Goal: Communication & Community: Answer question/provide support

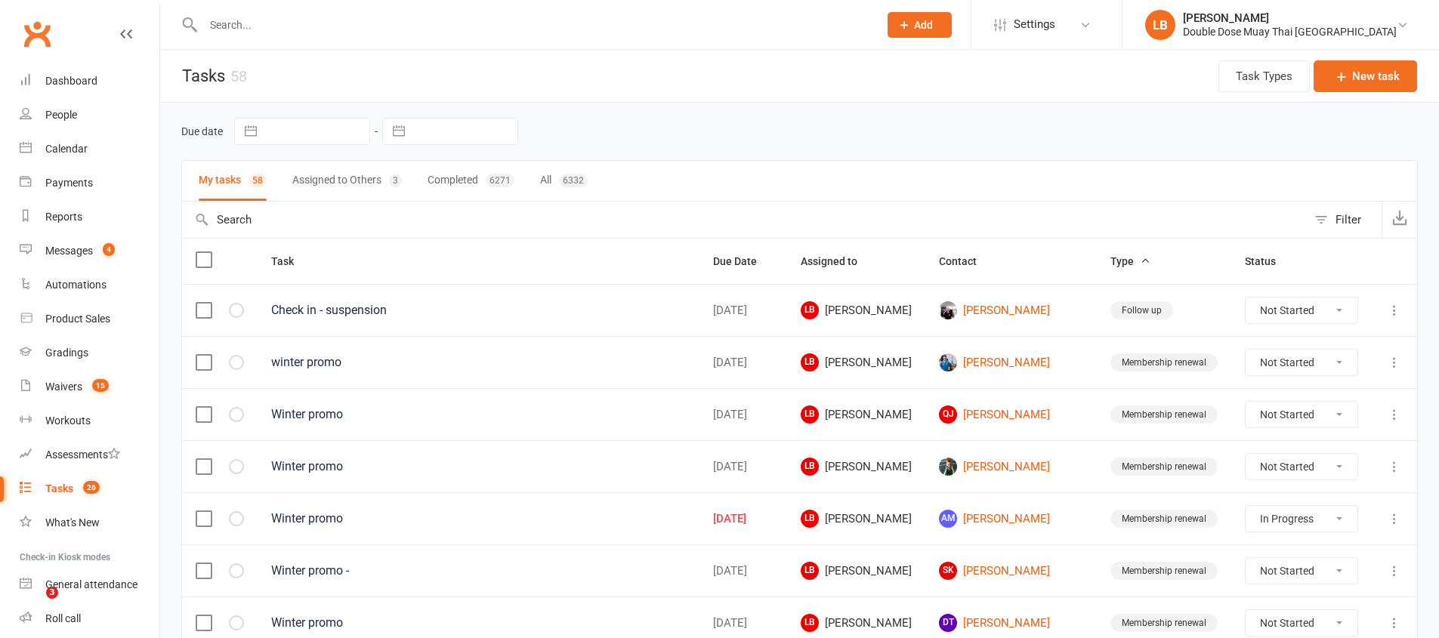
select select "started"
click at [419, 33] on input "text" at bounding box center [533, 24] width 669 height 21
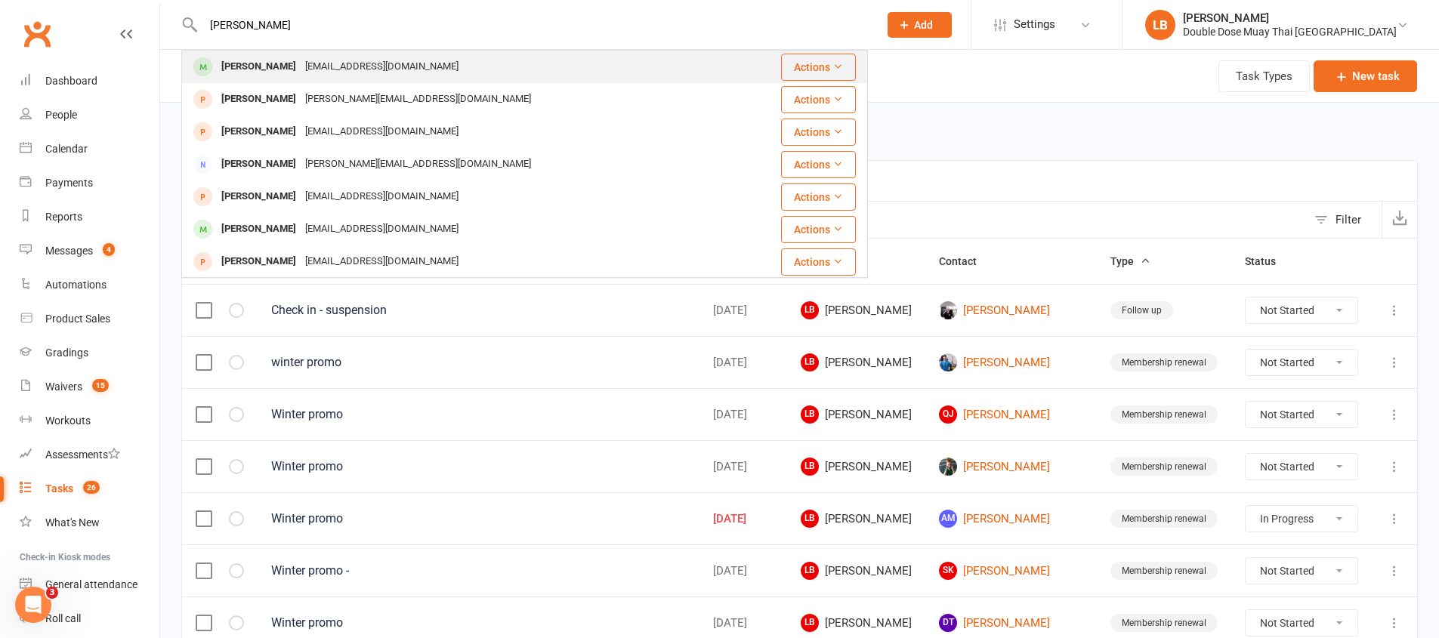
type input "kurt"
click at [245, 69] on div "[PERSON_NAME]" at bounding box center [259, 67] width 84 height 22
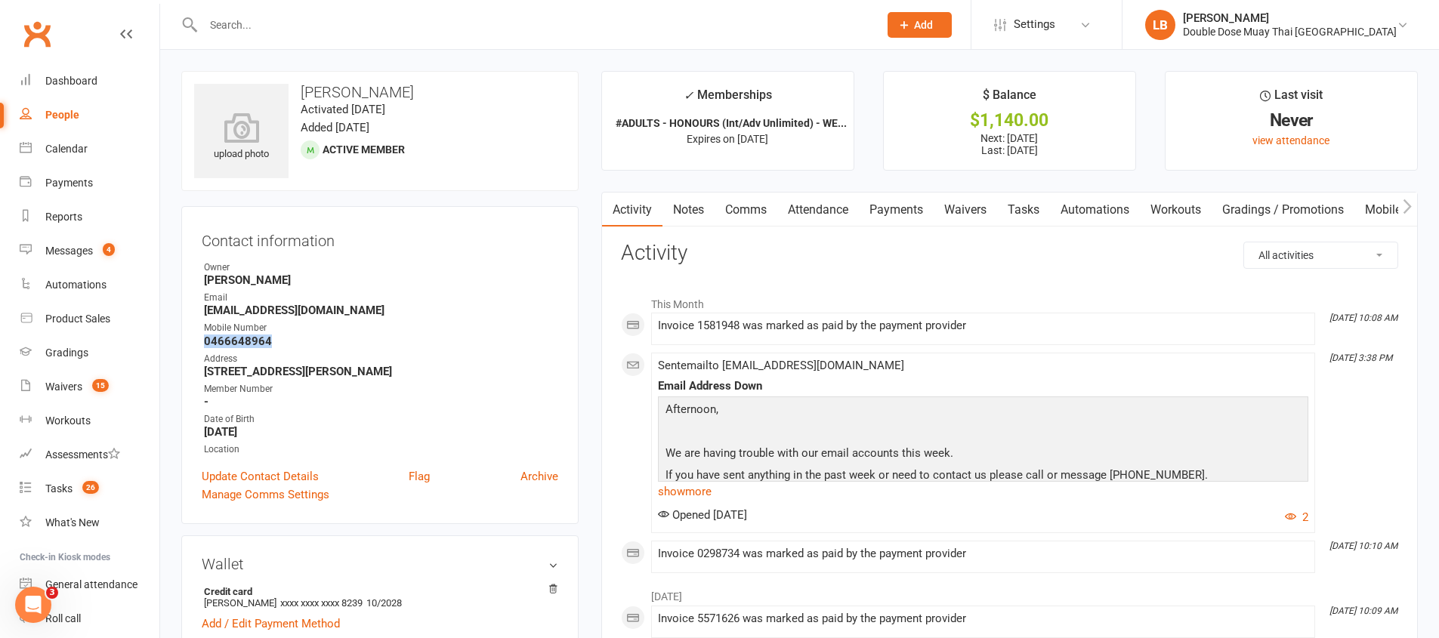
drag, startPoint x: 280, startPoint y: 343, endPoint x: 205, endPoint y: 338, distance: 75.7
click at [205, 338] on strong "0466648964" at bounding box center [381, 342] width 354 height 14
drag, startPoint x: 298, startPoint y: 351, endPoint x: 206, endPoint y: 337, distance: 93.2
click at [196, 339] on div "Contact information Owner Braden Fox Email Kurtjbark@gmail.com Mobile Number 04…" at bounding box center [379, 365] width 397 height 318
click at [1407, 208] on icon "button" at bounding box center [1406, 207] width 9 height 16
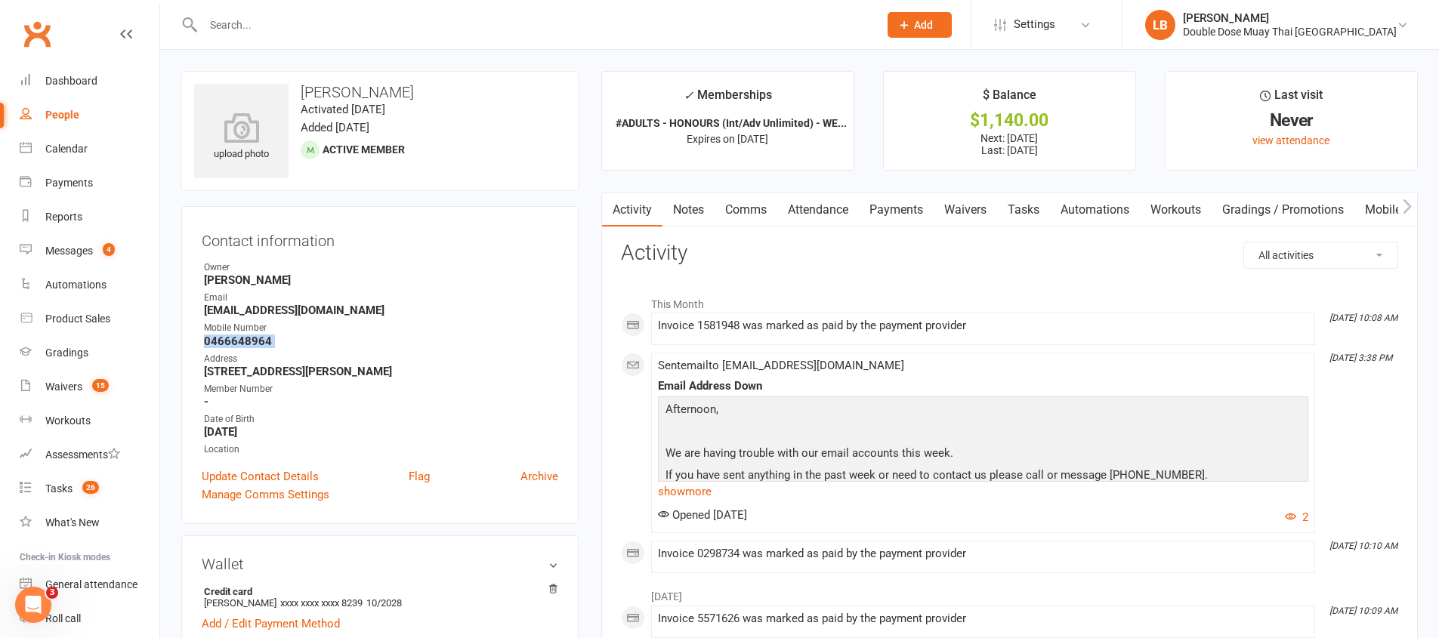
click at [1407, 208] on icon "button" at bounding box center [1406, 207] width 9 height 16
click at [1377, 210] on link "Credit balance" at bounding box center [1367, 210] width 97 height 35
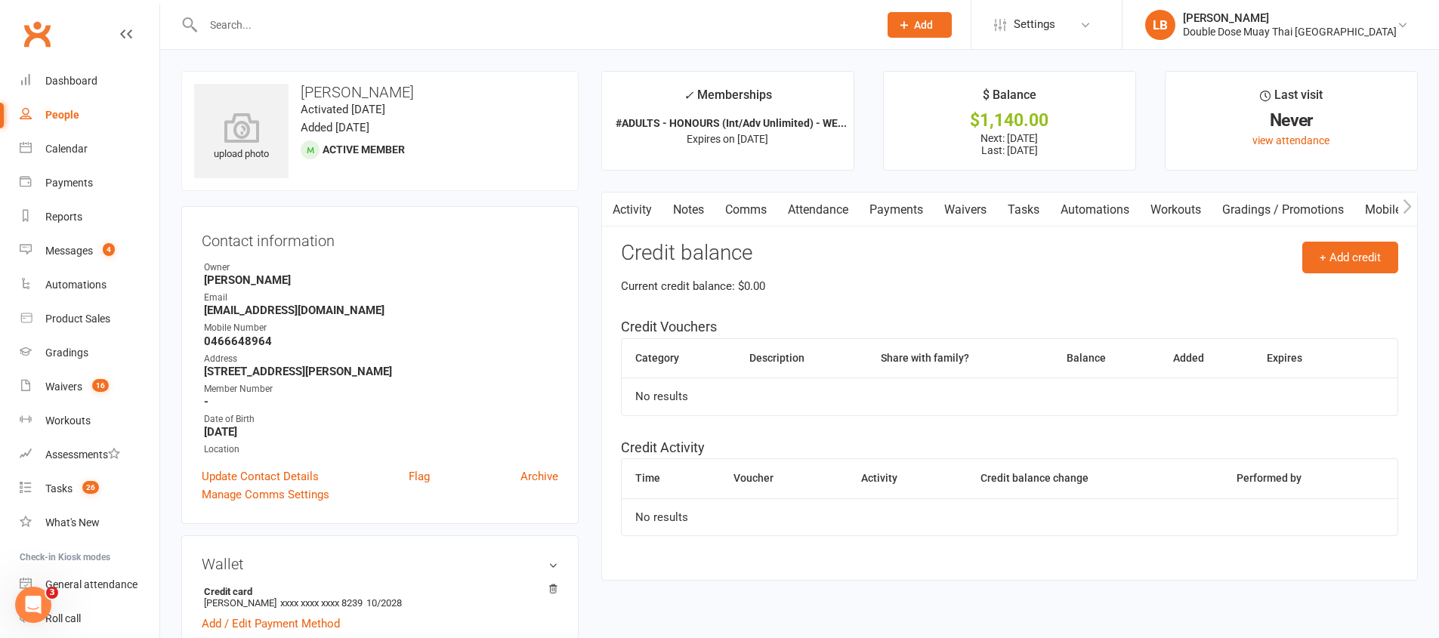
click at [619, 203] on button "button" at bounding box center [611, 210] width 19 height 34
click at [898, 214] on link "Payments" at bounding box center [896, 210] width 75 height 35
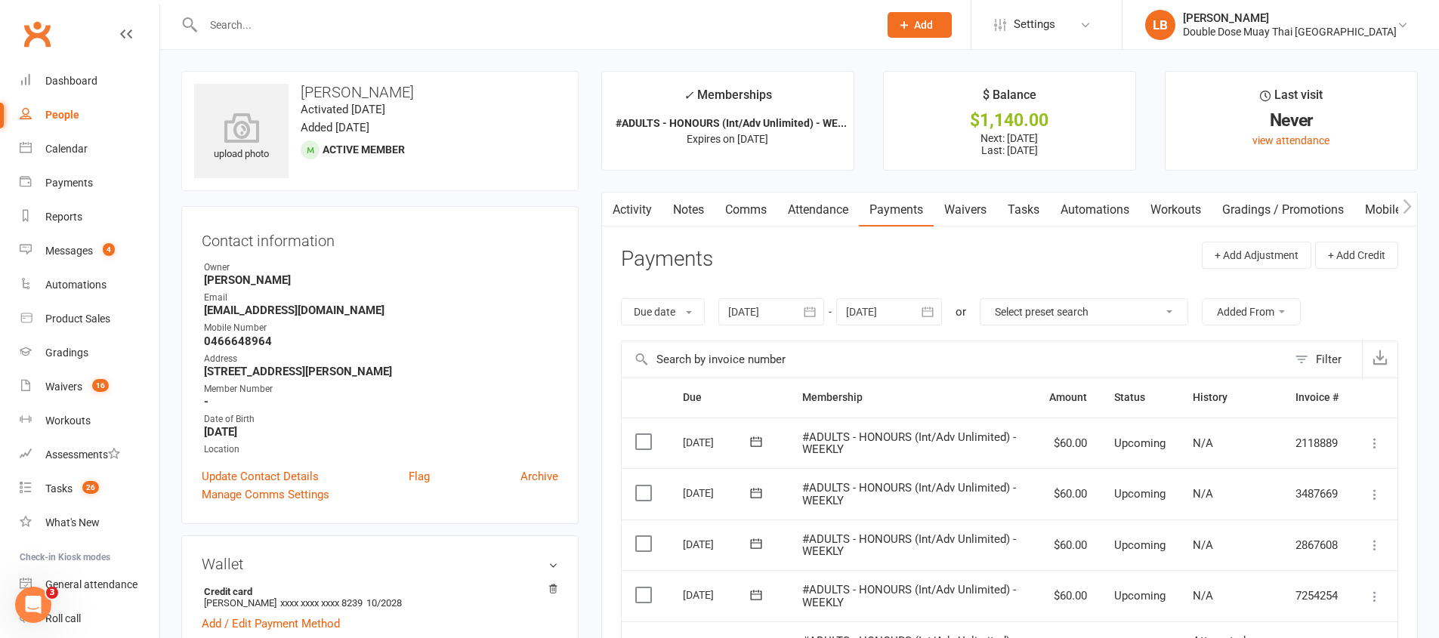
click at [630, 212] on link "Activity" at bounding box center [632, 210] width 60 height 35
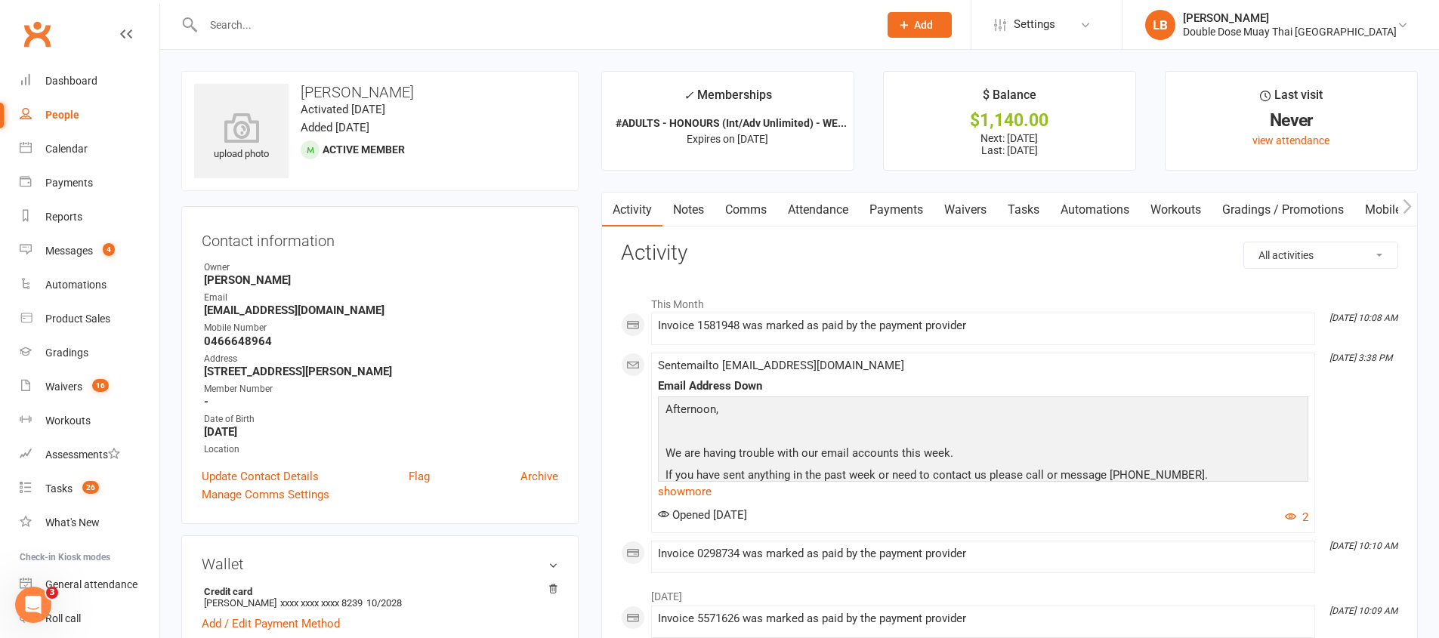
click at [1009, 128] on div "$1,140.00" at bounding box center [1009, 121] width 224 height 16
click at [1174, 220] on link "Workouts" at bounding box center [1176, 210] width 72 height 35
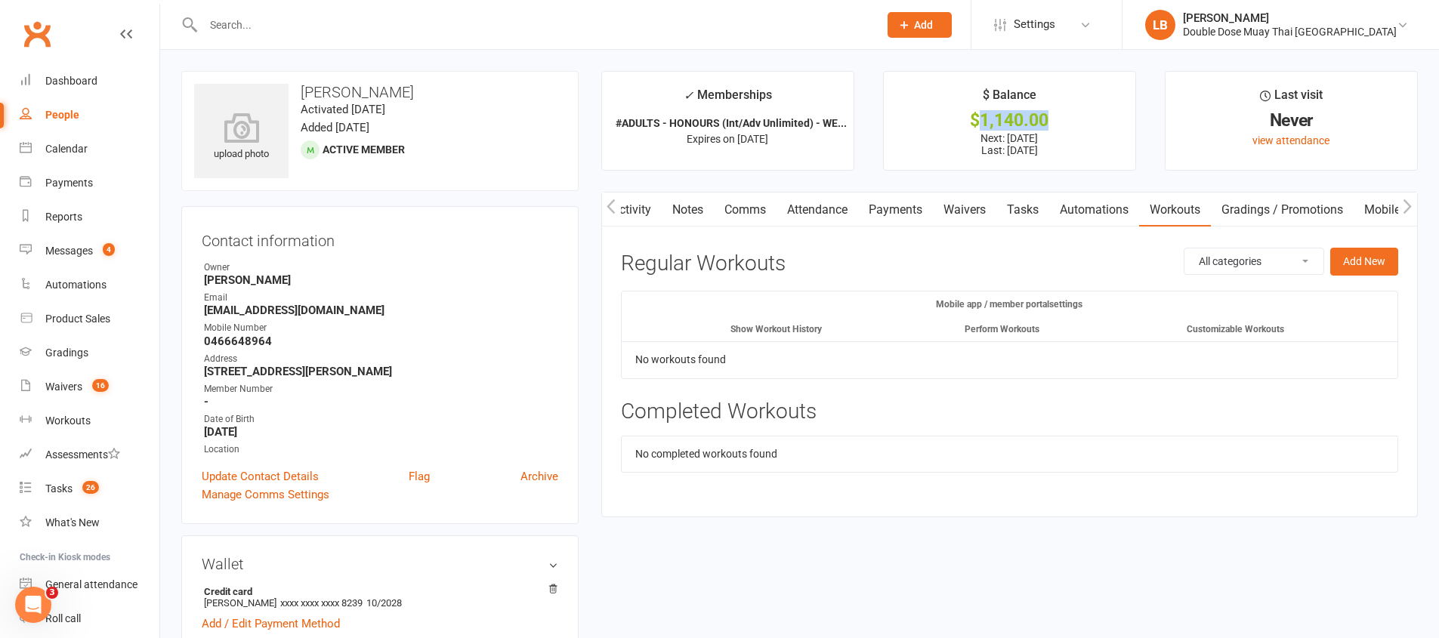
click at [904, 210] on link "Payments" at bounding box center [895, 210] width 75 height 35
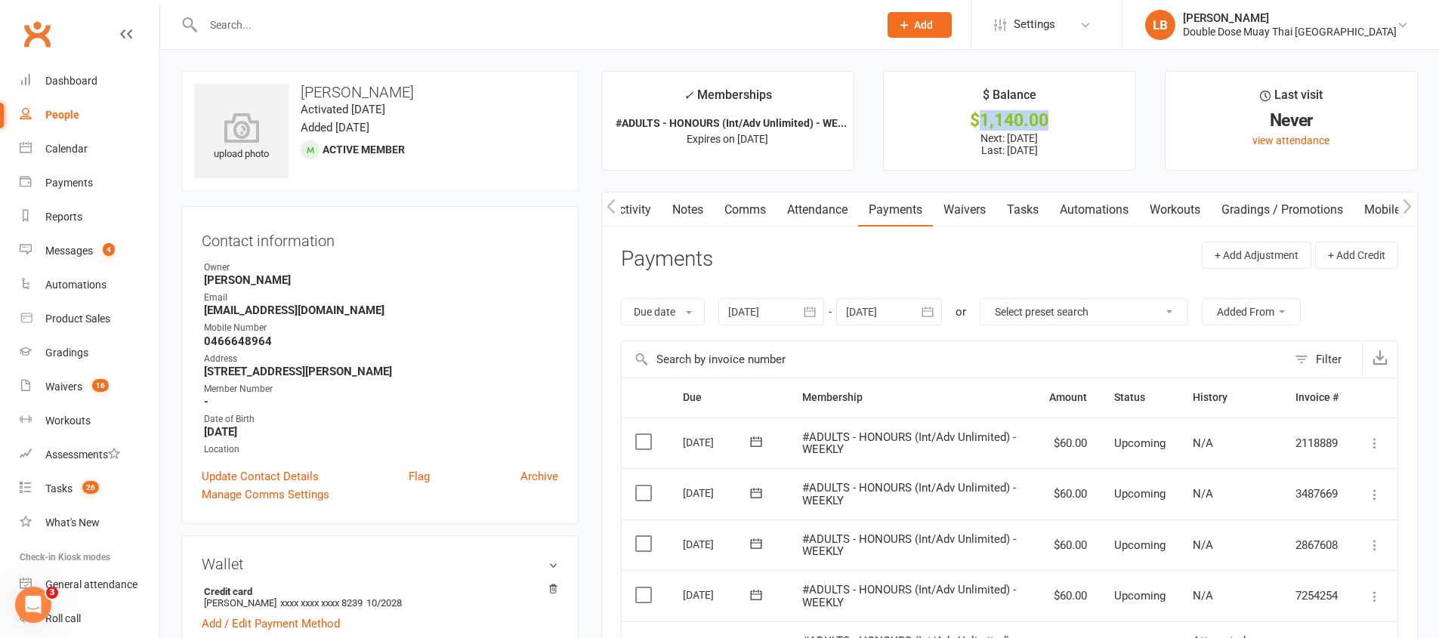
click at [1403, 206] on icon "button" at bounding box center [1406, 207] width 9 height 16
click at [1335, 200] on link "Credit balance" at bounding box center [1367, 210] width 97 height 35
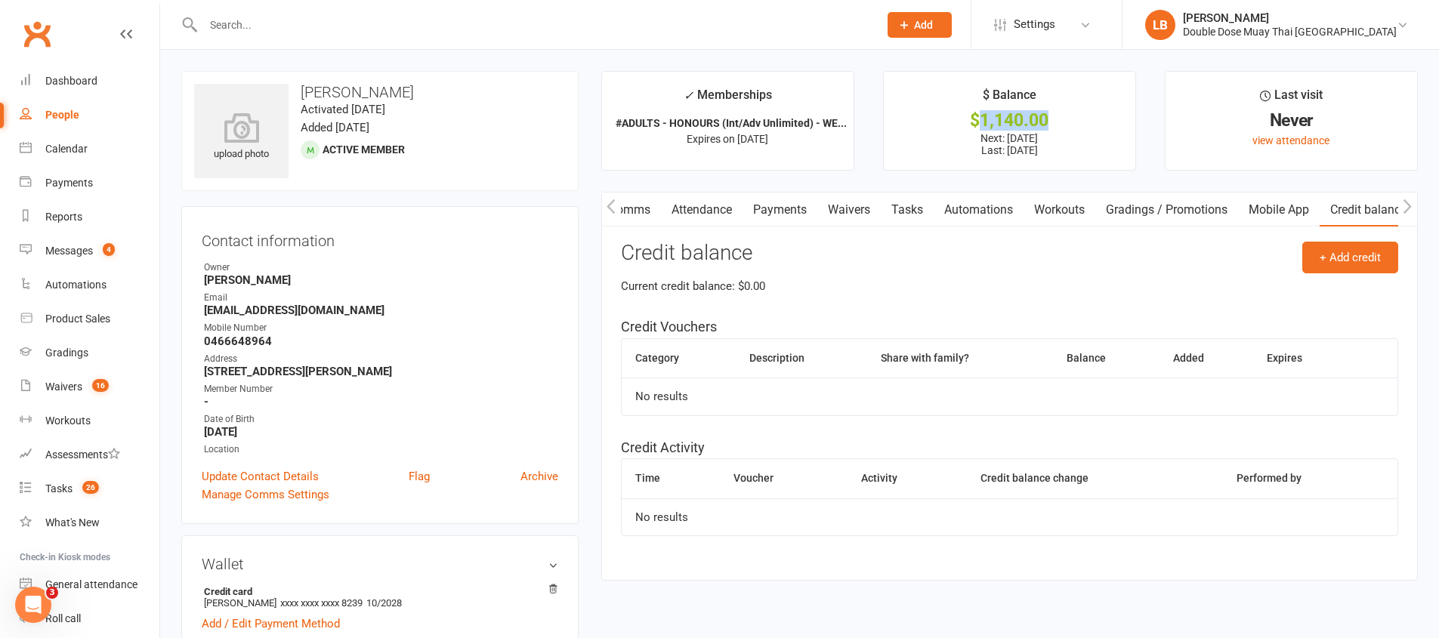
click at [1408, 209] on icon "button" at bounding box center [1407, 206] width 8 height 14
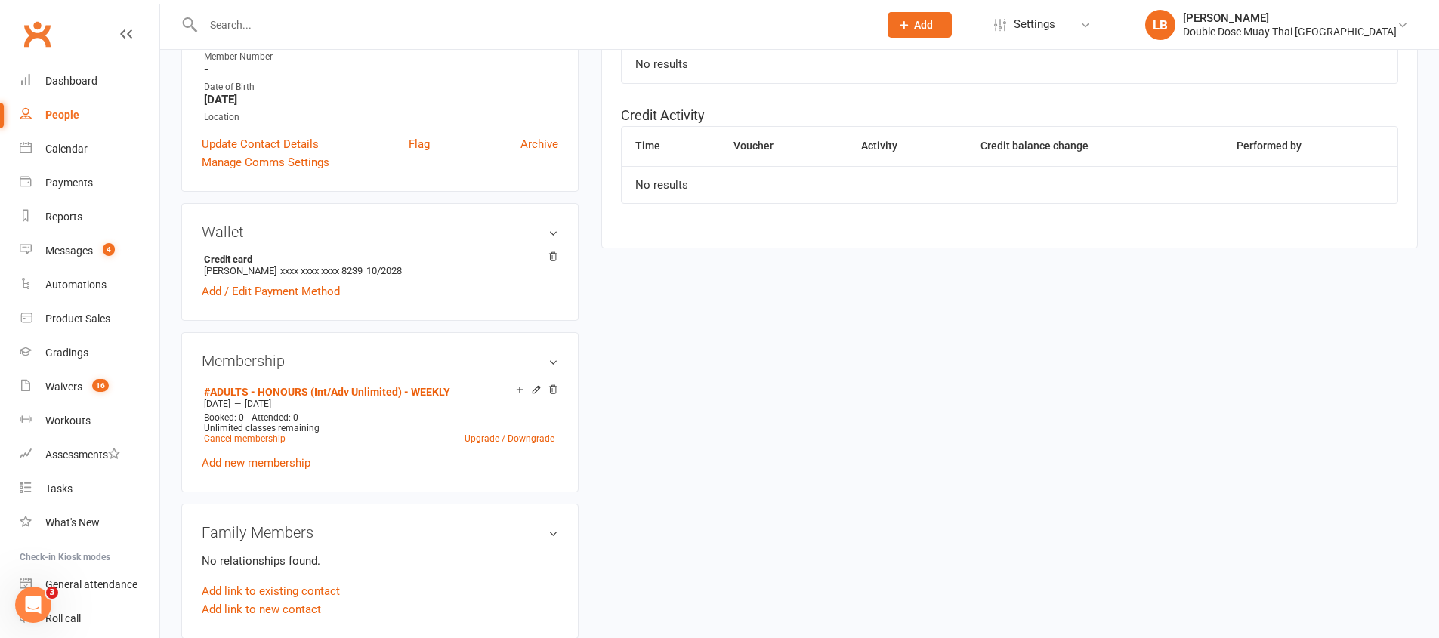
scroll to position [496, 0]
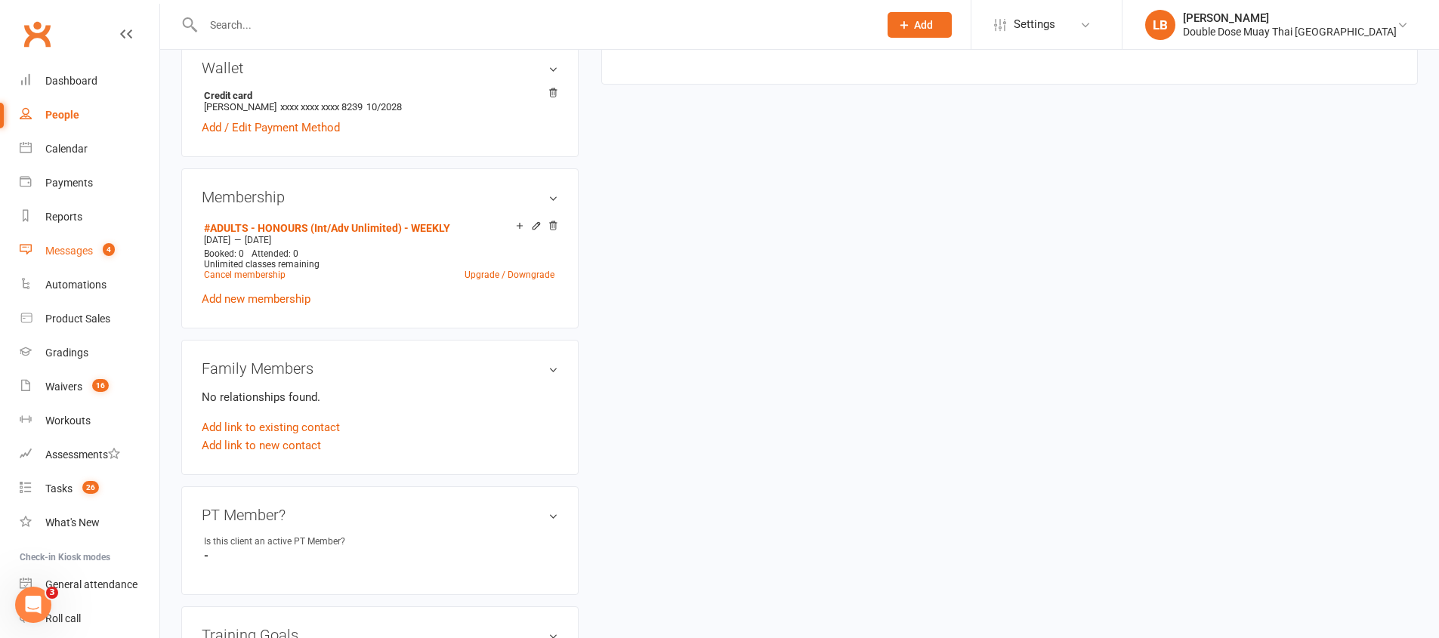
click at [116, 251] on link "Messages 4" at bounding box center [90, 251] width 140 height 34
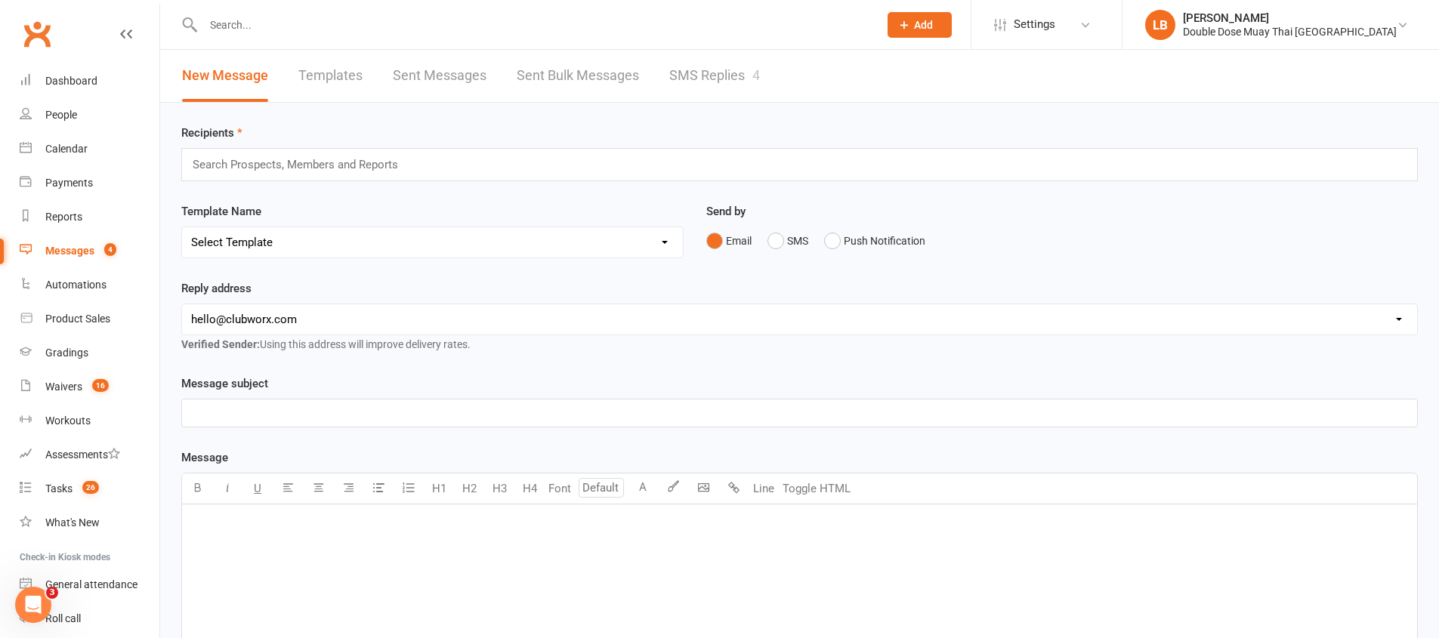
click at [727, 74] on link "SMS Replies 4" at bounding box center [714, 76] width 91 height 52
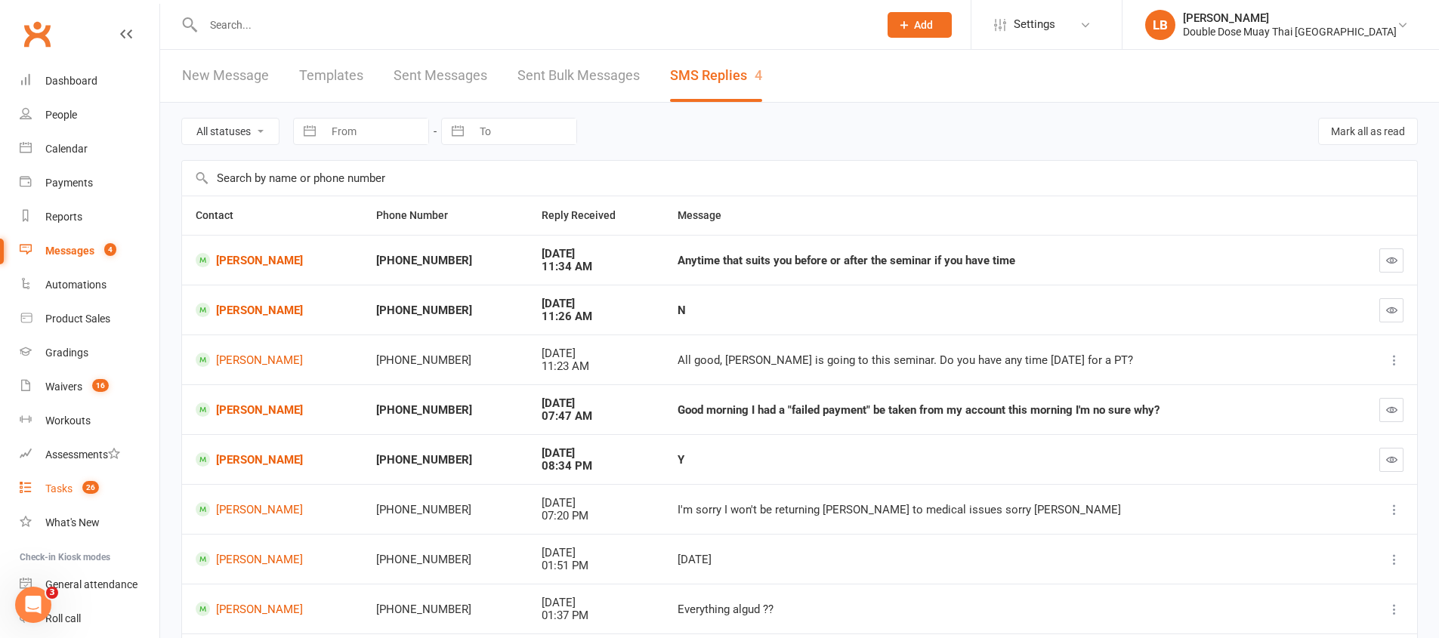
click at [76, 486] on count-badge "26" at bounding box center [87, 489] width 24 height 12
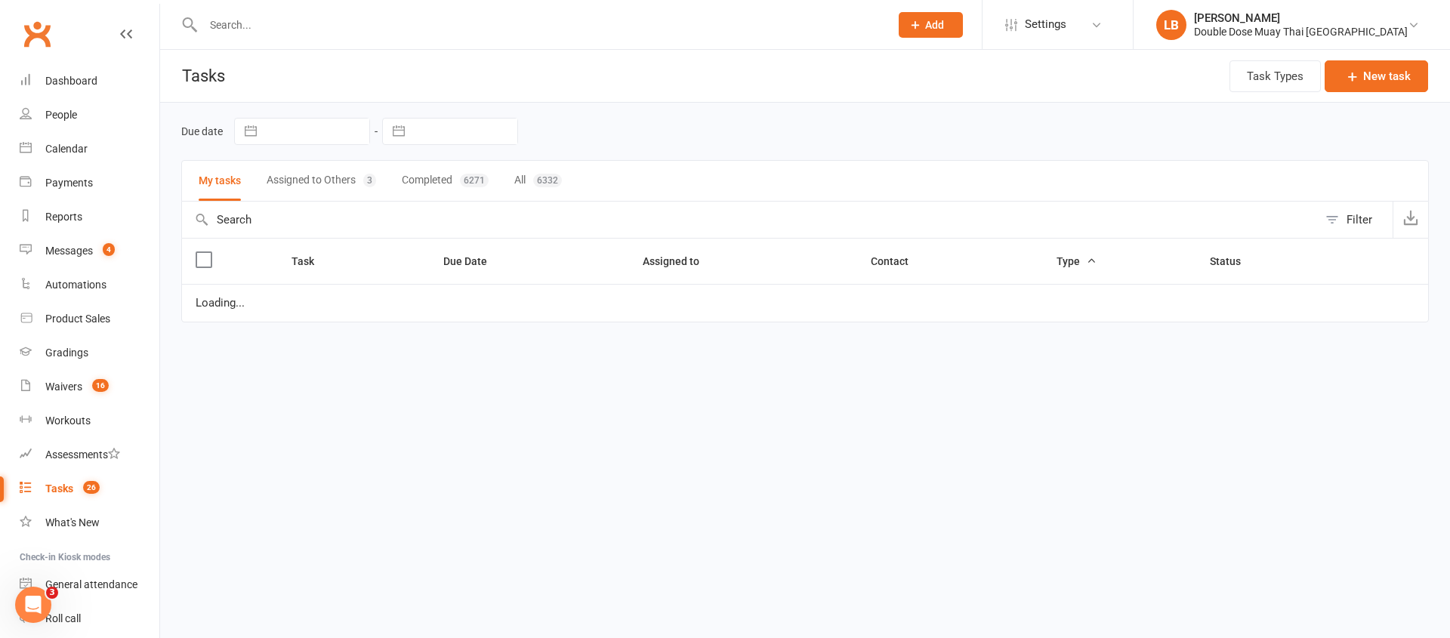
select select "started"
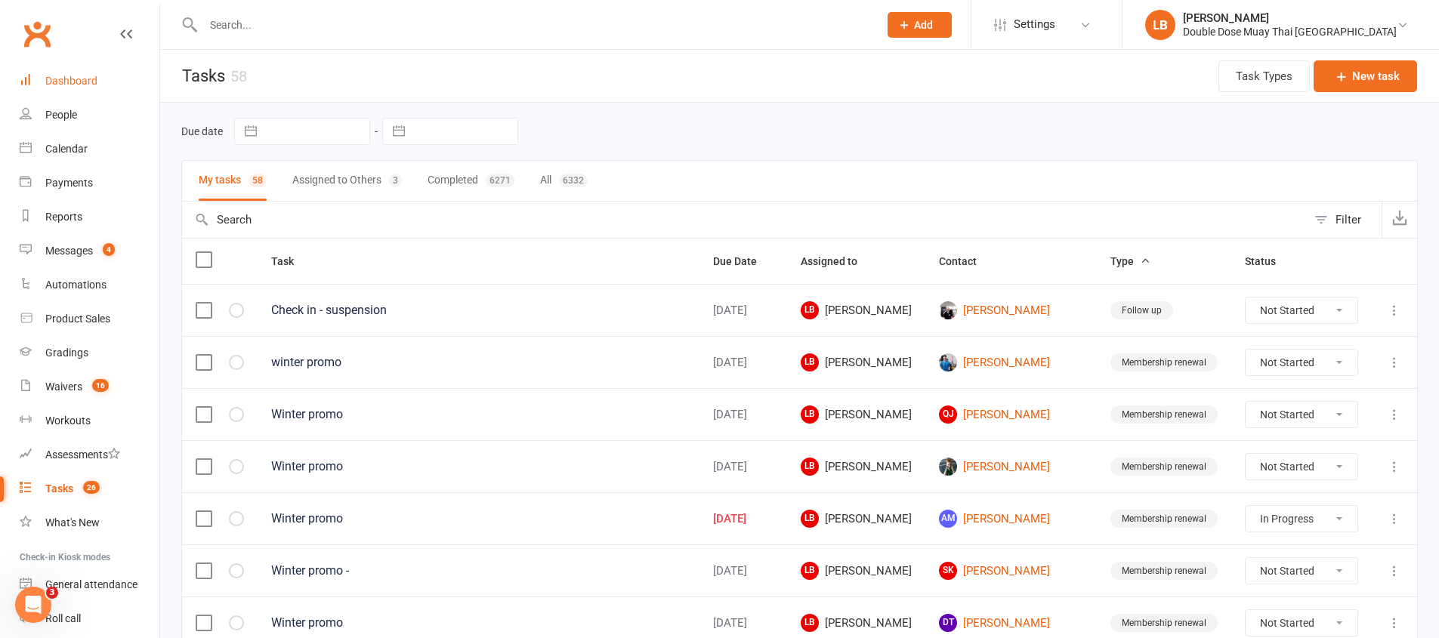
click at [43, 85] on link "Dashboard" at bounding box center [90, 81] width 140 height 34
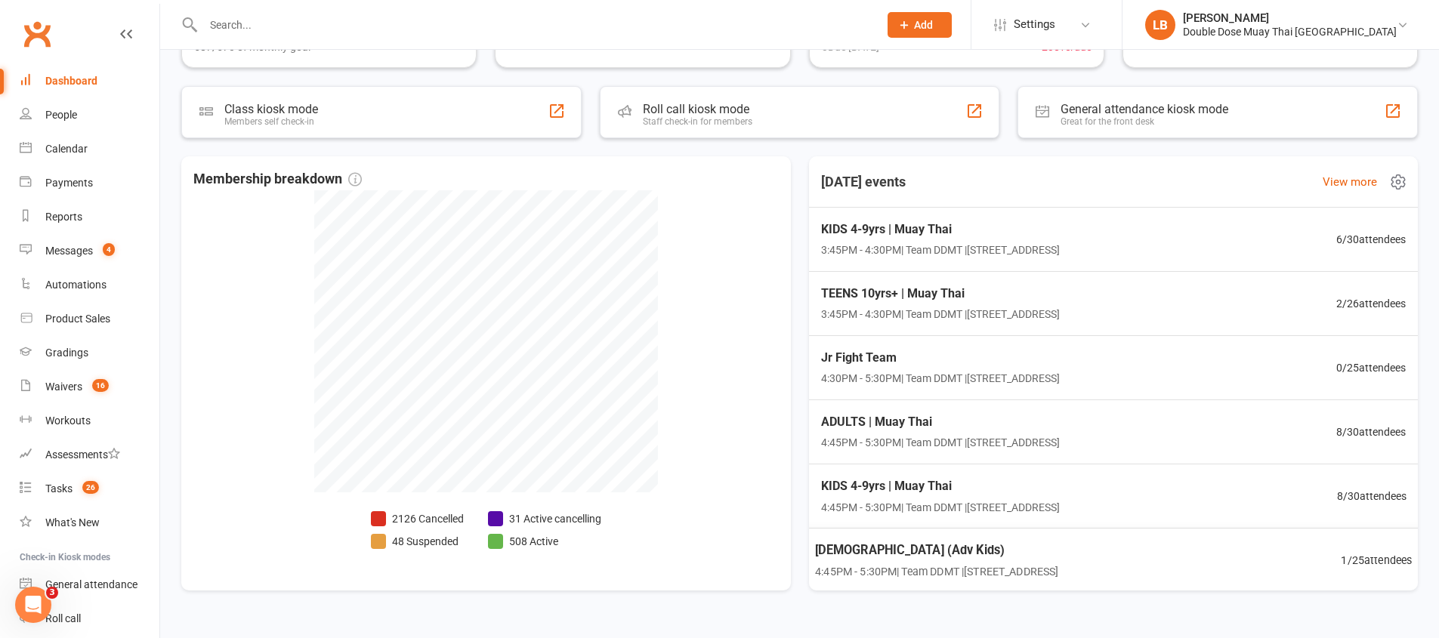
scroll to position [244, 0]
click at [90, 251] on div "Messages" at bounding box center [69, 251] width 48 height 12
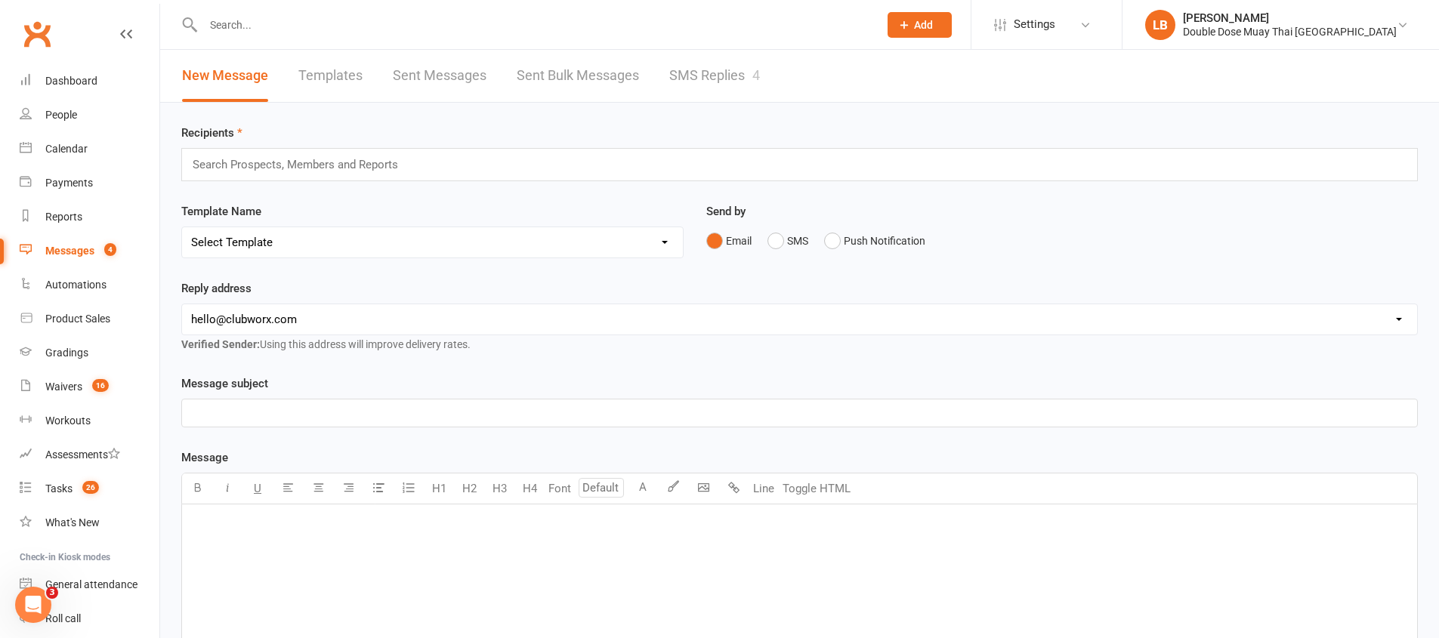
click at [730, 79] on link "SMS Replies 4" at bounding box center [714, 76] width 91 height 52
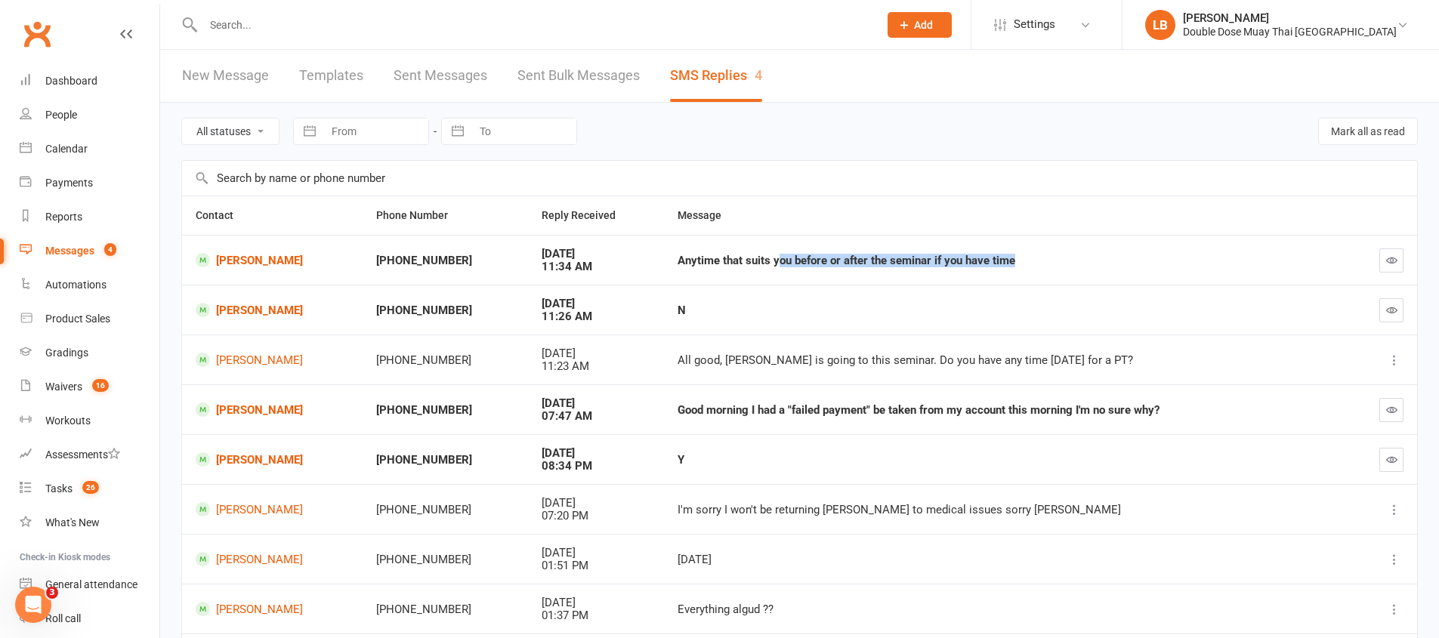
drag, startPoint x: 759, startPoint y: 259, endPoint x: 1035, endPoint y: 270, distance: 275.9
click at [1035, 270] on td "Anytime that suits you before or after the seminar if you have time" at bounding box center [1005, 260] width 683 height 50
click at [45, 79] on div "Dashboard" at bounding box center [71, 81] width 52 height 12
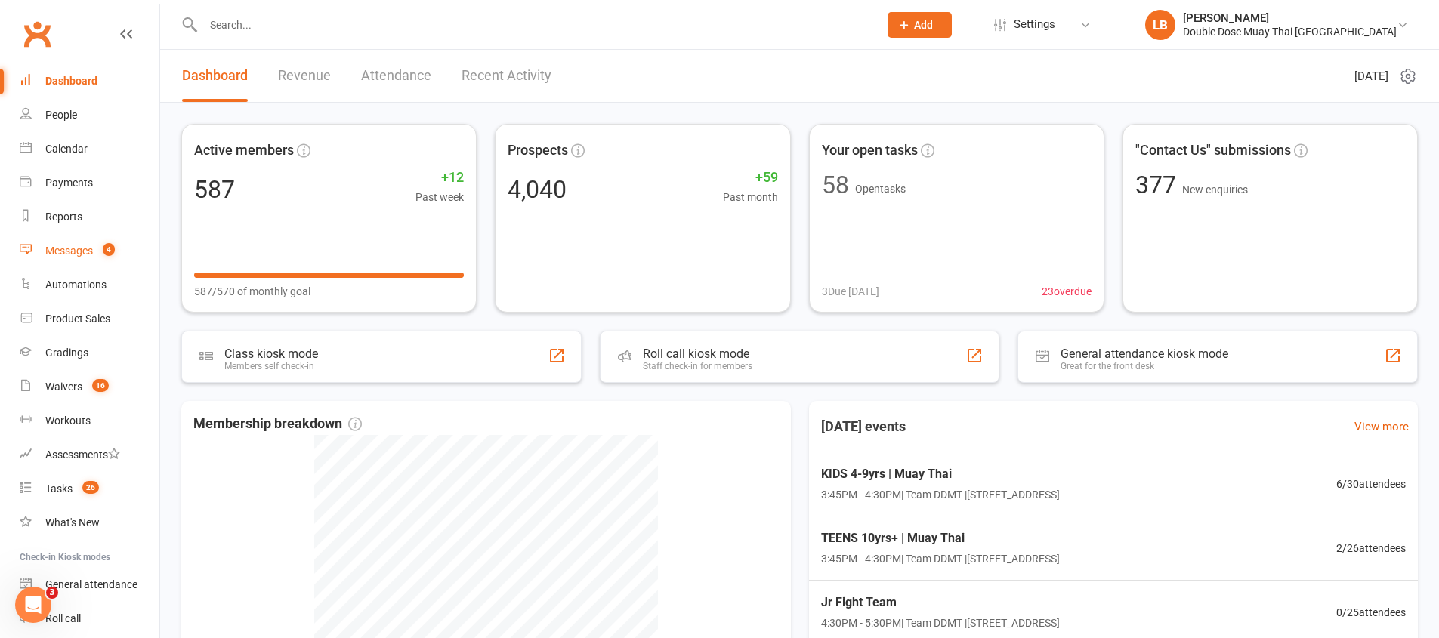
click at [81, 252] on div "Messages" at bounding box center [69, 251] width 48 height 12
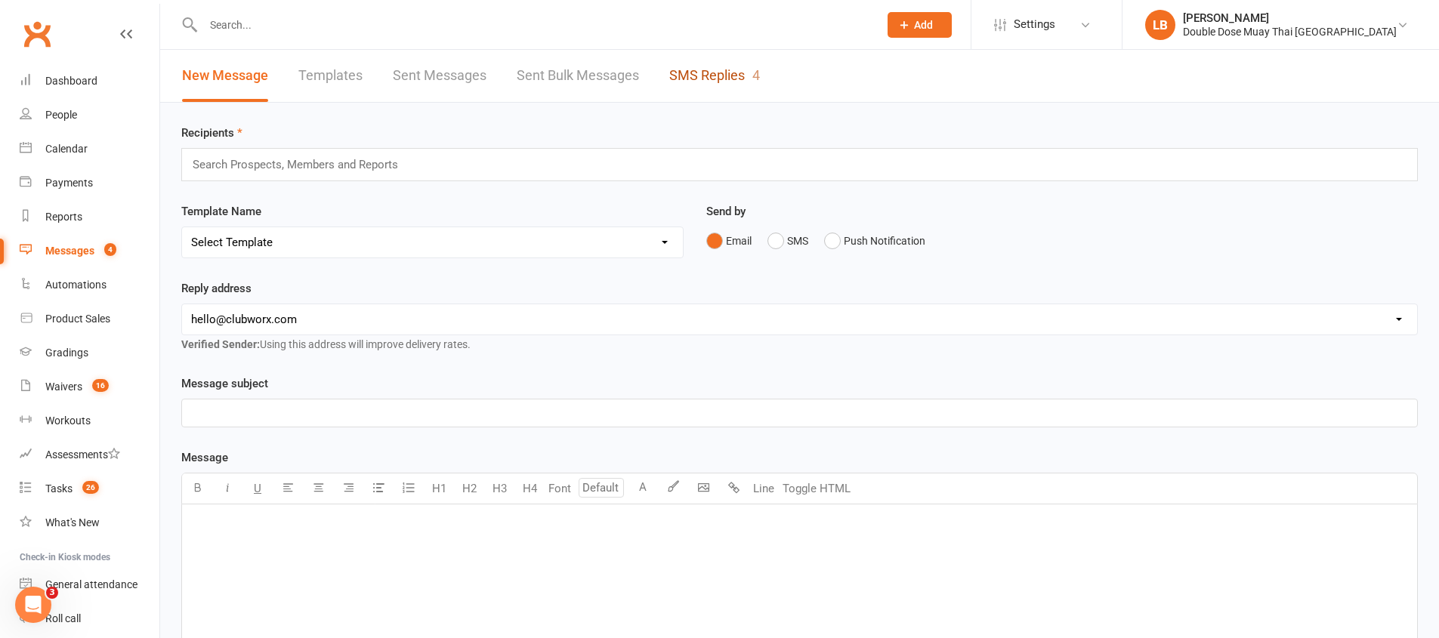
click at [703, 73] on link "SMS Replies 4" at bounding box center [714, 76] width 91 height 52
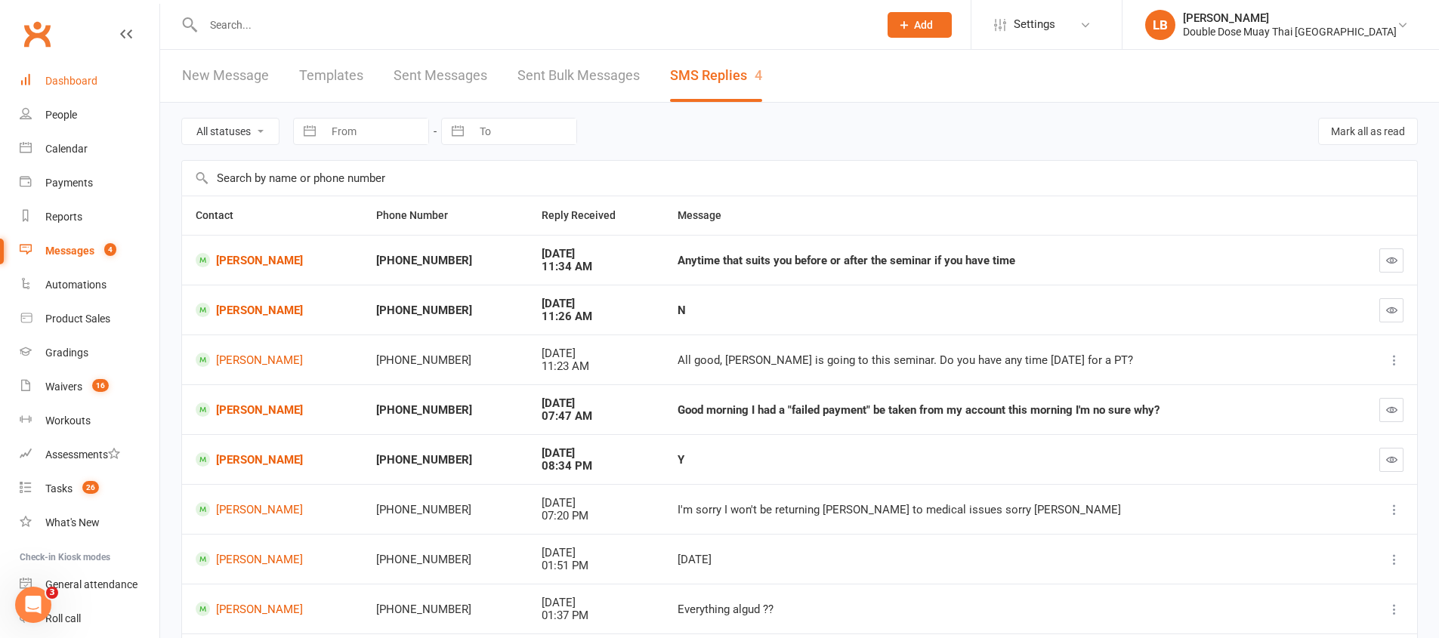
click at [95, 92] on link "Dashboard" at bounding box center [90, 81] width 140 height 34
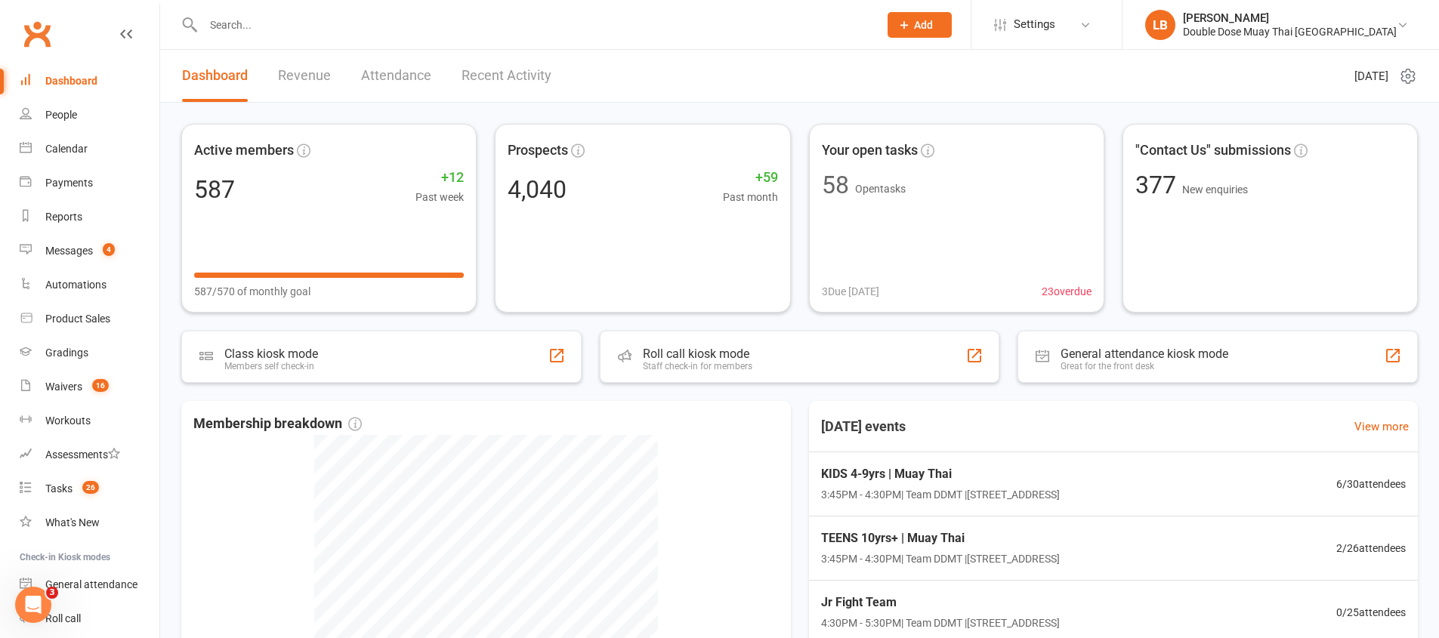
click at [292, 67] on link "Revenue" at bounding box center [304, 76] width 53 height 52
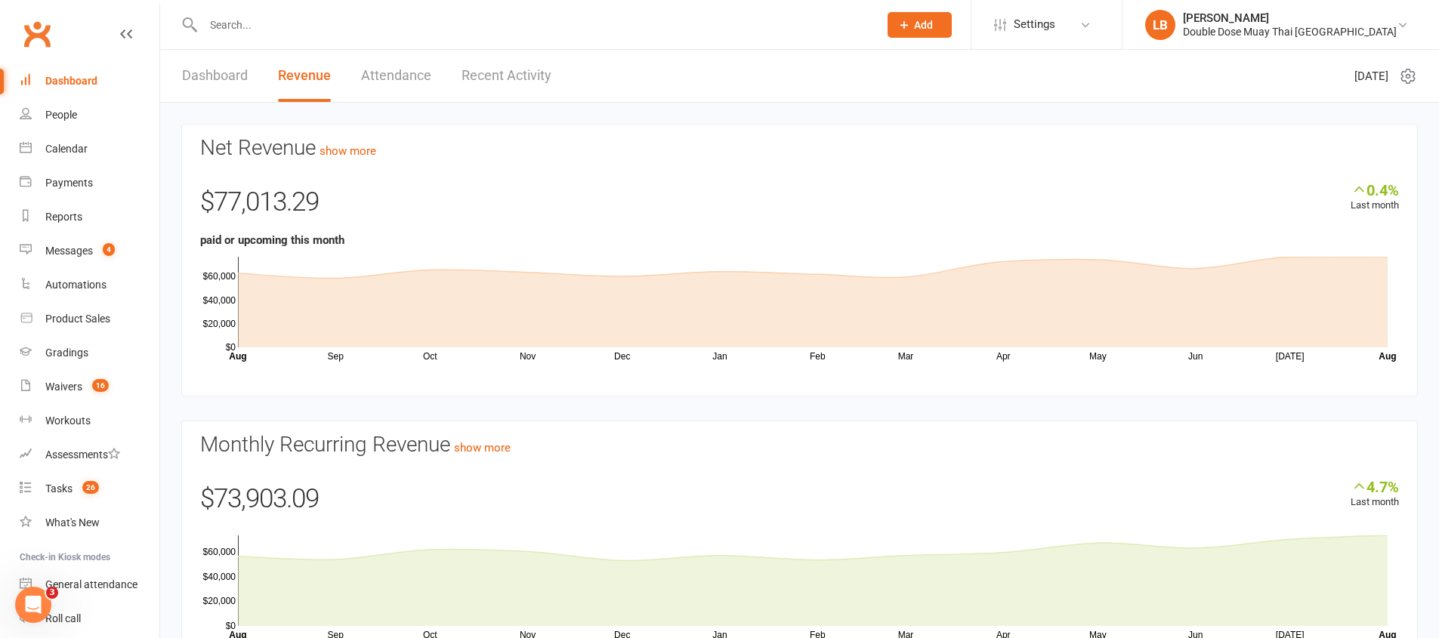
click at [196, 59] on link "Dashboard" at bounding box center [215, 76] width 66 height 52
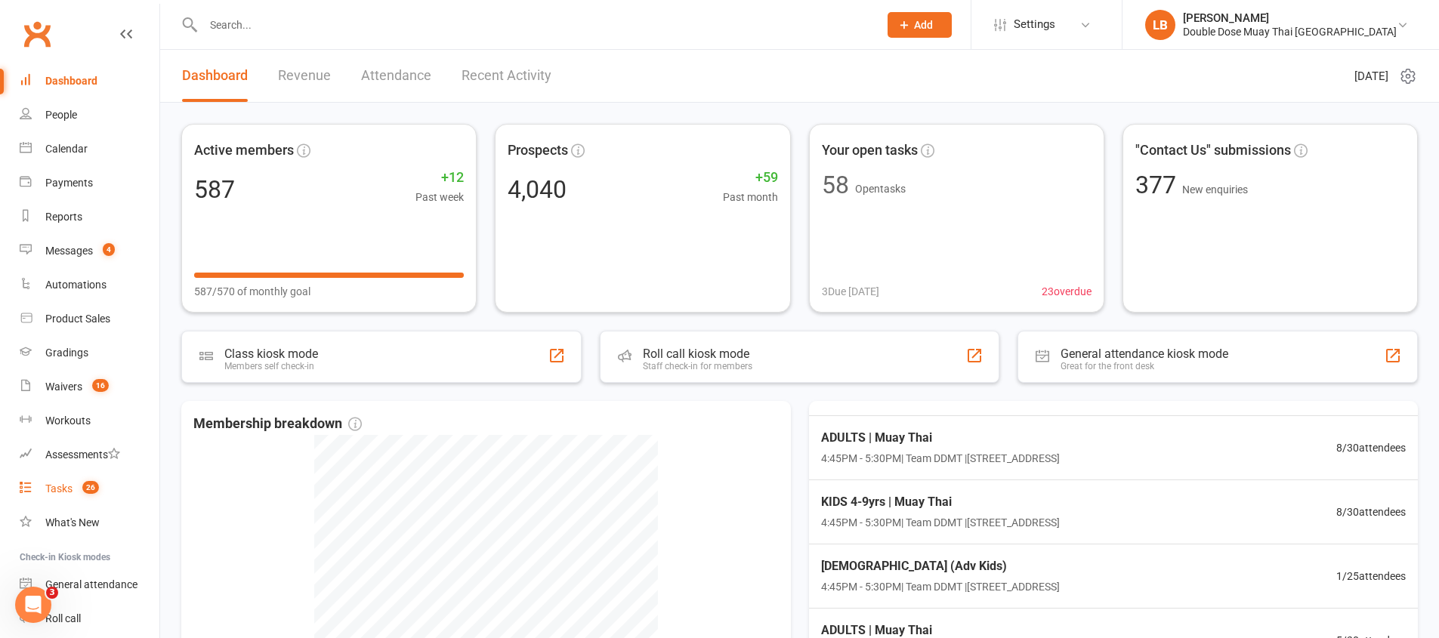
click at [73, 501] on link "Tasks 26" at bounding box center [90, 489] width 140 height 34
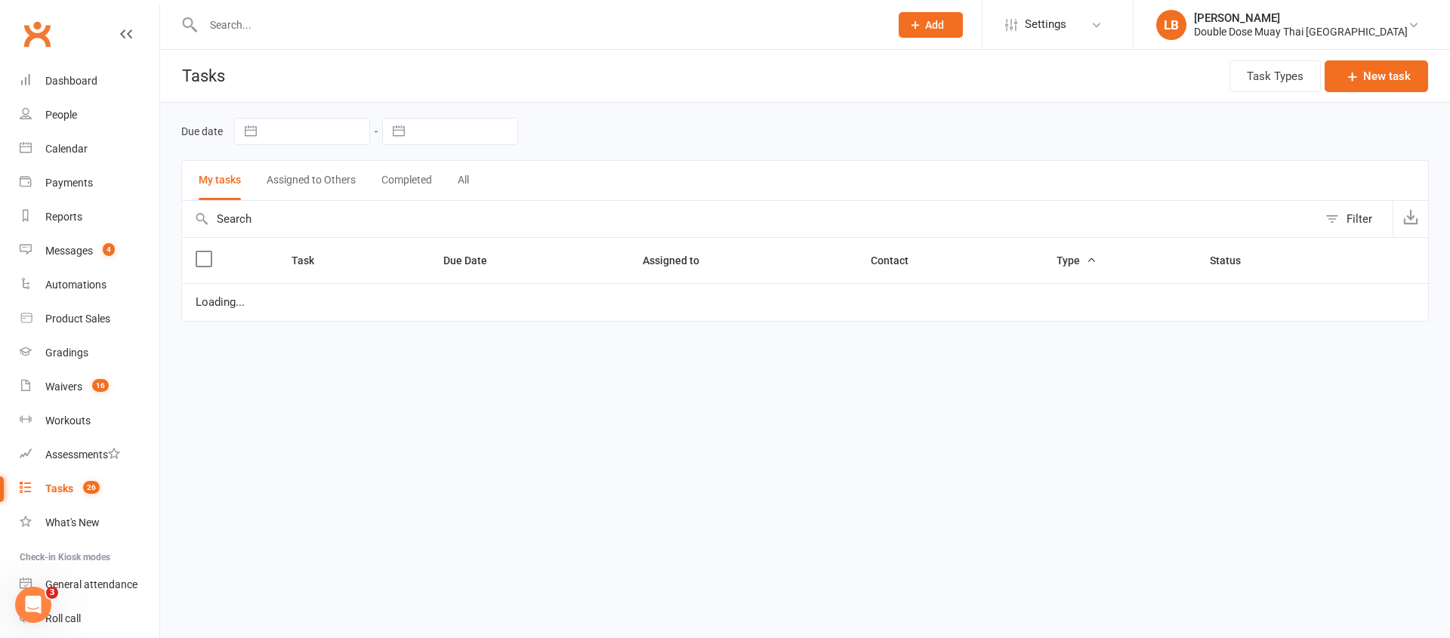
select select "started"
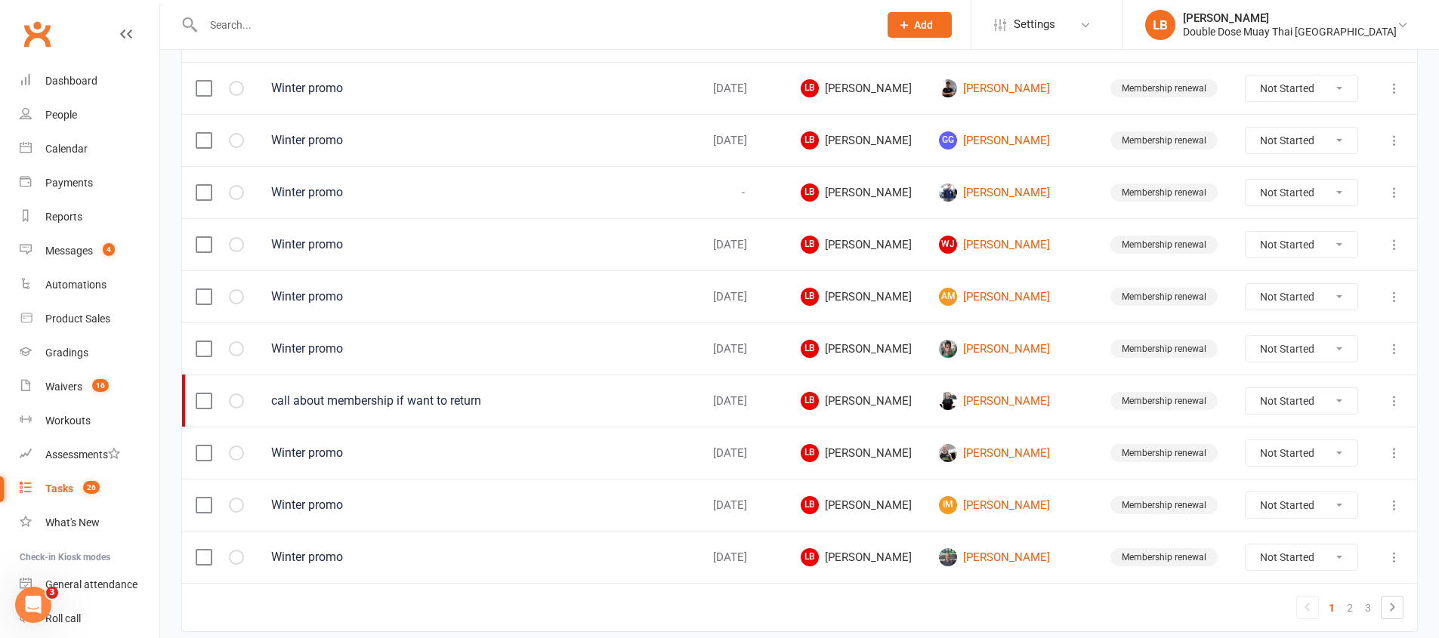
scroll to position [1068, 0]
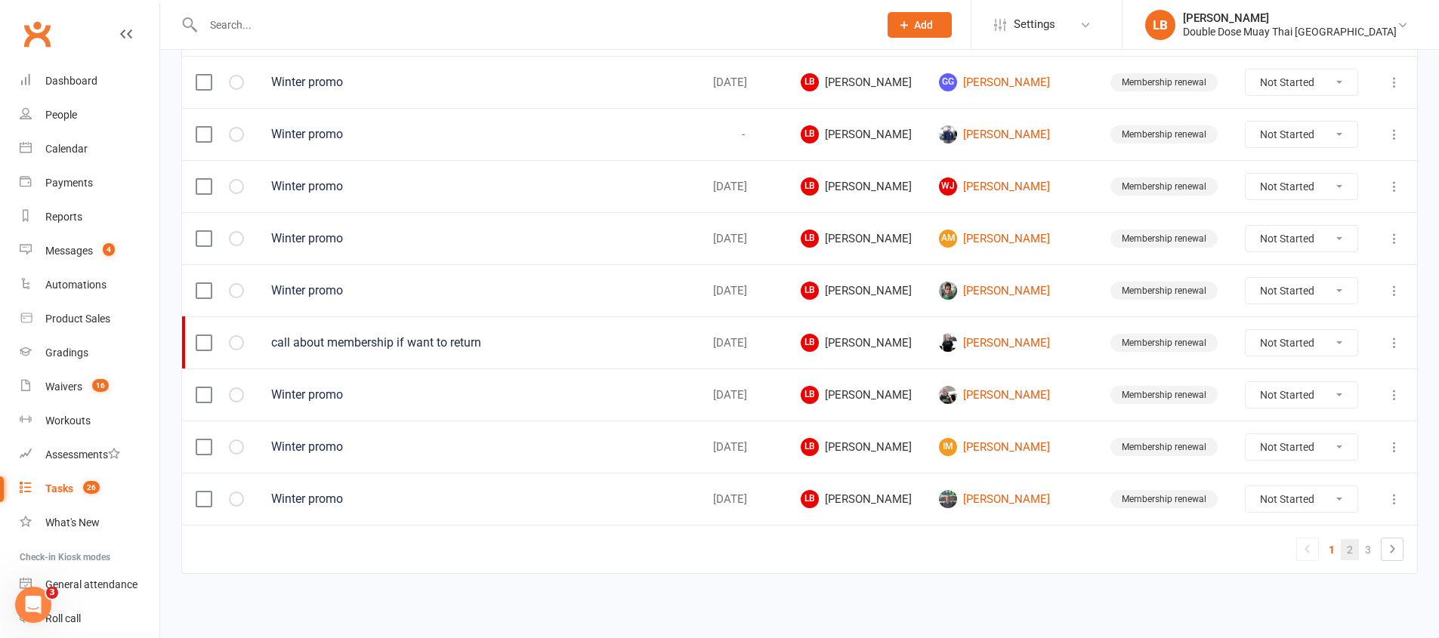
click at [1356, 543] on link "2" at bounding box center [1349, 549] width 18 height 21
select select "started"
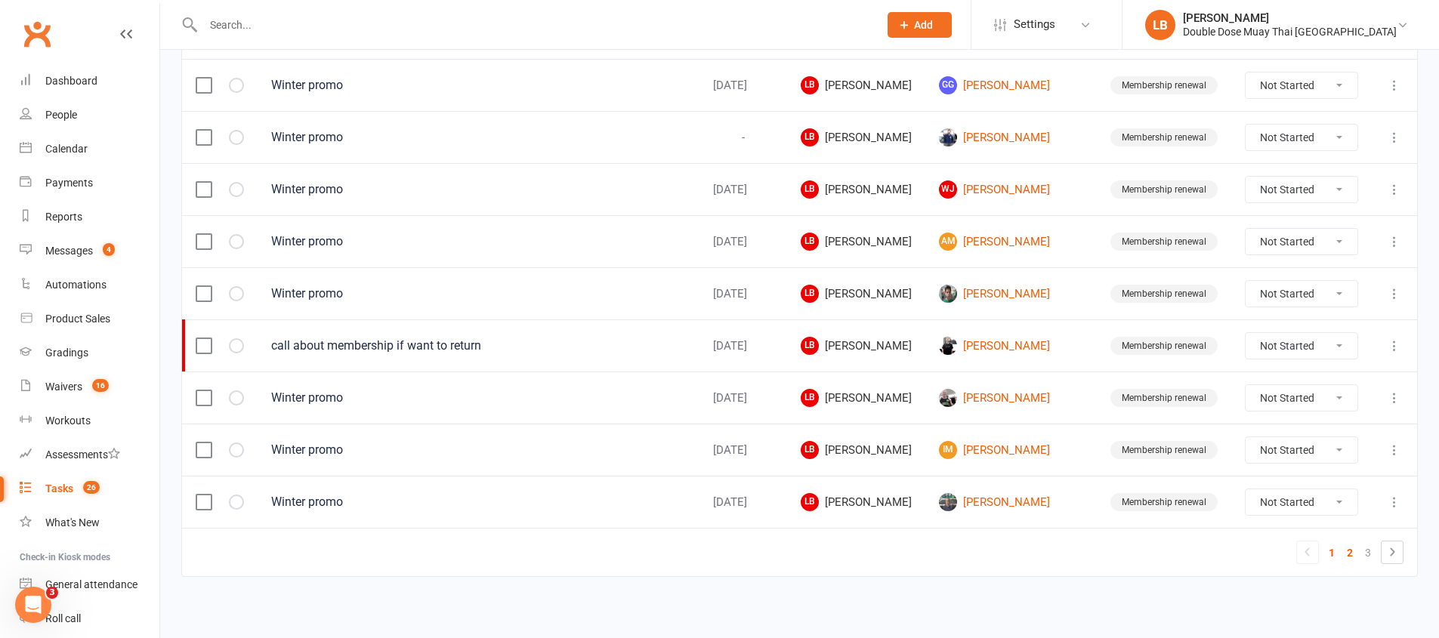
select select "started"
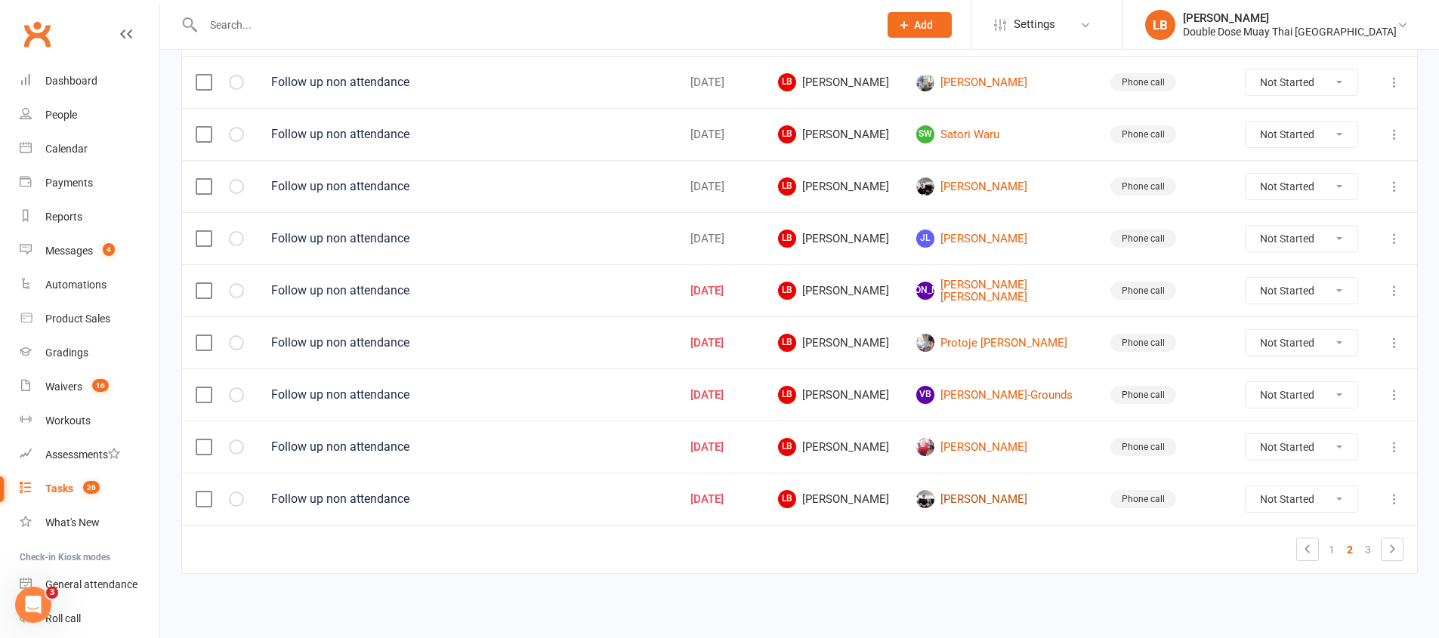
click at [1003, 496] on link "Nathan Hirawani" at bounding box center [999, 499] width 167 height 18
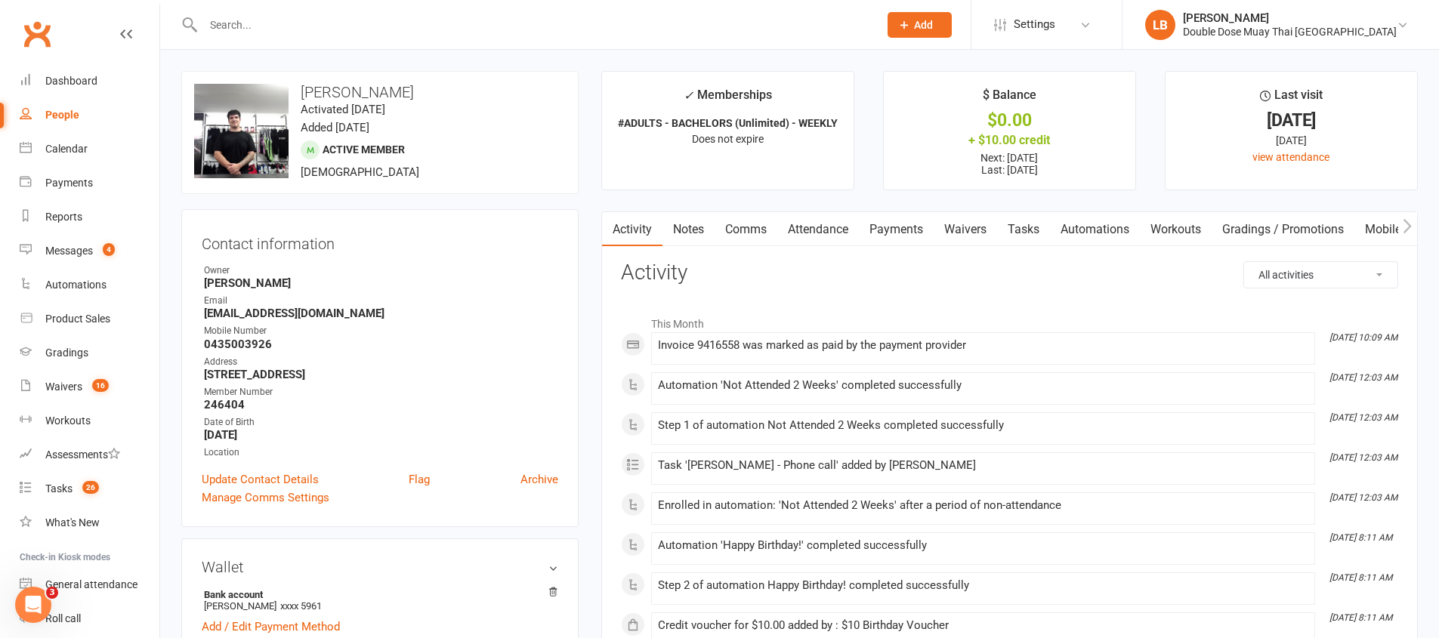
click at [734, 236] on link "Comms" at bounding box center [745, 229] width 63 height 35
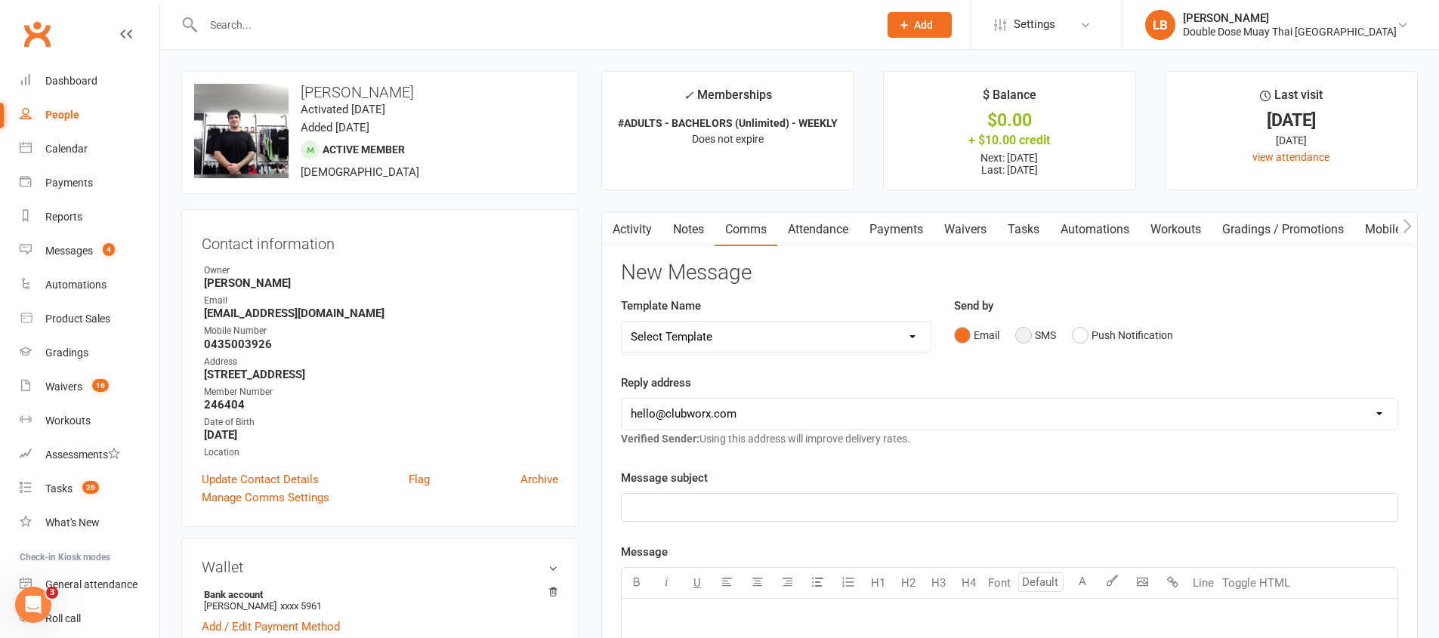
click at [1026, 333] on button "SMS" at bounding box center [1035, 335] width 41 height 29
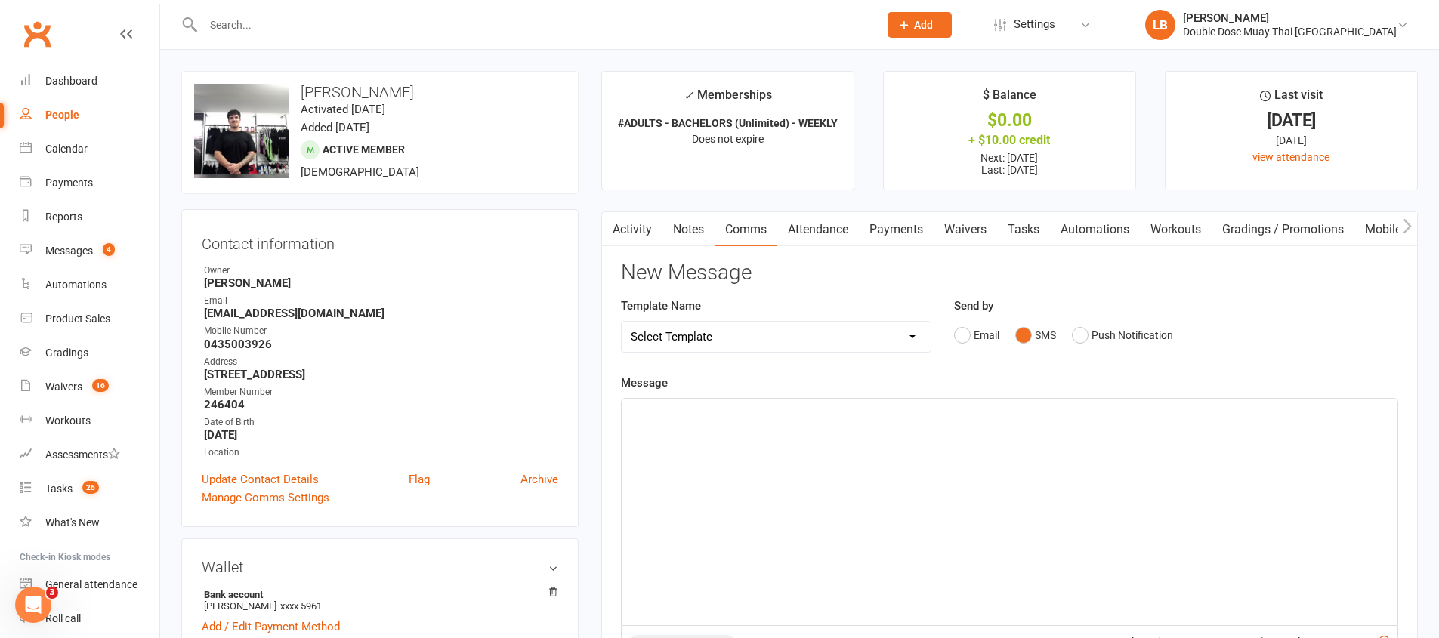
click at [1007, 427] on div "﻿" at bounding box center [1009, 512] width 776 height 227
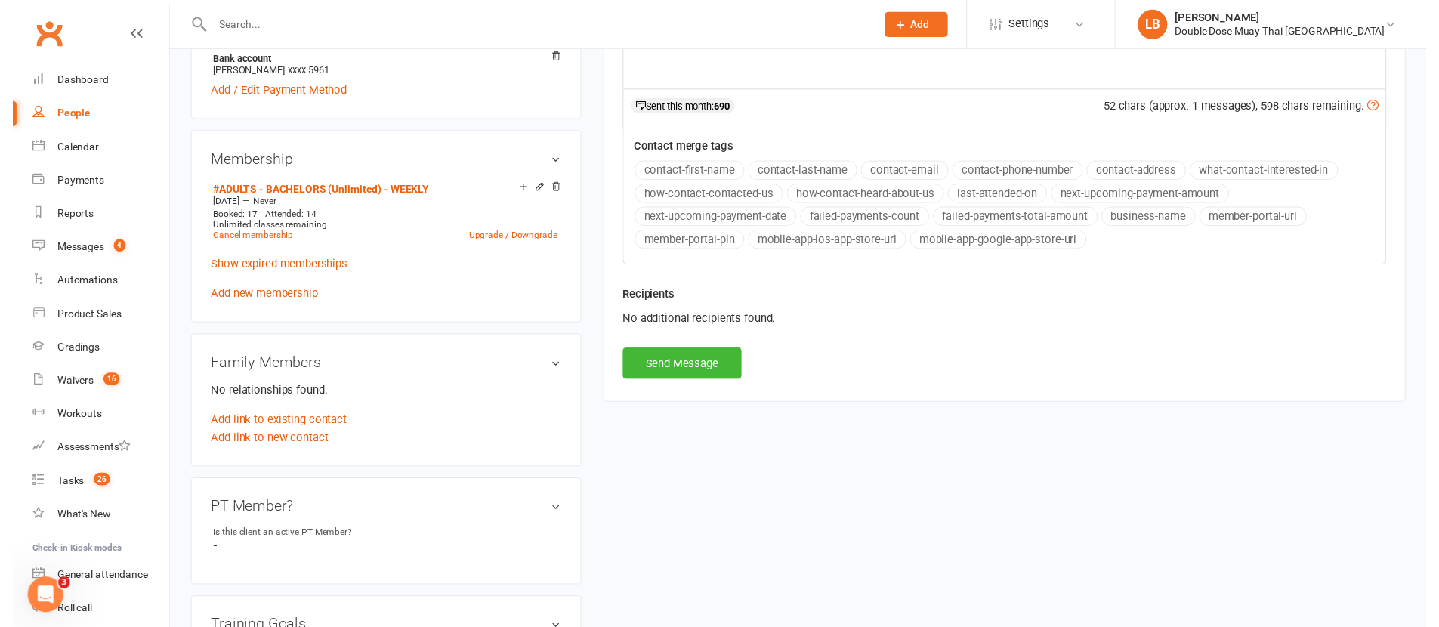
scroll to position [541, 0]
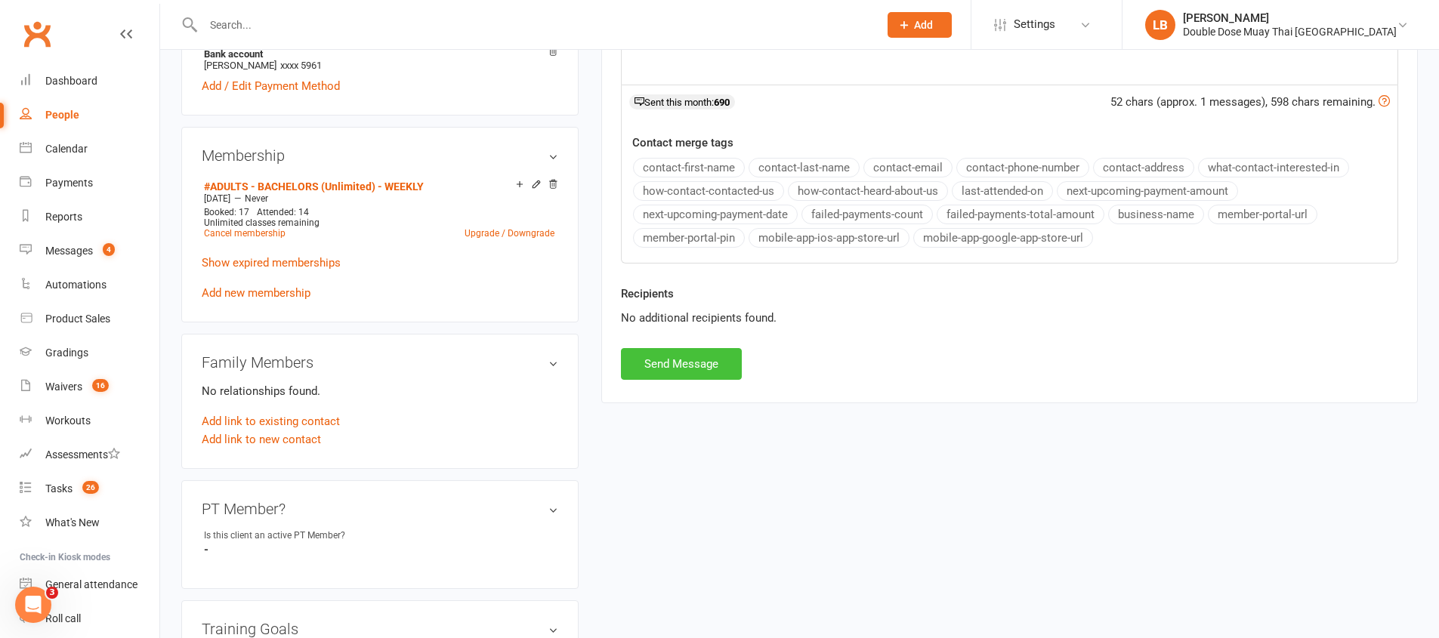
click at [676, 374] on button "Send Message" at bounding box center [681, 364] width 121 height 32
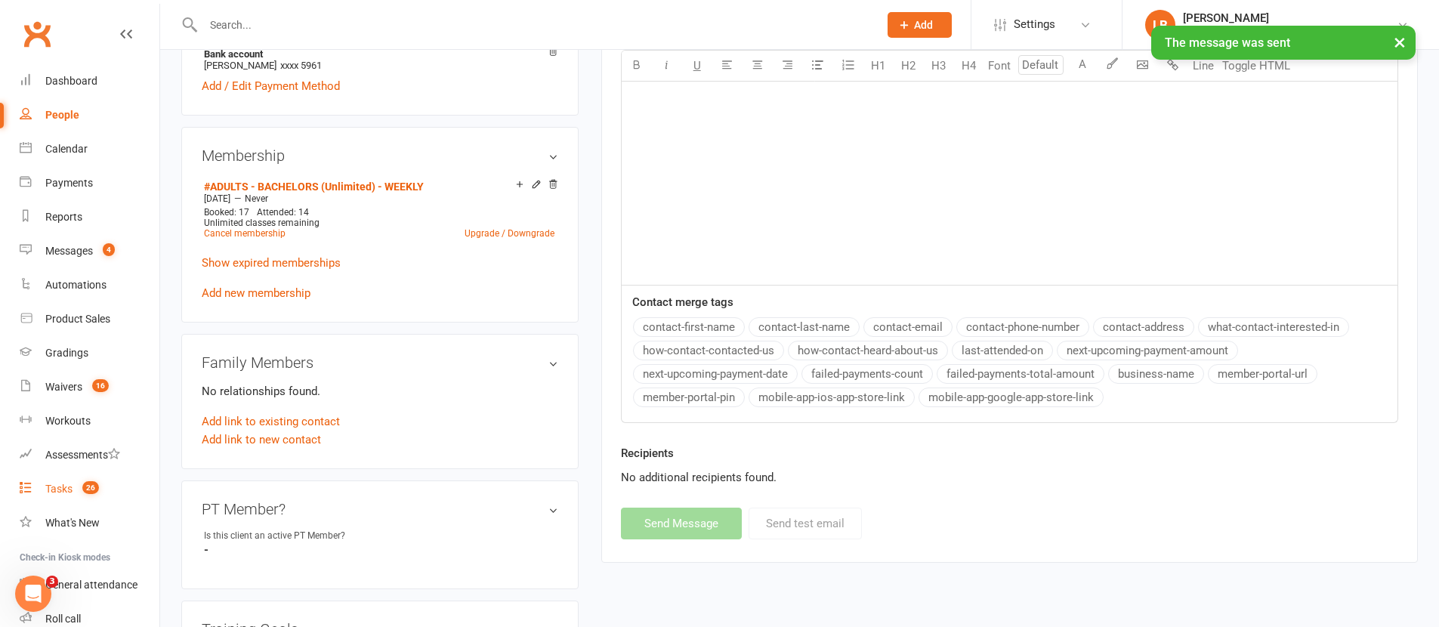
click at [83, 488] on span "26" at bounding box center [90, 487] width 17 height 13
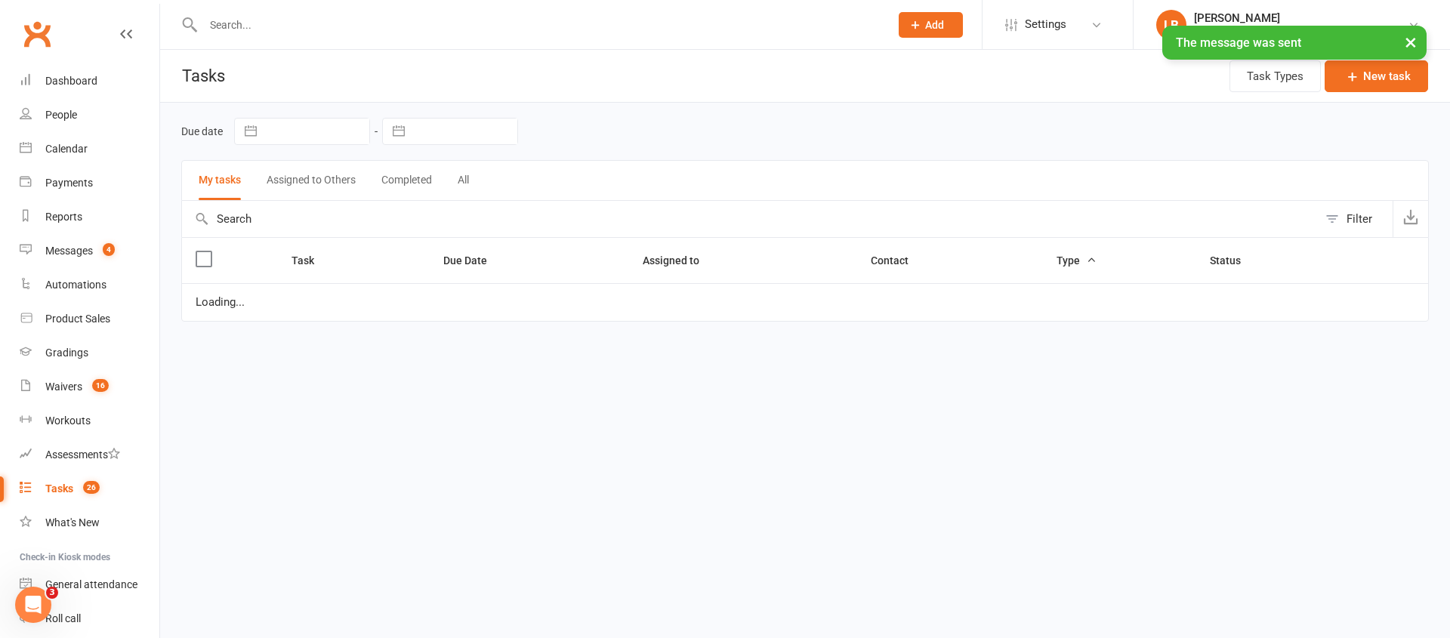
select select "started"
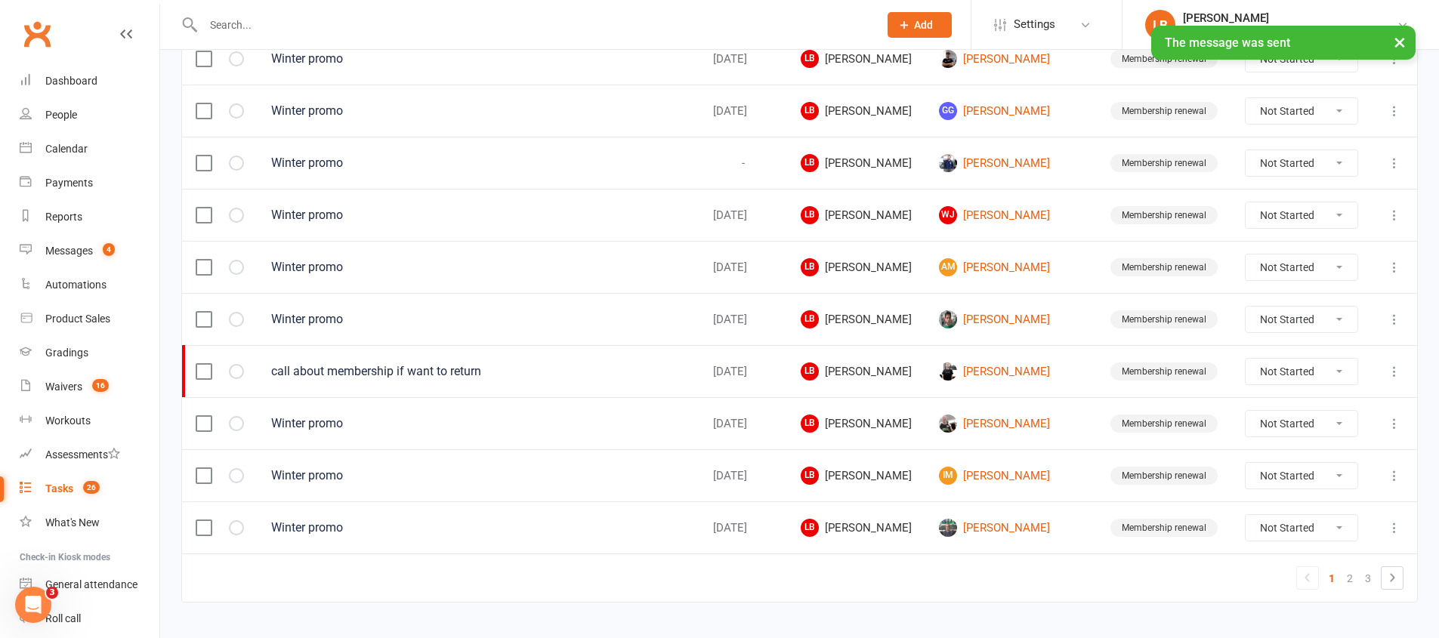
scroll to position [1068, 0]
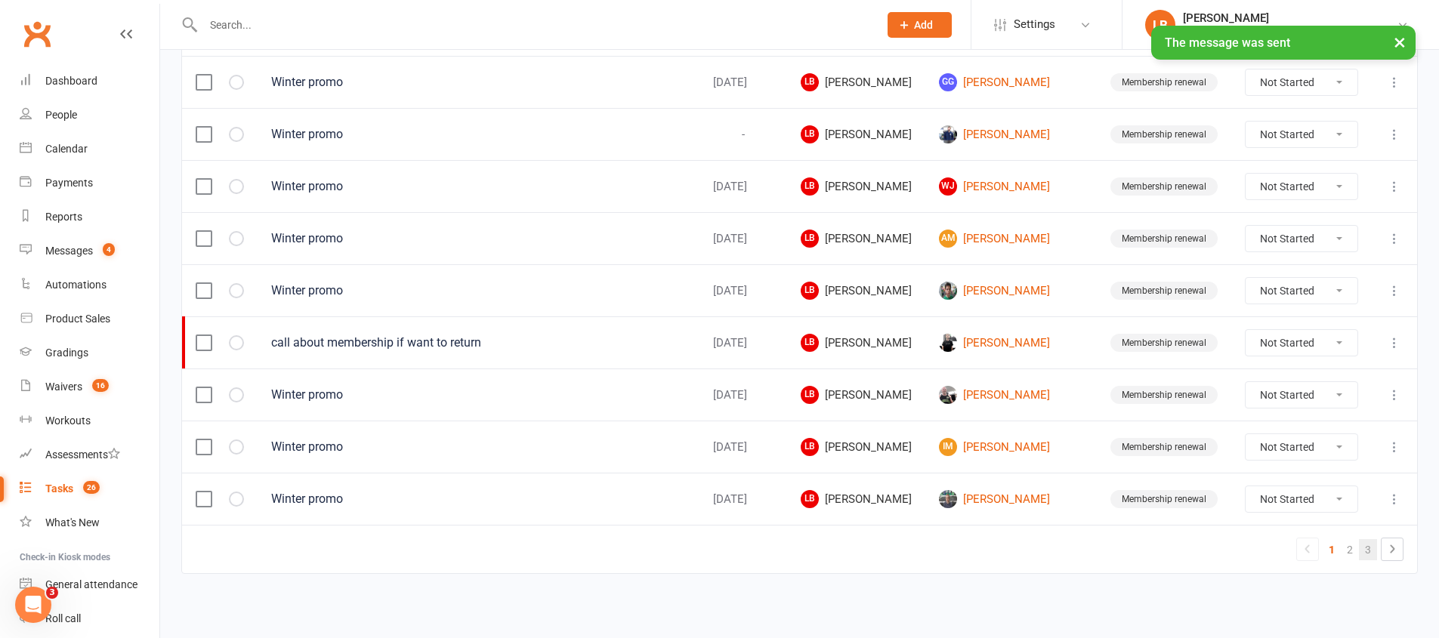
click at [1367, 550] on link "3" at bounding box center [1368, 549] width 18 height 21
select select "started"
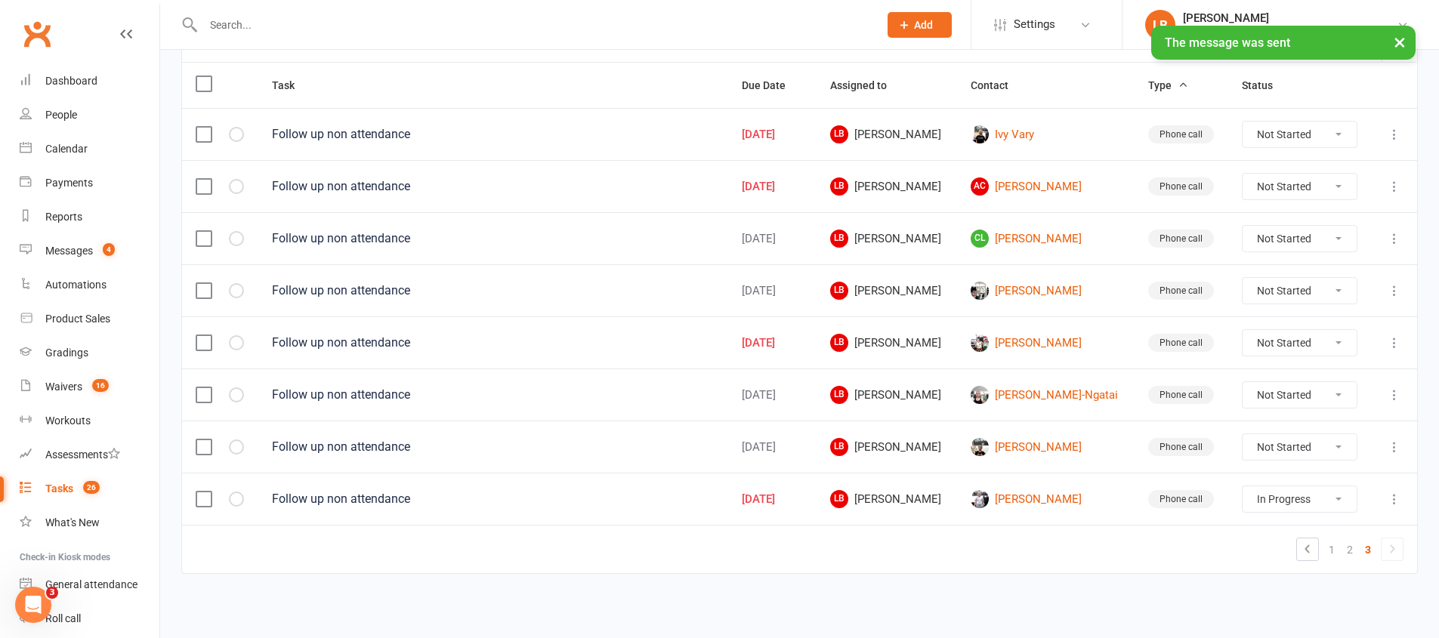
scroll to position [176, 0]
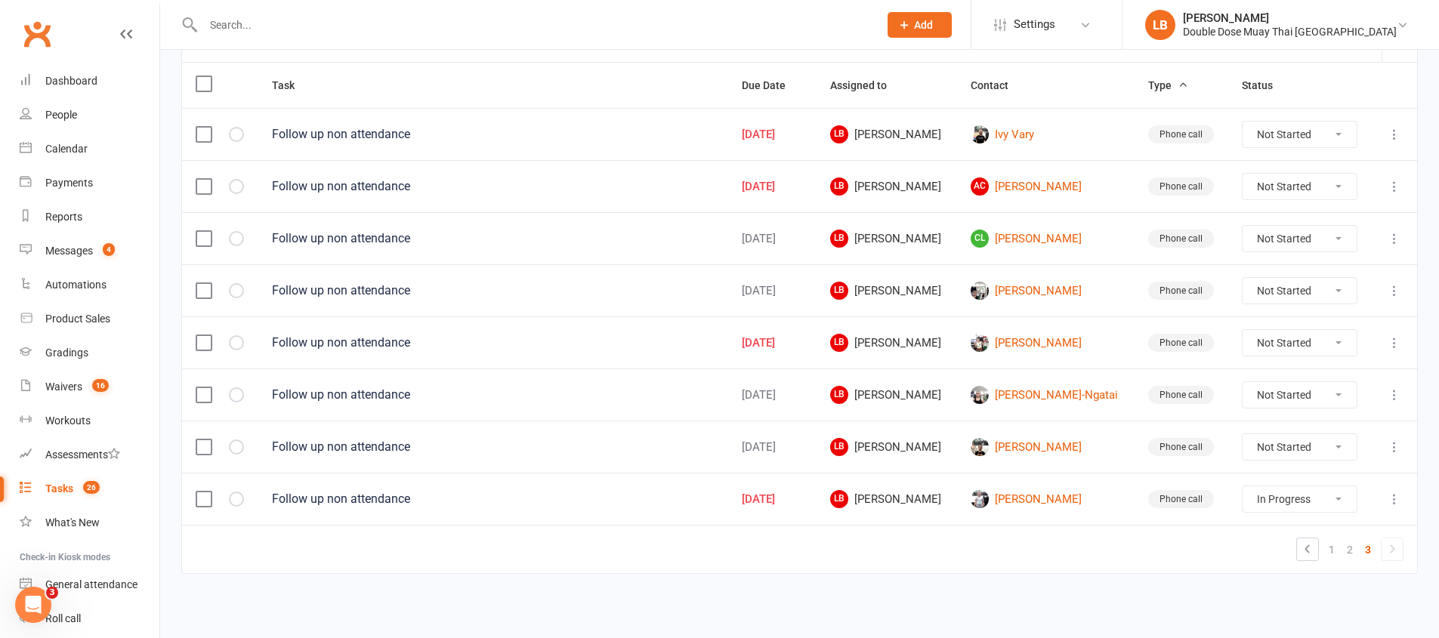
click at [1314, 402] on select "Not Started In Progress Waiting Complete" at bounding box center [1299, 395] width 114 height 26
select select "unstarted"
select select "started"
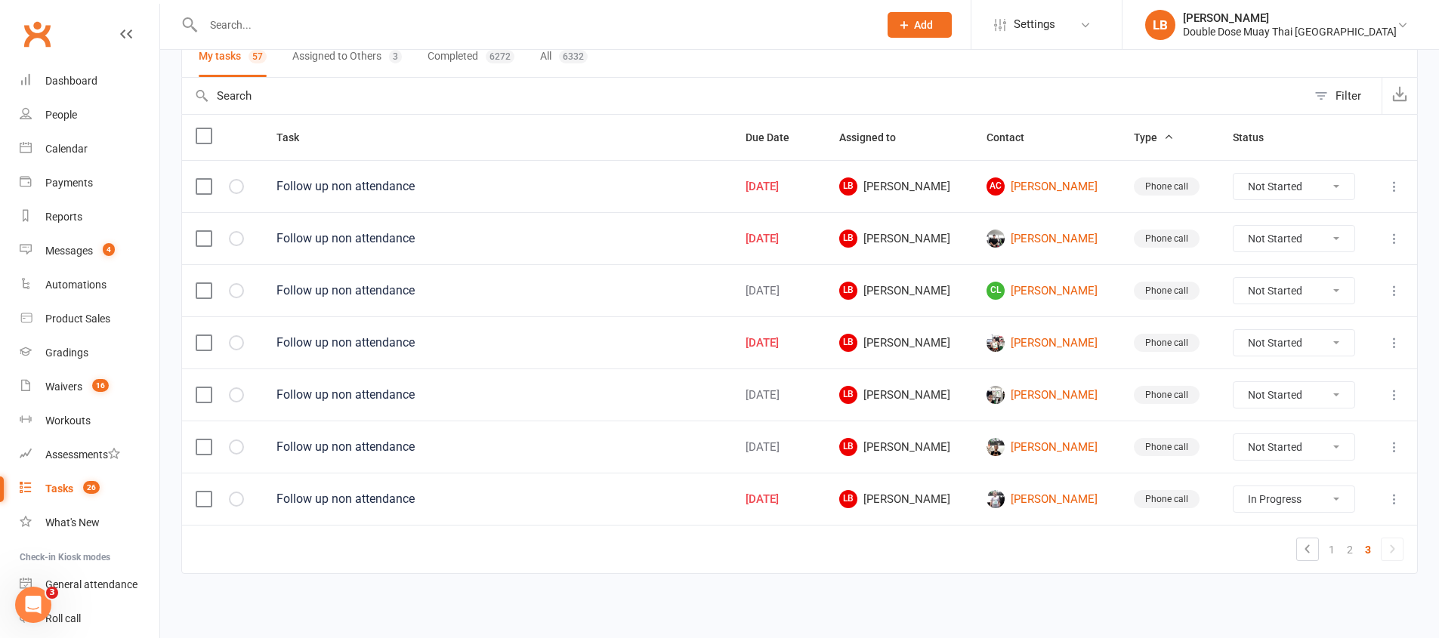
scroll to position [124, 0]
click at [1029, 350] on link "Trinity MacDonald-Ferguson" at bounding box center [1046, 343] width 120 height 18
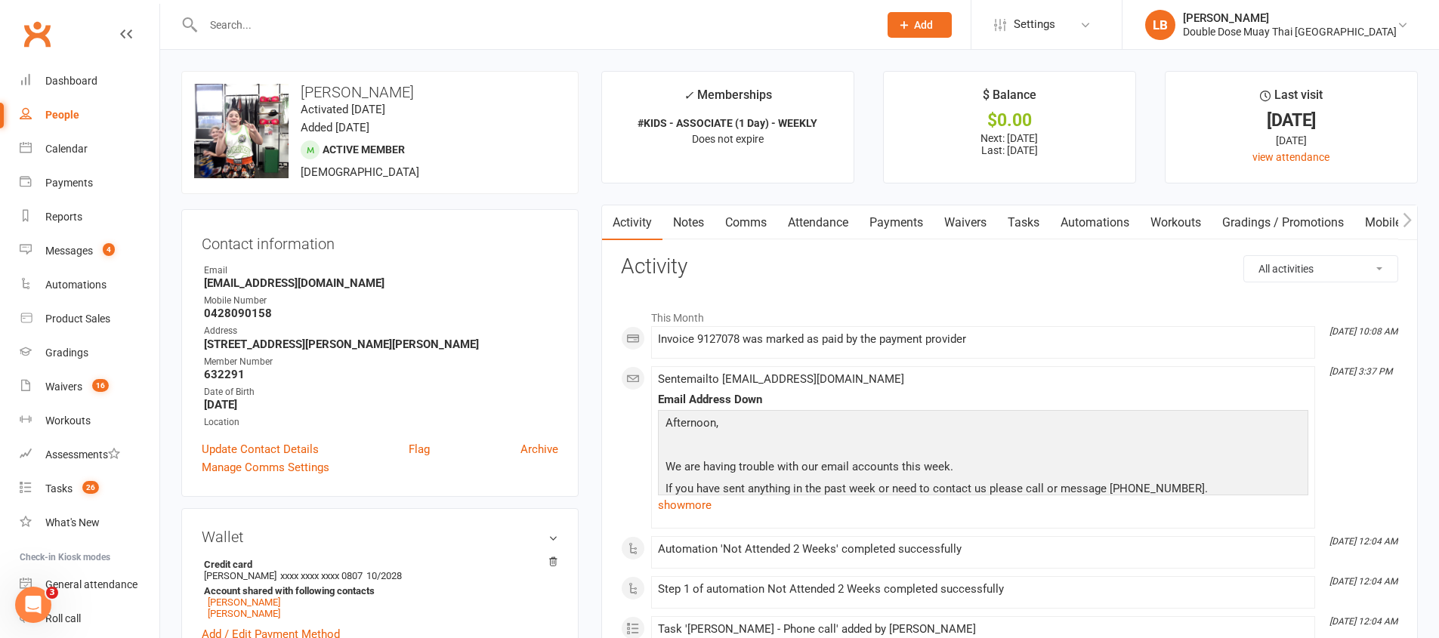
click at [736, 222] on link "Comms" at bounding box center [745, 222] width 63 height 35
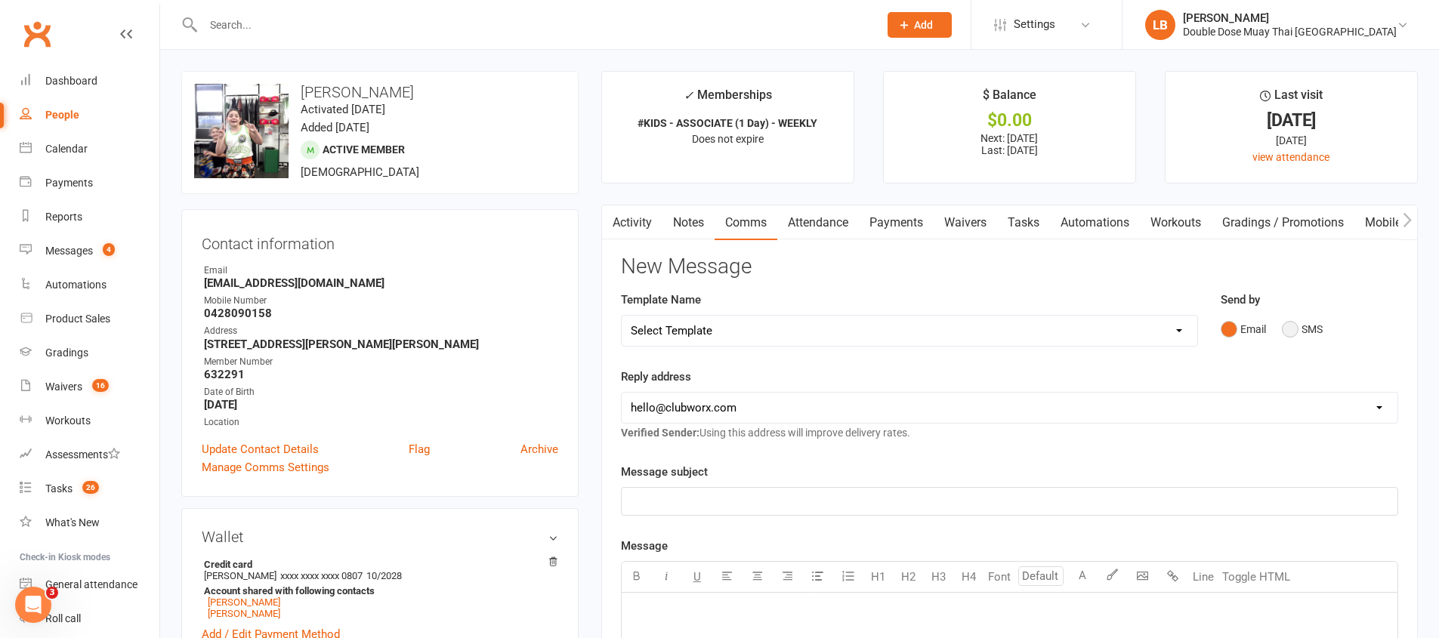
click at [1285, 326] on button "SMS" at bounding box center [1302, 329] width 41 height 29
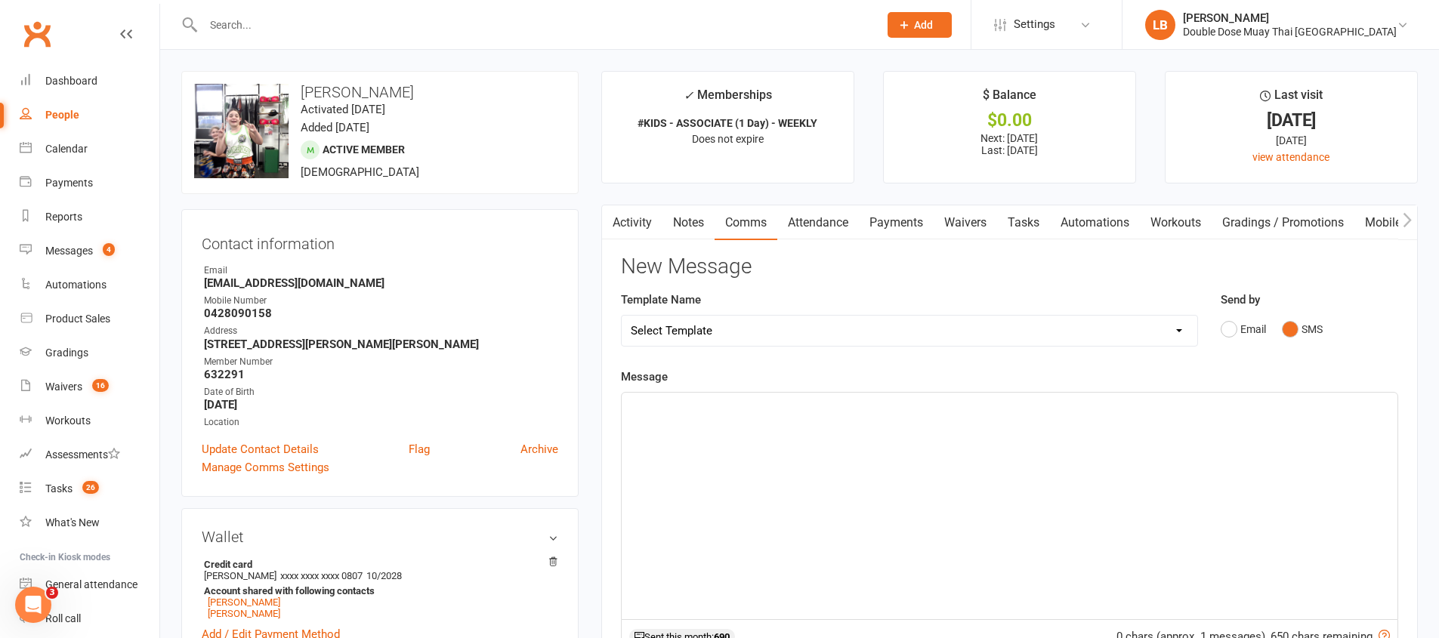
click at [917, 452] on div "﻿" at bounding box center [1009, 506] width 776 height 227
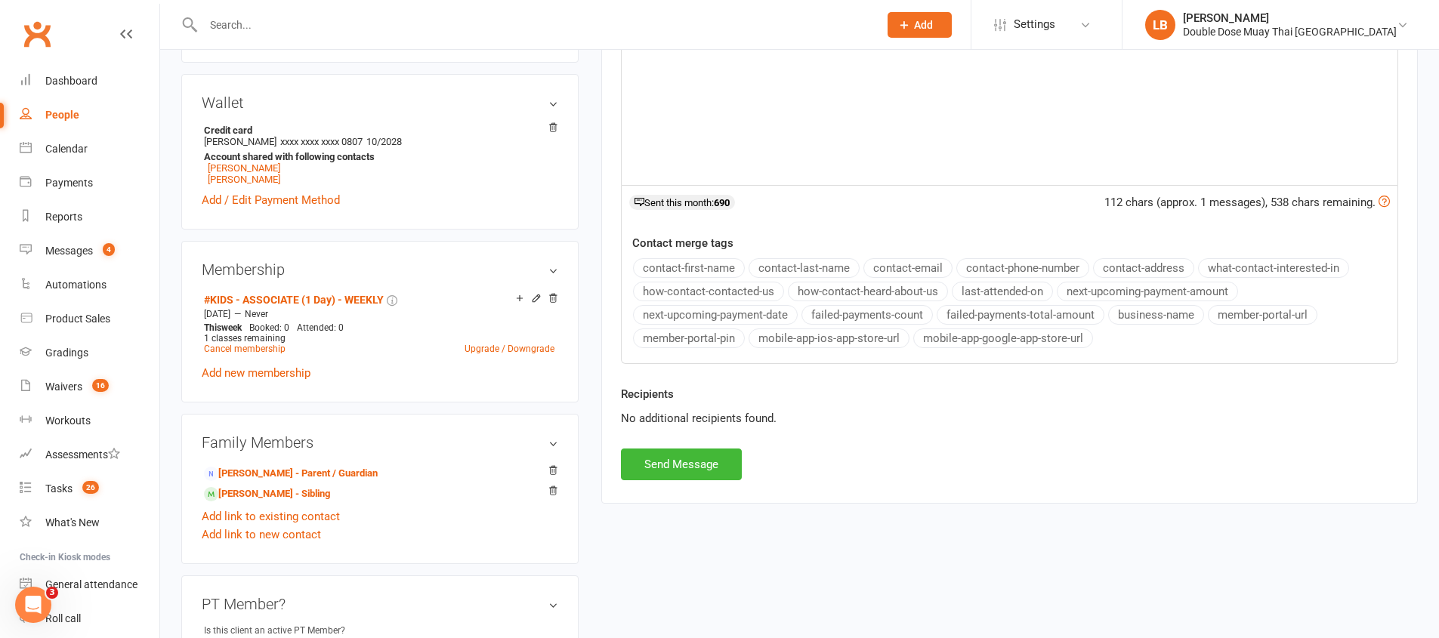
scroll to position [705, 0]
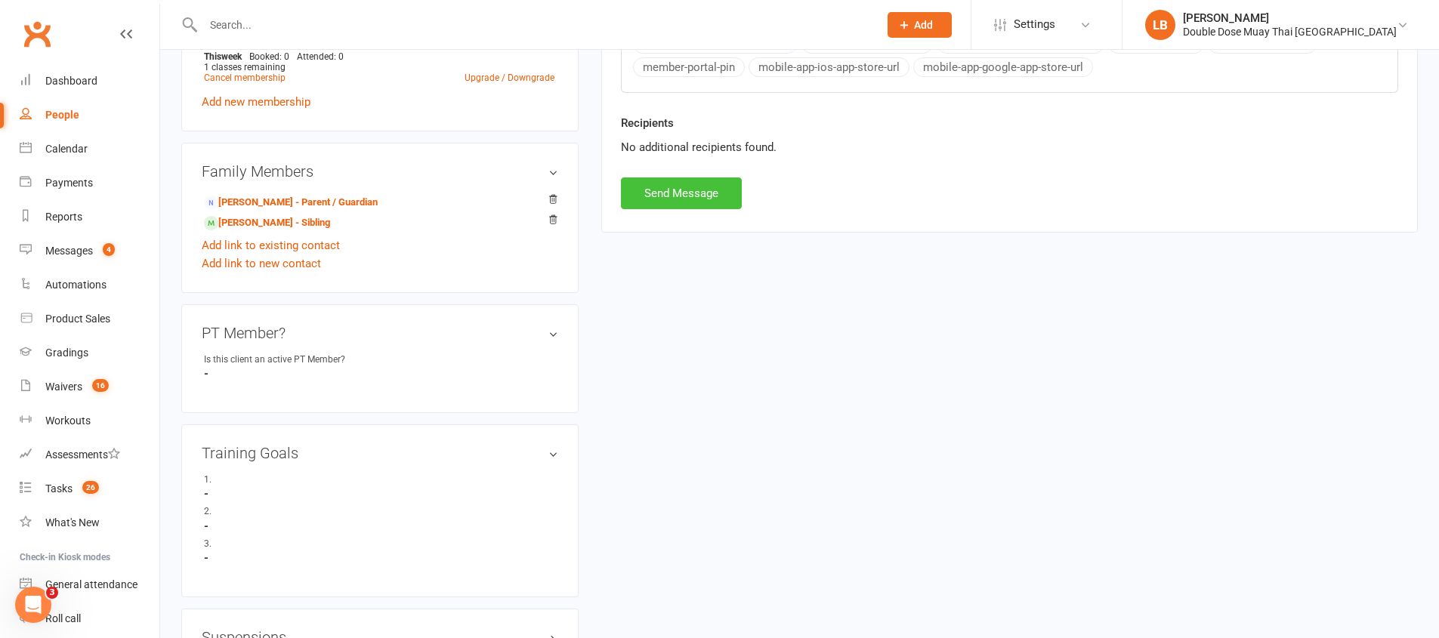
click at [650, 193] on button "Send Message" at bounding box center [681, 193] width 121 height 32
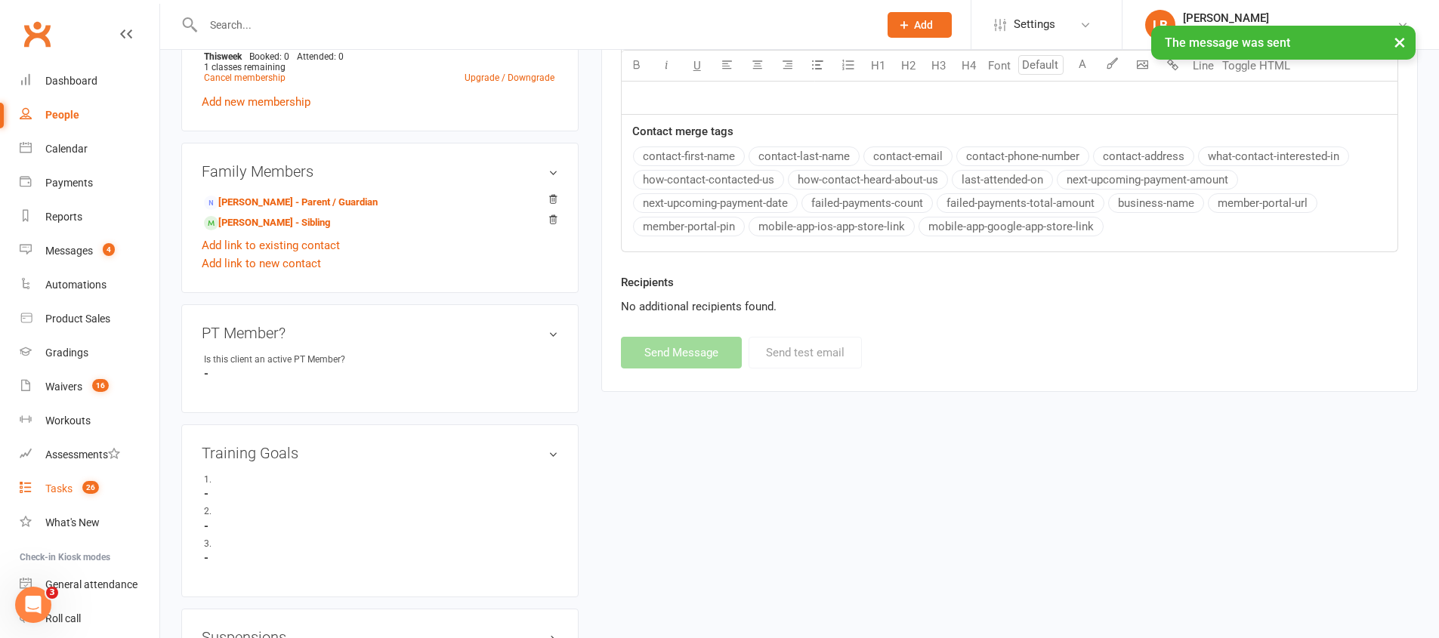
click at [95, 483] on span "26" at bounding box center [90, 487] width 17 height 13
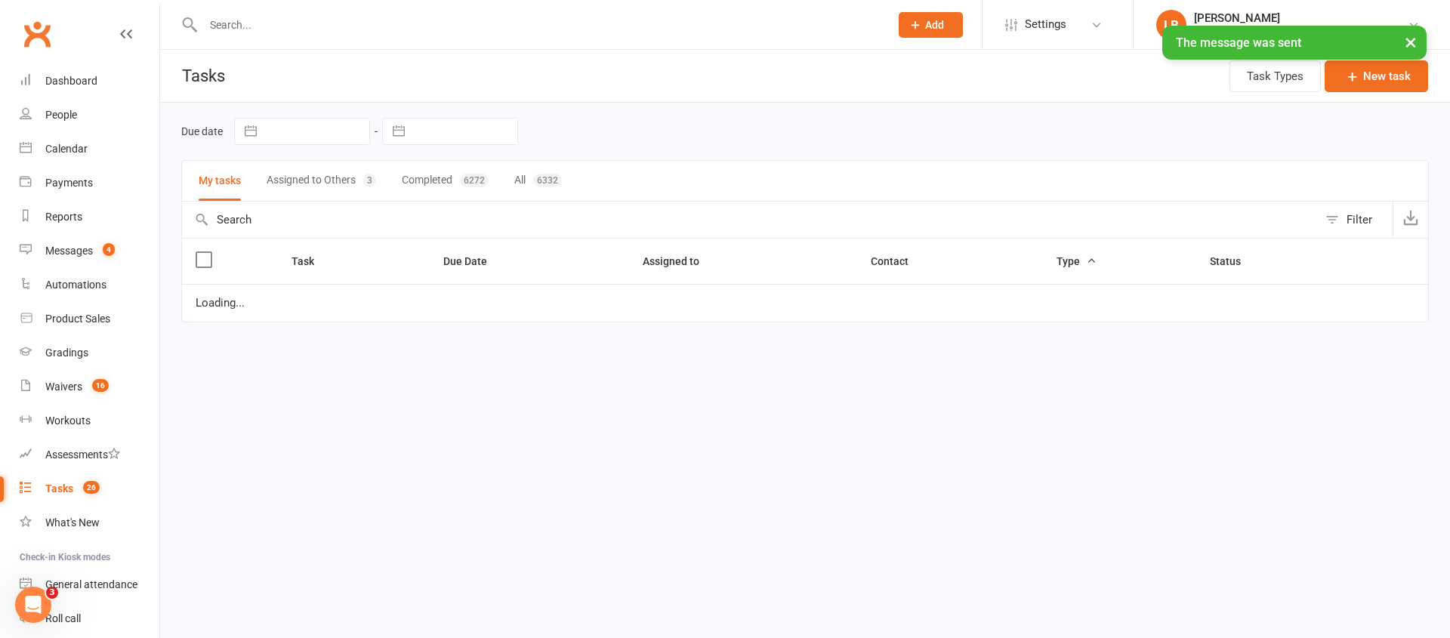
select select "started"
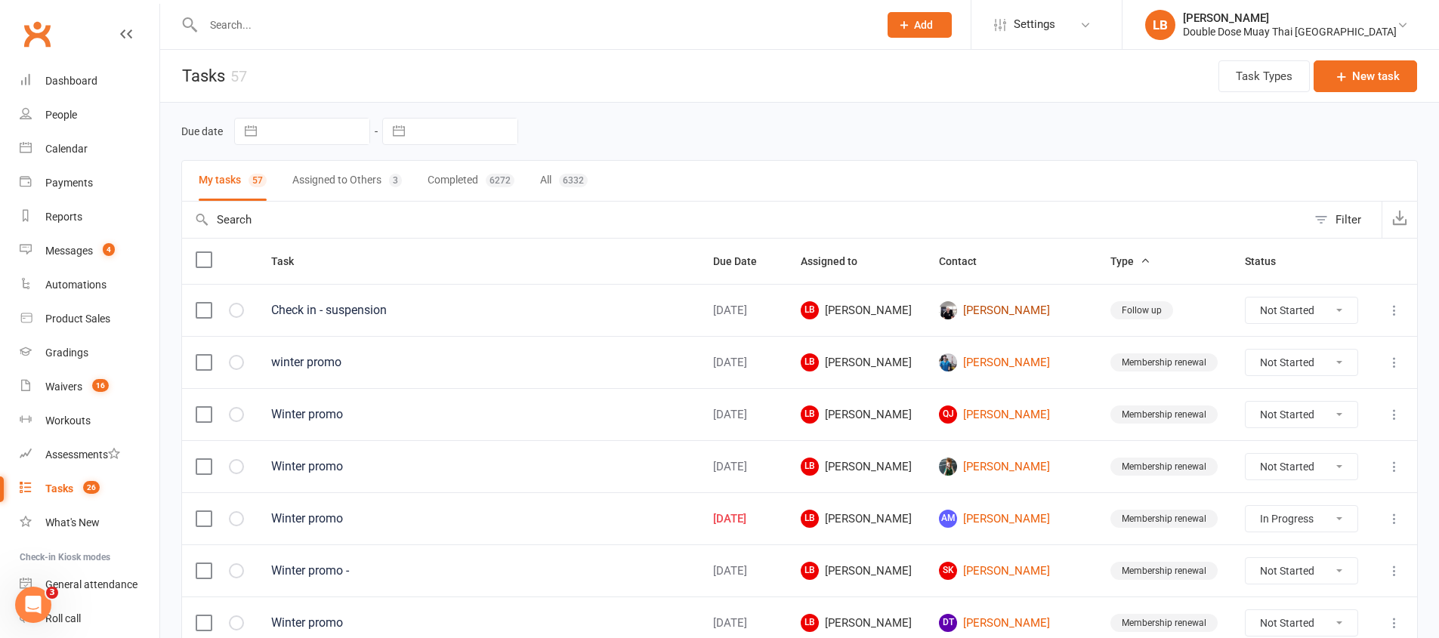
click at [1030, 309] on link "Skye Benson" at bounding box center [1011, 310] width 144 height 18
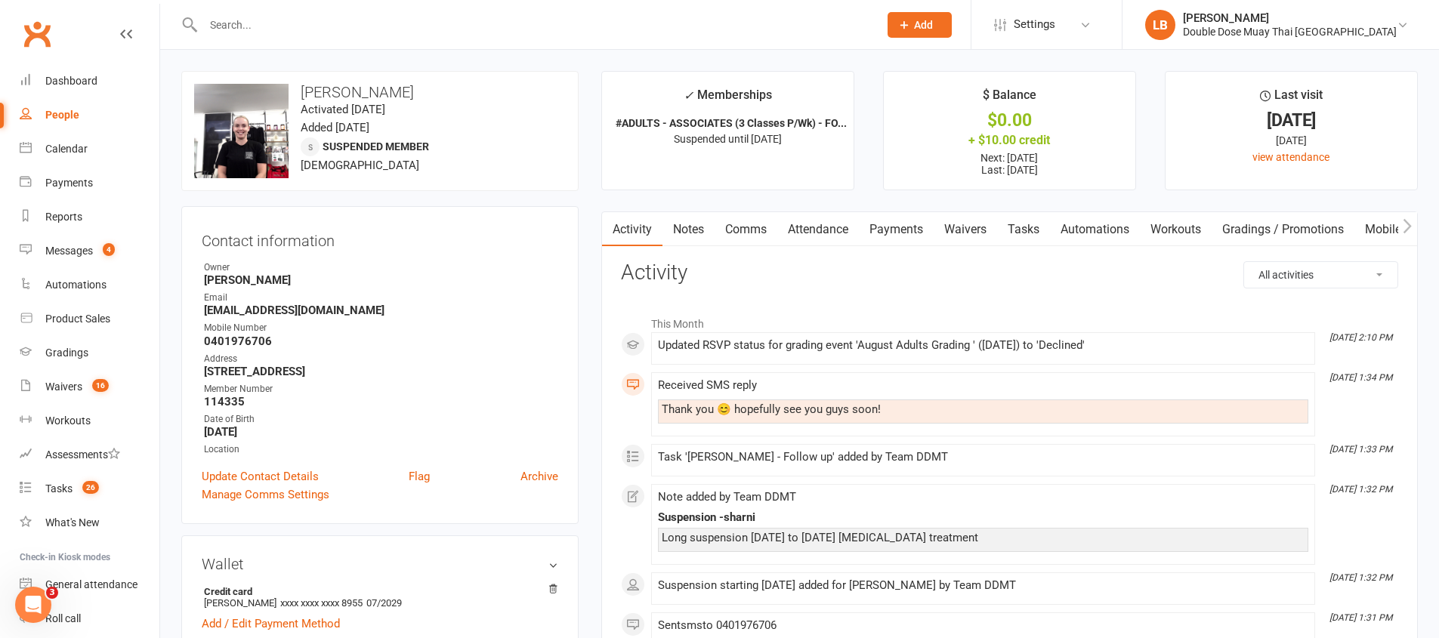
click at [751, 234] on link "Comms" at bounding box center [745, 229] width 63 height 35
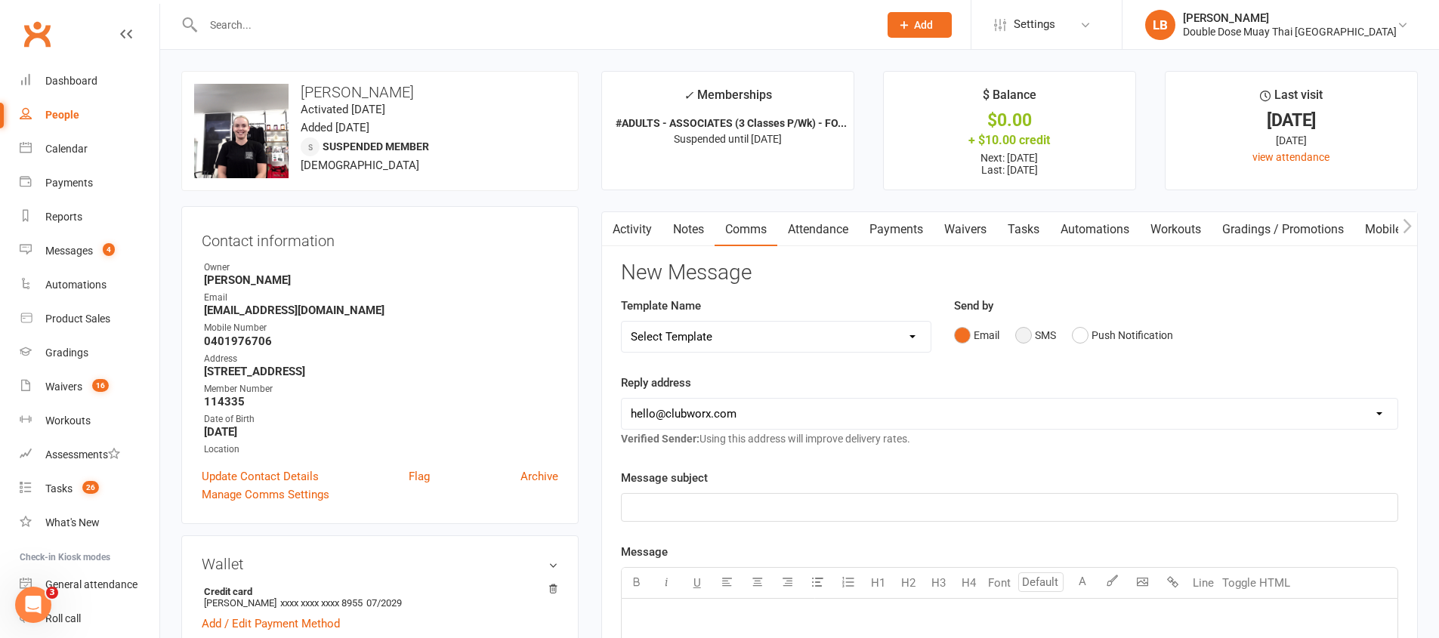
click at [1042, 329] on button "SMS" at bounding box center [1035, 335] width 41 height 29
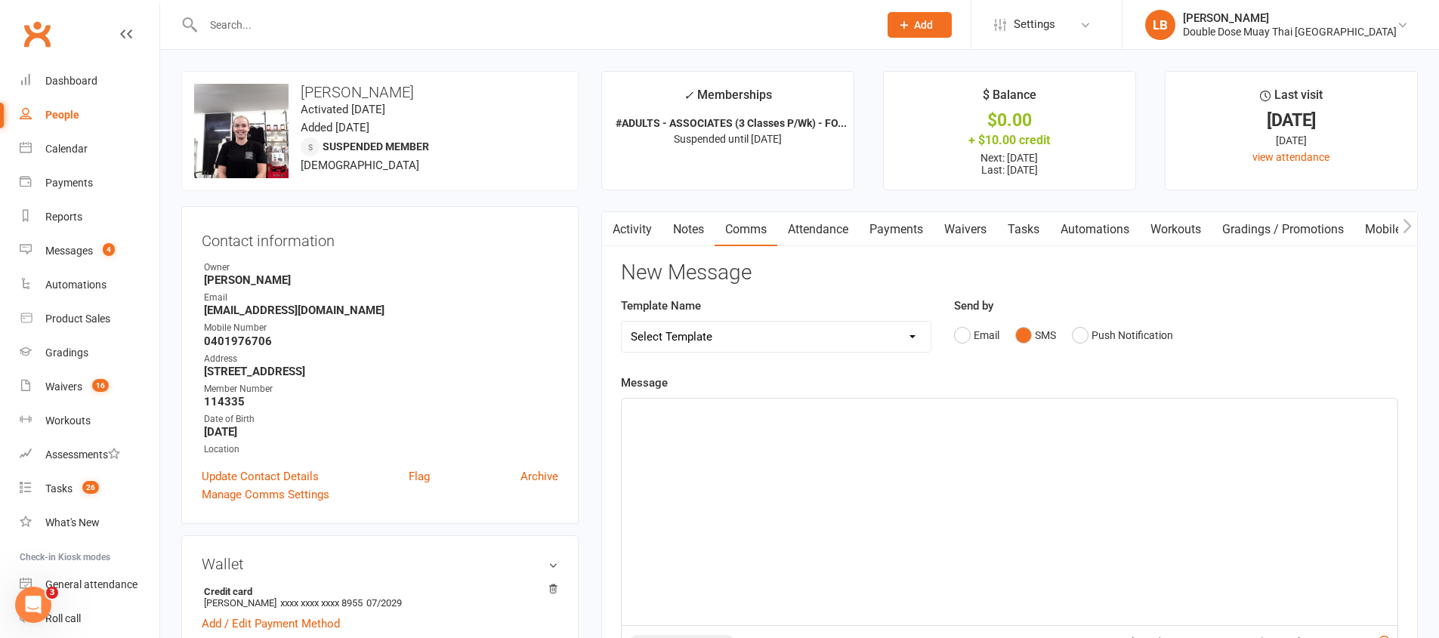
click at [1007, 495] on div "﻿" at bounding box center [1009, 512] width 776 height 227
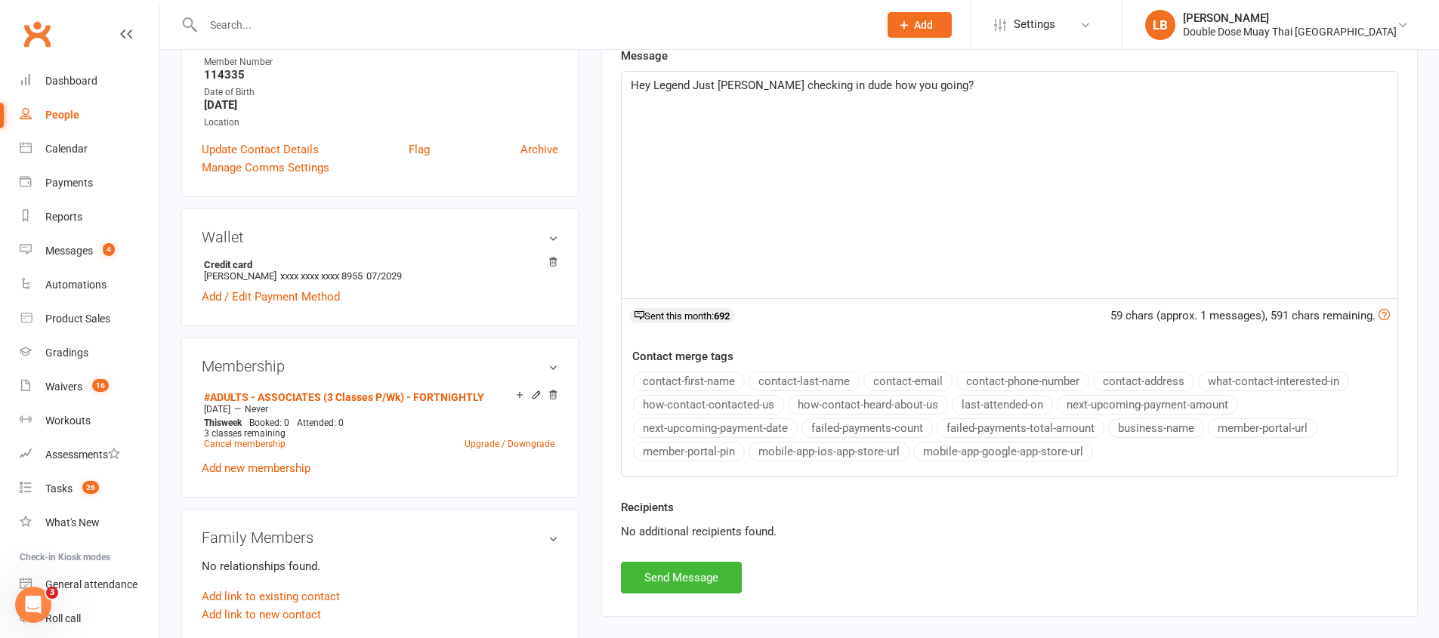
scroll to position [496, 0]
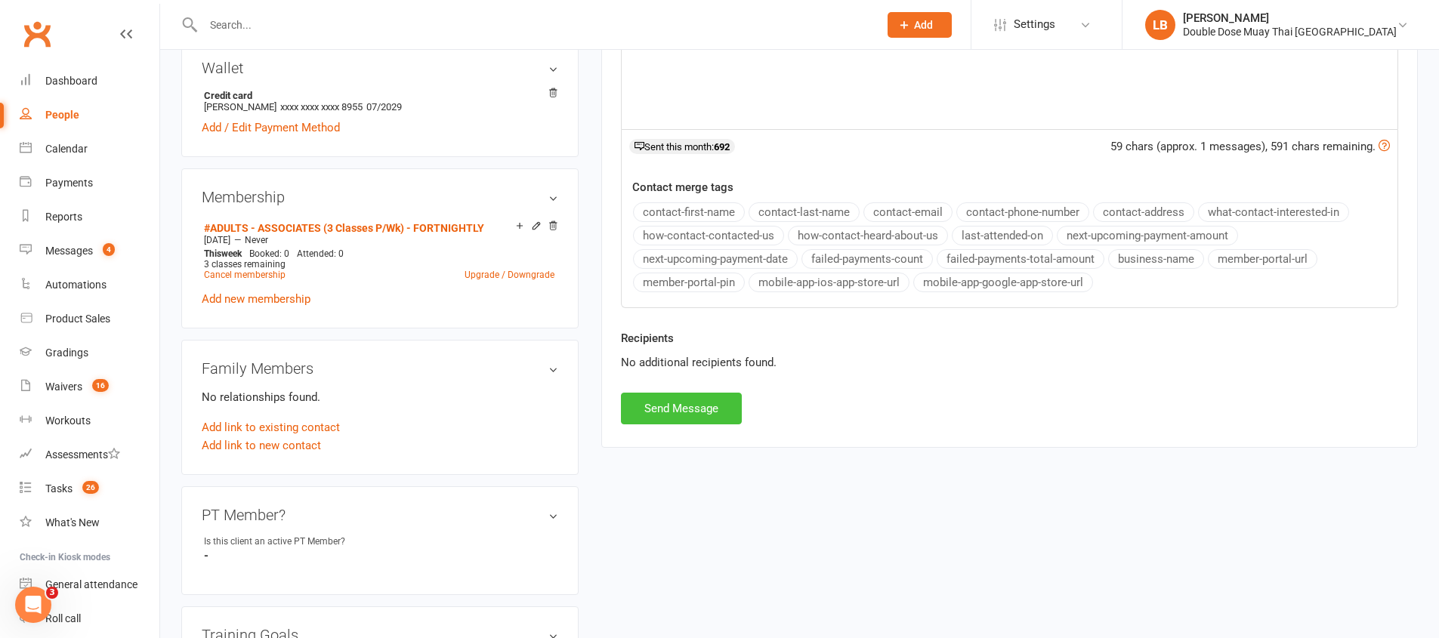
click at [692, 415] on button "Send Message" at bounding box center [681, 409] width 121 height 32
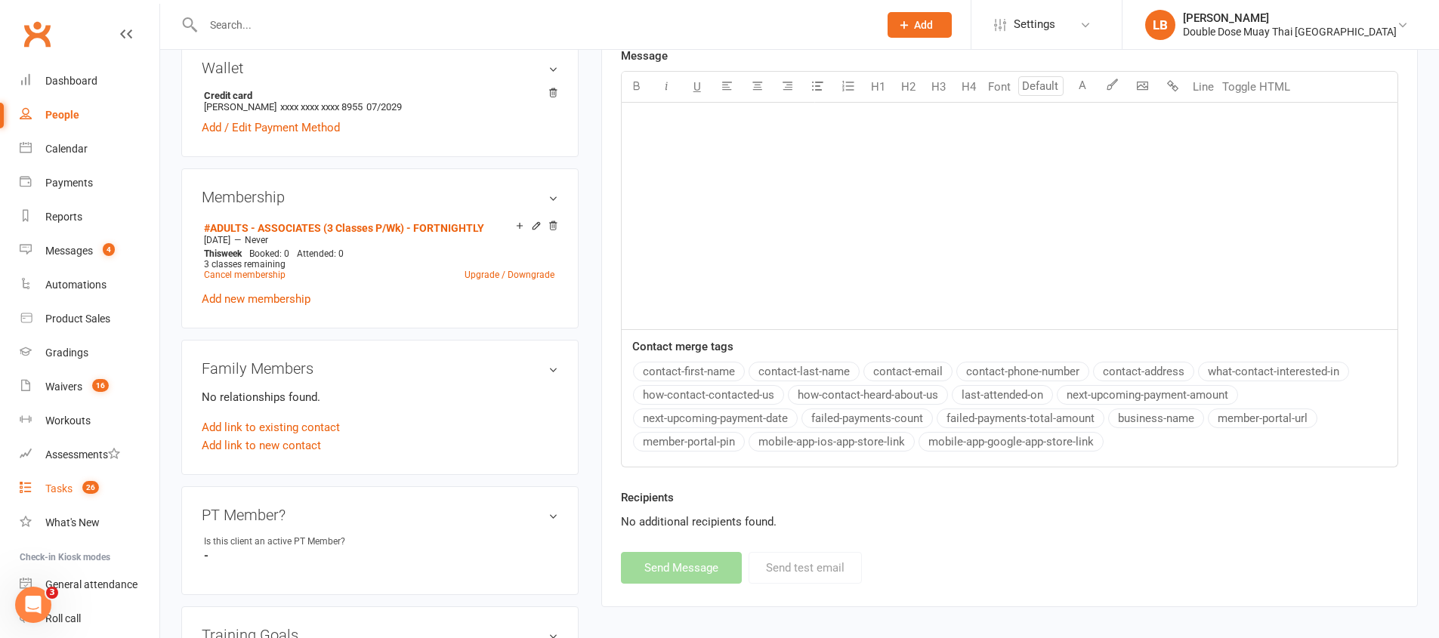
click at [82, 488] on span "26" at bounding box center [90, 487] width 17 height 13
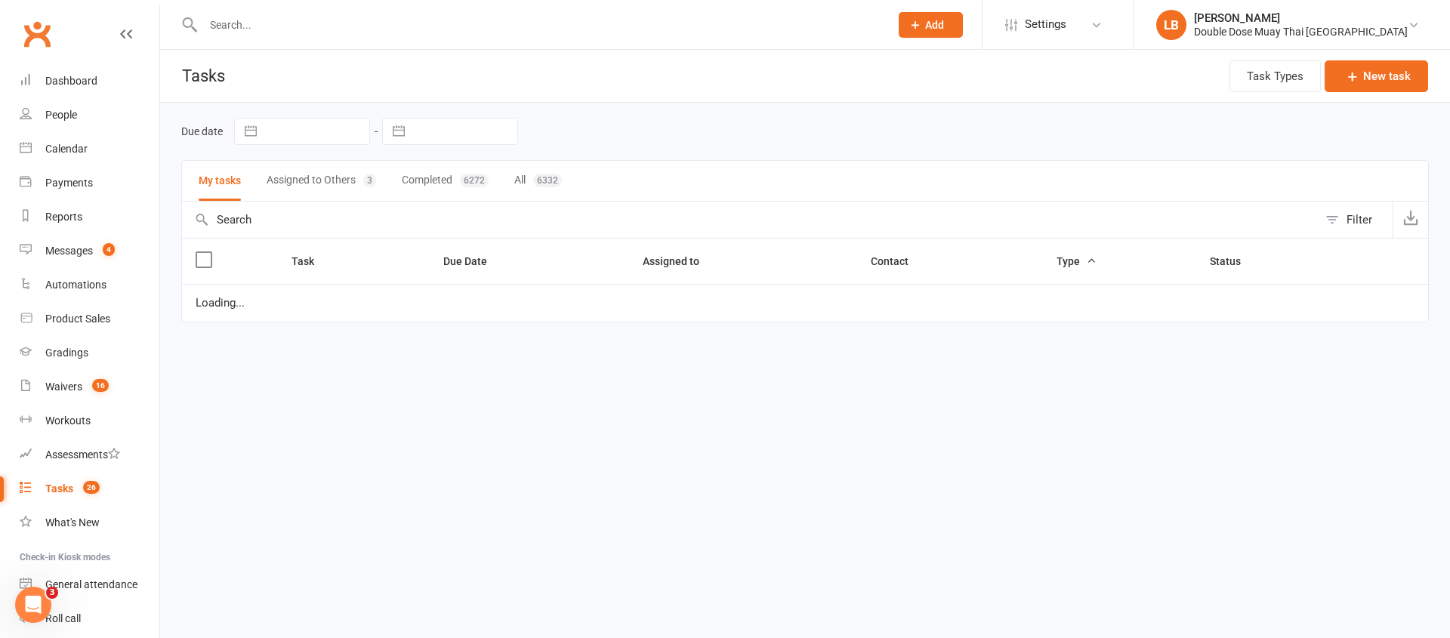
select select "started"
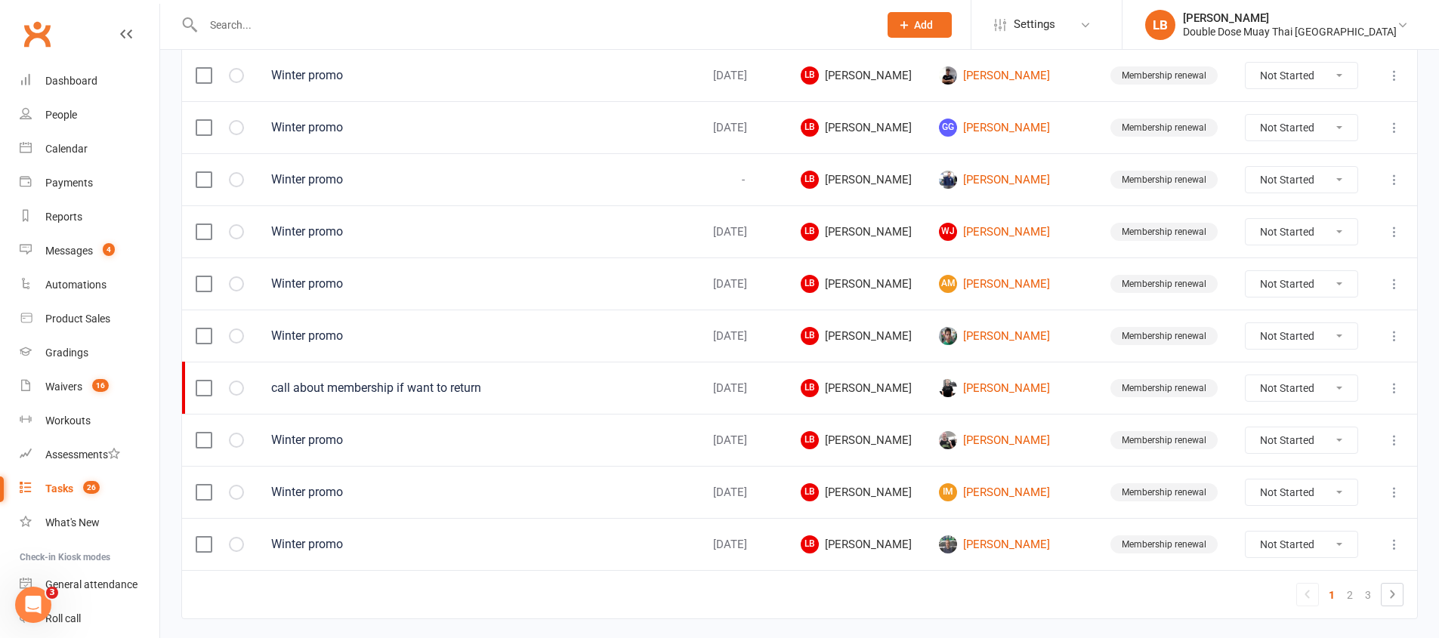
scroll to position [1068, 0]
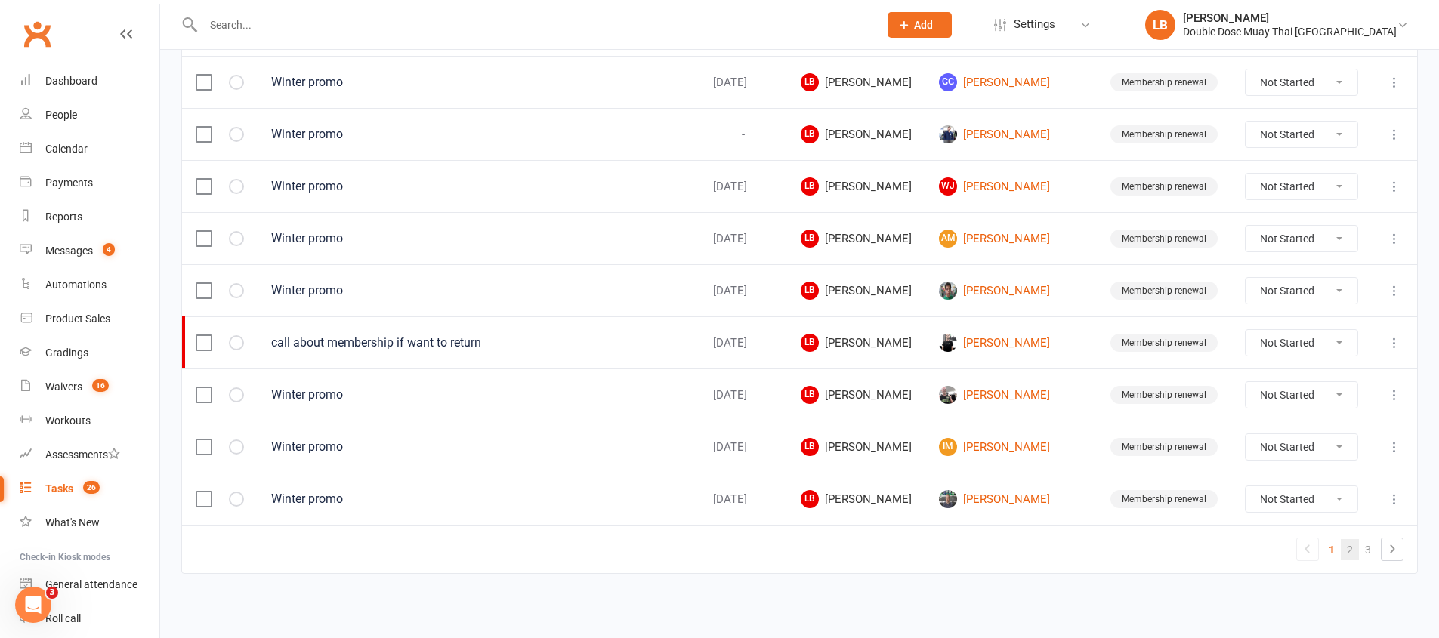
click at [1346, 554] on link "2" at bounding box center [1349, 549] width 18 height 21
select select "started"
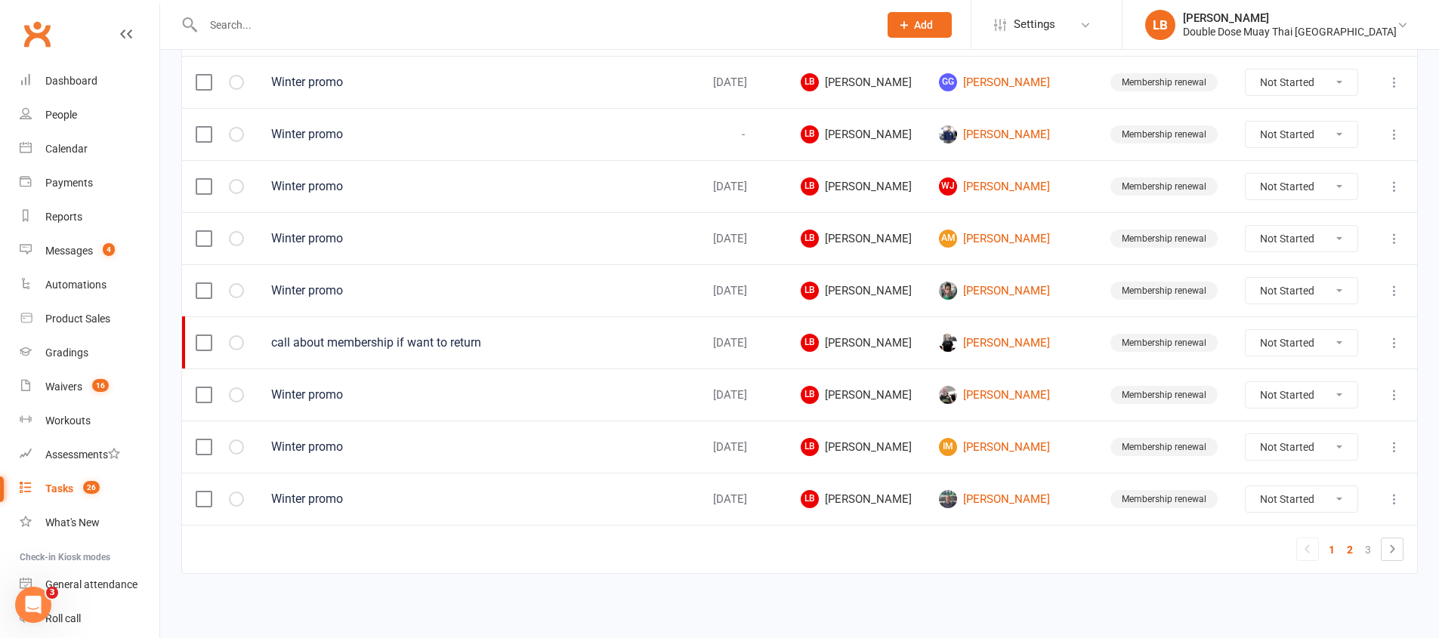
select select "started"
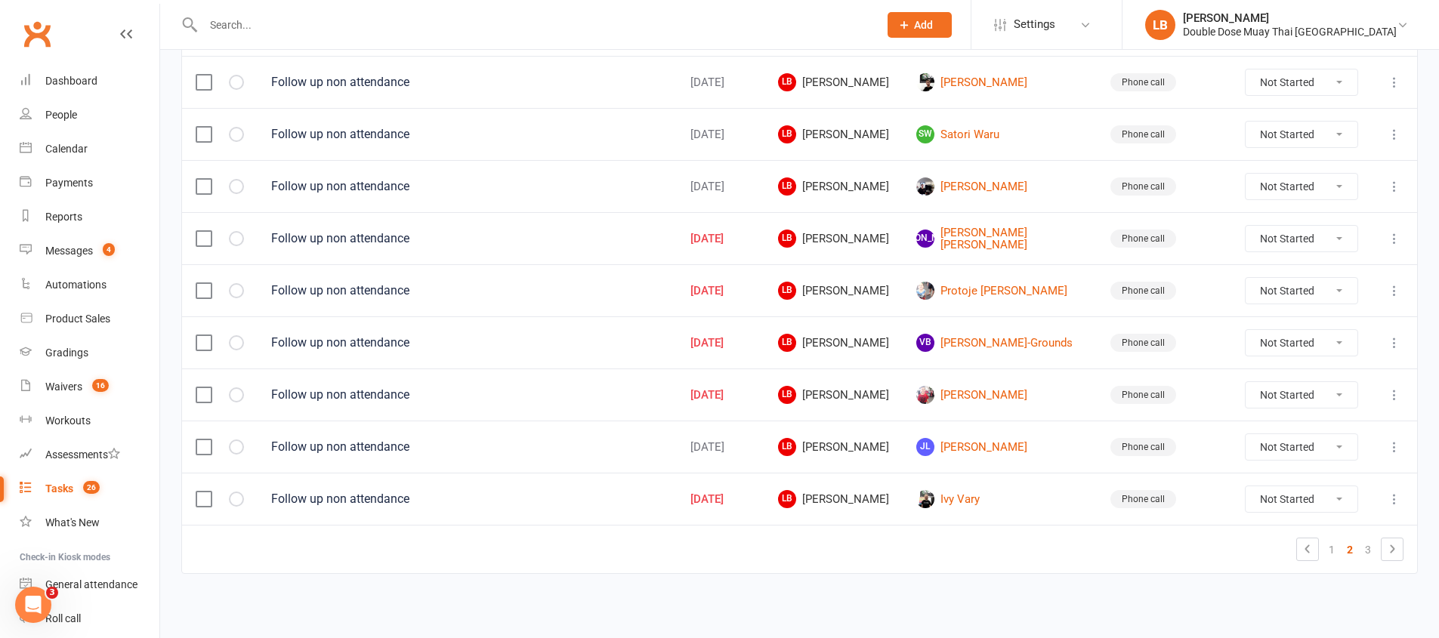
scroll to position [1065, 0]
click at [1004, 347] on link "VB Vinn Brosnan-Grounds" at bounding box center [999, 343] width 167 height 18
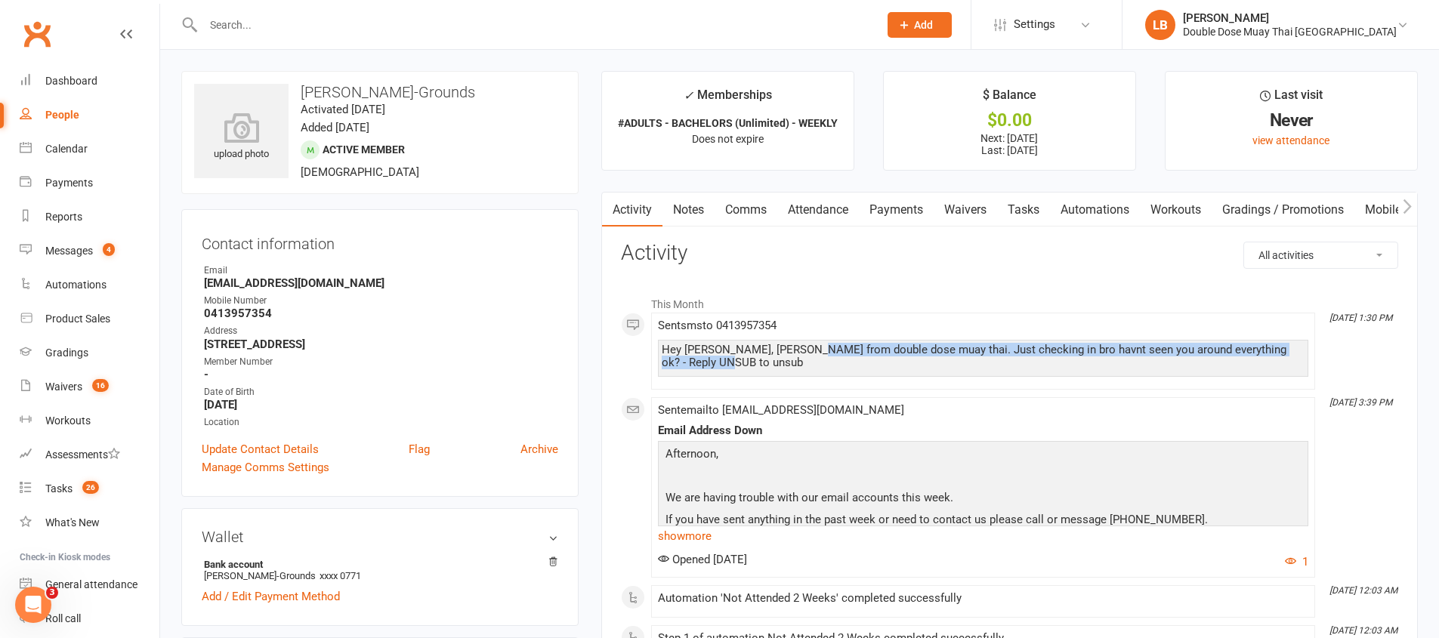
drag, startPoint x: 813, startPoint y: 347, endPoint x: 1109, endPoint y: 363, distance: 296.5
click at [1109, 363] on div "Hey Vinn, Just Logan from double dose muay thai. Just checking in bro havnt see…" at bounding box center [983, 357] width 643 height 26
click at [104, 483] on link "Tasks 26" at bounding box center [90, 489] width 140 height 34
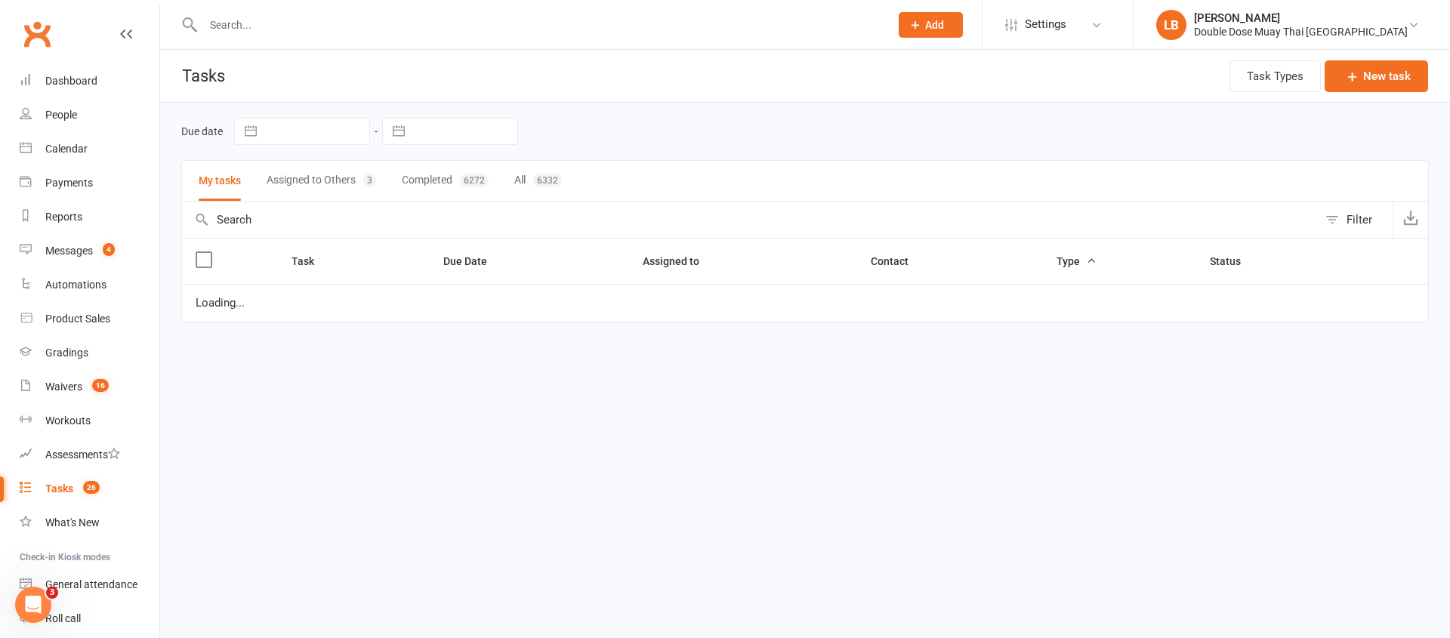
select select "started"
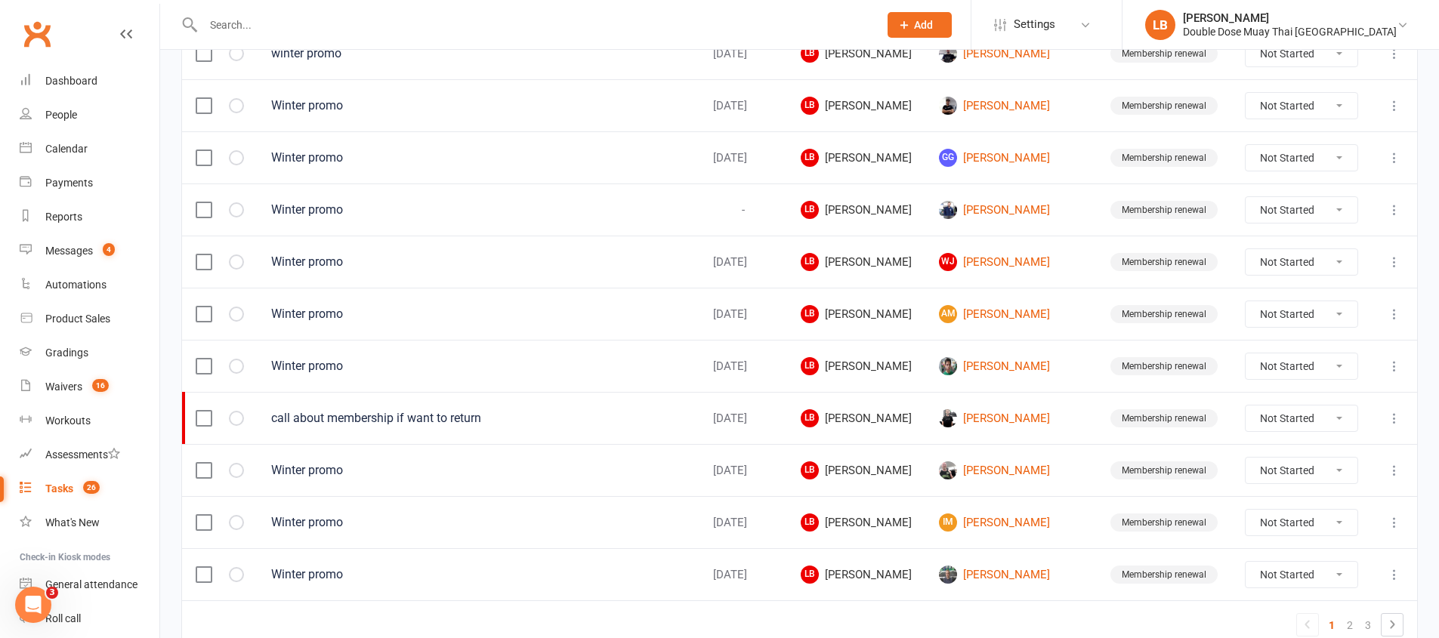
scroll to position [1068, 0]
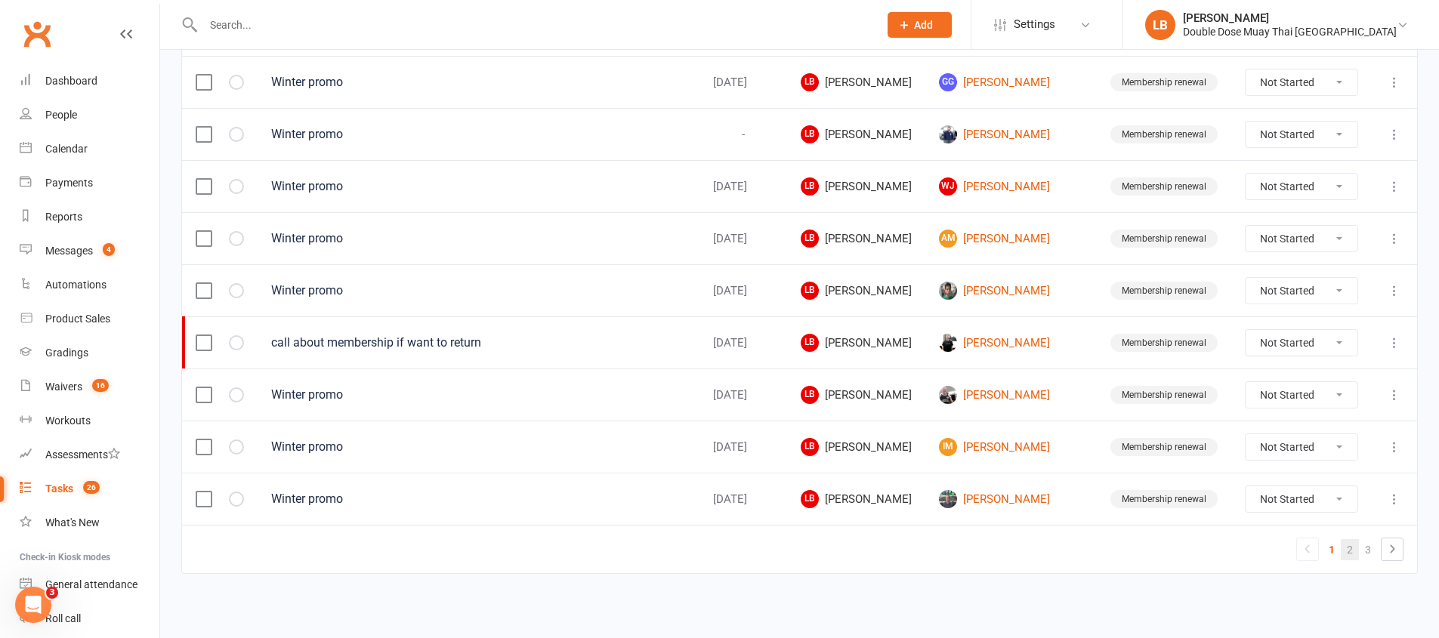
click at [1352, 551] on link "2" at bounding box center [1349, 549] width 18 height 21
select select "started"
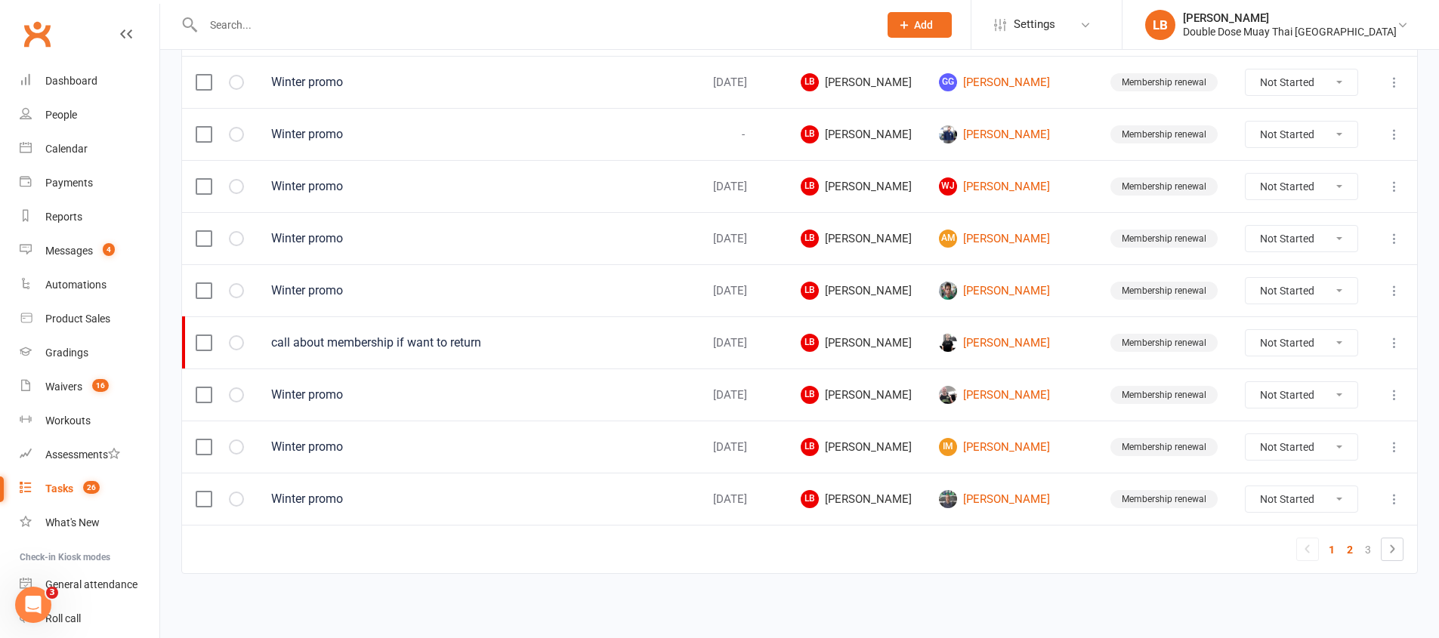
select select "started"
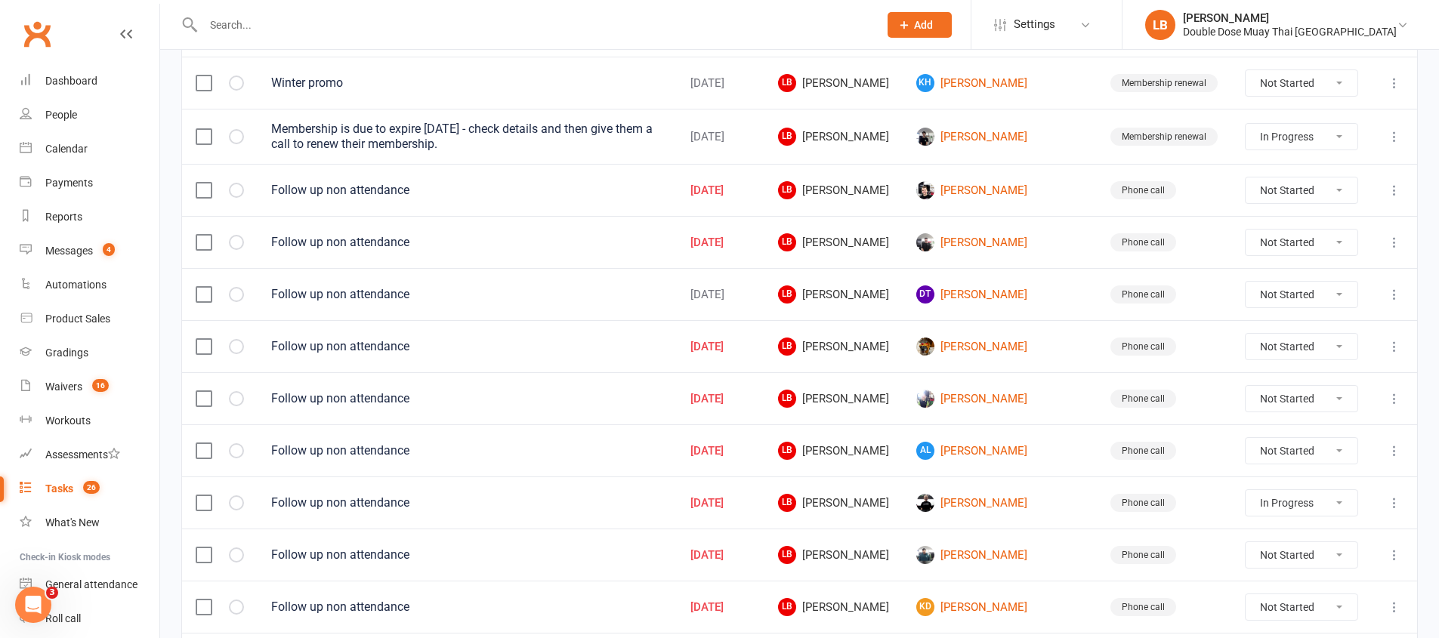
scroll to position [277, 0]
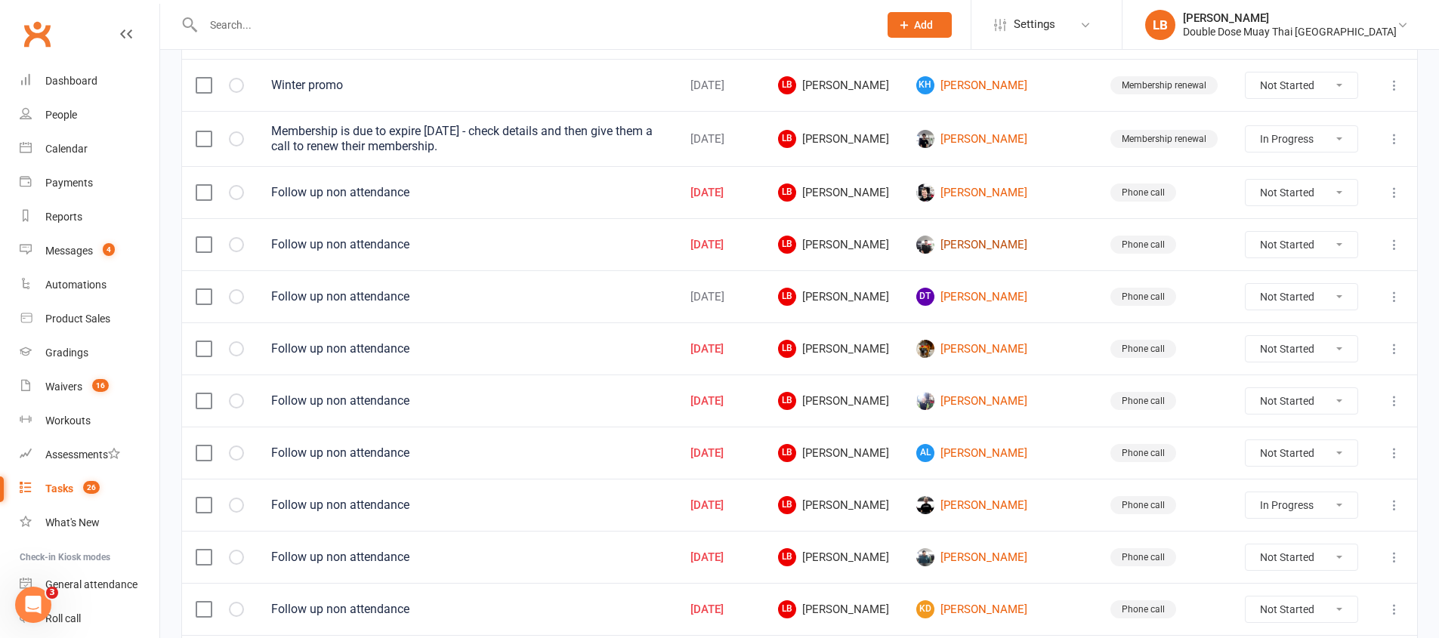
click at [1022, 246] on link "Bailey Mcinnes" at bounding box center [999, 245] width 167 height 18
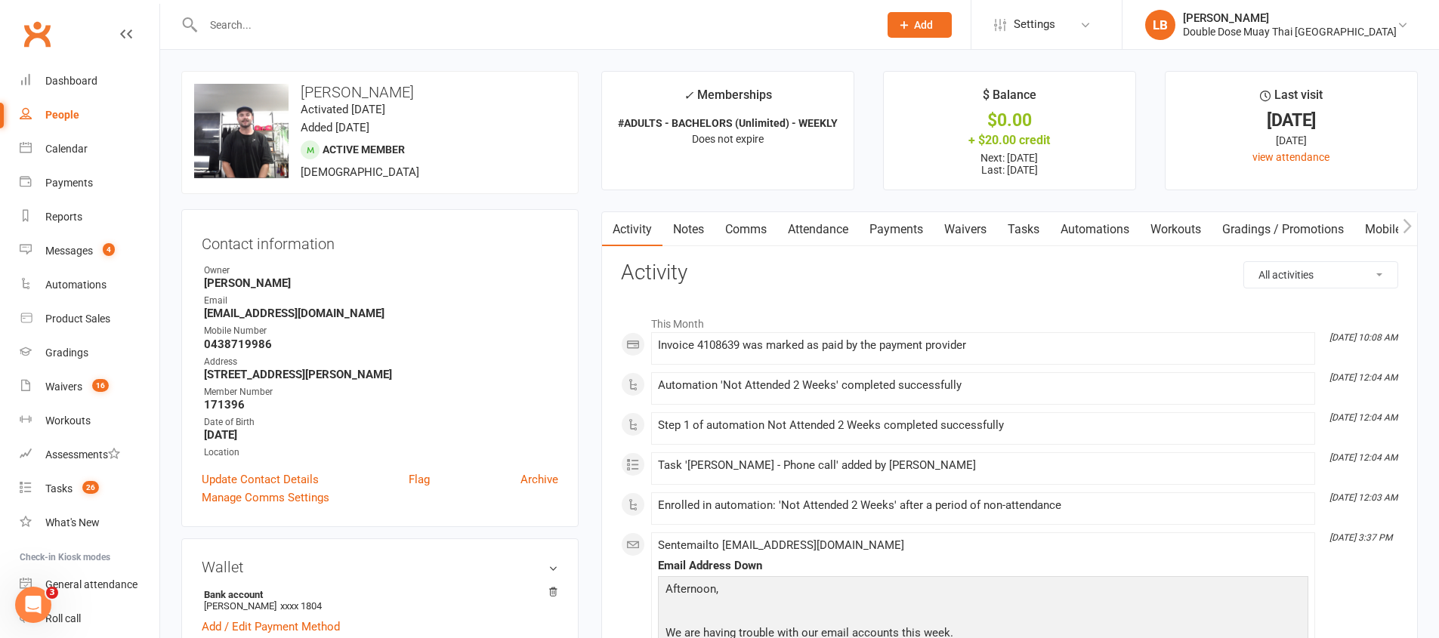
click at [680, 229] on link "Notes" at bounding box center [688, 229] width 52 height 35
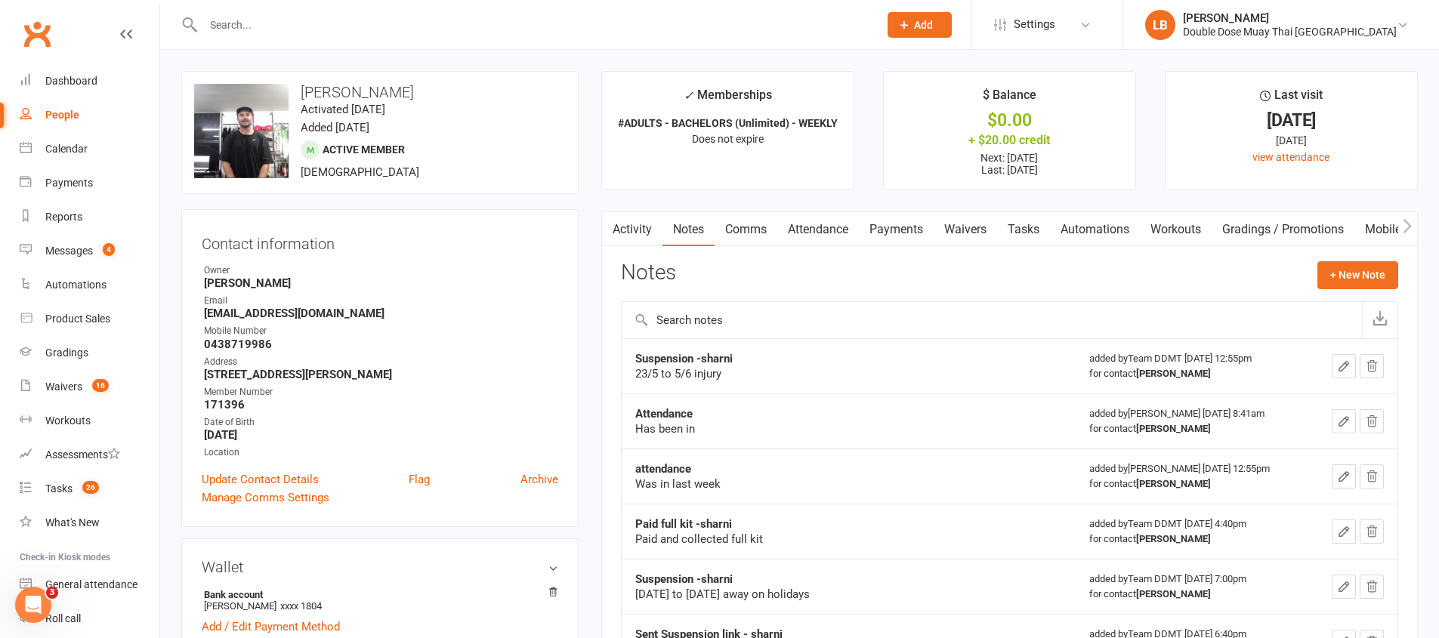
click at [729, 230] on link "Comms" at bounding box center [745, 229] width 63 height 35
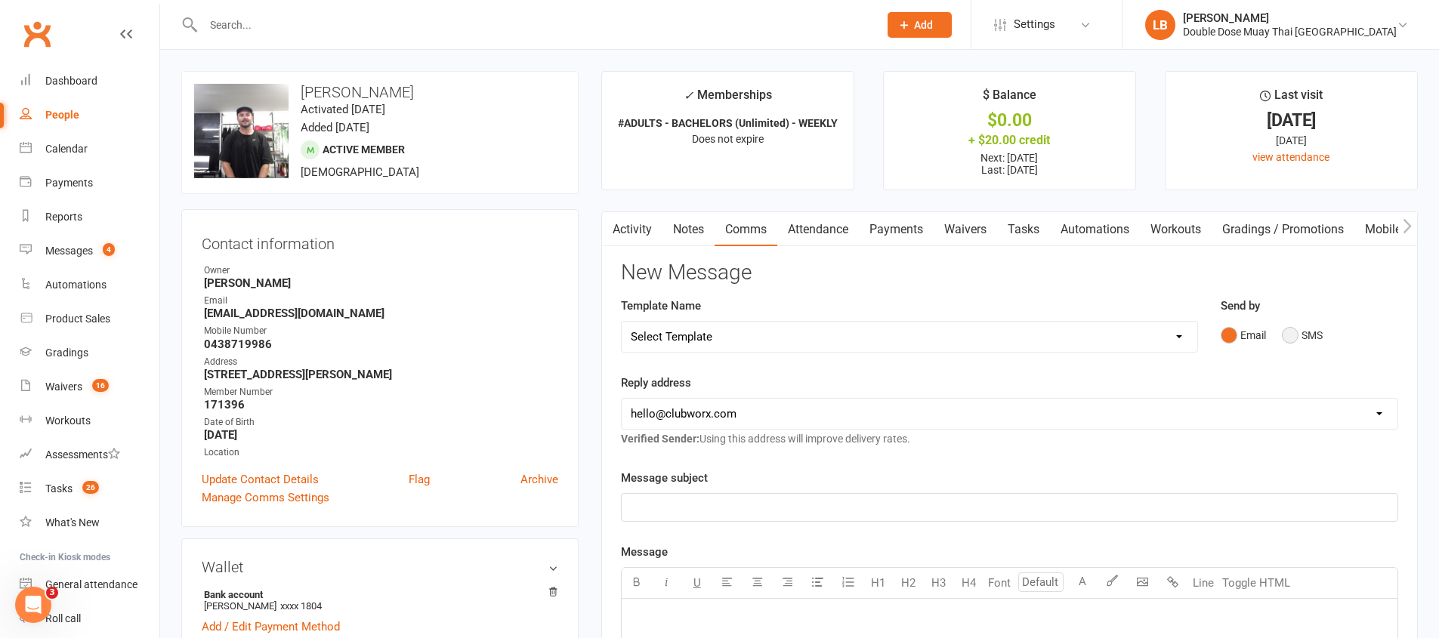
click at [1295, 333] on button "SMS" at bounding box center [1302, 335] width 41 height 29
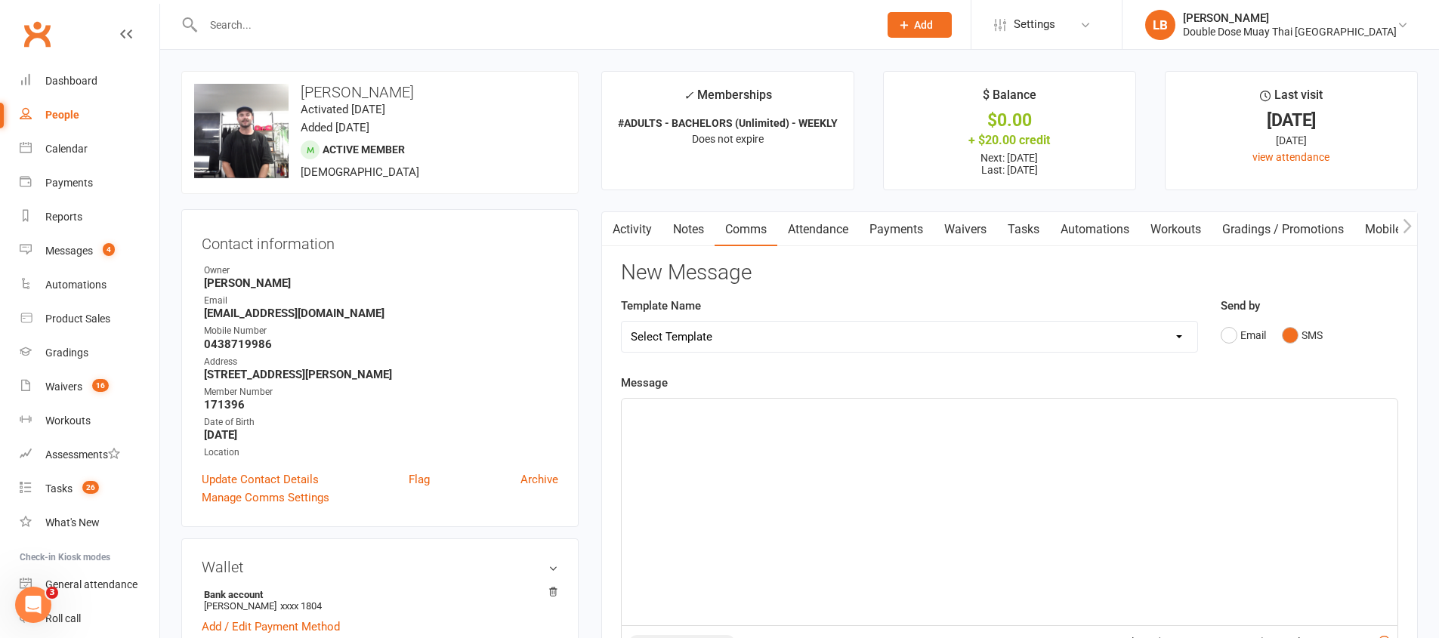
click at [911, 555] on div "﻿" at bounding box center [1009, 512] width 776 height 227
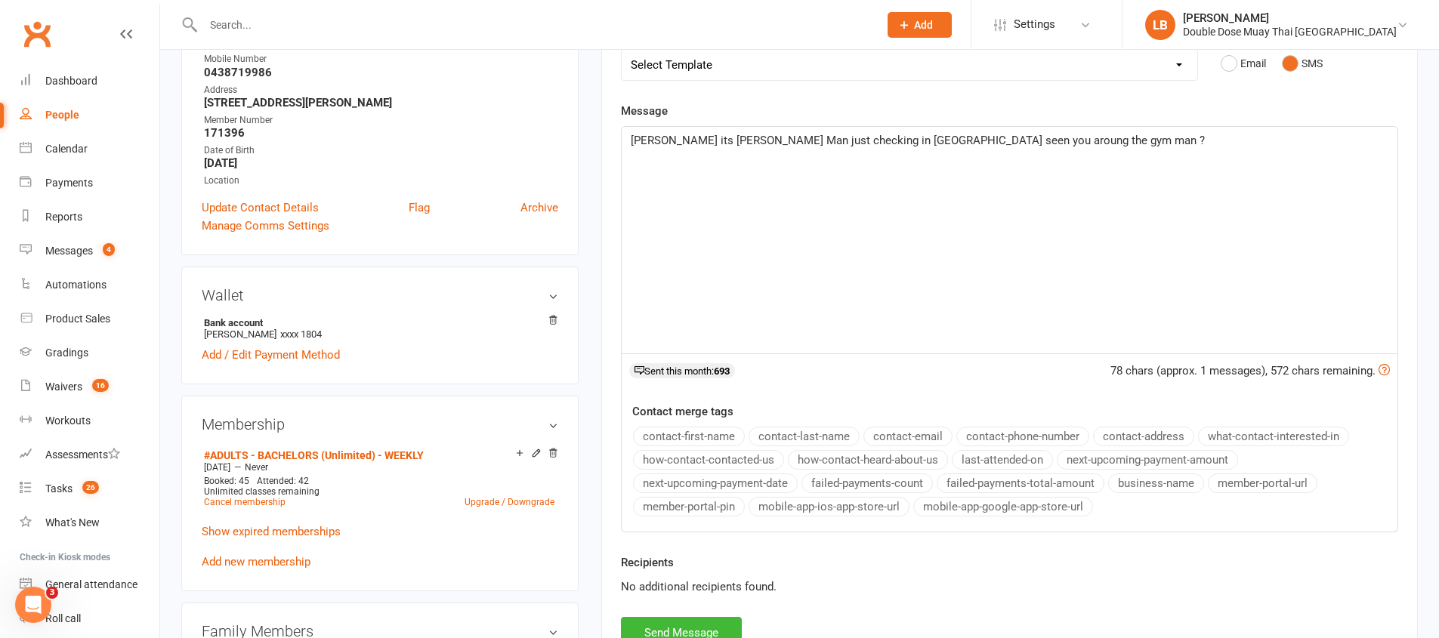
scroll to position [411, 0]
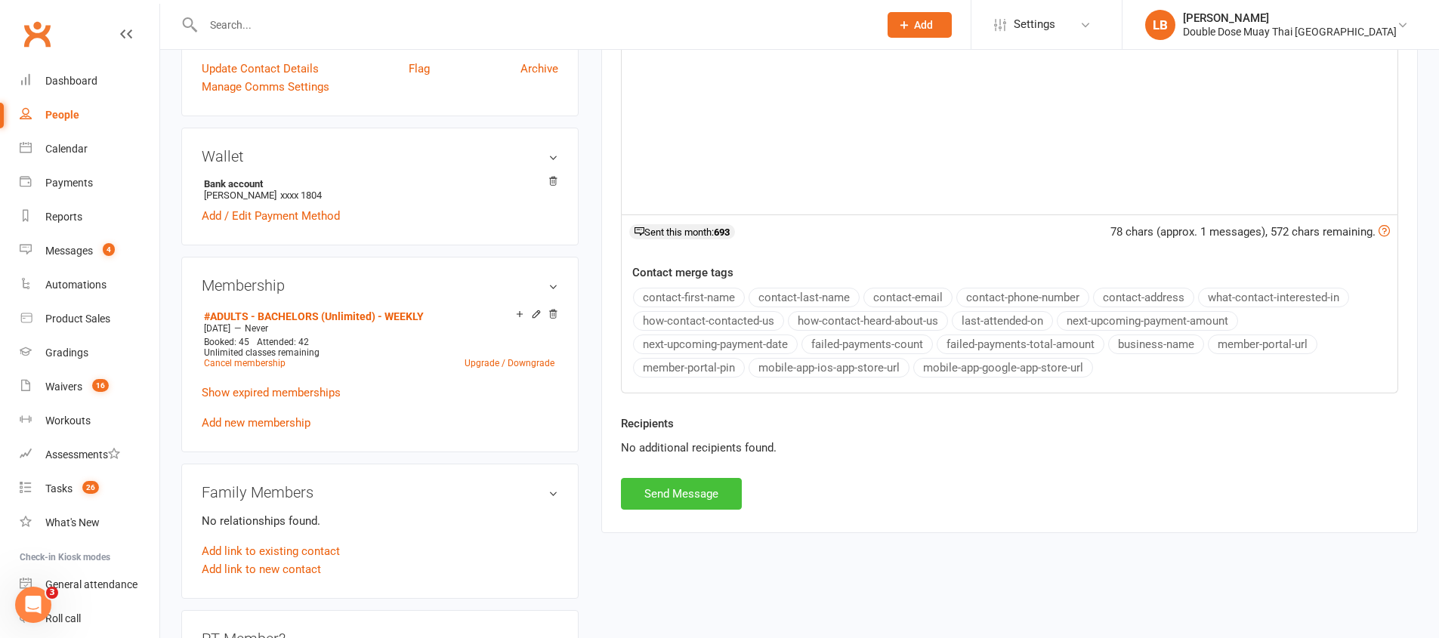
click at [673, 505] on button "Send Message" at bounding box center [681, 494] width 121 height 32
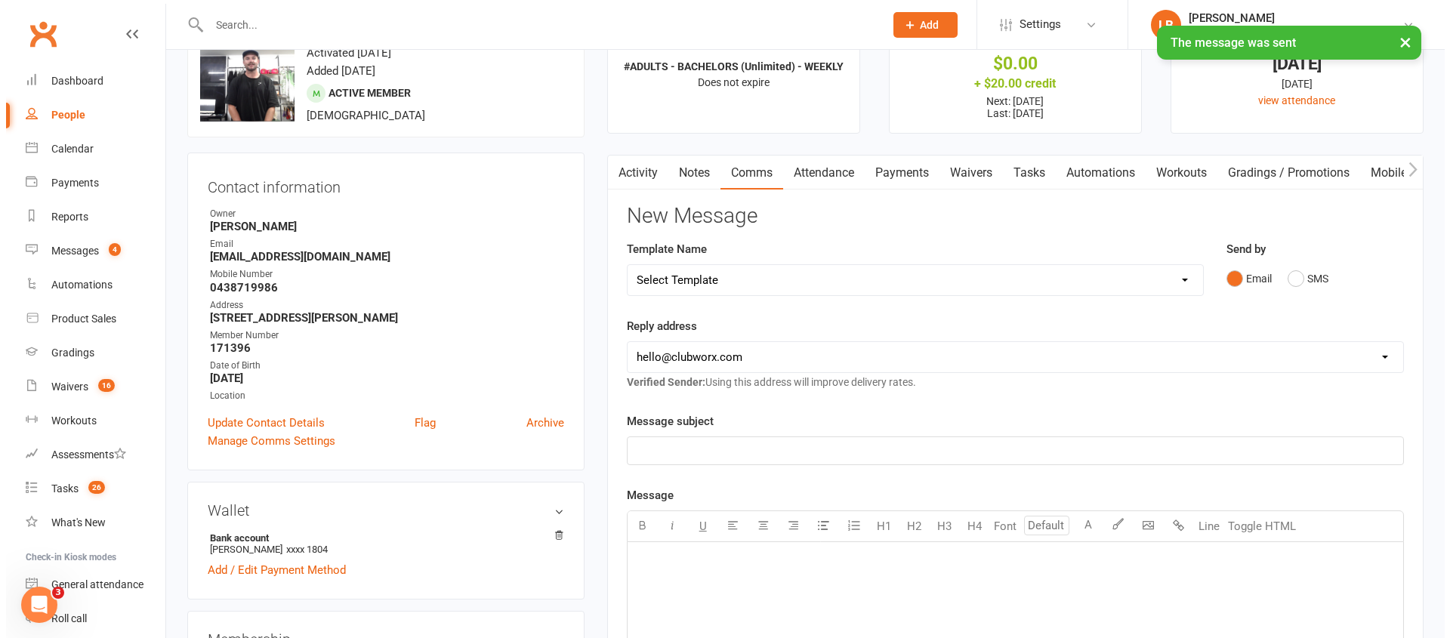
scroll to position [0, 0]
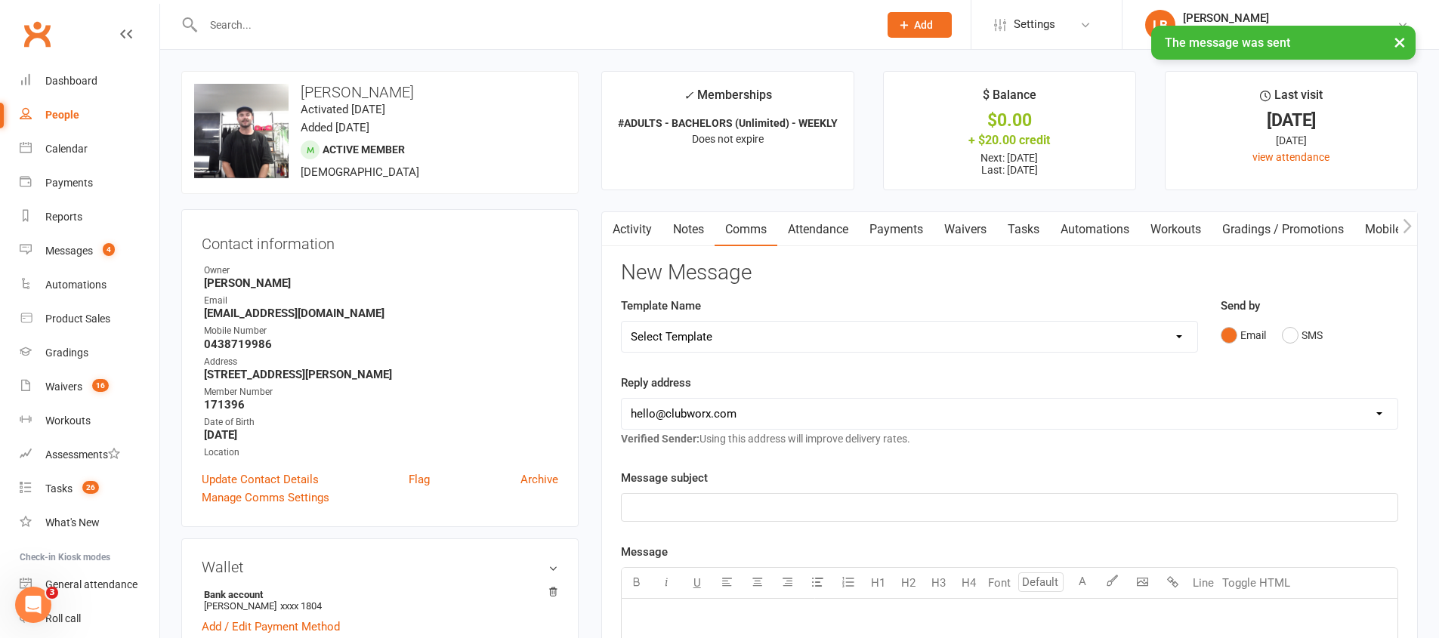
click at [641, 216] on link "Activity" at bounding box center [632, 229] width 60 height 35
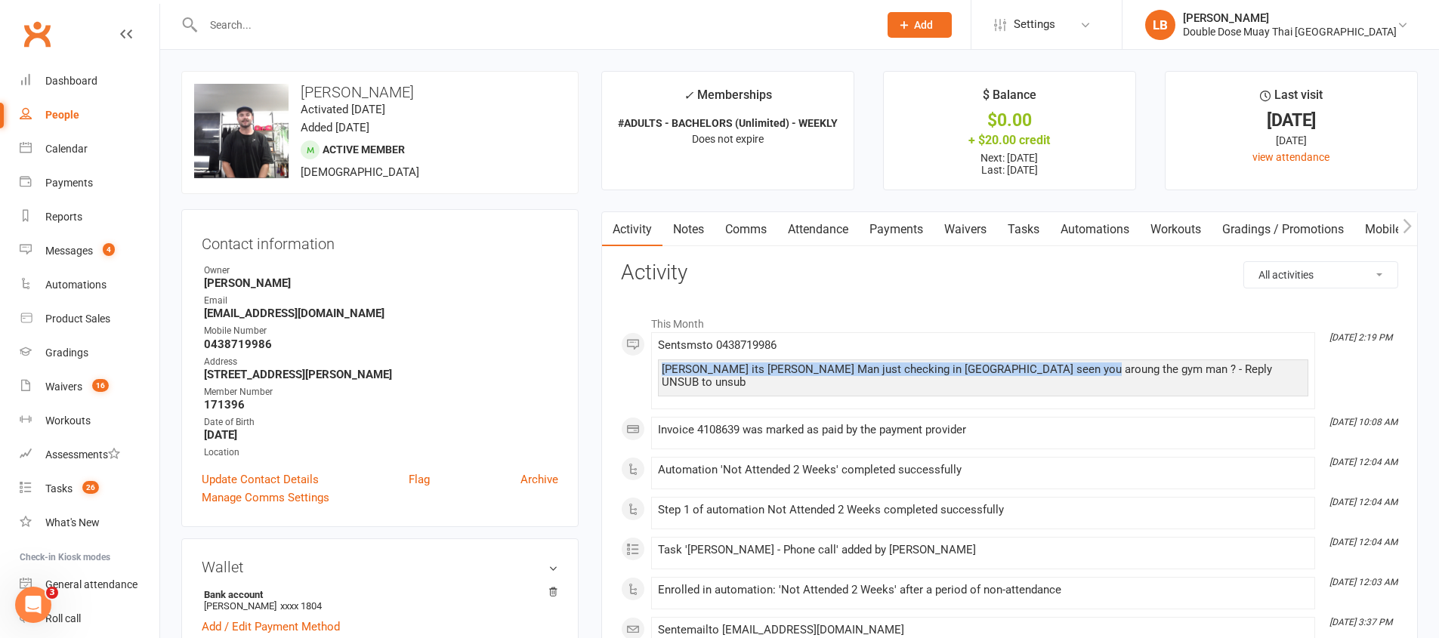
drag, startPoint x: 1067, startPoint y: 368, endPoint x: 631, endPoint y: 362, distance: 436.5
click at [631, 362] on div "This Month Aug 13, 2:19 PM Sent sms to 0438719986 Bailey its Logan Man just che…" at bounding box center [1009, 618] width 777 height 621
copy div "Bailey its Logan Man just checking in bro havent seen you aroung the gym man ?"
click at [94, 491] on span "26" at bounding box center [90, 487] width 17 height 13
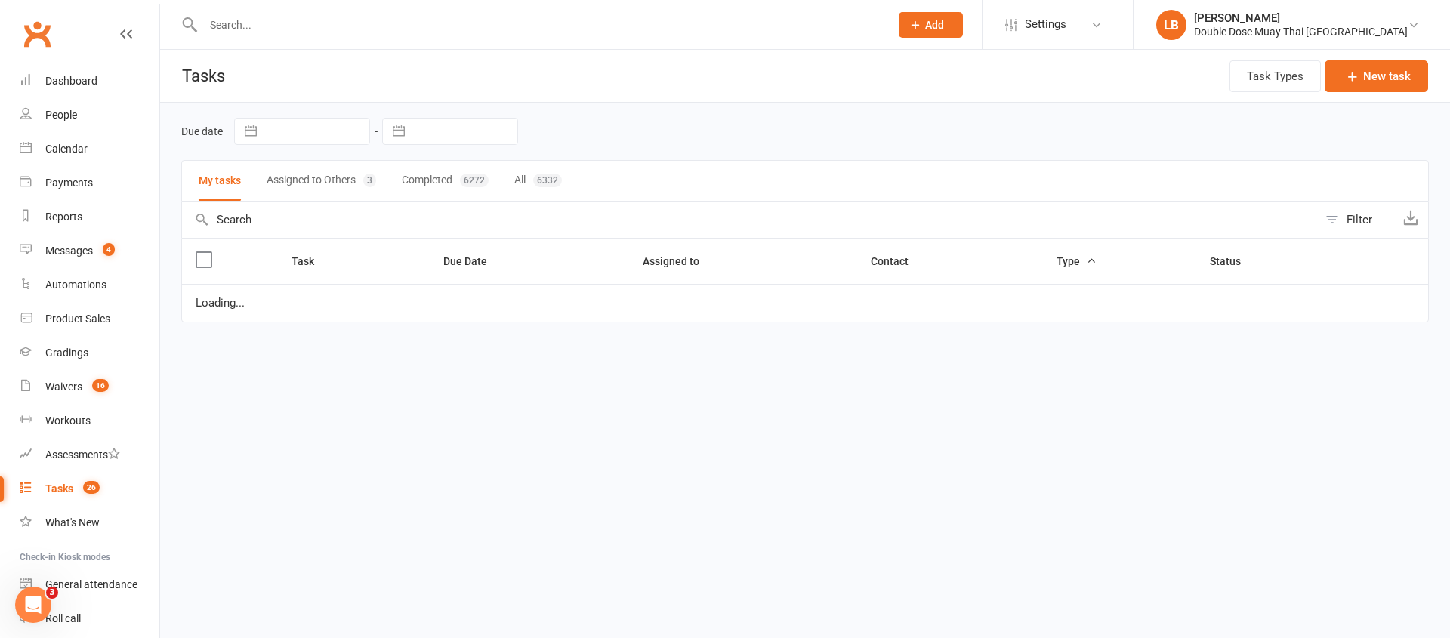
select select "started"
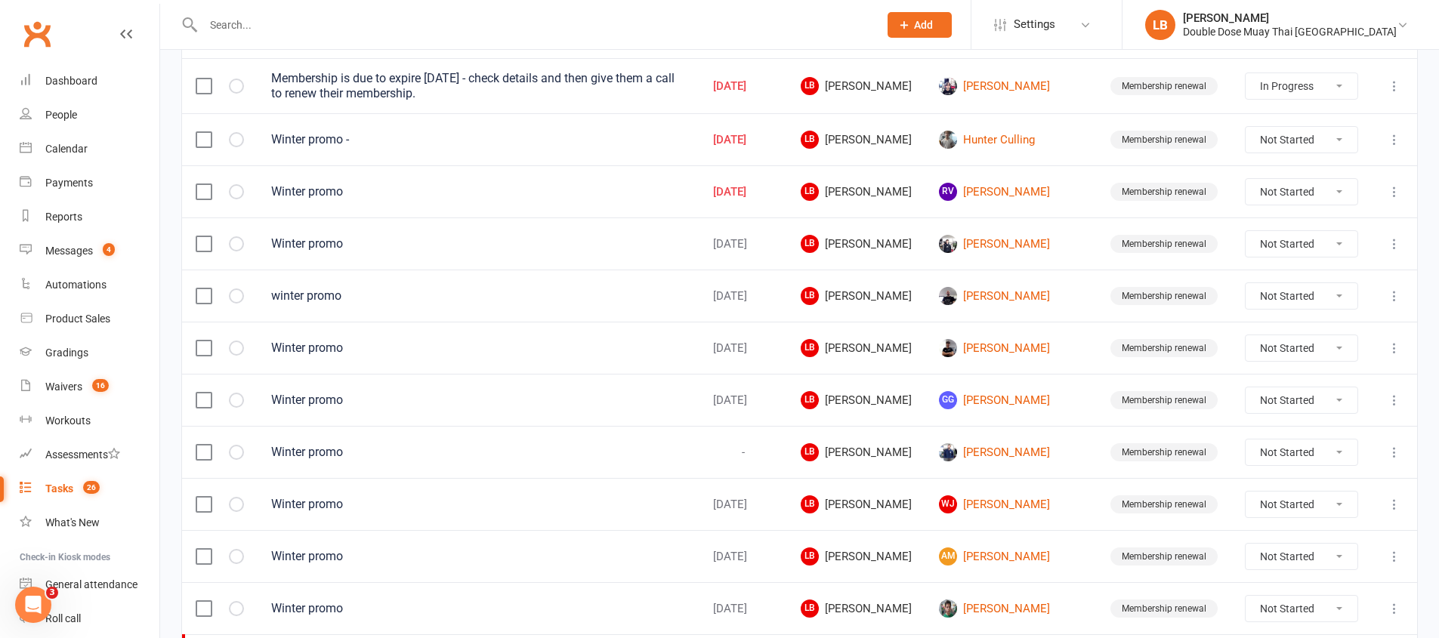
scroll to position [1067, 0]
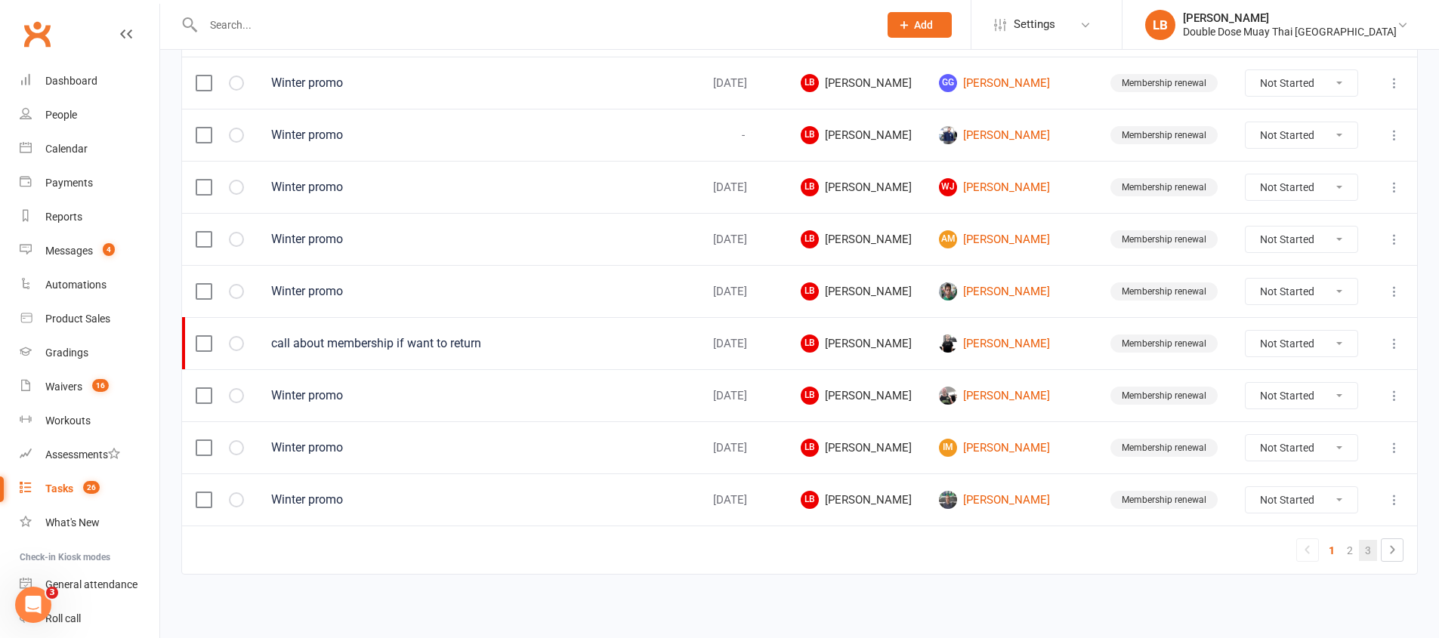
click at [1369, 554] on link "3" at bounding box center [1368, 550] width 18 height 21
select select "started"
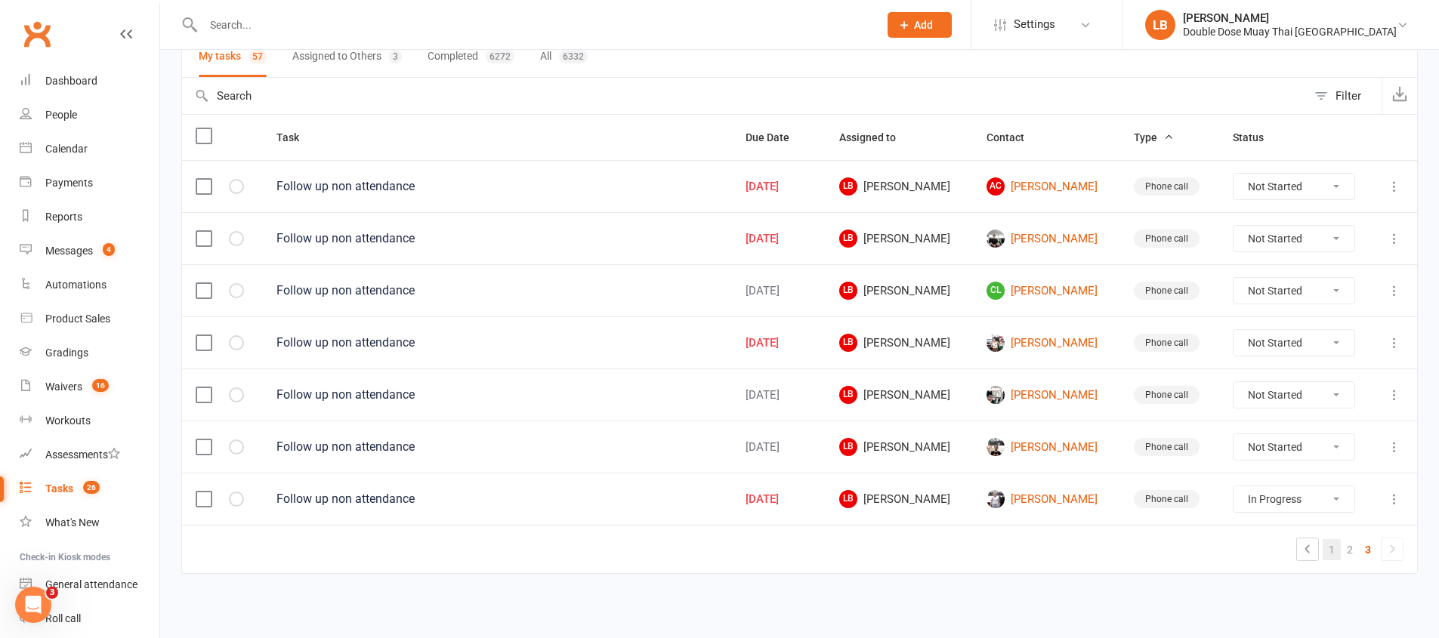
scroll to position [124, 0]
click at [1349, 554] on link "2" at bounding box center [1349, 549] width 18 height 21
select select "started"
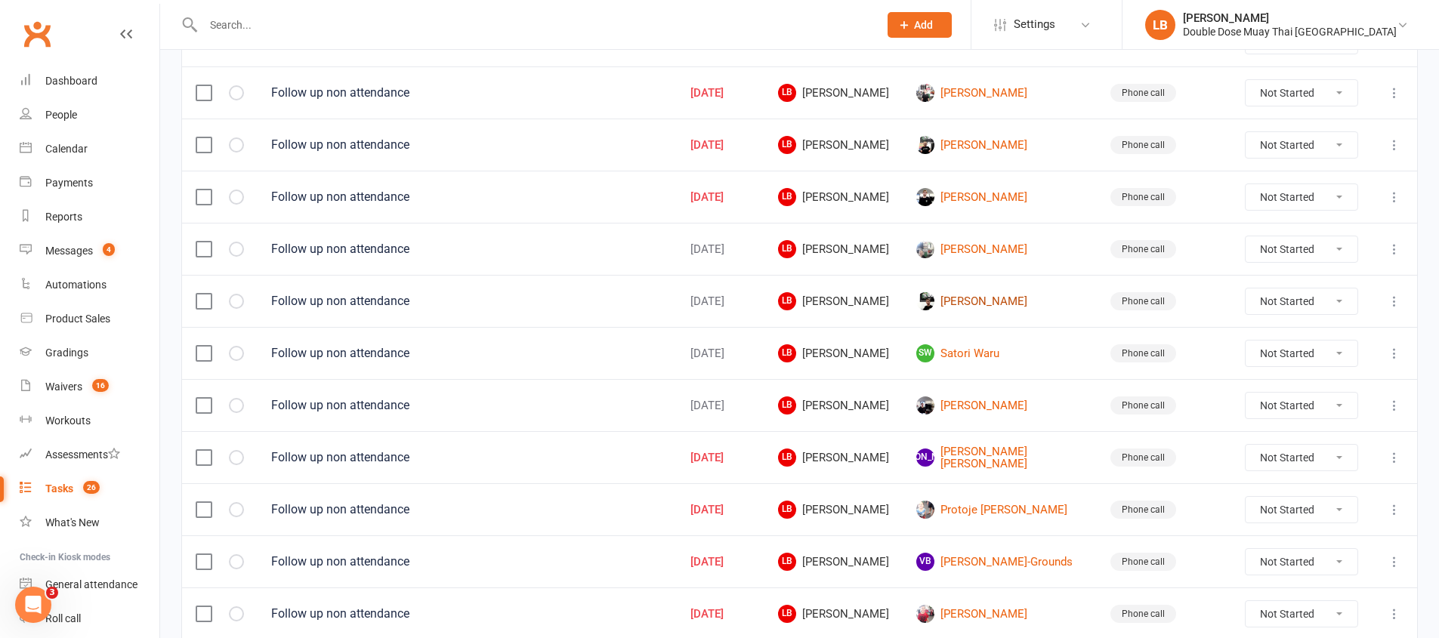
scroll to position [843, 0]
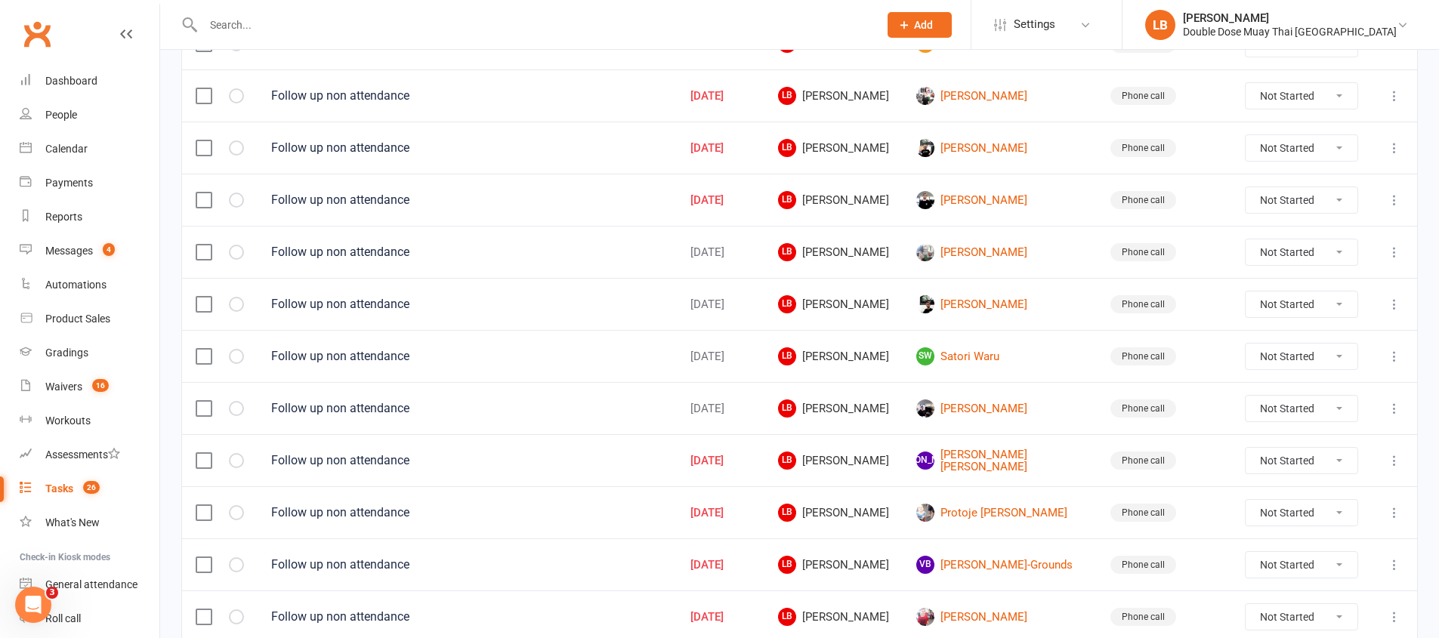
click at [1295, 258] on select "Not Started In Progress Waiting Complete" at bounding box center [1301, 252] width 112 height 26
select select "unstarted"
select select "started"
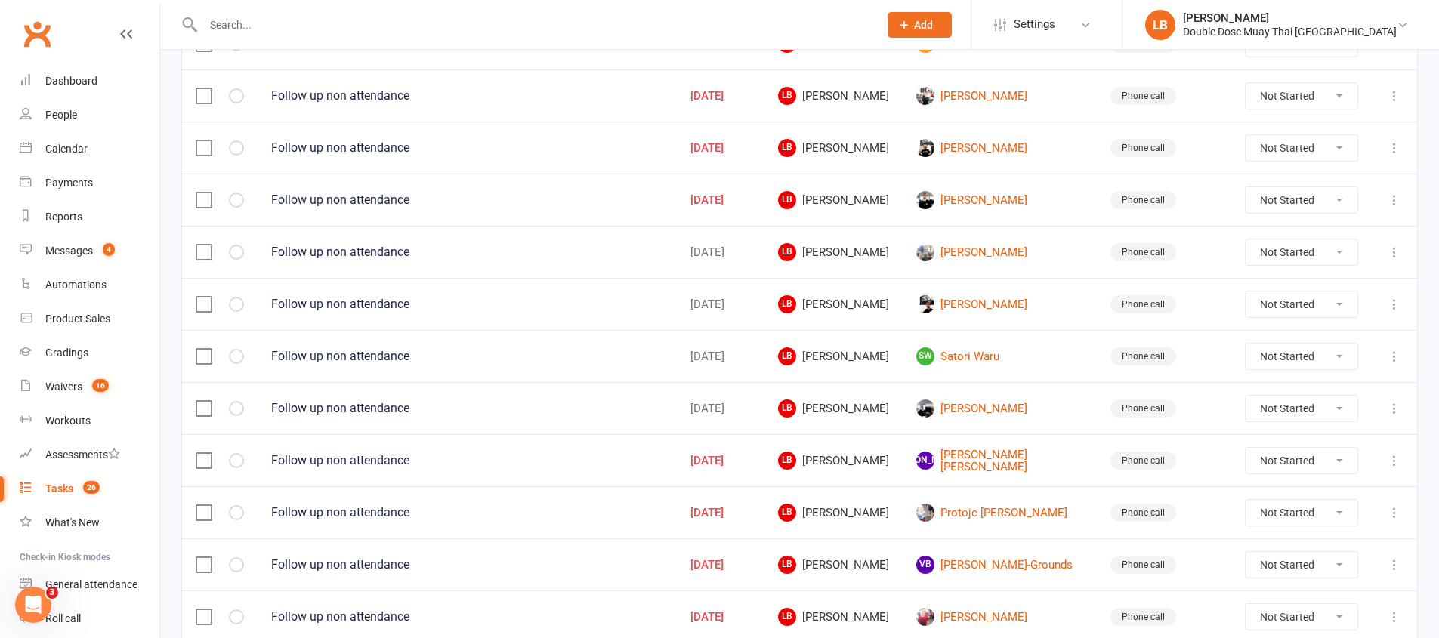
select select "started"
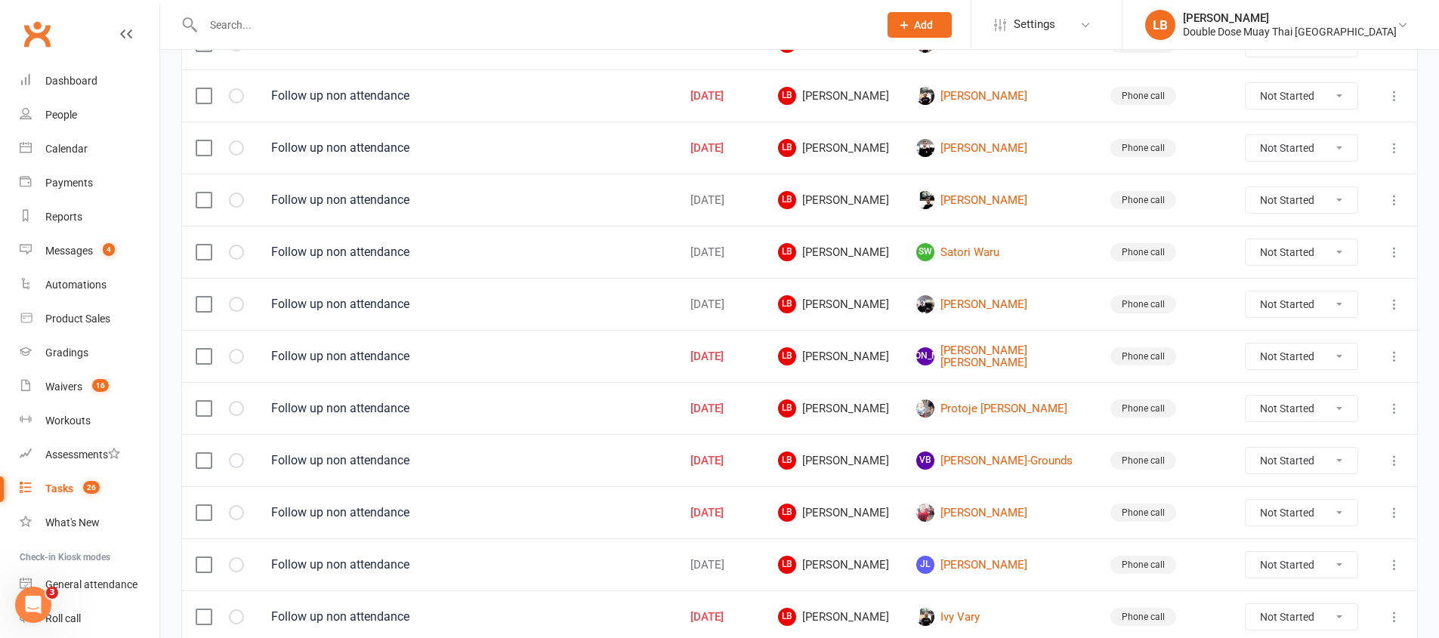
click at [1283, 205] on select "Not Started In Progress Waiting Complete" at bounding box center [1301, 200] width 112 height 26
select select "unstarted"
select select "started"
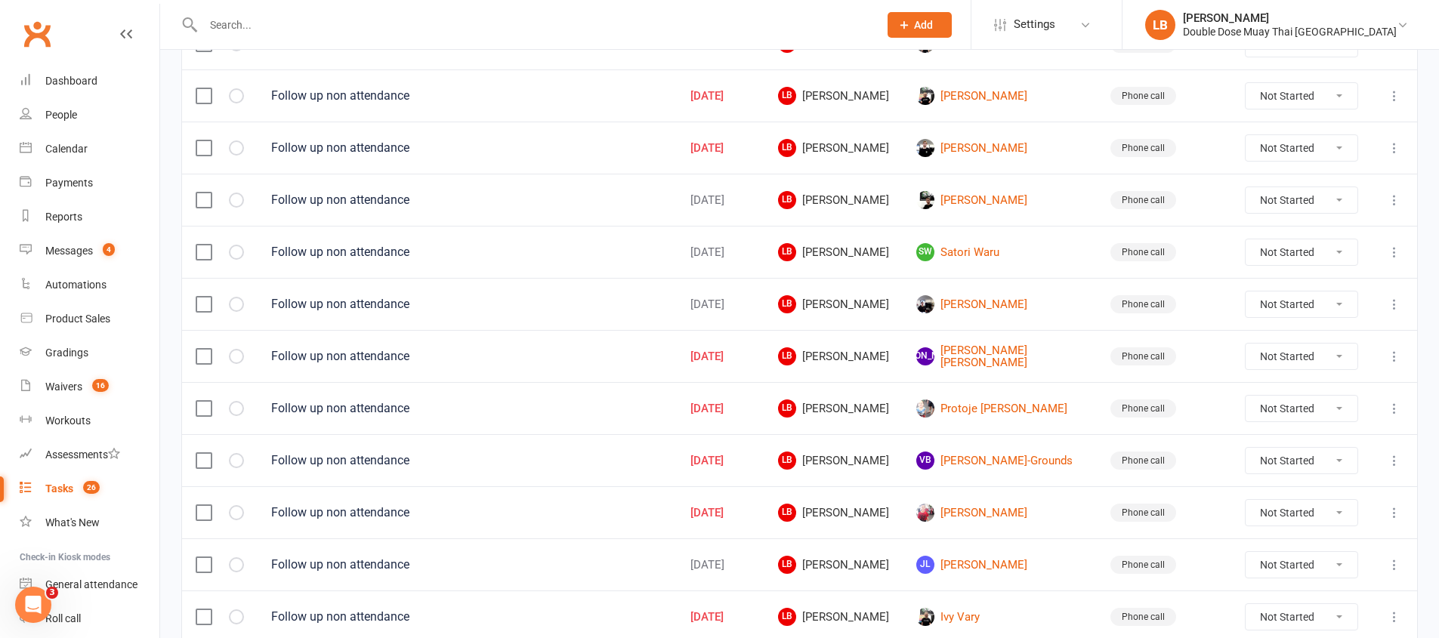
select select "started"
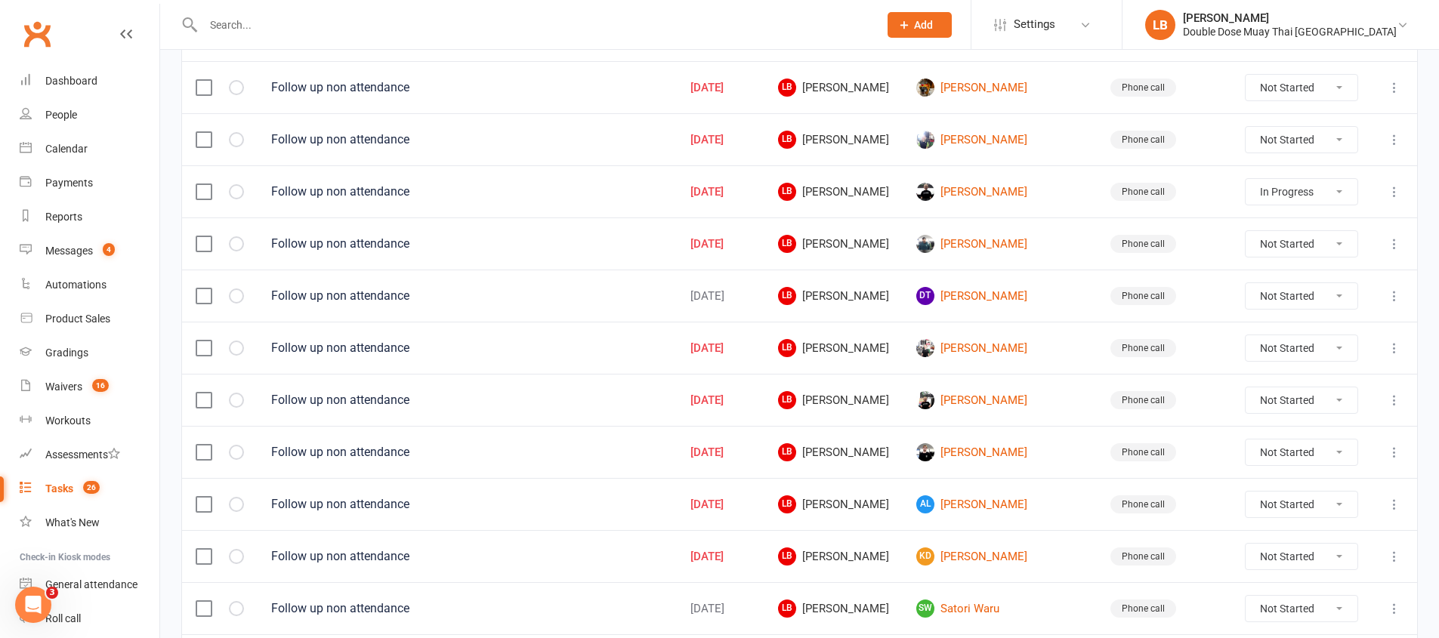
scroll to position [481, 0]
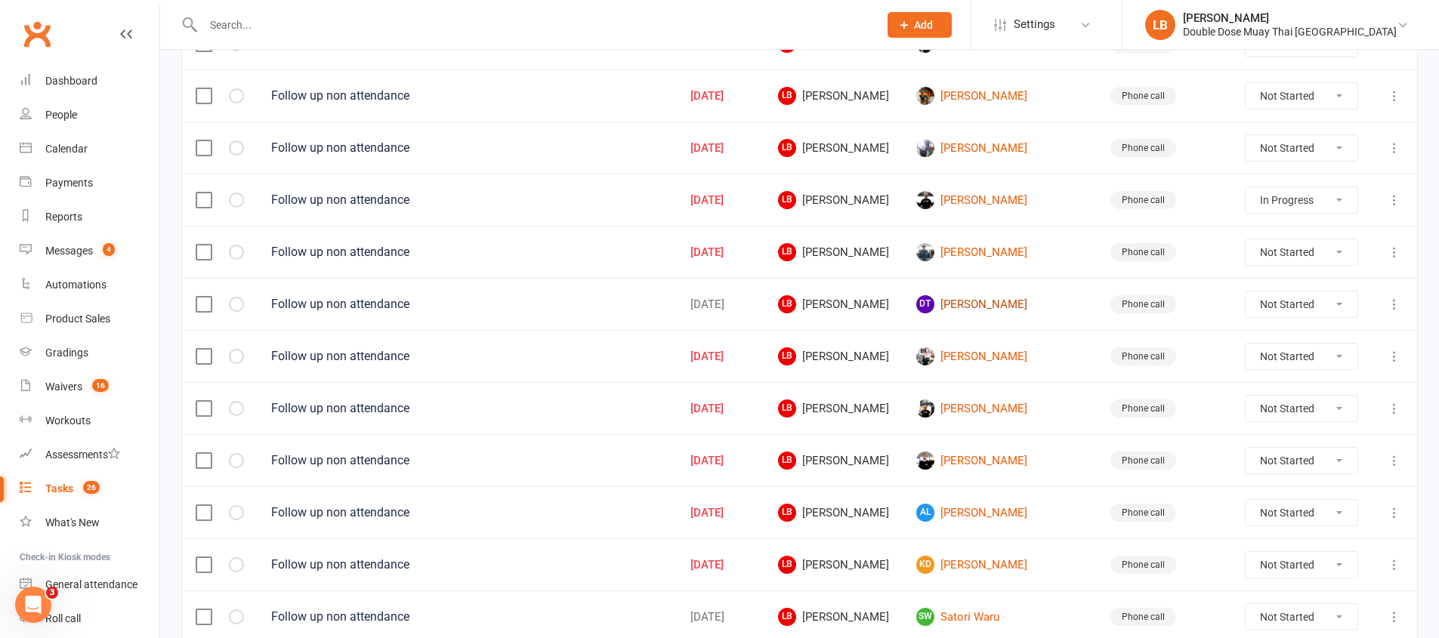
click at [1020, 306] on link "DT Dylan Thompson" at bounding box center [999, 304] width 167 height 18
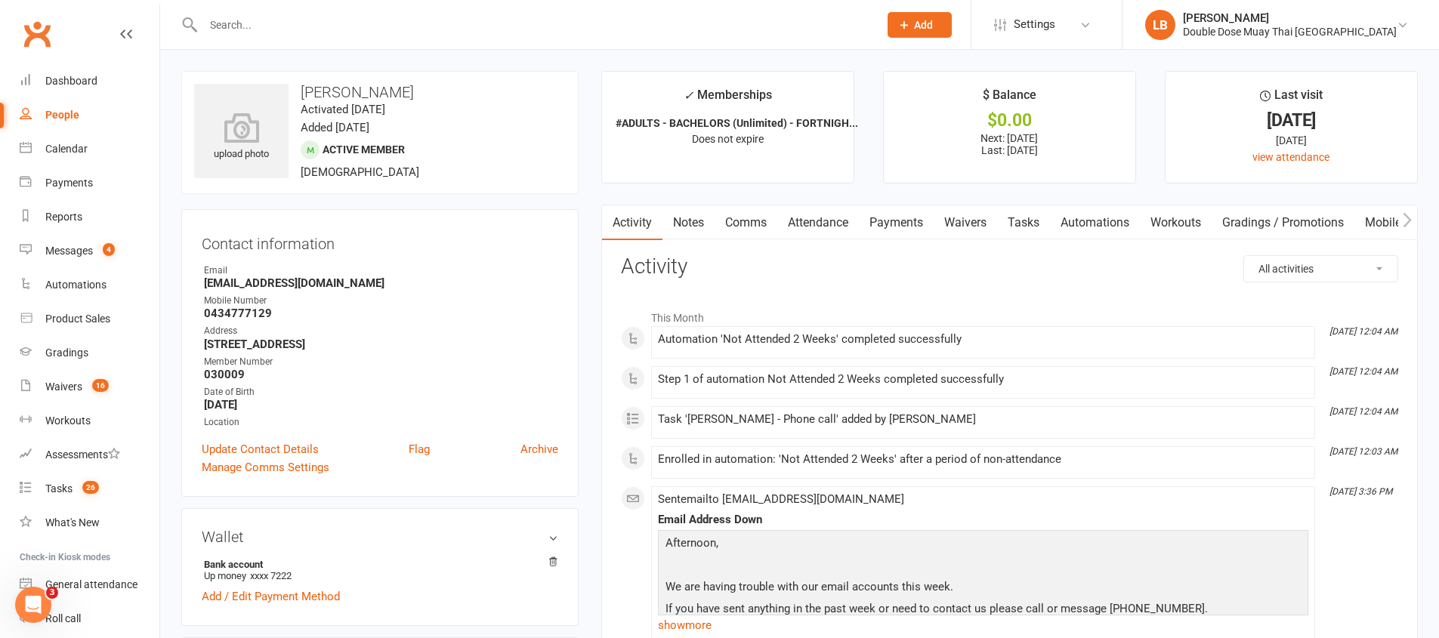
click at [723, 230] on link "Comms" at bounding box center [745, 222] width 63 height 35
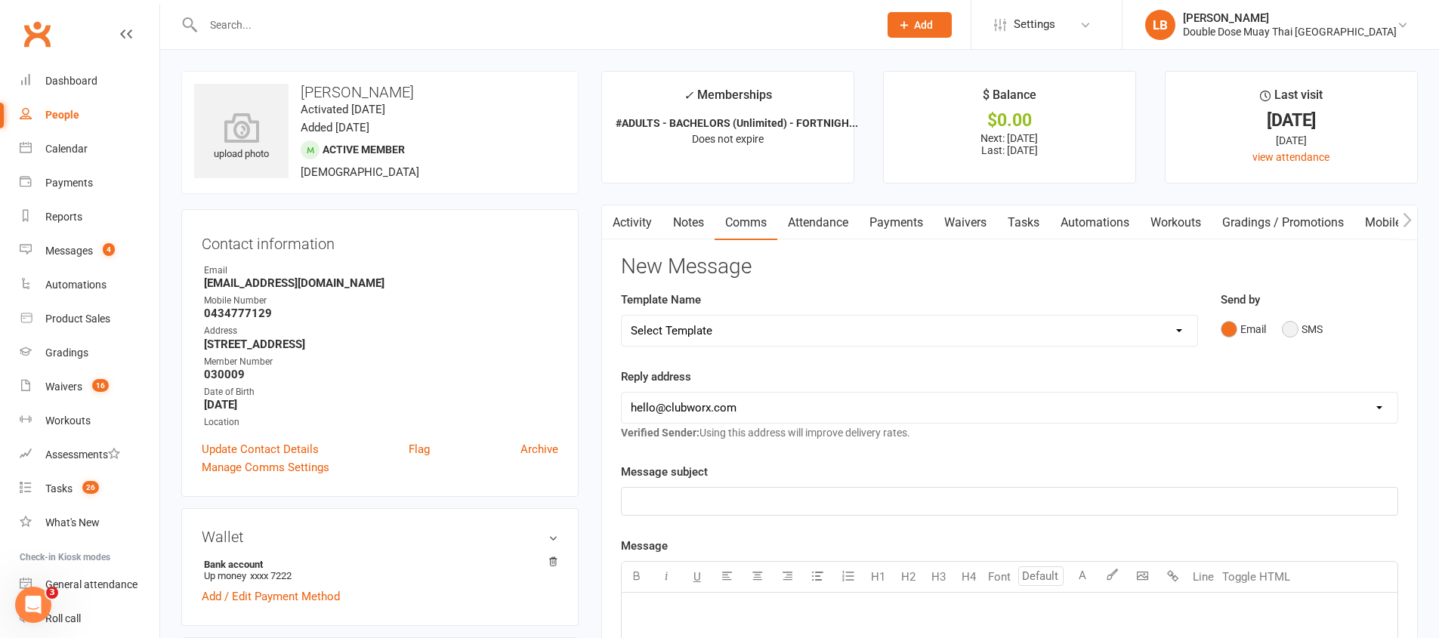
drag, startPoint x: 1295, startPoint y: 328, endPoint x: 1185, endPoint y: 378, distance: 120.7
click at [1294, 328] on button "SMS" at bounding box center [1302, 329] width 41 height 29
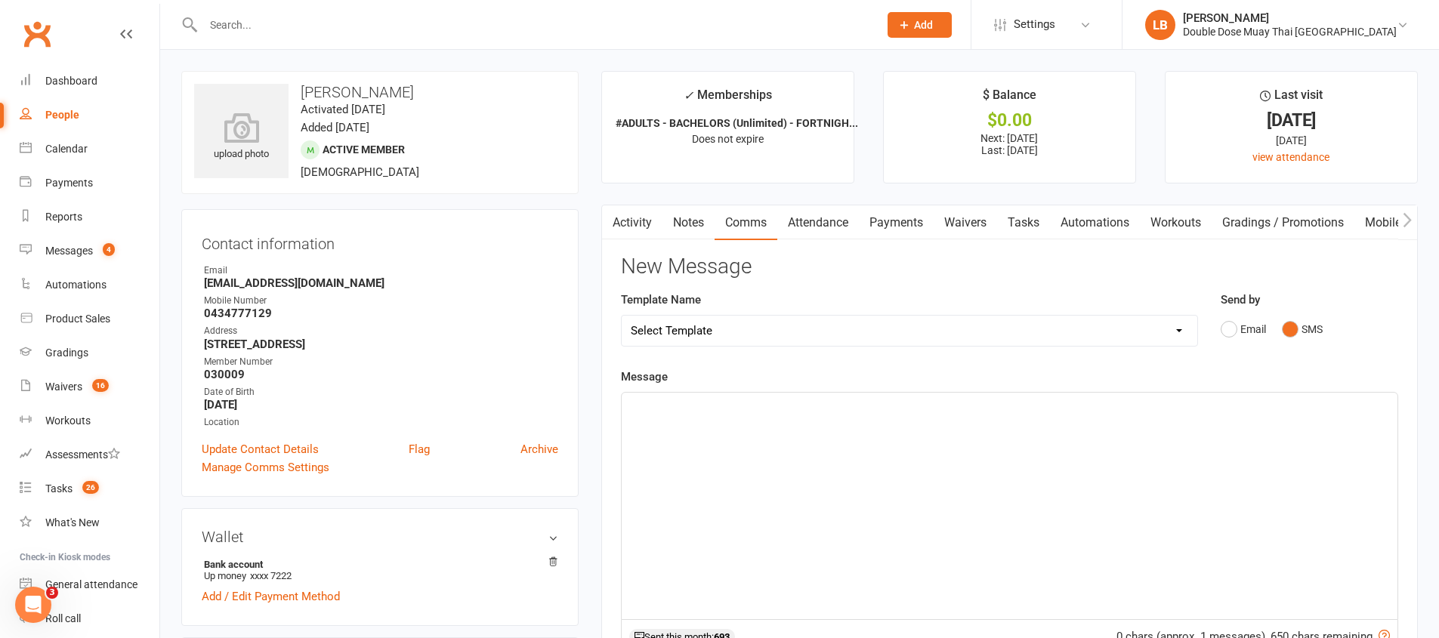
click at [851, 526] on div "﻿" at bounding box center [1009, 506] width 776 height 227
drag, startPoint x: 657, startPoint y: 406, endPoint x: 597, endPoint y: 407, distance: 60.4
click at [597, 407] on main "✓ Memberships #ADULTS - BACHELORS (Unlimited) - FORTNIGH... Does not expire $ B…" at bounding box center [1009, 512] width 839 height 882
click at [661, 409] on span "Bailey its Logan Man just checking in bro havent seen you aroung the gym man ?" at bounding box center [918, 406] width 574 height 14
drag, startPoint x: 661, startPoint y: 409, endPoint x: 615, endPoint y: 408, distance: 46.1
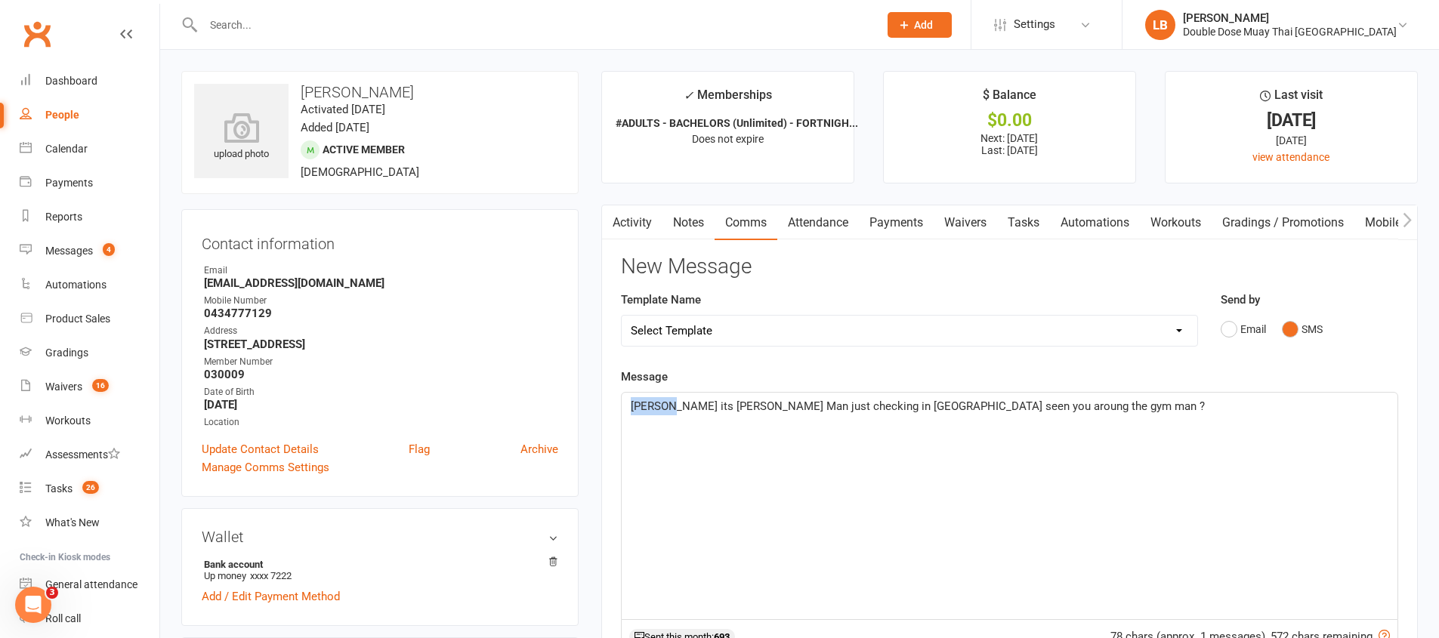
click at [615, 408] on div "Activity Notes Comms Attendance Payments Waivers Tasks Automations Workouts Gra…" at bounding box center [1009, 571] width 816 height 733
click at [957, 399] on span "Dylan its Logan Man just checking in bro havent seen you aroung the gym man ?" at bounding box center [918, 406] width 574 height 14
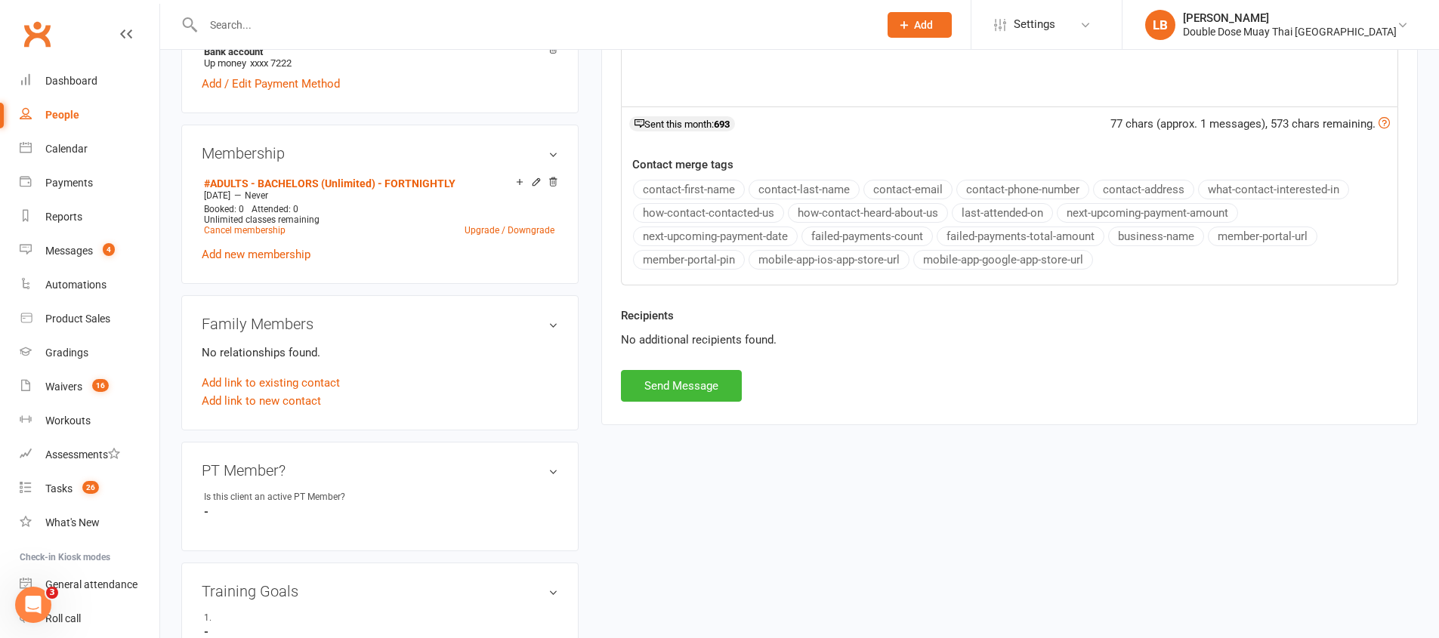
scroll to position [516, 0]
click at [708, 397] on button "Send Message" at bounding box center [681, 383] width 121 height 32
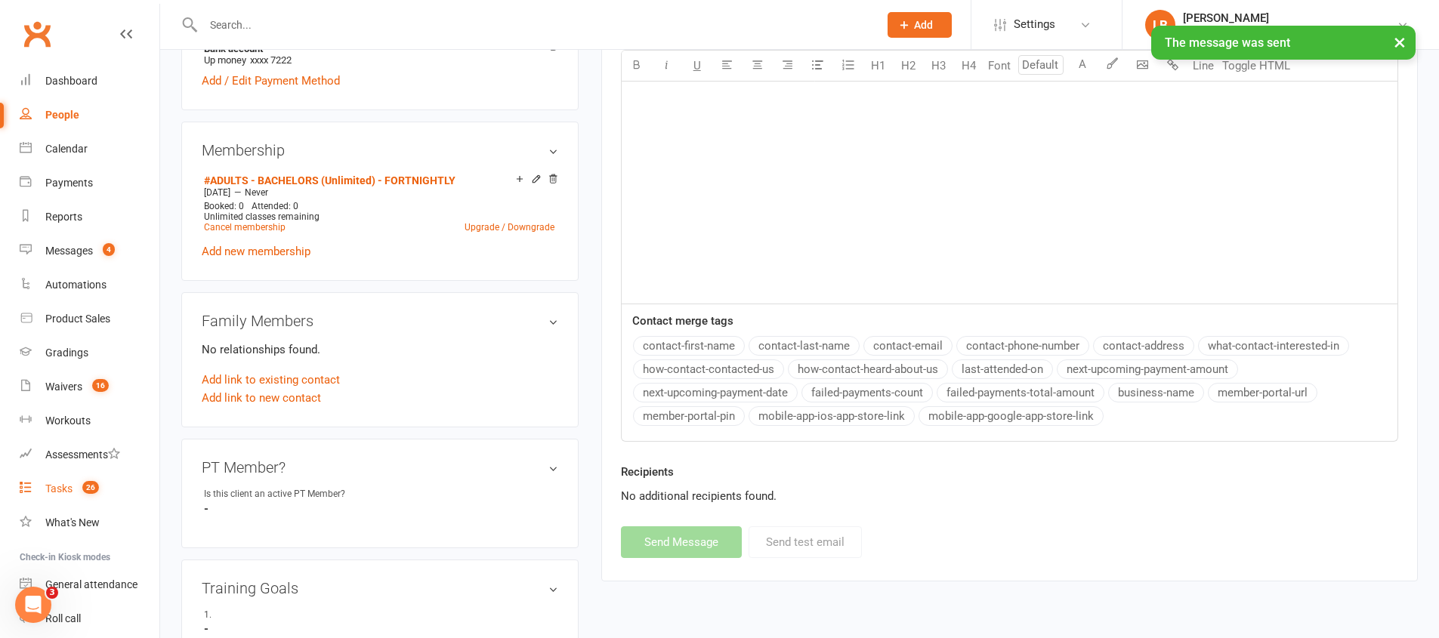
click at [84, 479] on link "Tasks 26" at bounding box center [90, 489] width 140 height 34
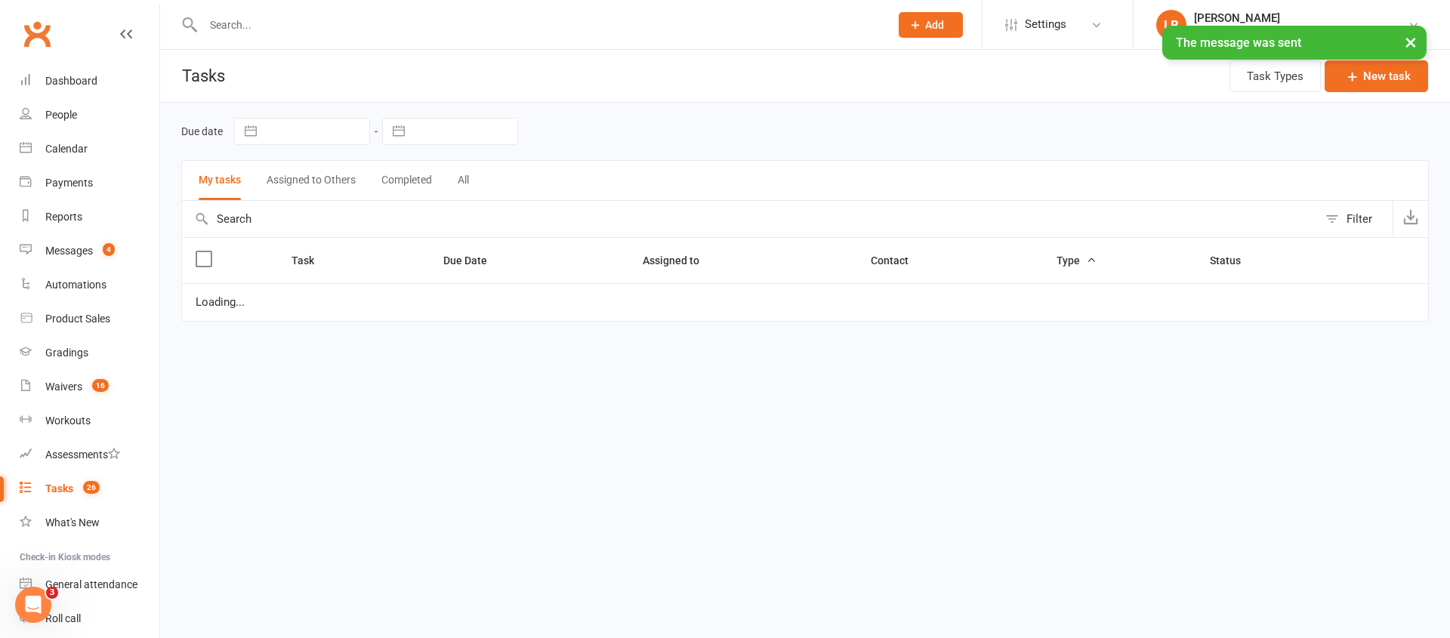
select select "started"
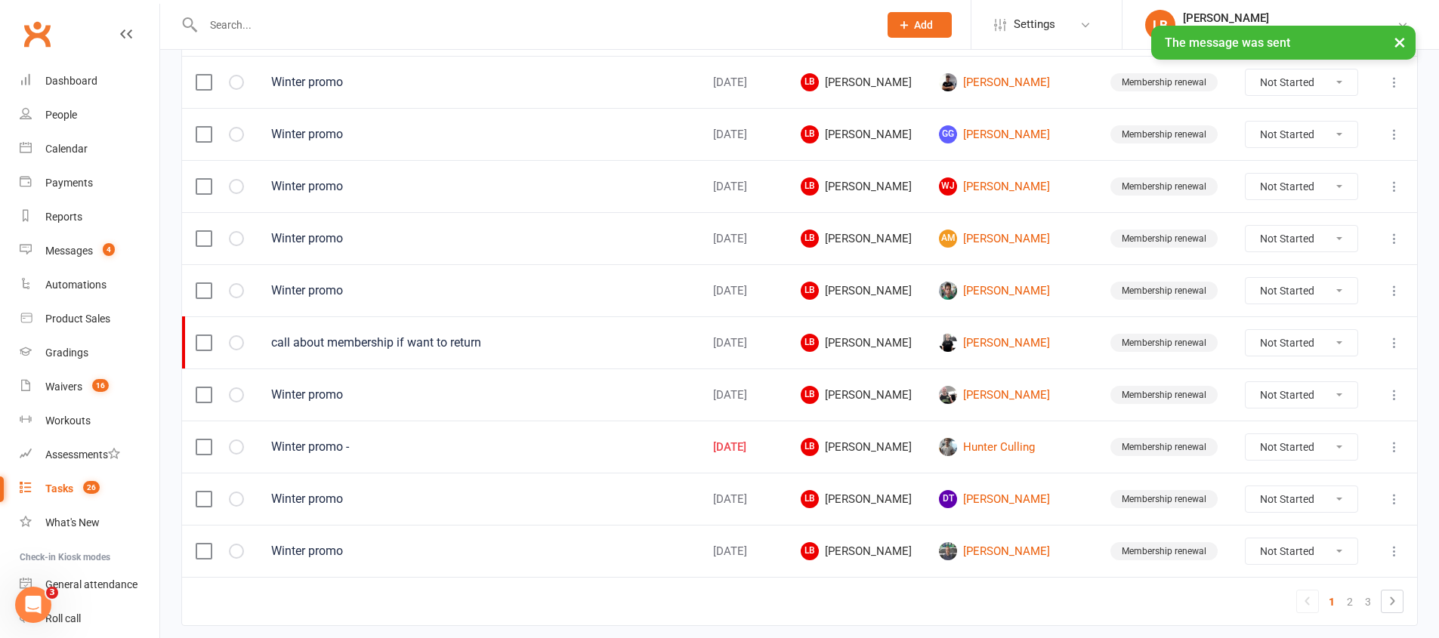
scroll to position [1068, 0]
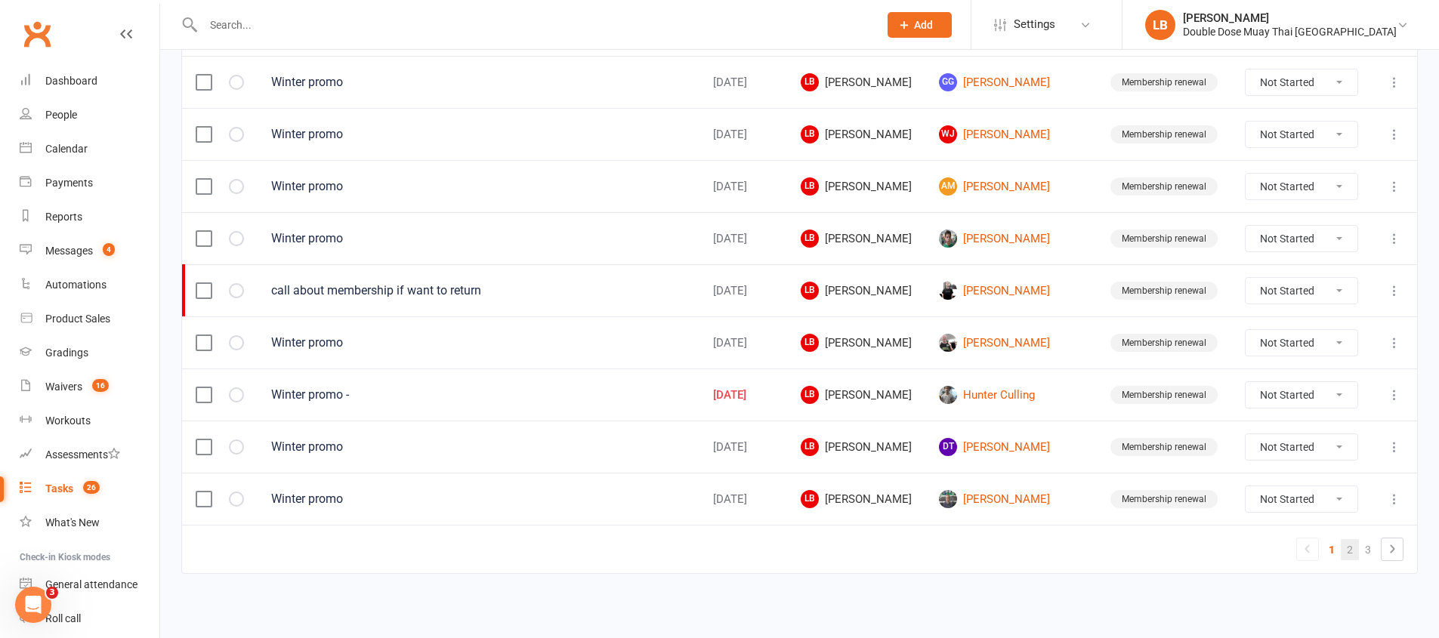
click at [1354, 550] on link "2" at bounding box center [1349, 549] width 18 height 21
select select "started"
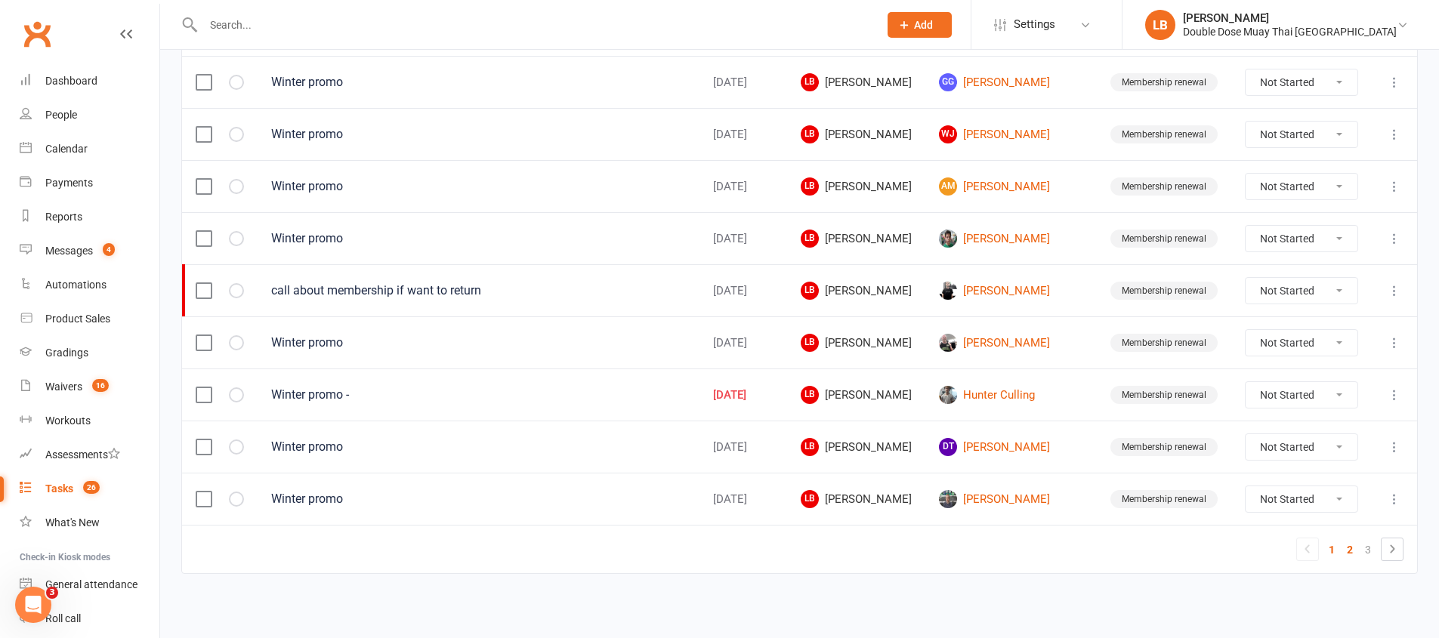
select select "started"
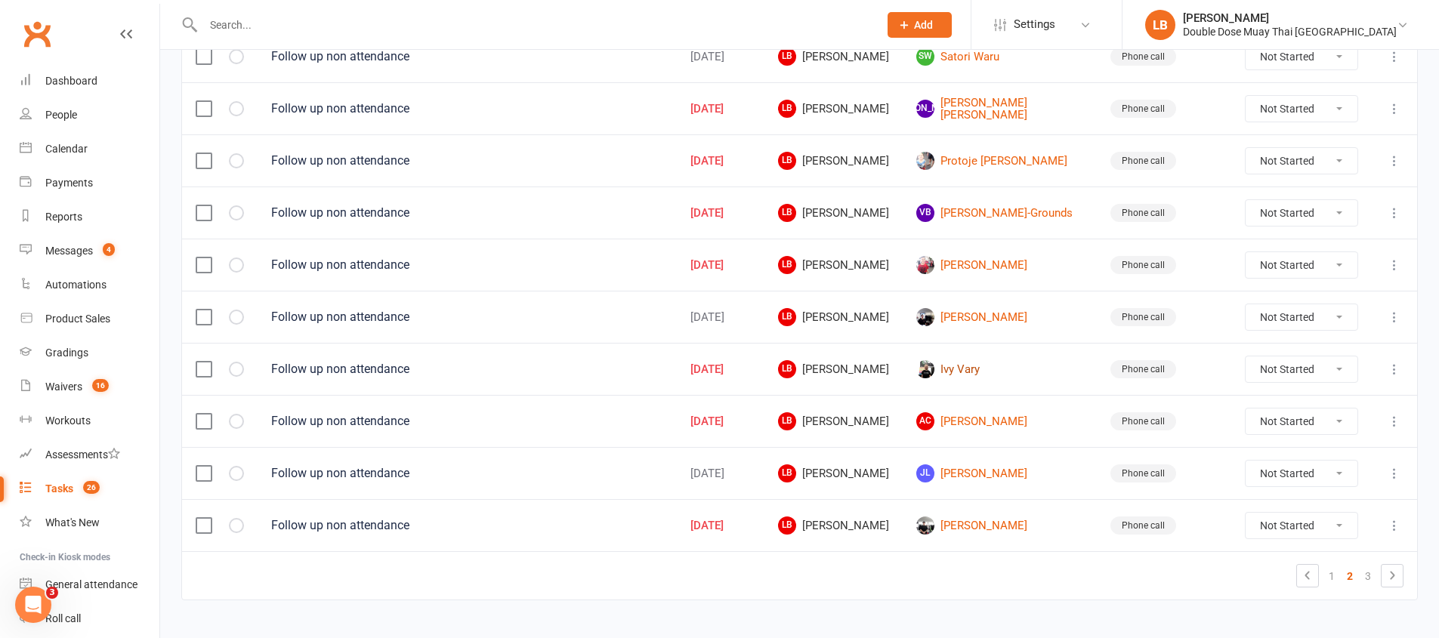
scroll to position [894, 0]
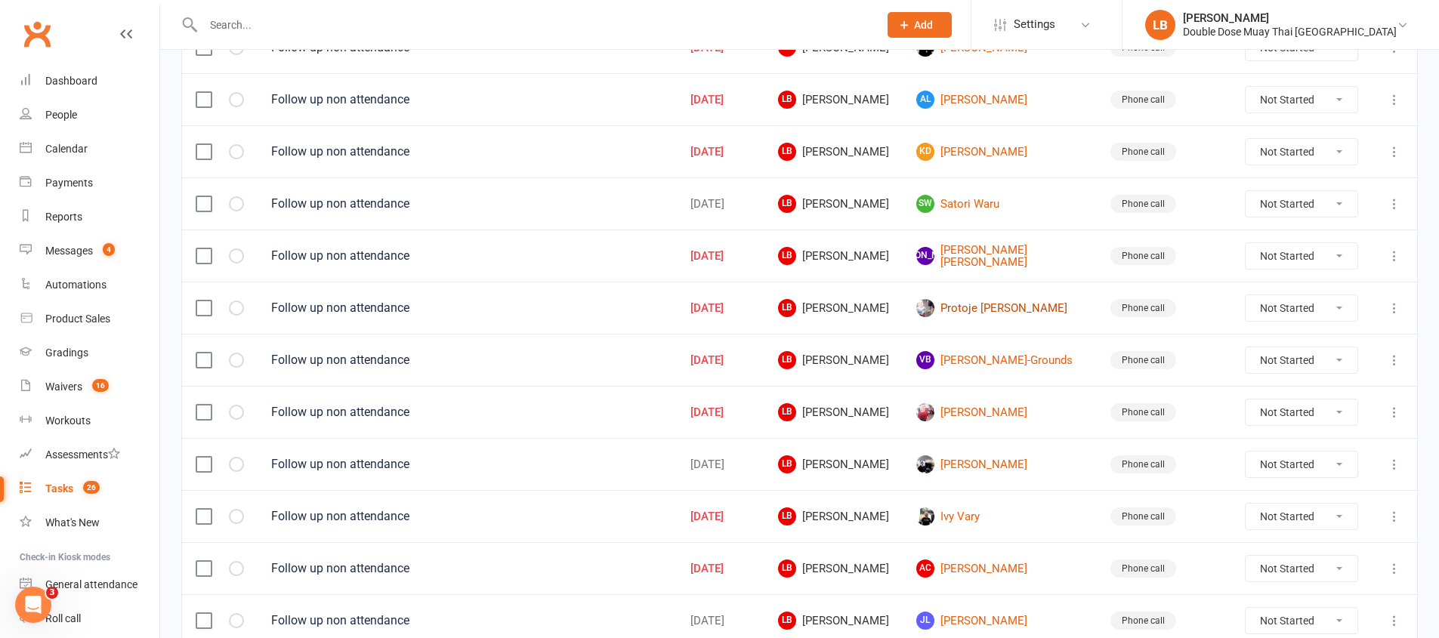
click at [1029, 311] on link "Protoje James-Oakley" at bounding box center [999, 308] width 167 height 18
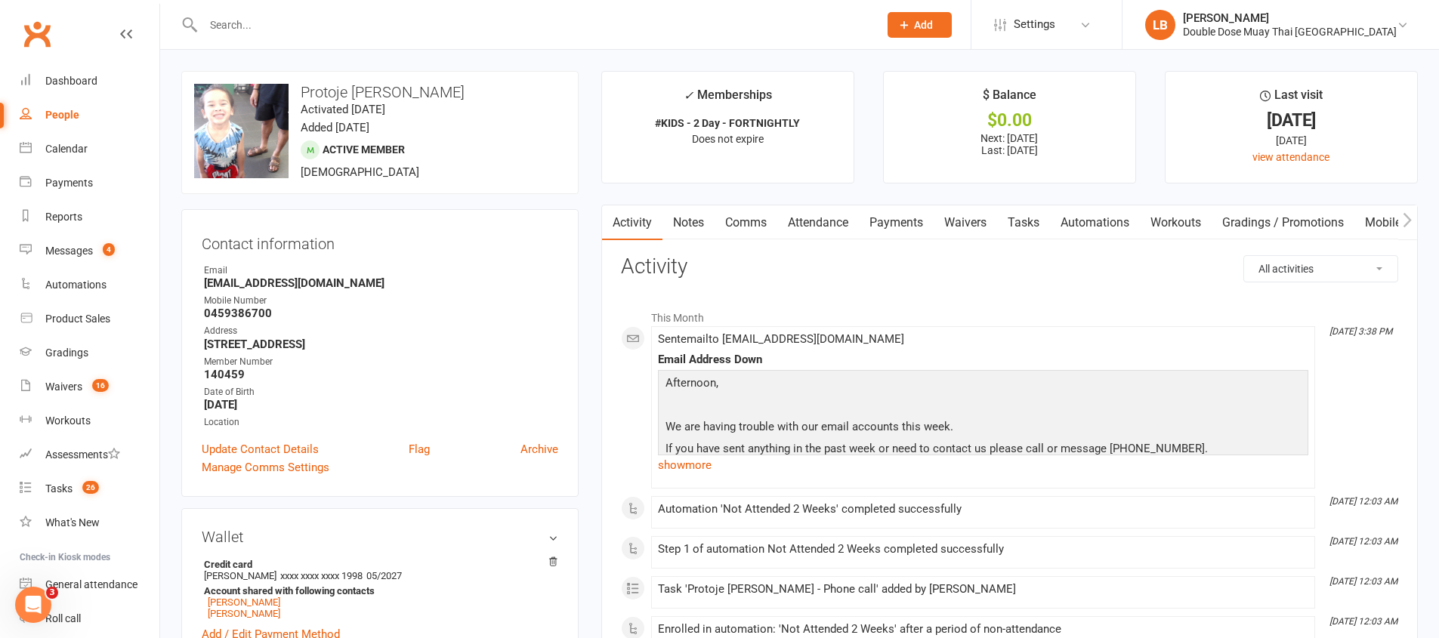
scroll to position [473, 0]
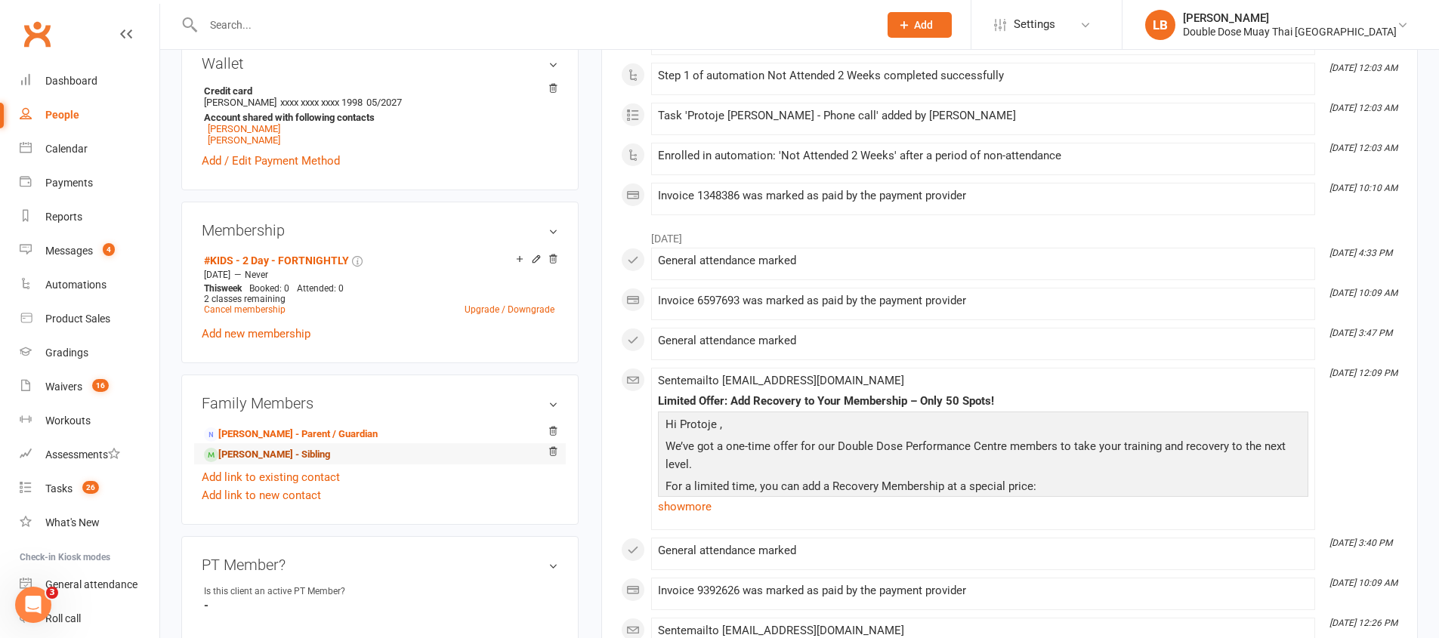
click at [322, 452] on link "Malacai James-Oakley - Sibling" at bounding box center [267, 455] width 126 height 16
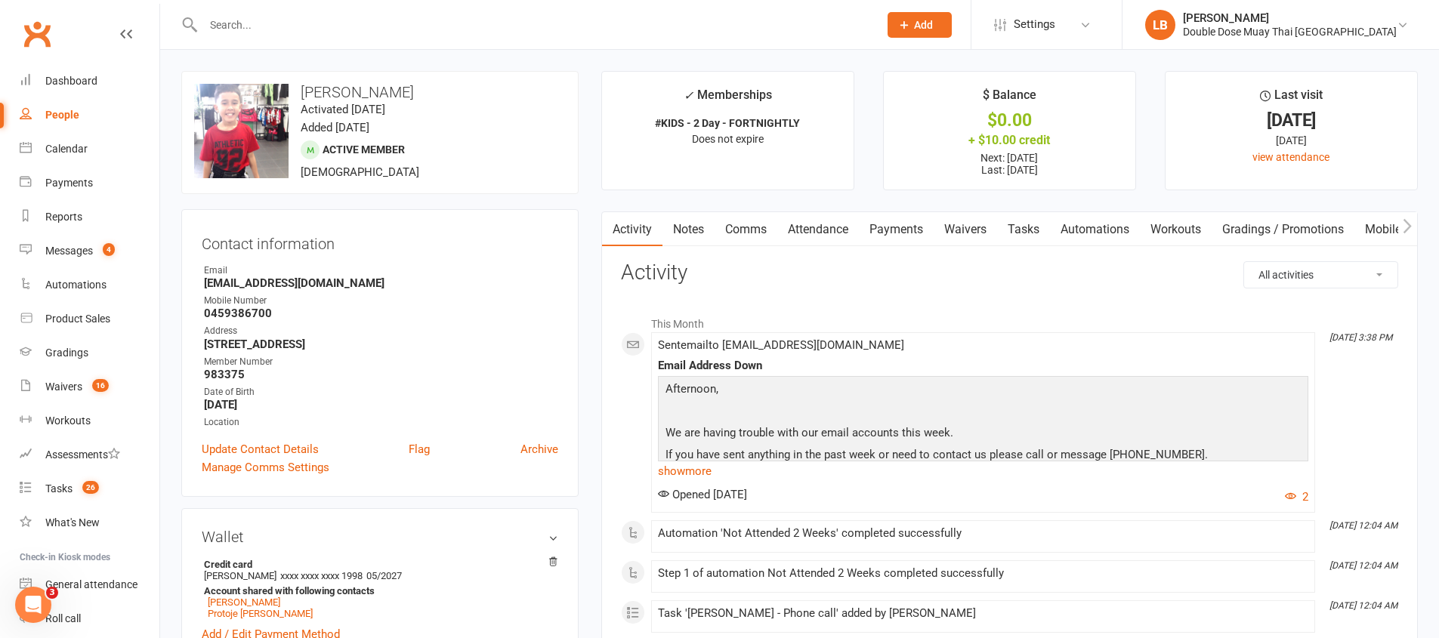
click at [745, 227] on link "Comms" at bounding box center [745, 229] width 63 height 35
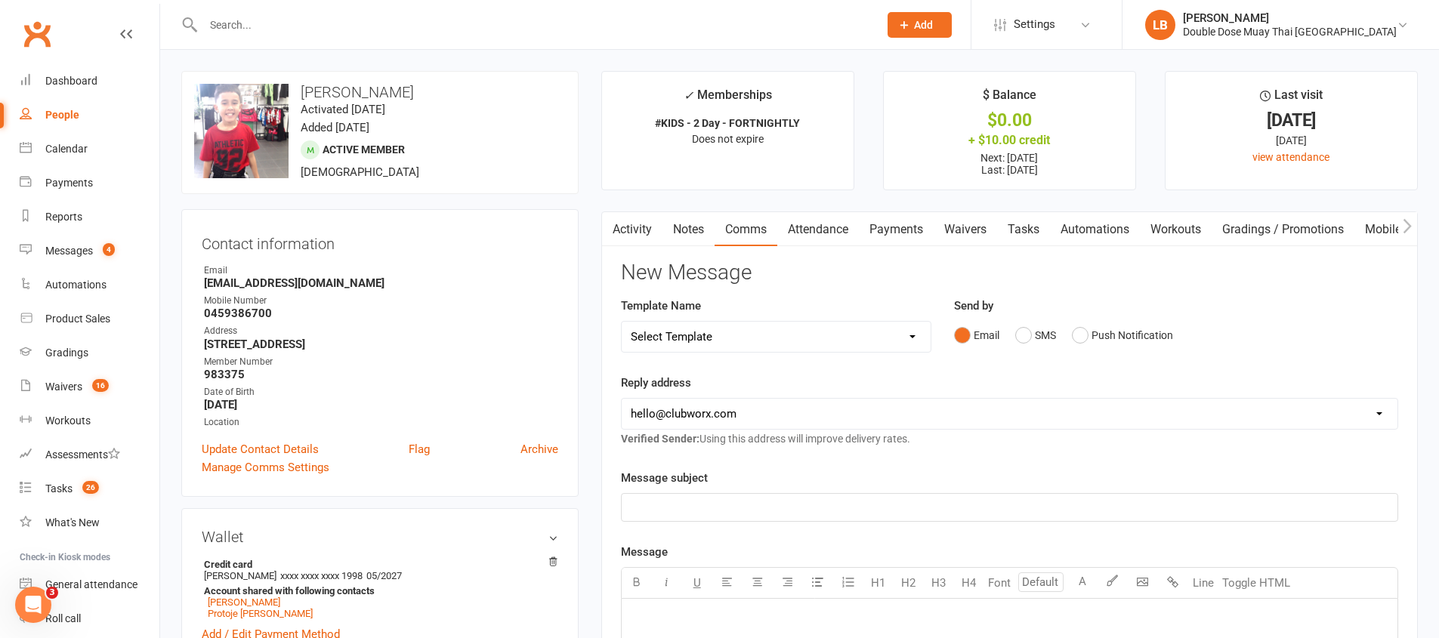
click at [1014, 332] on div "Email SMS Push Notification" at bounding box center [1176, 335] width 444 height 29
click at [1038, 338] on button "SMS" at bounding box center [1035, 335] width 41 height 29
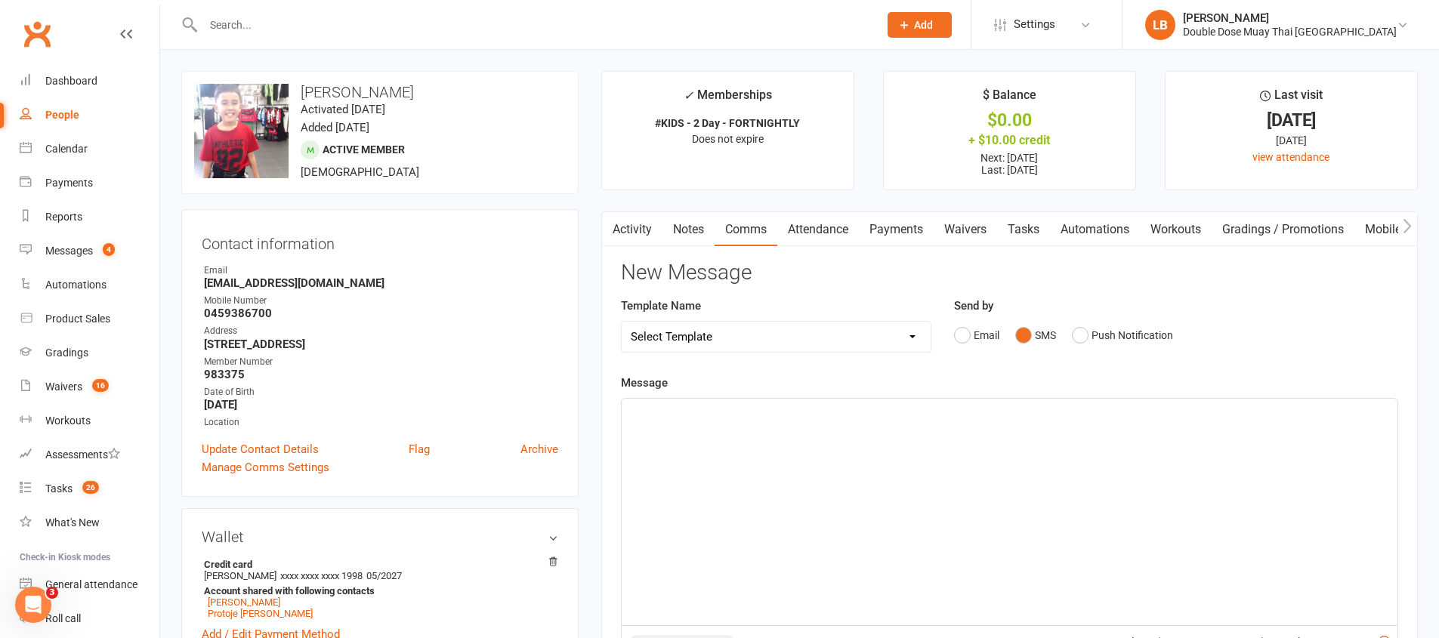
click at [933, 452] on div "﻿" at bounding box center [1009, 512] width 776 height 227
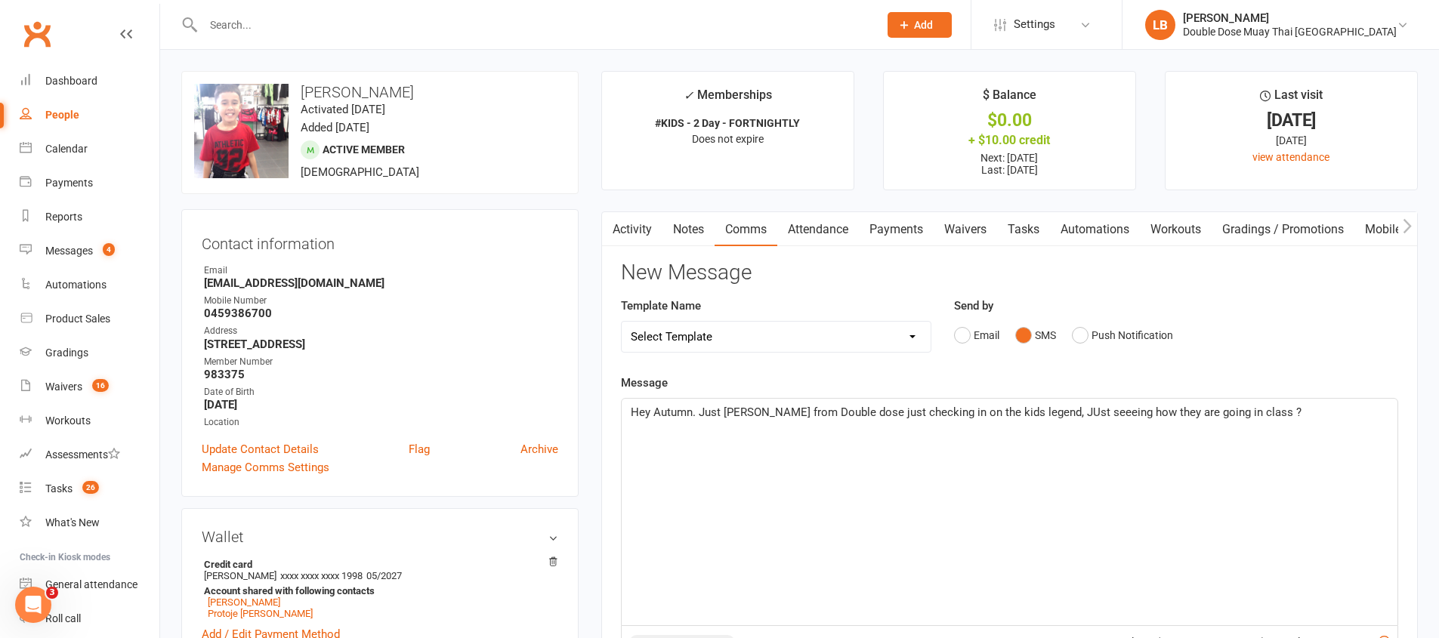
click at [1039, 414] on span "Hey Autumn. Just Logan from Double dose just checking in on the kids legend, JU…" at bounding box center [966, 413] width 671 height 14
click at [1066, 425] on div "Hey Autumn. Just Logan from Double dose just checking in on the kids legend, Ju…" at bounding box center [1009, 512] width 776 height 227
click at [1072, 414] on span "Hey Autumn. Just Logan from Double dose just checking in on the kids legend, Ju…" at bounding box center [965, 413] width 669 height 14
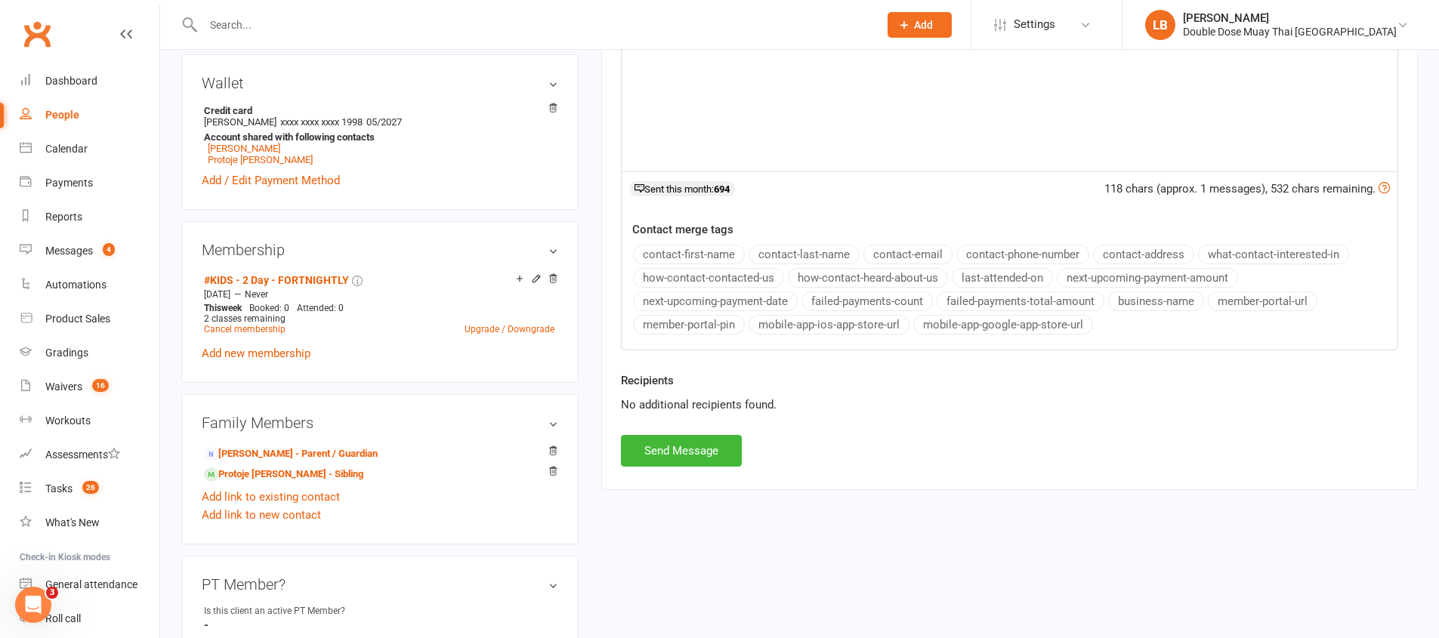
scroll to position [592, 0]
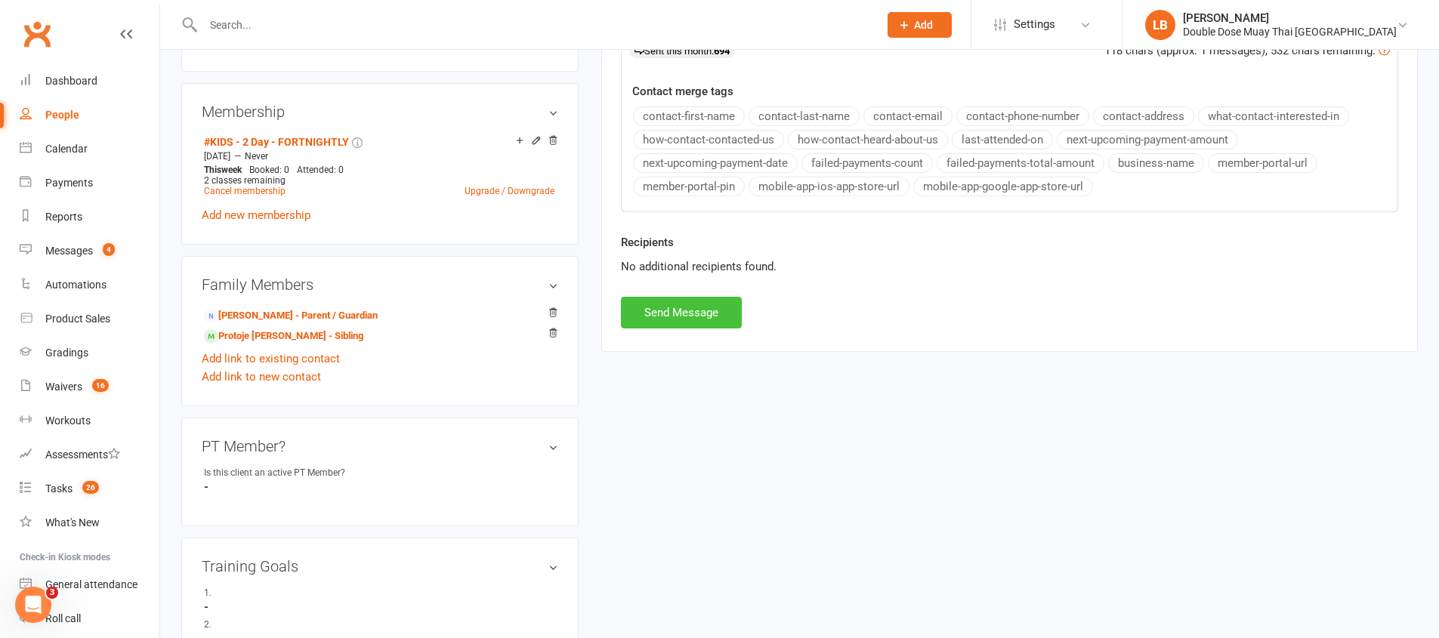
click at [710, 314] on button "Send Message" at bounding box center [681, 313] width 121 height 32
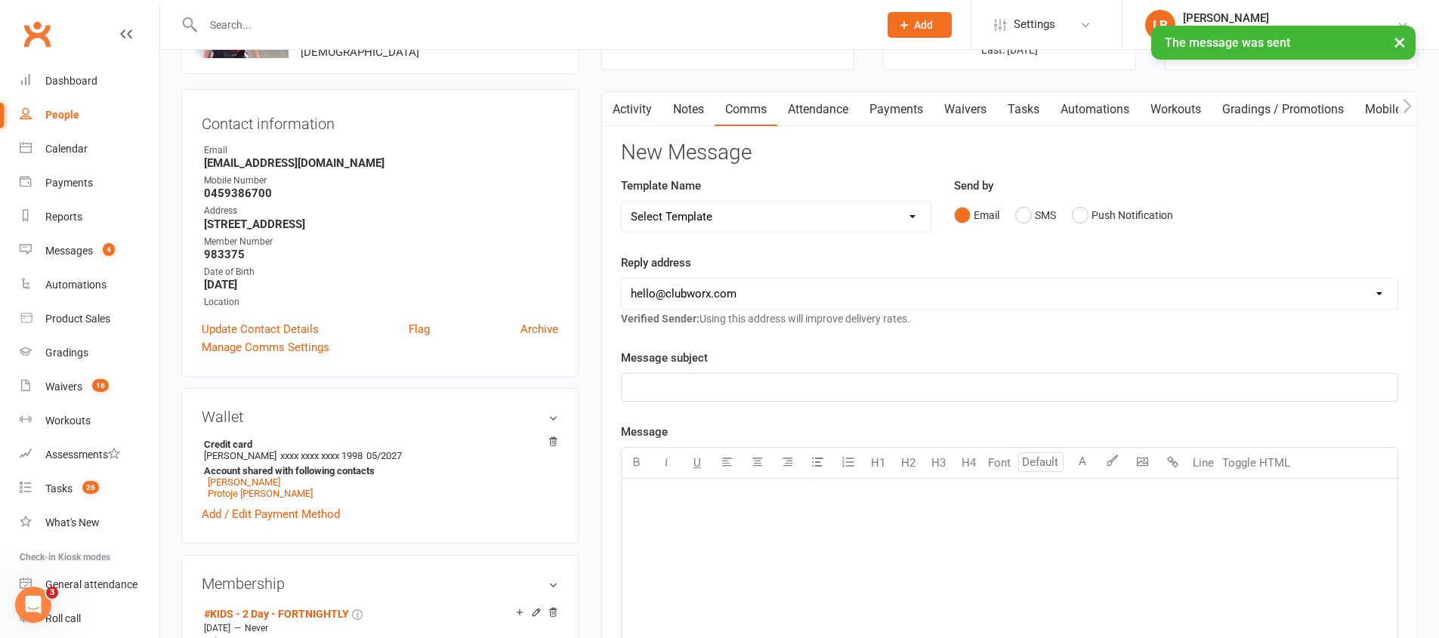
scroll to position [0, 0]
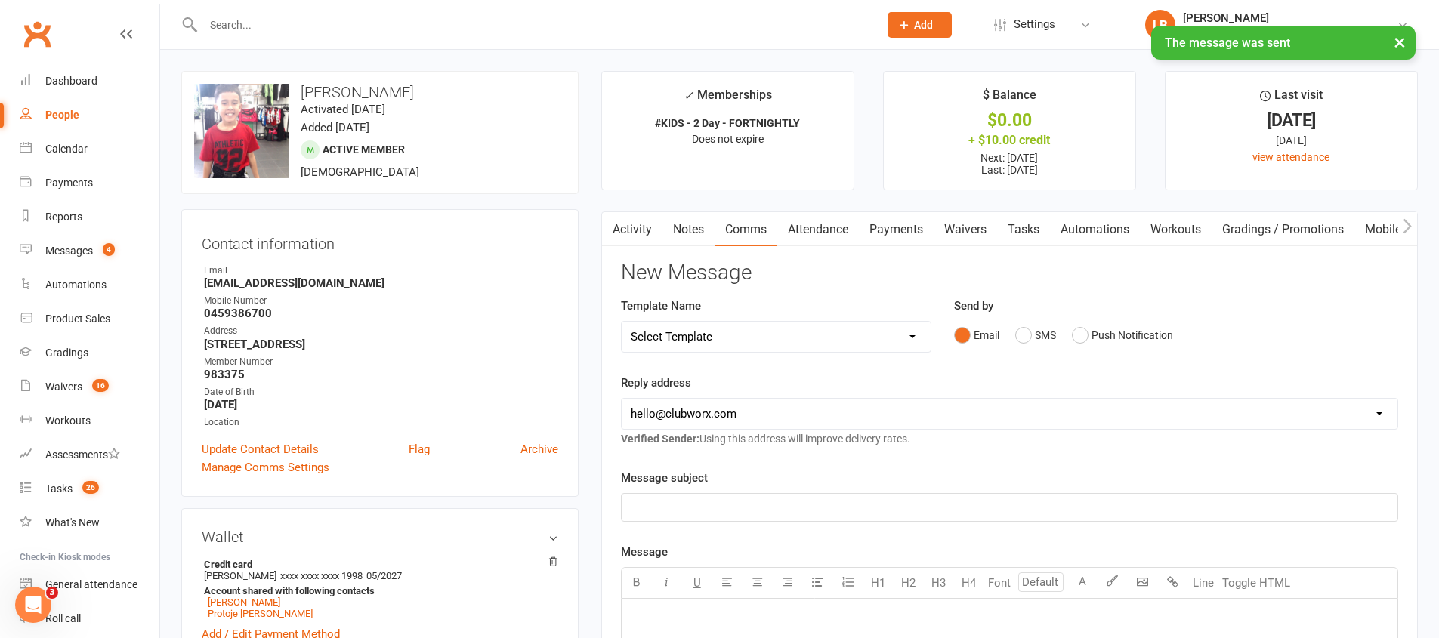
click at [652, 227] on link "Activity" at bounding box center [632, 229] width 60 height 35
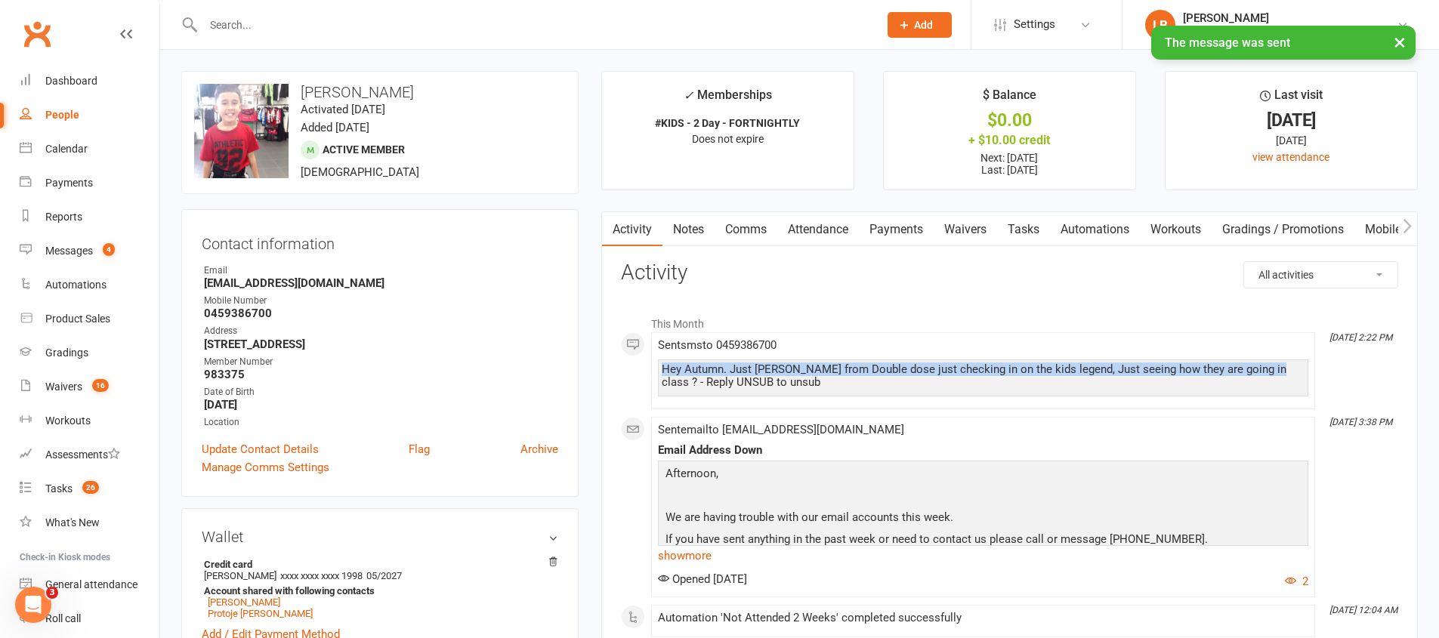
drag, startPoint x: 1263, startPoint y: 365, endPoint x: 644, endPoint y: 361, distance: 618.5
click at [644, 361] on div "This Month Aug 13, 2:22 PM Sent sms to 0459386700 Hey Autumn. Just Logan from D…" at bounding box center [1009, 552] width 777 height 489
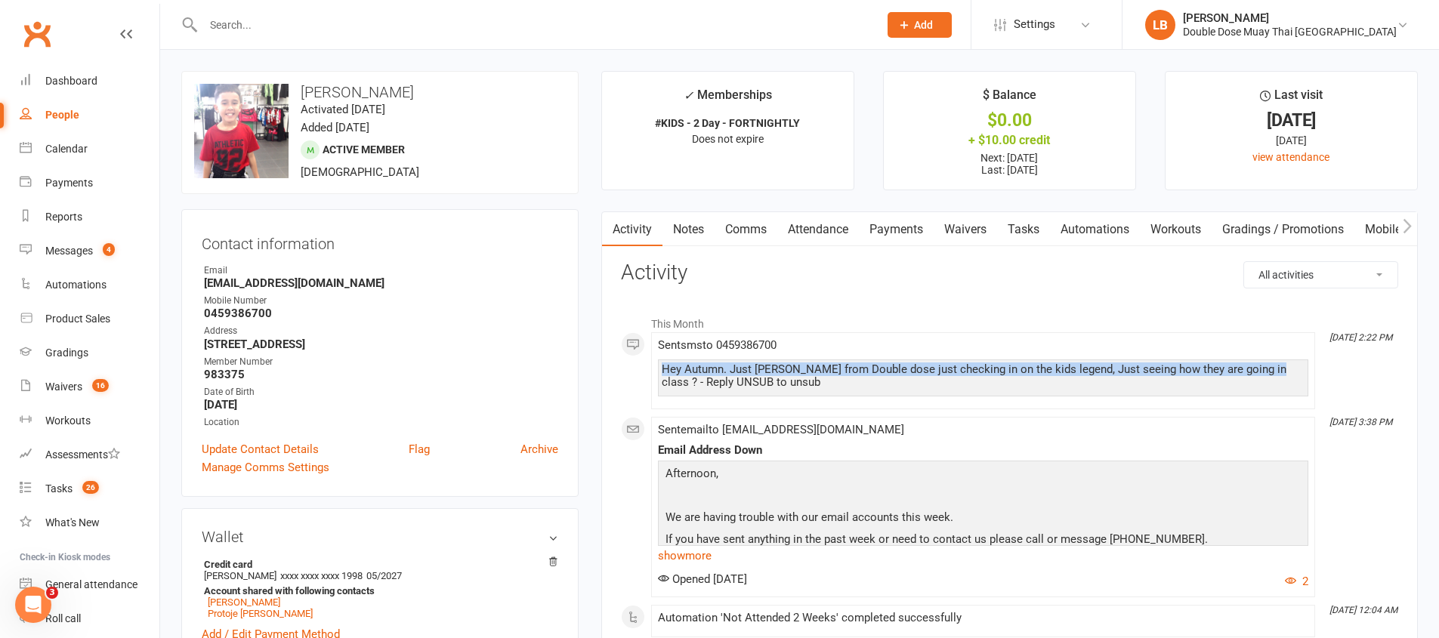
copy div "Hey Autumn. Just Logan from Double dose just checking in on the kids legend, Ju…"
click at [62, 498] on link "Tasks 26" at bounding box center [90, 489] width 140 height 34
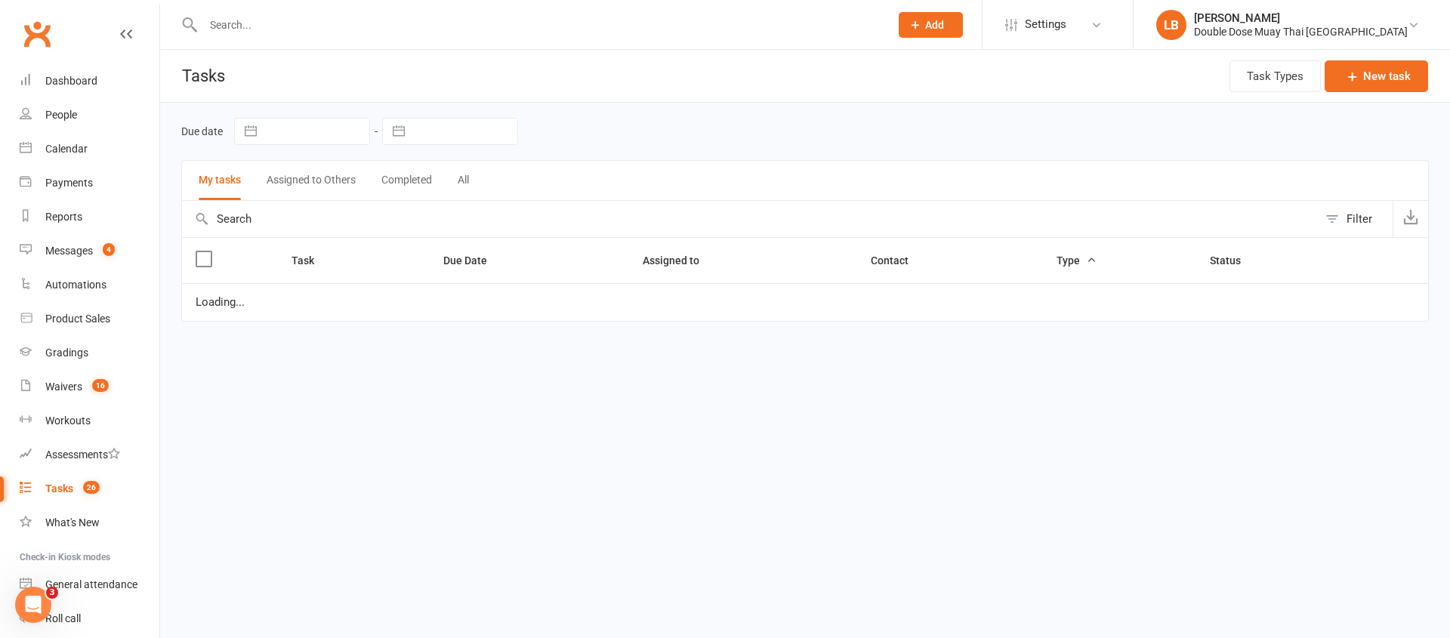
select select "started"
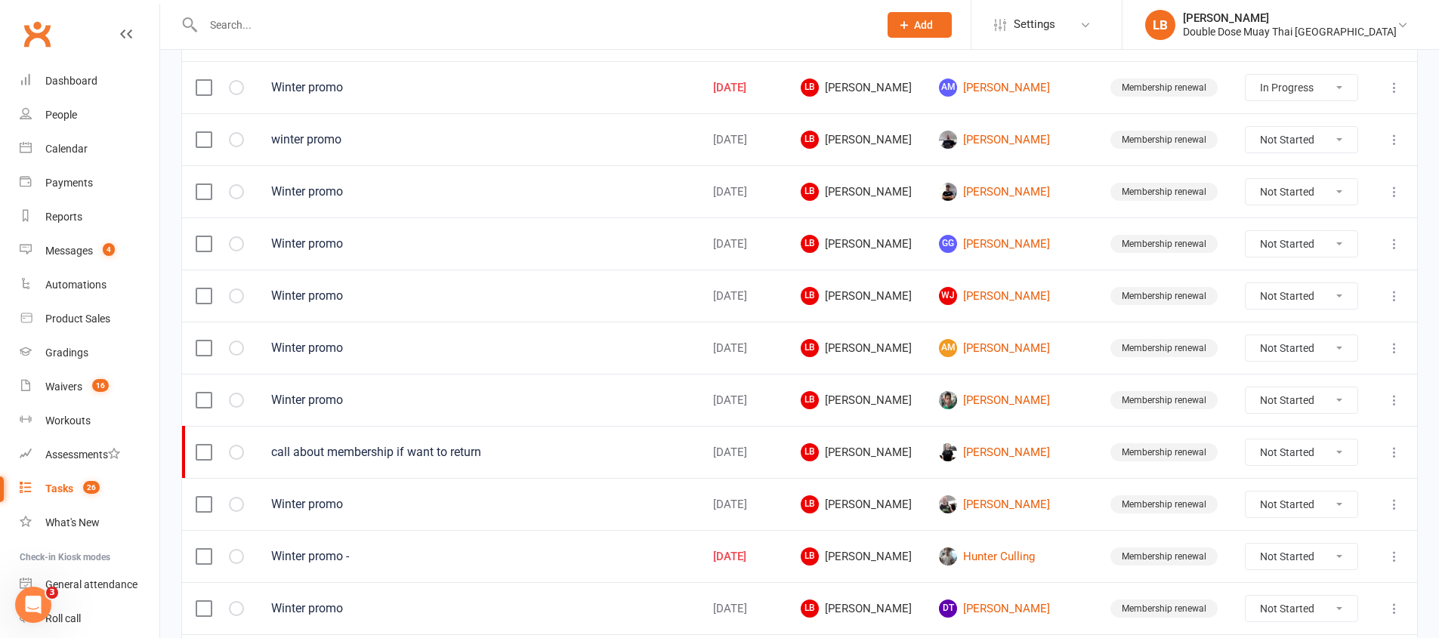
scroll to position [1068, 0]
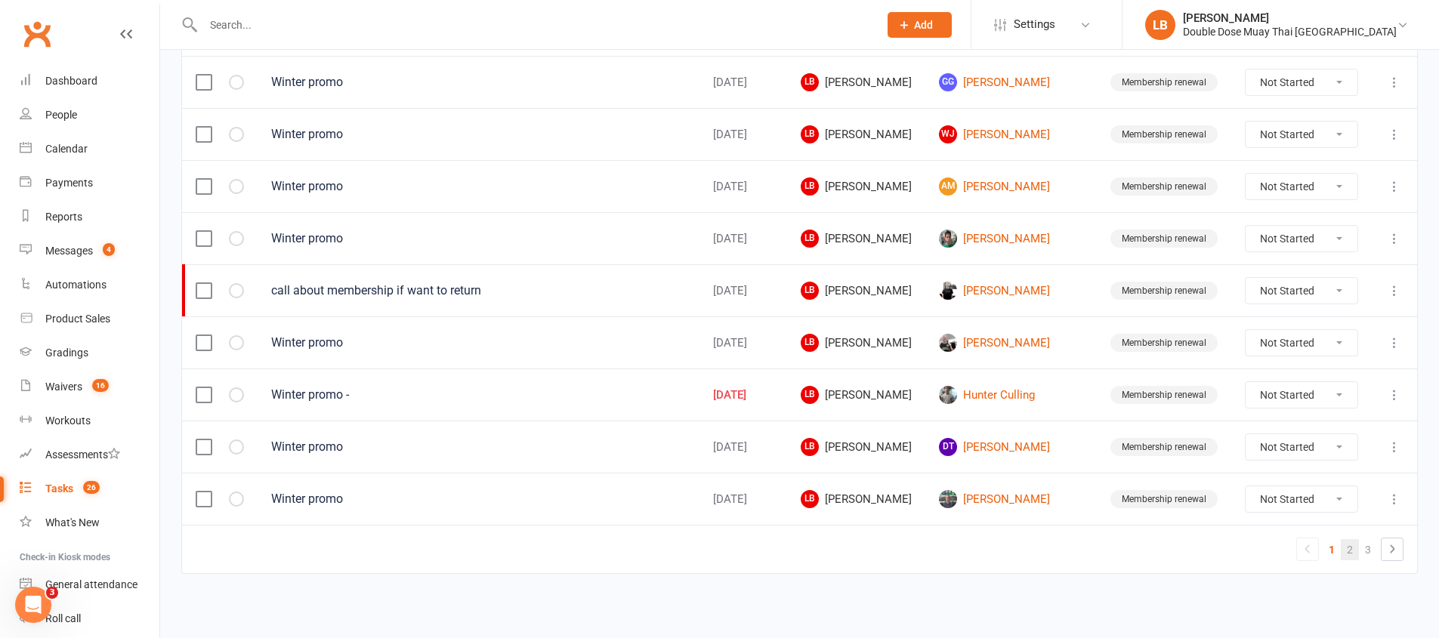
click at [1351, 551] on link "2" at bounding box center [1349, 549] width 18 height 21
select select "started"
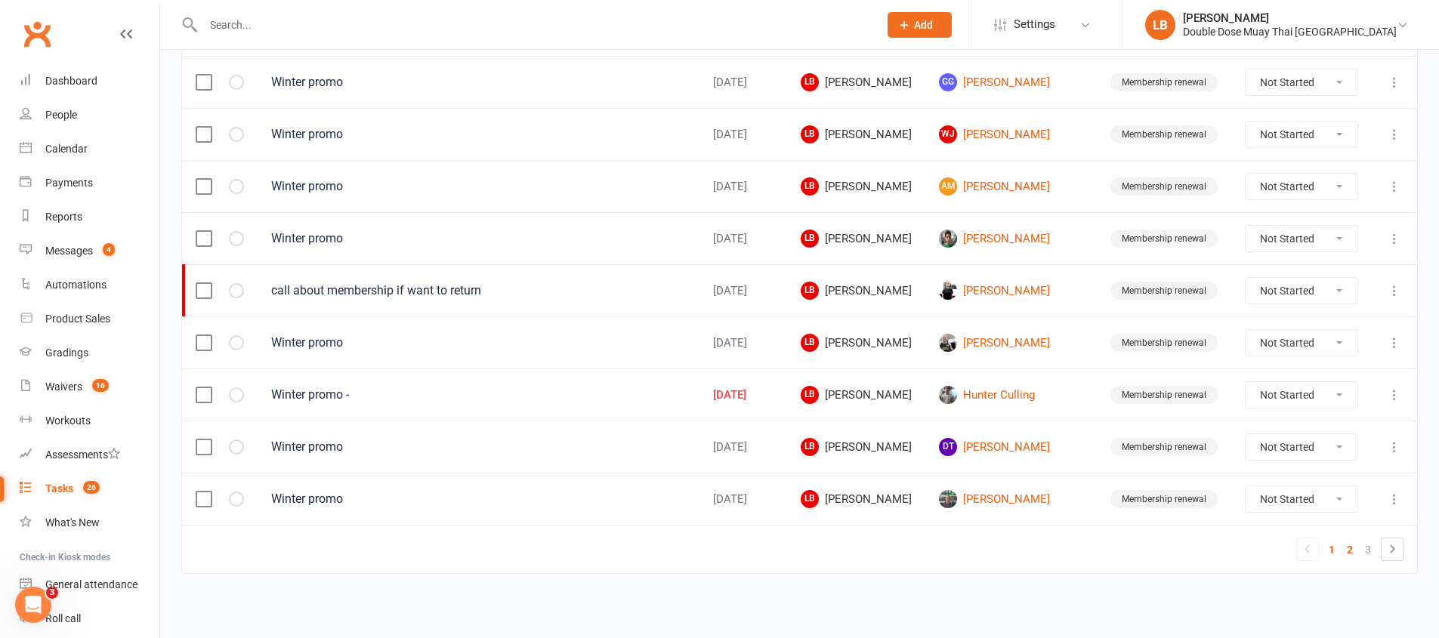
select select "started"
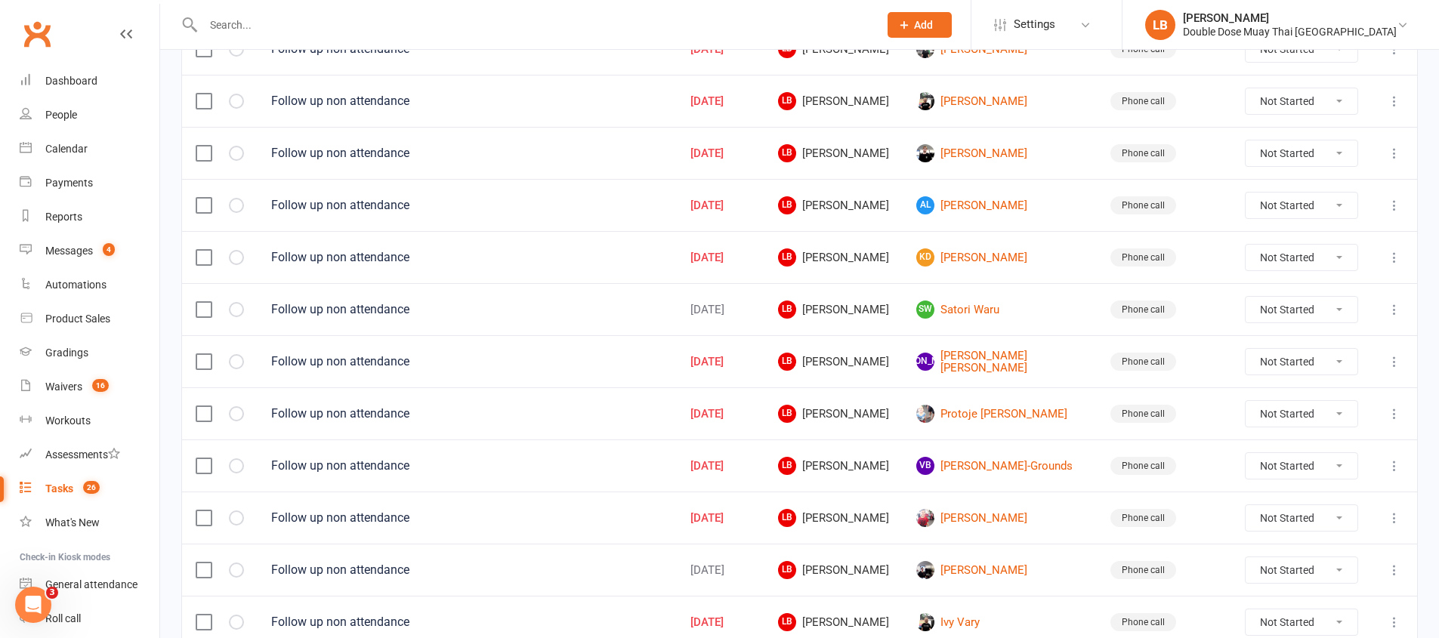
scroll to position [799, 0]
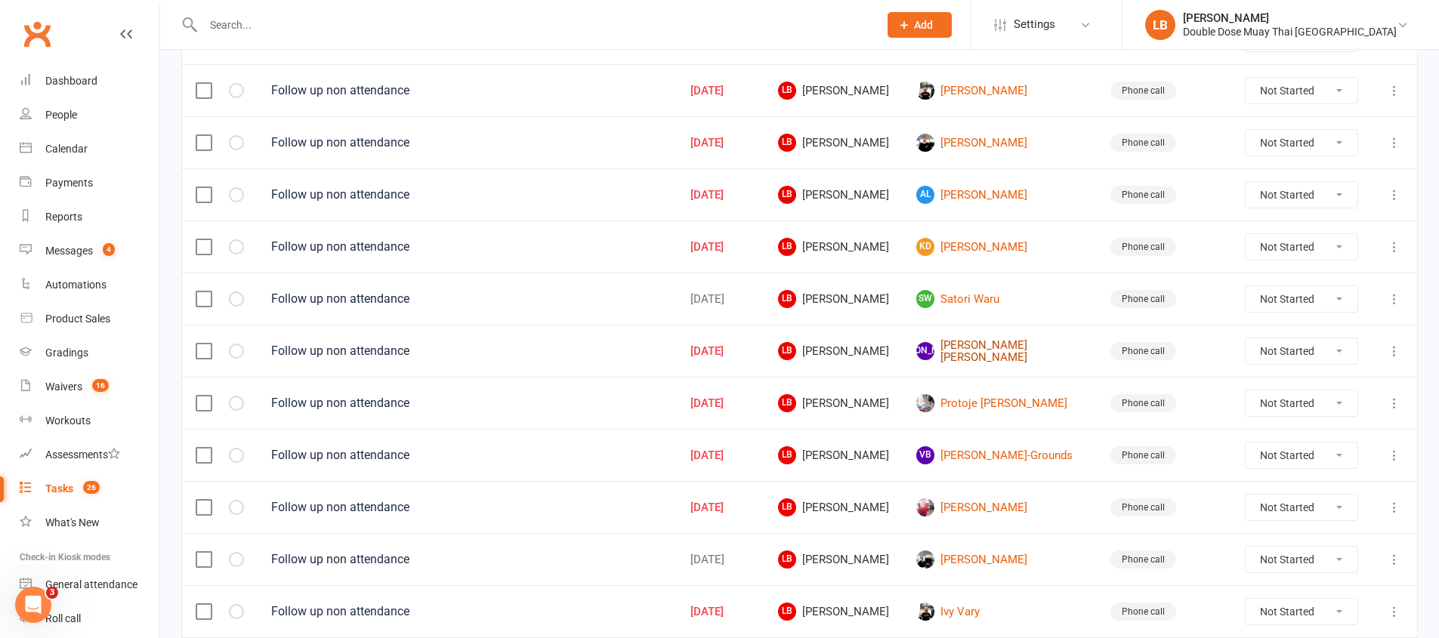
click at [1012, 353] on link "JA Jackson Anstee" at bounding box center [999, 351] width 167 height 25
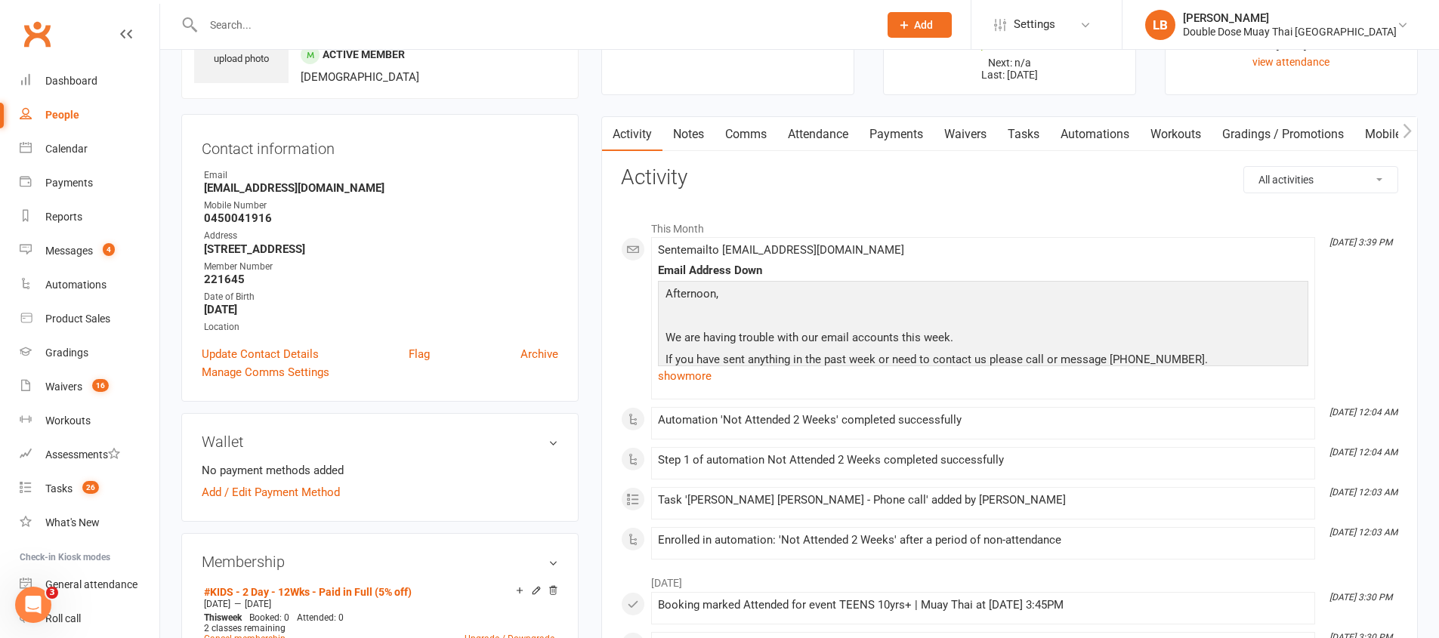
scroll to position [160, 0]
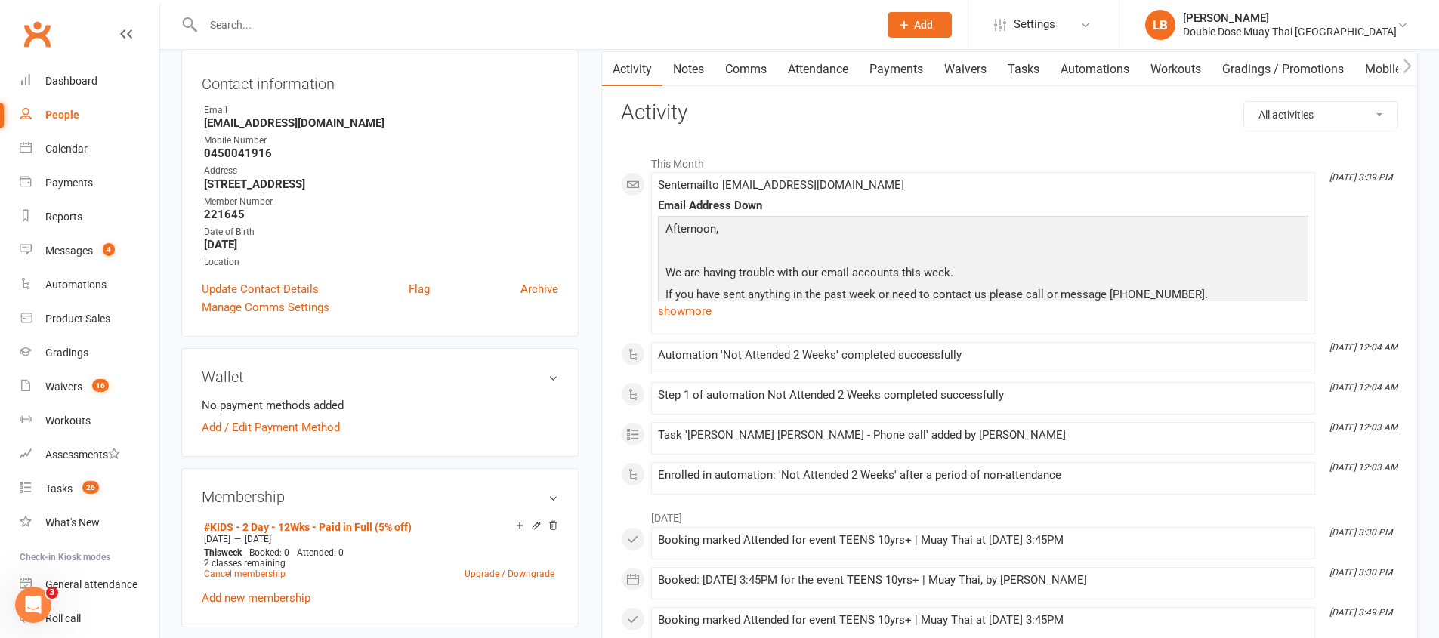
drag, startPoint x: 983, startPoint y: 542, endPoint x: 1109, endPoint y: 542, distance: 125.4
click at [1109, 542] on div "Booking marked Attended for event TEENS 10yrs+ | Muay Thai at 22 Jul 2025 at 3:…" at bounding box center [983, 540] width 650 height 13
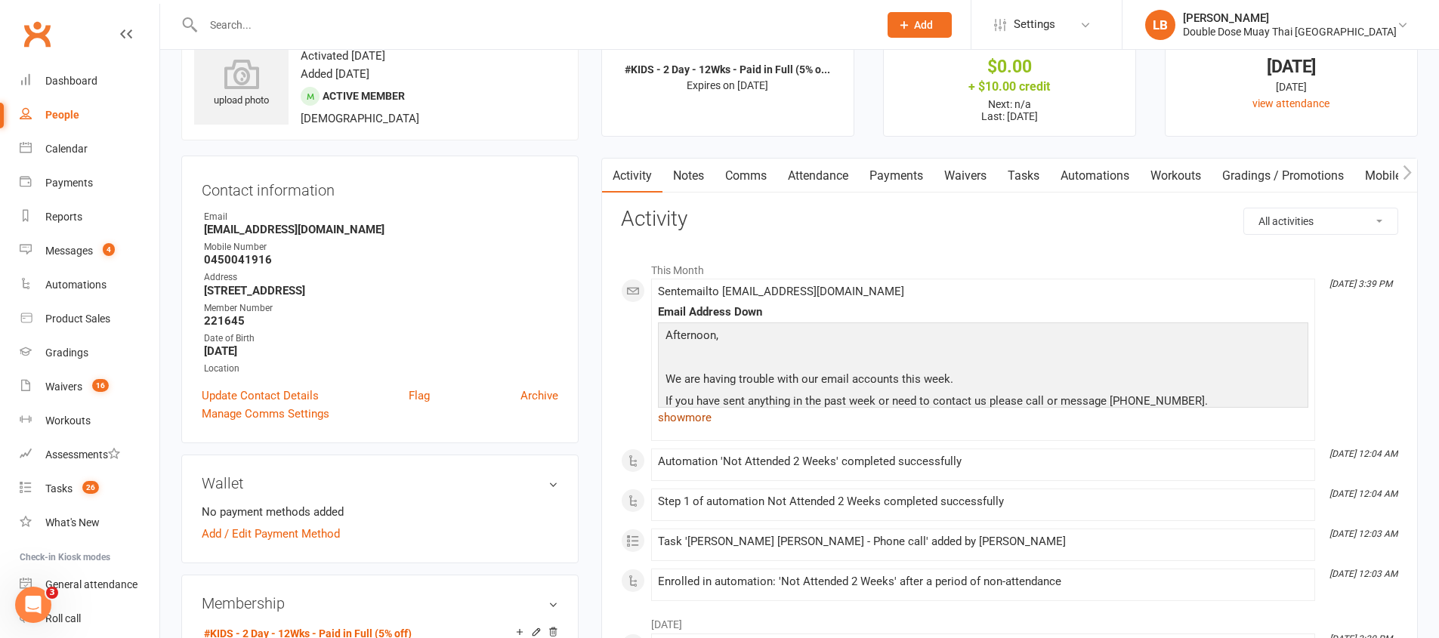
scroll to position [0, 0]
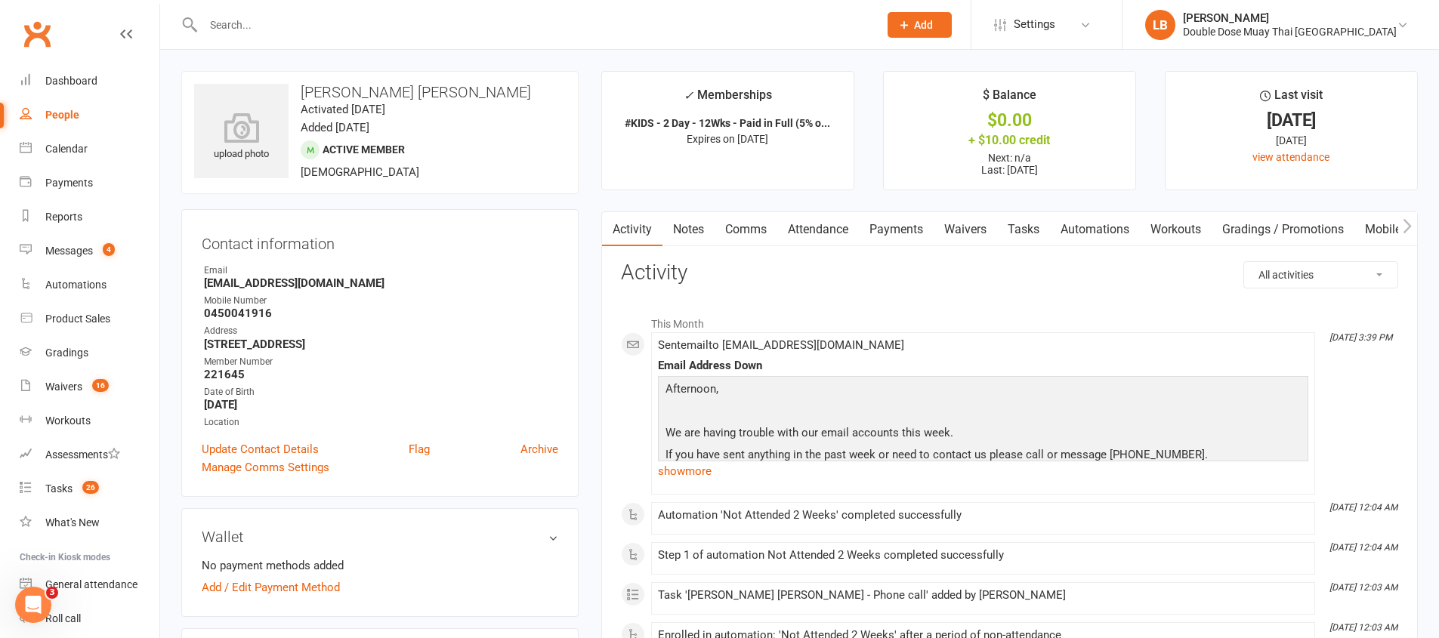
click at [748, 214] on link "Comms" at bounding box center [745, 229] width 63 height 35
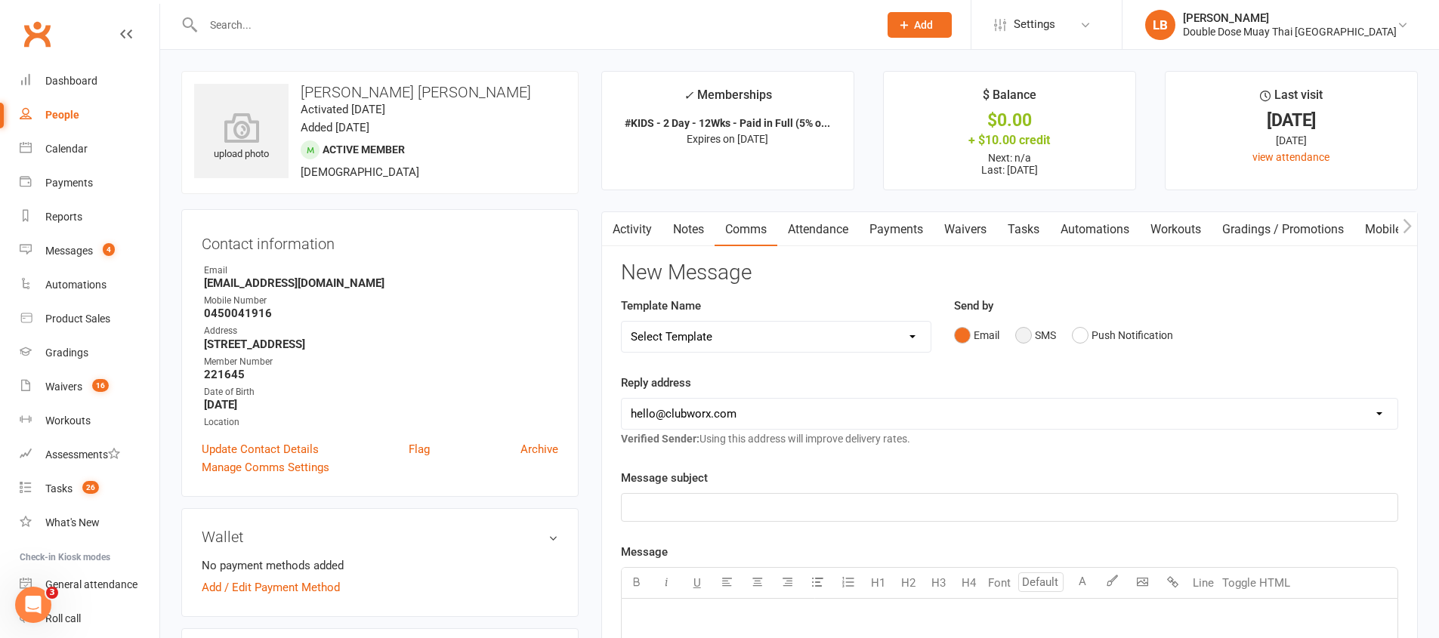
click at [1040, 332] on button "SMS" at bounding box center [1035, 335] width 41 height 29
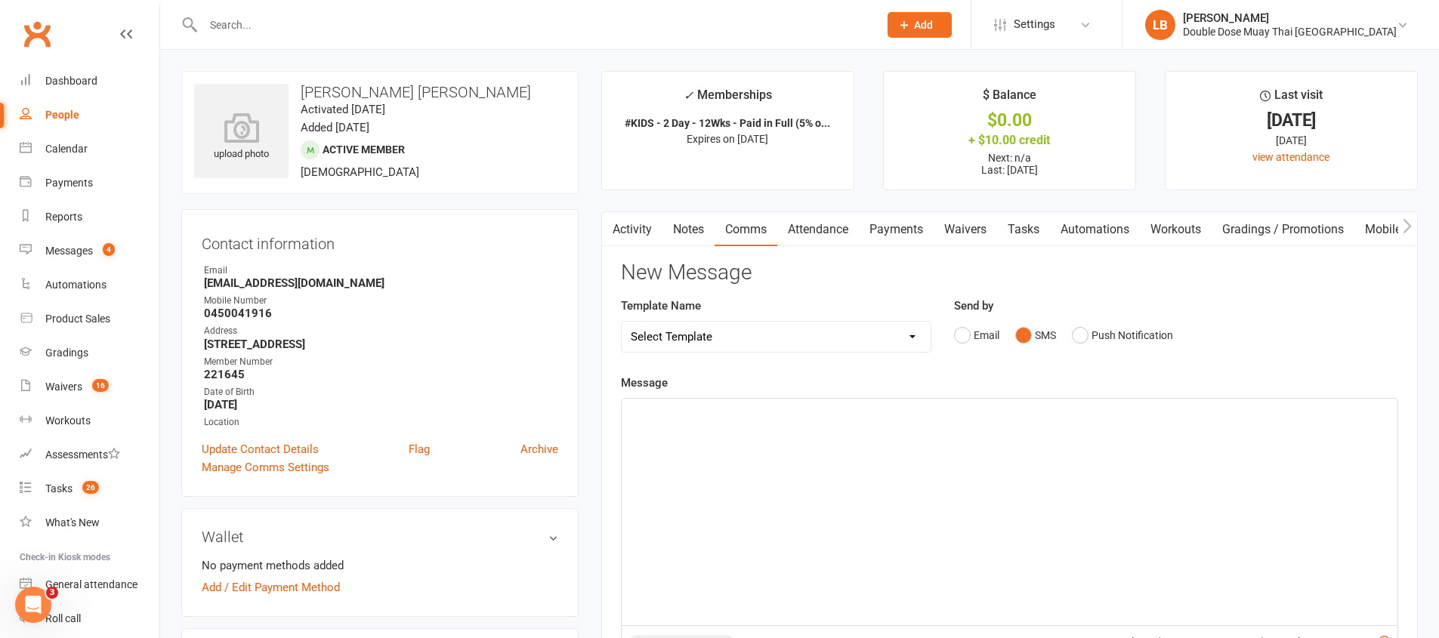
click at [884, 505] on div "﻿" at bounding box center [1009, 512] width 776 height 227
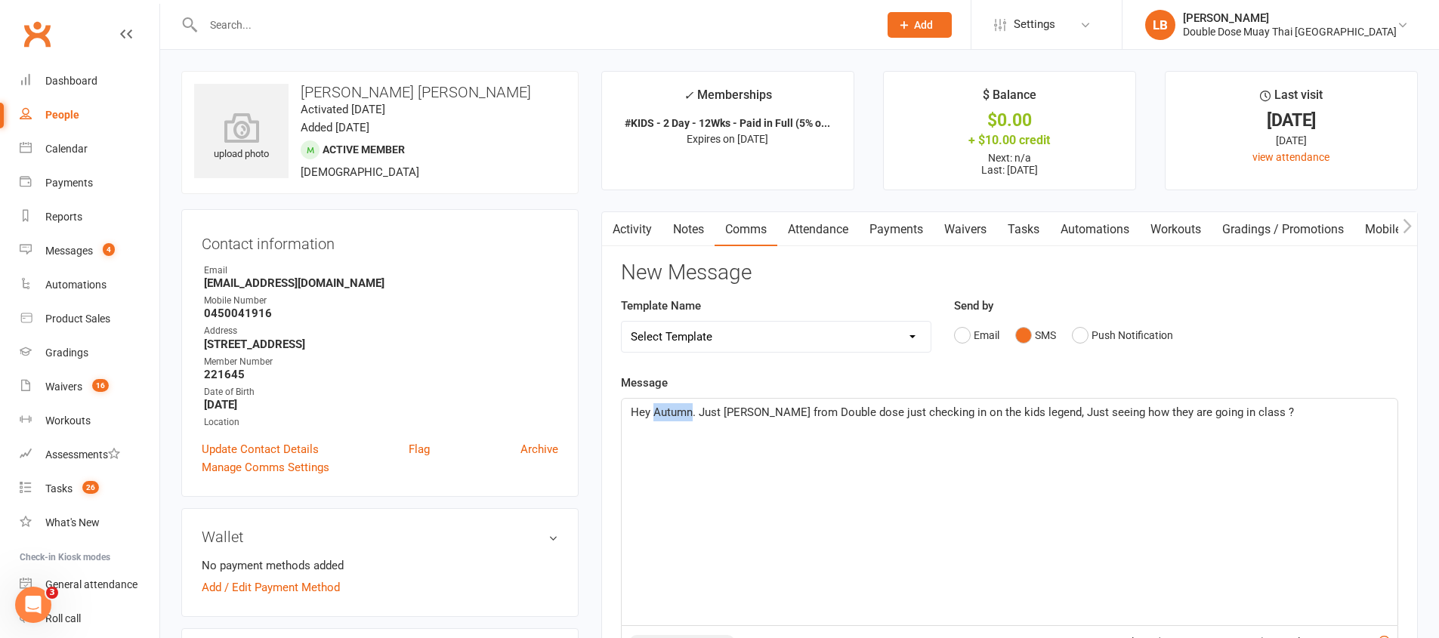
drag, startPoint x: 693, startPoint y: 406, endPoint x: 654, endPoint y: 413, distance: 39.9
click at [654, 413] on span "Hey Autumn. Just Logan from Double dose just checking in on the kids legend, Ju…" at bounding box center [962, 413] width 663 height 14
drag, startPoint x: 964, startPoint y: 412, endPoint x: 945, endPoint y: 414, distance: 19.8
click at [945, 414] on span "Hey Dee. Just Logan from Double dose just checking in on the kids legend, Just …" at bounding box center [986, 413] width 711 height 14
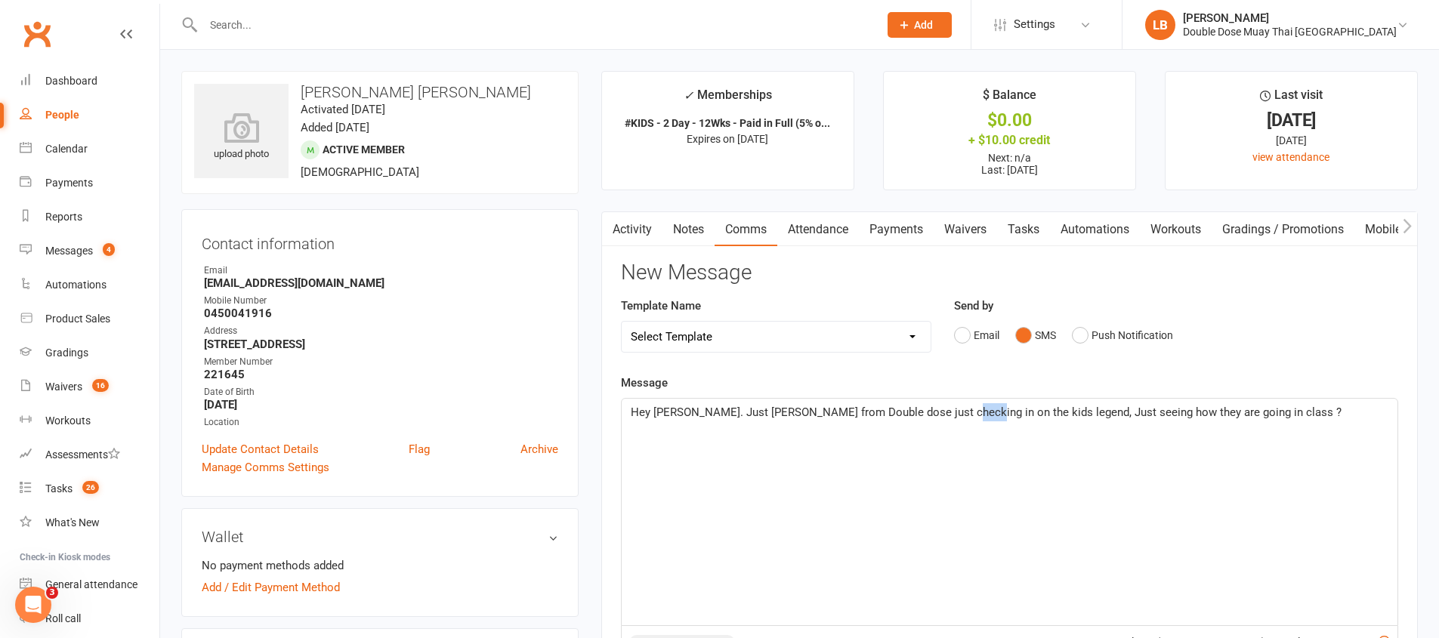
drag, startPoint x: 964, startPoint y: 414, endPoint x: 945, endPoint y: 414, distance: 18.9
click at [945, 414] on span "Hey Dee. Just Logan from Double dose just checking in on the kids legend, Just …" at bounding box center [986, 413] width 711 height 14
click at [947, 407] on span "Hey Dee. Just Logan from Double dose just checking in on the Jackson legend, Ju…" at bounding box center [1001, 422] width 741 height 32
drag, startPoint x: 1121, startPoint y: 412, endPoint x: 1099, endPoint y: 412, distance: 21.9
click at [1099, 412] on span "Hey Dee. Just Logan from Double dose just checking in on Jackson legend, Just s…" at bounding box center [1009, 413] width 757 height 14
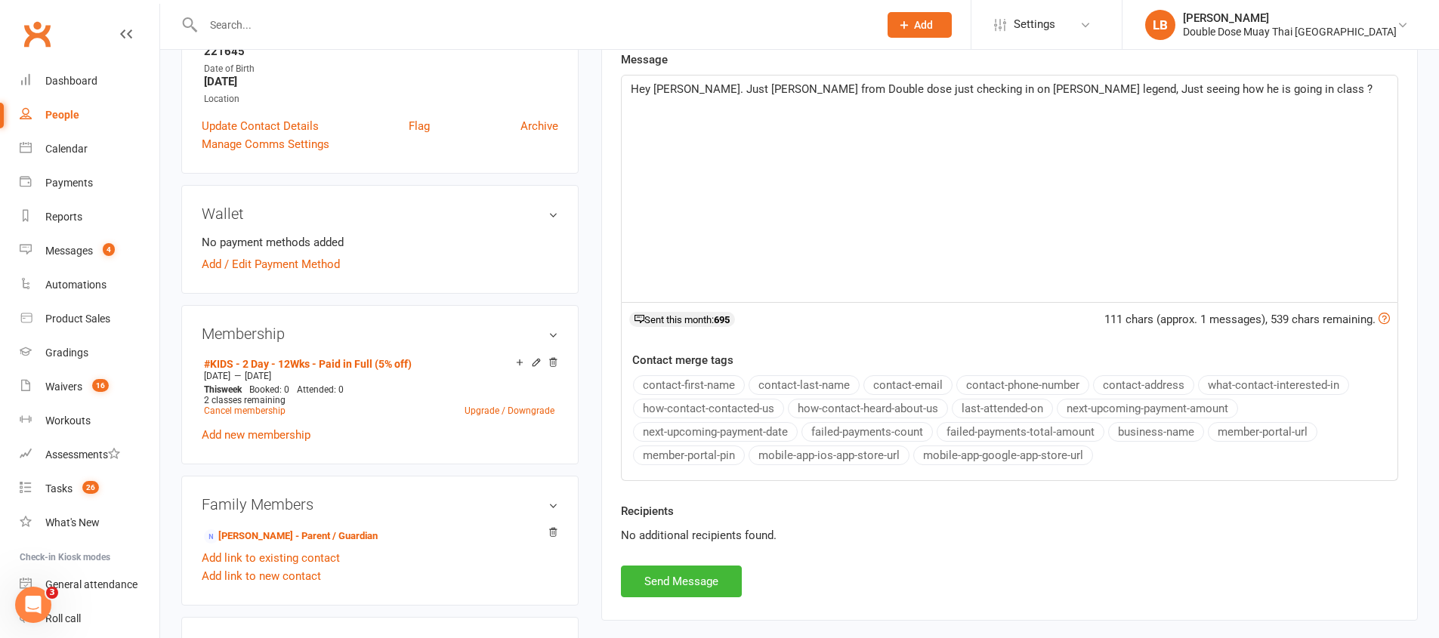
scroll to position [456, 0]
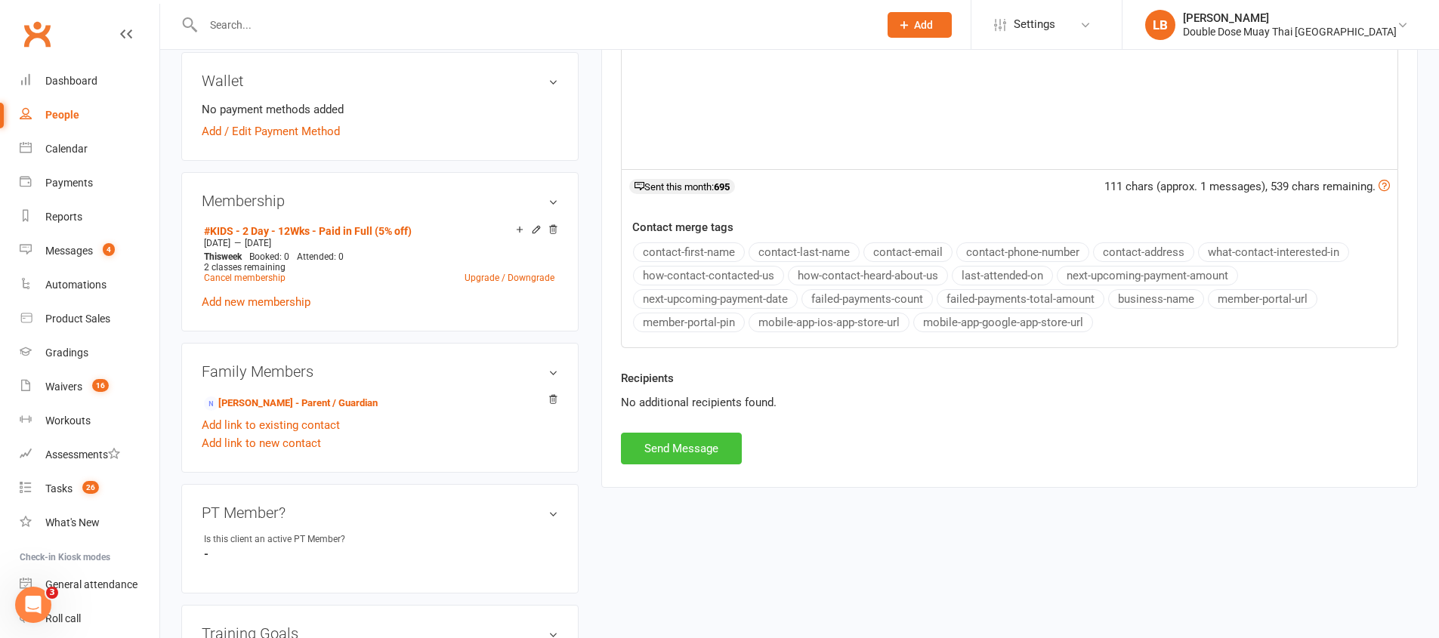
click at [716, 443] on button "Send Message" at bounding box center [681, 449] width 121 height 32
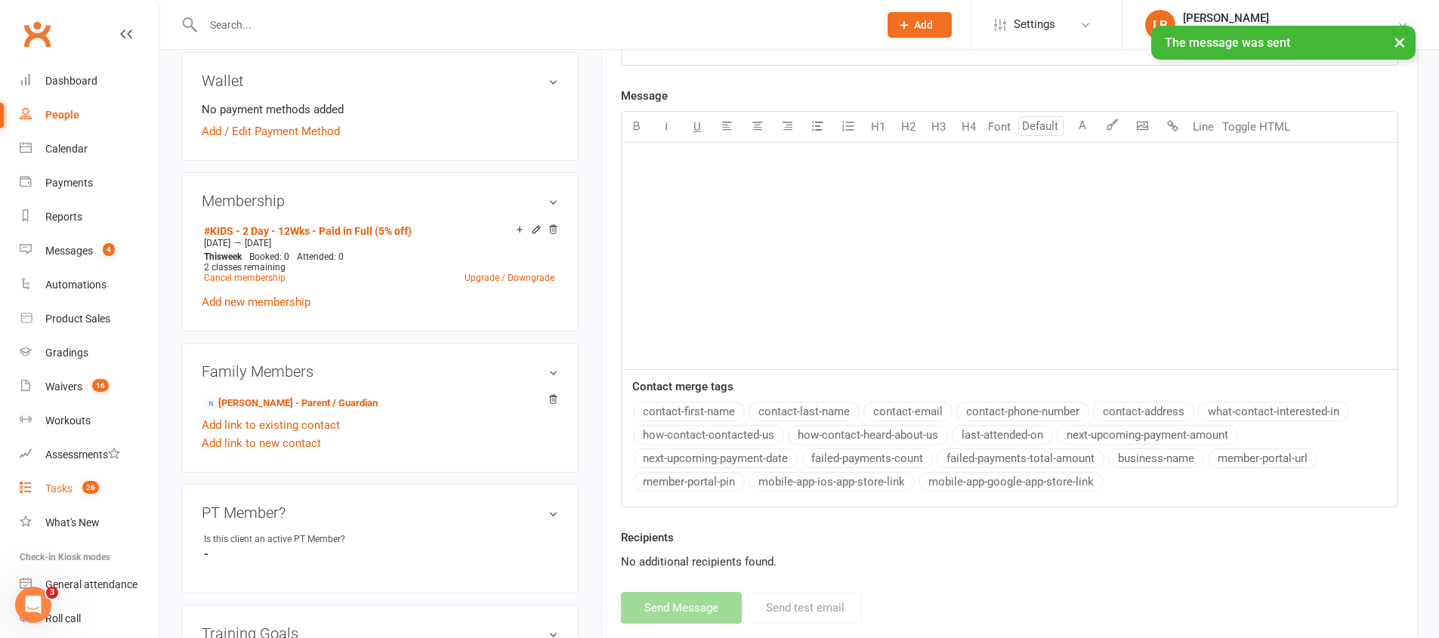
click at [67, 477] on link "Tasks 26" at bounding box center [90, 489] width 140 height 34
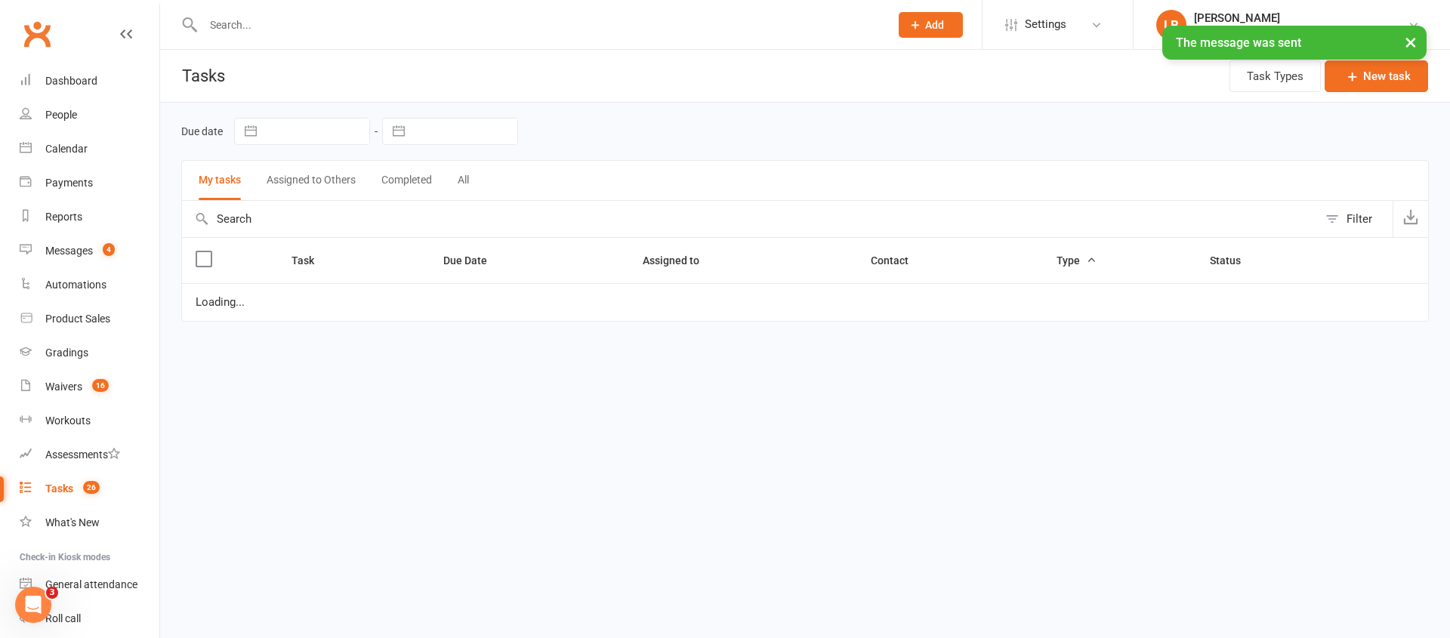
select select "started"
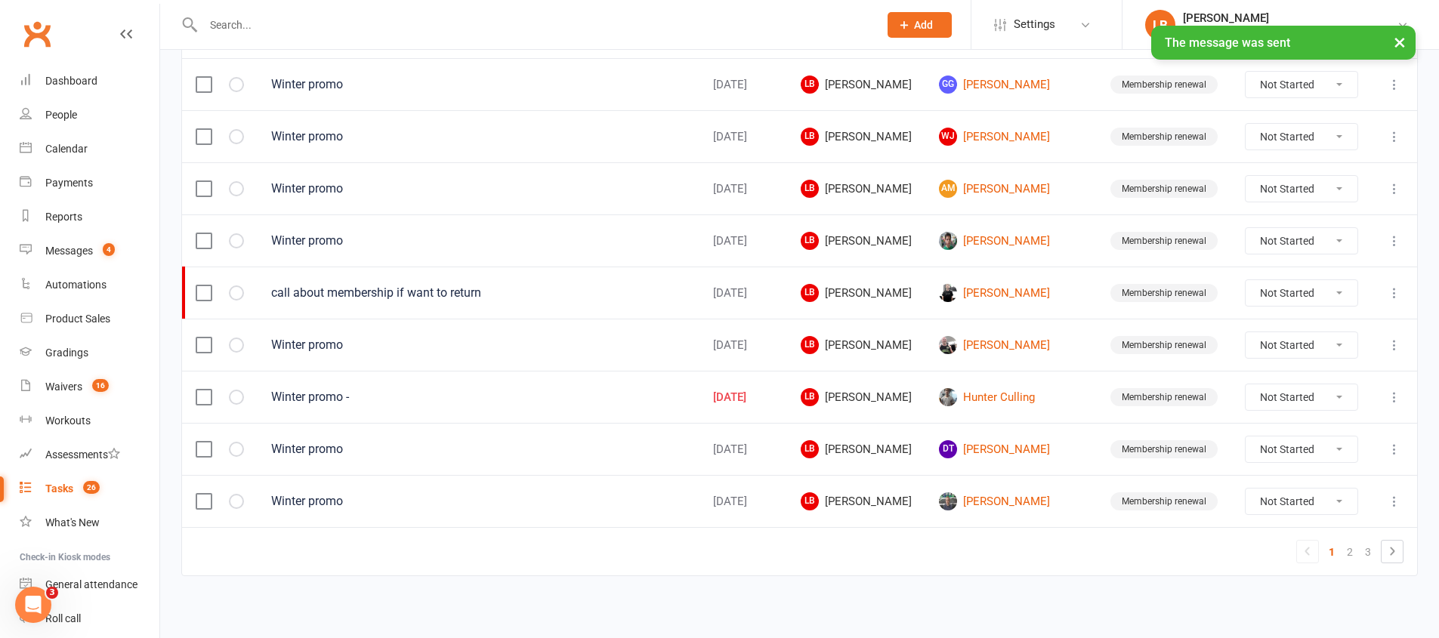
scroll to position [1068, 0]
click at [1342, 551] on link "2" at bounding box center [1349, 549] width 18 height 21
select select "started"
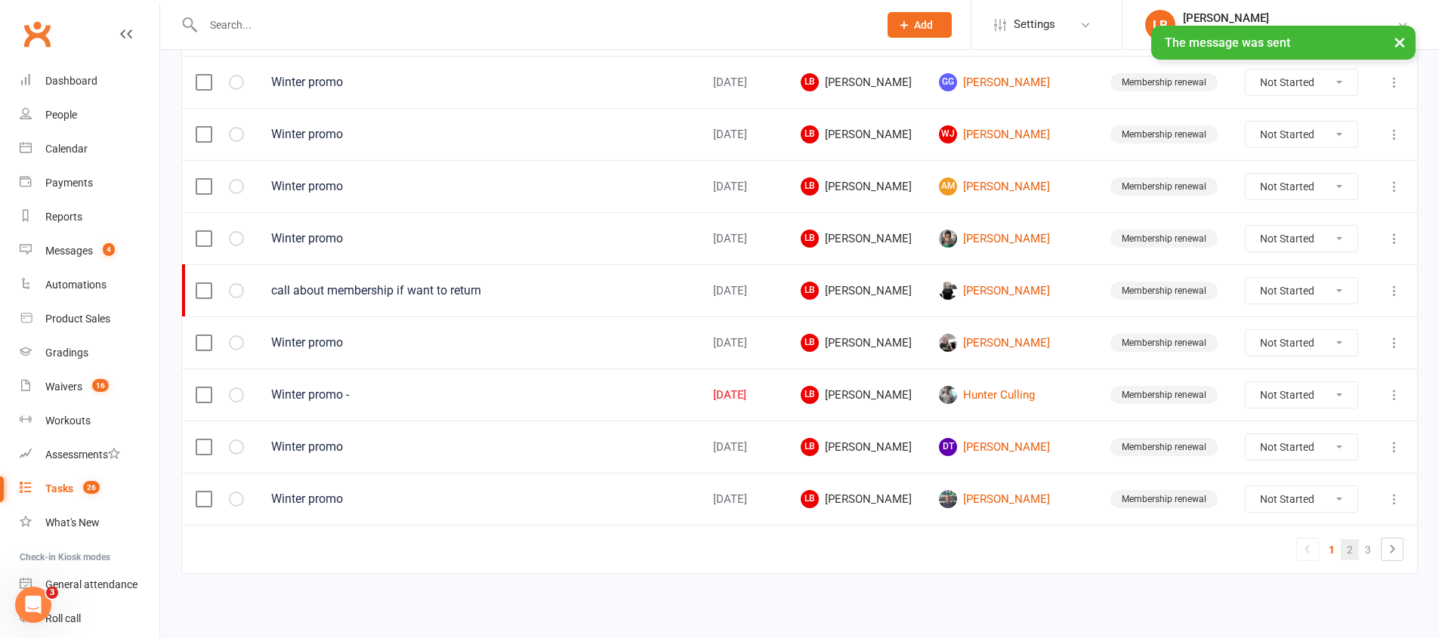
select select "started"
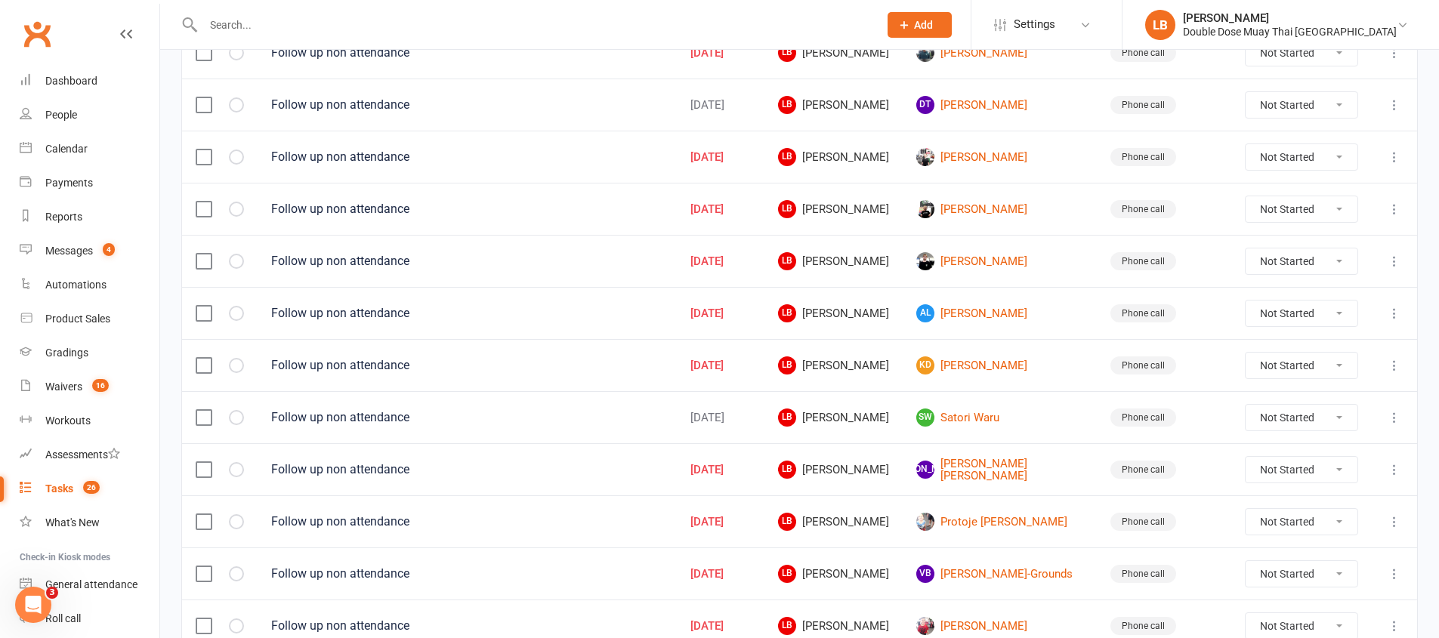
scroll to position [677, 0]
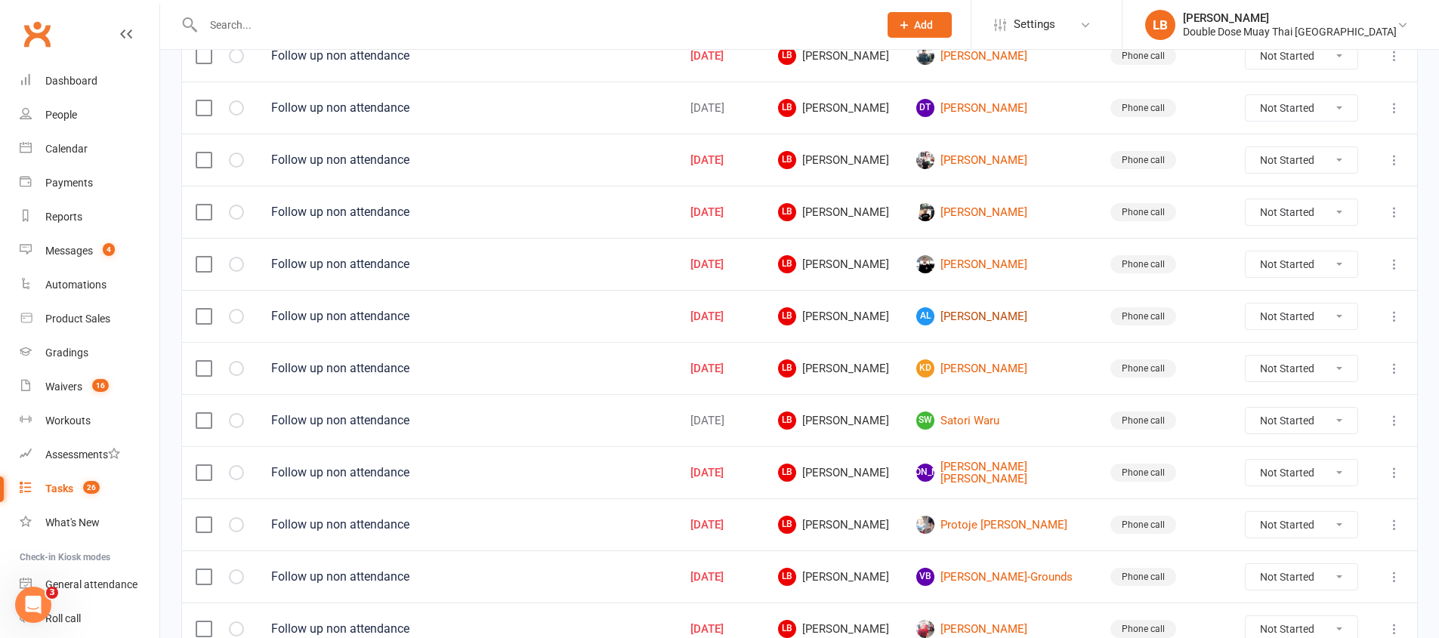
click at [986, 317] on link "AL Archie Lee" at bounding box center [999, 316] width 167 height 18
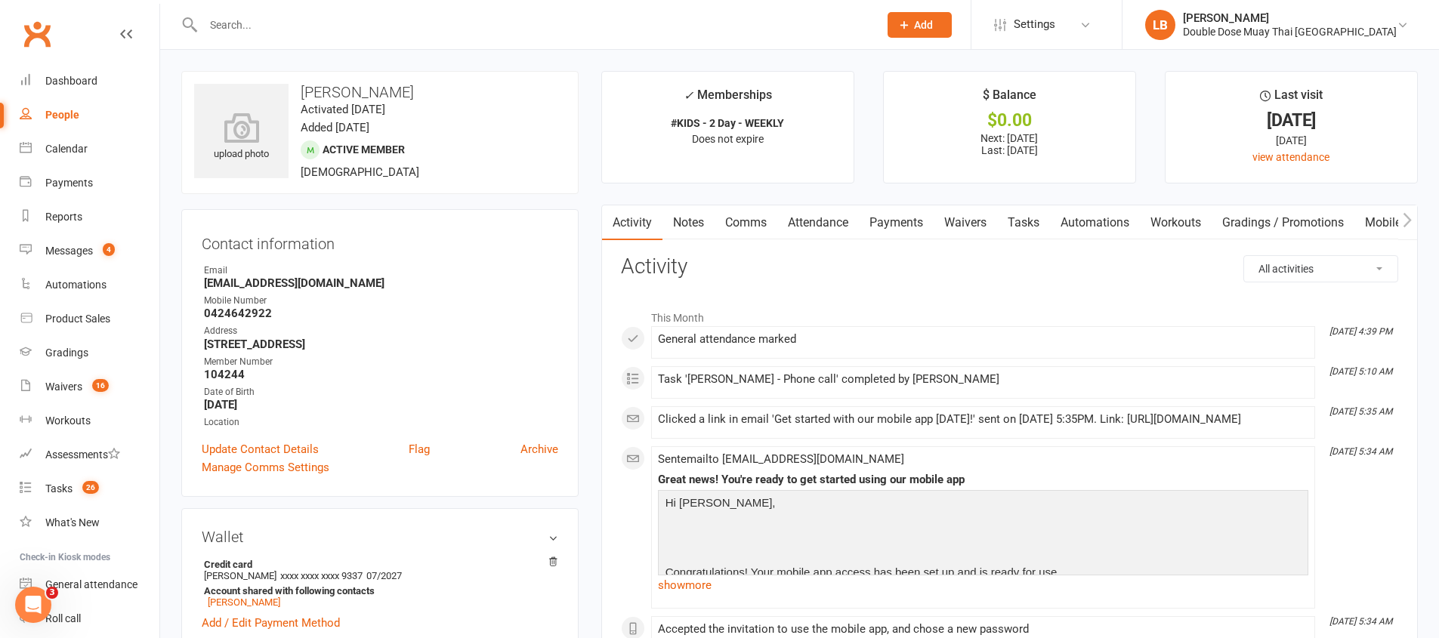
click at [1023, 221] on link "Tasks" at bounding box center [1023, 222] width 53 height 35
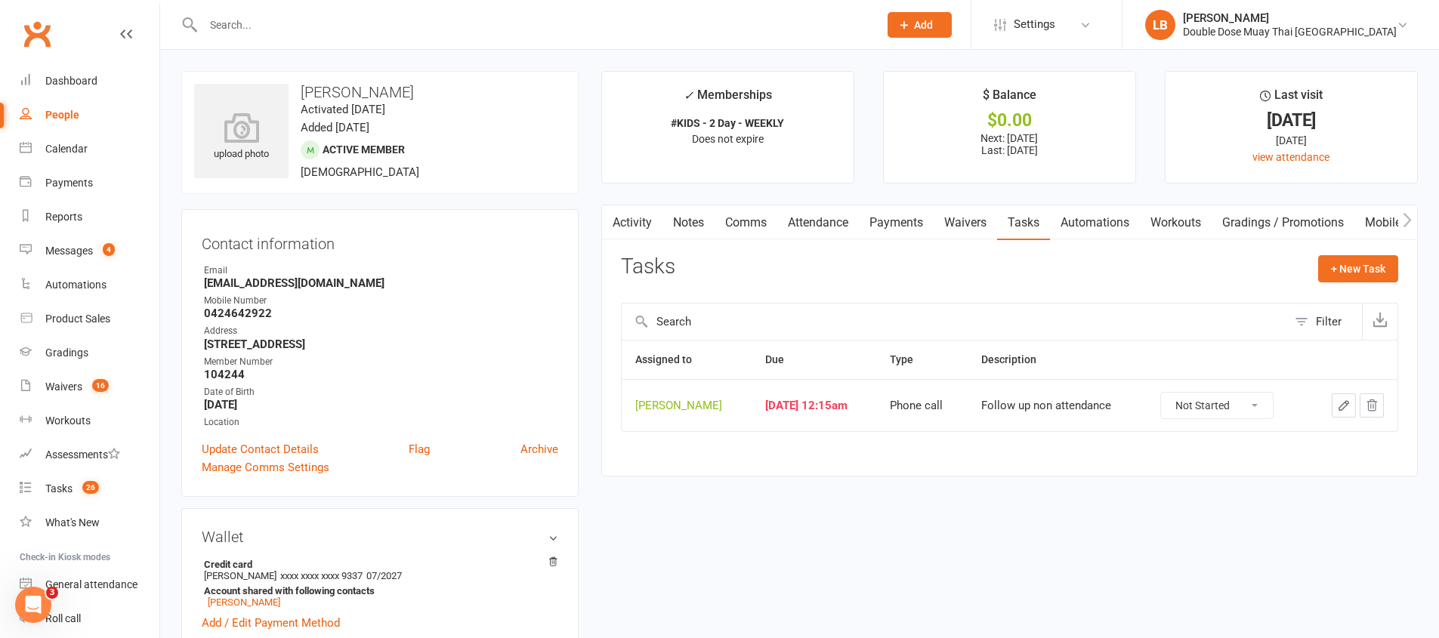
click at [1219, 406] on select "Not Started In Progress Waiting Complete" at bounding box center [1217, 406] width 112 height 26
select select "unstarted"
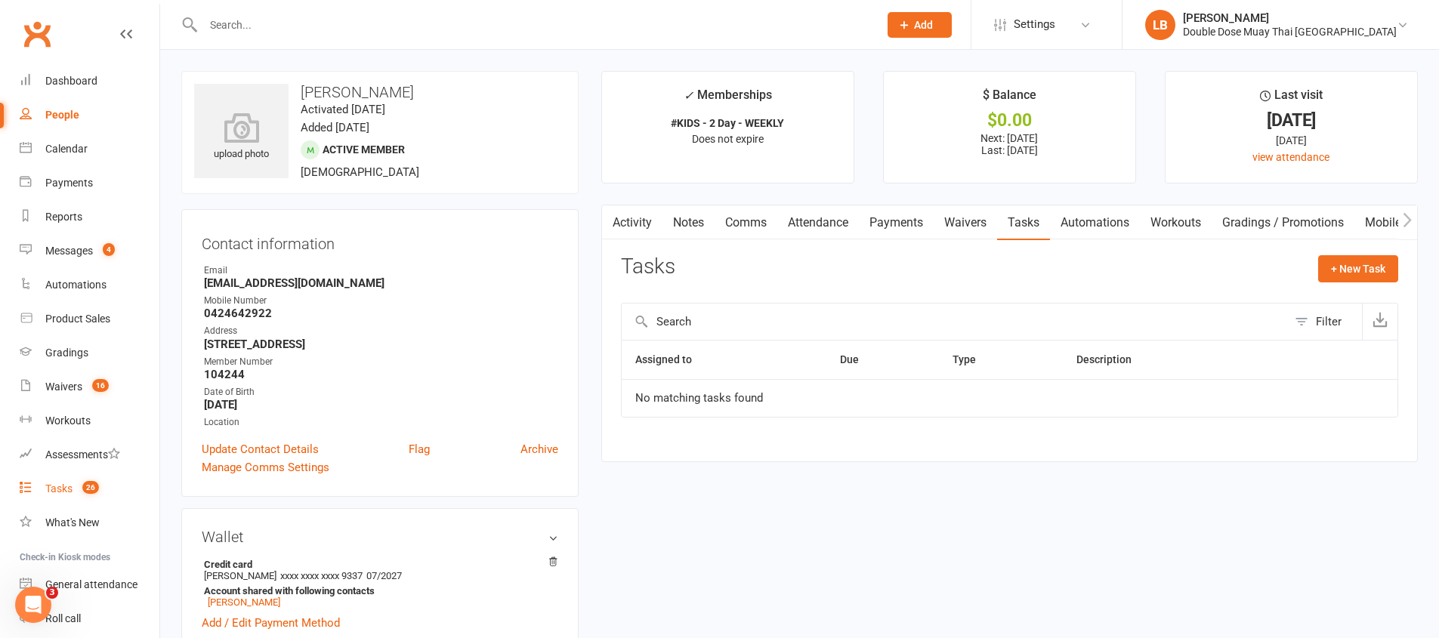
click at [96, 495] on link "Tasks 26" at bounding box center [90, 489] width 140 height 34
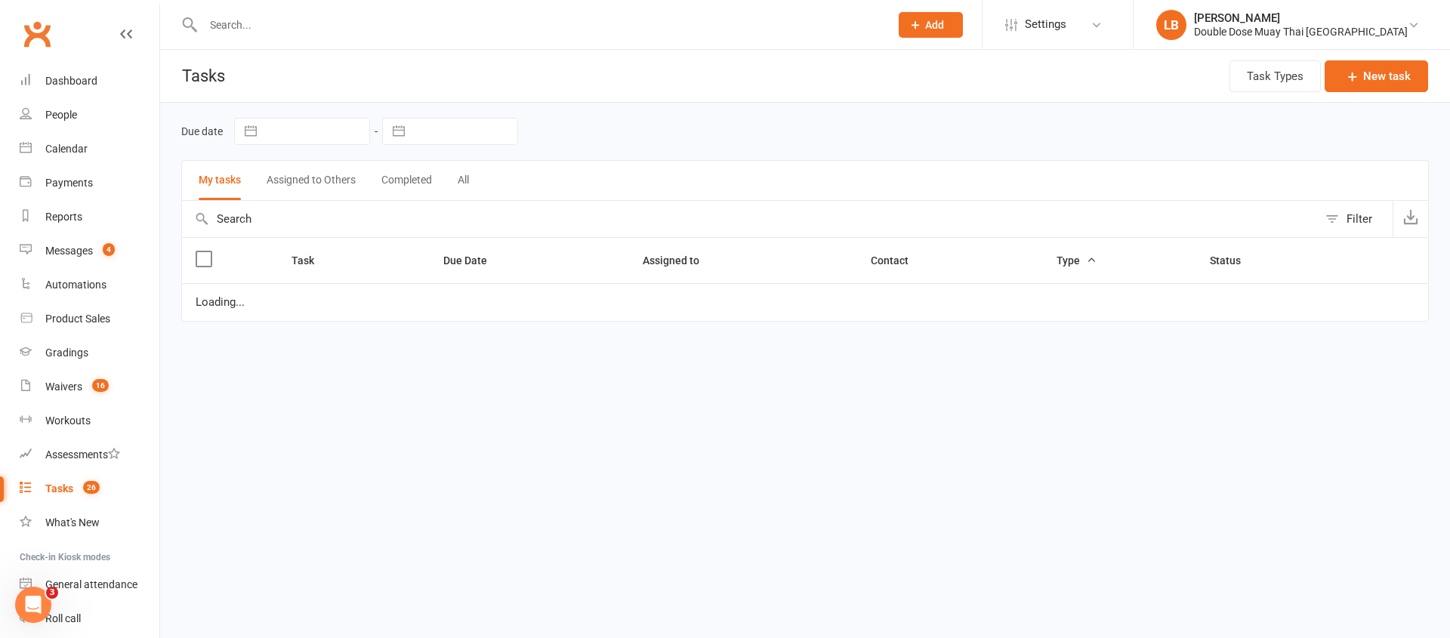
select select "started"
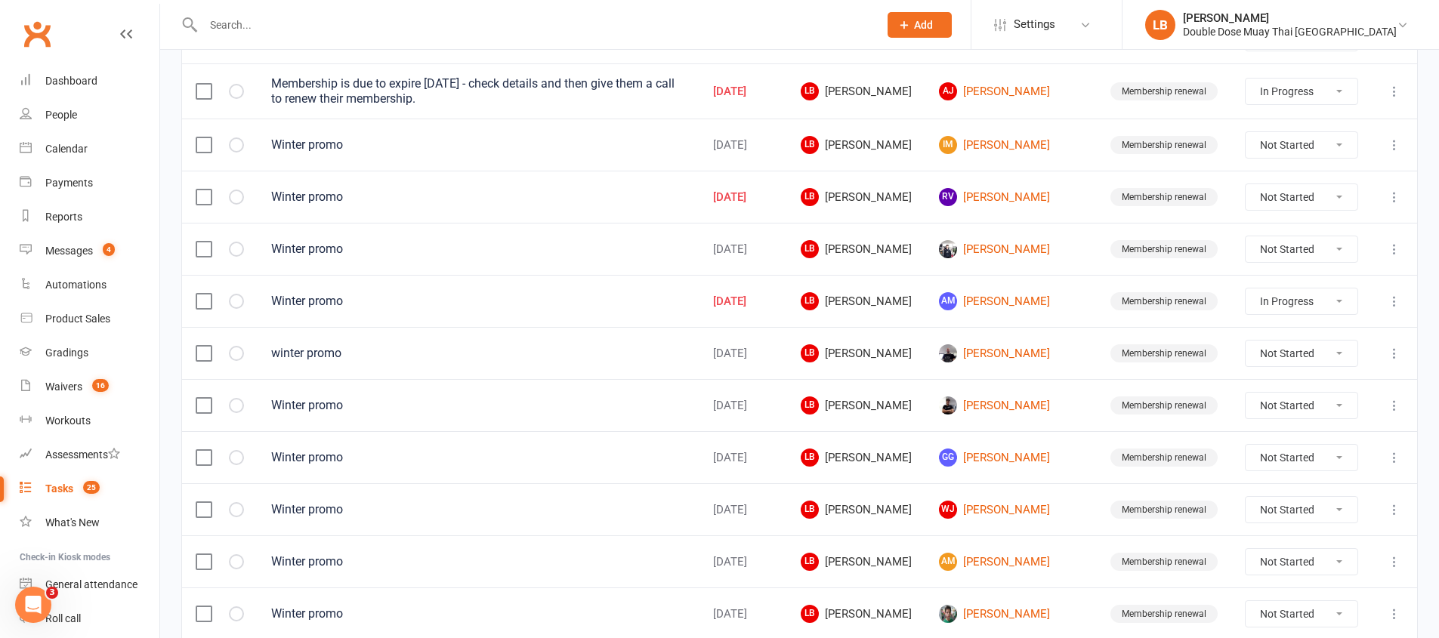
scroll to position [1068, 0]
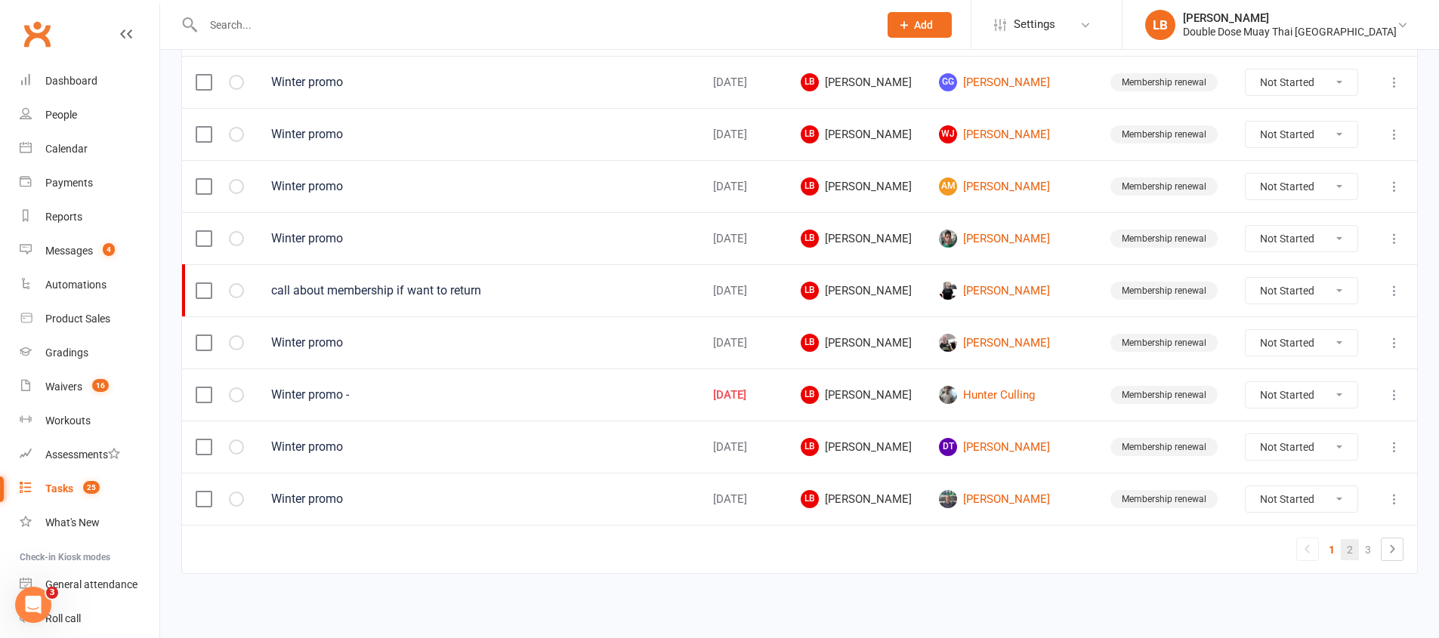
click at [1353, 550] on link "2" at bounding box center [1349, 549] width 18 height 21
select select "started"
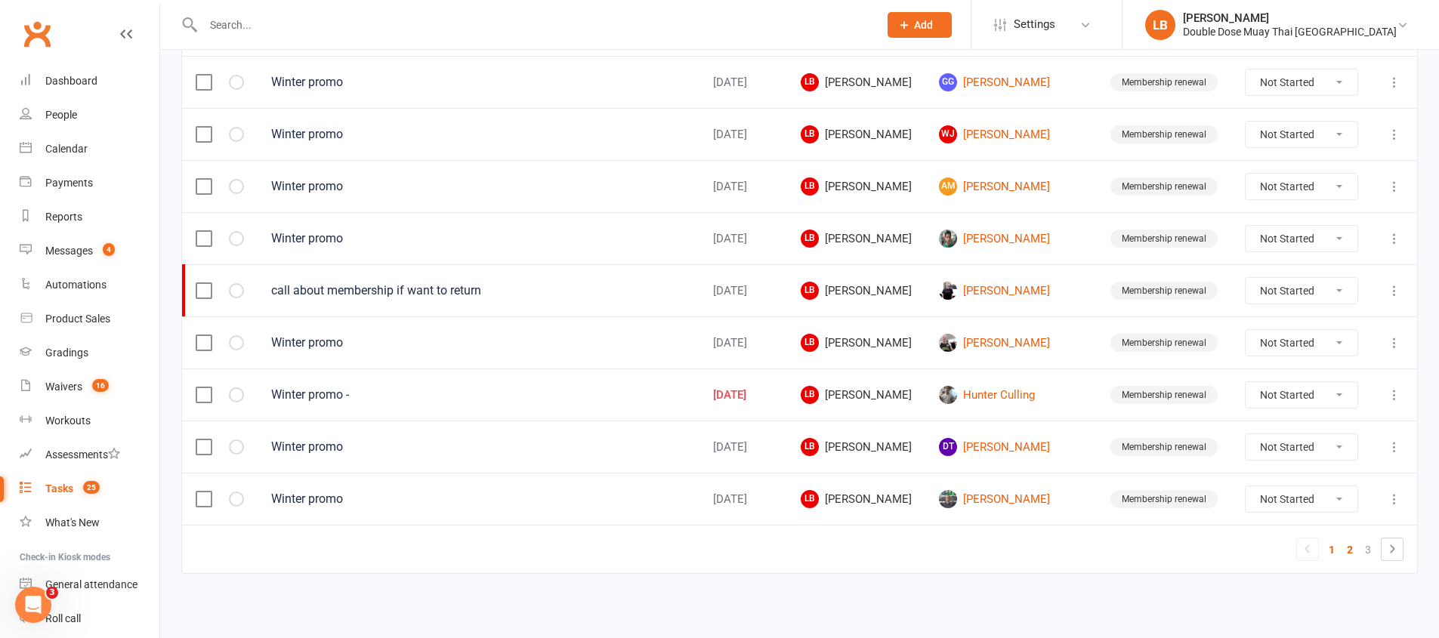
select select "started"
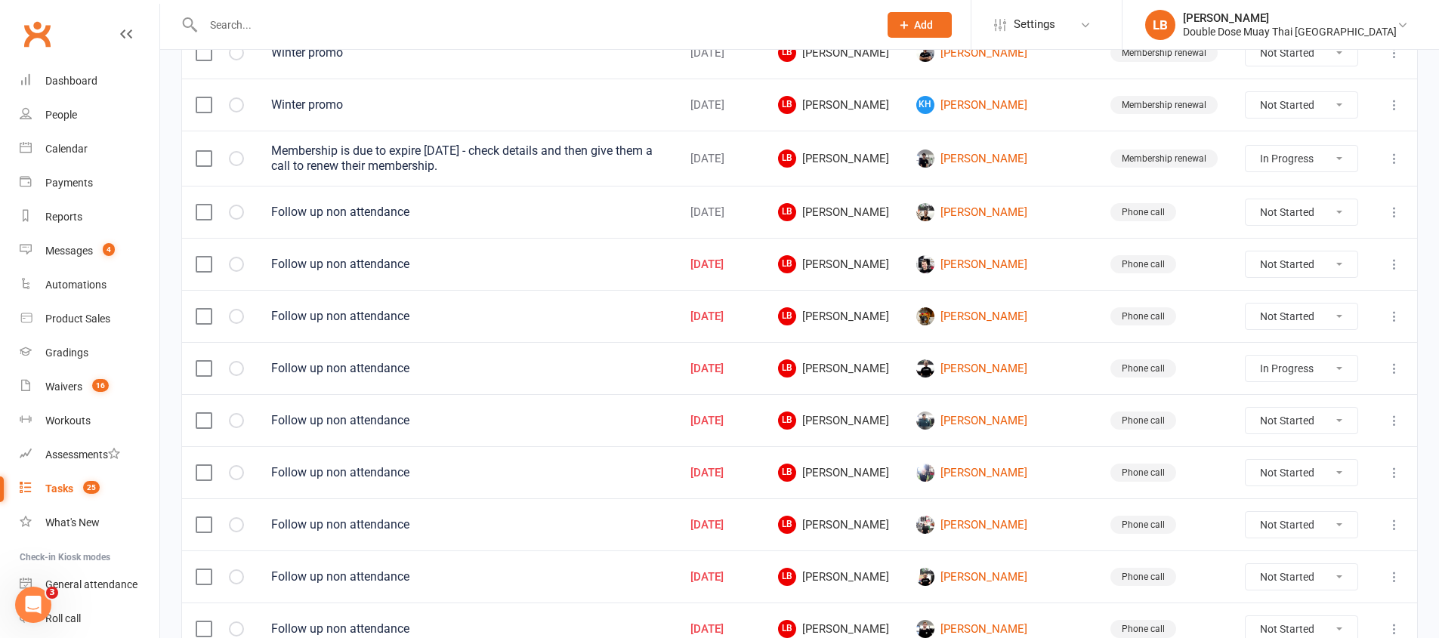
scroll to position [270, 0]
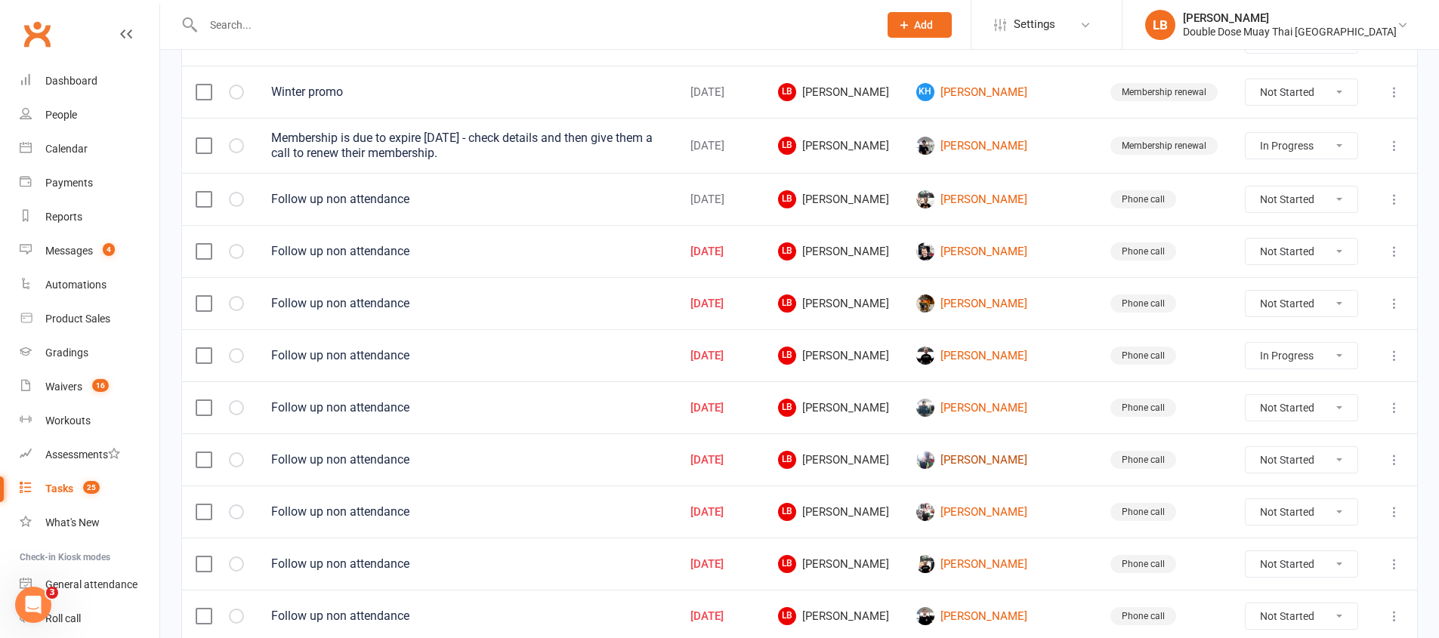
click at [997, 464] on link "Lila Reckmann" at bounding box center [999, 460] width 167 height 18
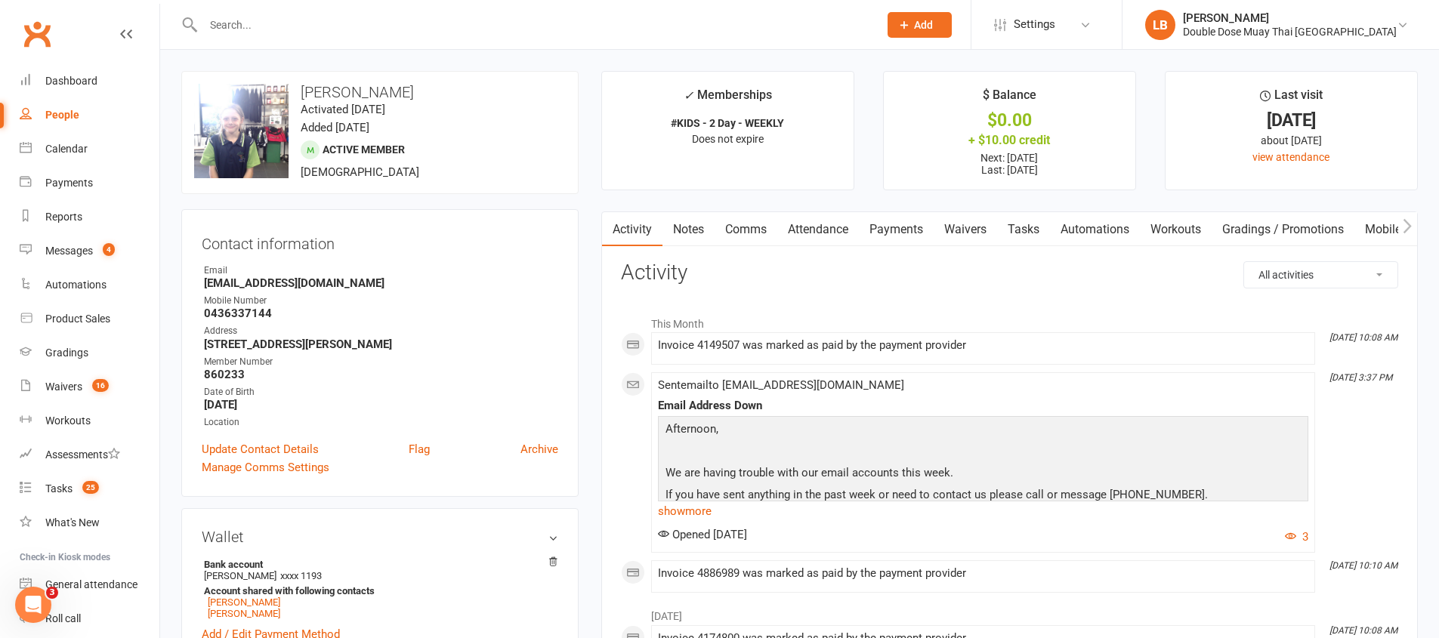
click at [756, 226] on link "Comms" at bounding box center [745, 229] width 63 height 35
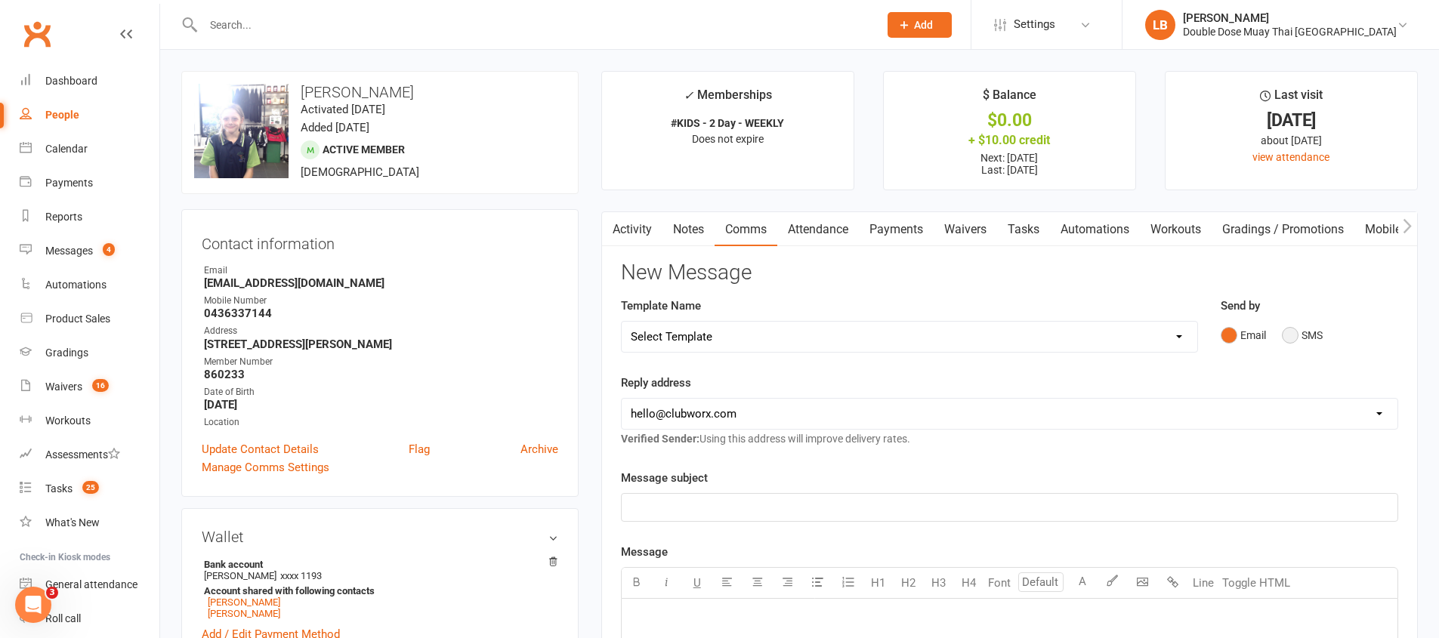
click at [1285, 336] on button "SMS" at bounding box center [1302, 335] width 41 height 29
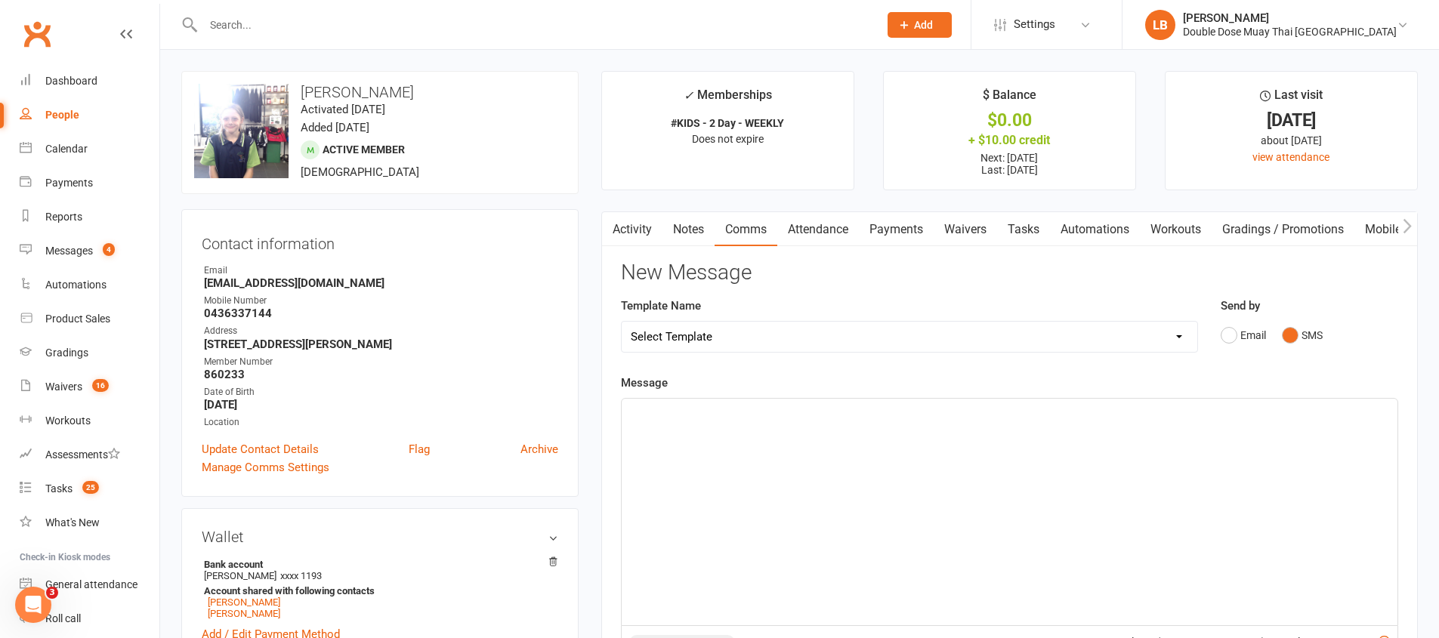
click at [790, 589] on div "﻿" at bounding box center [1009, 512] width 776 height 227
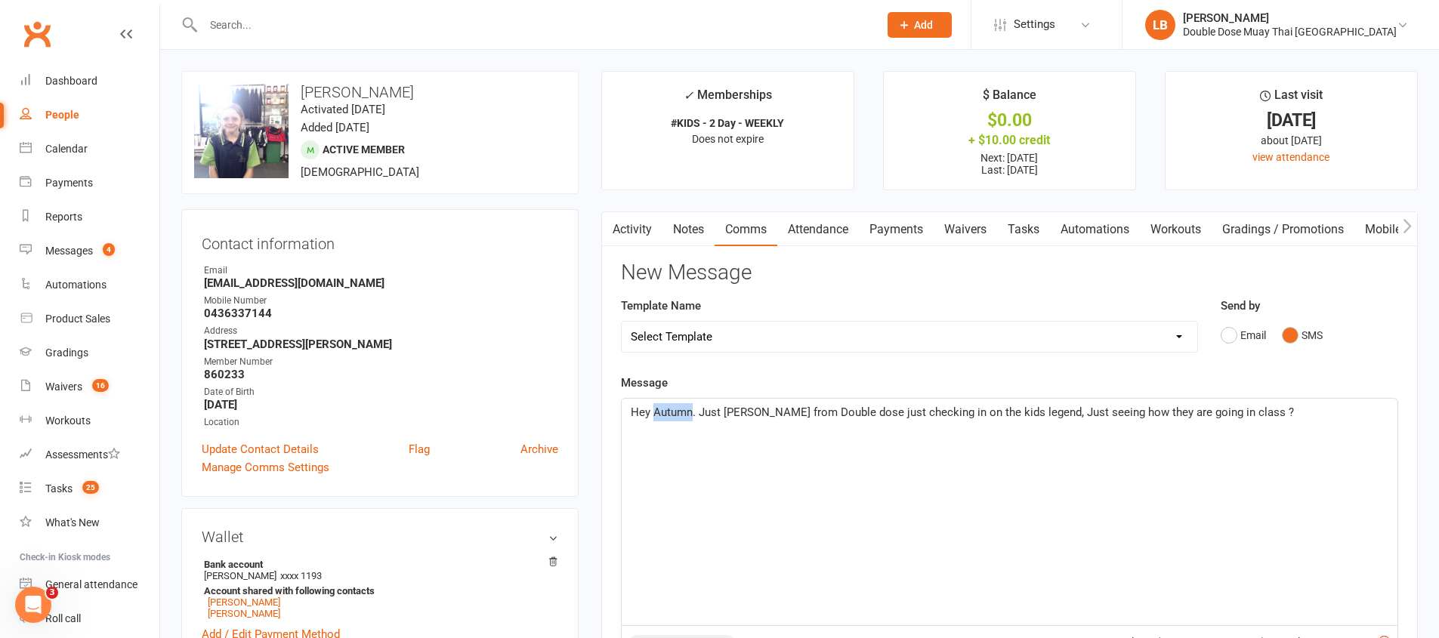
drag, startPoint x: 692, startPoint y: 408, endPoint x: 655, endPoint y: 413, distance: 37.4
click at [655, 413] on span "Hey Autumn. Just Logan from Double dose just checking in on the kids legend, Ju…" at bounding box center [962, 413] width 663 height 14
click at [965, 408] on span "Hey Kate. Just Logan from Double dose just checking in on the kids legend, Just…" at bounding box center [986, 413] width 711 height 14
click at [966, 408] on span "Hey Kate. Just Logan from Double dose just checking in on the kids legend, Just…" at bounding box center [986, 413] width 711 height 14
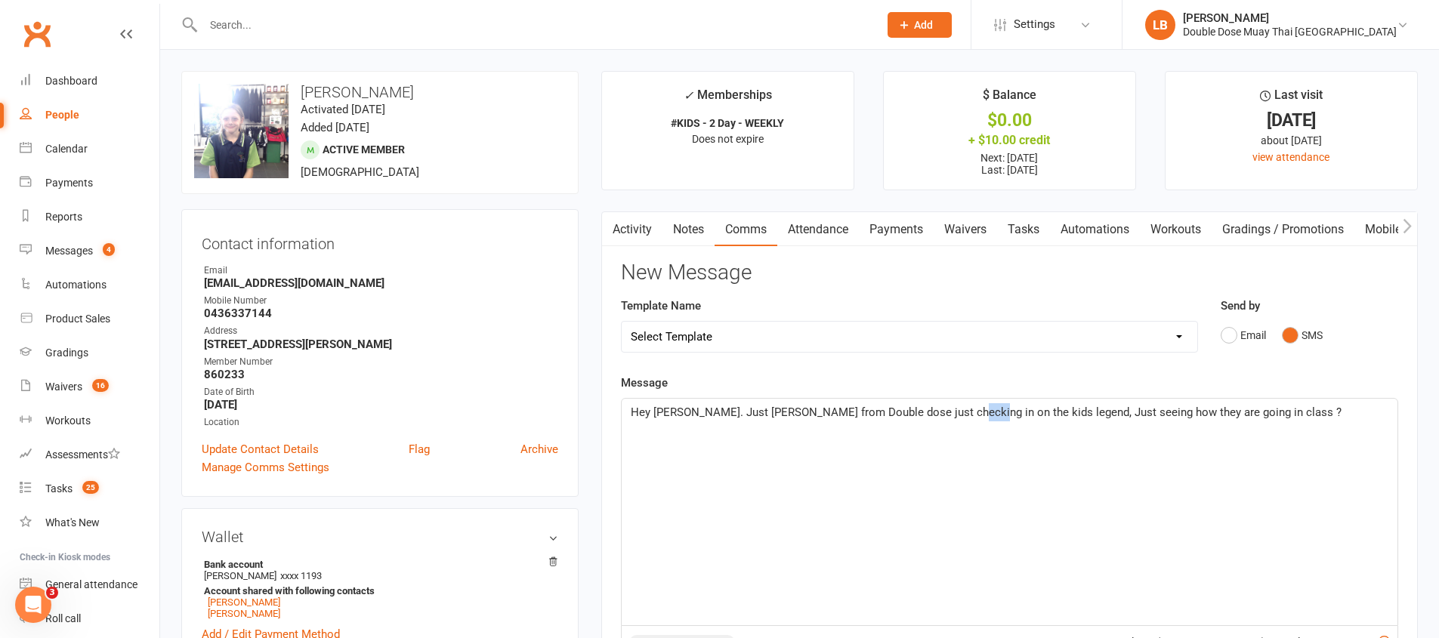
drag, startPoint x: 967, startPoint y: 411, endPoint x: 947, endPoint y: 416, distance: 20.3
click at [947, 416] on span "Hey Kate. Just Logan from Double dose just checking in on the kids legend, Just…" at bounding box center [986, 413] width 711 height 14
drag, startPoint x: 1121, startPoint y: 412, endPoint x: 1093, endPoint y: 416, distance: 27.4
click at [1093, 416] on span "Hey Kate. Just Logan from Double dose just checking in on the Lila legend, Just…" at bounding box center [1001, 422] width 741 height 32
drag, startPoint x: 1133, startPoint y: 411, endPoint x: 1094, endPoint y: 417, distance: 39.0
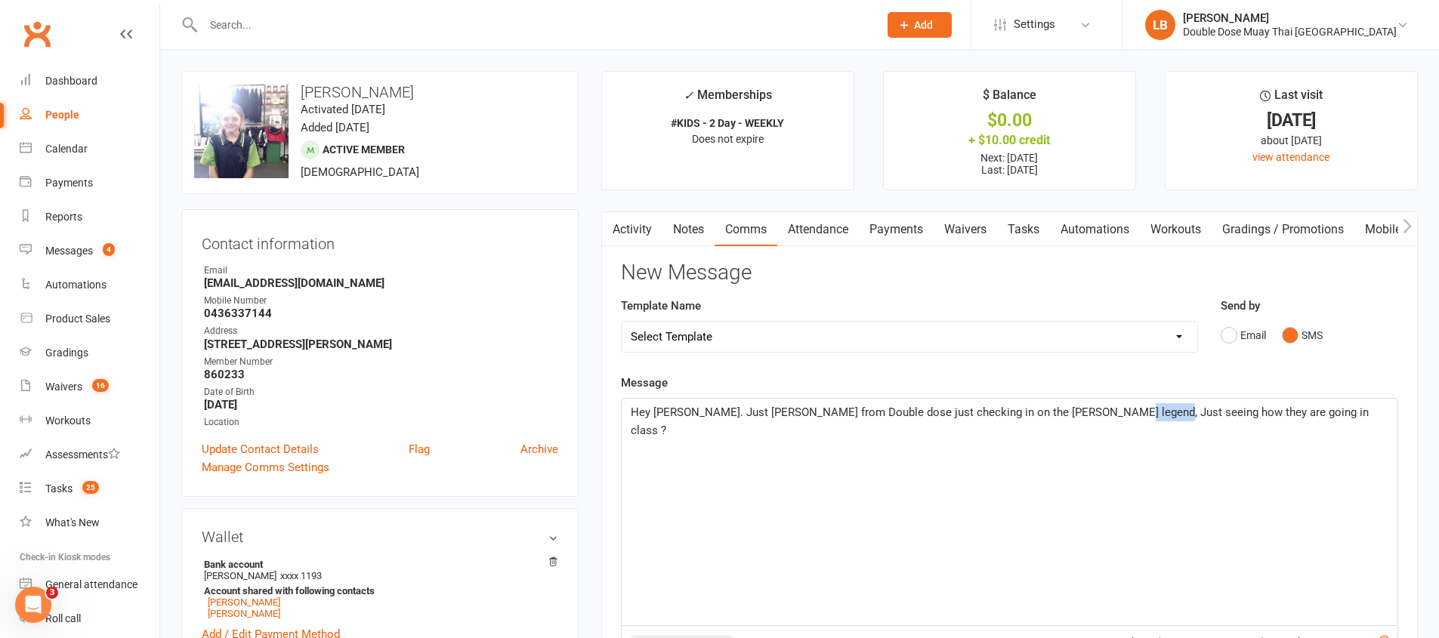
click at [1094, 417] on span "Hey Kate. Just Logan from Double dose just checking in on the Lila legend, Just…" at bounding box center [1001, 422] width 741 height 32
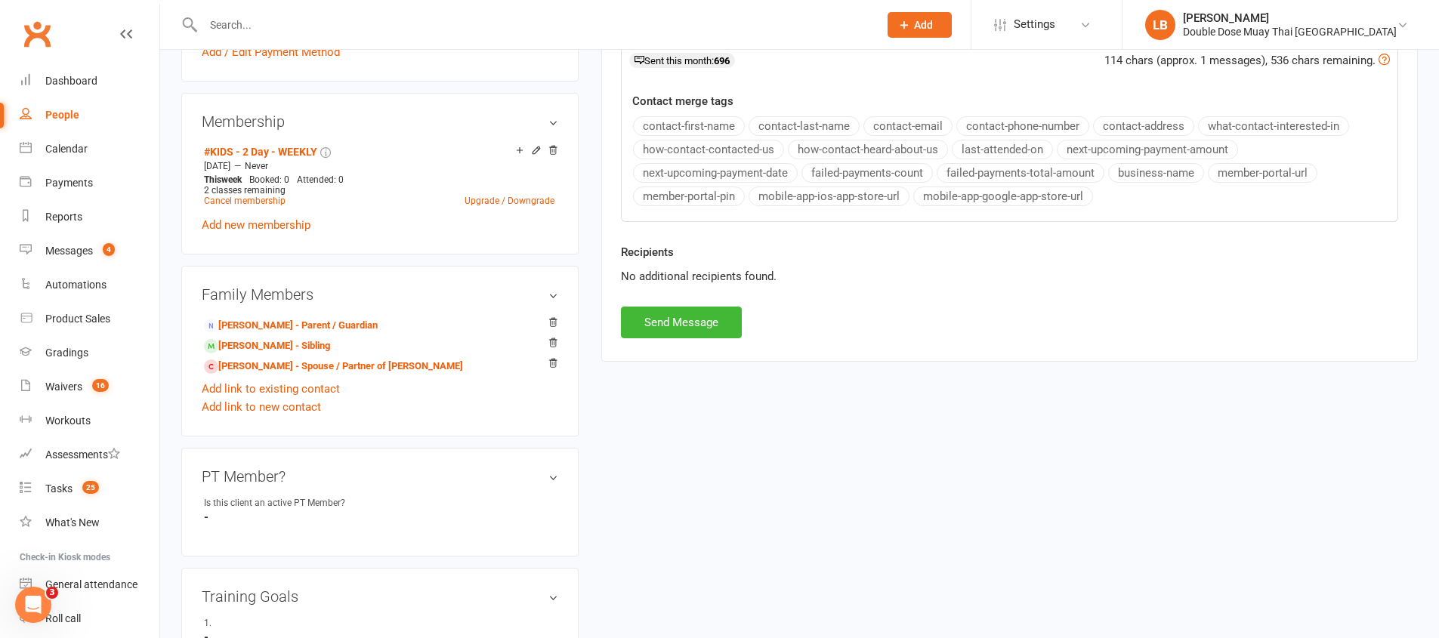
scroll to position [664, 0]
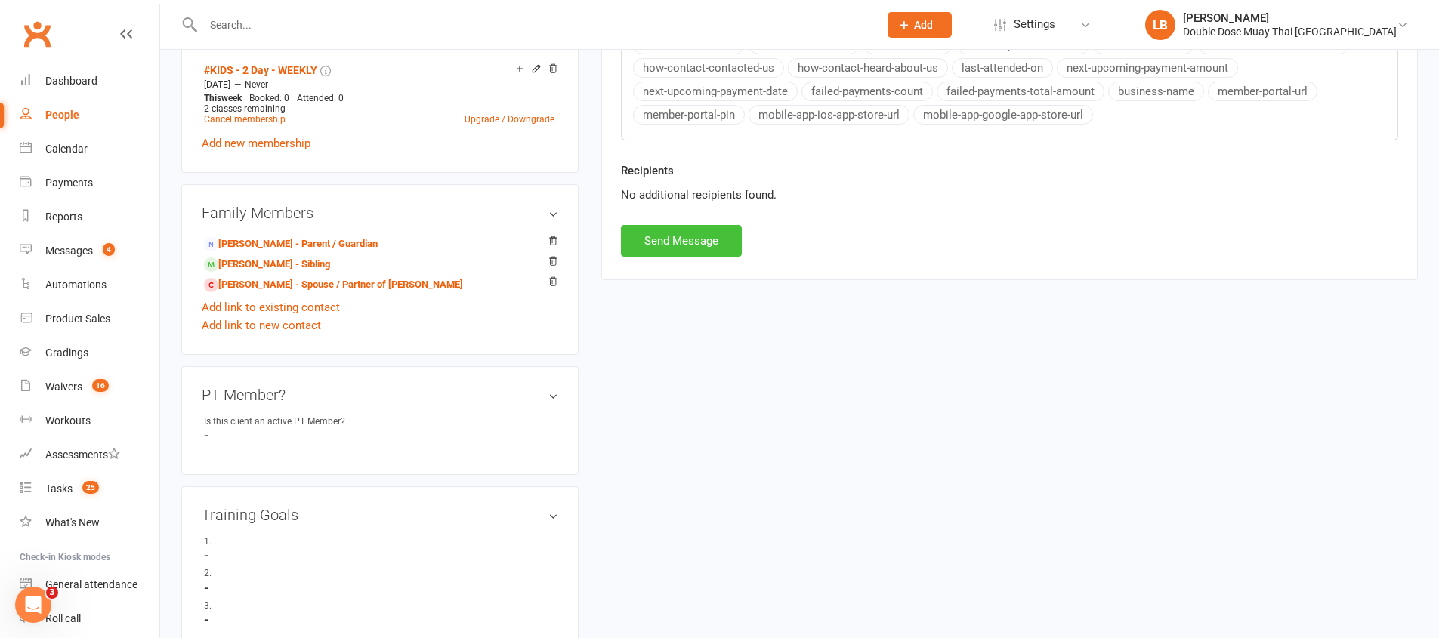
click at [705, 241] on button "Send Message" at bounding box center [681, 241] width 121 height 32
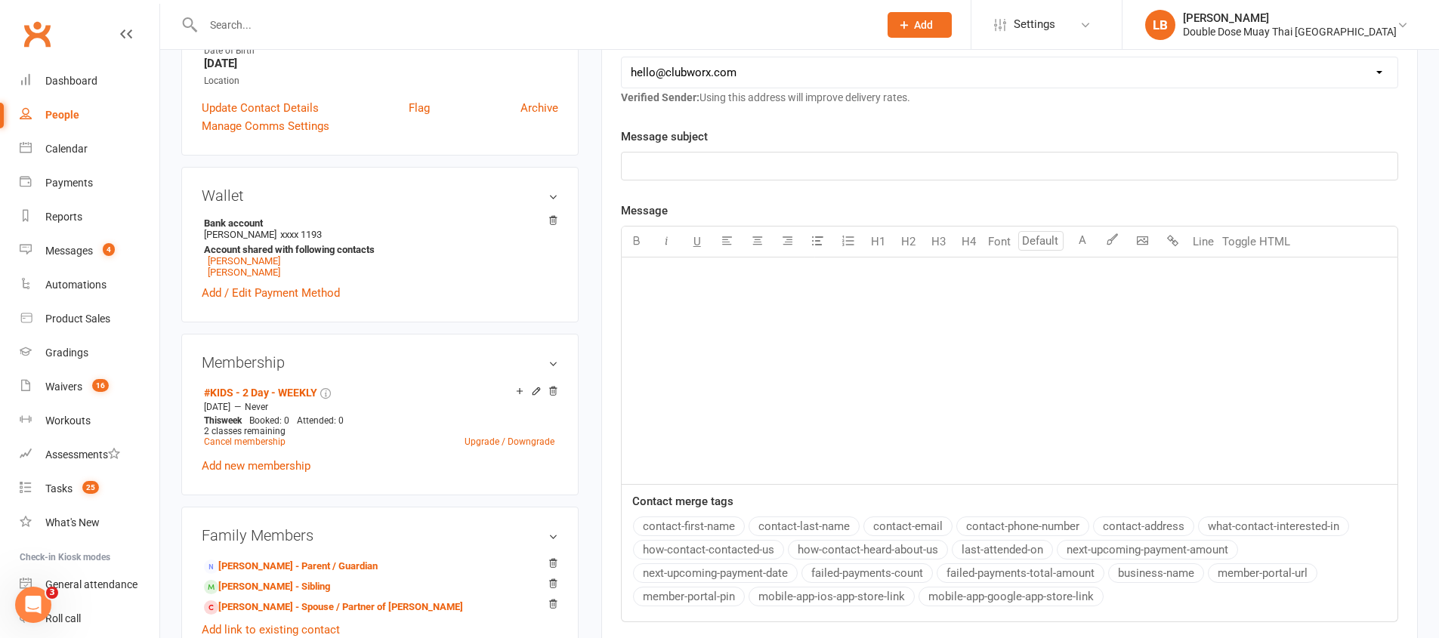
scroll to position [0, 0]
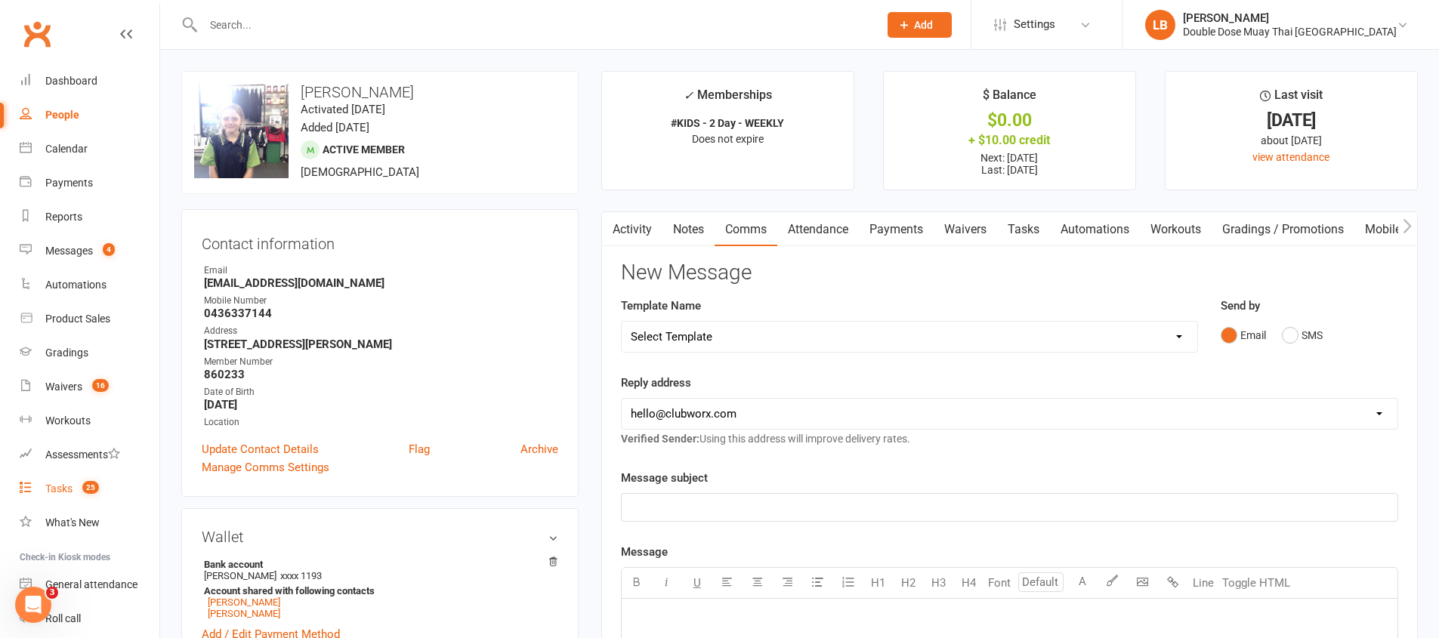
click at [72, 484] on link "Tasks 25" at bounding box center [90, 489] width 140 height 34
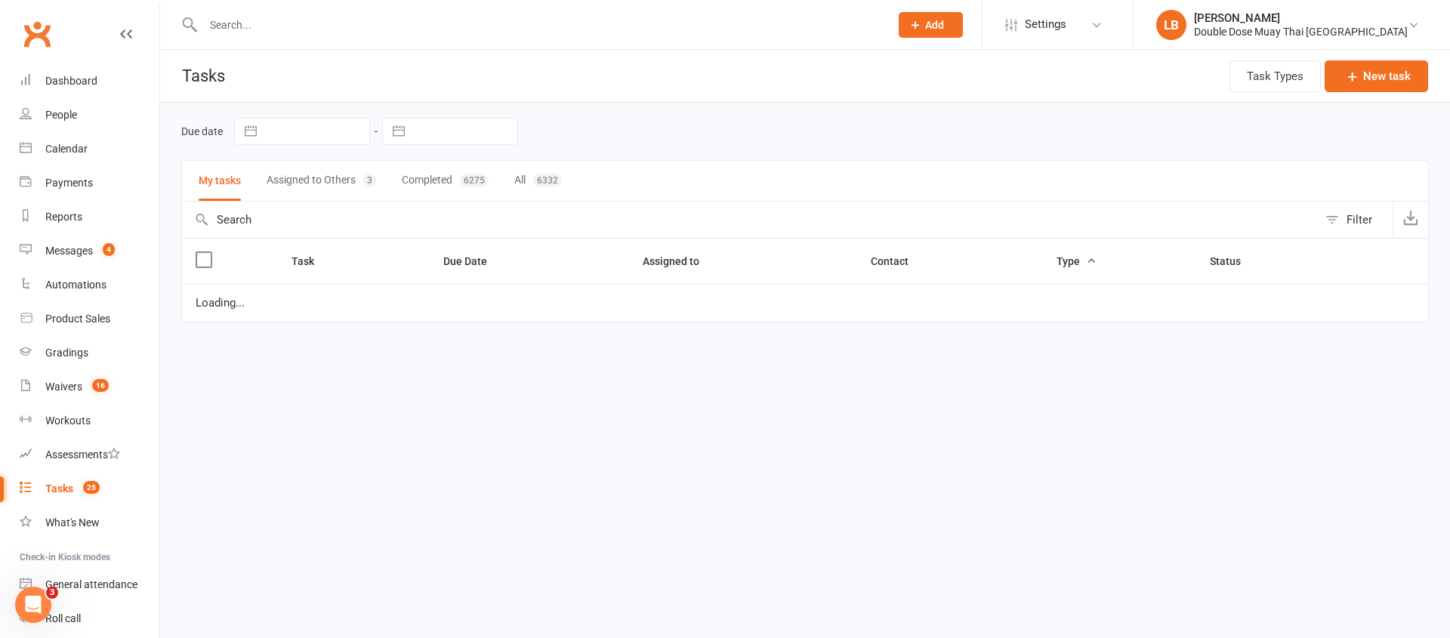
select select "started"
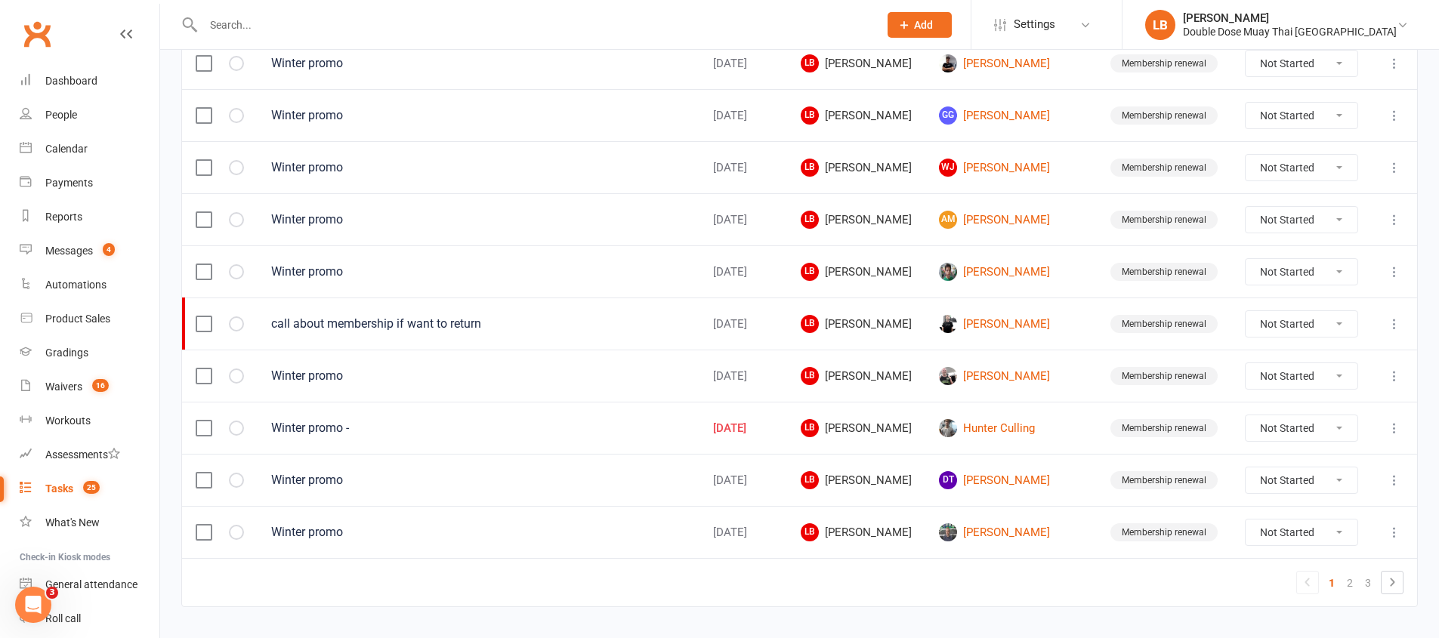
scroll to position [1068, 0]
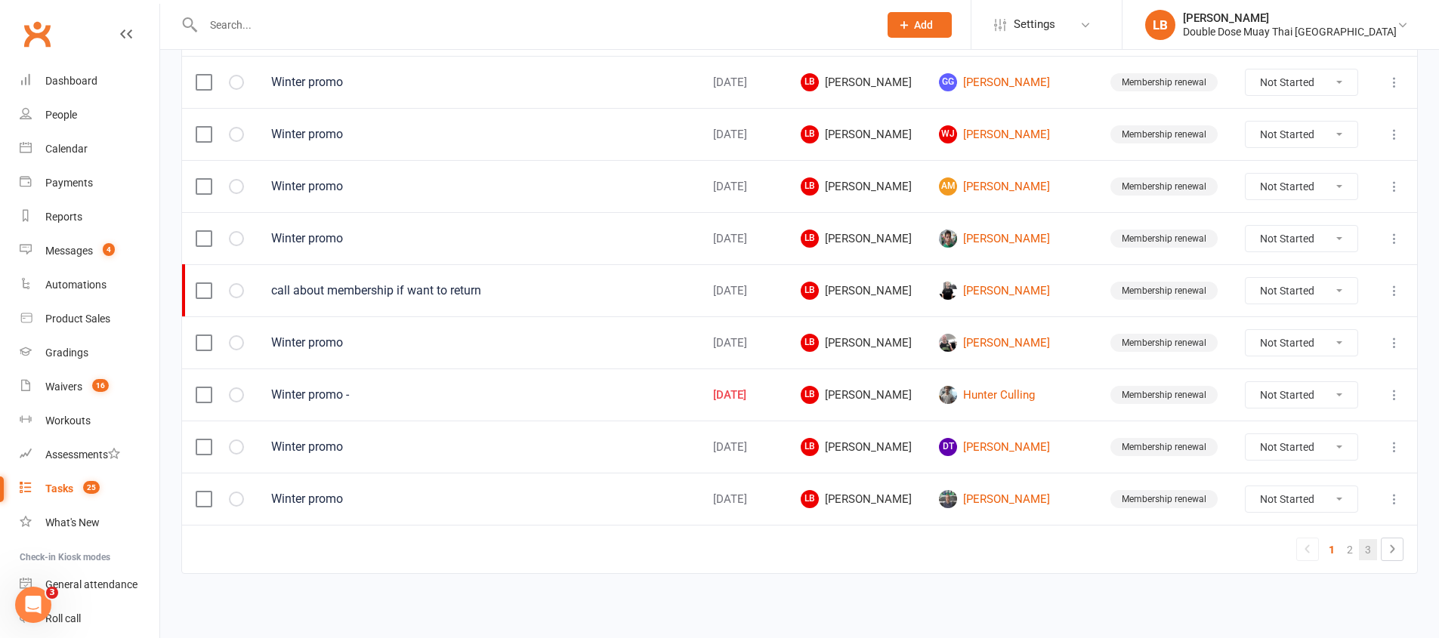
click at [1361, 550] on link "3" at bounding box center [1368, 549] width 18 height 21
select select "started"
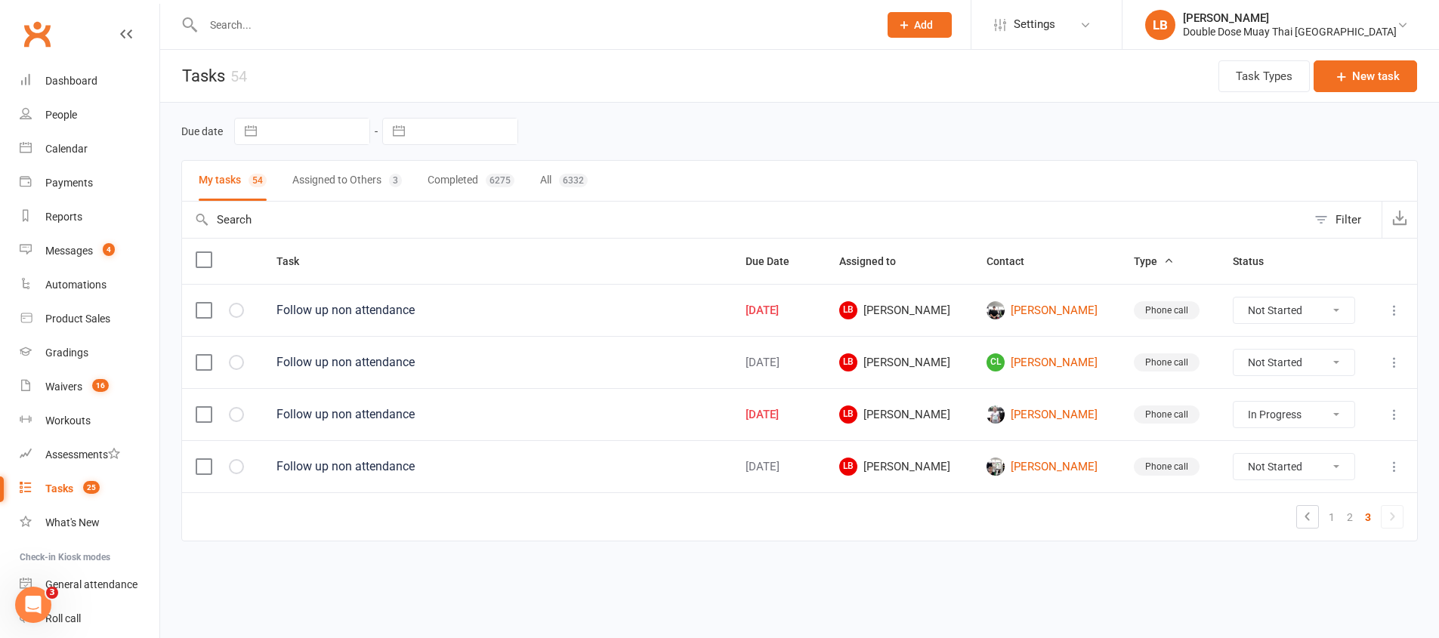
scroll to position [0, 0]
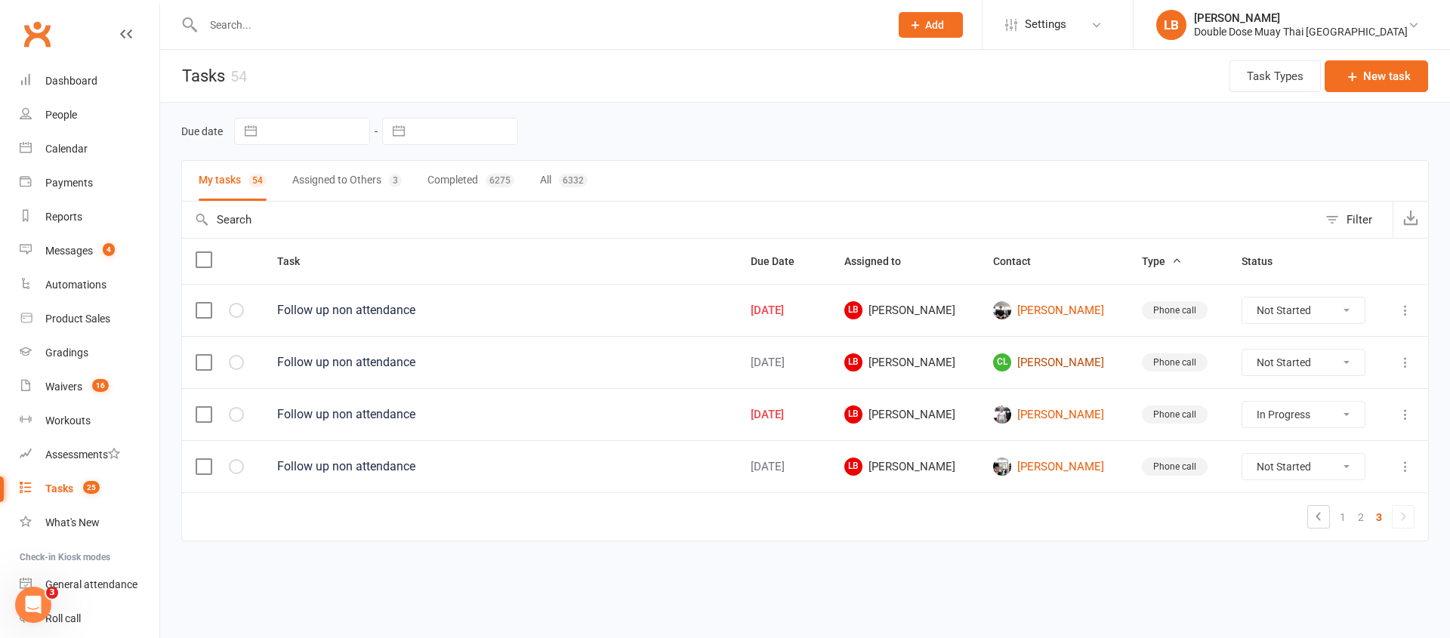
click at [1034, 353] on link "CL Chaise Luke" at bounding box center [1054, 362] width 122 height 18
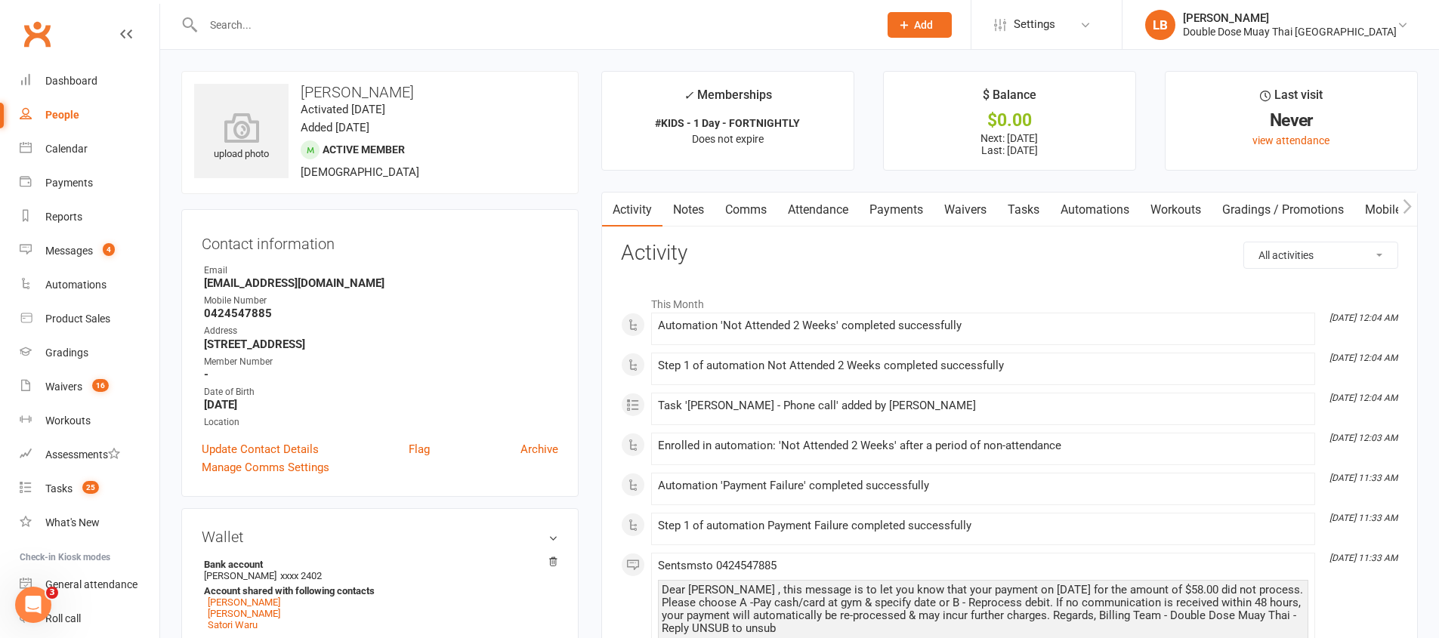
click at [748, 199] on link "Comms" at bounding box center [745, 210] width 63 height 35
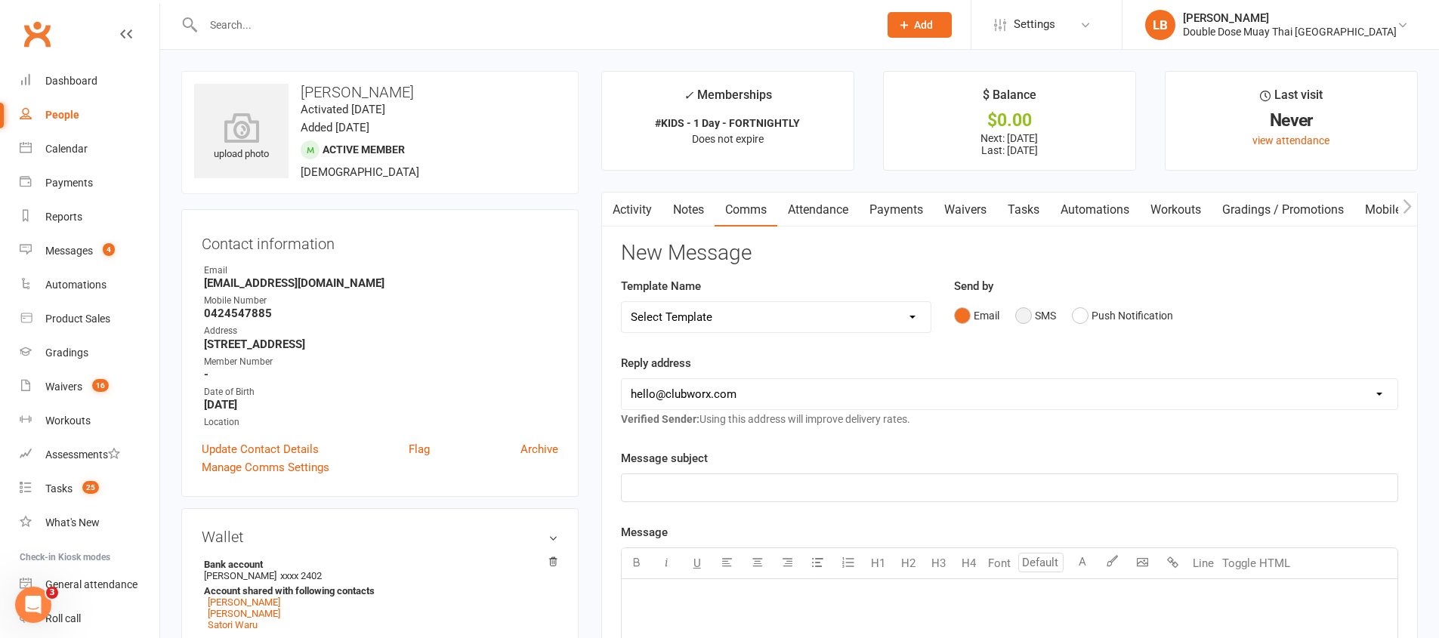
click at [1052, 306] on button "SMS" at bounding box center [1035, 315] width 41 height 29
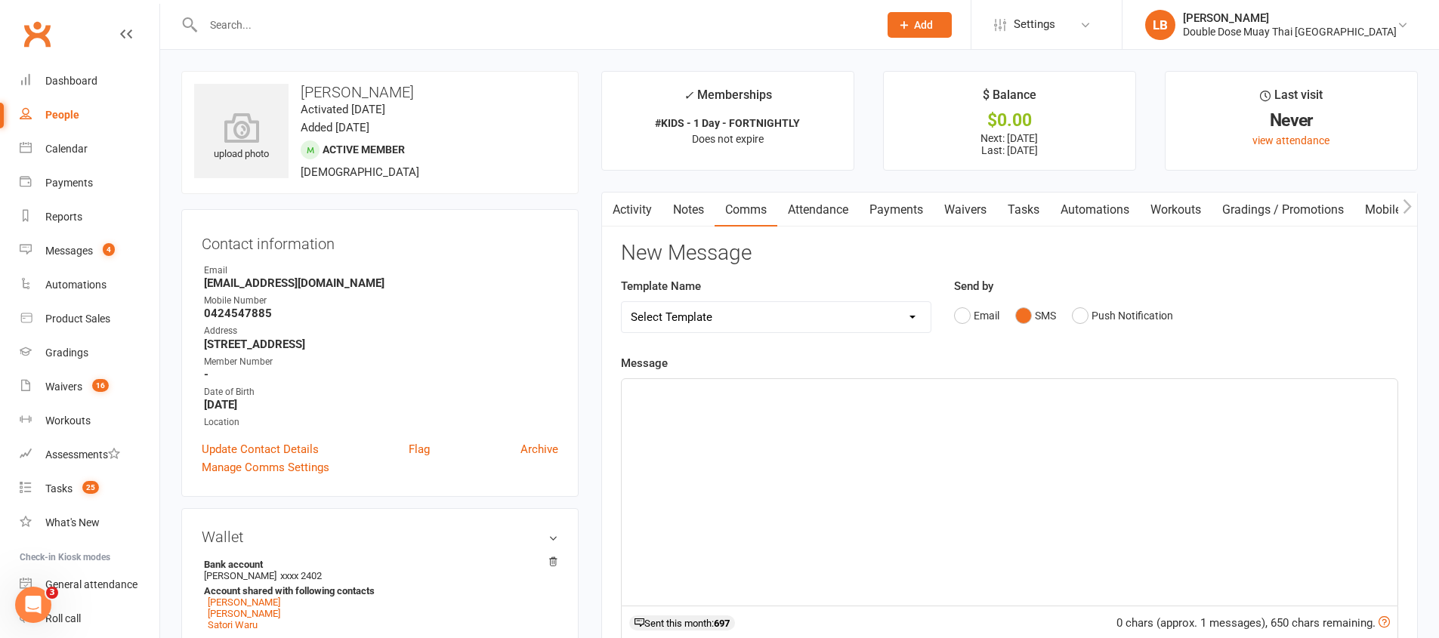
click at [1043, 313] on button "SMS" at bounding box center [1035, 315] width 41 height 29
click at [910, 460] on div "﻿" at bounding box center [1009, 492] width 776 height 227
drag, startPoint x: 690, startPoint y: 390, endPoint x: 661, endPoint y: 393, distance: 29.6
click at [661, 393] on span "Hey Autumn. Just Logan from Double dose just checking in on the kids legend, Ju…" at bounding box center [962, 393] width 663 height 14
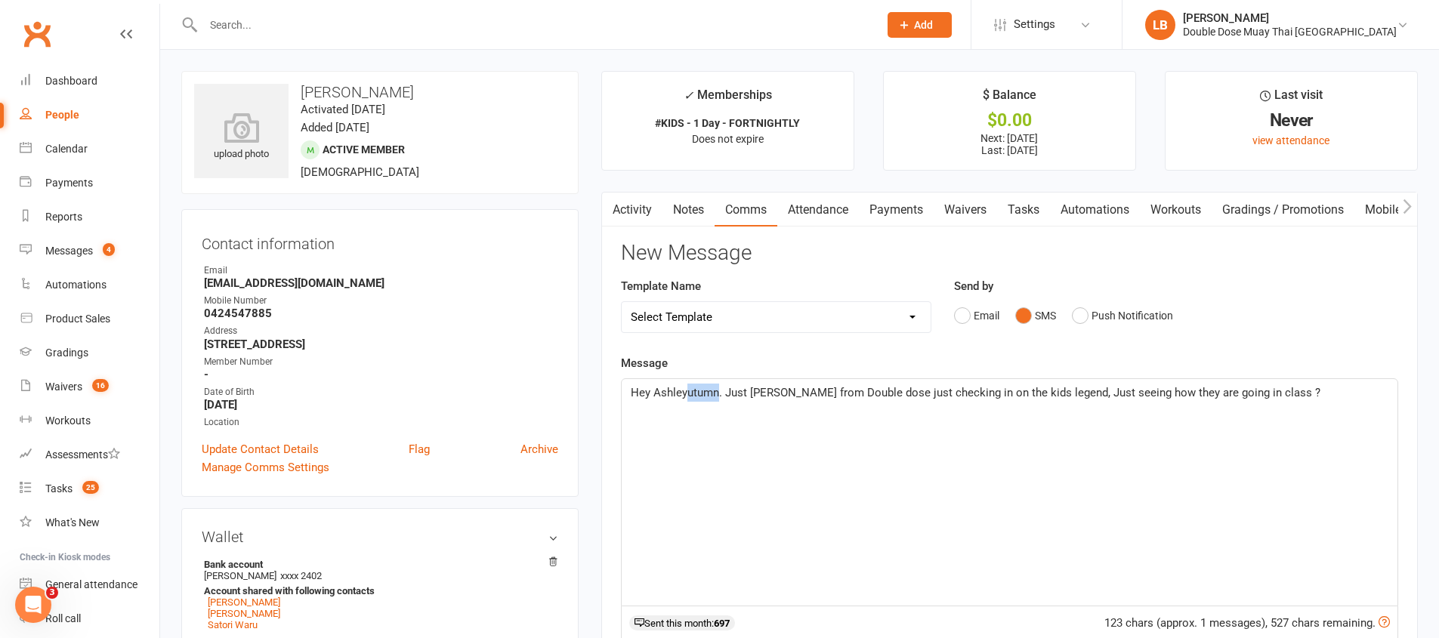
drag, startPoint x: 717, startPoint y: 389, endPoint x: 687, endPoint y: 393, distance: 30.5
click at [687, 393] on span "Hey Ashleyutumn. Just Logan from Double dose just checking in on the kids legen…" at bounding box center [975, 393] width 689 height 14
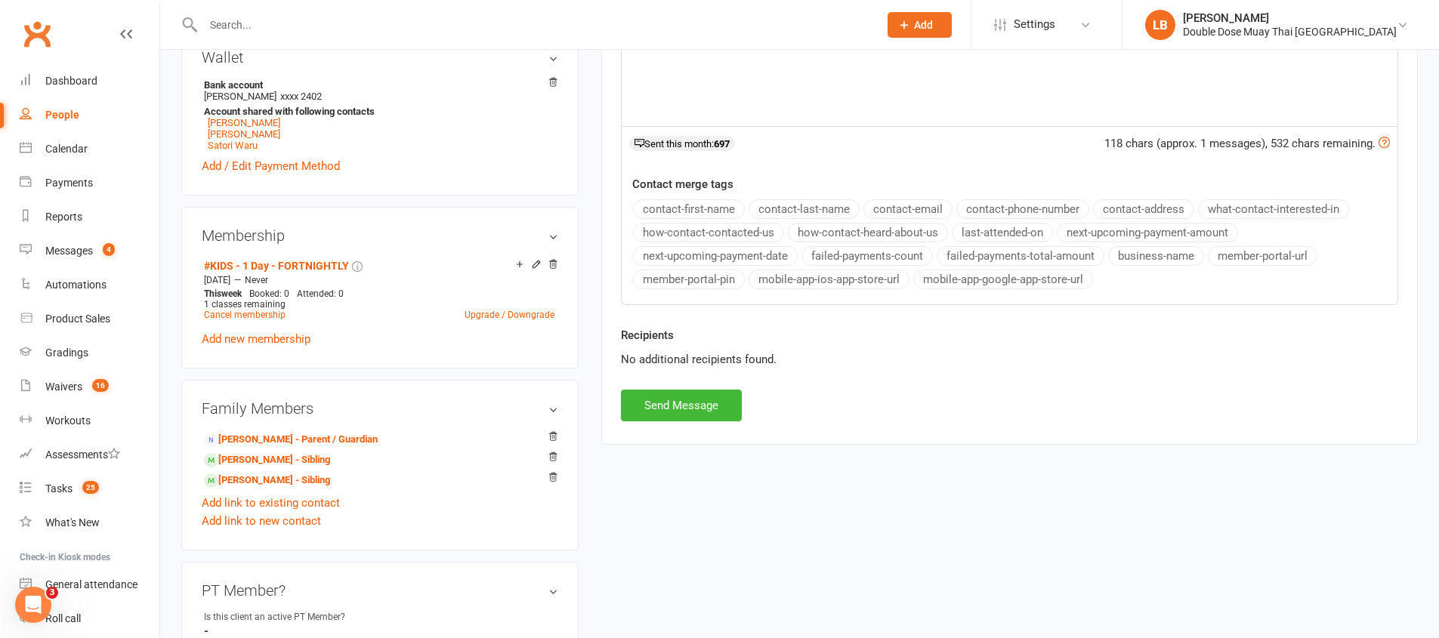
scroll to position [545, 0]
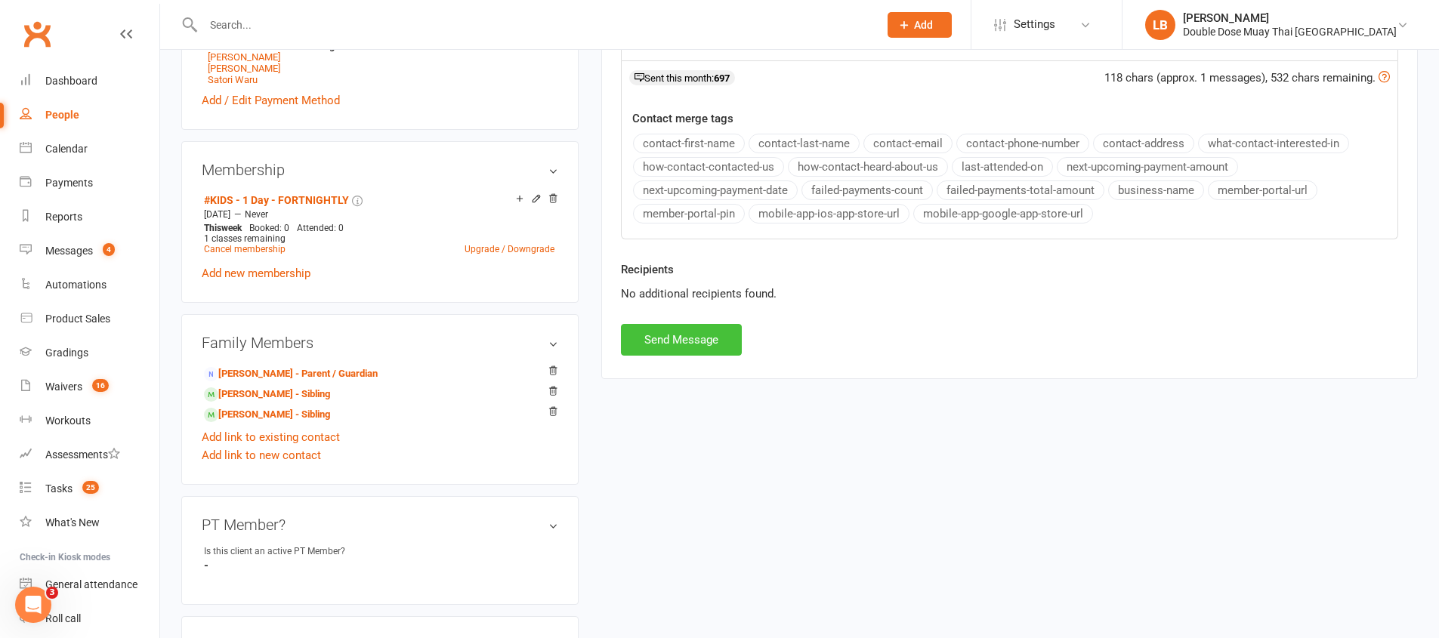
click at [662, 347] on button "Send Message" at bounding box center [681, 340] width 121 height 32
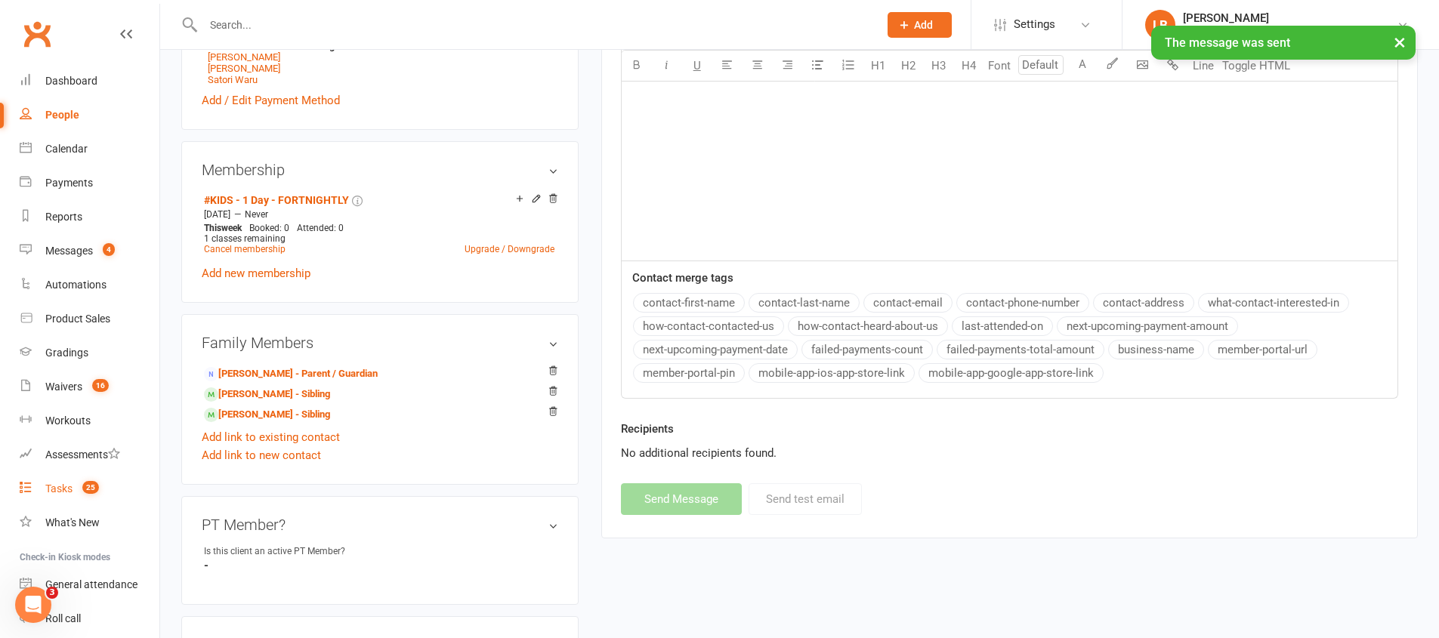
click at [75, 493] on count-badge "25" at bounding box center [87, 489] width 24 height 12
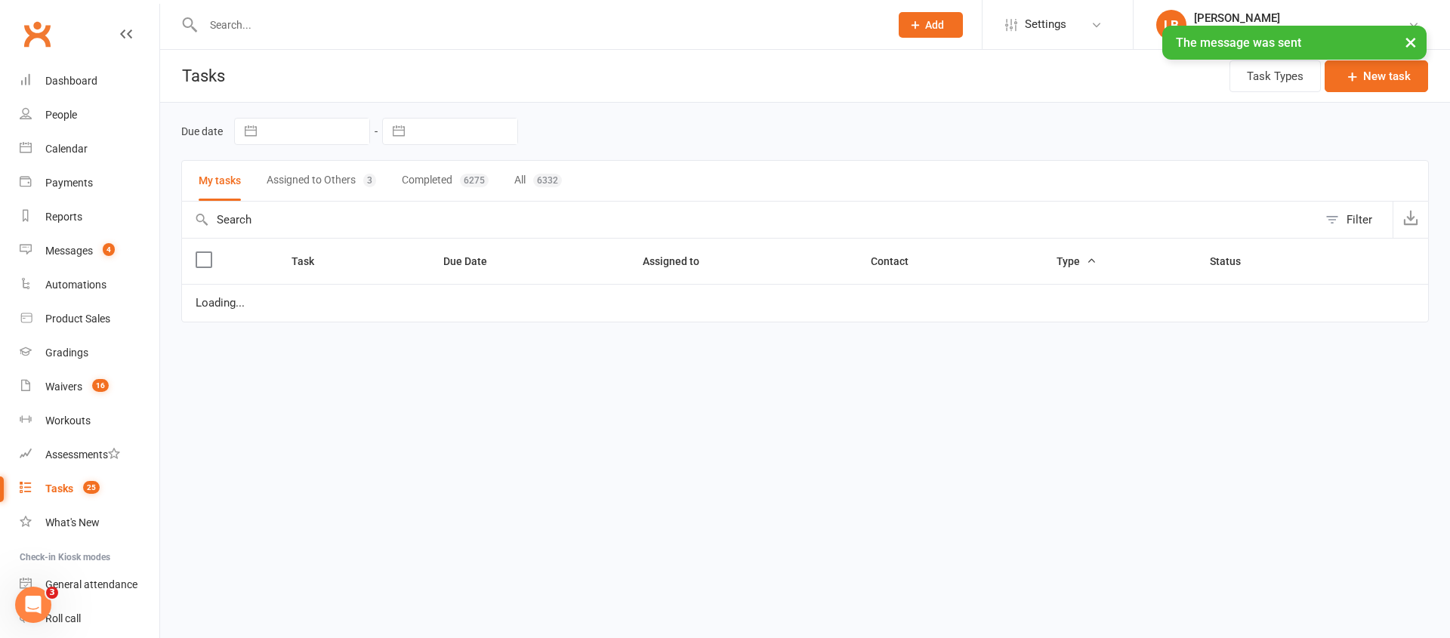
select select "started"
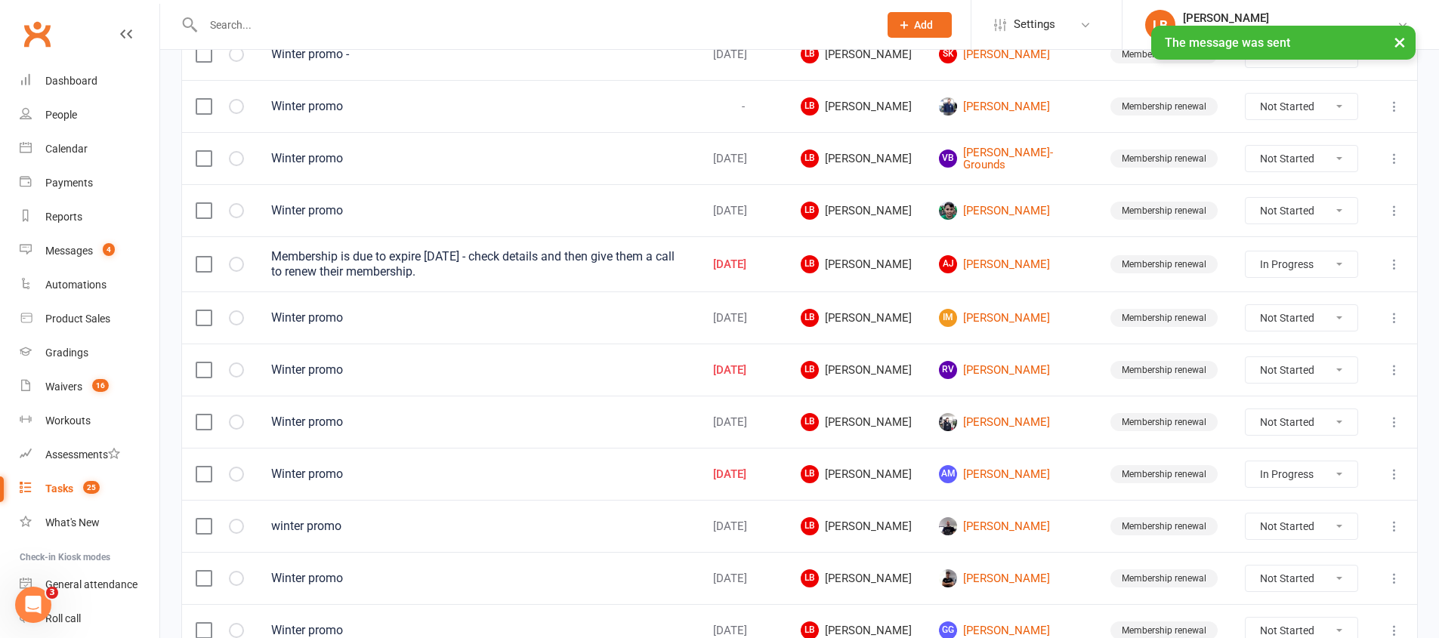
scroll to position [1068, 0]
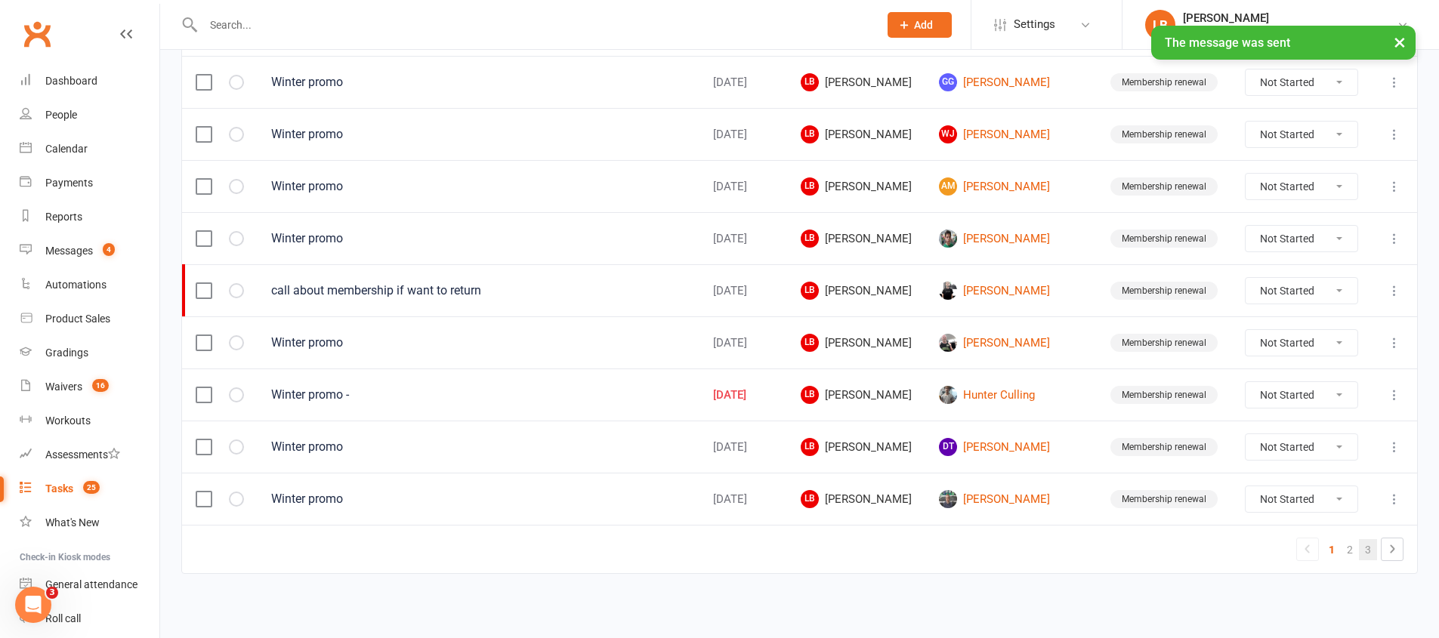
click at [1366, 545] on link "3" at bounding box center [1368, 549] width 18 height 21
select select "started"
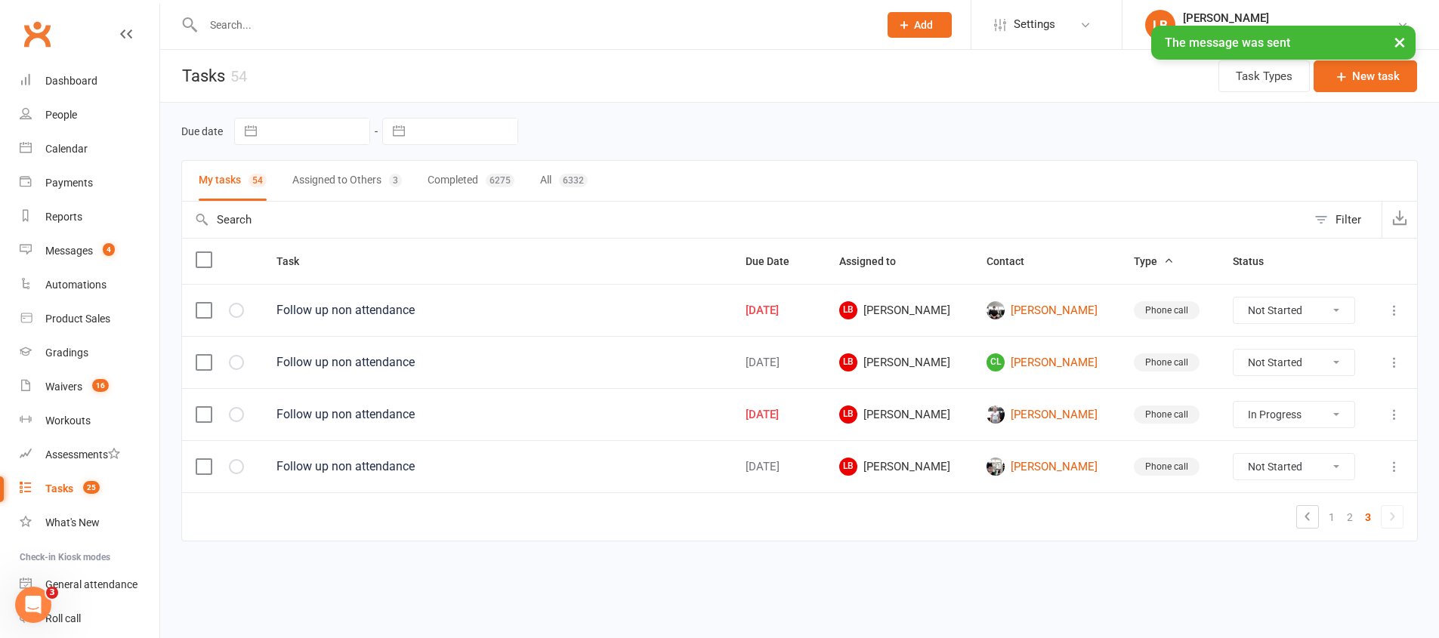
scroll to position [0, 0]
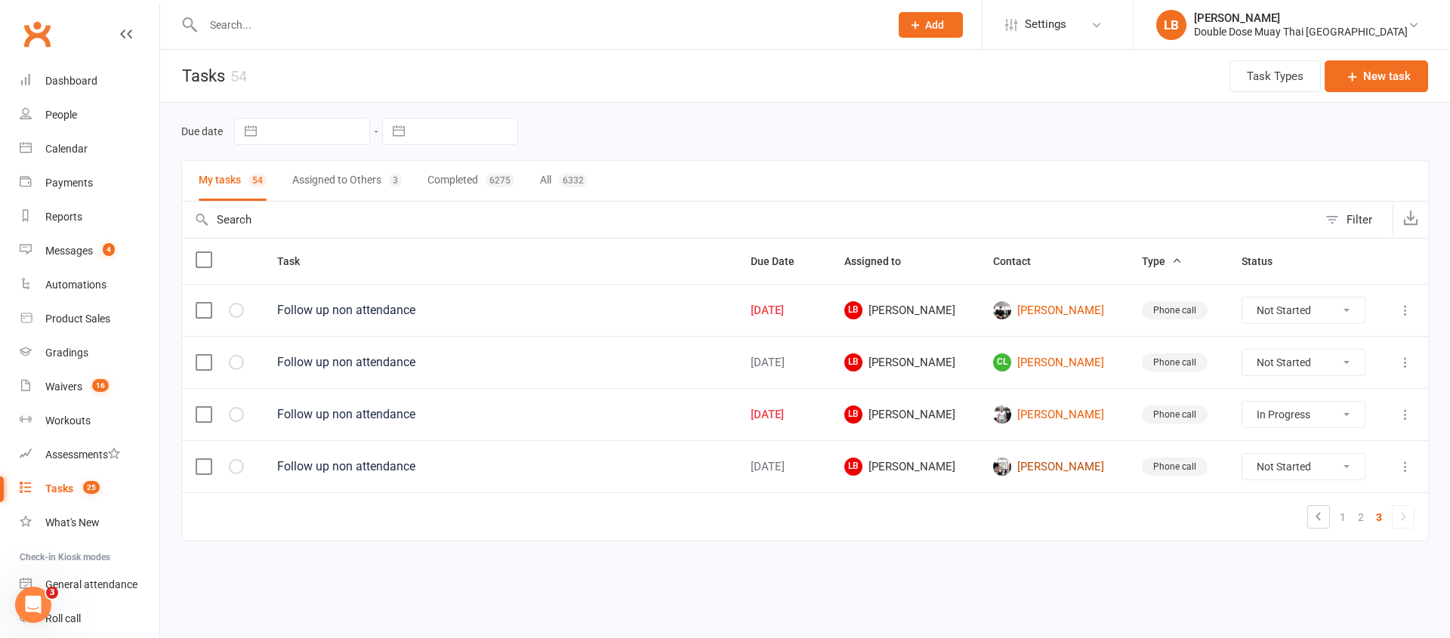
click at [1035, 460] on link "Mia Lang" at bounding box center [1054, 467] width 122 height 18
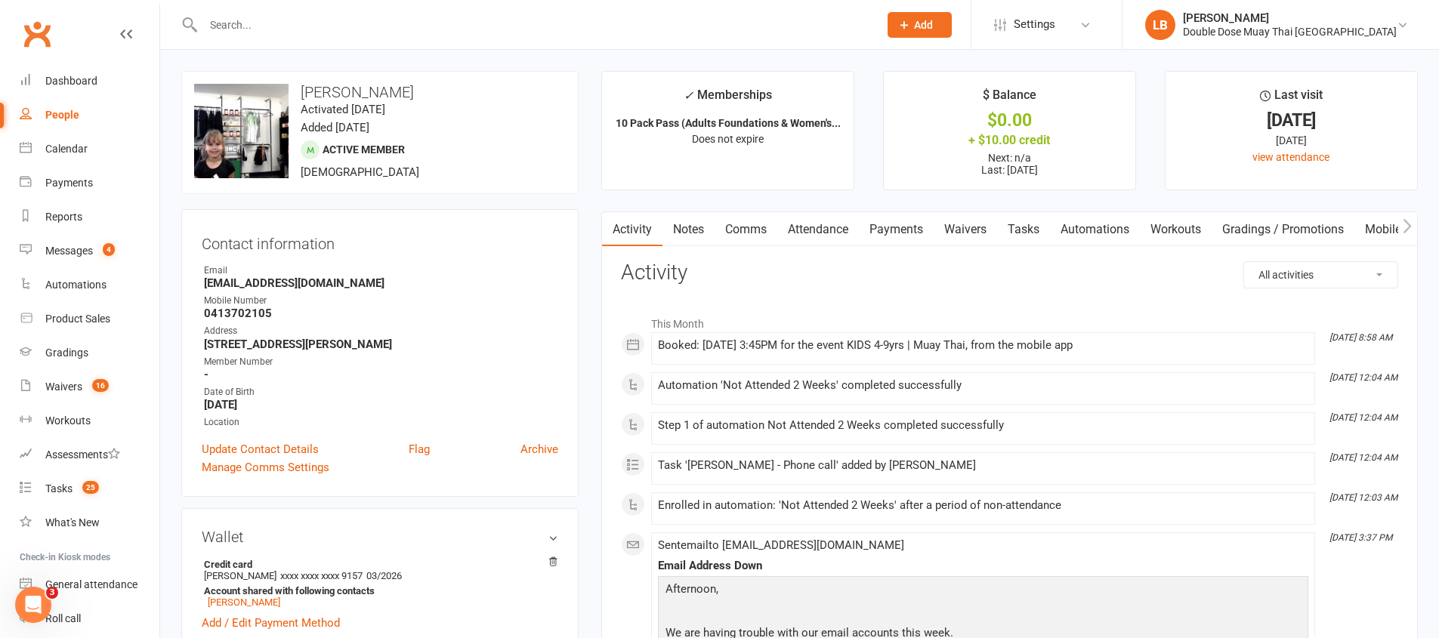
drag, startPoint x: 692, startPoint y: 354, endPoint x: 798, endPoint y: 345, distance: 106.1
click at [798, 345] on div "Booked: 13 Aug 2025 at 3:45PM for the event KIDS 4-9yrs | Muay Thai, from the m…" at bounding box center [983, 348] width 650 height 19
click at [798, 345] on div "Booked: 13 Aug 2025 at 3:45PM for the event KIDS 4-9yrs | Muay Thai, from the m…" at bounding box center [983, 345] width 650 height 13
click at [1020, 233] on link "Tasks" at bounding box center [1023, 229] width 53 height 35
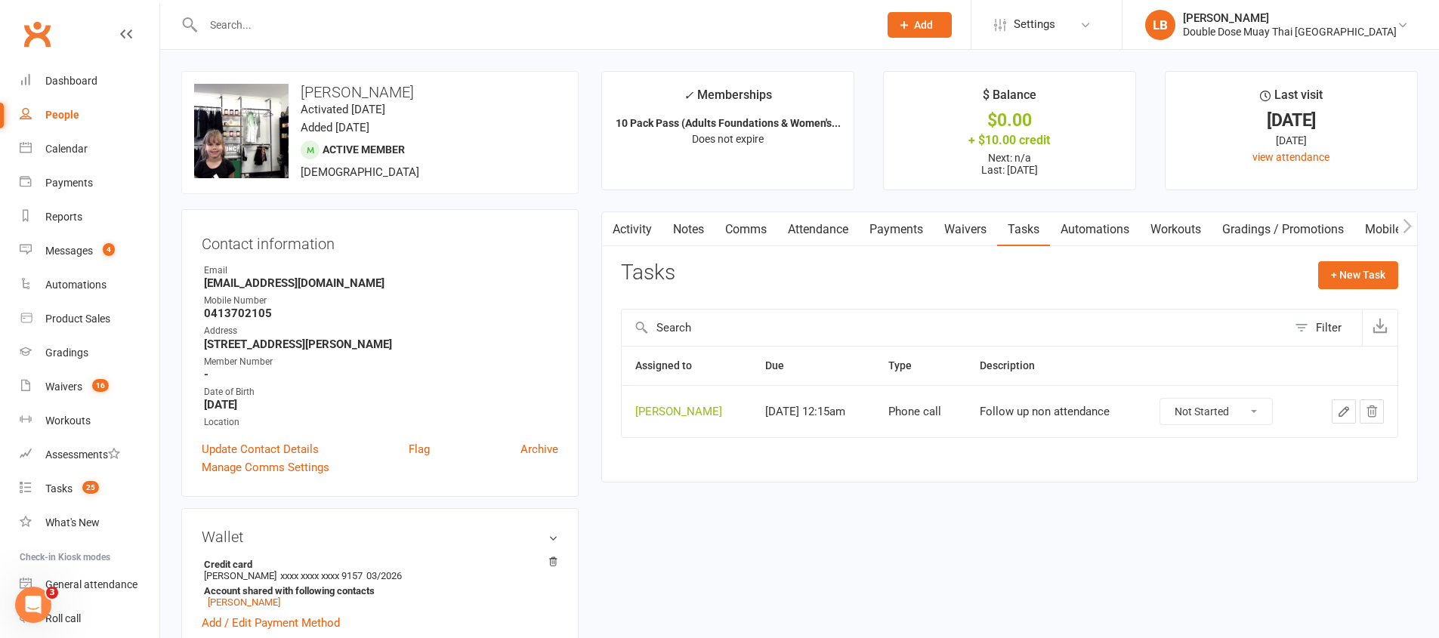
click at [1204, 405] on select "Not Started In Progress Waiting Complete" at bounding box center [1216, 412] width 112 height 26
select select "unstarted"
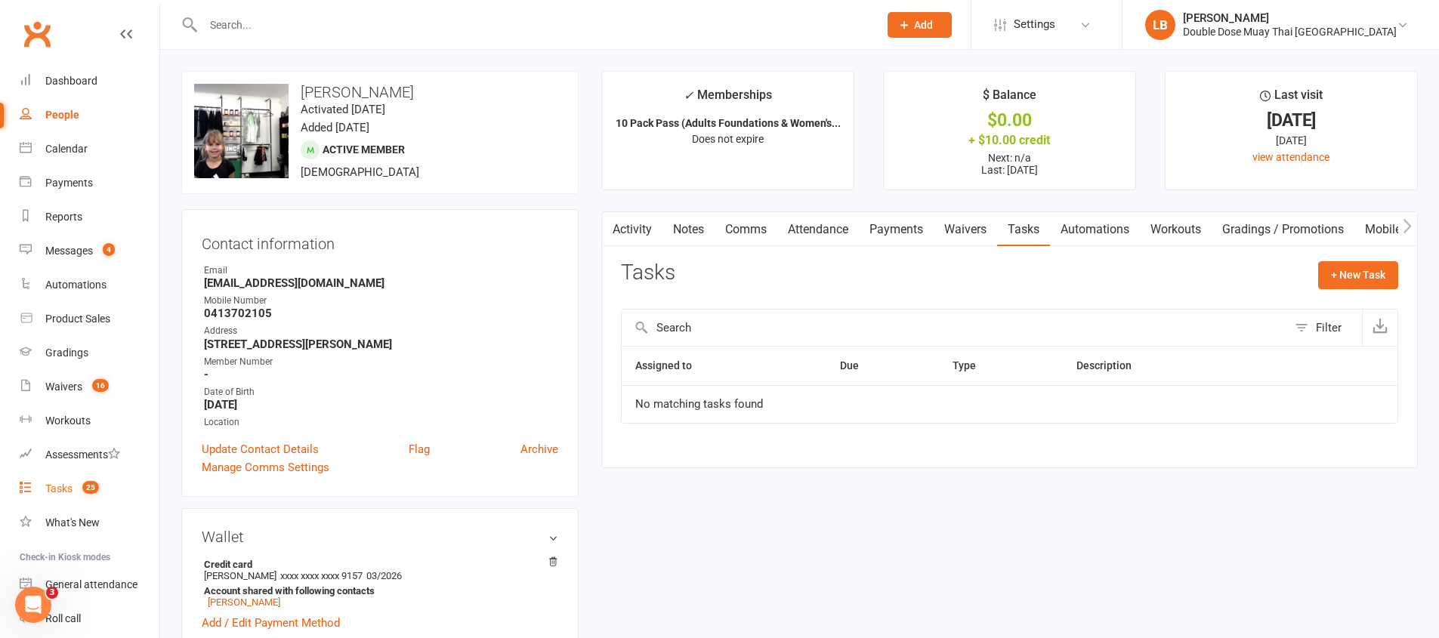
click at [73, 486] on link "Tasks 25" at bounding box center [90, 489] width 140 height 34
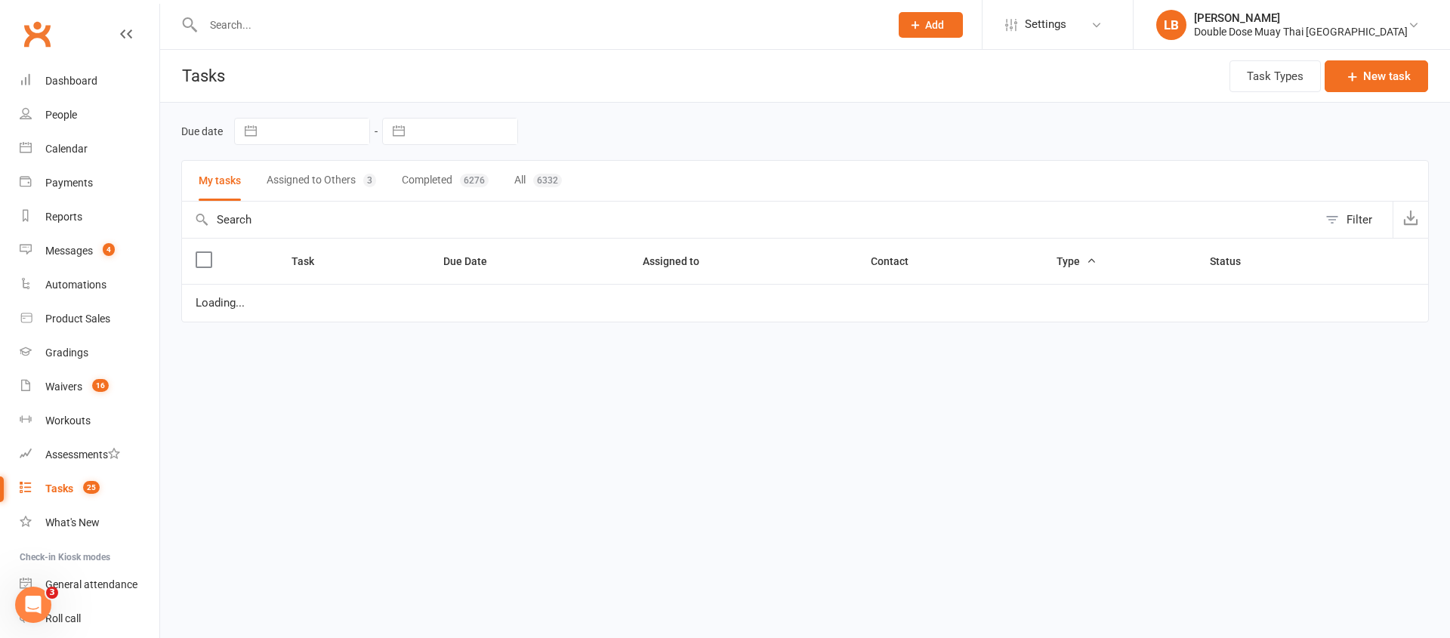
select select "started"
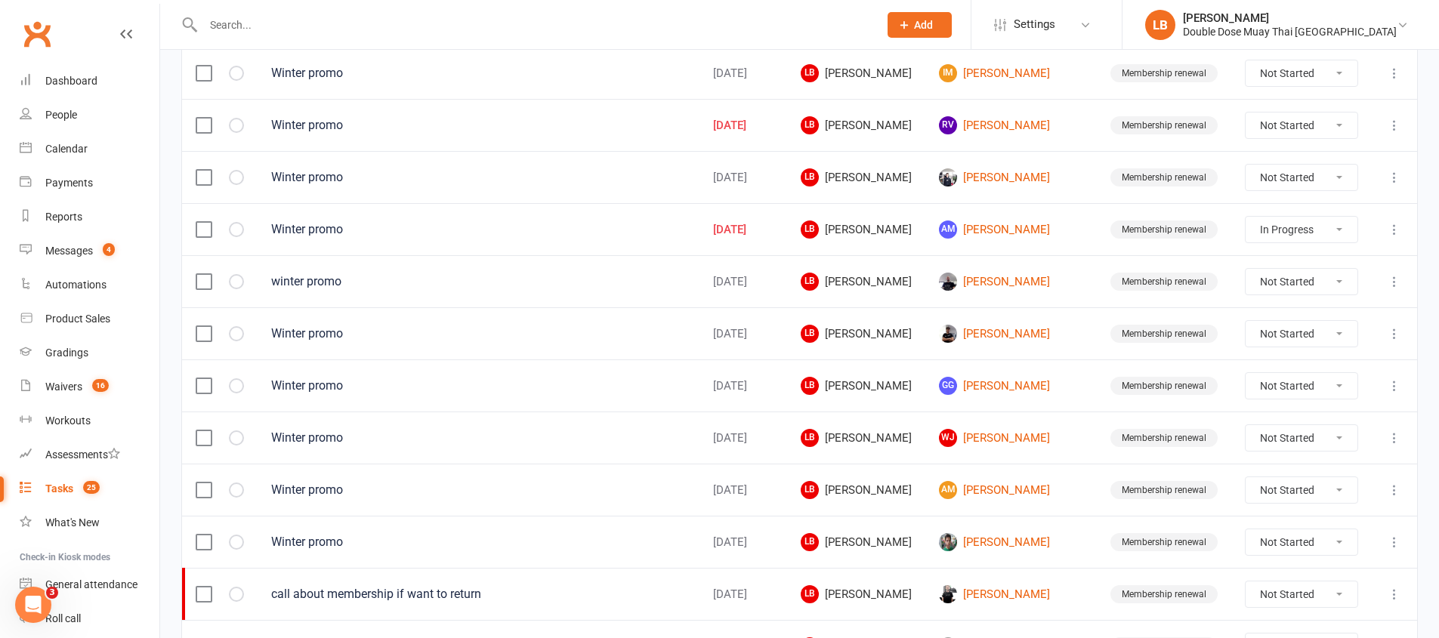
scroll to position [1068, 0]
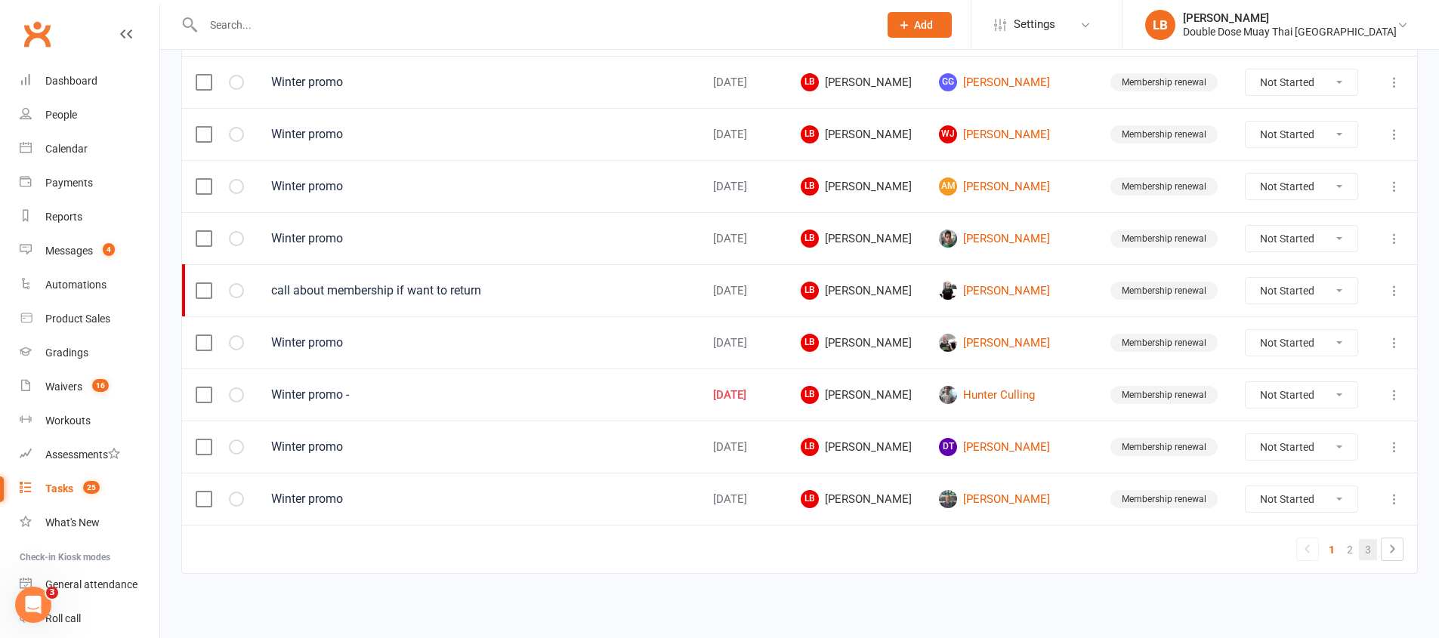
click at [1371, 551] on link "3" at bounding box center [1368, 549] width 18 height 21
select select "started"
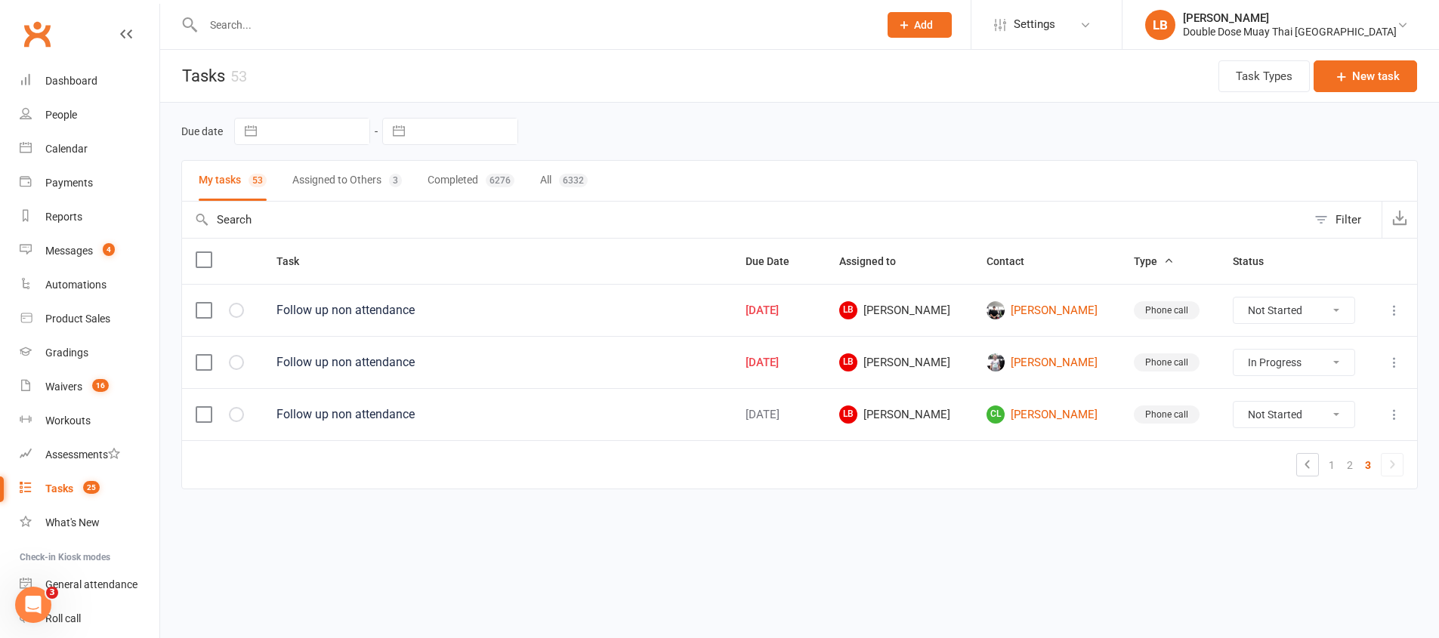
scroll to position [0, 0]
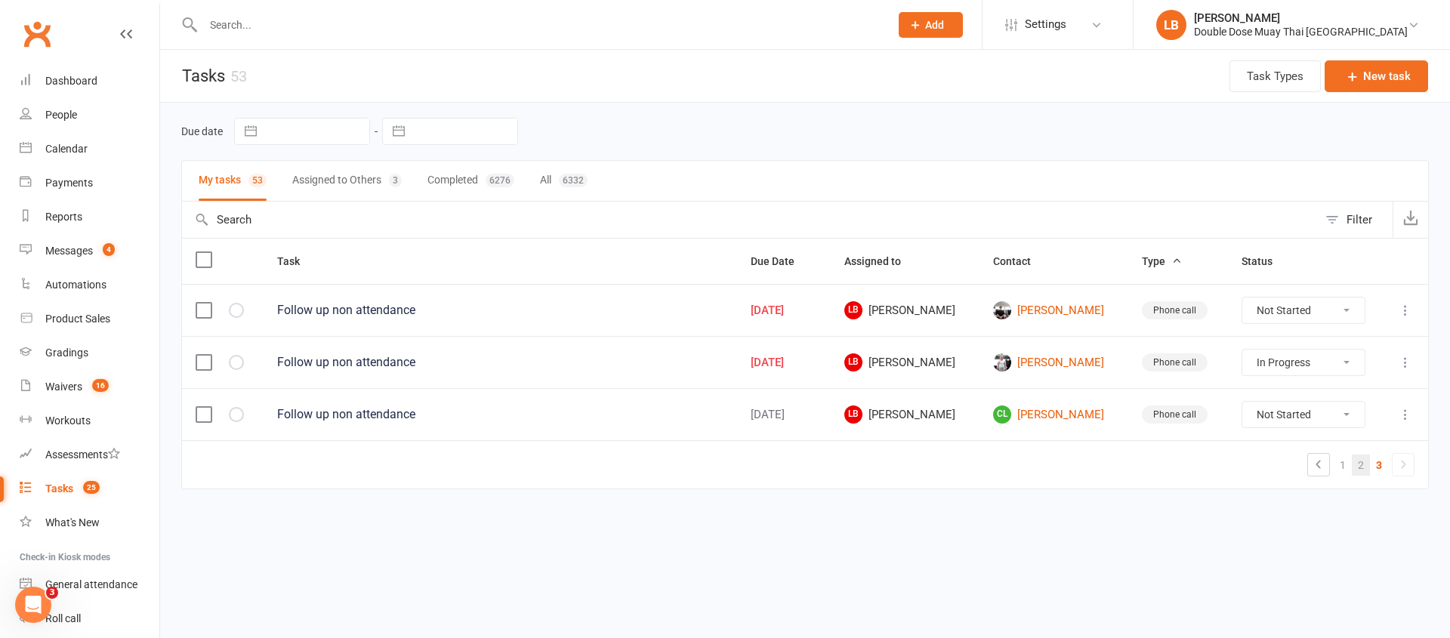
click at [1366, 467] on link "2" at bounding box center [1361, 465] width 18 height 21
select select "started"
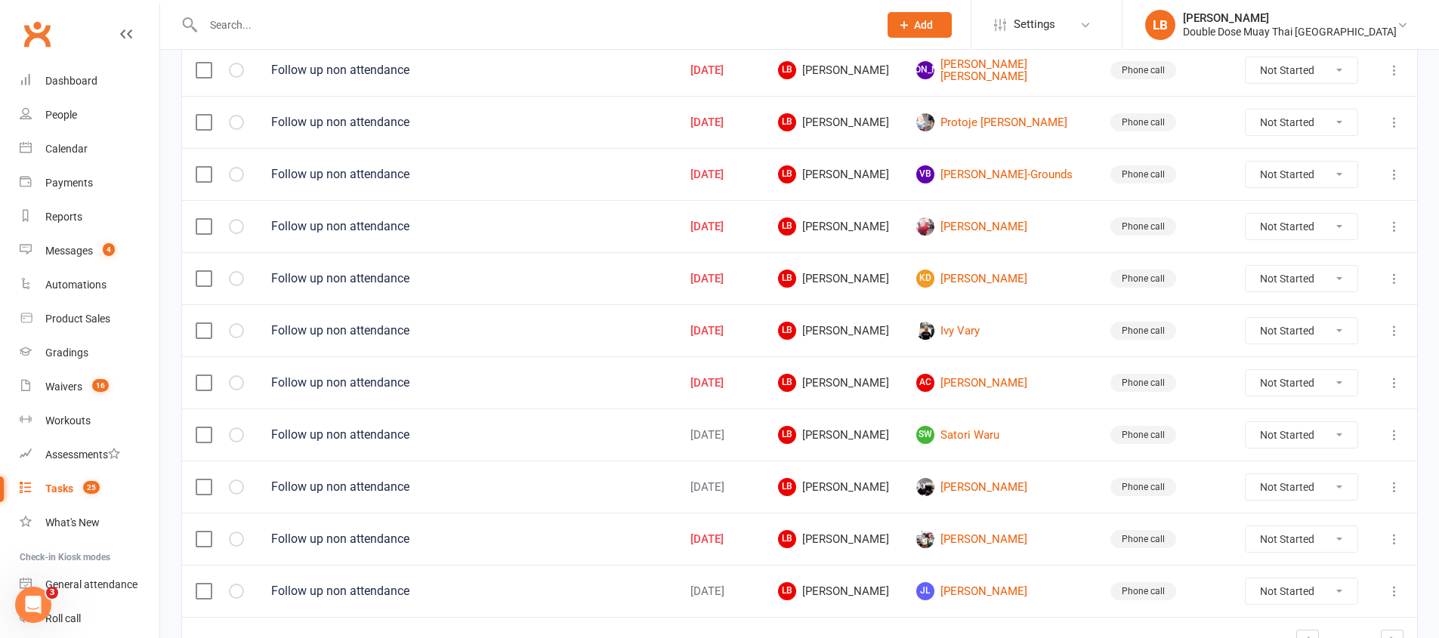
scroll to position [1065, 0]
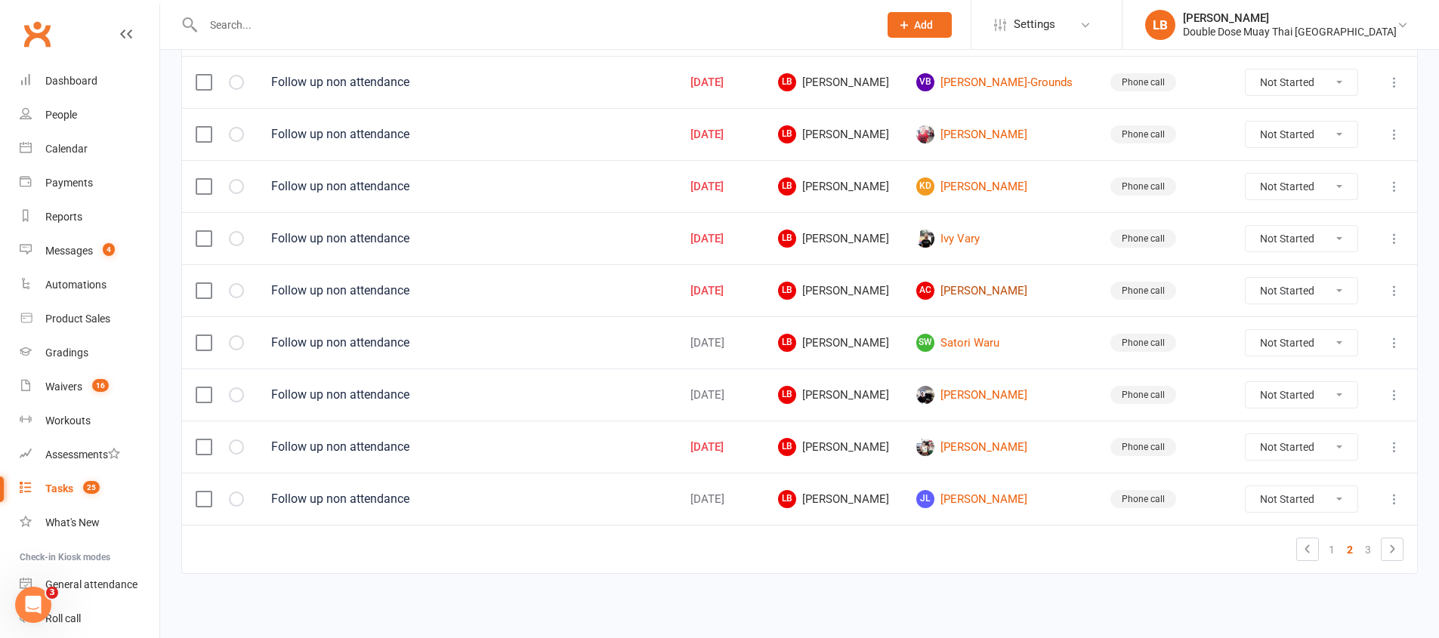
click at [980, 290] on link "AC Archie Curtis" at bounding box center [999, 291] width 167 height 18
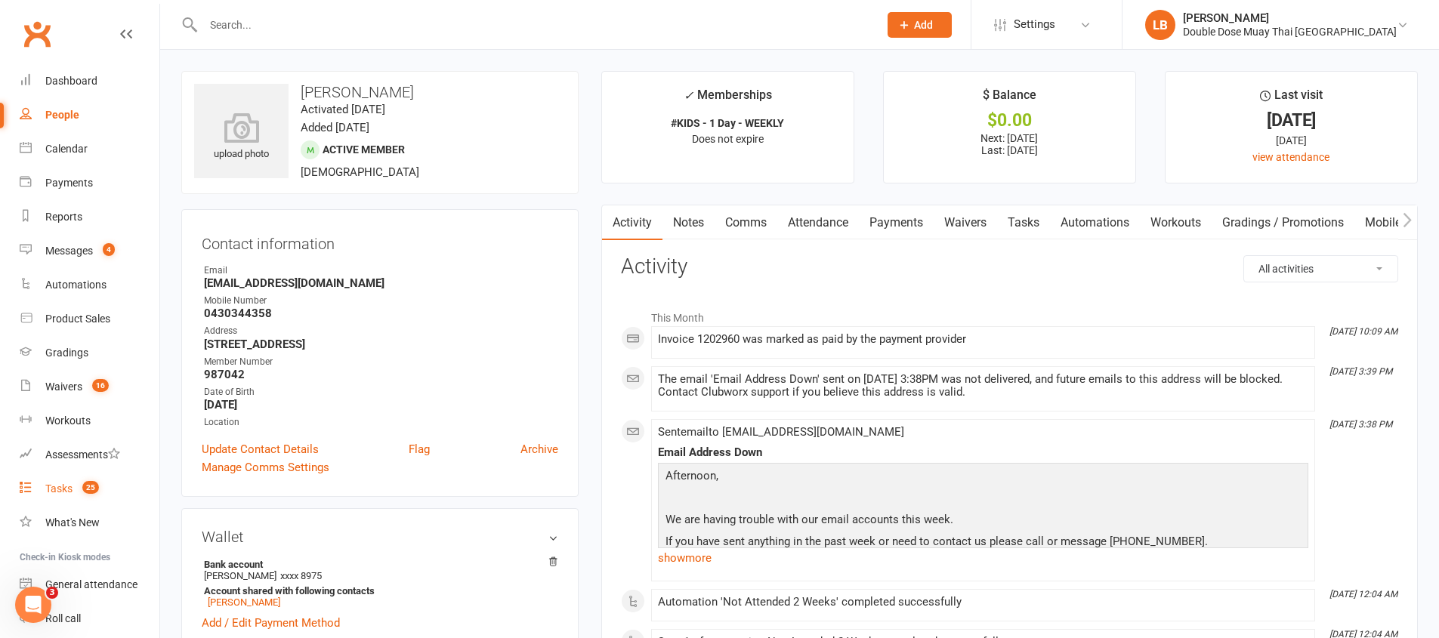
click at [58, 495] on link "Tasks 25" at bounding box center [90, 489] width 140 height 34
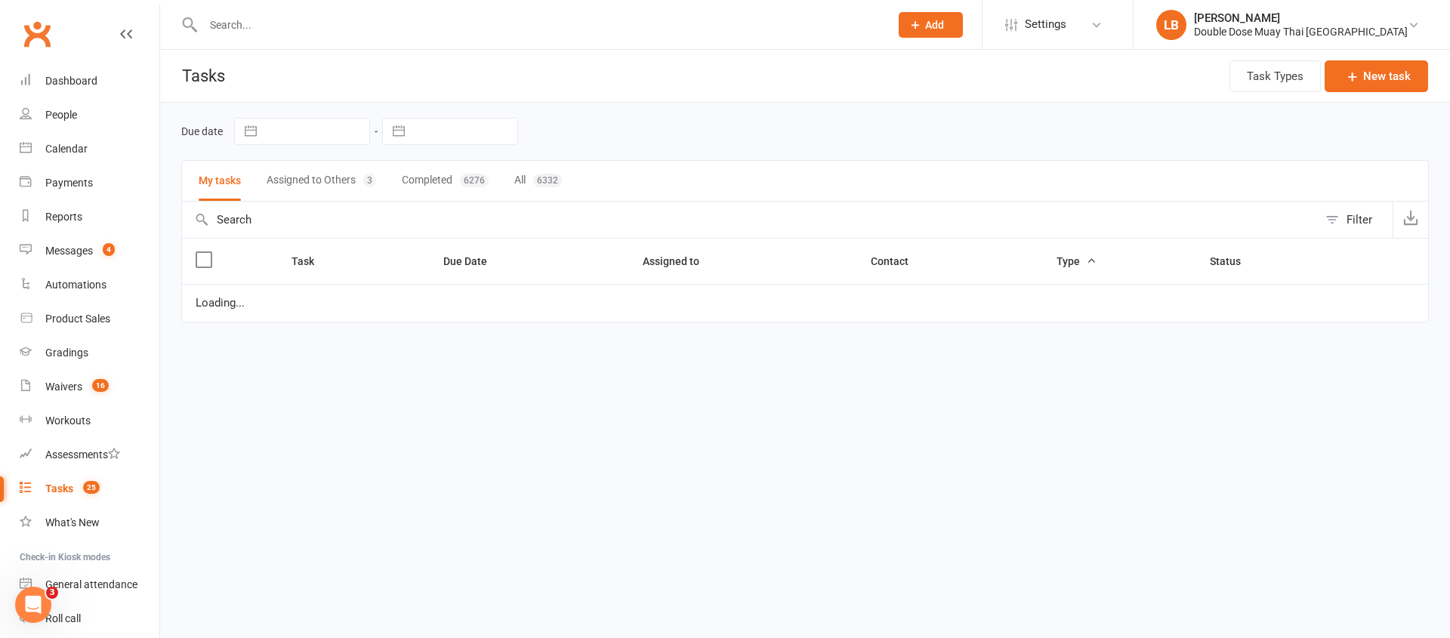
select select "started"
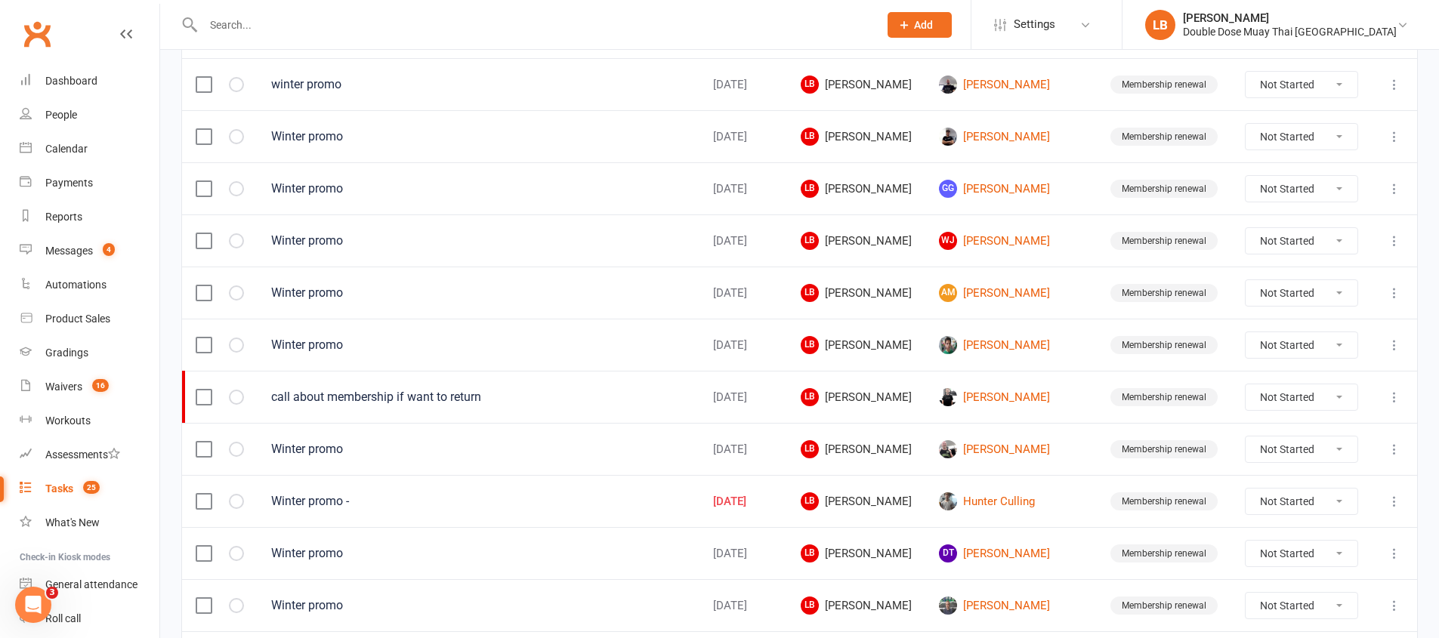
scroll to position [1068, 0]
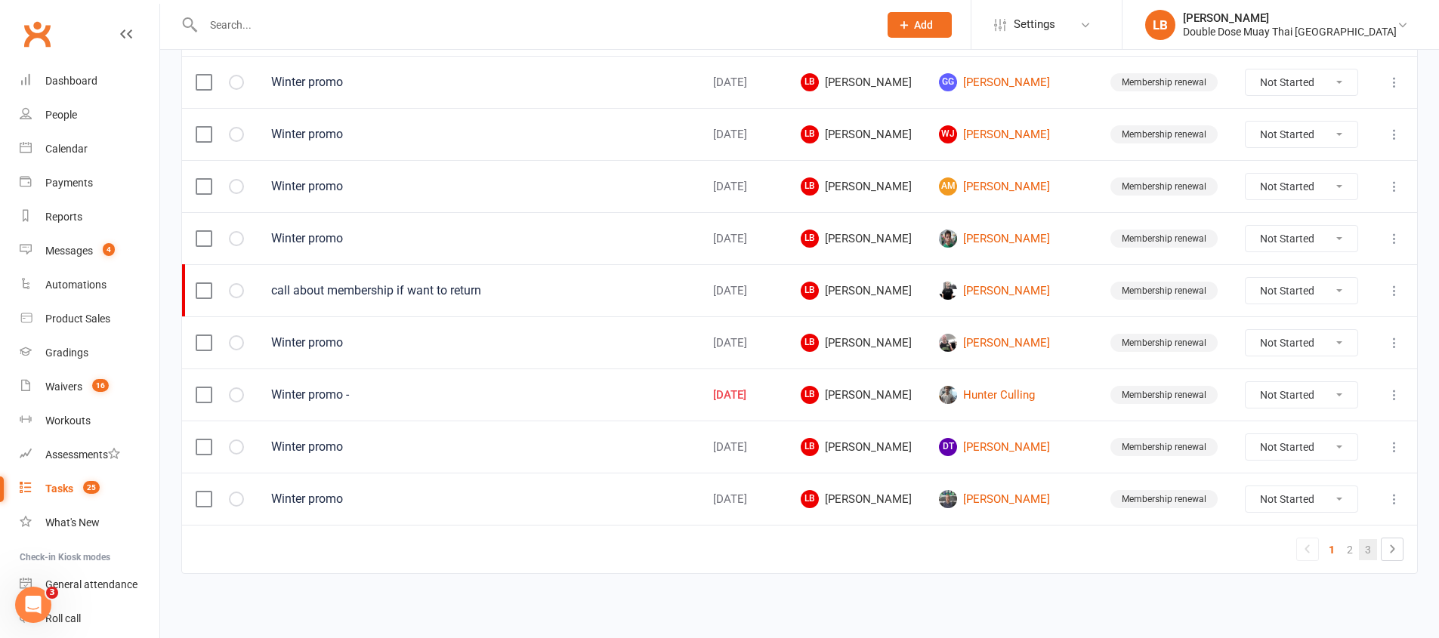
click at [1367, 552] on link "3" at bounding box center [1368, 549] width 18 height 21
select select "started"
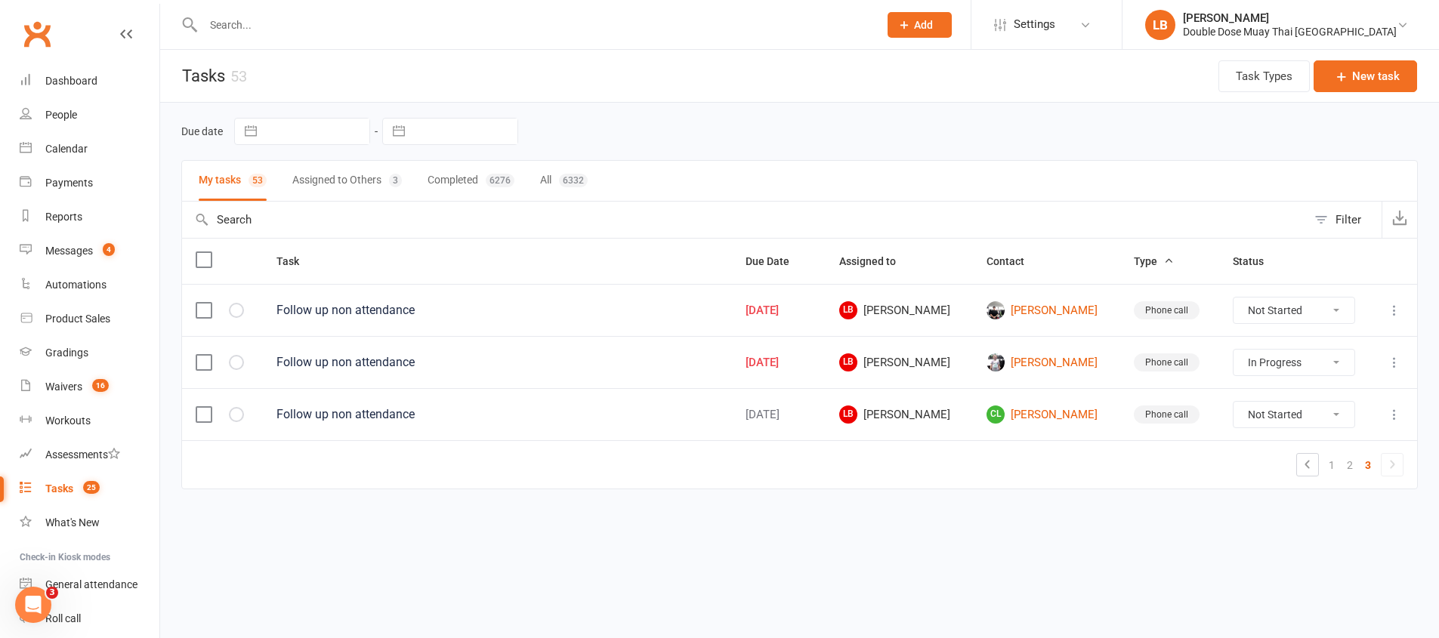
scroll to position [0, 0]
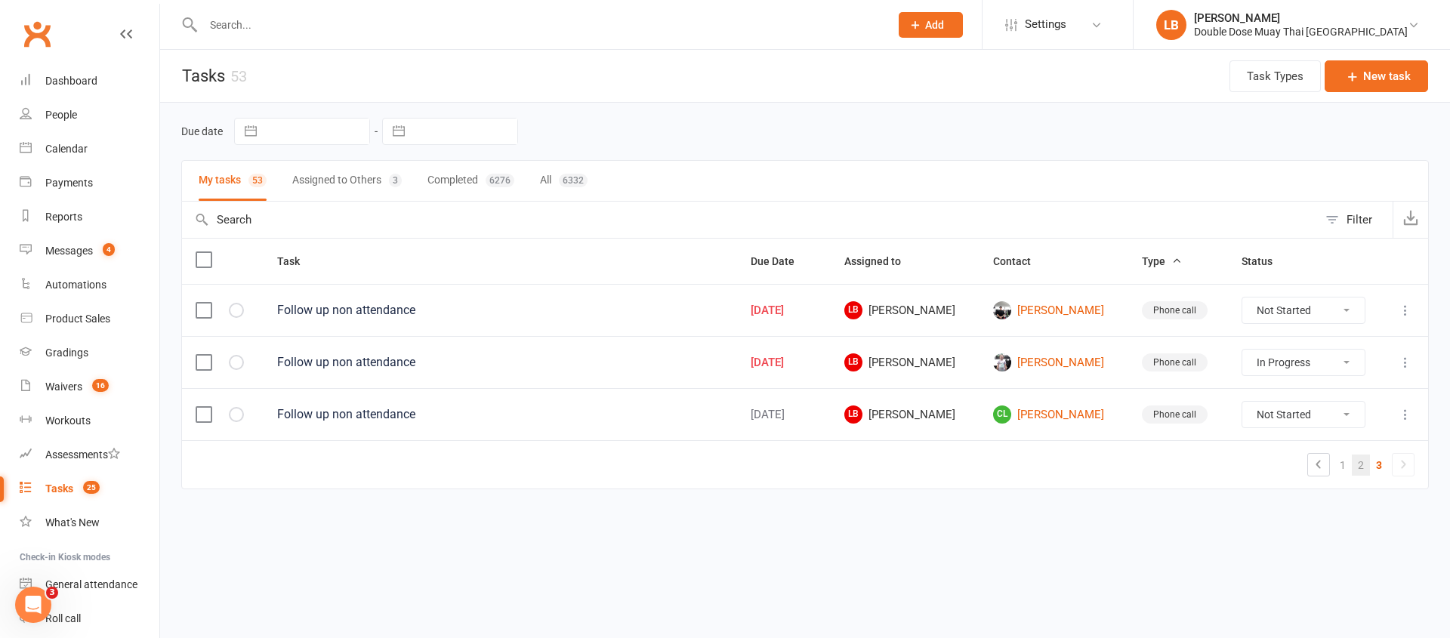
click at [1364, 467] on link "2" at bounding box center [1361, 465] width 18 height 21
select select "started"
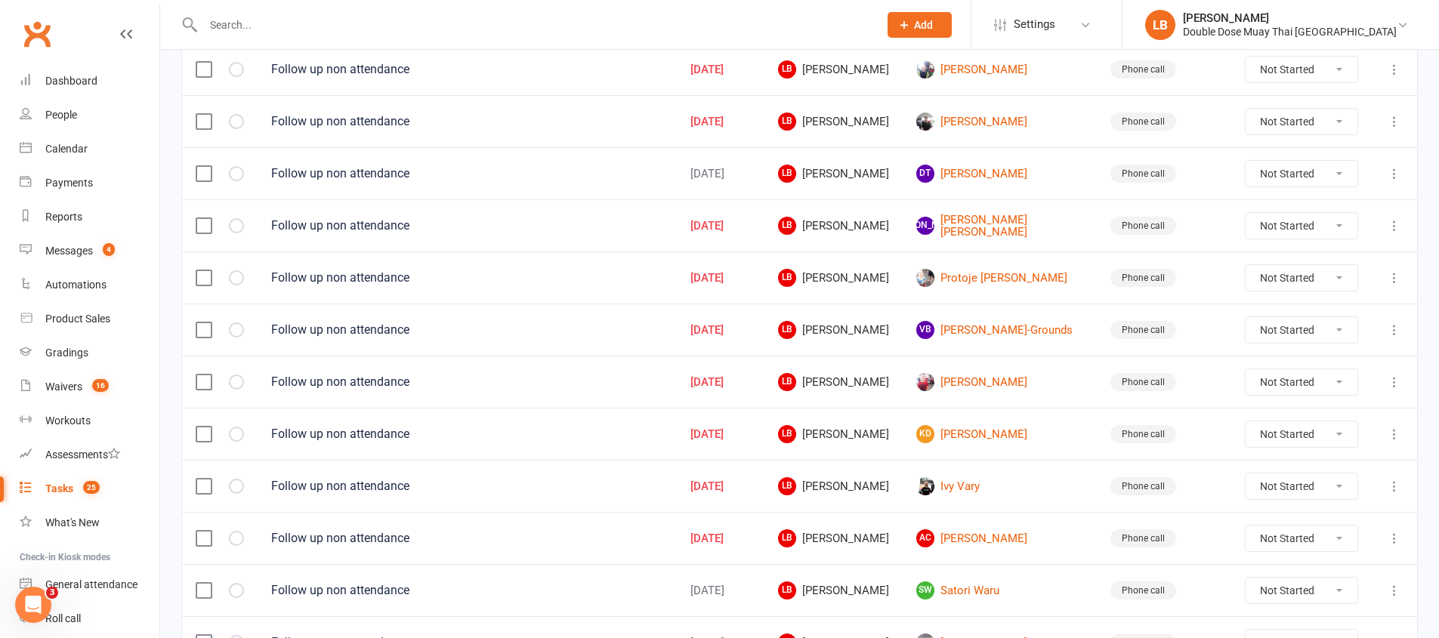
scroll to position [804, 0]
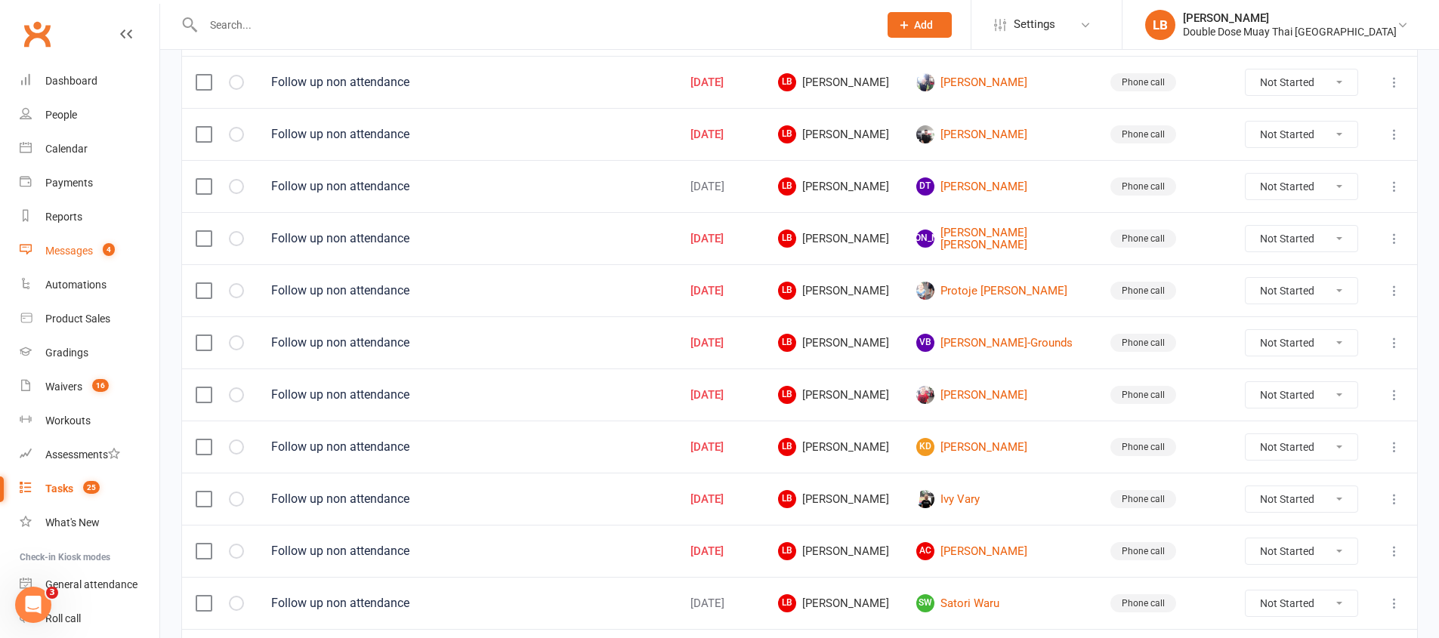
click at [92, 241] on link "Messages 4" at bounding box center [90, 251] width 140 height 34
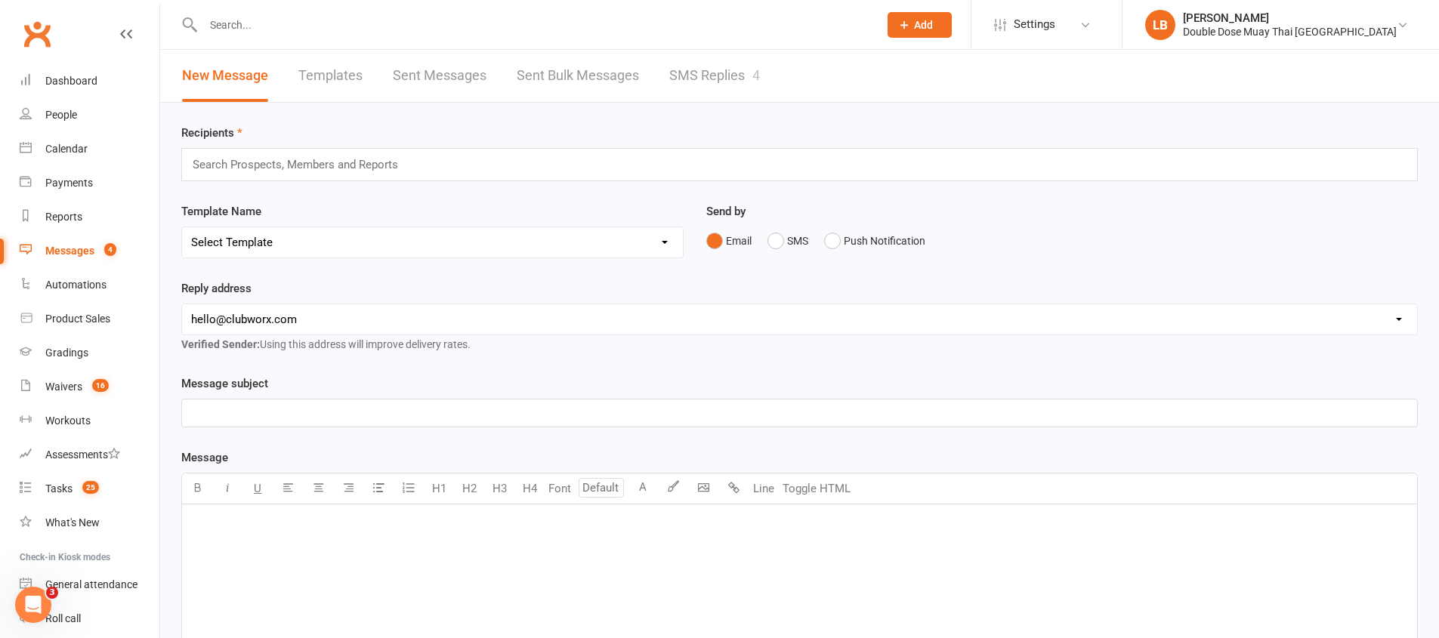
click at [692, 70] on link "SMS Replies 4" at bounding box center [714, 76] width 91 height 52
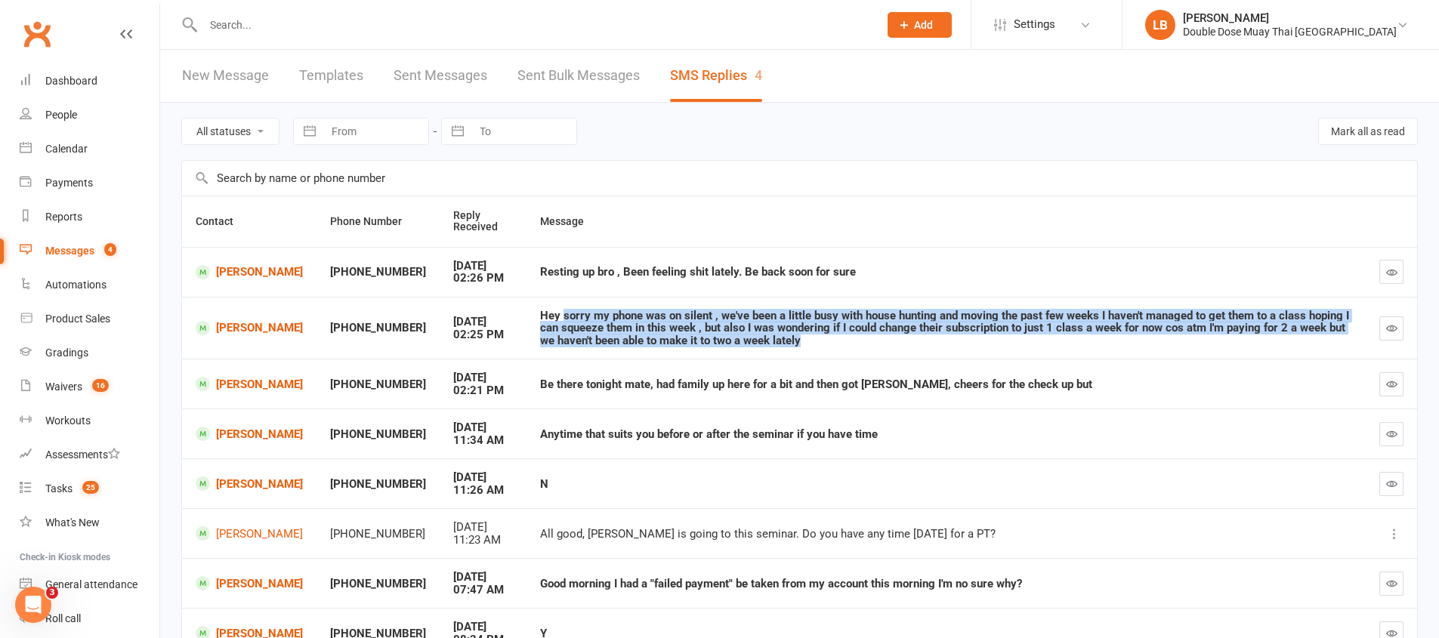
drag, startPoint x: 547, startPoint y: 316, endPoint x: 1206, endPoint y: 338, distance: 659.6
click at [1206, 338] on div "Hey sorry my phone was on silent , we've been a little busy with house hunting …" at bounding box center [946, 329] width 812 height 38
click at [241, 391] on link "Bailey Mcinnes" at bounding box center [249, 384] width 107 height 14
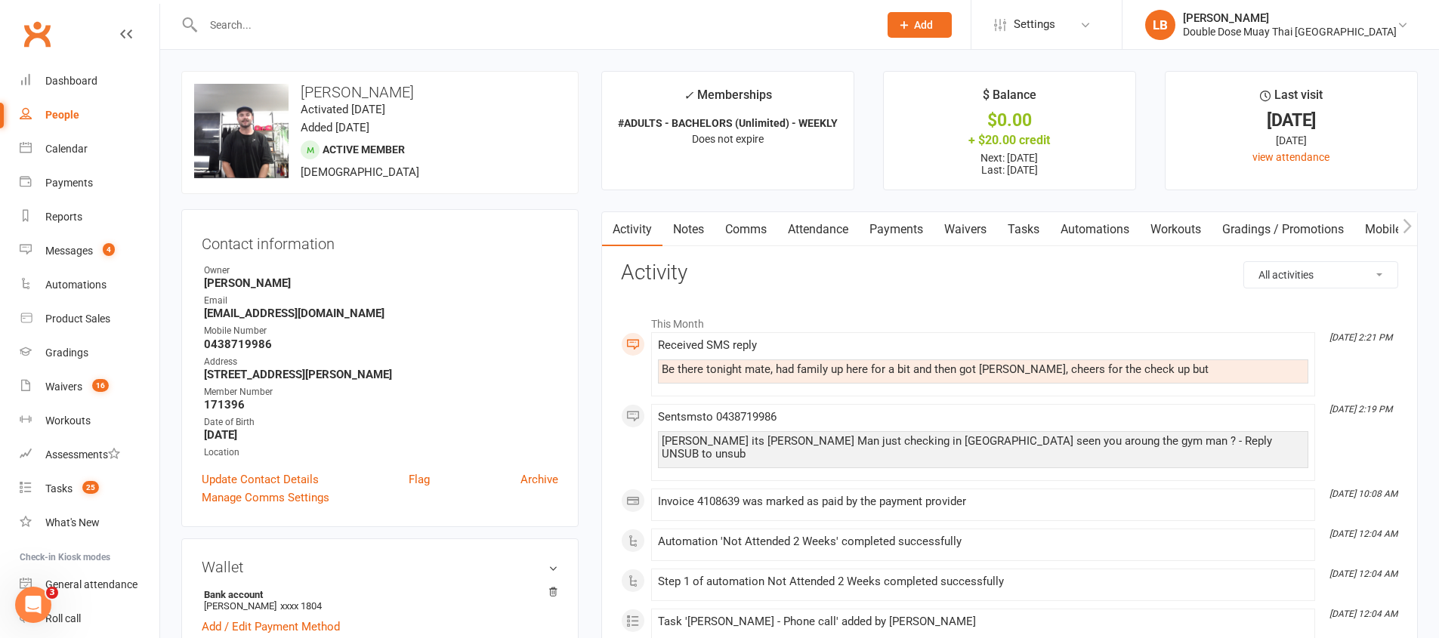
click at [1037, 233] on link "Tasks" at bounding box center [1023, 229] width 53 height 35
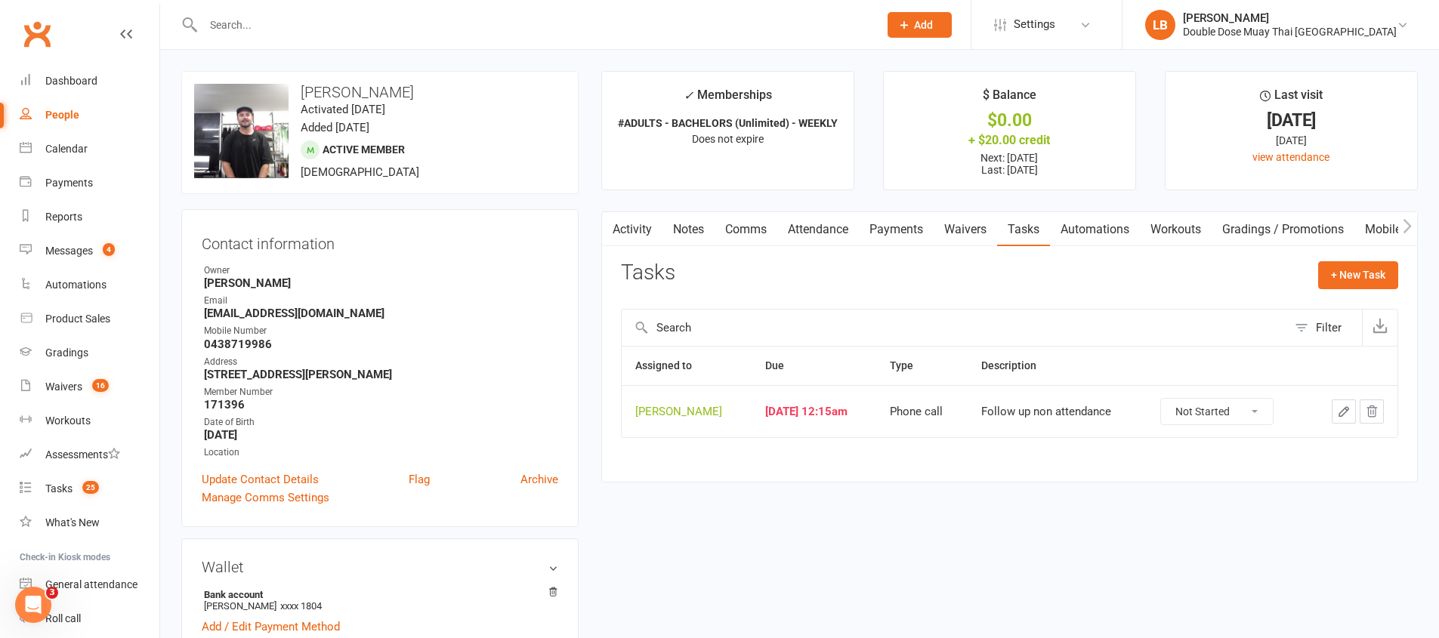
click at [1219, 409] on select "Not Started In Progress Waiting Complete" at bounding box center [1217, 412] width 112 height 26
select select "unstarted"
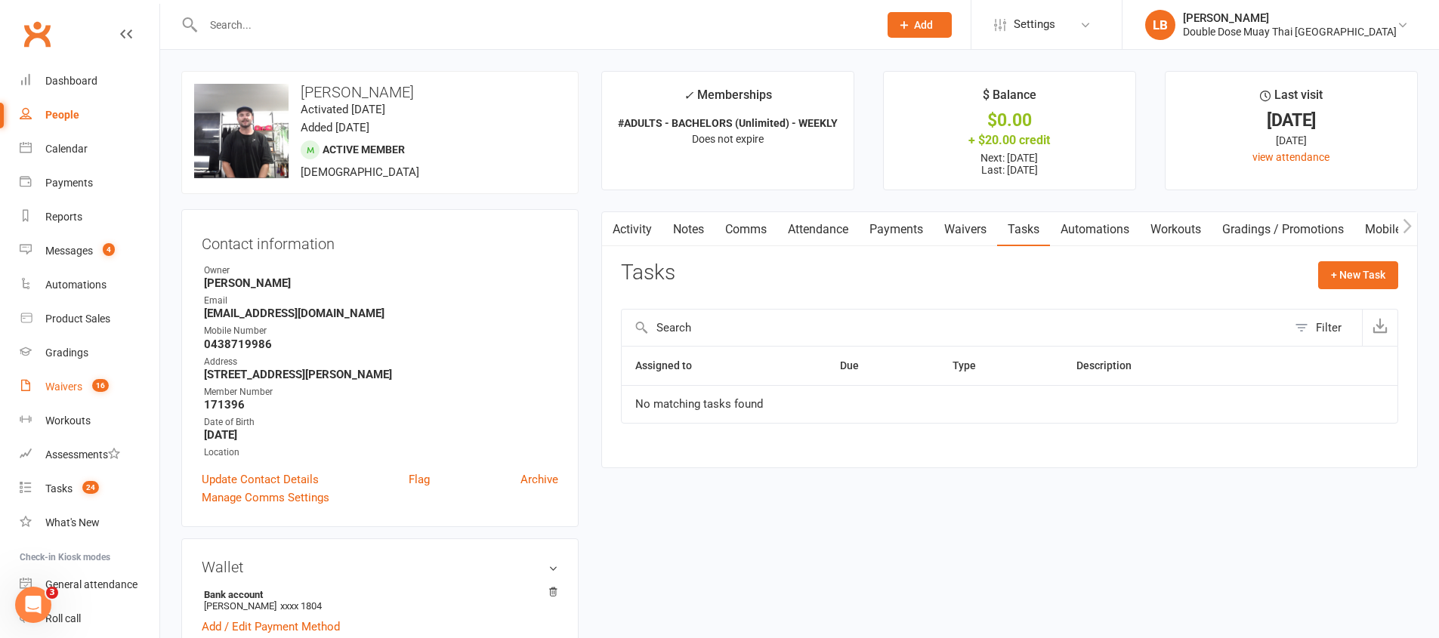
click at [94, 389] on span "16" at bounding box center [100, 385] width 17 height 13
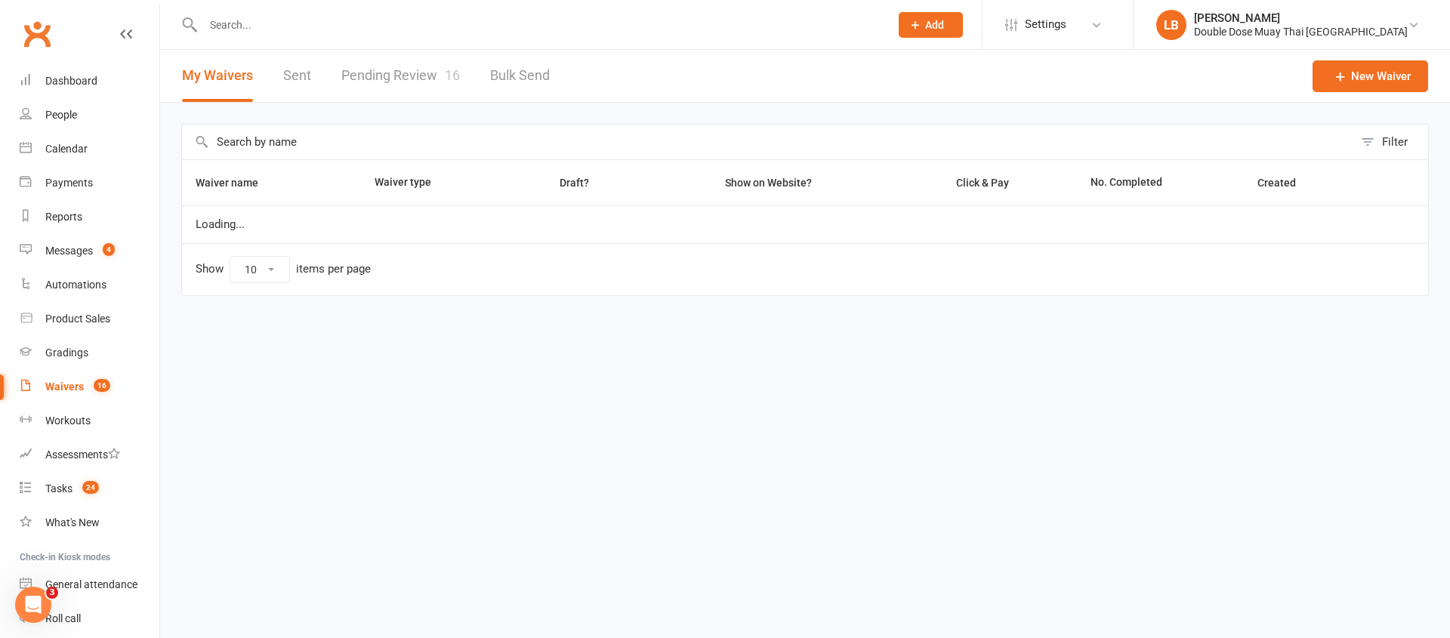
select select "100"
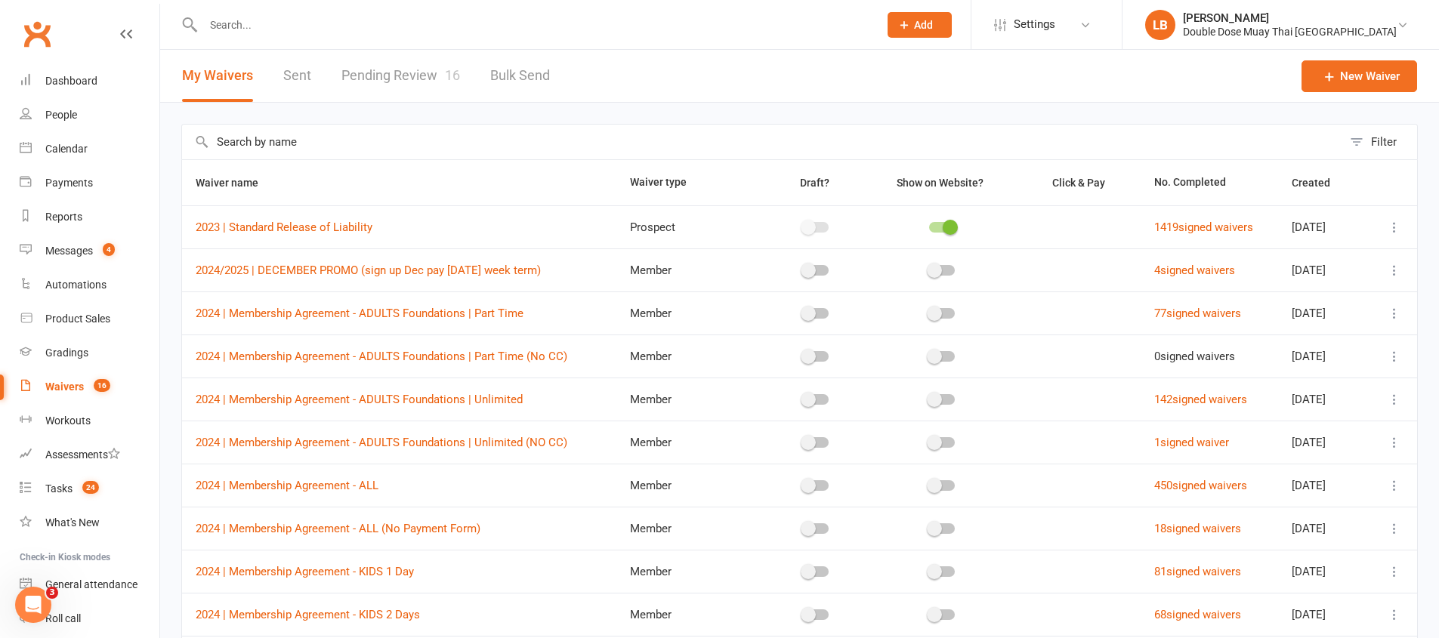
click at [381, 61] on link "Pending Review 16" at bounding box center [400, 76] width 119 height 52
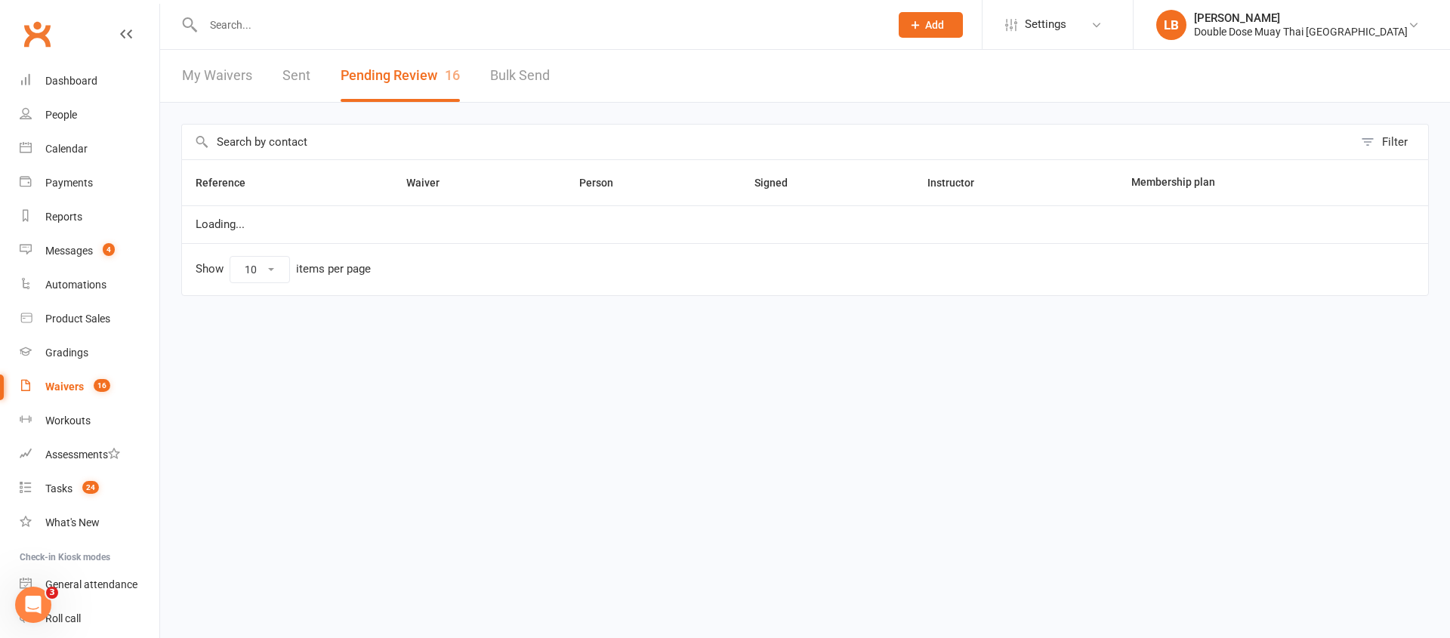
select select "100"
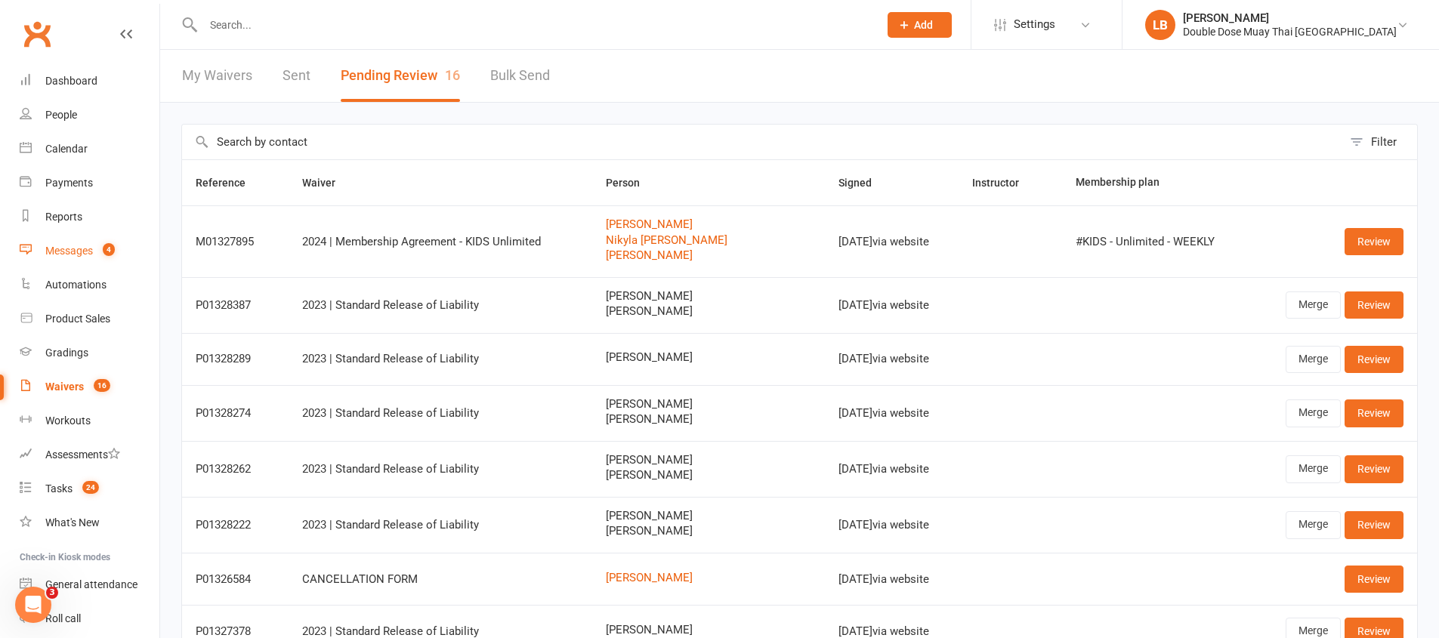
click at [100, 251] on count-badge "4" at bounding box center [105, 251] width 20 height 12
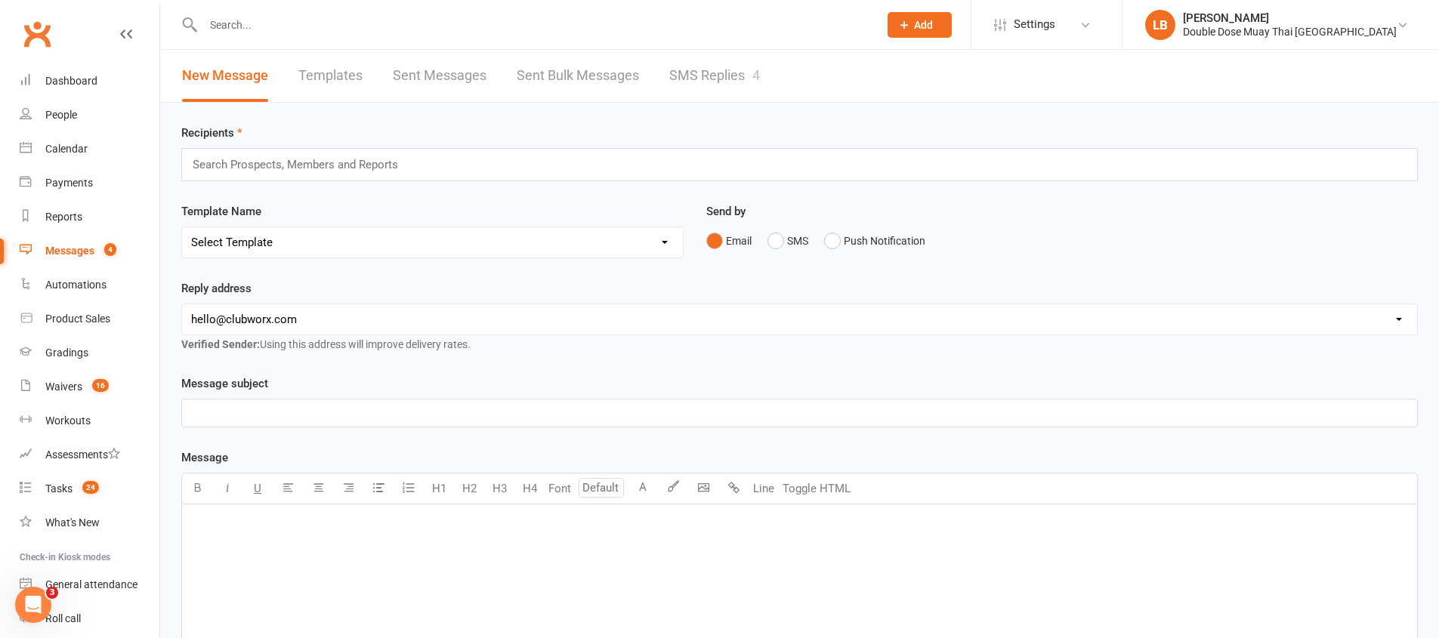
click at [746, 79] on link "SMS Replies 4" at bounding box center [714, 76] width 91 height 52
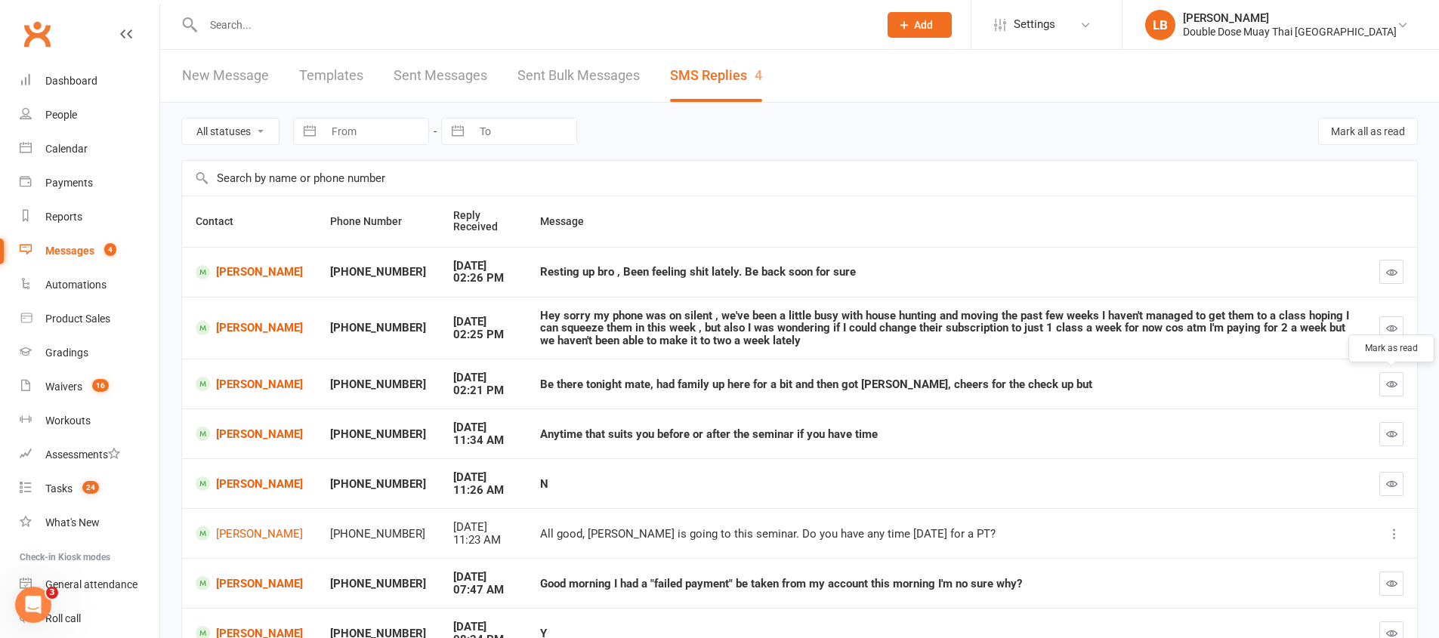
click at [1398, 383] on button "button" at bounding box center [1391, 384] width 24 height 24
click at [264, 335] on link "Malacai James-Oakley" at bounding box center [249, 328] width 107 height 14
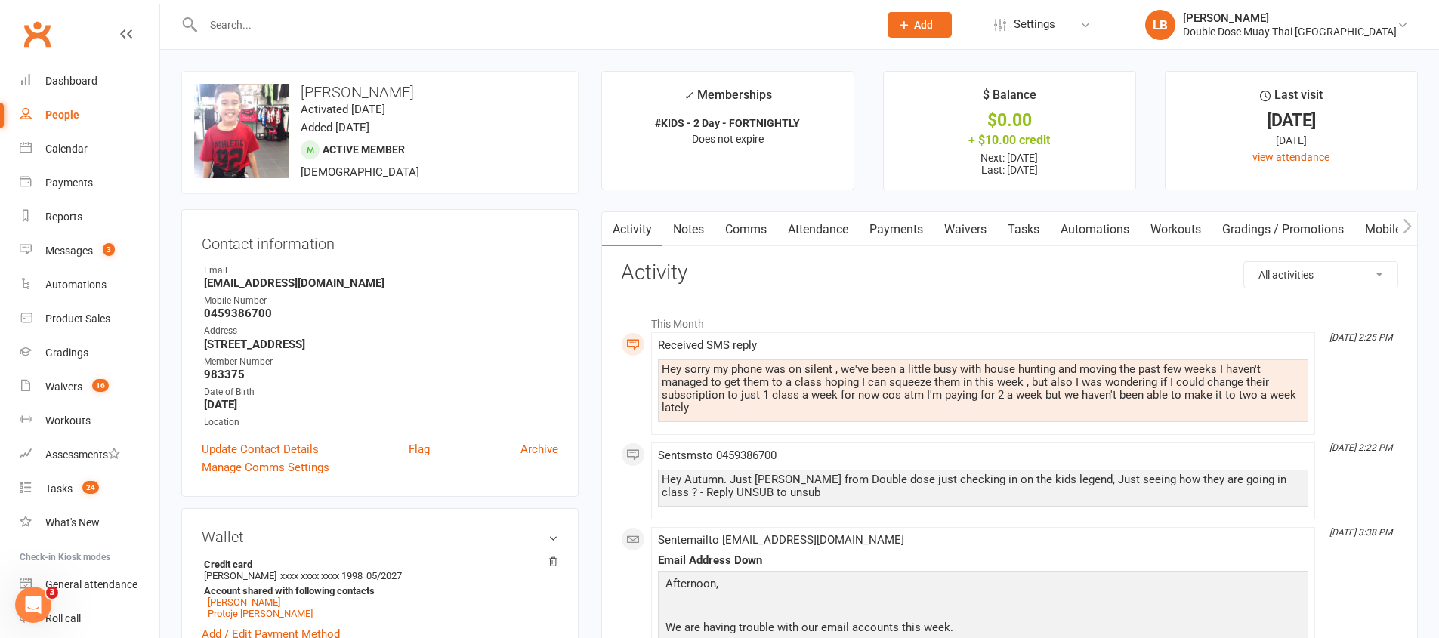
click at [749, 225] on link "Comms" at bounding box center [745, 229] width 63 height 35
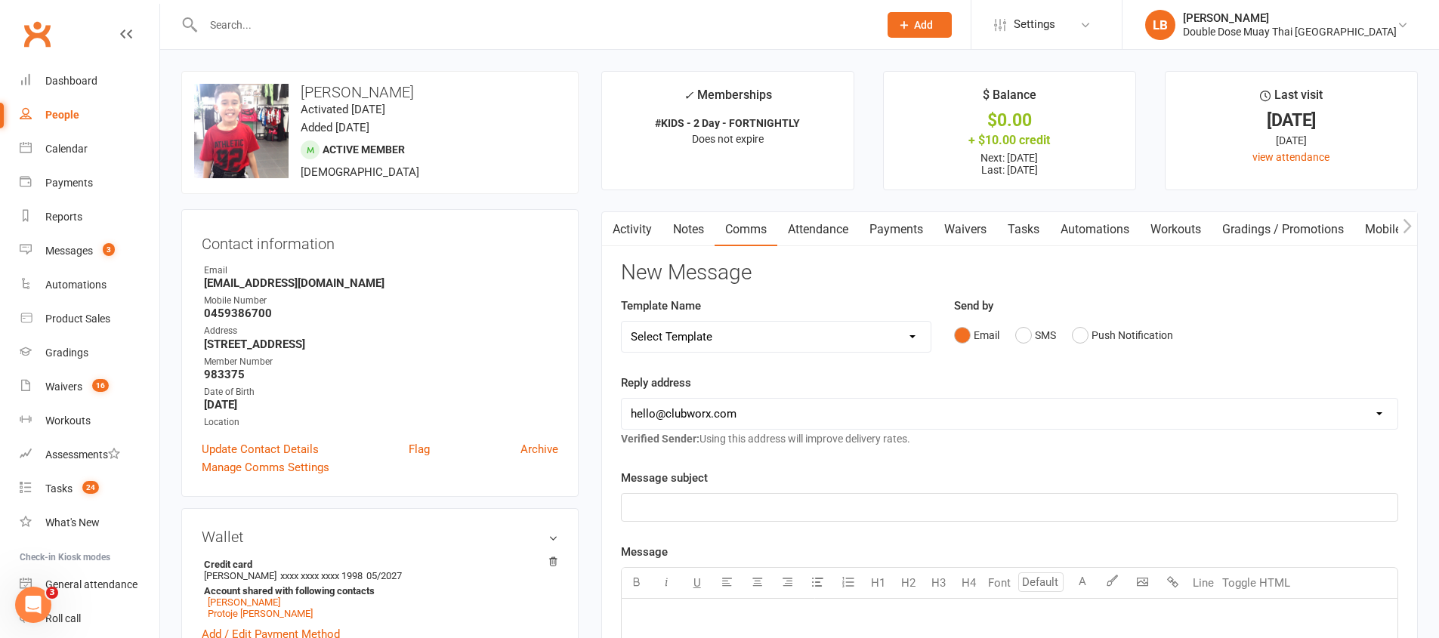
click at [1007, 330] on div "Email SMS Push Notification" at bounding box center [1176, 335] width 444 height 29
click at [1025, 341] on button "SMS" at bounding box center [1035, 335] width 41 height 29
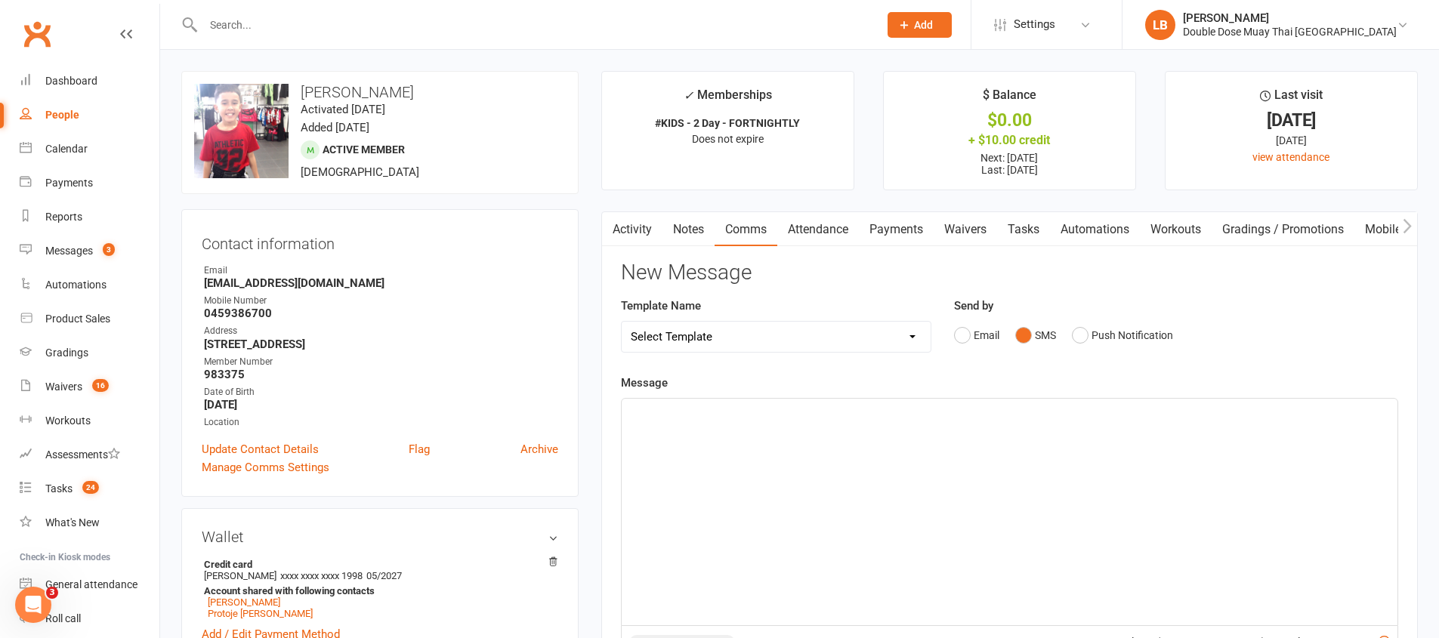
click at [965, 454] on div "﻿" at bounding box center [1009, 512] width 776 height 227
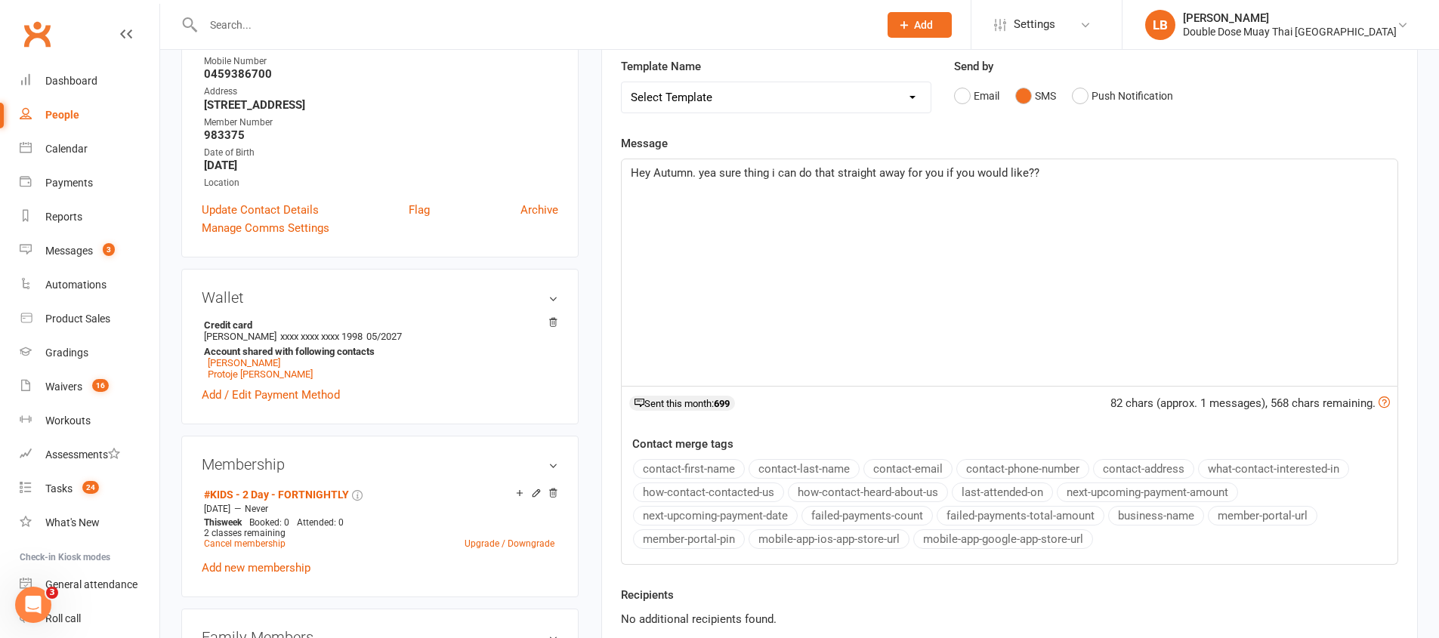
scroll to position [334, 0]
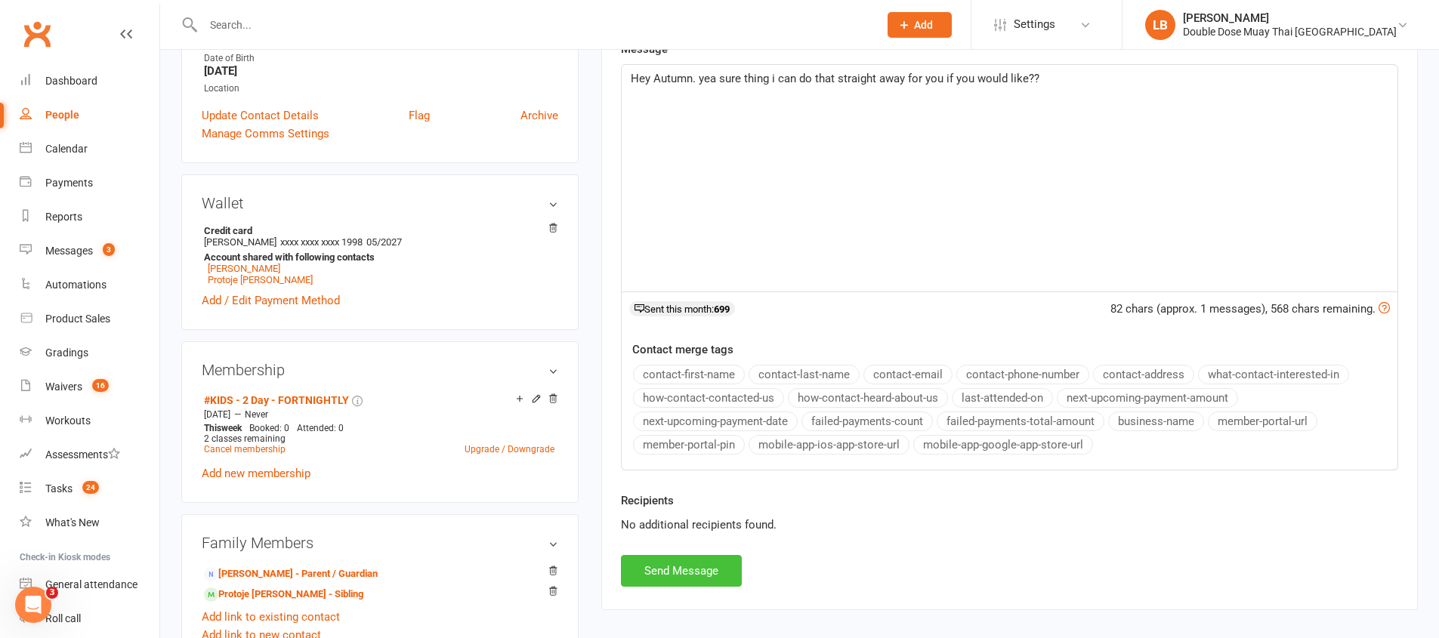
click at [716, 575] on button "Send Message" at bounding box center [681, 571] width 121 height 32
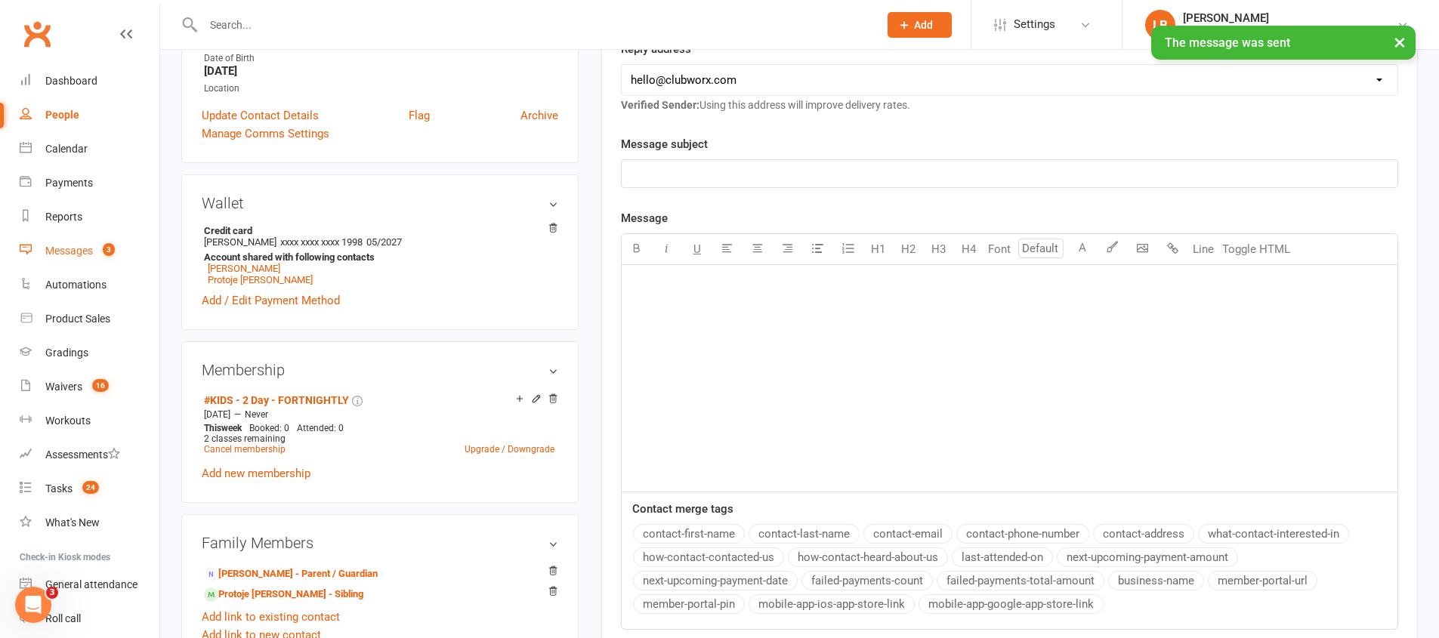
click at [87, 261] on link "Messages 3" at bounding box center [90, 251] width 140 height 34
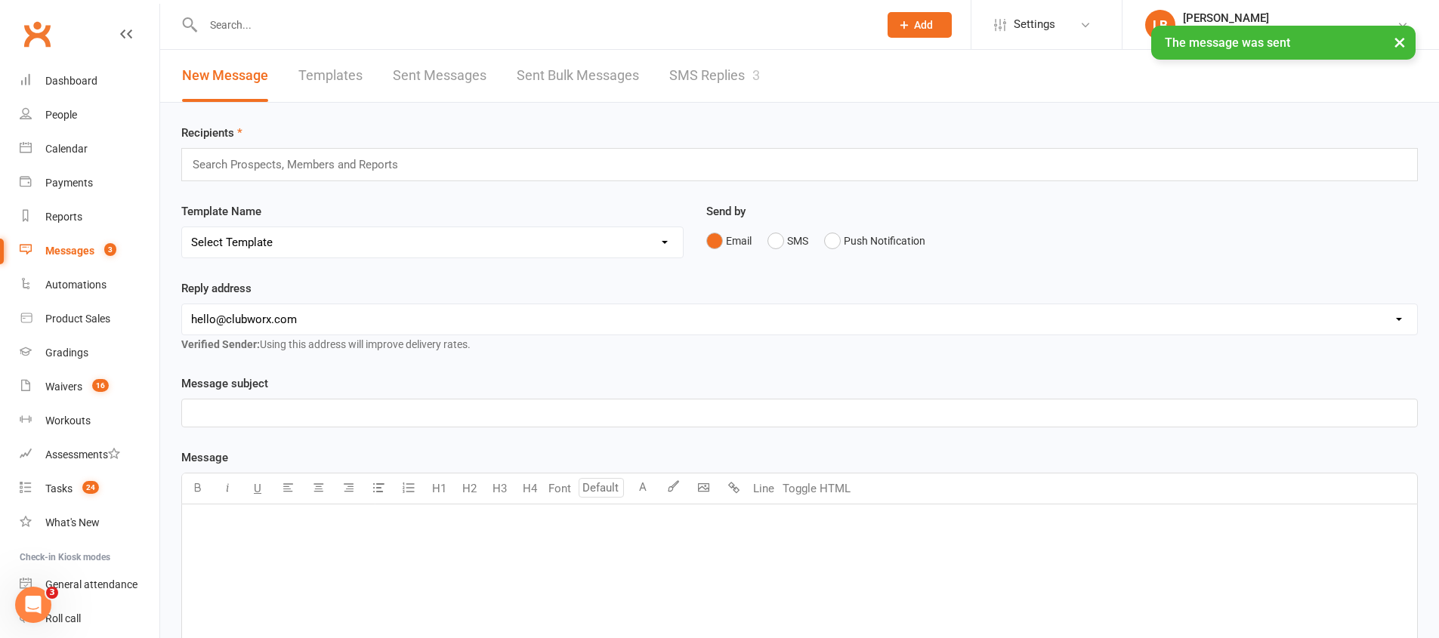
click at [758, 83] on link "SMS Replies 3" at bounding box center [714, 76] width 91 height 52
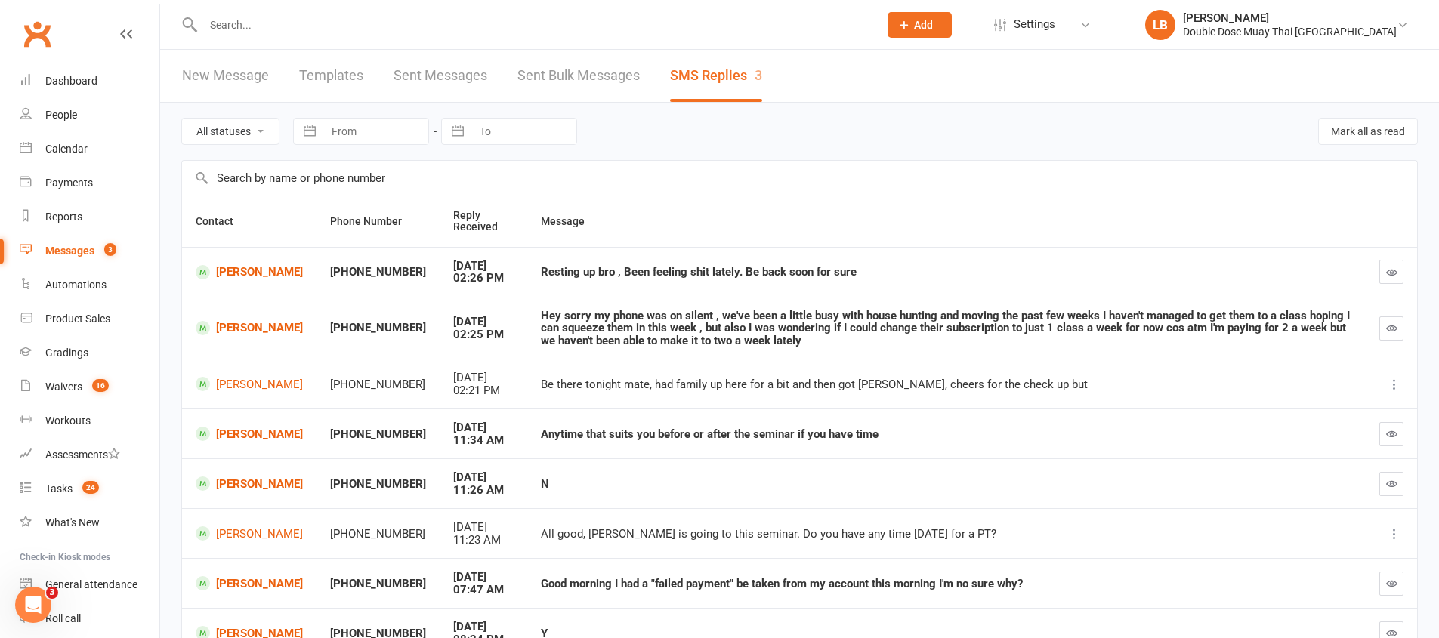
click at [541, 273] on div "Resting up bro , Been feeling shit lately. Be back soon for sure" at bounding box center [946, 272] width 811 height 13
drag, startPoint x: 593, startPoint y: 271, endPoint x: 818, endPoint y: 271, distance: 225.0
click at [782, 271] on div "Resting up bro , Been feeling shit lately. Be back soon for sure" at bounding box center [946, 272] width 811 height 13
click at [801, 271] on div "Resting up bro , Been feeling shit lately. Be back soon for sure" at bounding box center [946, 272] width 811 height 13
click at [1402, 272] on button "button" at bounding box center [1391, 272] width 24 height 24
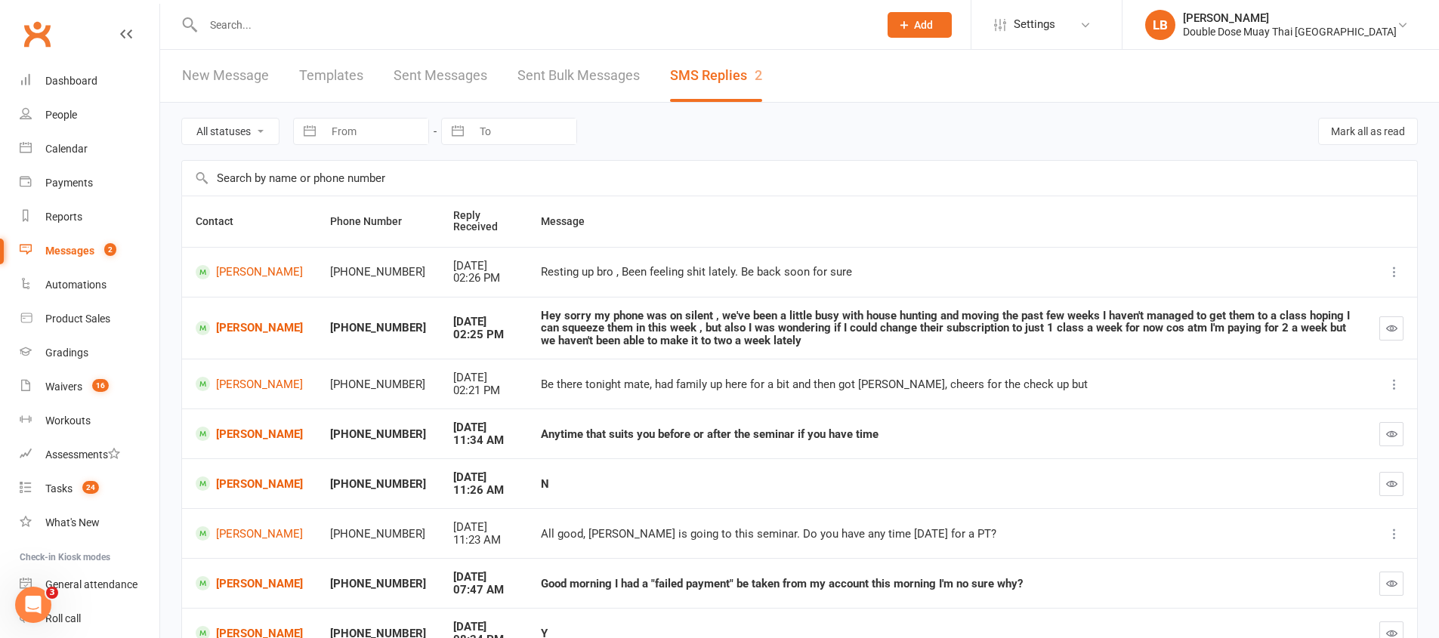
click at [229, 256] on td "Nathan Hirawani" at bounding box center [249, 272] width 134 height 50
click at [235, 265] on link "Nathan Hirawani" at bounding box center [249, 272] width 107 height 14
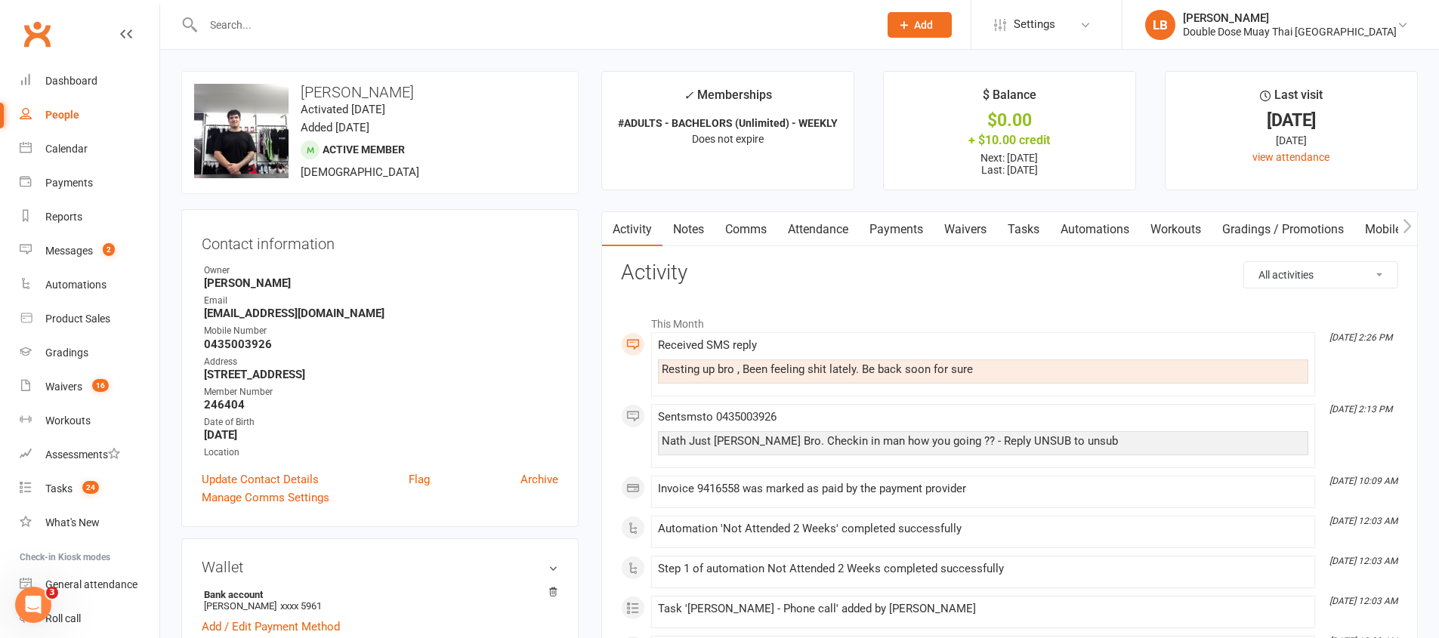
click at [1020, 224] on link "Tasks" at bounding box center [1023, 229] width 53 height 35
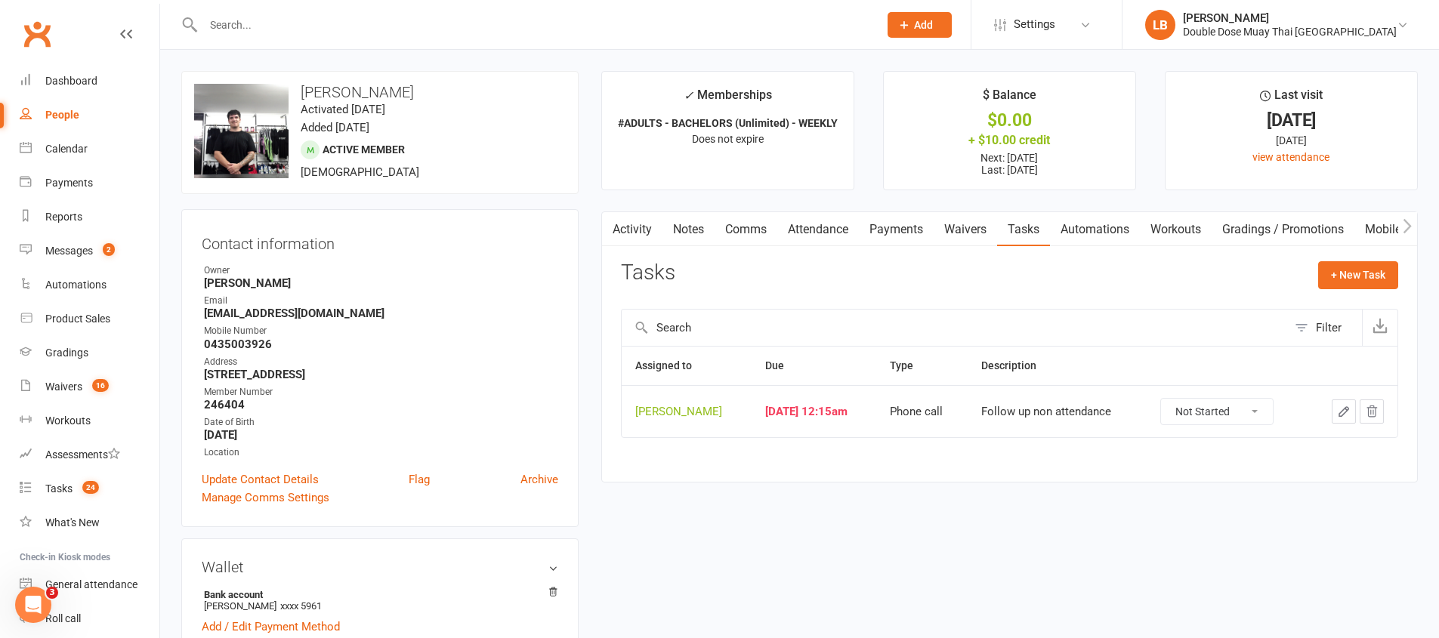
click at [1209, 409] on select "Not Started In Progress Waiting Complete" at bounding box center [1217, 412] width 112 height 26
select select "unstarted"
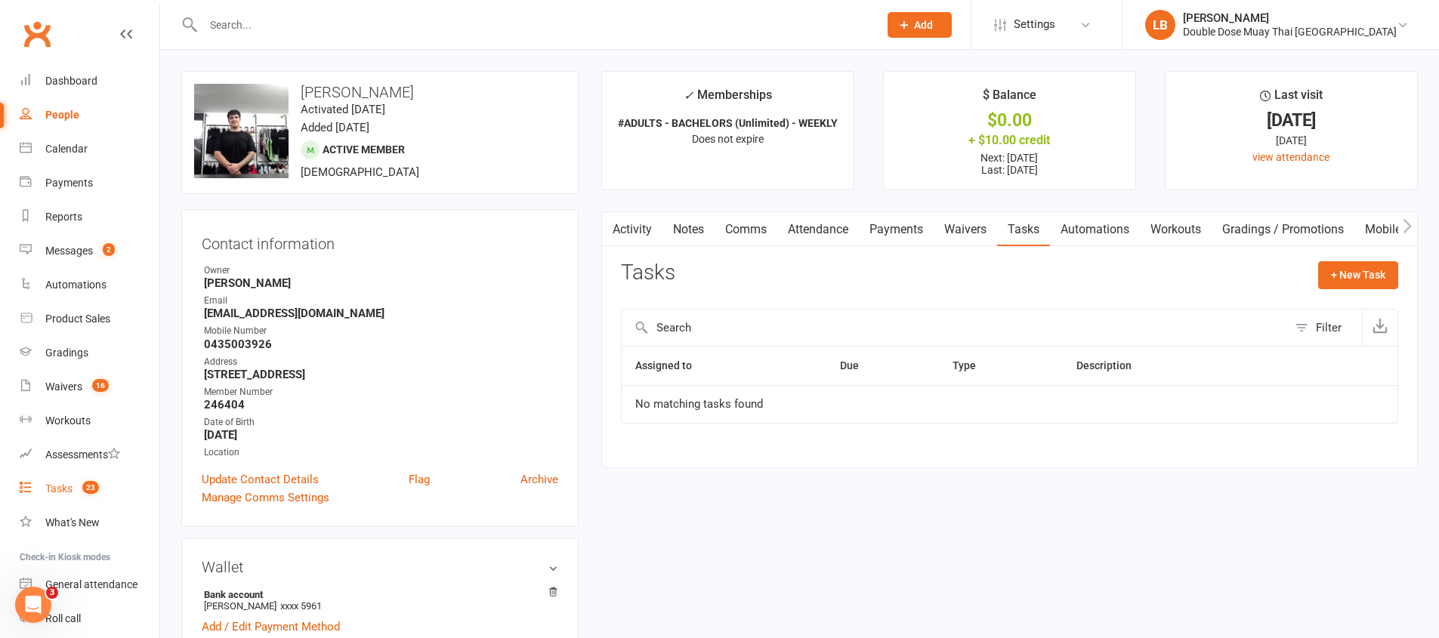
click at [42, 489] on link "Tasks 23" at bounding box center [90, 489] width 140 height 34
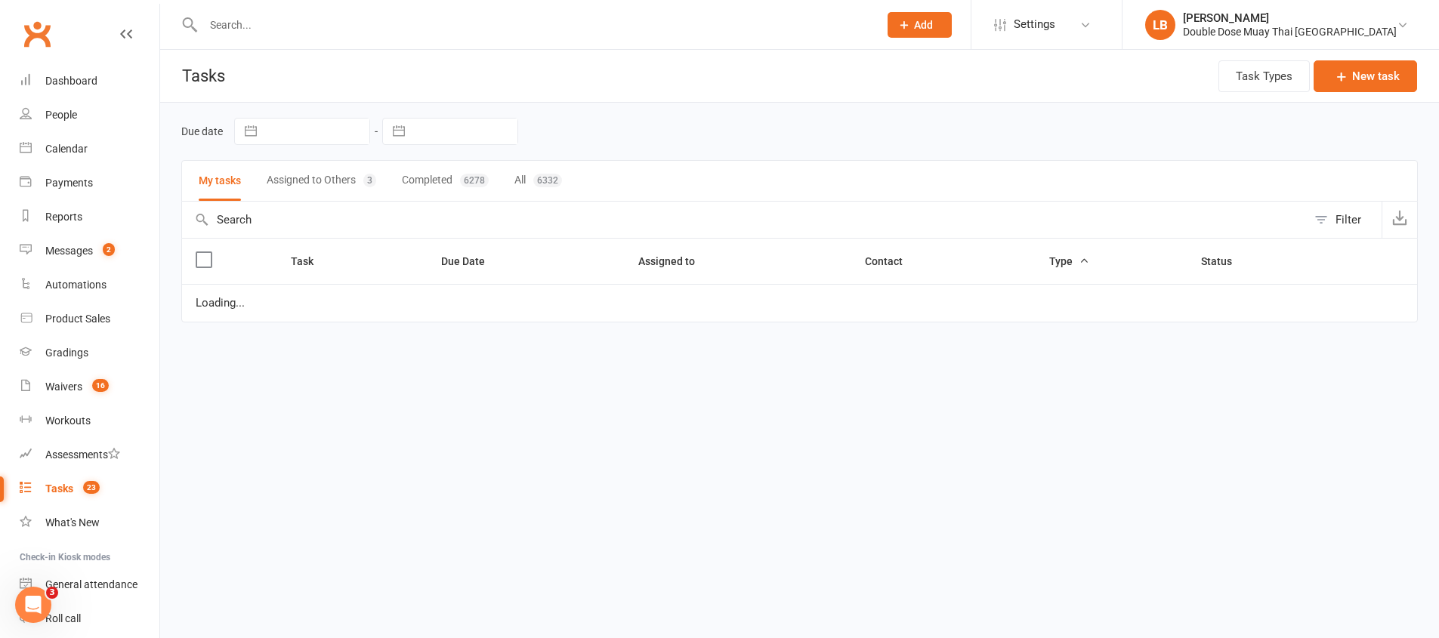
select select "started"
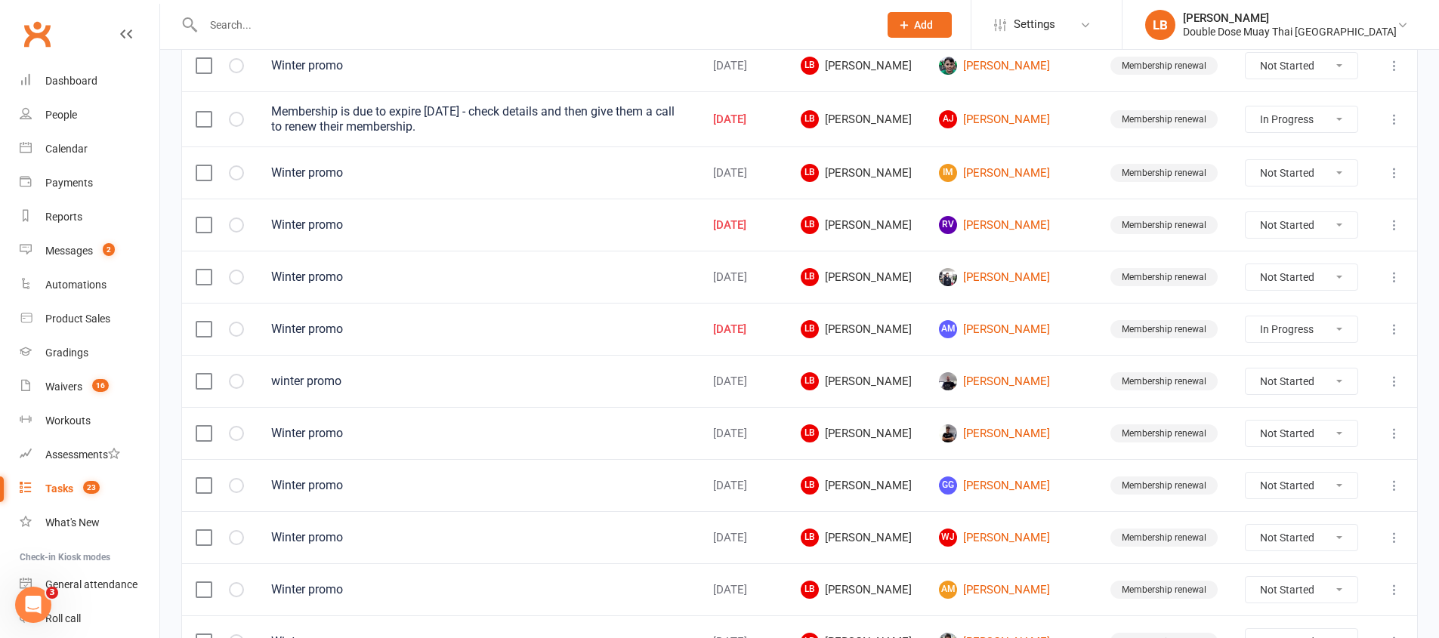
scroll to position [1068, 0]
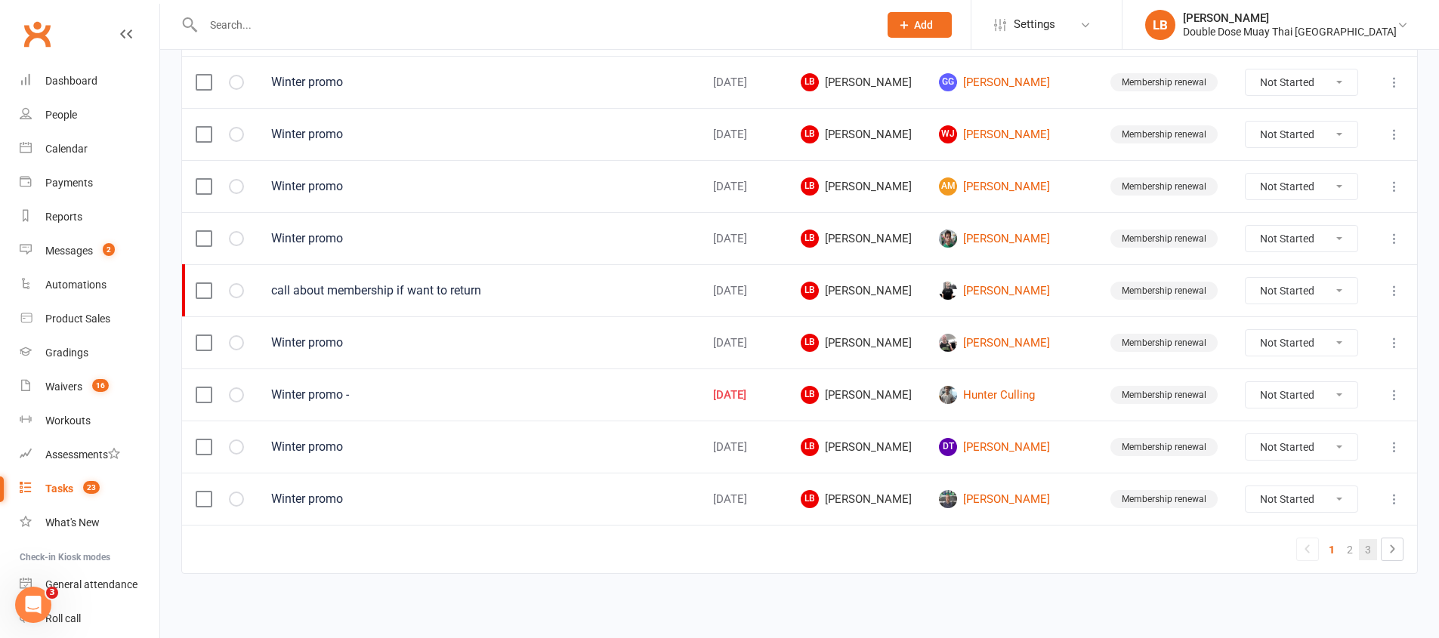
click at [1359, 544] on link "3" at bounding box center [1368, 549] width 18 height 21
select select "started"
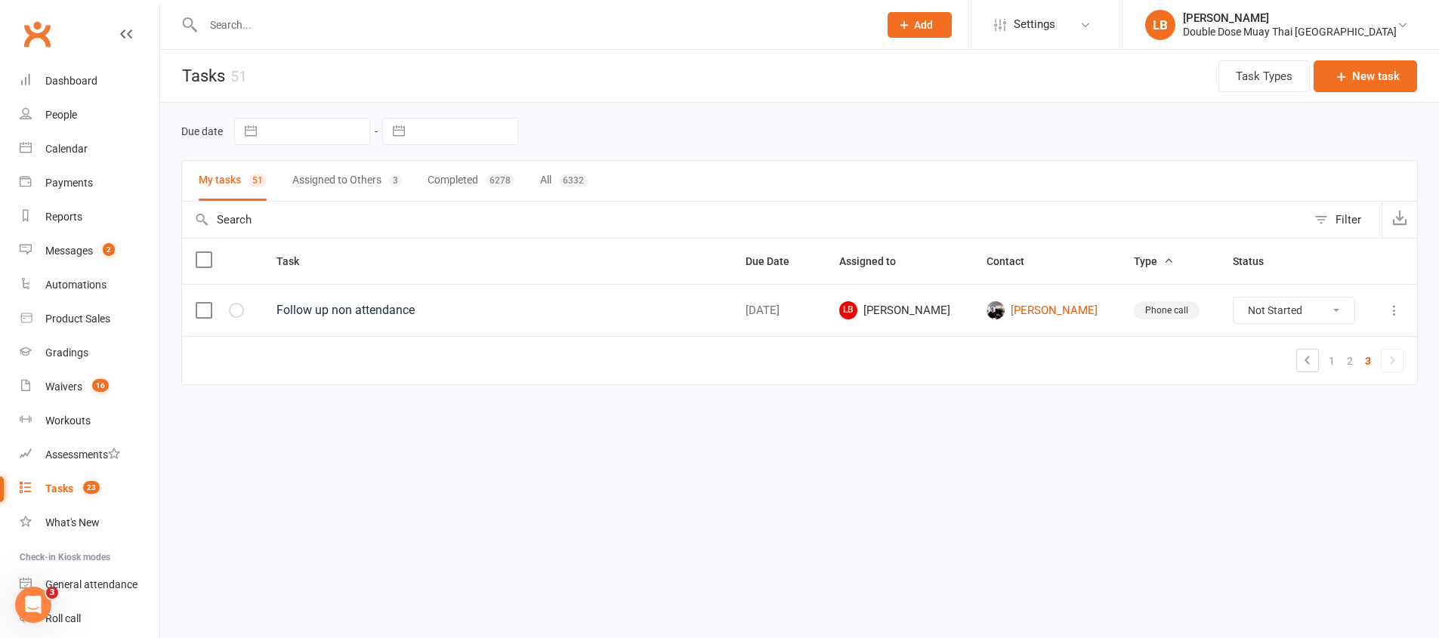
scroll to position [0, 0]
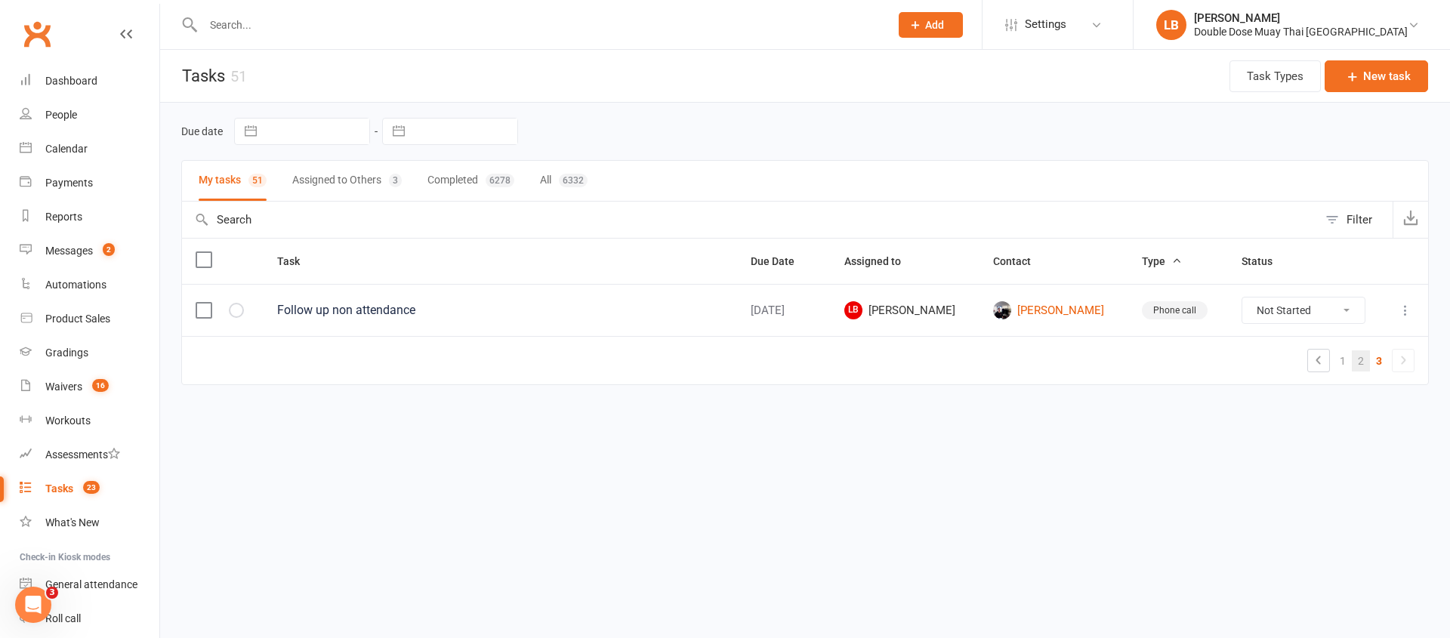
click at [1364, 352] on link "2" at bounding box center [1361, 360] width 18 height 21
select select "started"
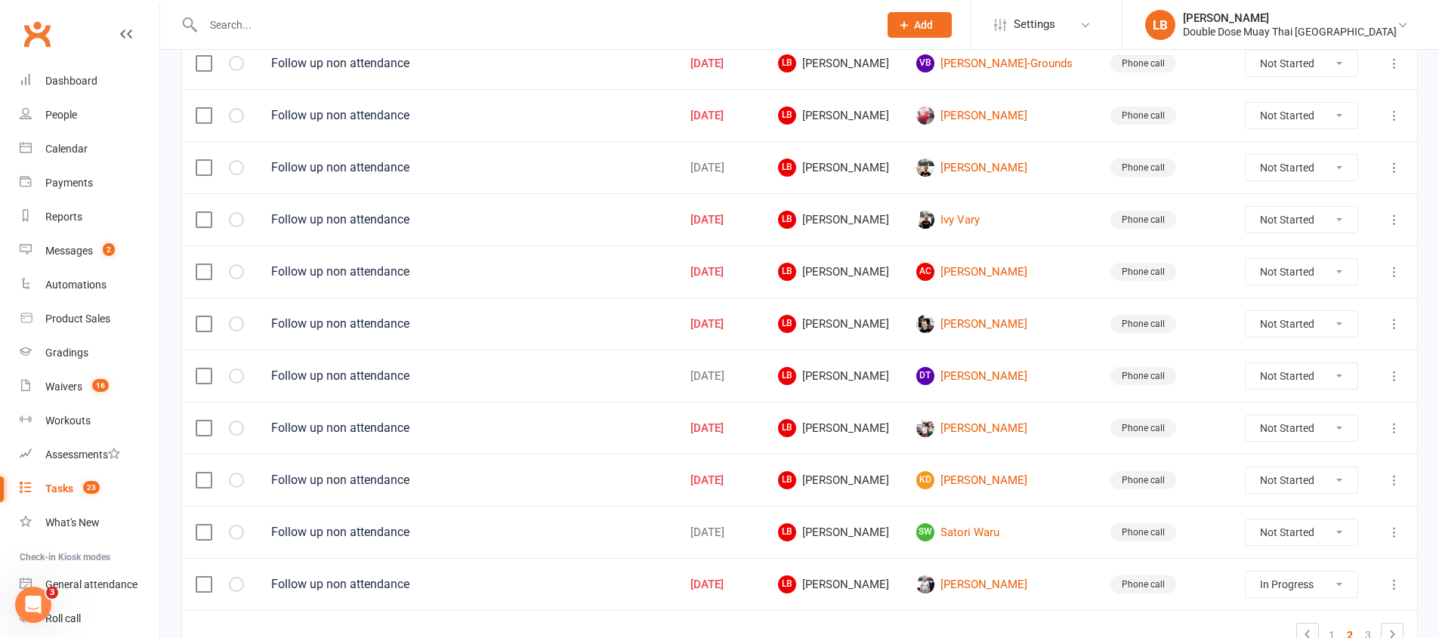
scroll to position [1068, 0]
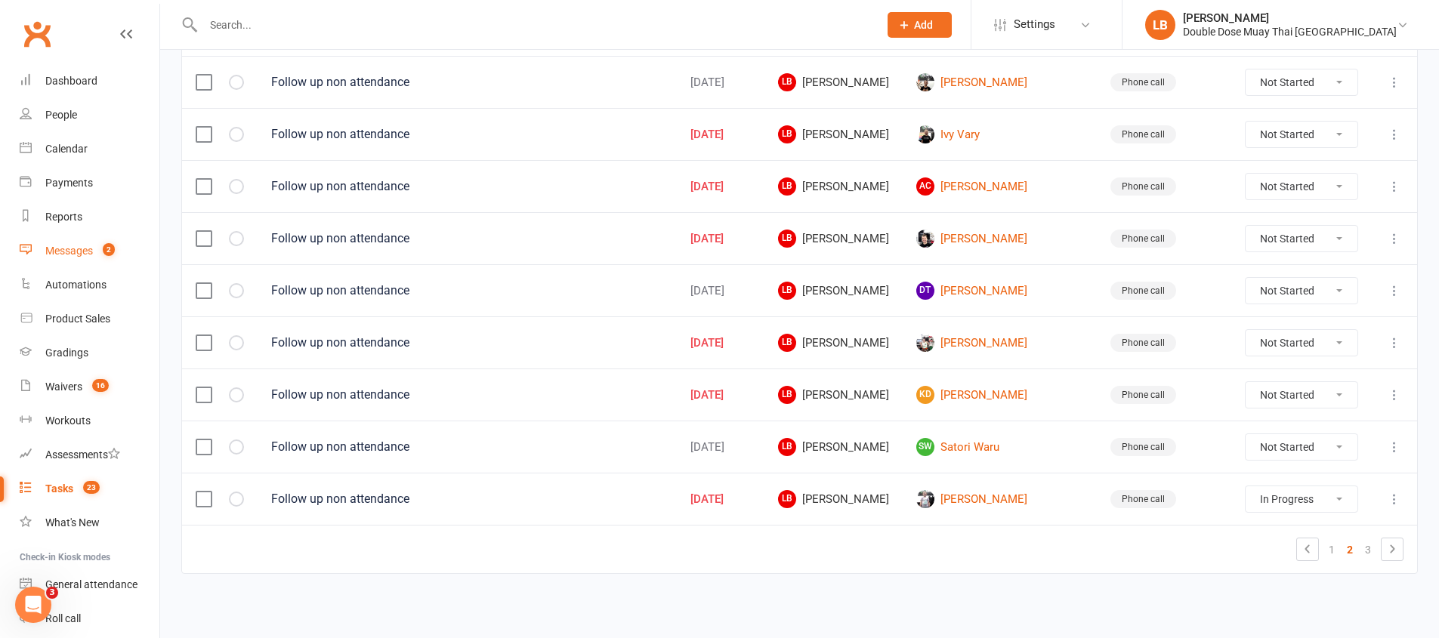
click at [99, 255] on count-badge "2" at bounding box center [105, 251] width 20 height 12
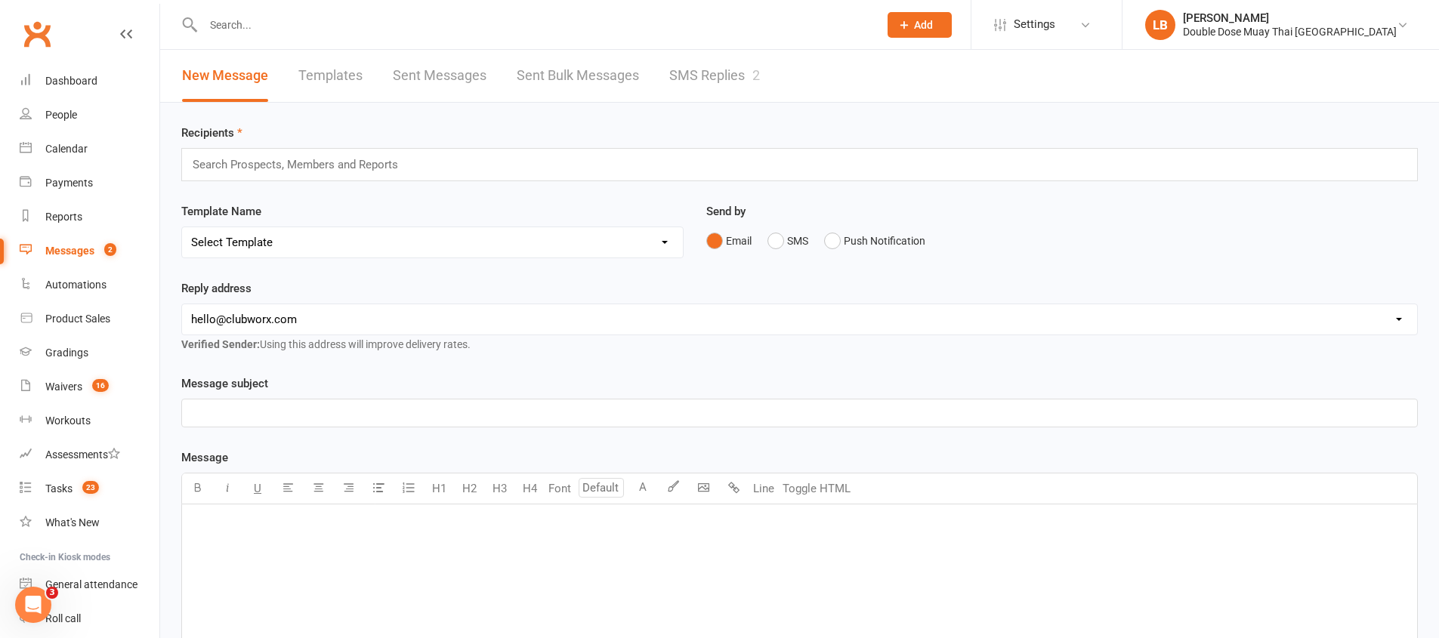
click at [677, 70] on link "SMS Replies 2" at bounding box center [714, 76] width 91 height 52
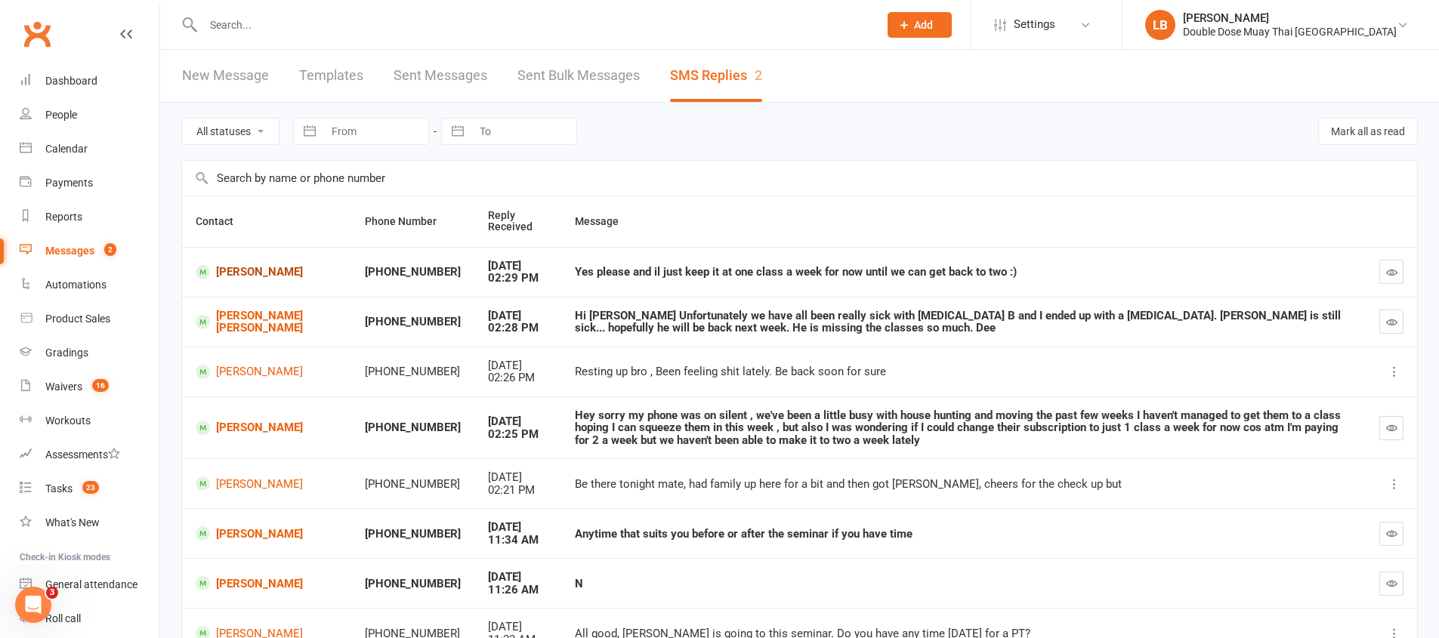
click at [242, 276] on link "Malacai James-Oakley" at bounding box center [267, 272] width 142 height 14
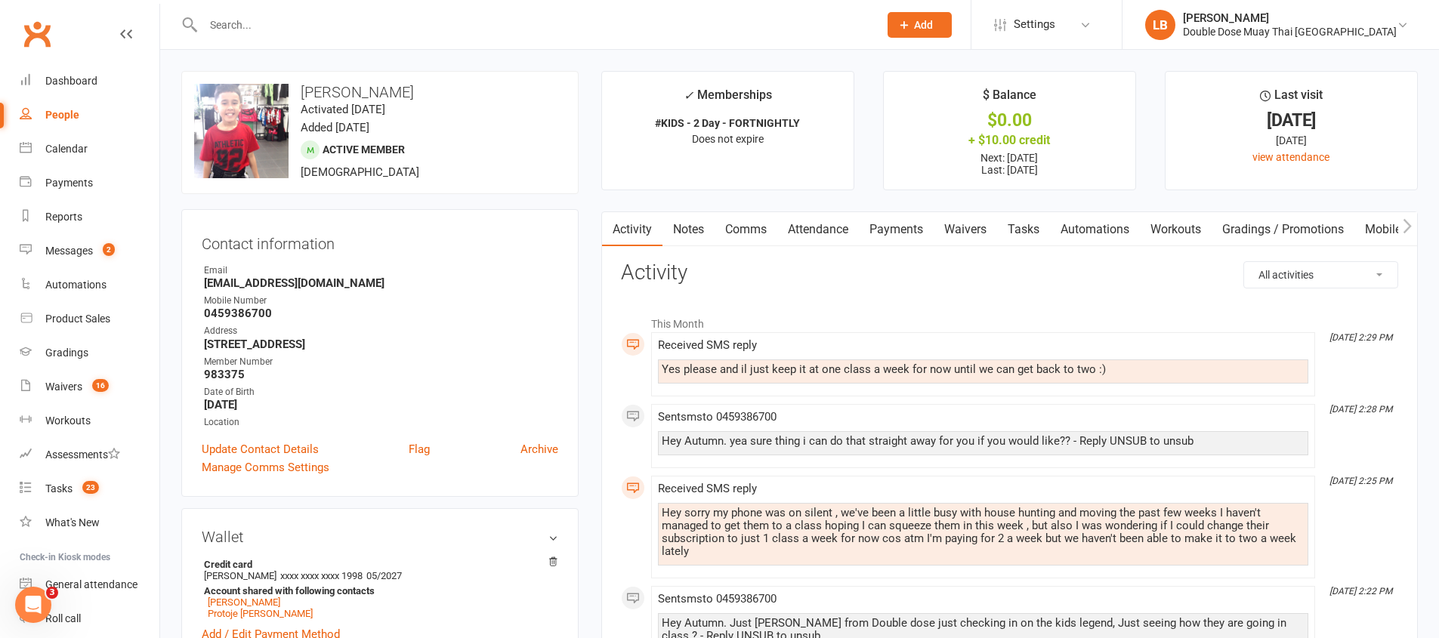
click at [900, 242] on link "Payments" at bounding box center [896, 229] width 75 height 35
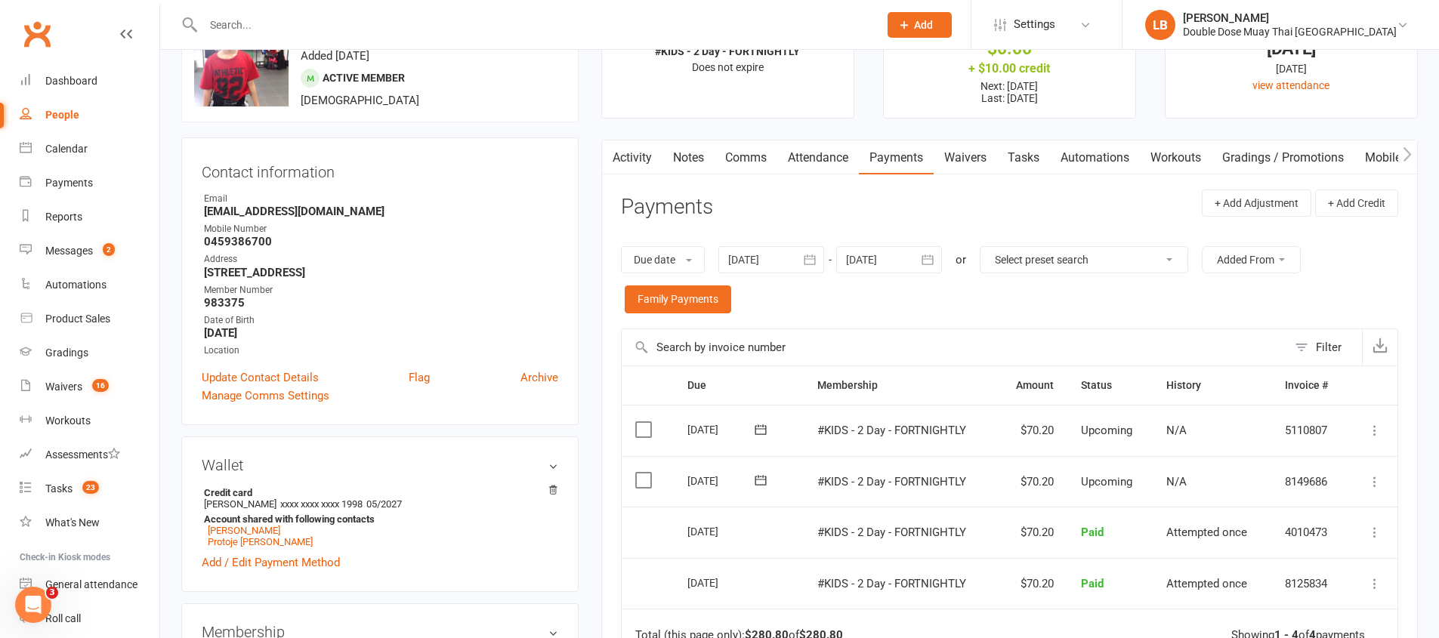
scroll to position [75, 0]
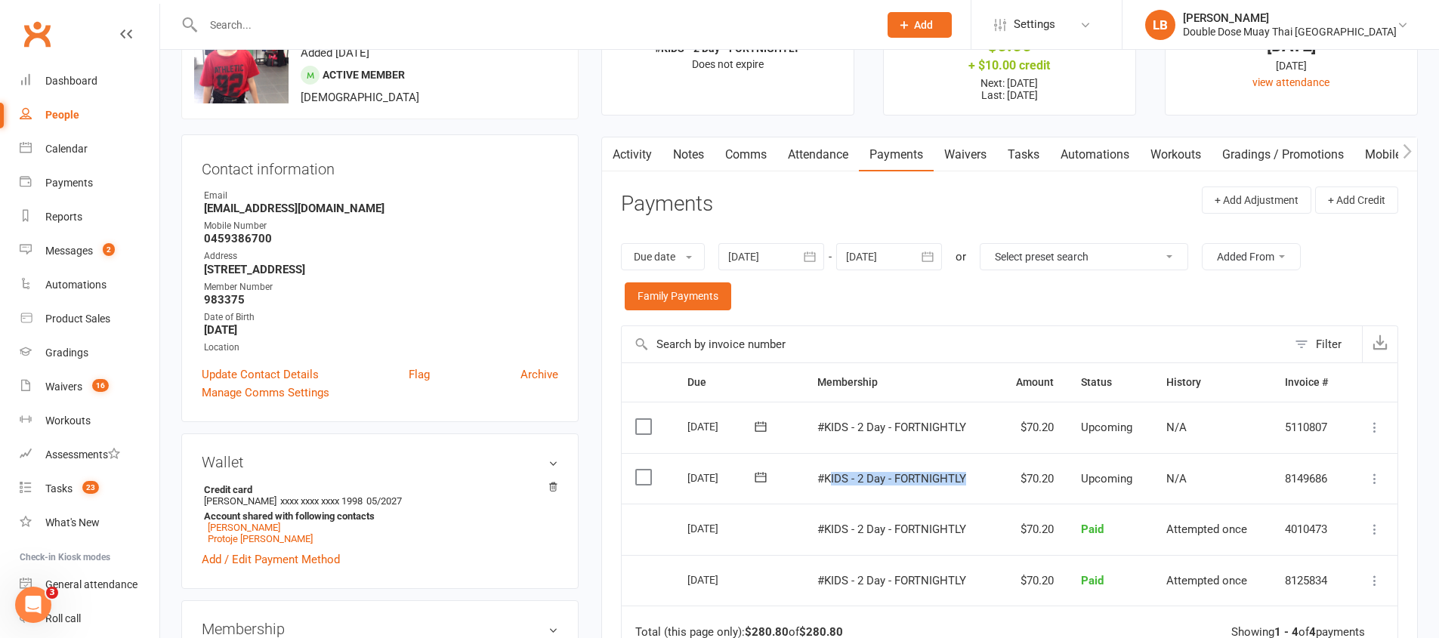
drag, startPoint x: 829, startPoint y: 477, endPoint x: 921, endPoint y: 486, distance: 91.8
click at [921, 486] on td "#KIDS - 2 Day - FORTNIGHTLY" at bounding box center [899, 478] width 193 height 51
click at [1002, 475] on td "$70.20" at bounding box center [1031, 478] width 71 height 51
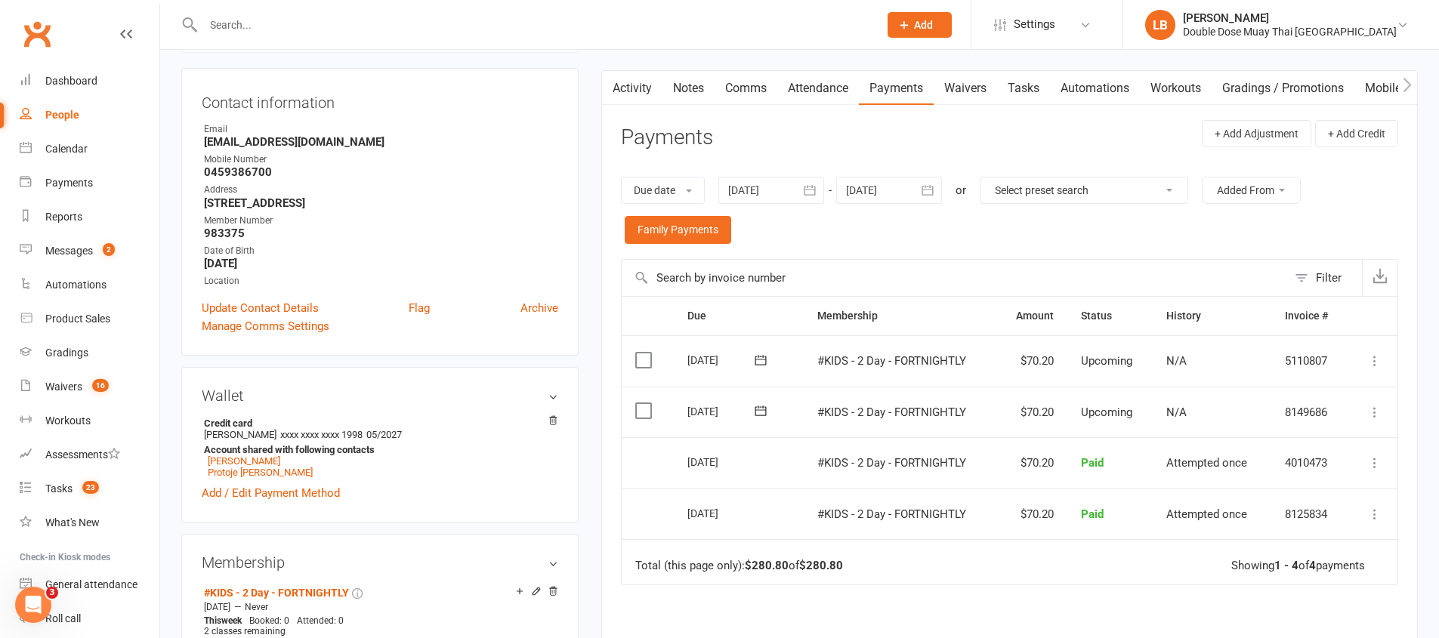
scroll to position [196, 0]
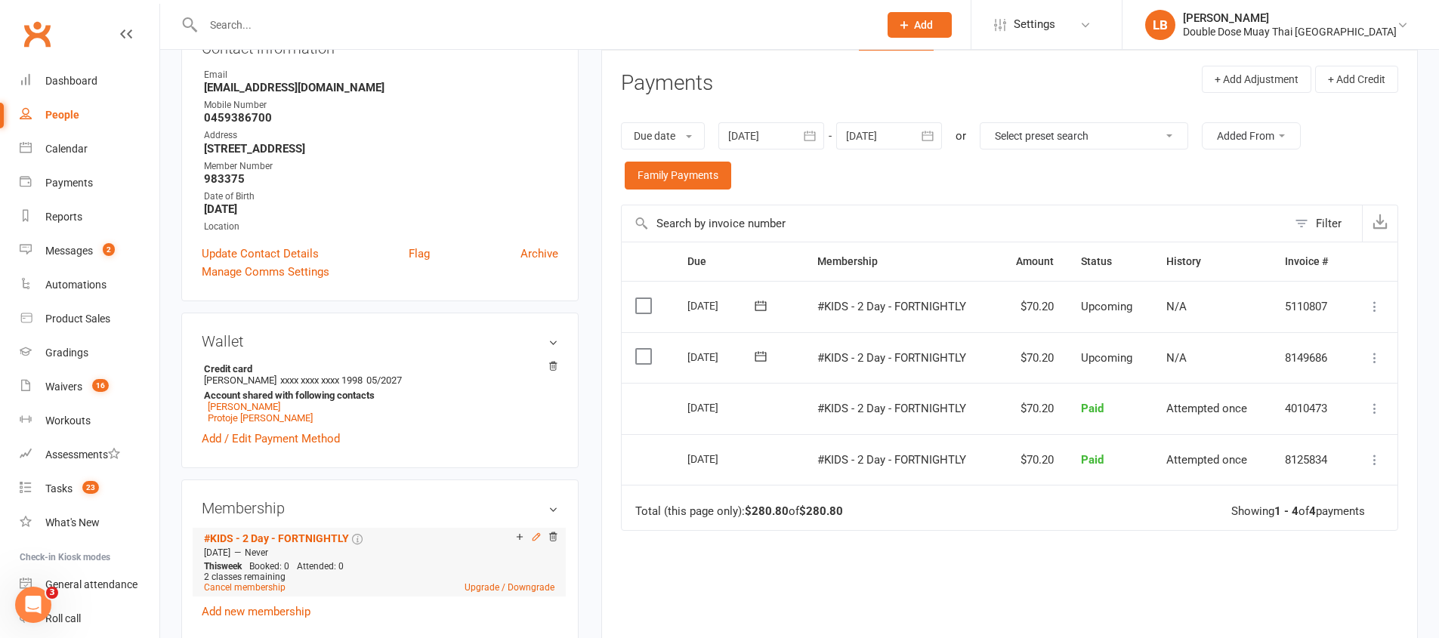
click at [532, 534] on icon at bounding box center [536, 537] width 11 height 11
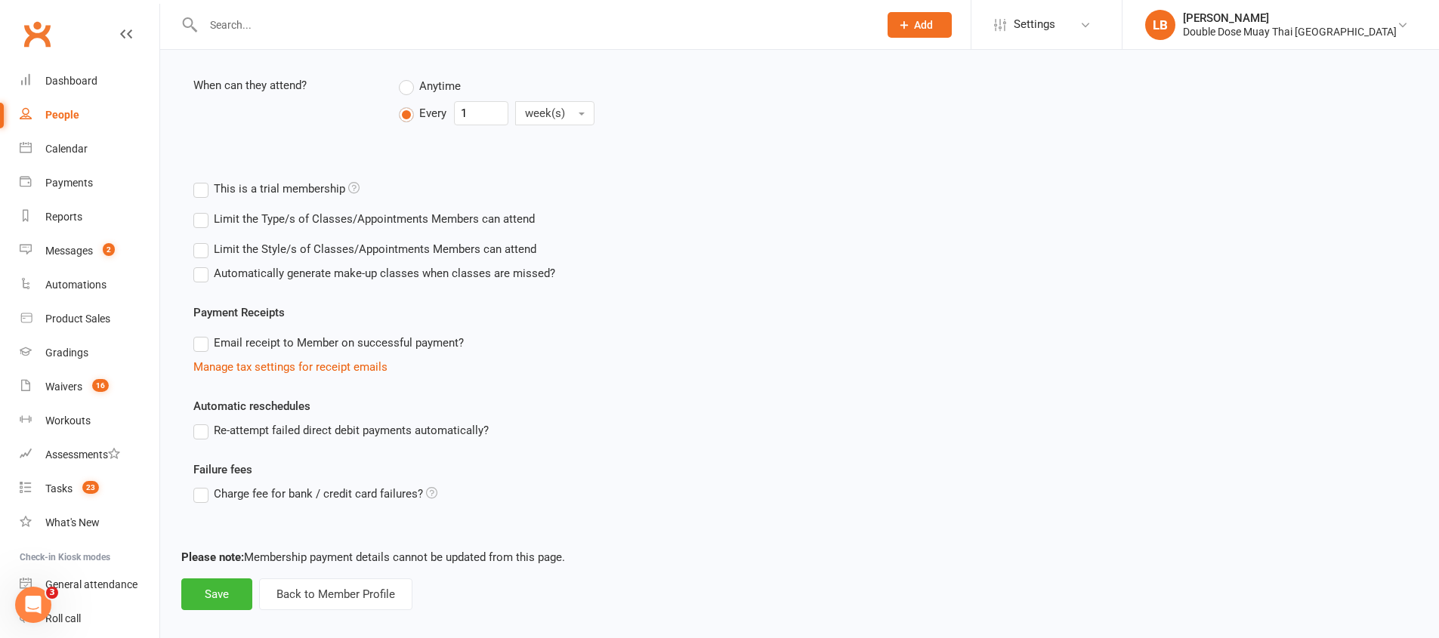
scroll to position [439, 0]
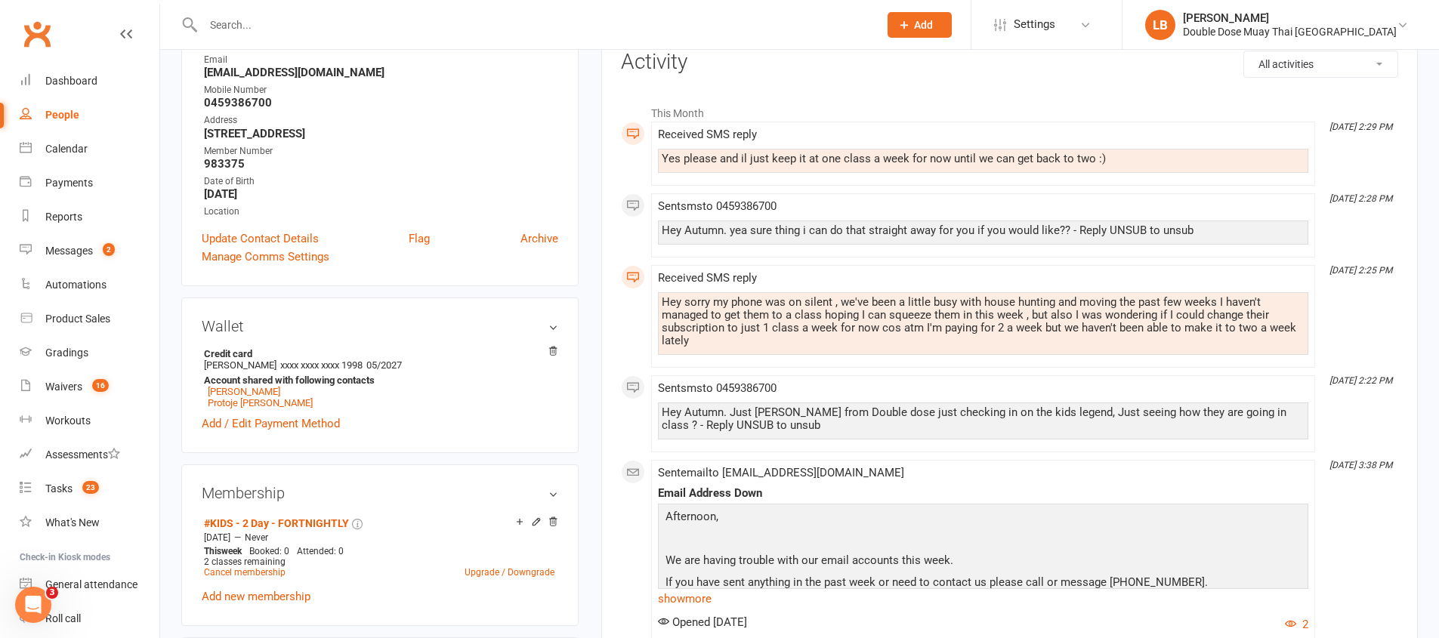
scroll to position [521, 0]
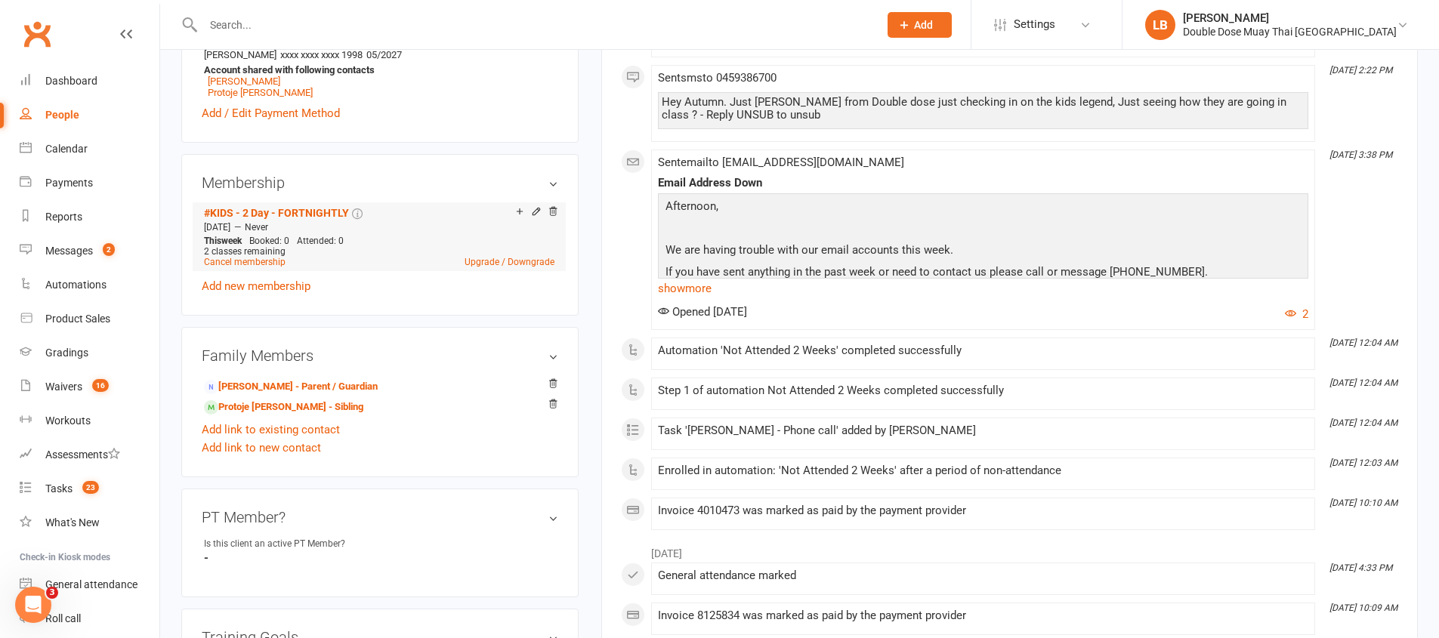
click at [487, 254] on div "2 classes remaining" at bounding box center [379, 251] width 350 height 11
click at [485, 258] on link "Upgrade / Downgrade" at bounding box center [509, 262] width 90 height 11
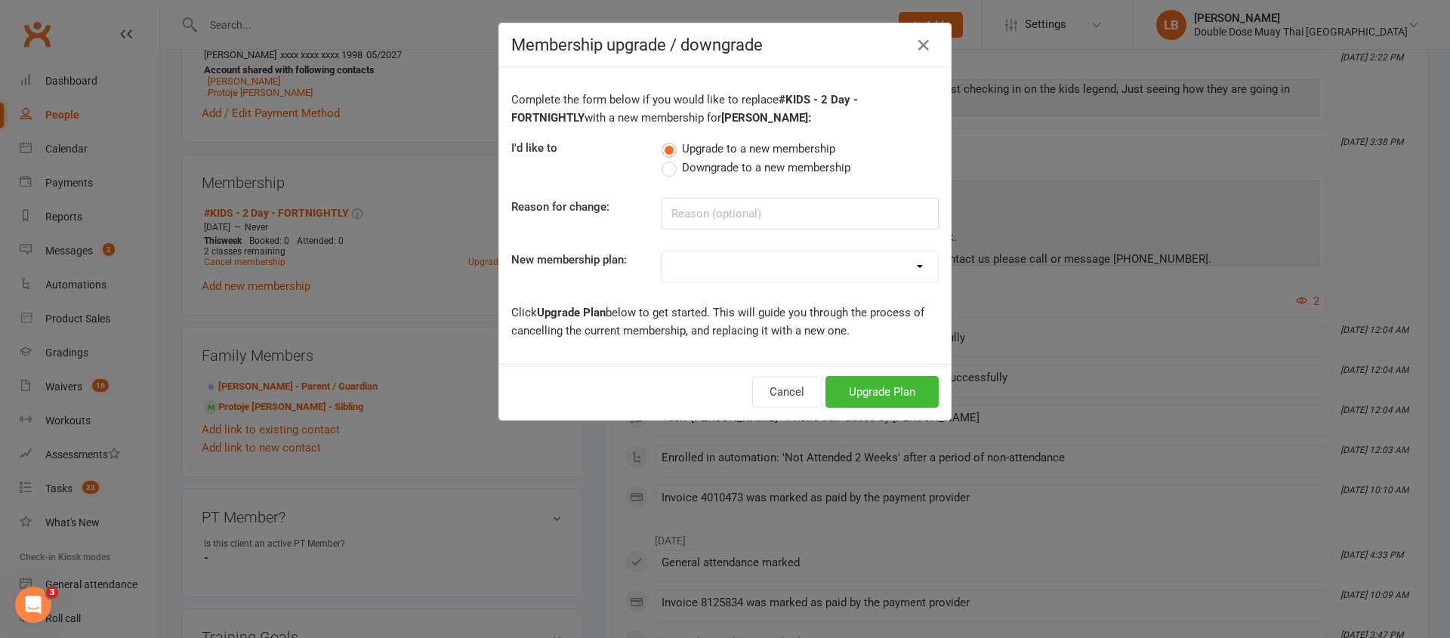
click at [662, 168] on label "Downgrade to a new membership" at bounding box center [756, 168] width 189 height 18
click at [662, 159] on input "Downgrade to a new membership" at bounding box center [667, 159] width 10 height 0
click at [704, 205] on input at bounding box center [800, 214] width 277 height 32
type input "cant make it"
click at [702, 267] on select "#KIDS - 1 Day - WEEKLY #KIDS - 1 Day - FORTNIGHTLY #KIDS - 1 Day - 12 Wks - Pai…" at bounding box center [800, 266] width 276 height 30
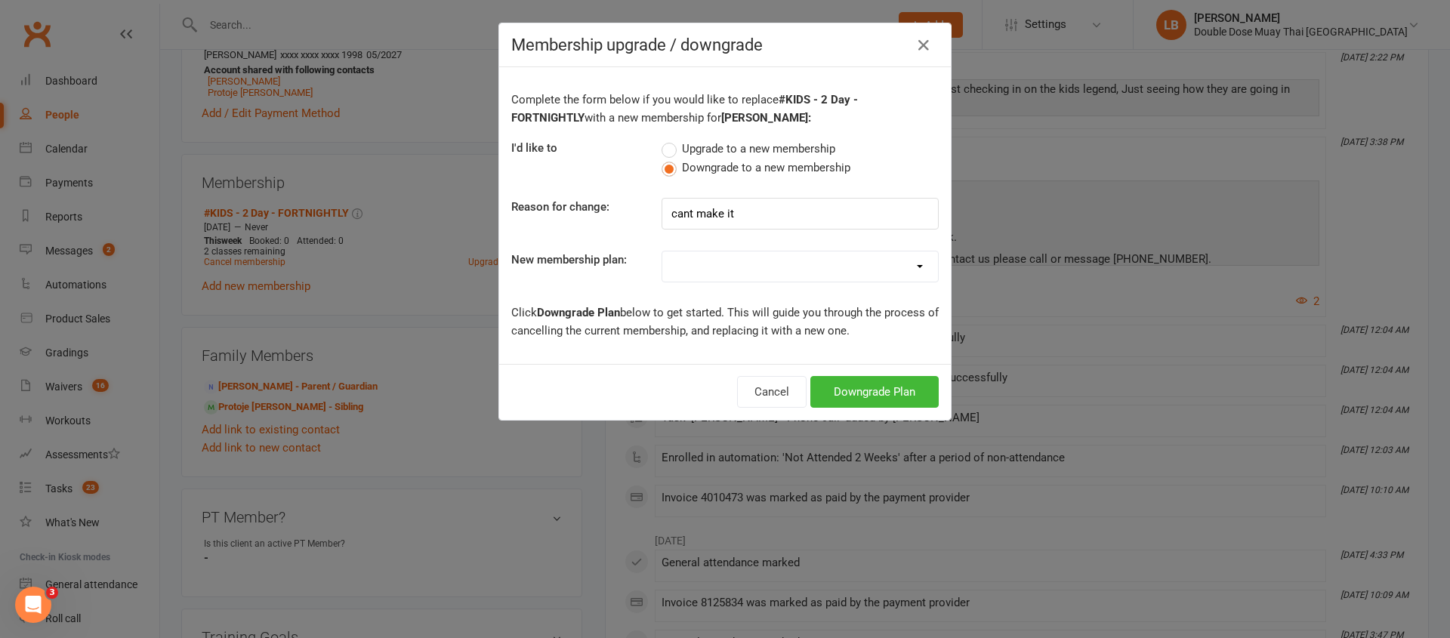
select select "1"
click at [863, 390] on button "Downgrade Plan" at bounding box center [874, 392] width 128 height 32
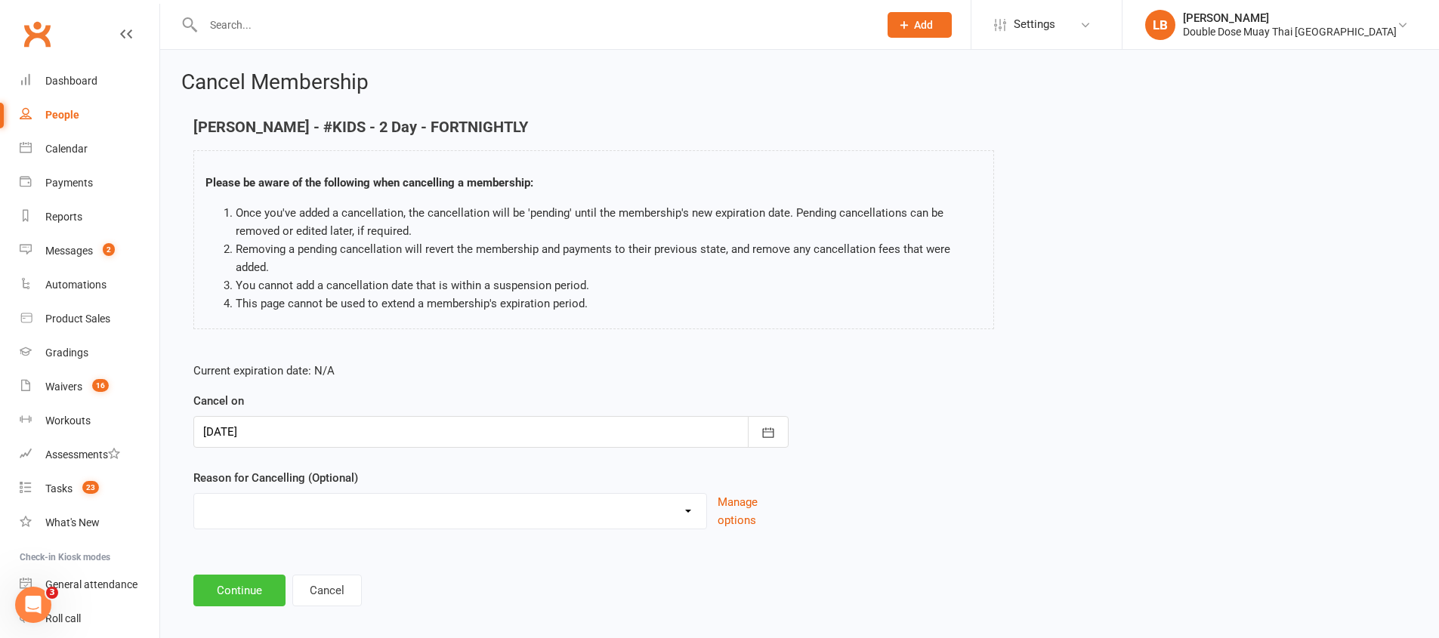
click at [233, 583] on button "Continue" at bounding box center [239, 591] width 92 height 32
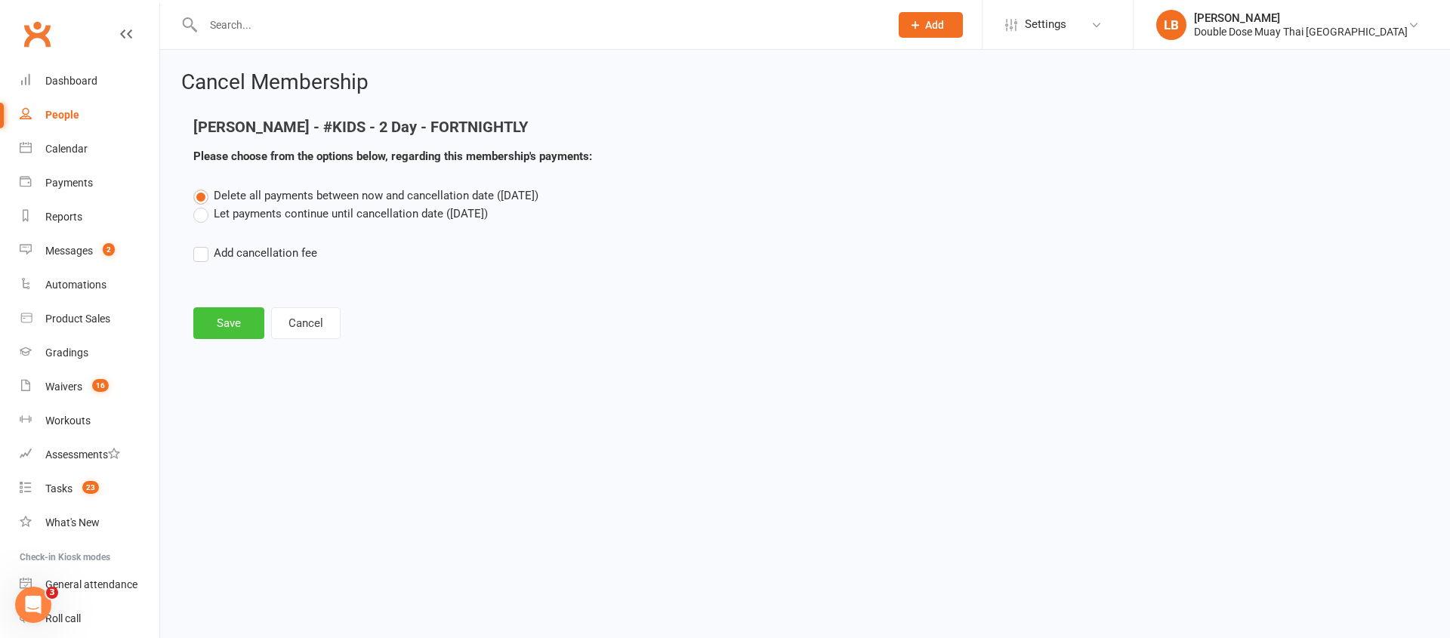
click at [218, 311] on button "Save" at bounding box center [228, 323] width 71 height 32
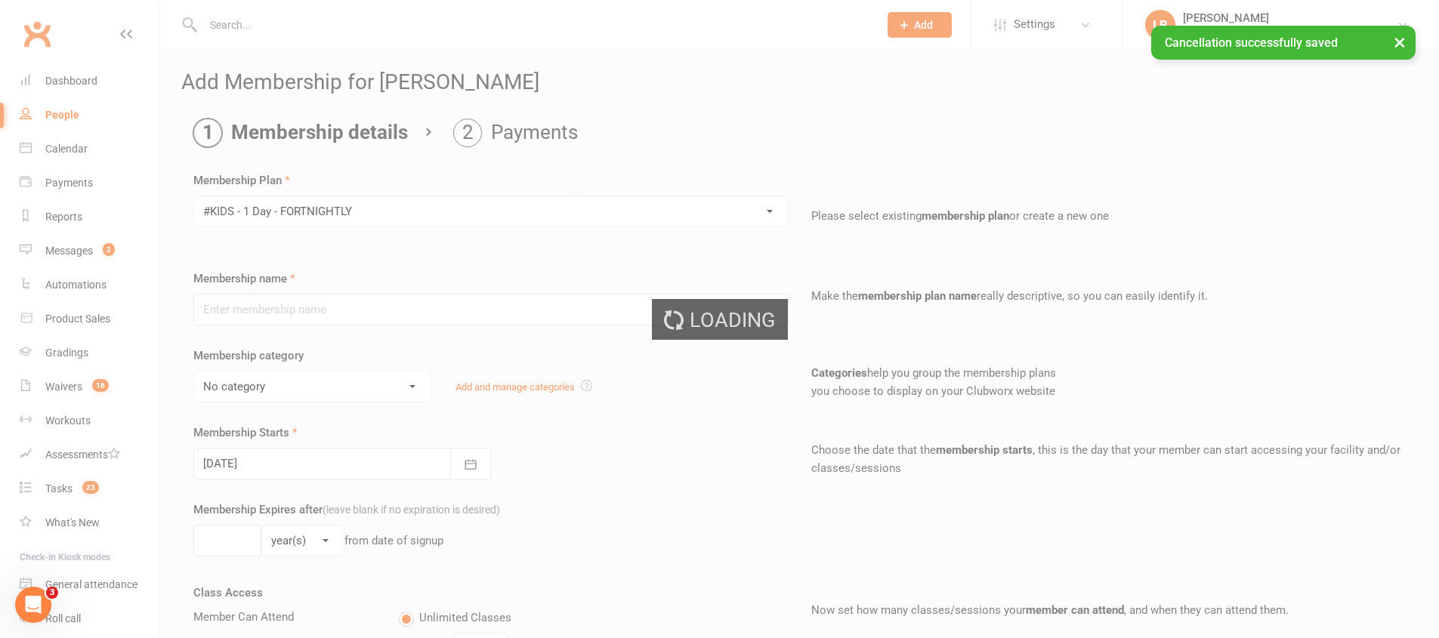
type input "#KIDS - 1 Day - FORTNIGHTLY"
select select "3"
type input "0"
type input "1"
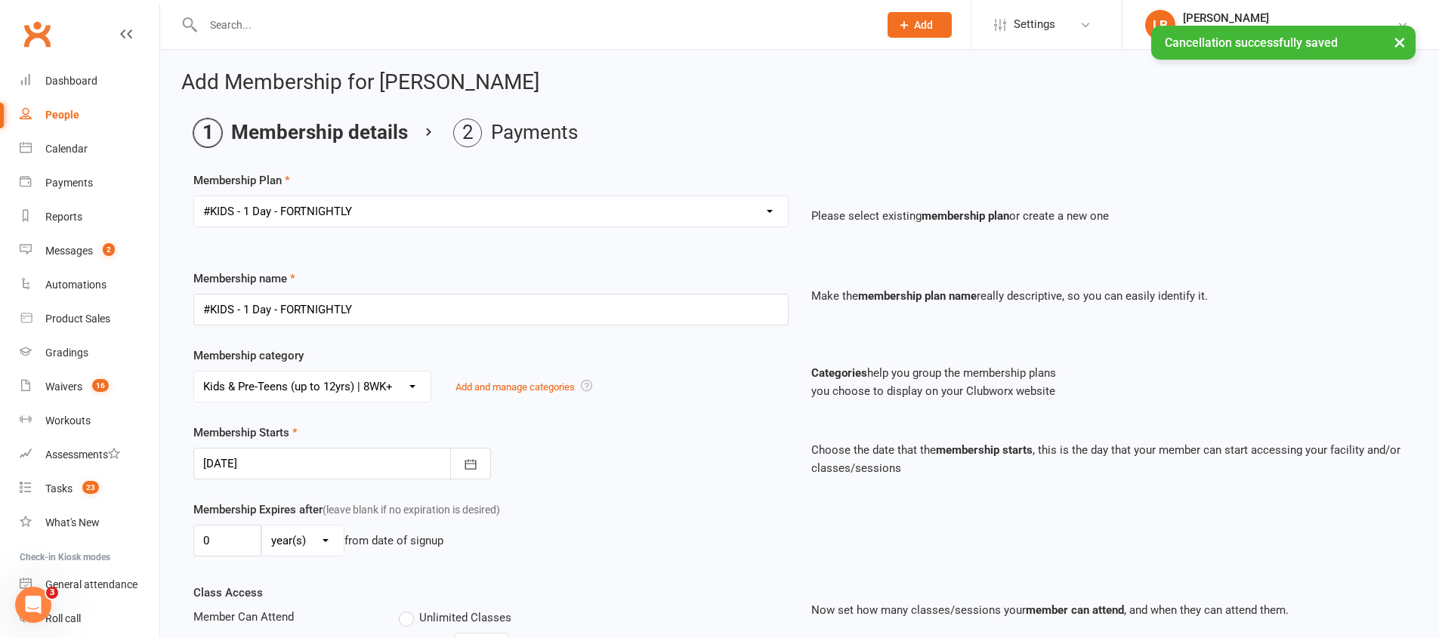
scroll to position [3, 0]
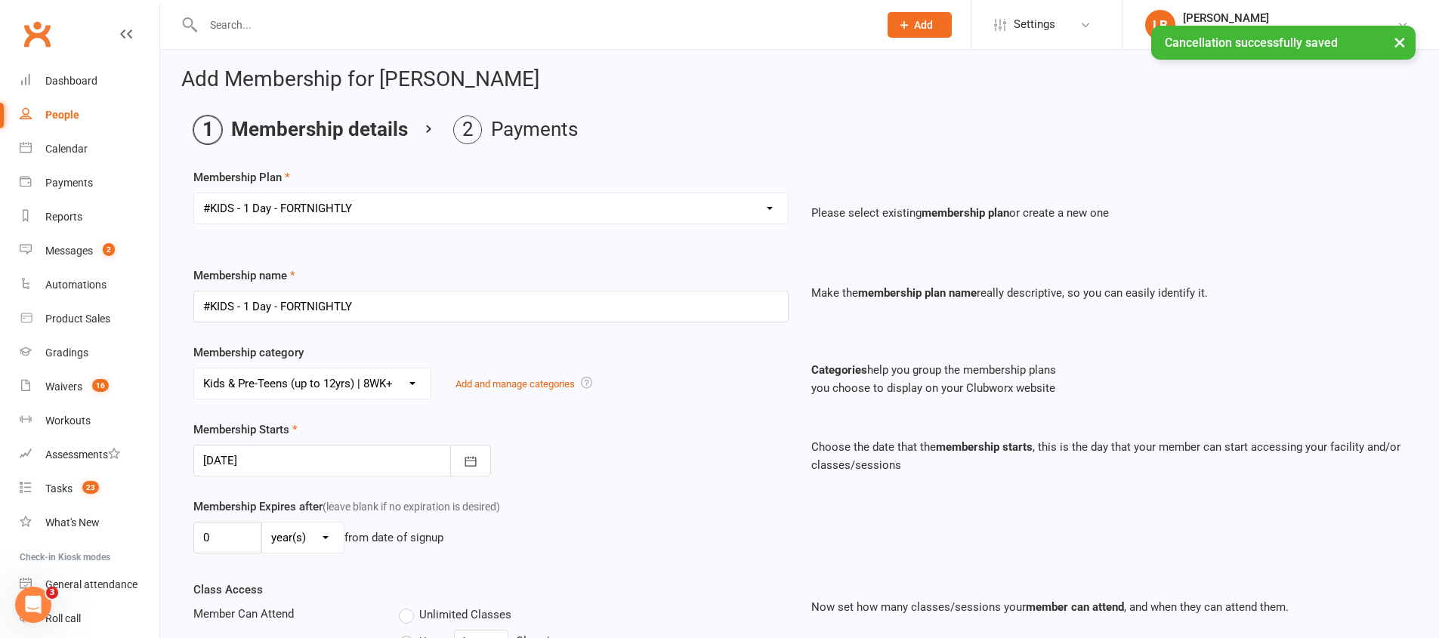
click at [313, 457] on div at bounding box center [342, 461] width 298 height 32
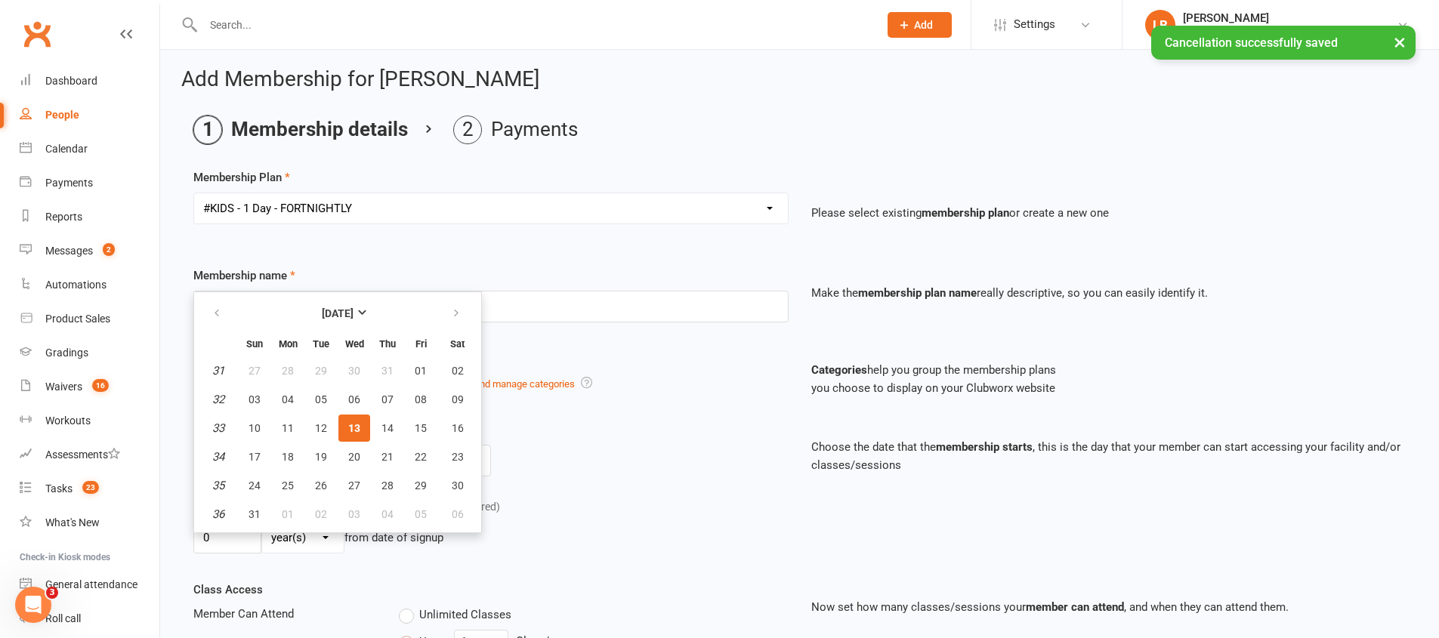
click at [665, 377] on div "Categories help you group the membership plans you choose to display on your Cl…" at bounding box center [715, 382] width 228 height 63
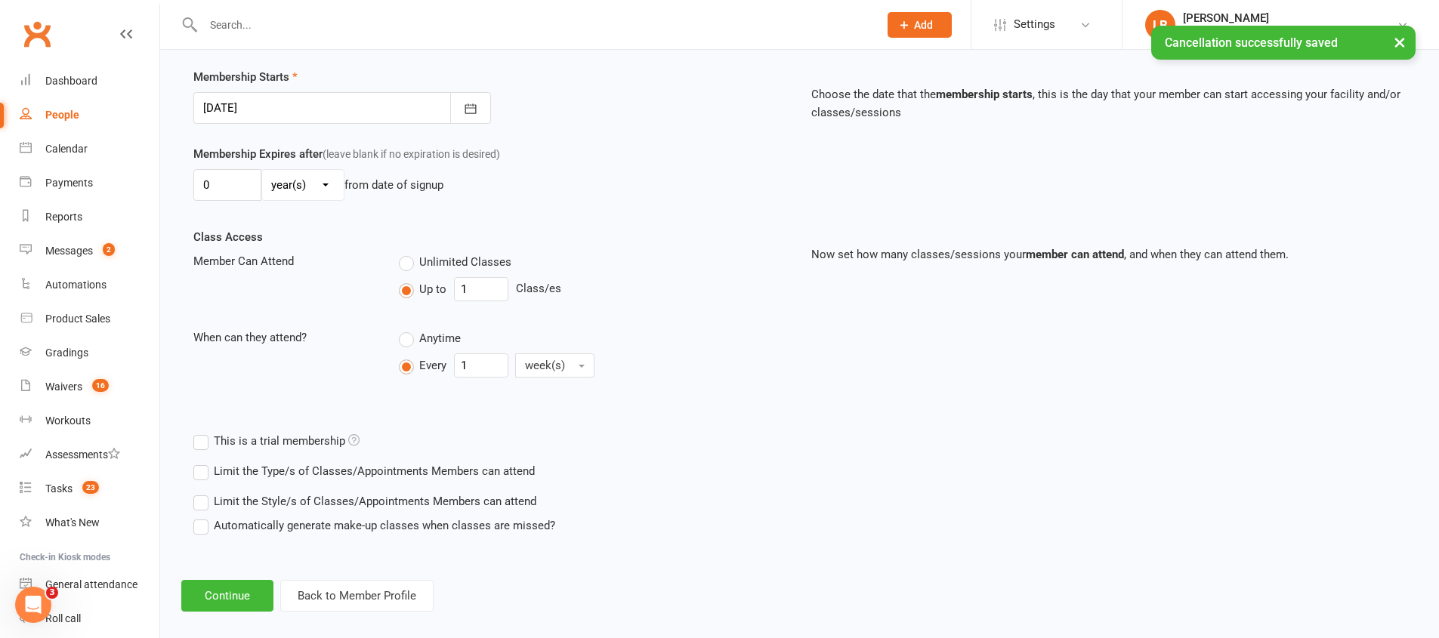
scroll to position [372, 0]
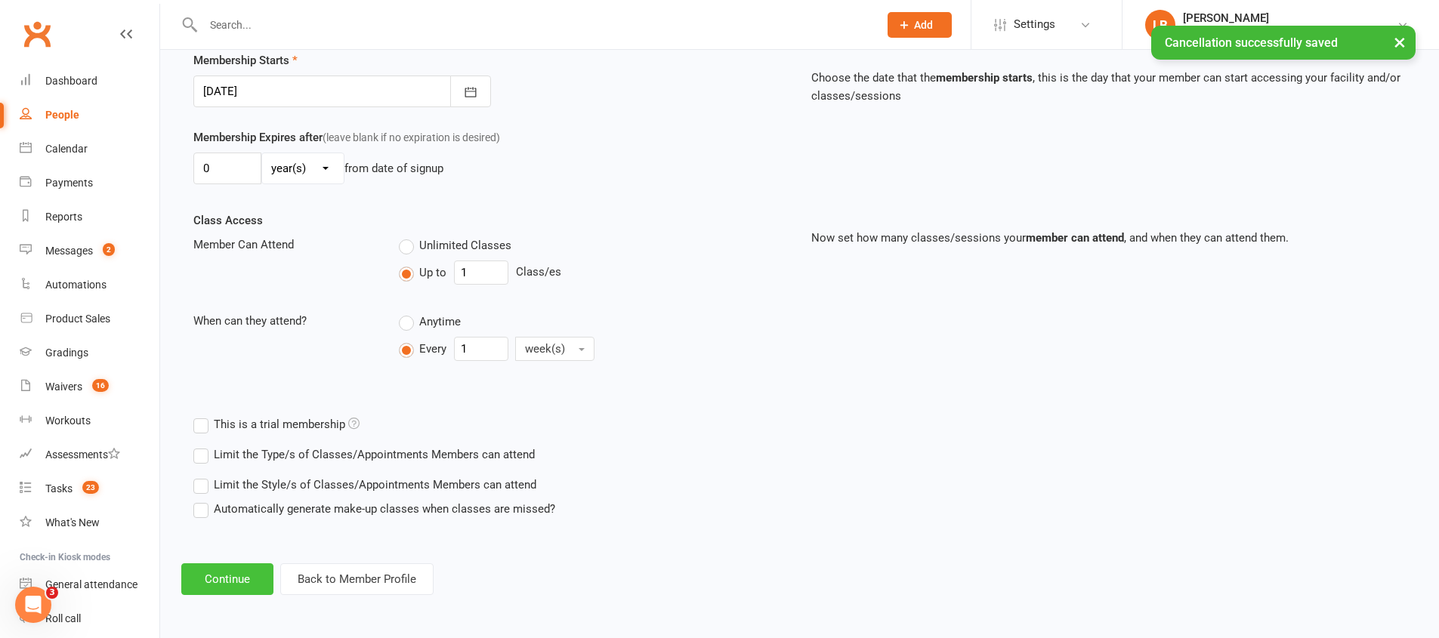
click at [258, 588] on button "Continue" at bounding box center [227, 579] width 92 height 32
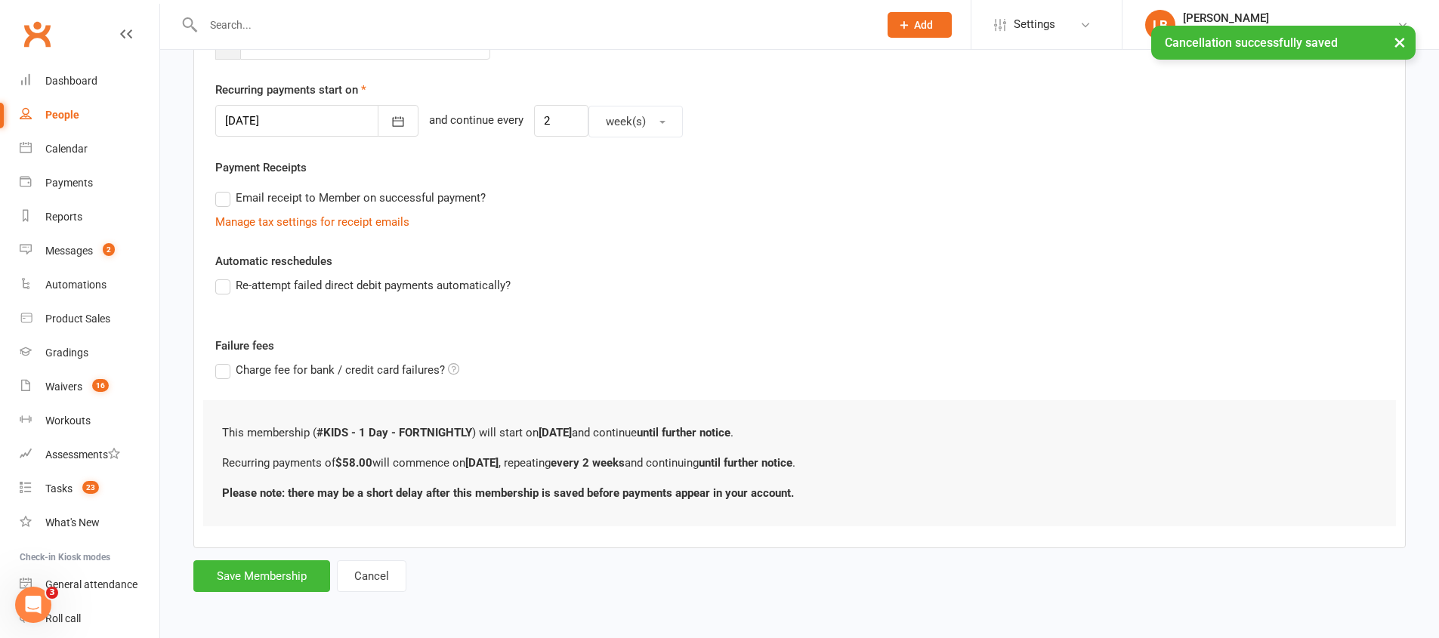
scroll to position [0, 0]
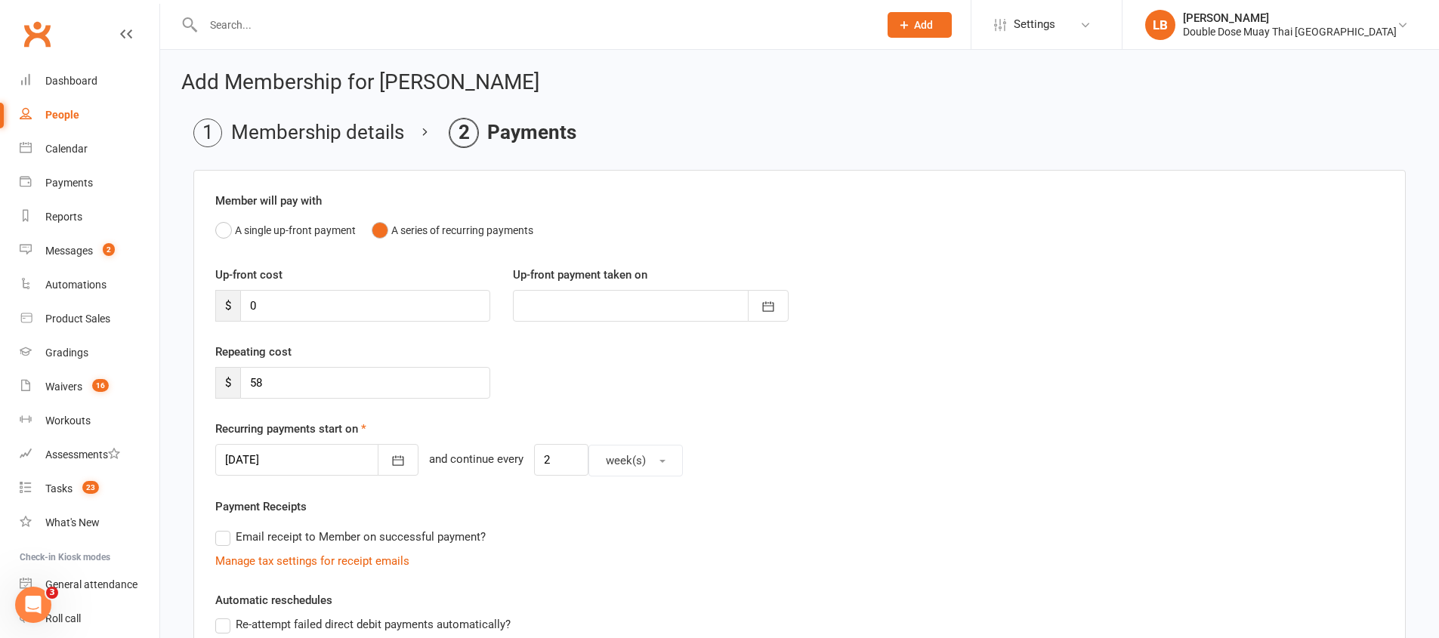
click at [329, 467] on div at bounding box center [316, 460] width 203 height 32
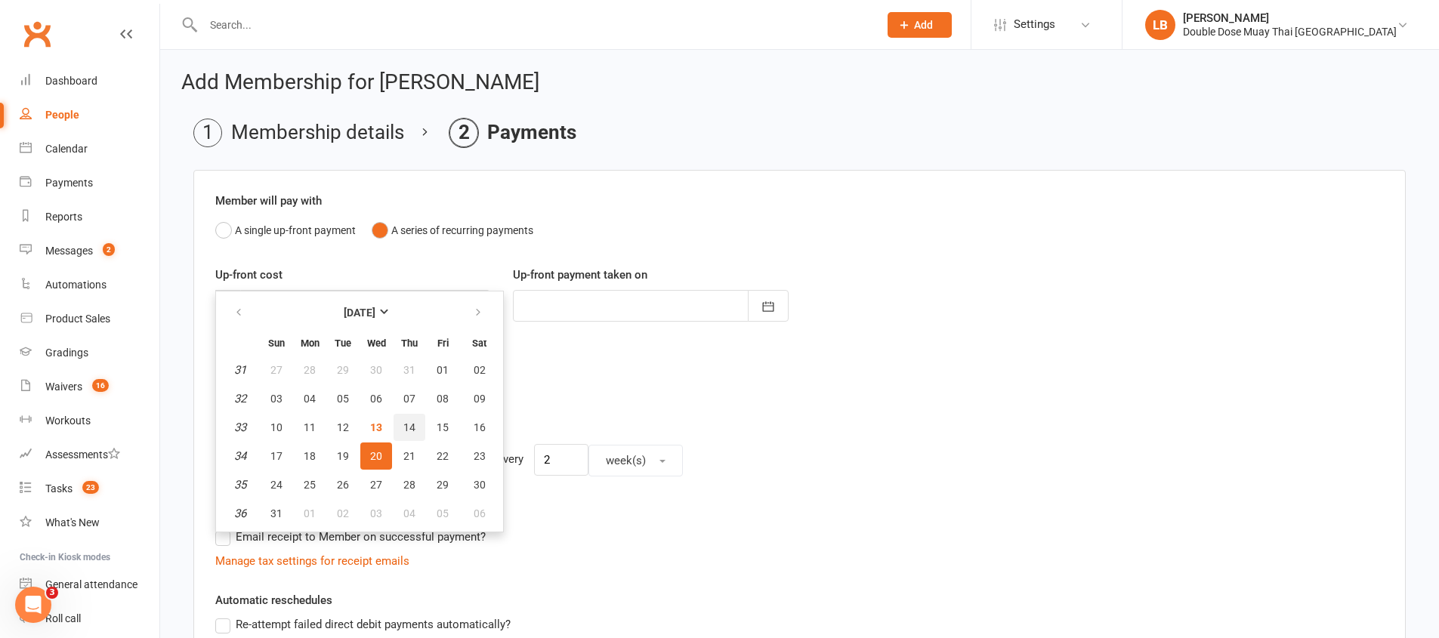
click at [404, 426] on span "14" at bounding box center [409, 427] width 12 height 12
type input "14 Aug 2025"
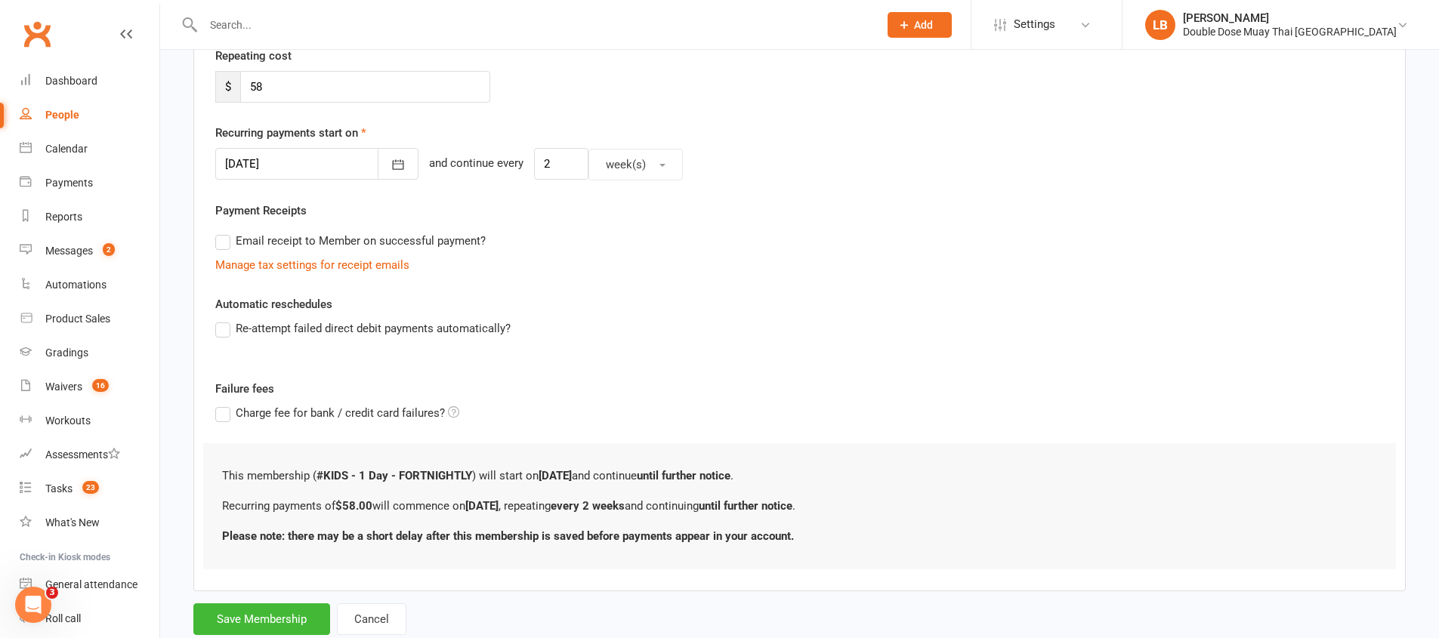
scroll to position [325, 0]
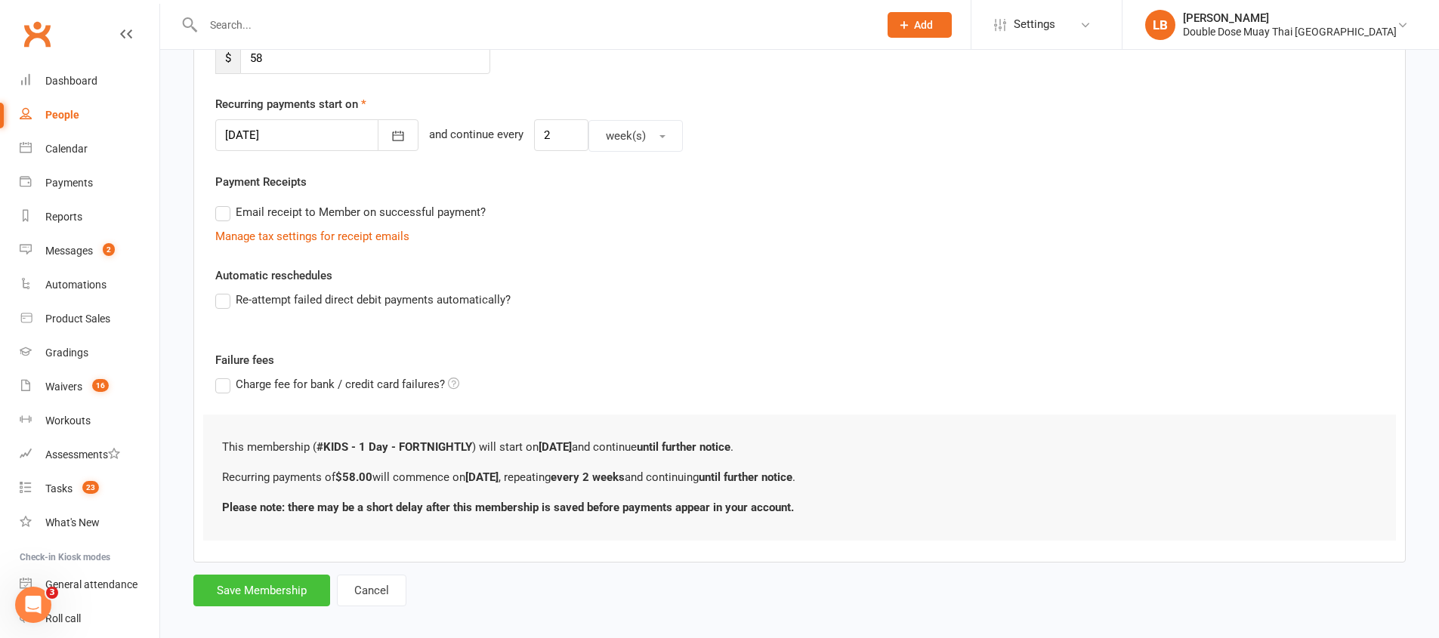
click at [272, 595] on button "Save Membership" at bounding box center [261, 591] width 137 height 32
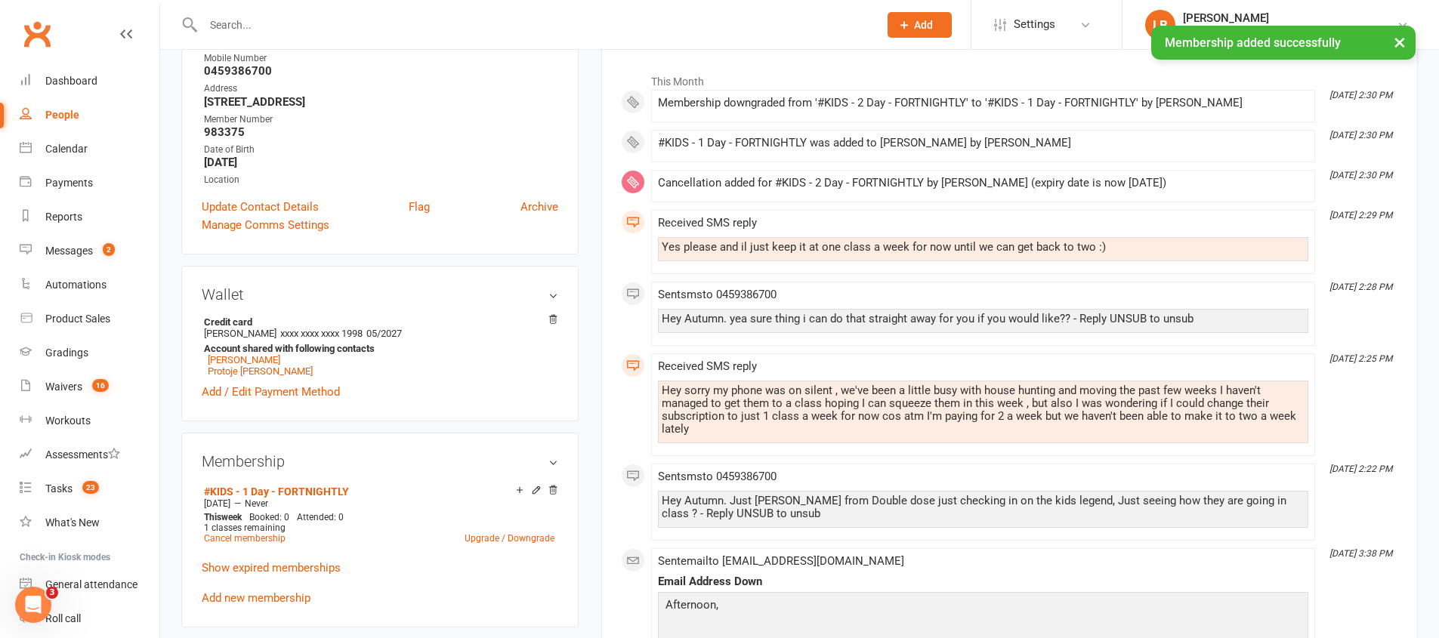
scroll to position [292, 0]
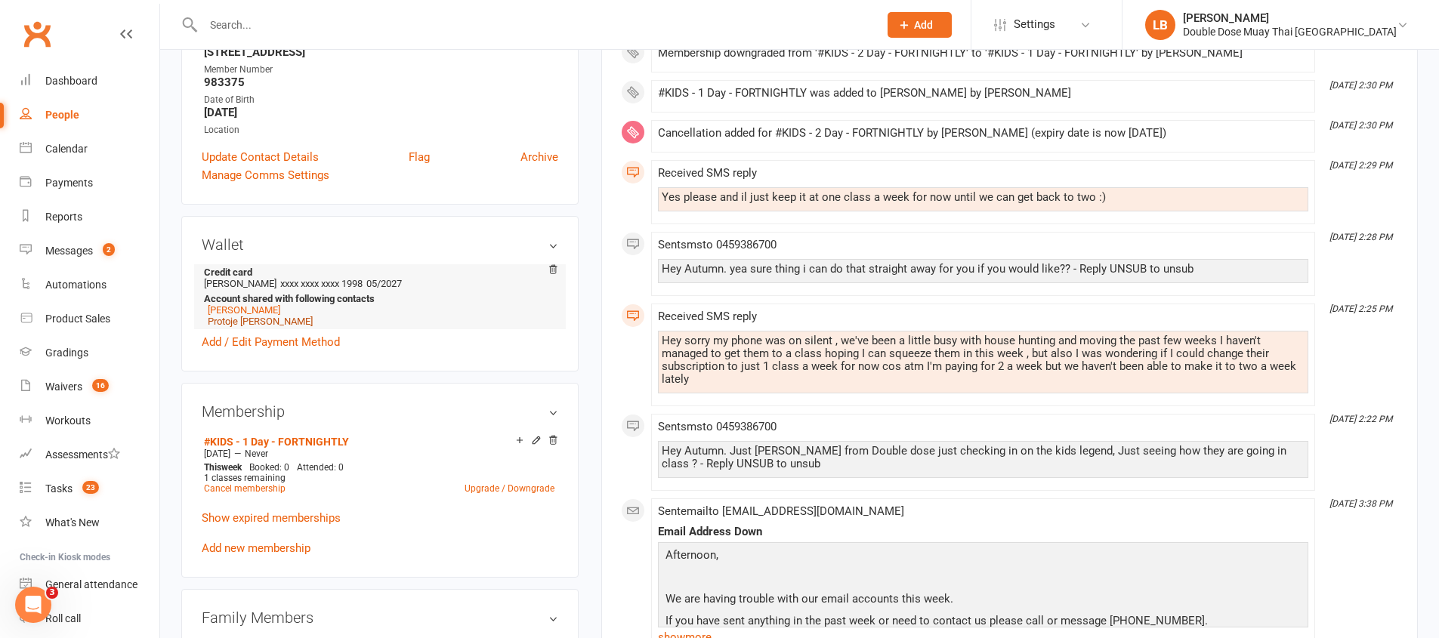
click at [262, 319] on link "Protoje James-Oakley" at bounding box center [260, 321] width 105 height 11
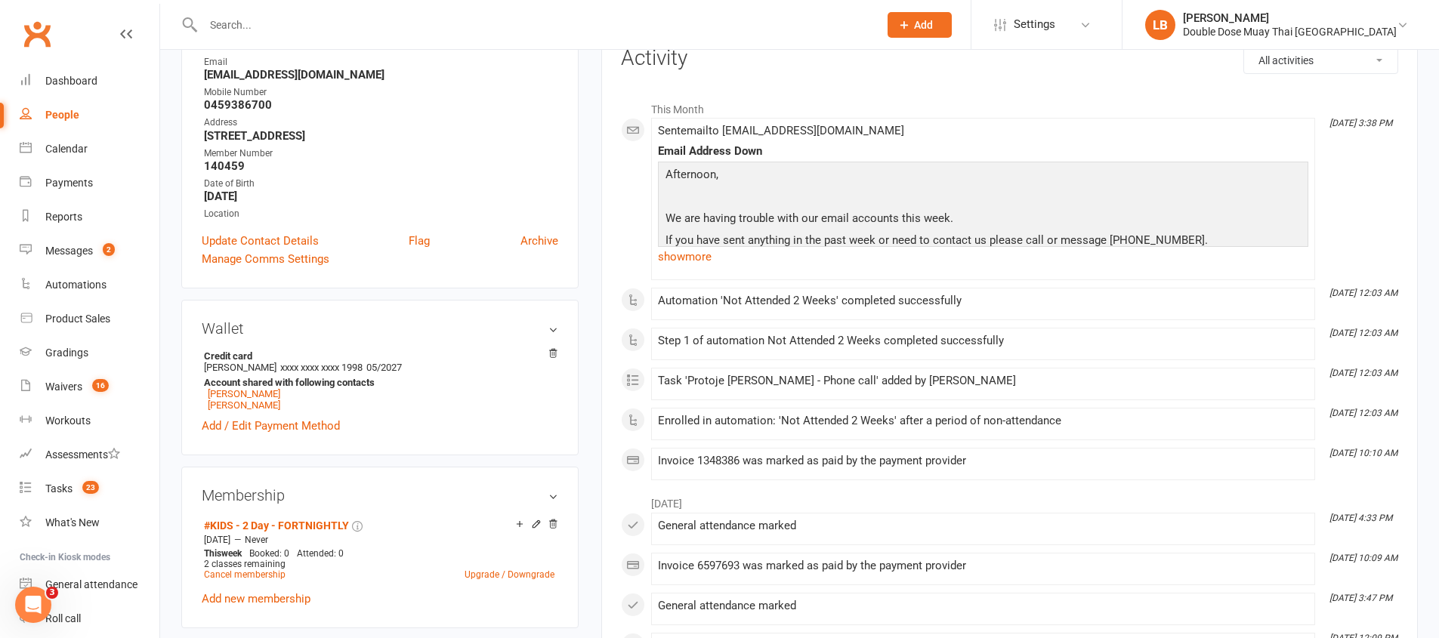
scroll to position [233, 0]
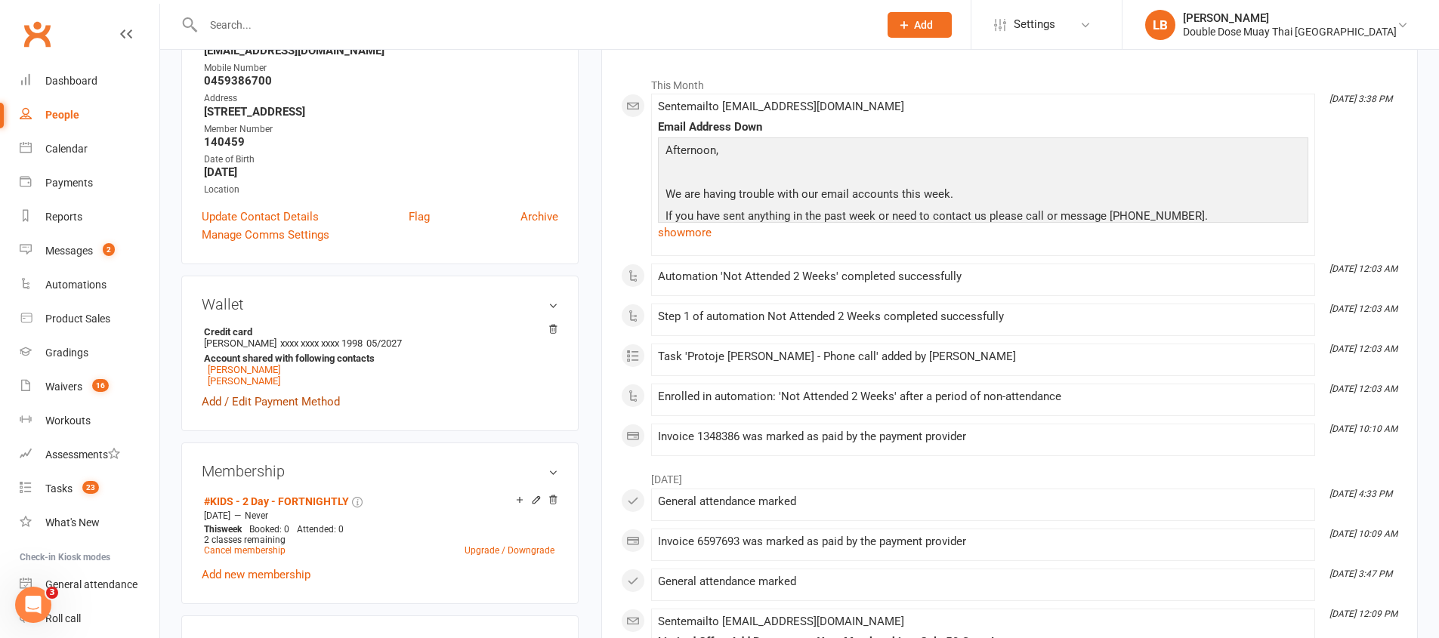
click at [326, 406] on link "Add / Edit Payment Method" at bounding box center [271, 402] width 138 height 18
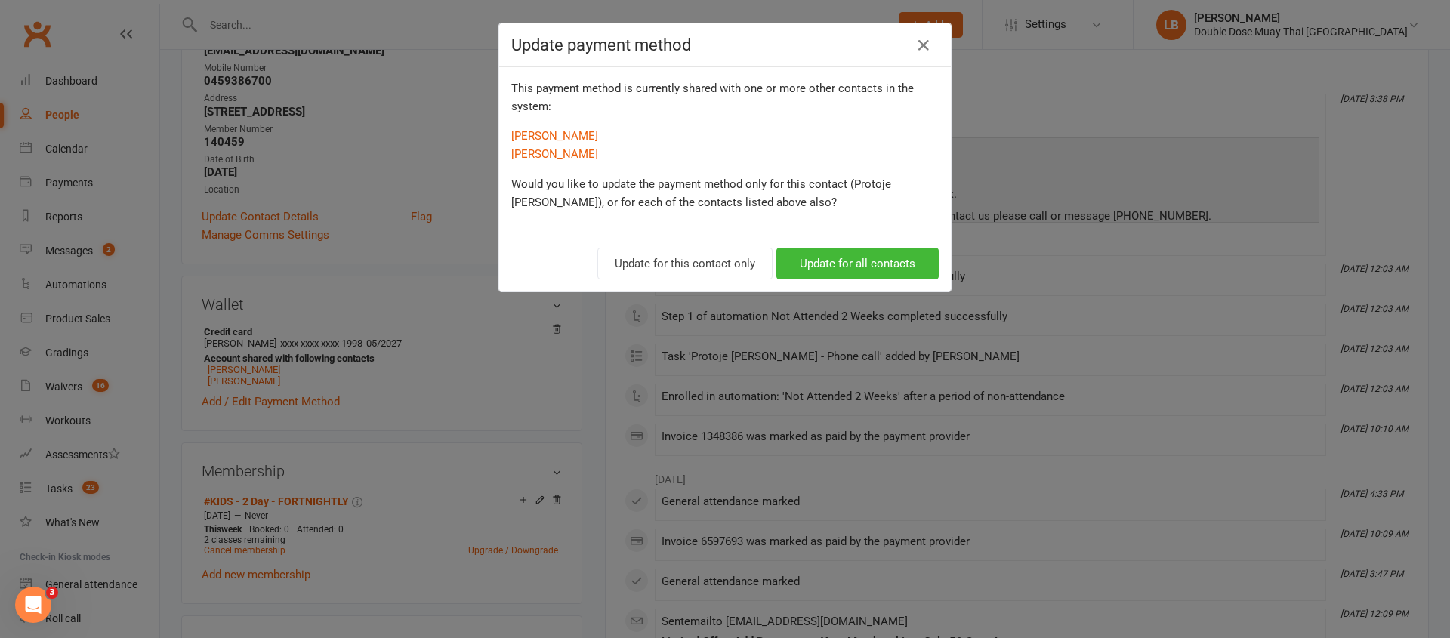
click at [1219, 213] on div "Update payment method This payment method is currently shared with one or more …" at bounding box center [725, 319] width 1450 height 638
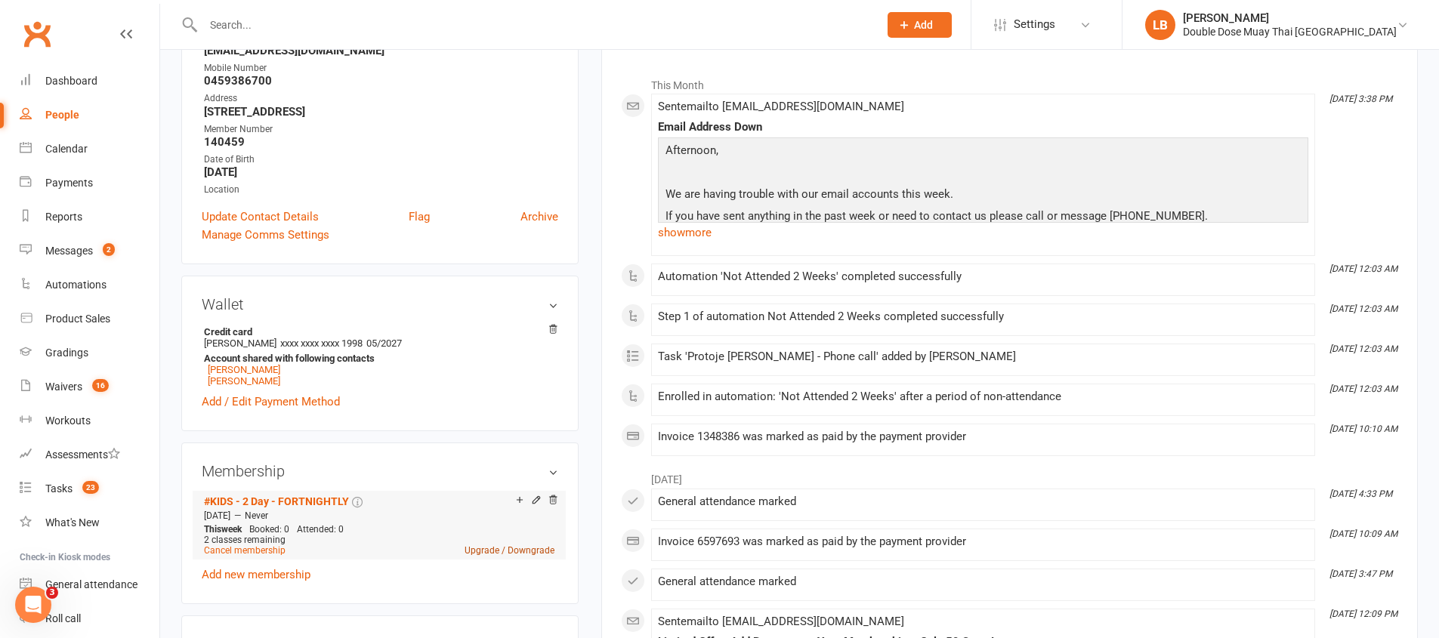
click at [495, 552] on link "Upgrade / Downgrade" at bounding box center [509, 550] width 90 height 11
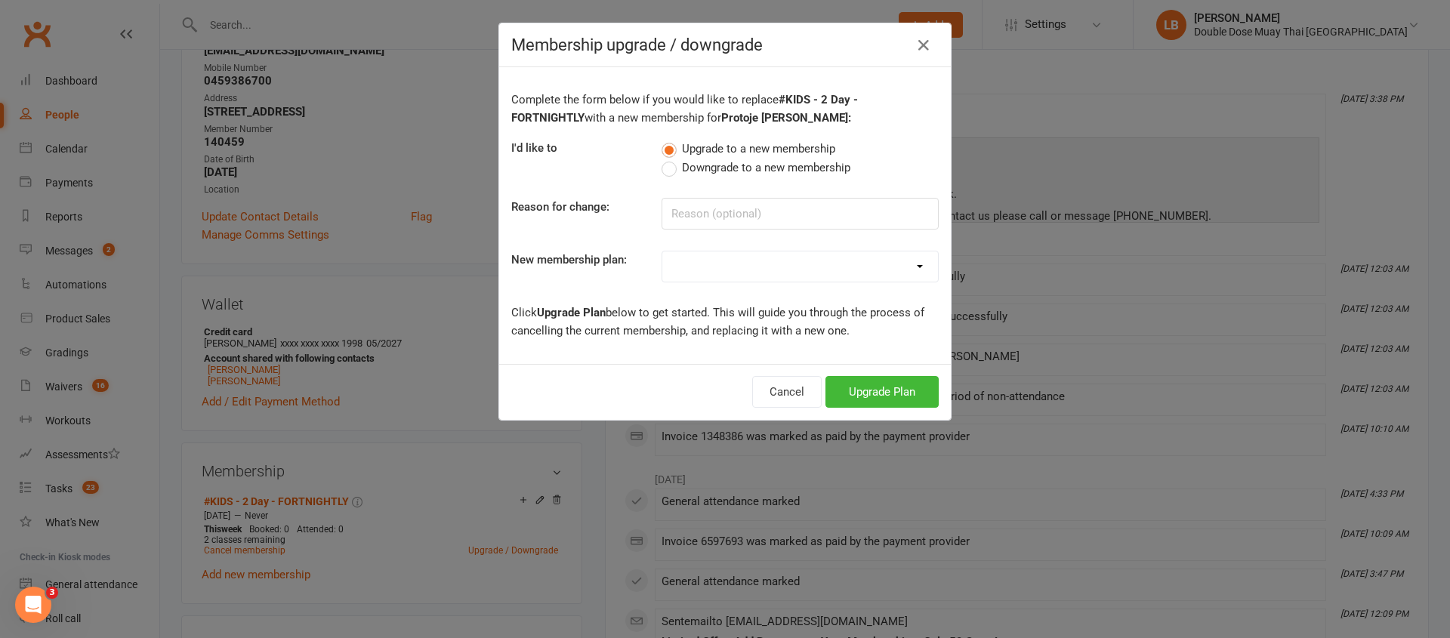
click at [666, 165] on label "Downgrade to a new membership" at bounding box center [756, 168] width 189 height 18
click at [666, 159] on input "Downgrade to a new membership" at bounding box center [667, 159] width 10 height 0
click at [702, 220] on input at bounding box center [800, 214] width 277 height 32
type input "down grade"
click at [746, 261] on select "#KIDS - 1 Day - WEEKLY #KIDS - 1 Day - FORTNIGHTLY #KIDS - 1 Day - 12 Wks - Pai…" at bounding box center [800, 266] width 276 height 30
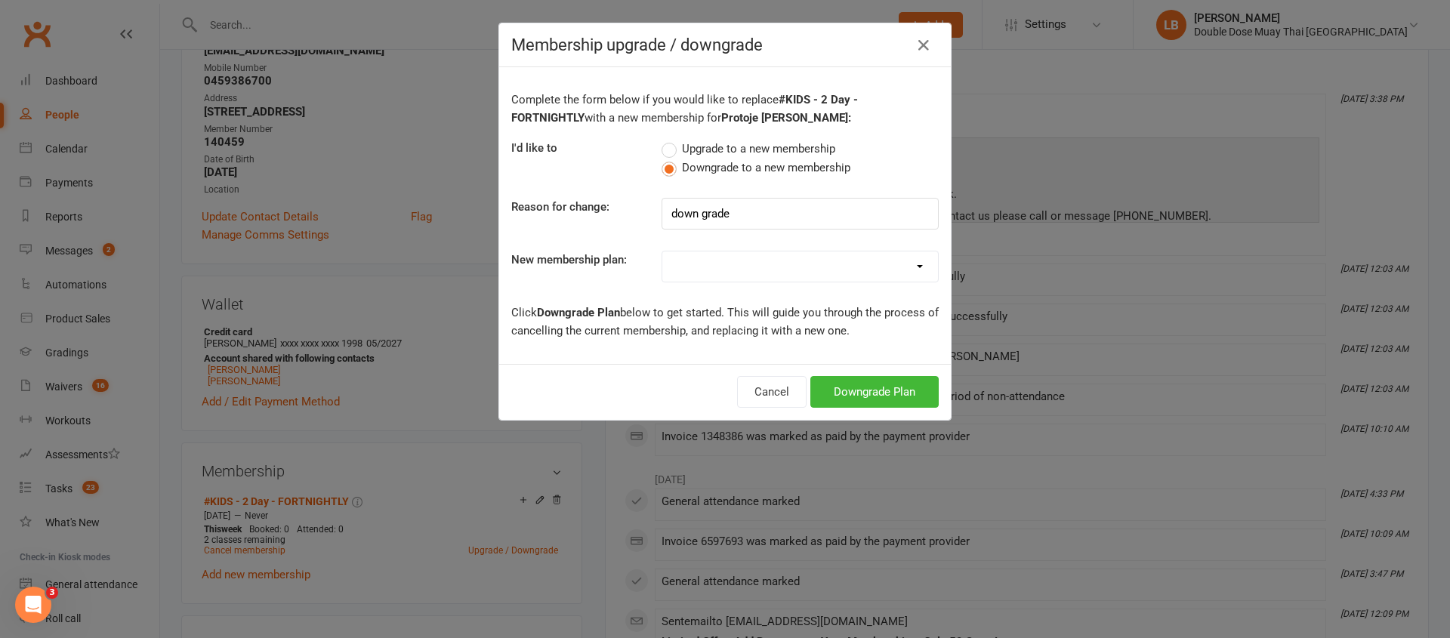
select select "1"
click at [850, 401] on button "Downgrade Plan" at bounding box center [874, 392] width 128 height 32
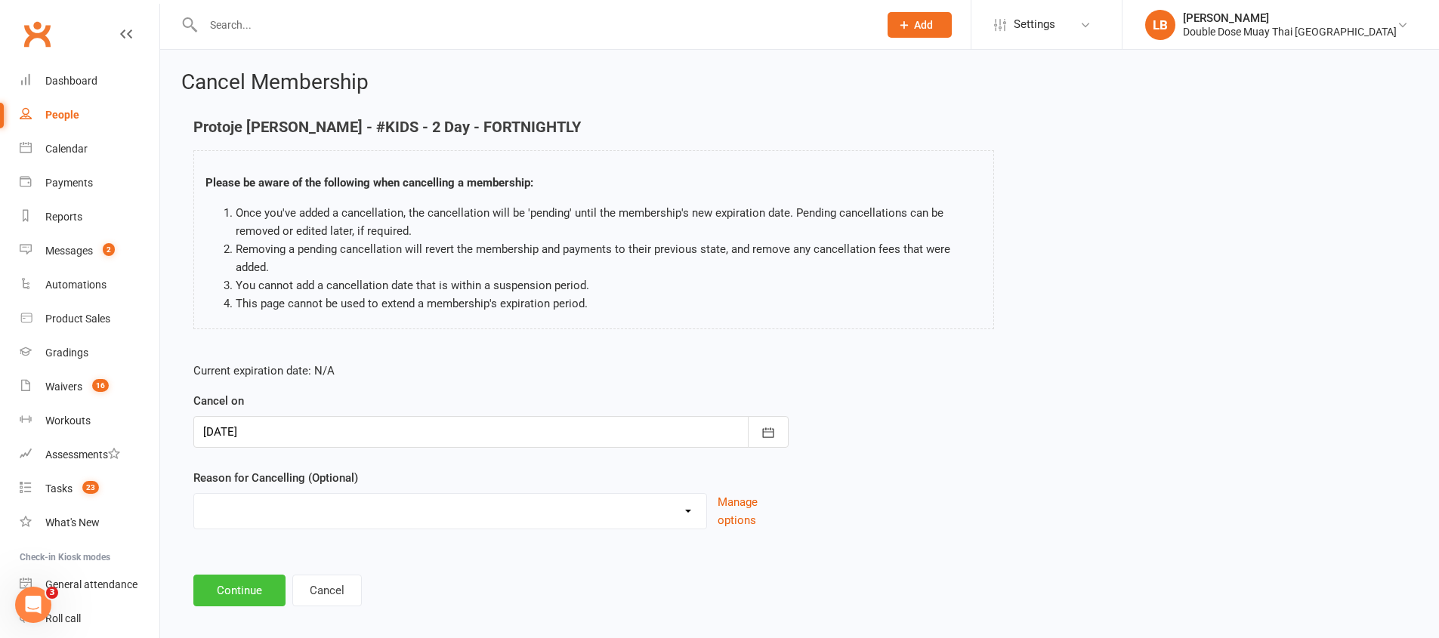
click at [260, 586] on button "Continue" at bounding box center [239, 591] width 92 height 32
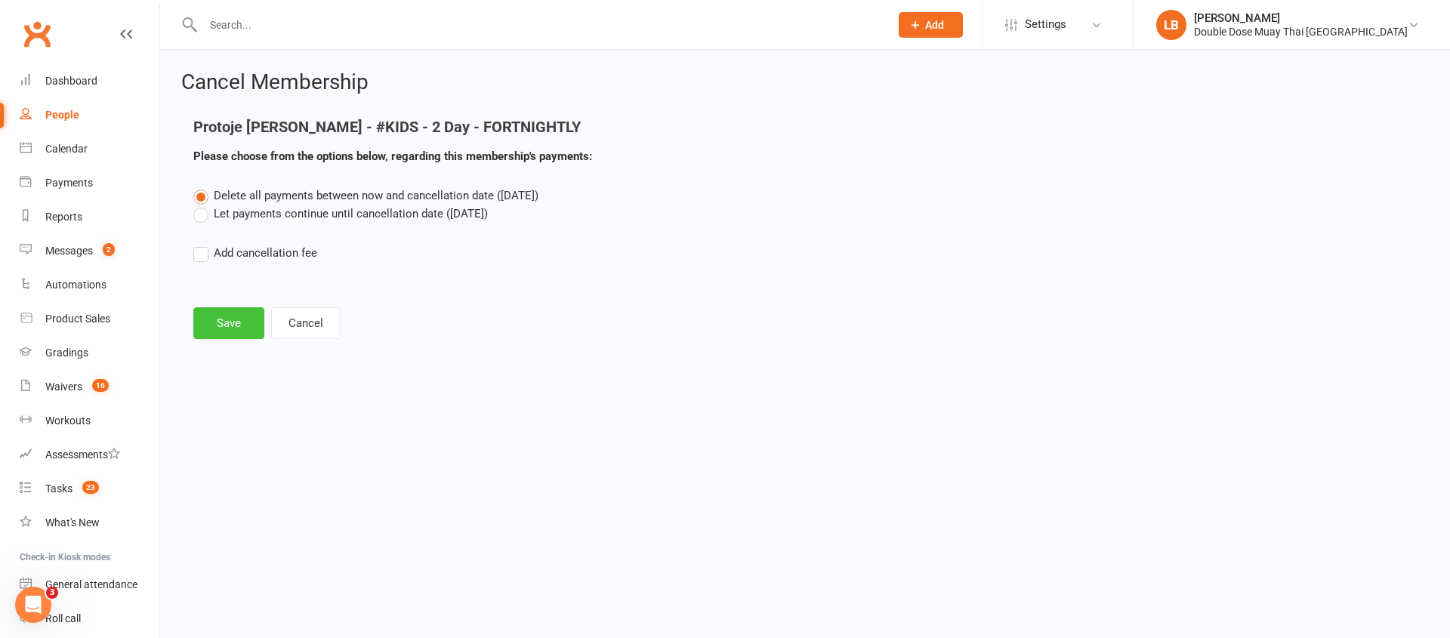
click at [217, 319] on button "Save" at bounding box center [228, 323] width 71 height 32
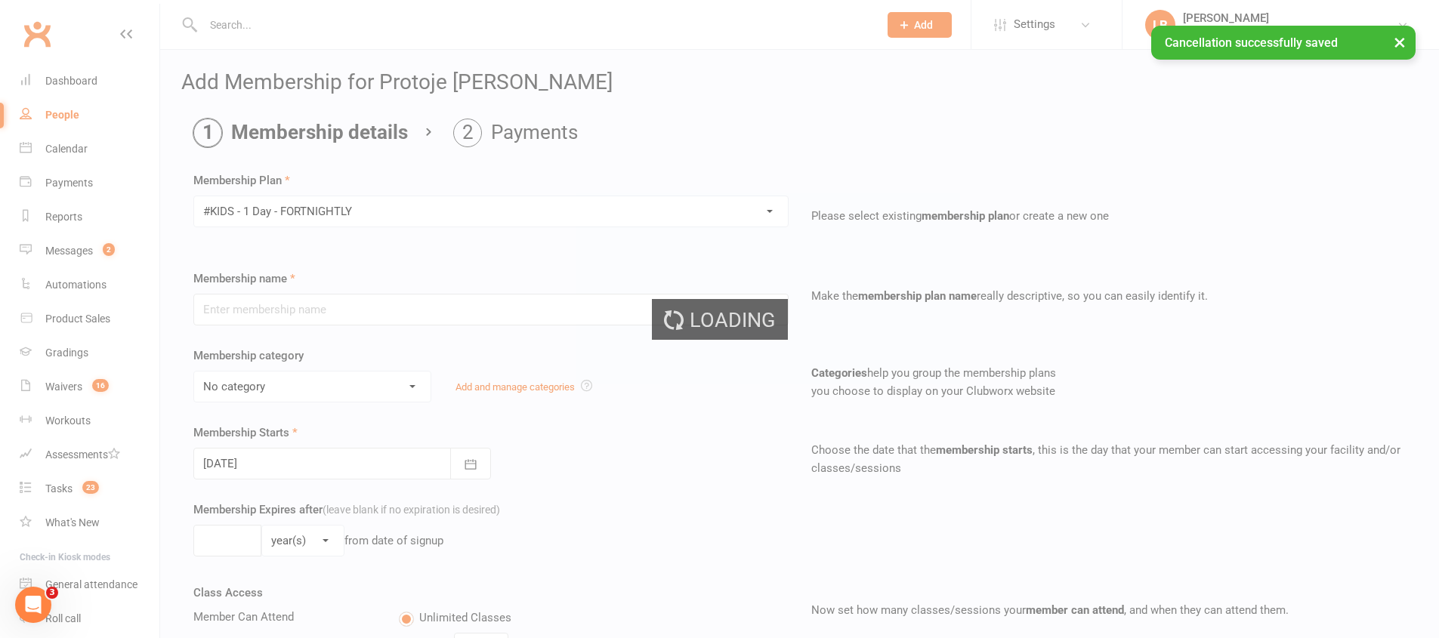
type input "#KIDS - 1 Day - FORTNIGHTLY"
select select "3"
type input "0"
type input "1"
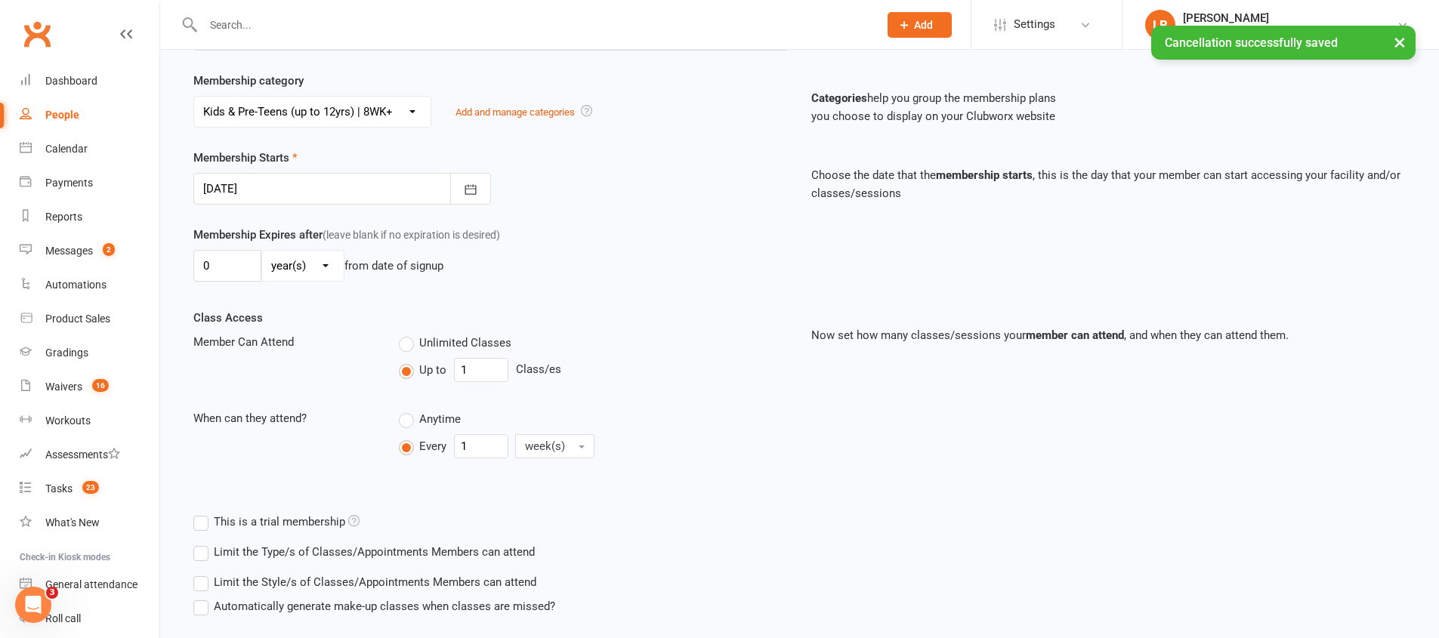
scroll to position [372, 0]
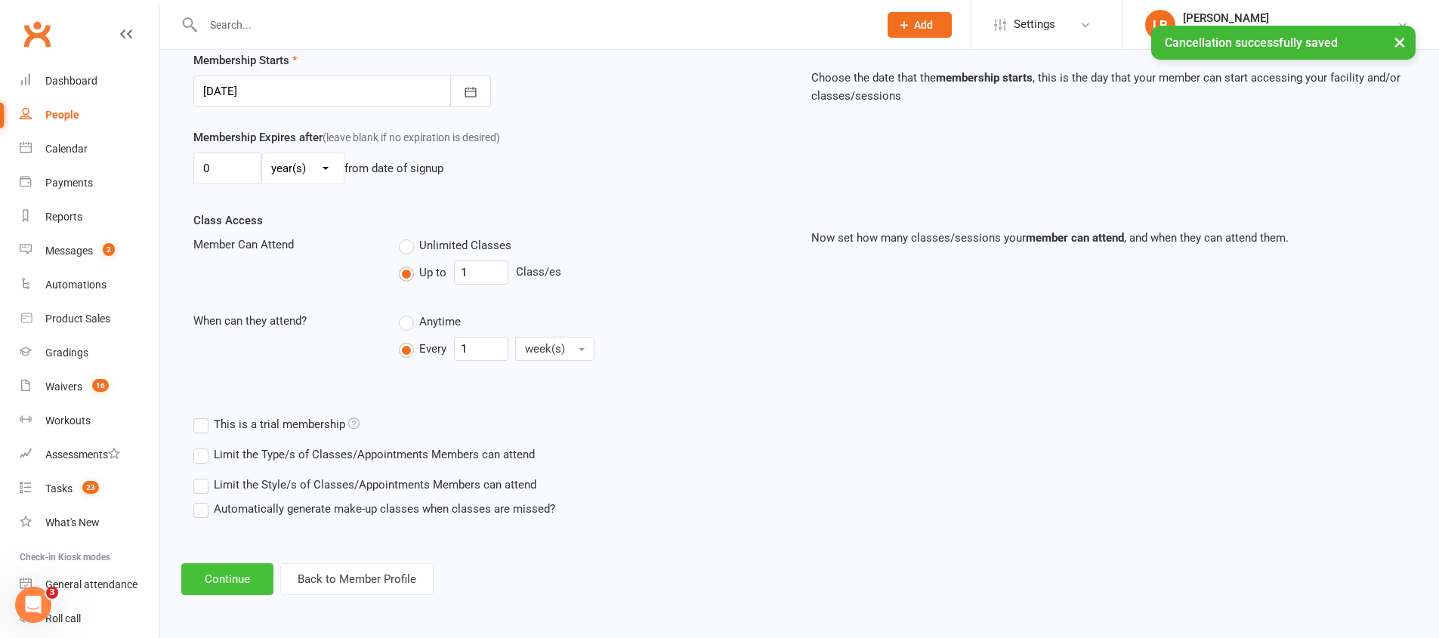
click at [232, 583] on button "Continue" at bounding box center [227, 579] width 92 height 32
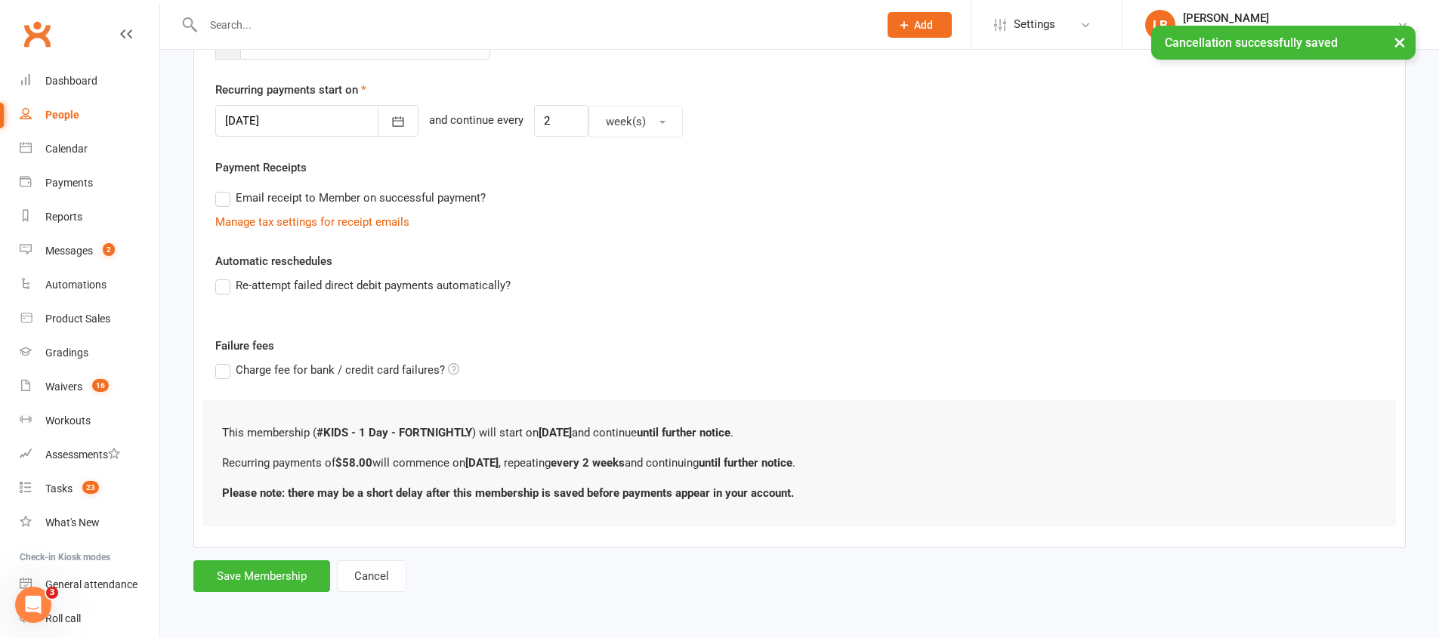
scroll to position [0, 0]
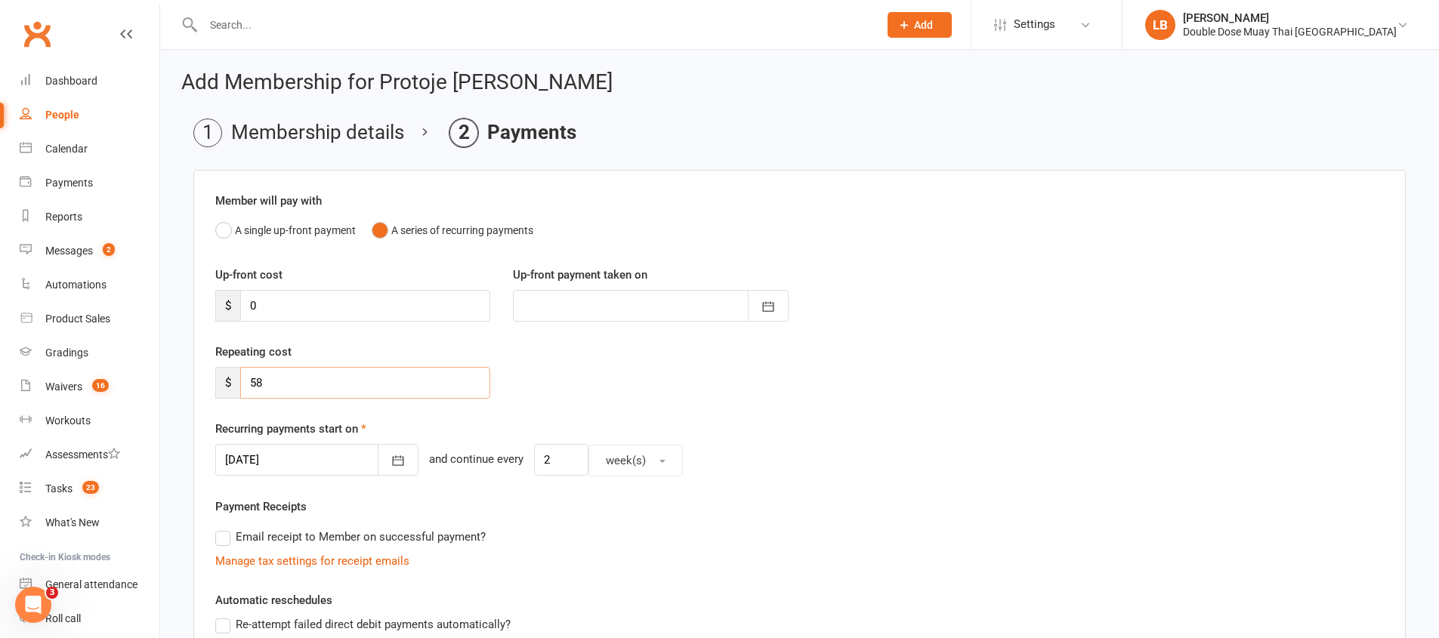
click at [273, 375] on input "58" at bounding box center [365, 383] width 250 height 32
type input "5"
type input "53"
click at [345, 458] on div at bounding box center [316, 460] width 203 height 32
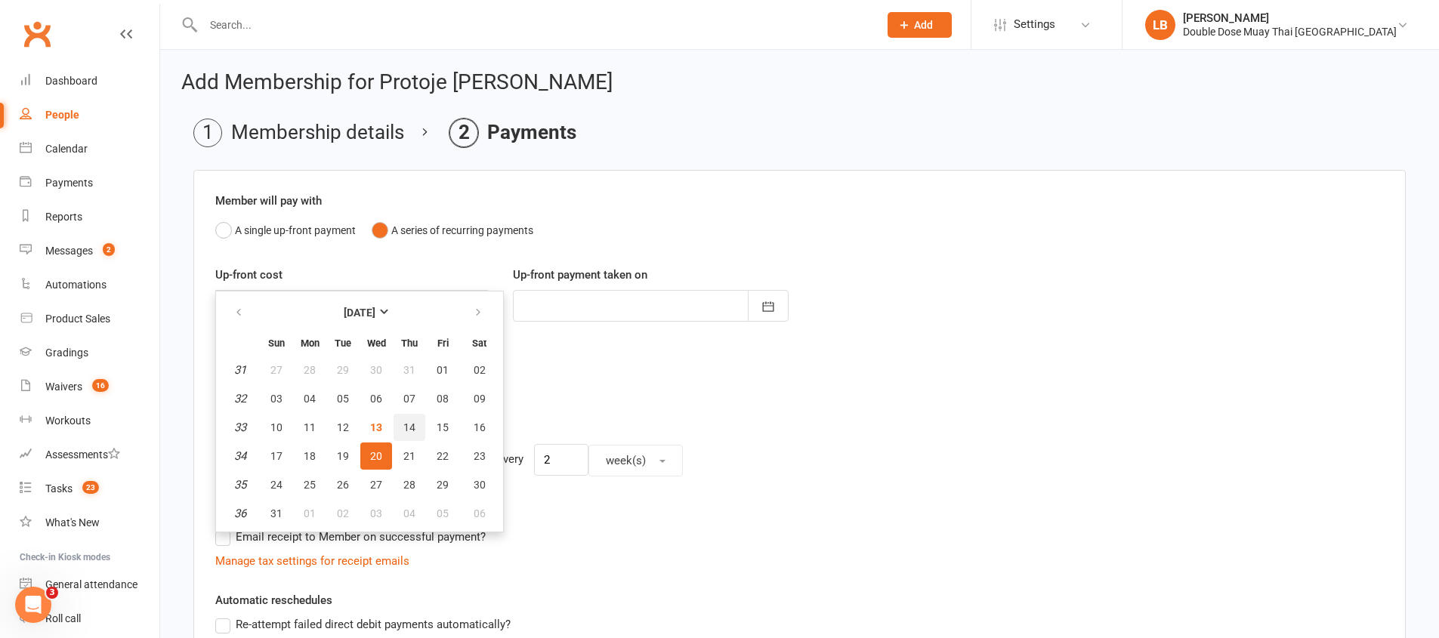
click at [413, 428] on span "14" at bounding box center [409, 427] width 12 height 12
type input "14 Aug 2025"
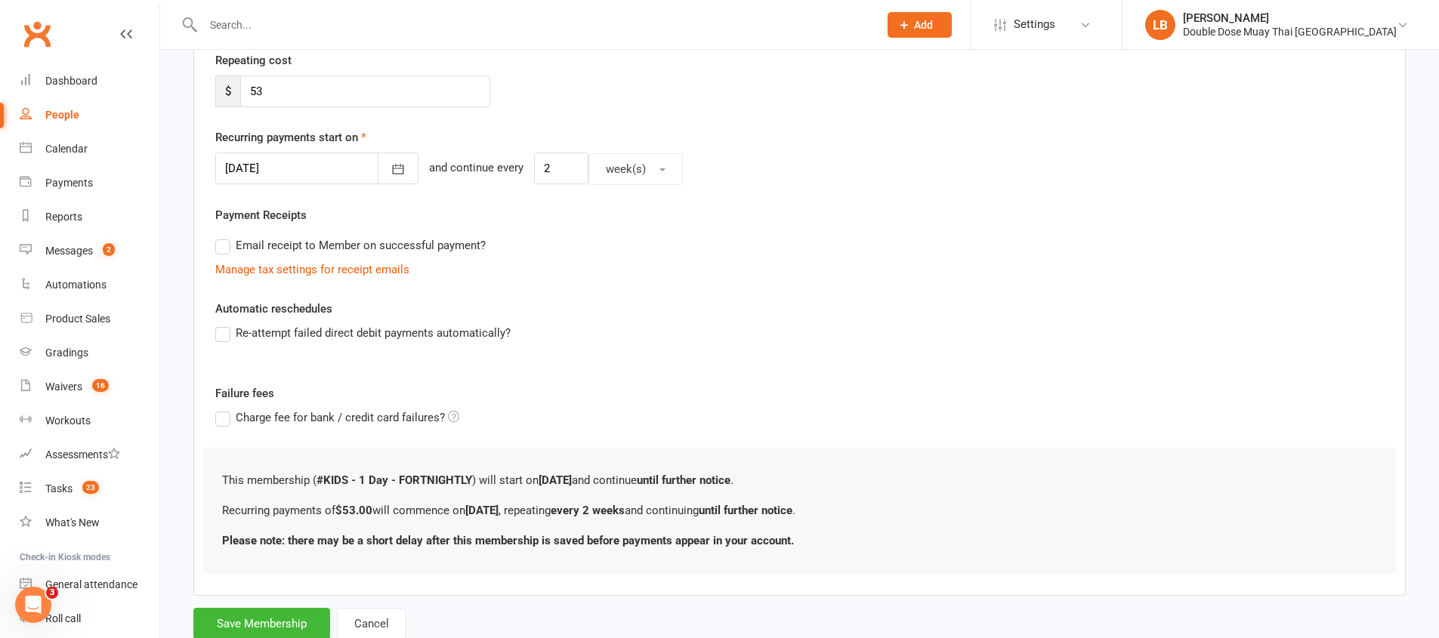
scroll to position [339, 0]
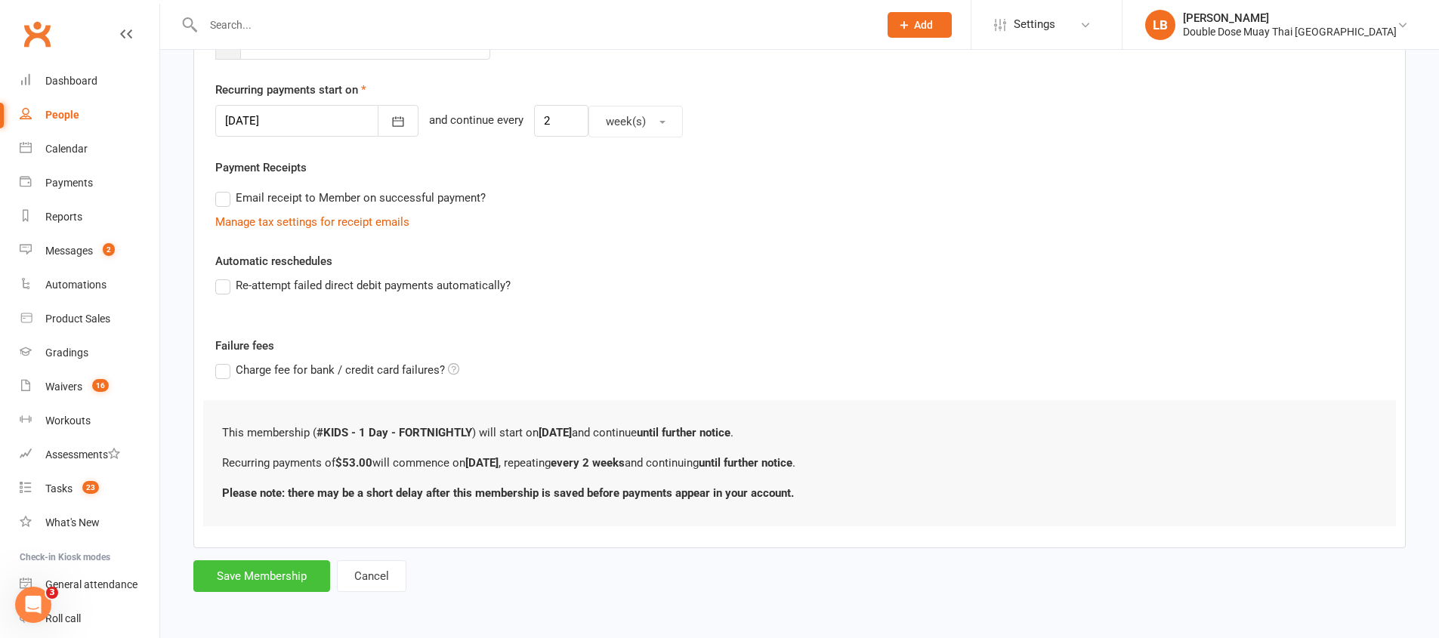
click at [264, 585] on button "Save Membership" at bounding box center [261, 576] width 137 height 32
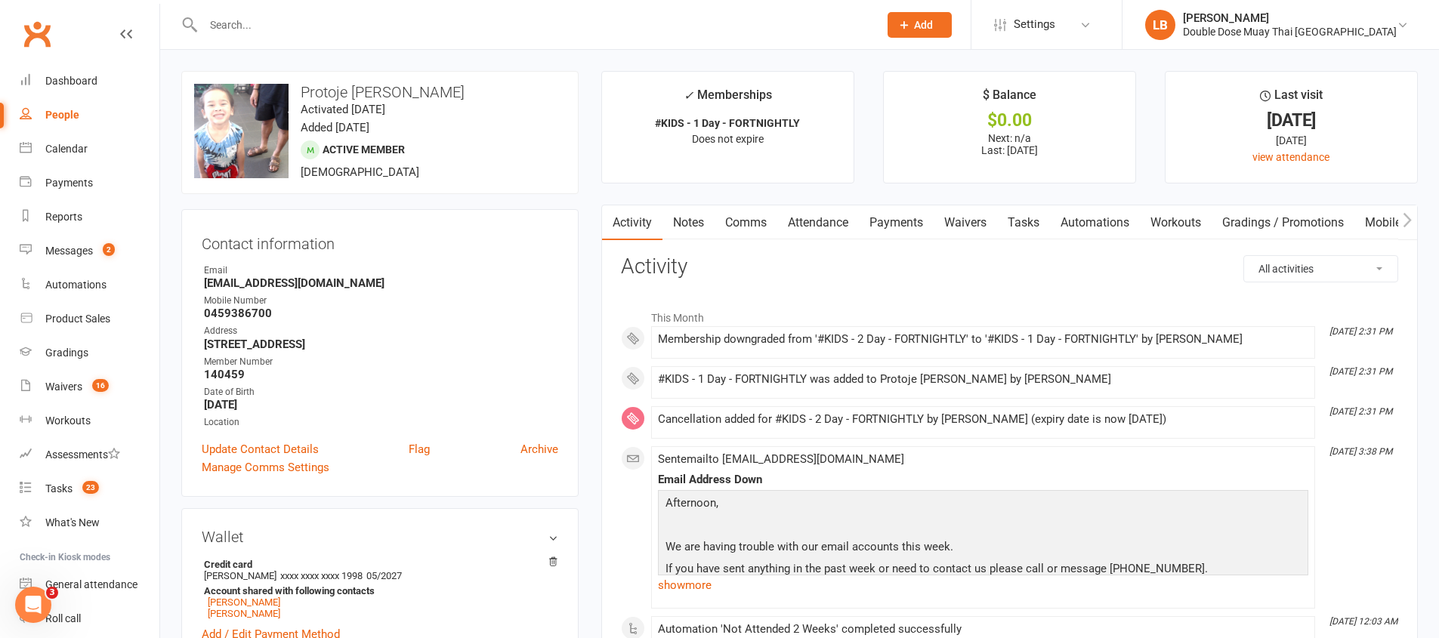
click at [1049, 227] on link "Tasks" at bounding box center [1023, 222] width 53 height 35
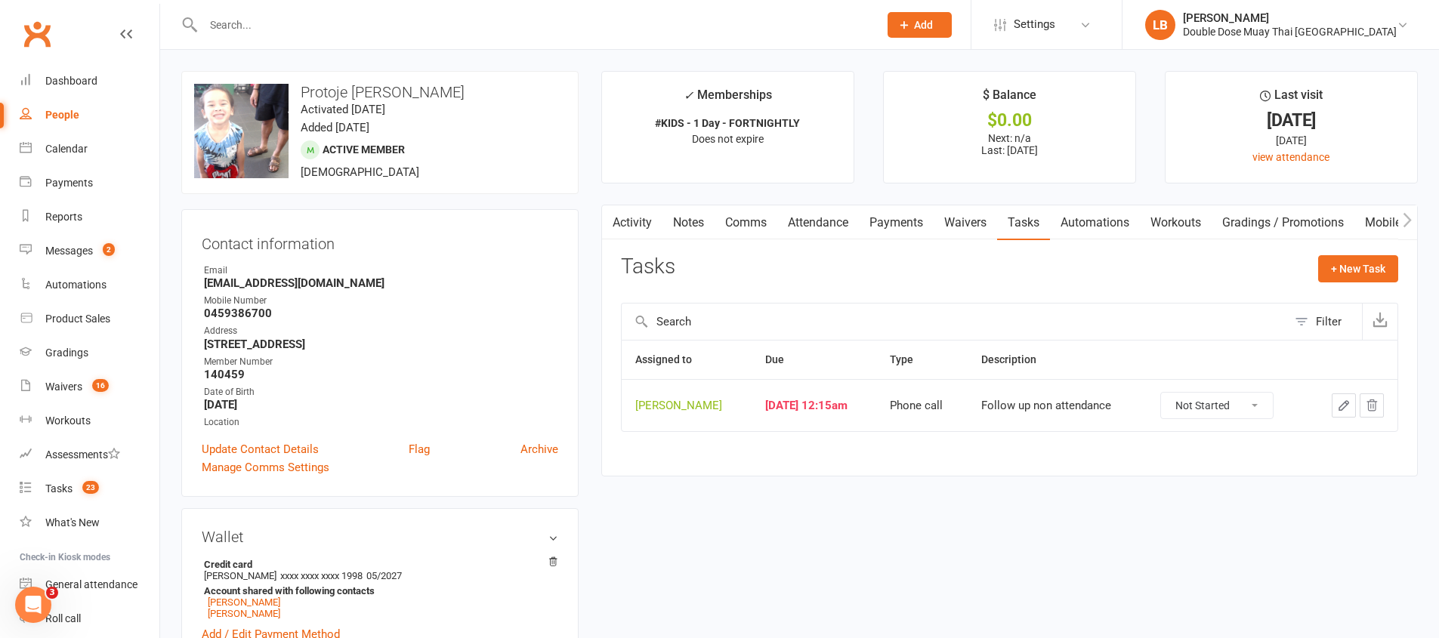
click at [1178, 400] on select "Not Started In Progress Waiting Complete" at bounding box center [1217, 406] width 112 height 26
select select "unstarted"
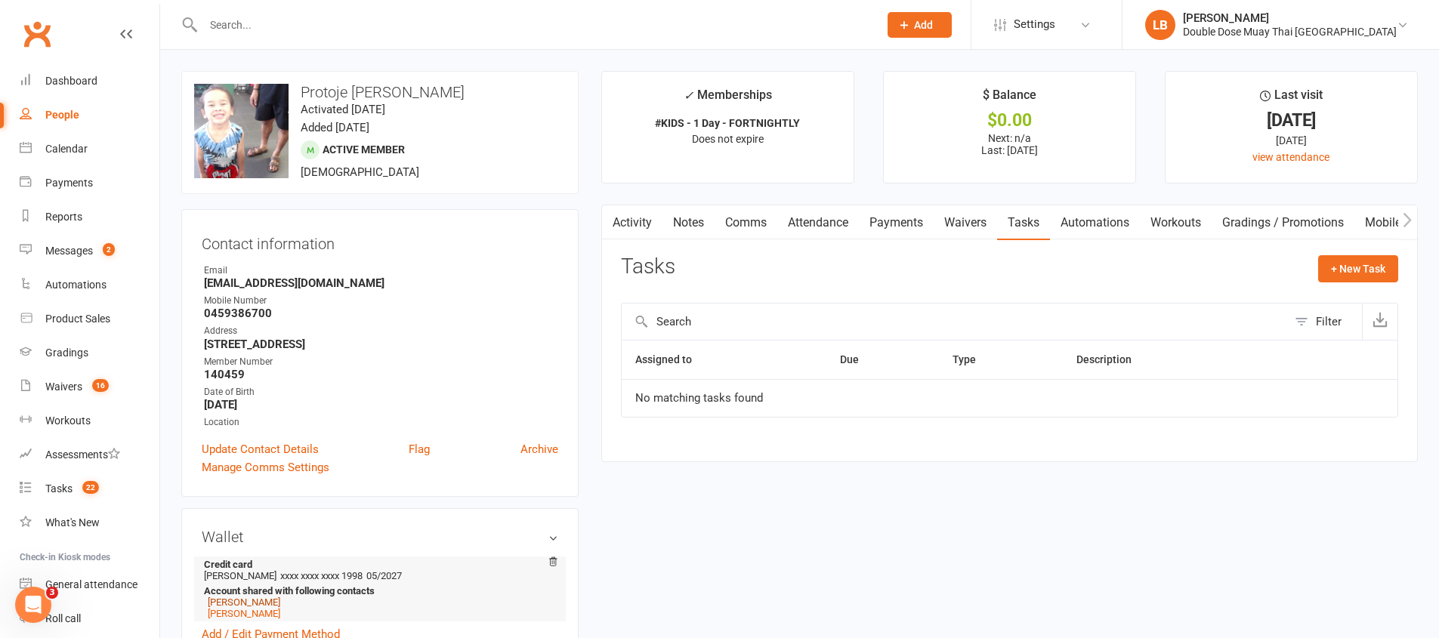
click at [258, 602] on link "Autumn James" at bounding box center [244, 602] width 72 height 11
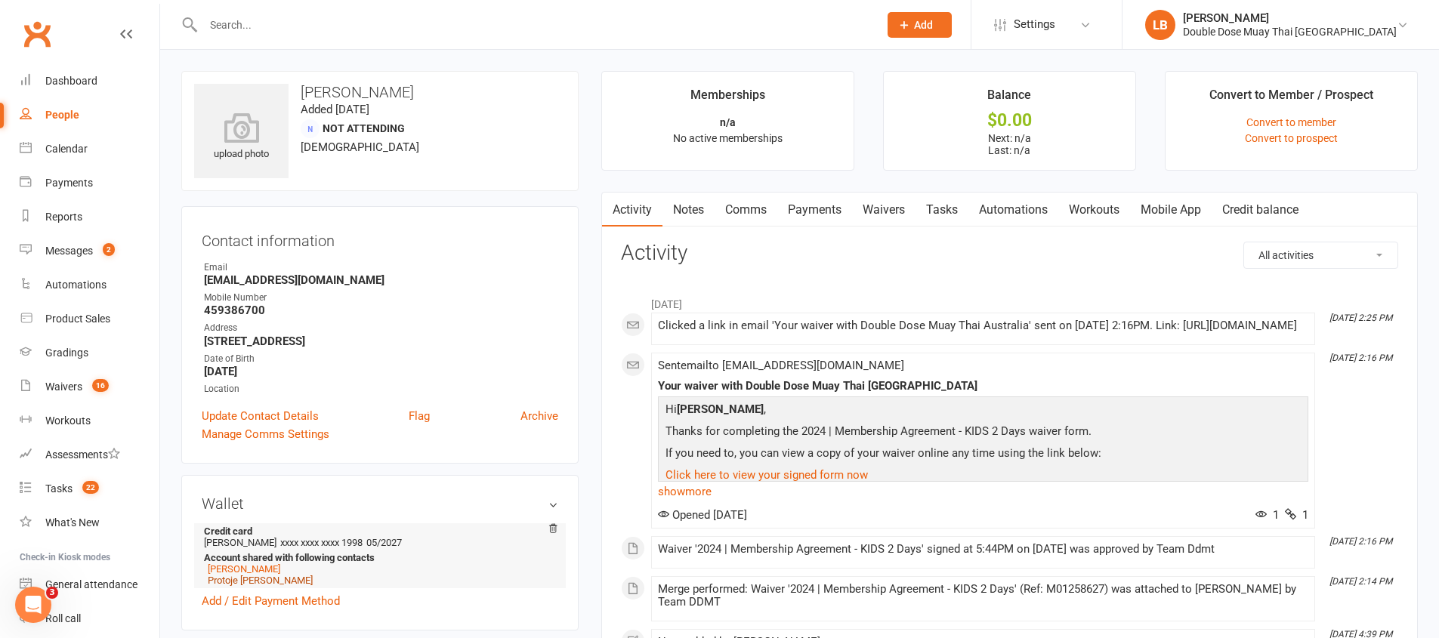
click at [262, 580] on link "Protoje James-Oakley" at bounding box center [260, 580] width 105 height 11
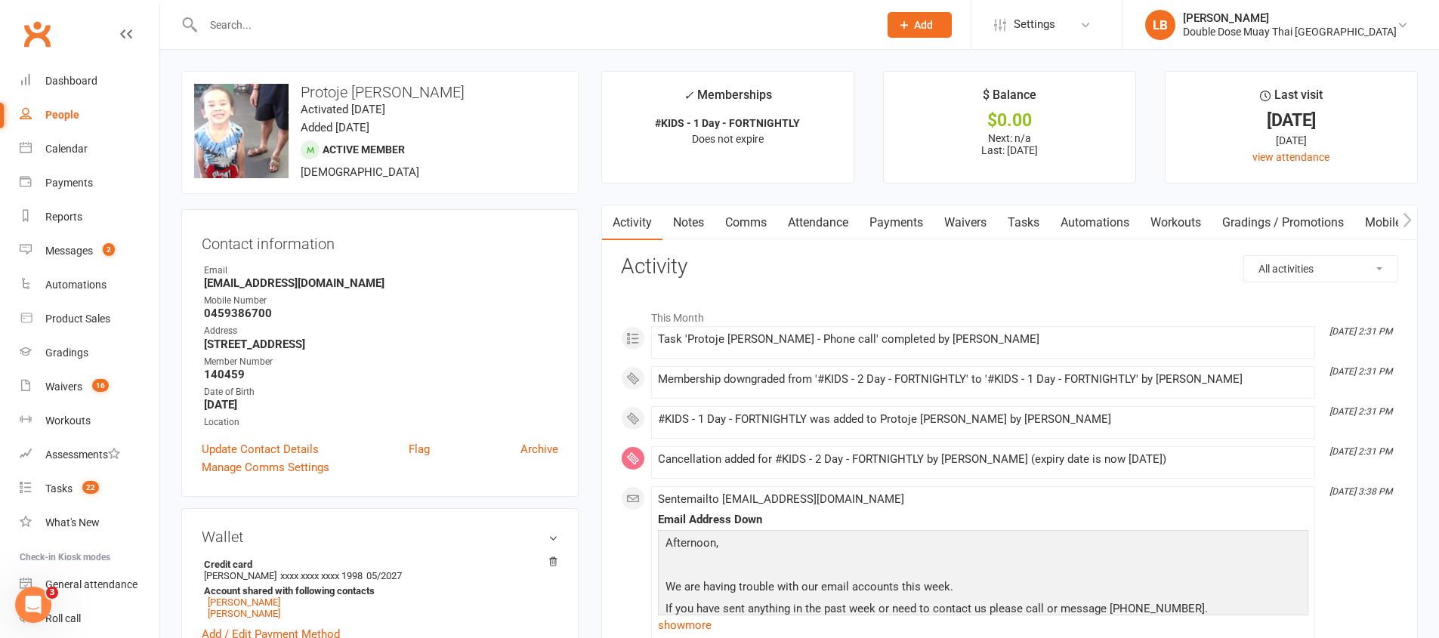
click at [1030, 225] on link "Tasks" at bounding box center [1023, 222] width 53 height 35
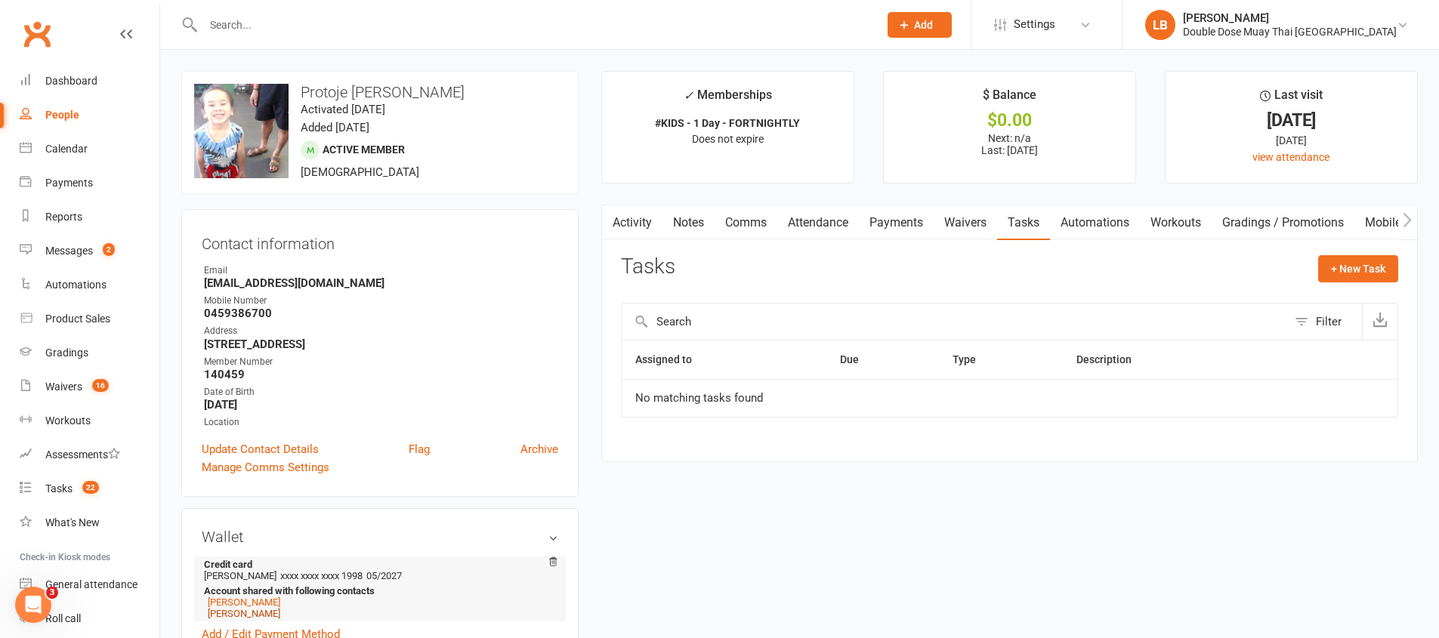
click at [265, 617] on link "Malacai James-Oakley" at bounding box center [244, 613] width 72 height 11
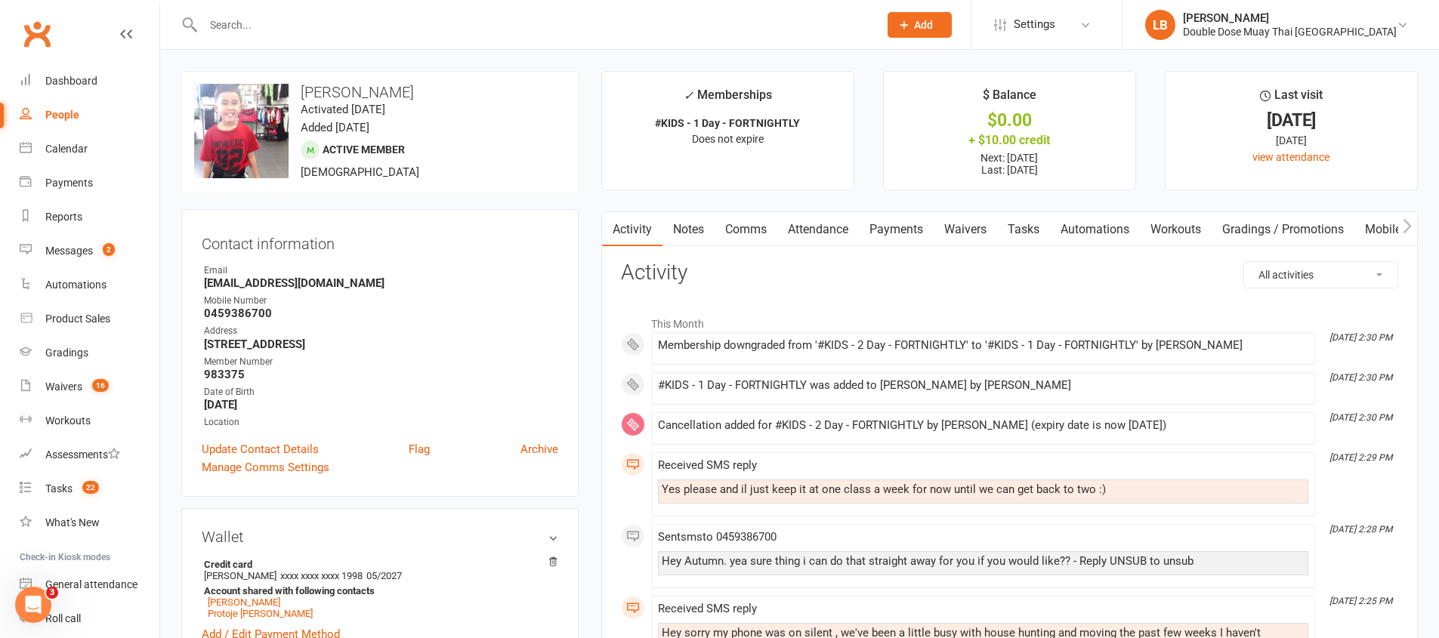
click at [1029, 238] on link "Tasks" at bounding box center [1023, 229] width 53 height 35
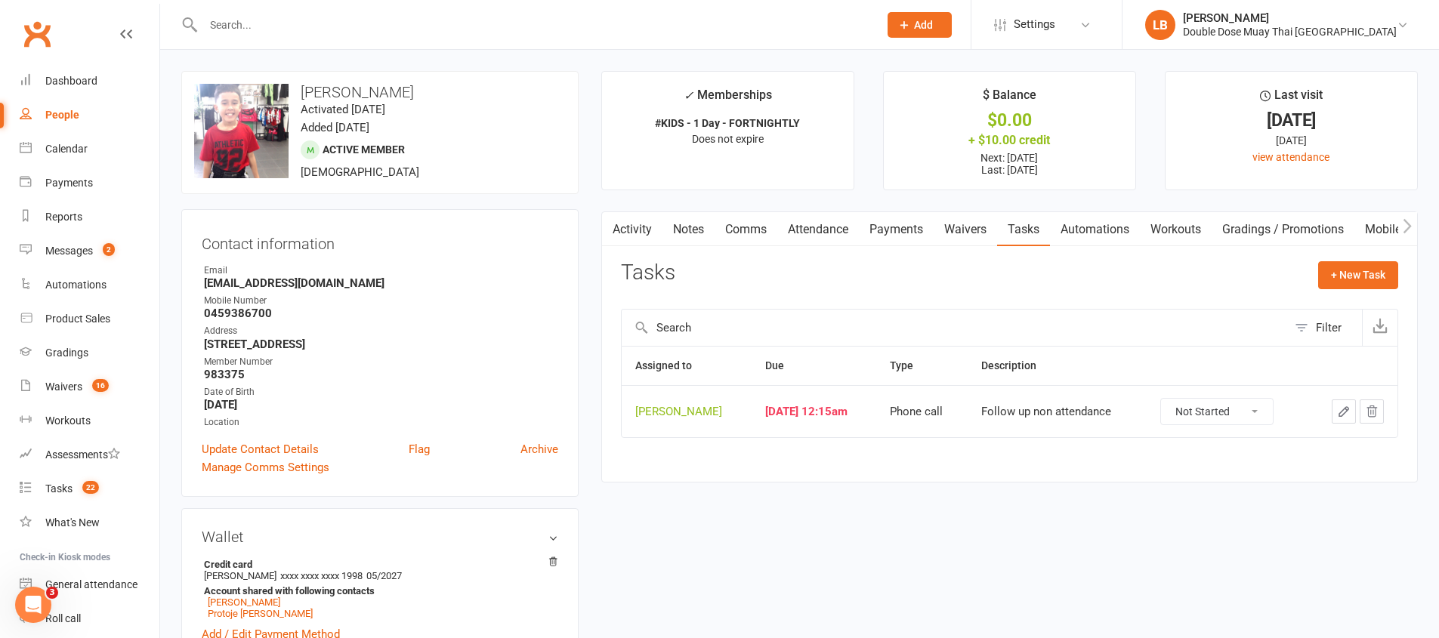
click at [1212, 412] on select "Not Started In Progress Waiting Complete" at bounding box center [1217, 412] width 112 height 26
select select "unstarted"
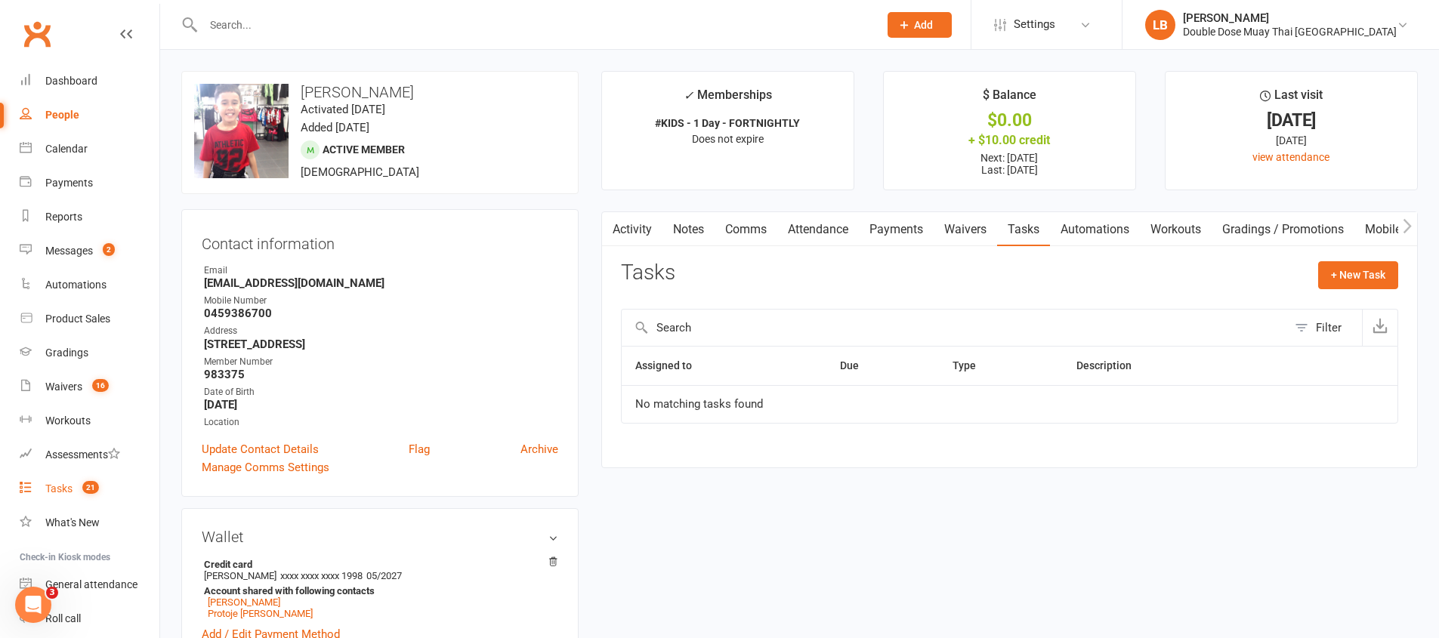
click at [82, 501] on link "Tasks 21" at bounding box center [90, 489] width 140 height 34
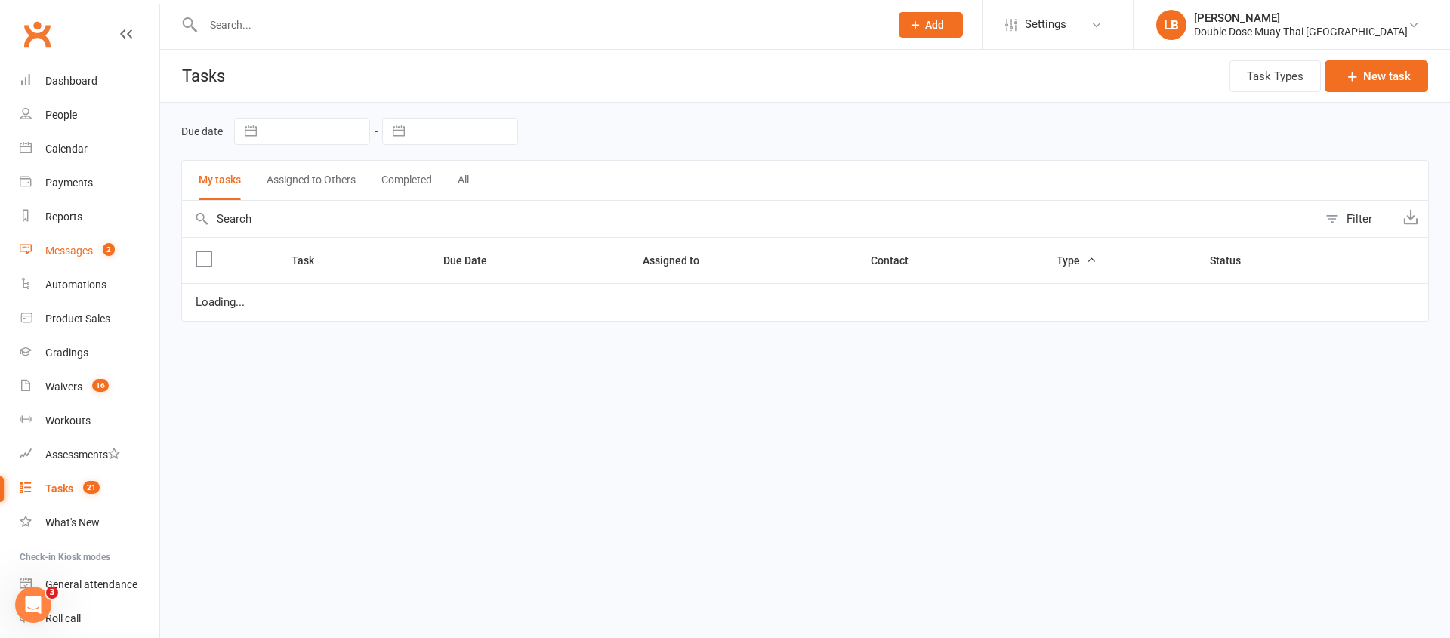
select select "started"
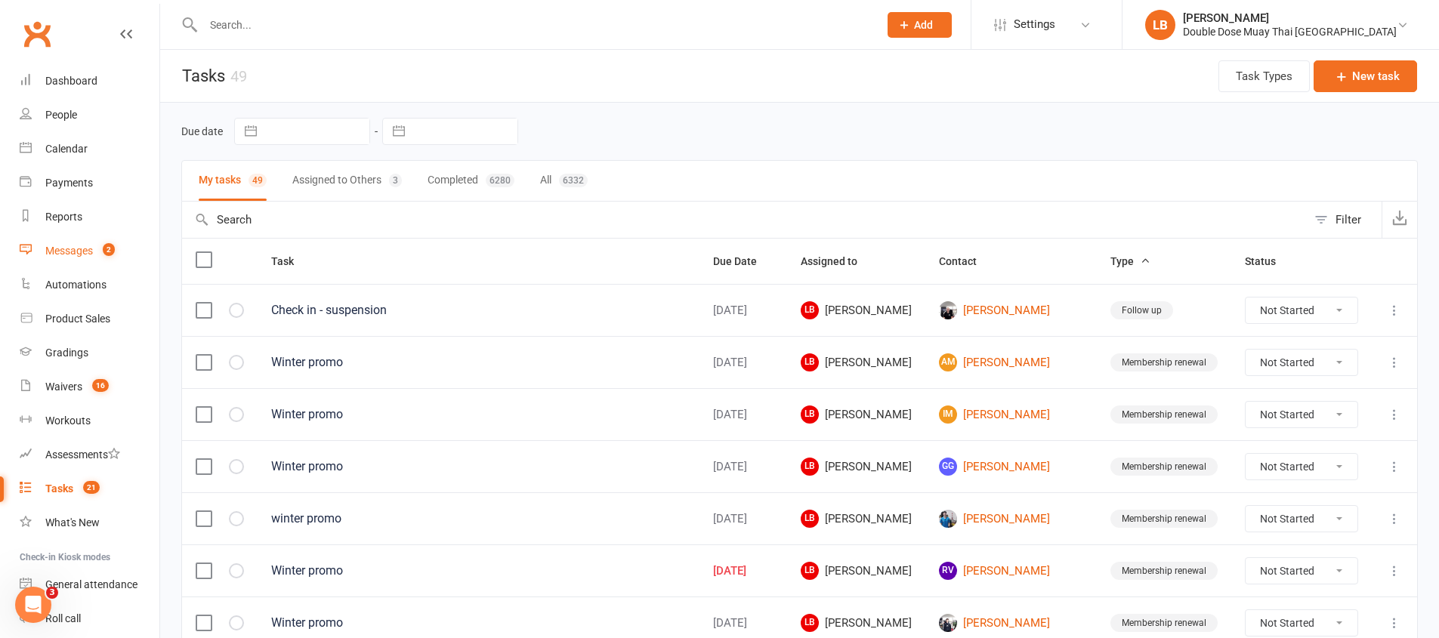
click at [114, 242] on link "Messages 2" at bounding box center [90, 251] width 140 height 34
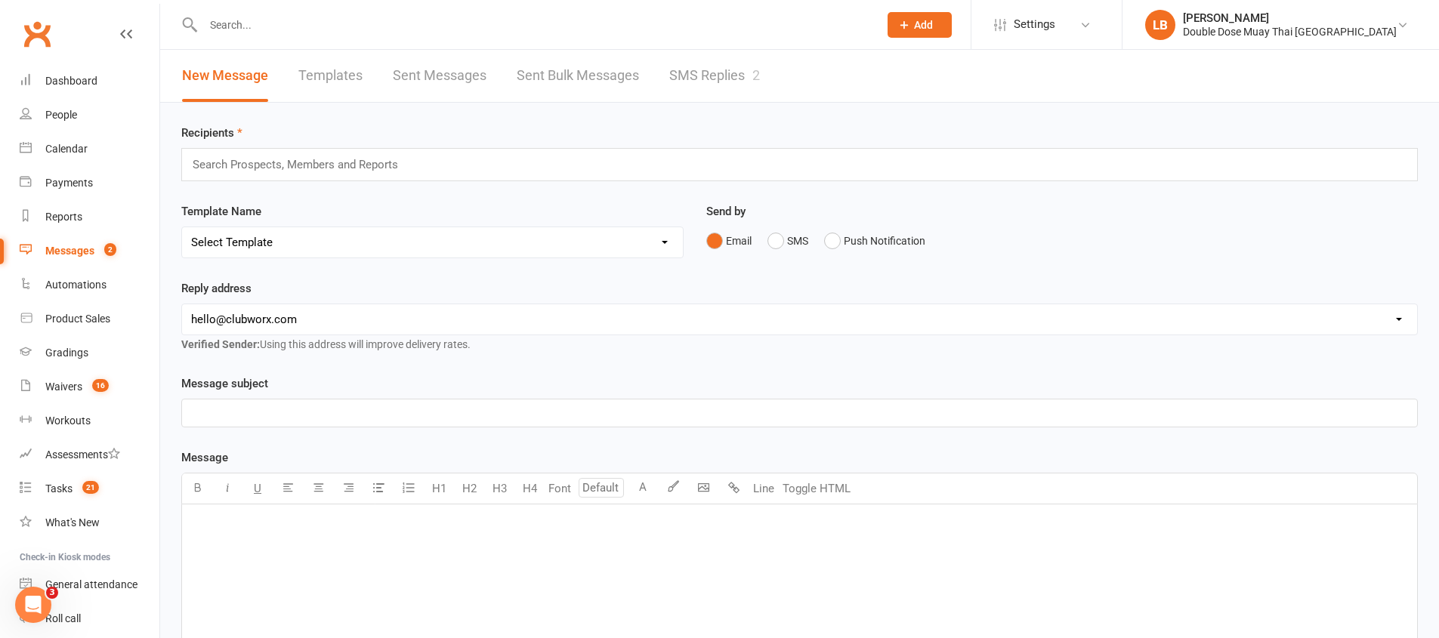
click at [736, 72] on link "SMS Replies 2" at bounding box center [714, 76] width 91 height 52
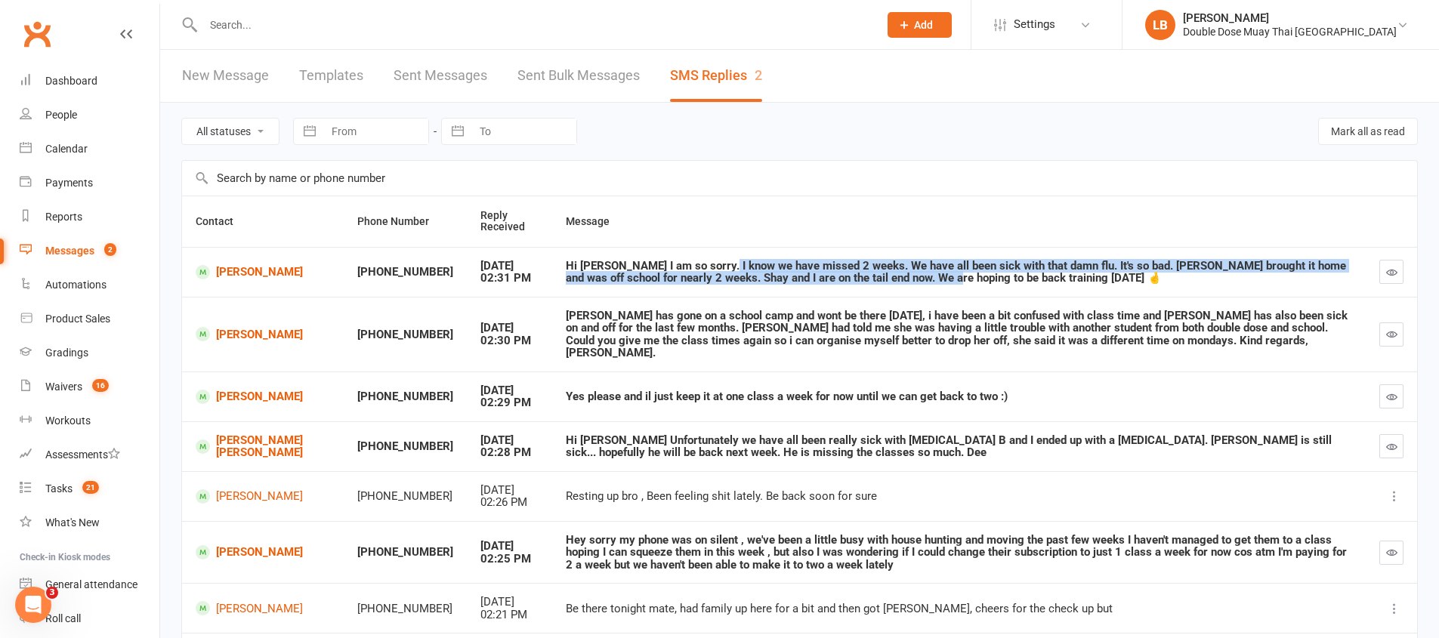
drag, startPoint x: 689, startPoint y: 277, endPoint x: 911, endPoint y: 296, distance: 222.8
click at [880, 285] on div "Hi logan I am so sorry. I know we have missed 2 weeks. We have all been sick wi…" at bounding box center [959, 272] width 786 height 25
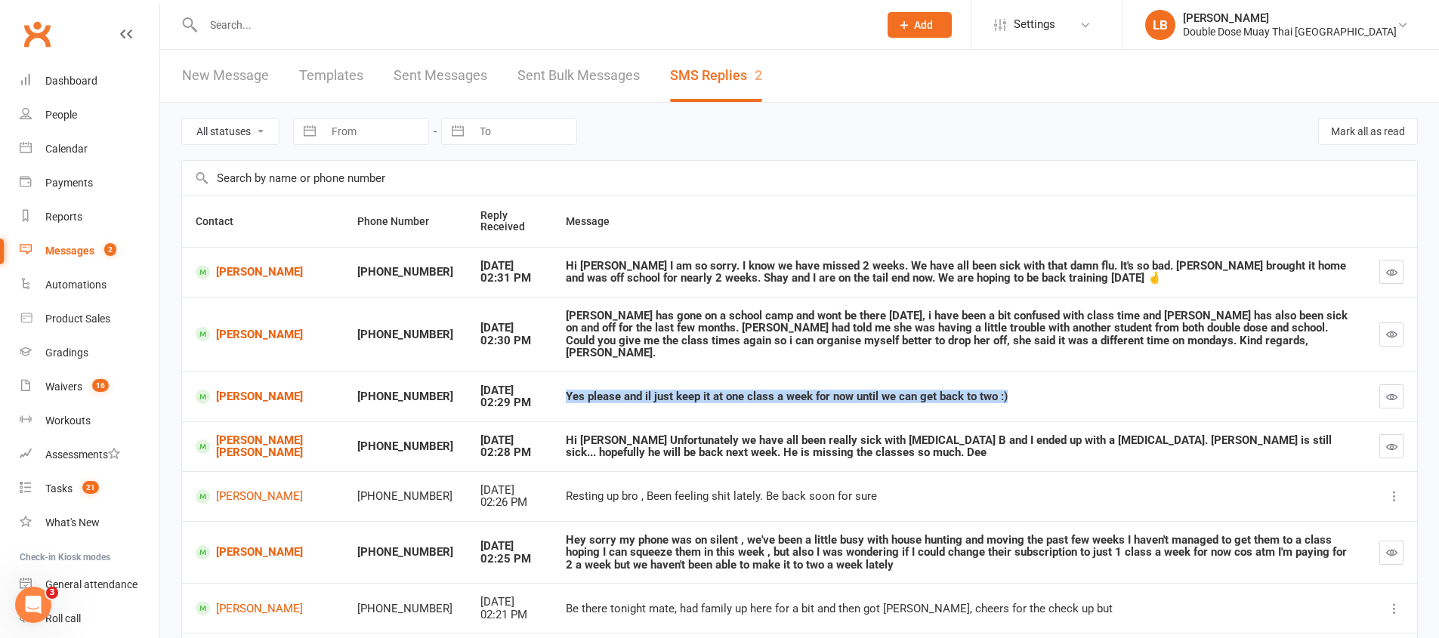
drag, startPoint x: 524, startPoint y: 396, endPoint x: 879, endPoint y: 404, distance: 355.0
click at [853, 406] on td "Yes please and il just keep it at one class a week for now until we can get bac…" at bounding box center [958, 397] width 813 height 50
click at [887, 403] on td "Yes please and il just keep it at one class a week for now until we can get bac…" at bounding box center [958, 397] width 813 height 50
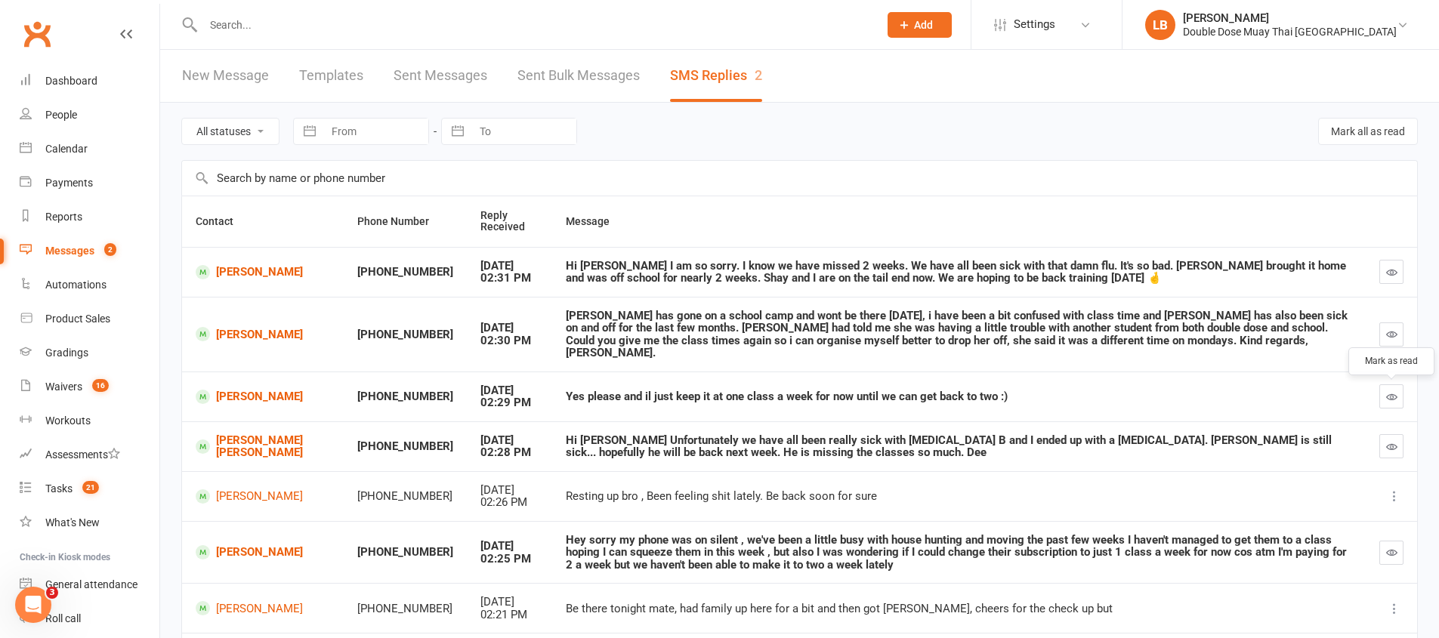
click at [1392, 393] on icon "button" at bounding box center [1391, 396] width 11 height 11
click at [1383, 550] on button "button" at bounding box center [1391, 553] width 24 height 24
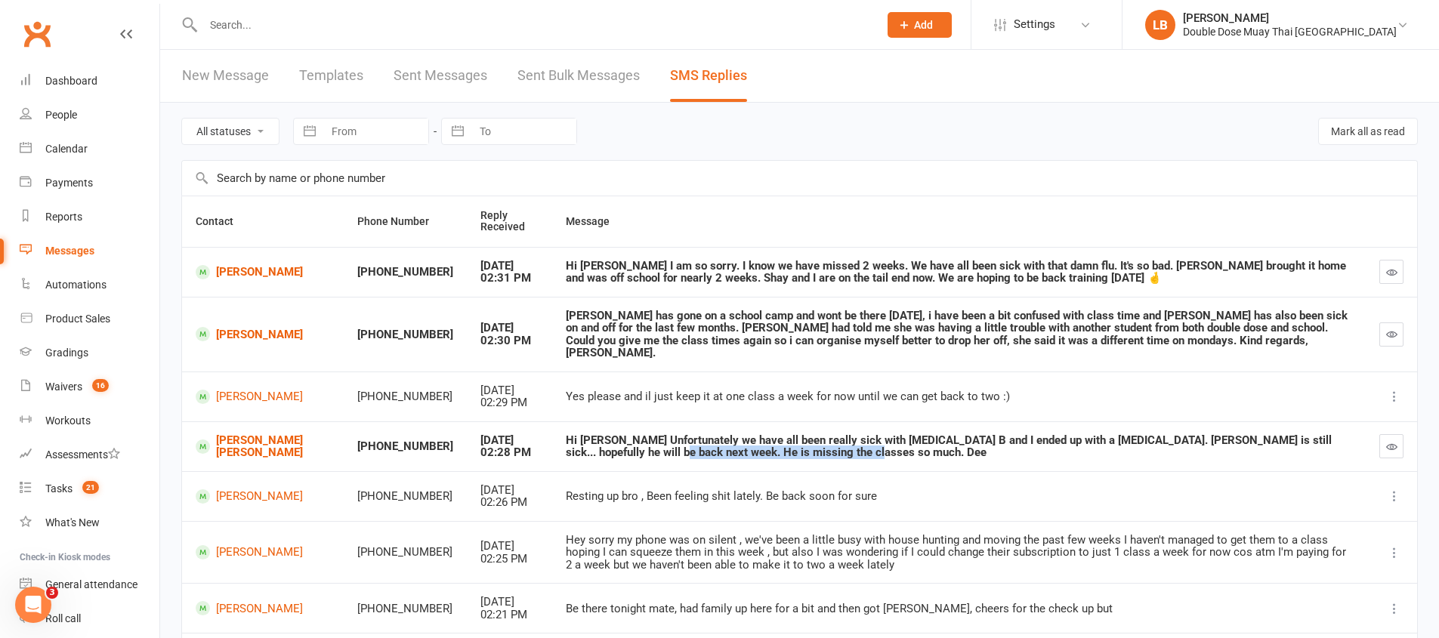
drag, startPoint x: 582, startPoint y: 453, endPoint x: 901, endPoint y: 441, distance: 318.9
click at [835, 450] on div "Hi Logan Unfortunately we have all been really sick with Influenza B and I ende…" at bounding box center [959, 446] width 786 height 25
drag, startPoint x: 963, startPoint y: 440, endPoint x: 1114, endPoint y: 449, distance: 151.3
click at [964, 440] on div "Hi Logan Unfortunately we have all been really sick with Influenza B and I ende…" at bounding box center [959, 446] width 786 height 25
click at [1404, 446] on td at bounding box center [1390, 446] width 51 height 50
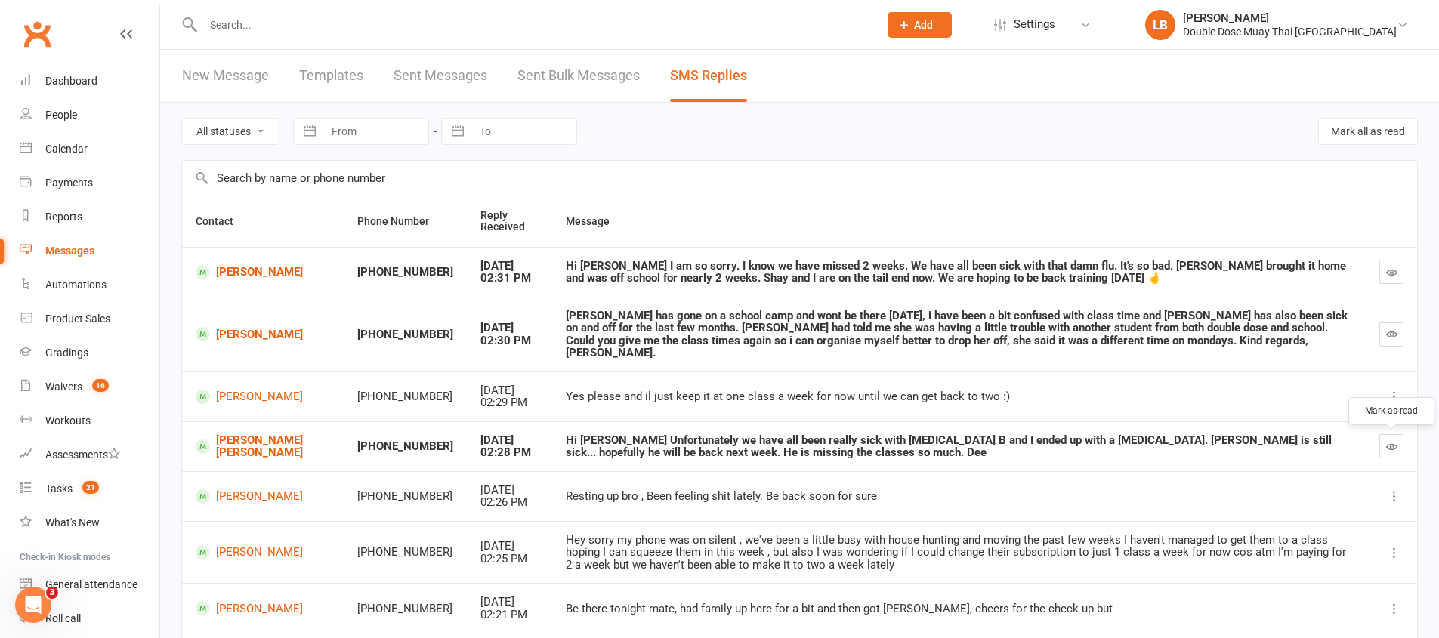
click at [1399, 446] on button "button" at bounding box center [1391, 446] width 24 height 24
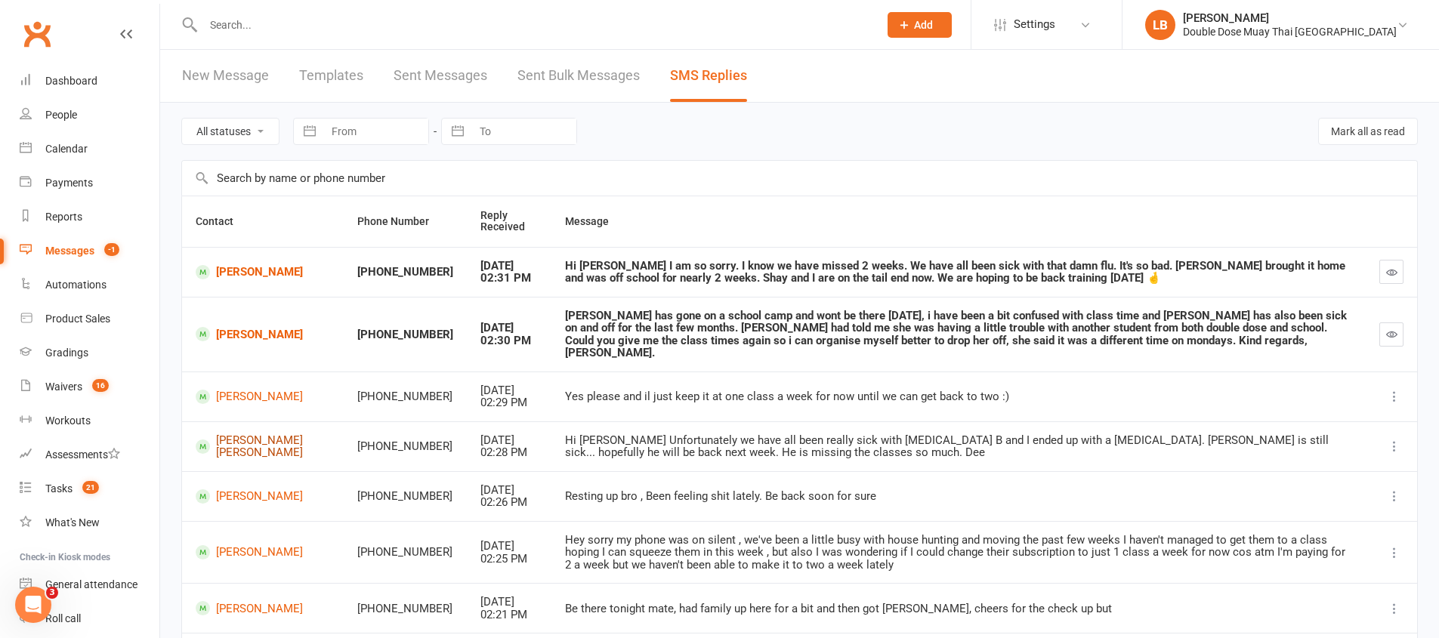
click at [295, 446] on link "Jackson Anstee" at bounding box center [263, 446] width 134 height 25
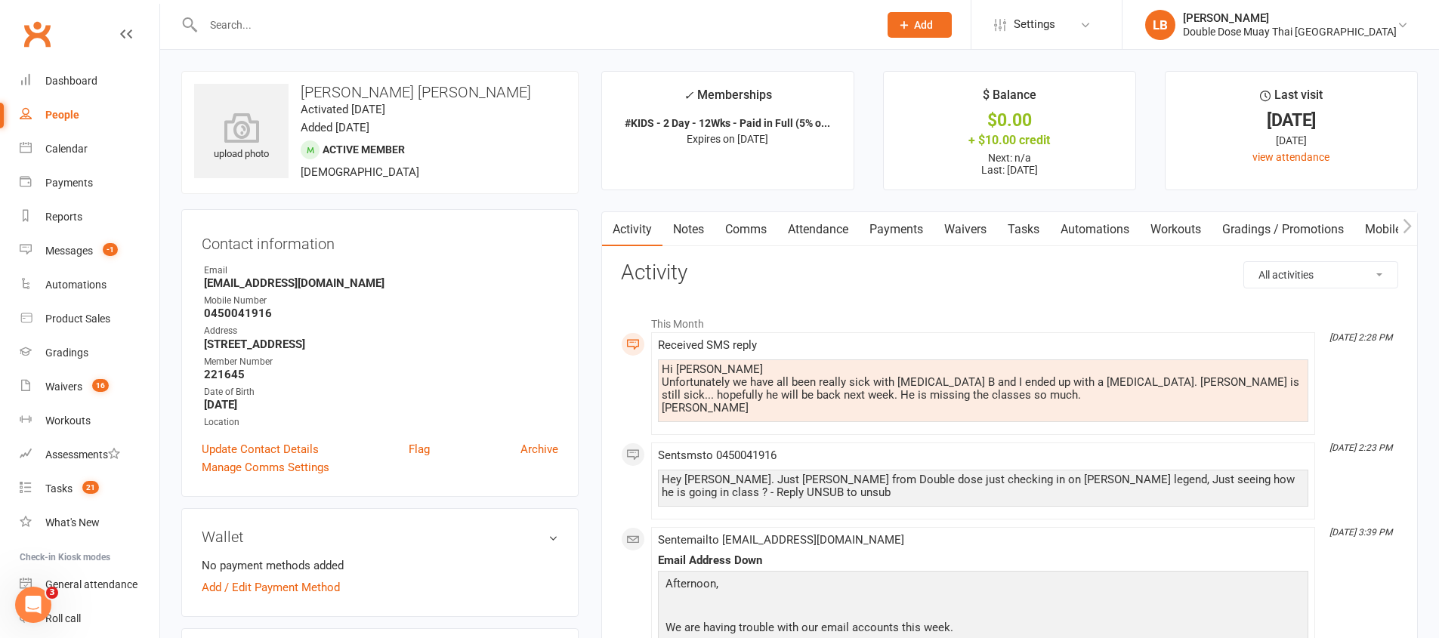
click at [1046, 227] on link "Tasks" at bounding box center [1023, 229] width 53 height 35
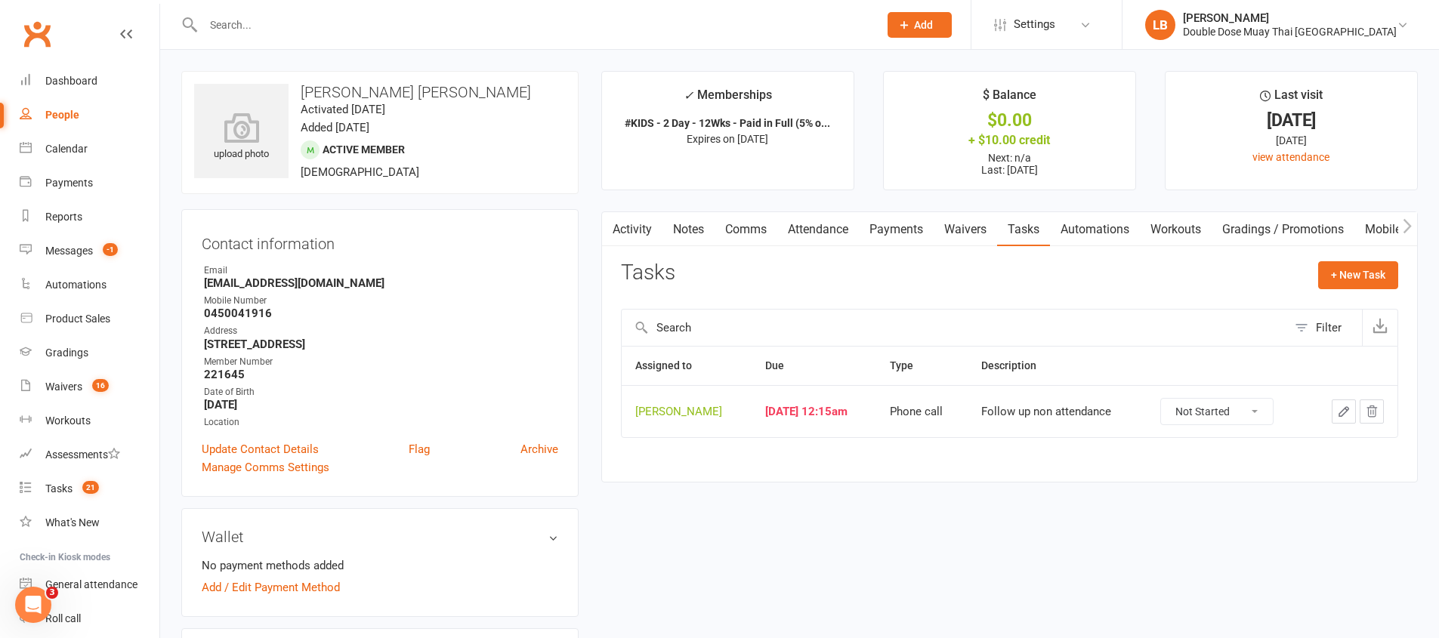
click at [1195, 388] on td "Not Started In Progress Waiting Complete" at bounding box center [1226, 411] width 160 height 52
click at [1197, 396] on td "Not Started In Progress Waiting Complete" at bounding box center [1226, 411] width 160 height 52
click at [1204, 409] on select "Not Started In Progress Waiting Complete" at bounding box center [1217, 412] width 112 height 26
select select "unstarted"
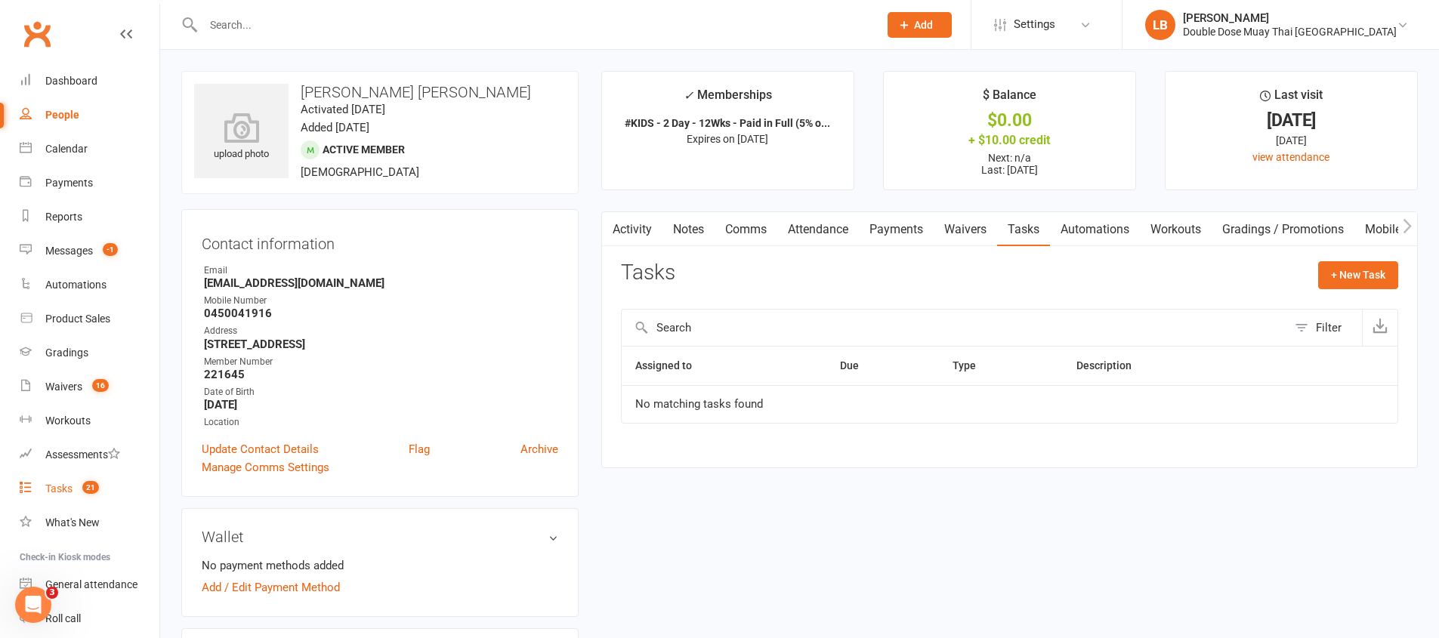
click at [54, 492] on div "Tasks" at bounding box center [58, 489] width 27 height 12
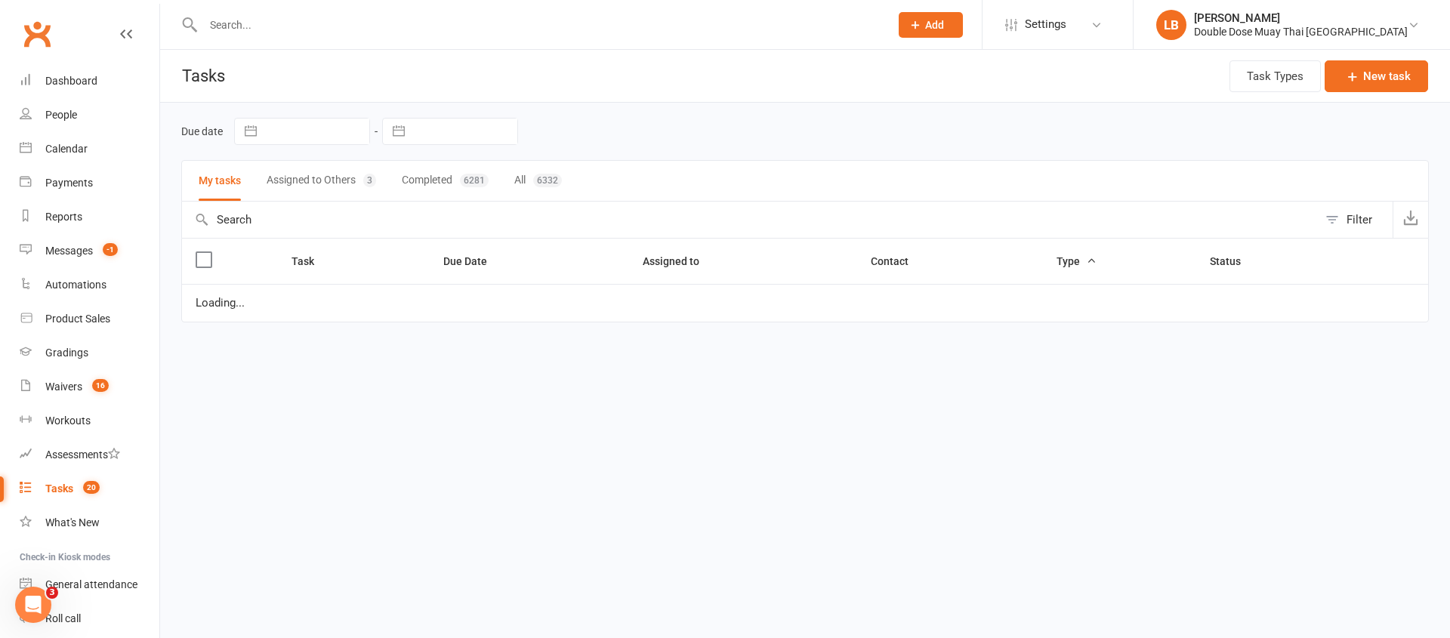
select select "started"
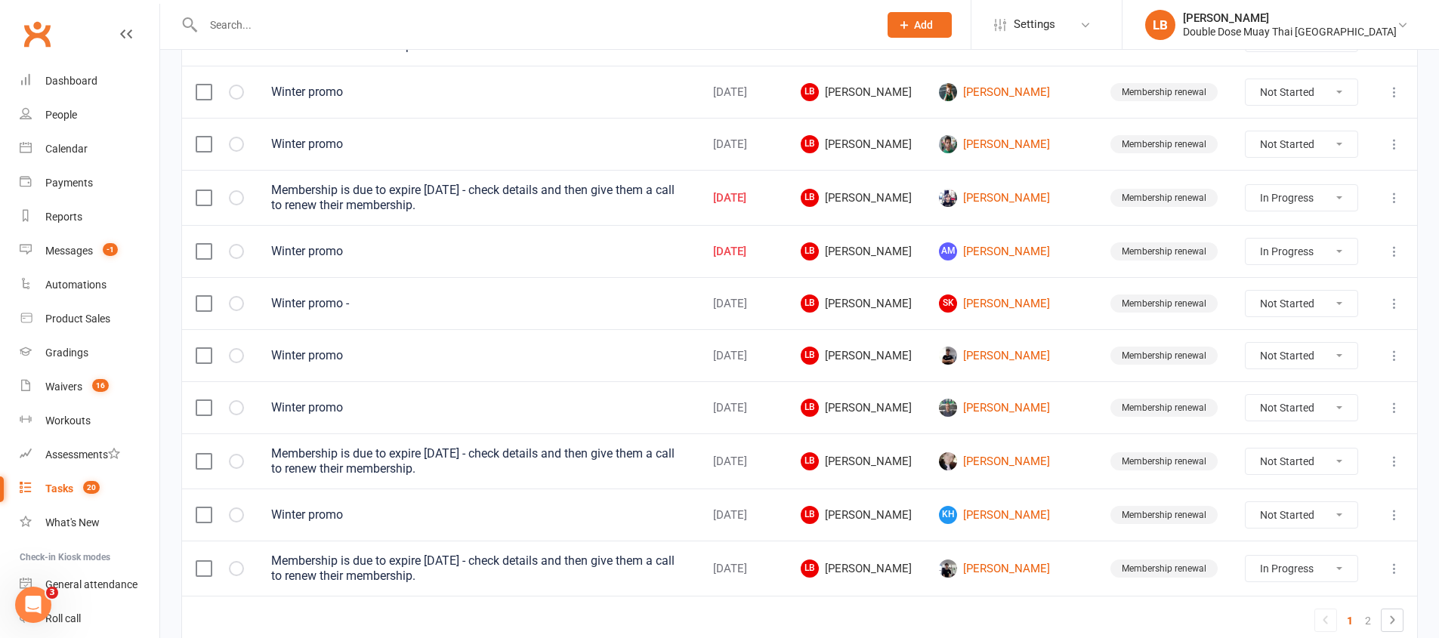
scroll to position [1074, 0]
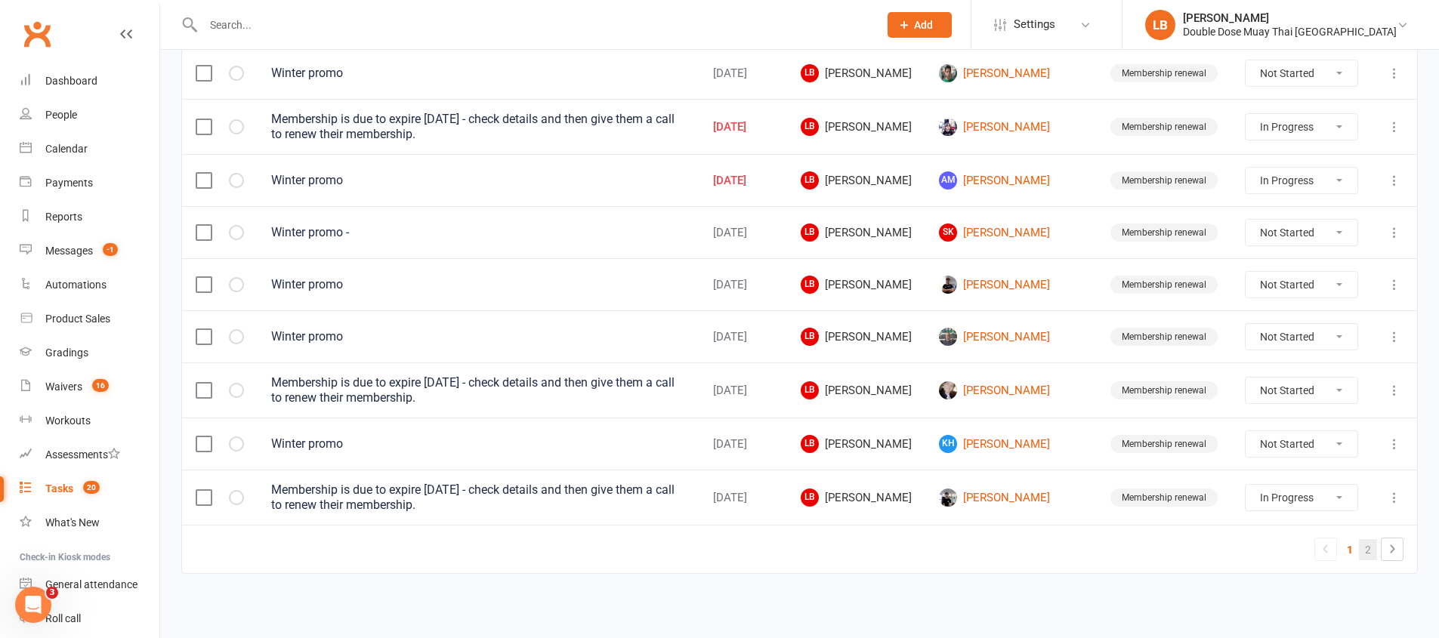
click at [1369, 548] on link "2" at bounding box center [1368, 549] width 18 height 21
select select "started"
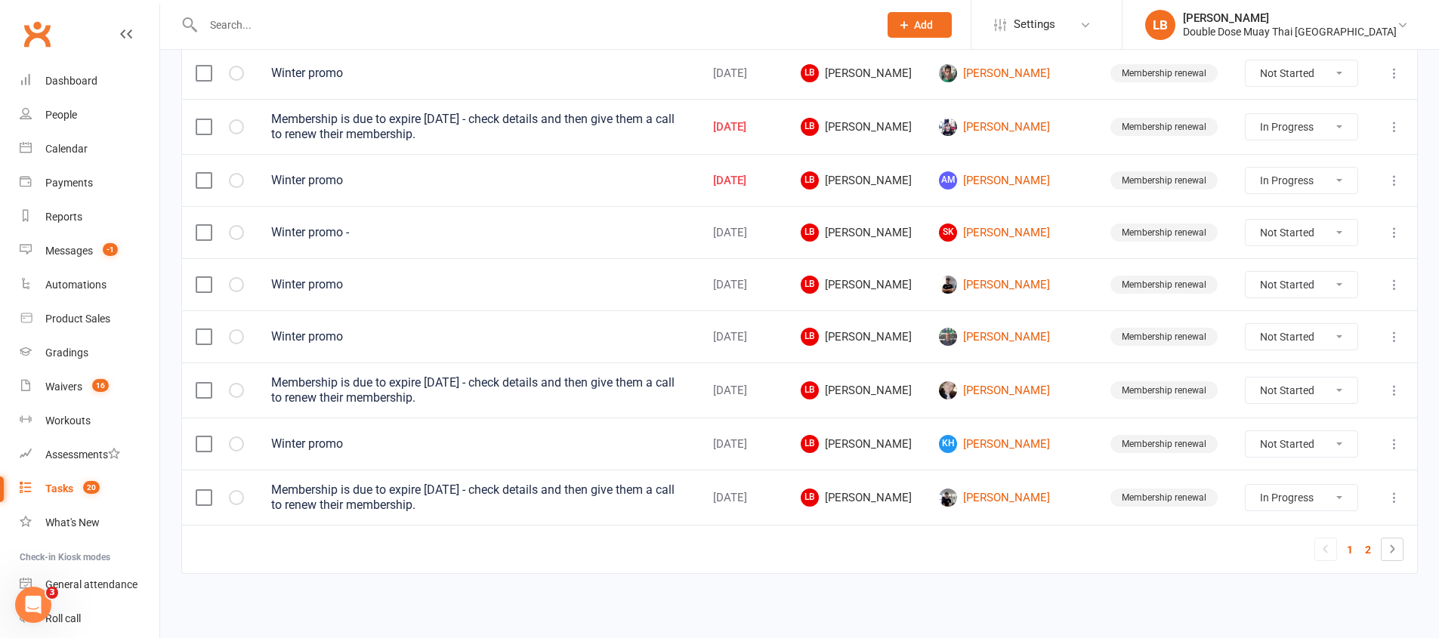
select select "started"
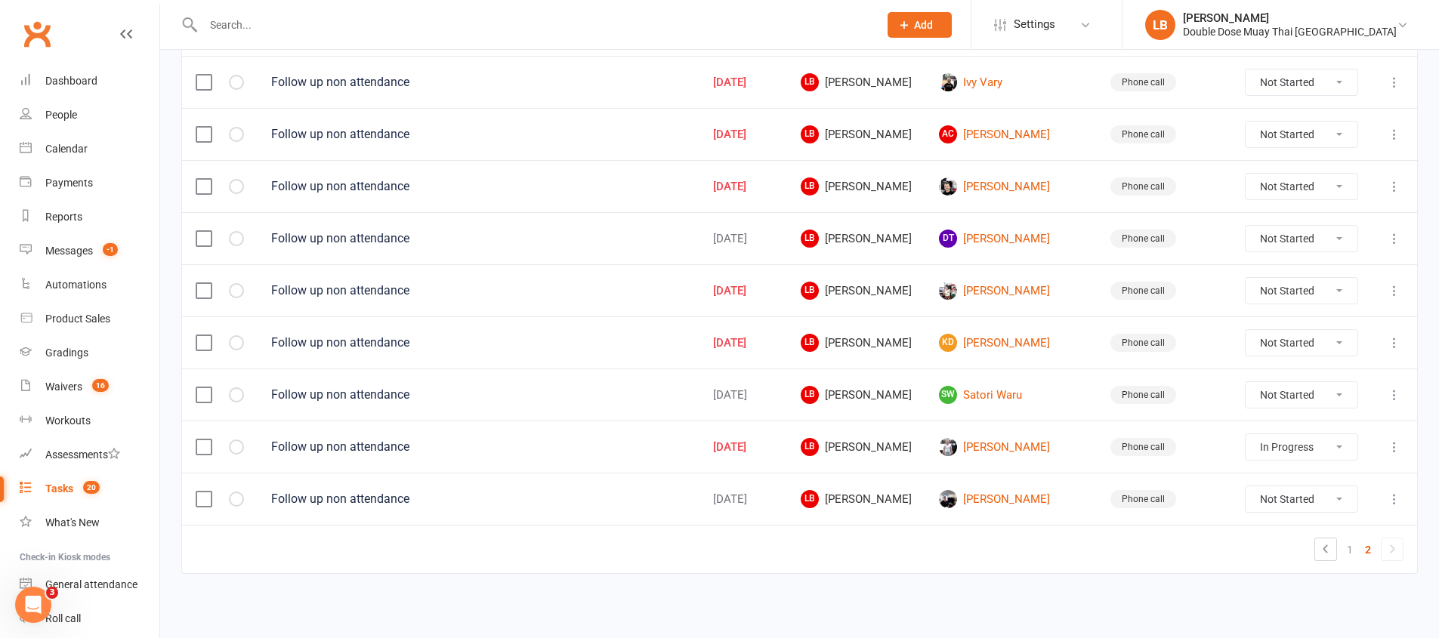
scroll to position [958, 0]
click at [1268, 285] on select "Not Started In Progress Waiting Complete" at bounding box center [1301, 291] width 112 height 26
select select "unstarted"
select select "started"
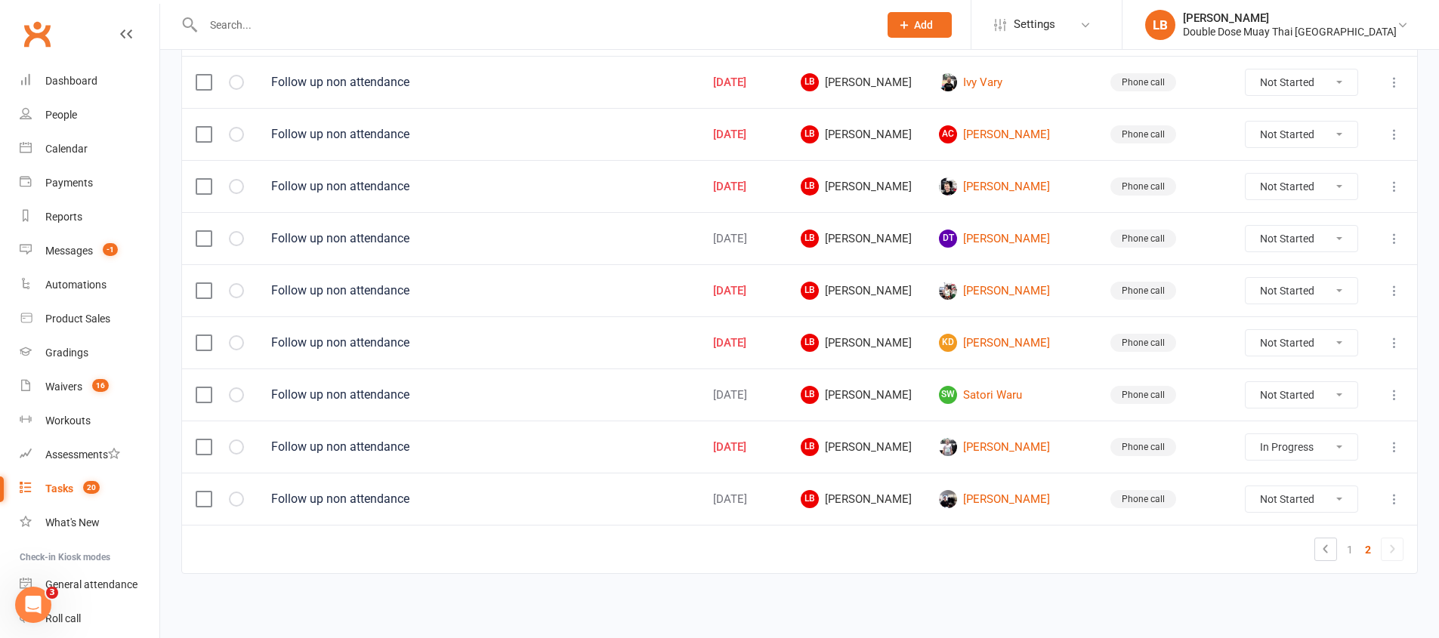
select select "started"
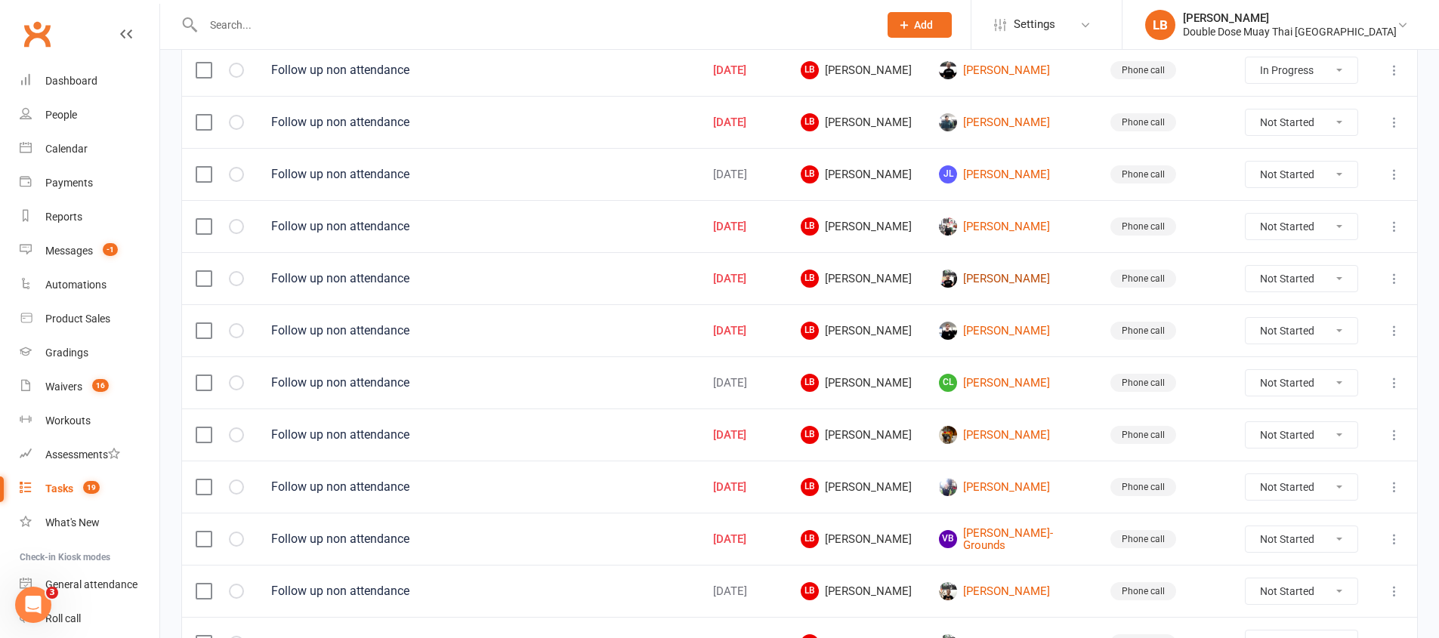
scroll to position [393, 0]
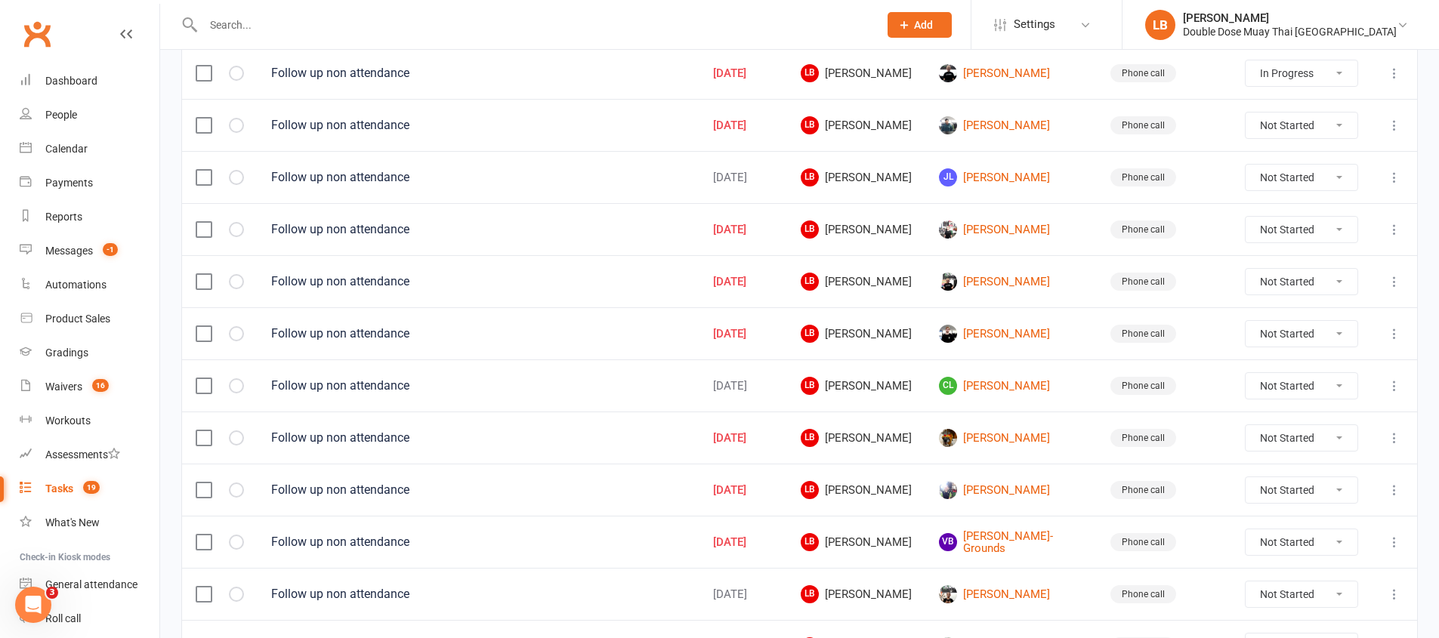
click at [1299, 230] on select "Not Started In Progress Waiting Complete" at bounding box center [1301, 230] width 112 height 26
select select "unstarted"
select select "started"
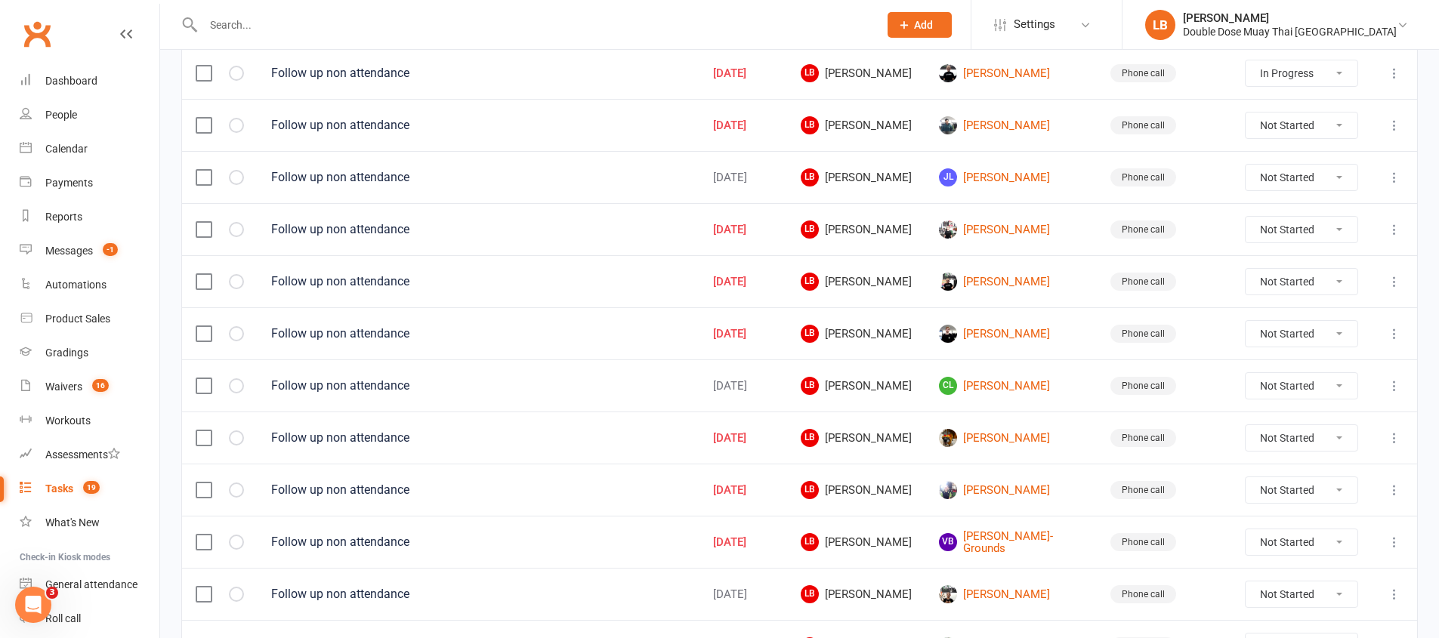
select select "started"
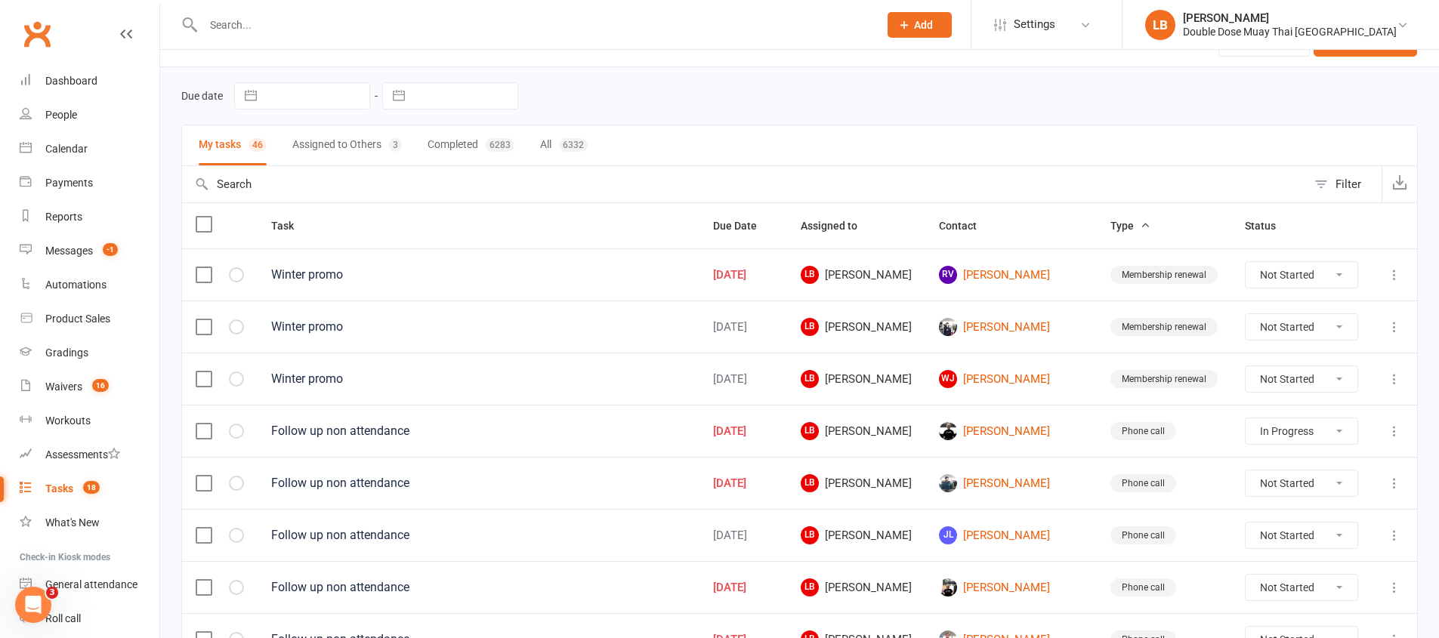
scroll to position [0, 0]
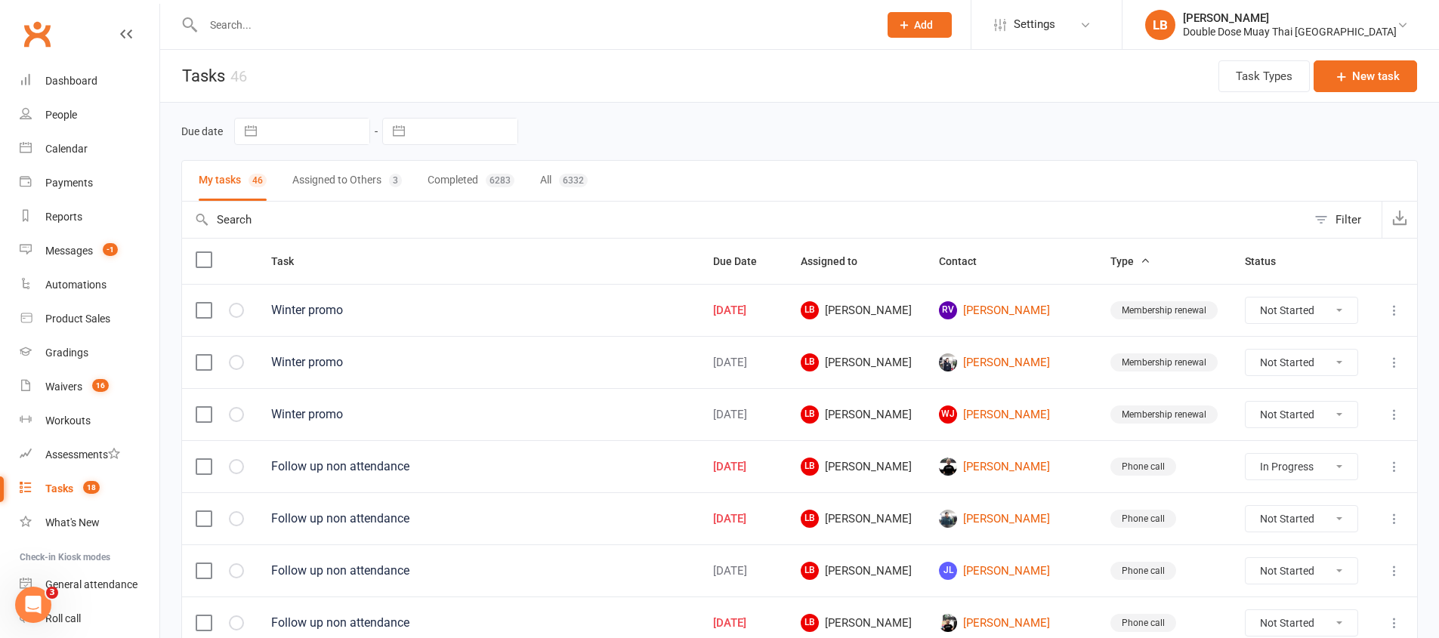
click at [66, 486] on div "Tasks" at bounding box center [59, 489] width 28 height 12
click at [1010, 426] on td "WJ Wendy Johnson" at bounding box center [1010, 414] width 171 height 52
click at [1010, 419] on link "WJ Wendy Johnson" at bounding box center [1011, 415] width 144 height 18
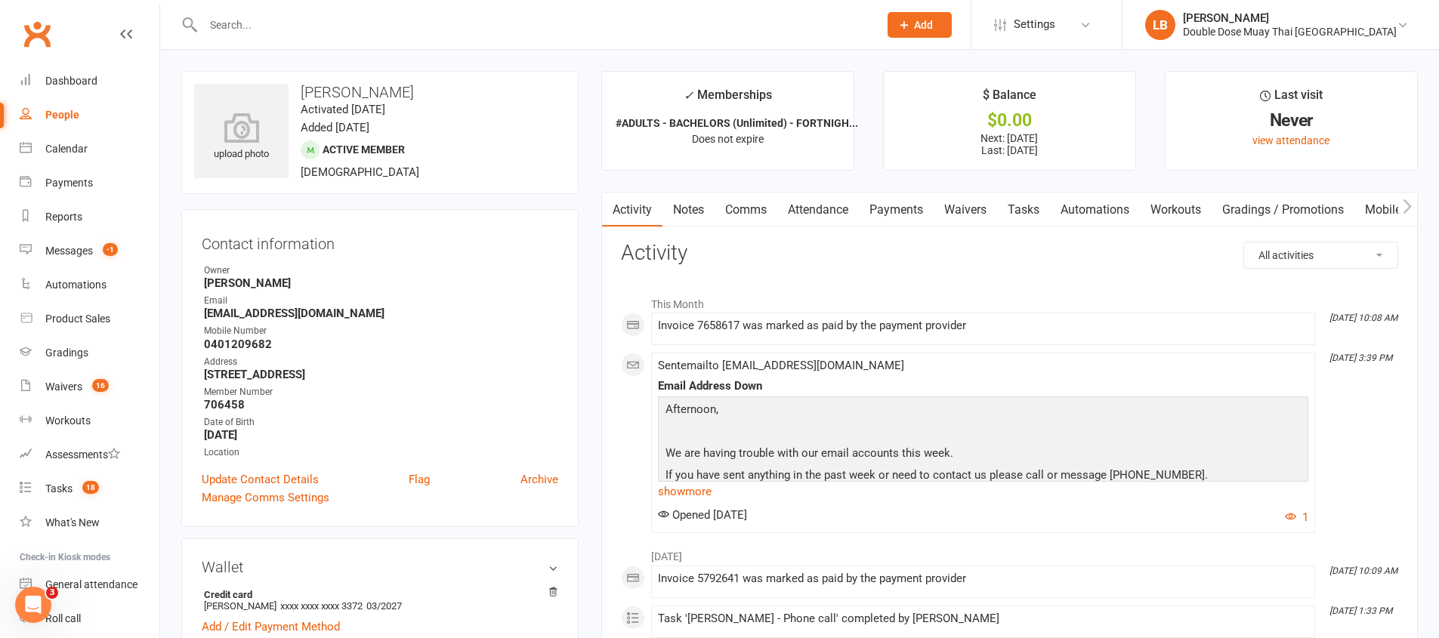
click at [747, 219] on link "Comms" at bounding box center [745, 210] width 63 height 35
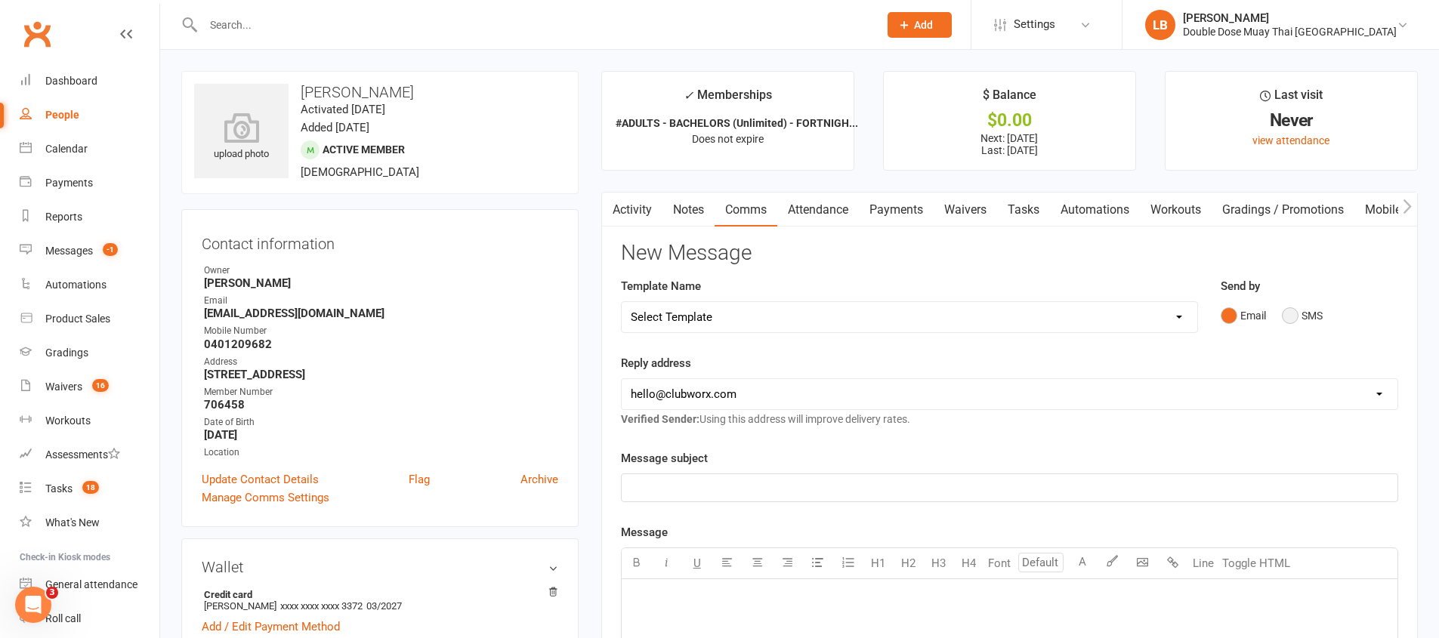
click at [1293, 310] on button "SMS" at bounding box center [1302, 315] width 41 height 29
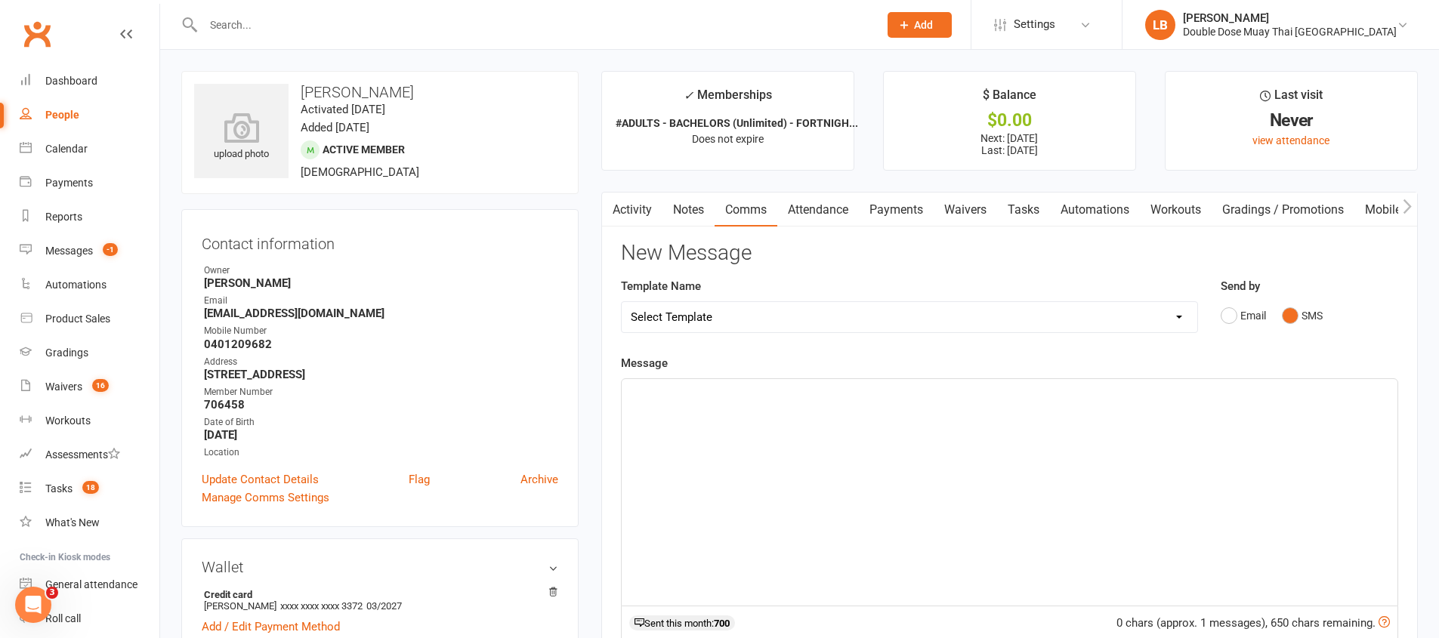
click at [902, 421] on div "﻿" at bounding box center [1009, 492] width 776 height 227
click at [1165, 395] on p "Hey Wendy, Just Logan from Double dose muay thai just checking in mate havnt se…" at bounding box center [1009, 393] width 757 height 18
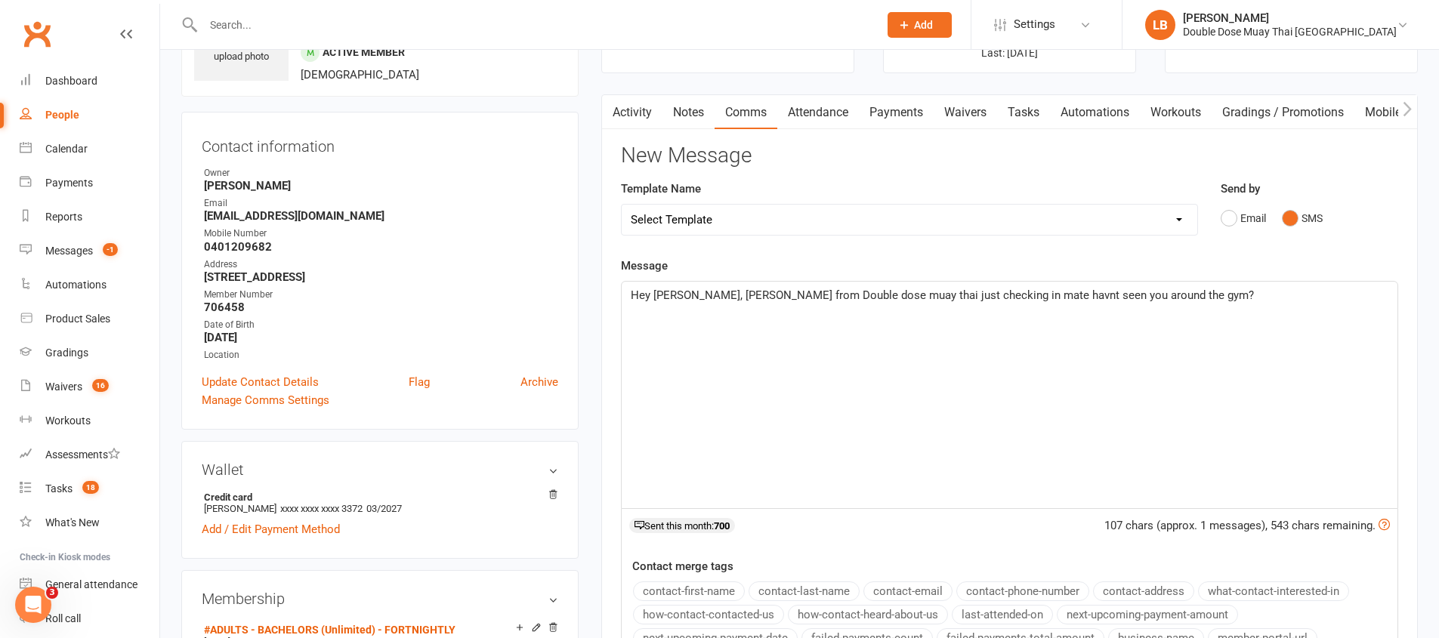
scroll to position [532, 0]
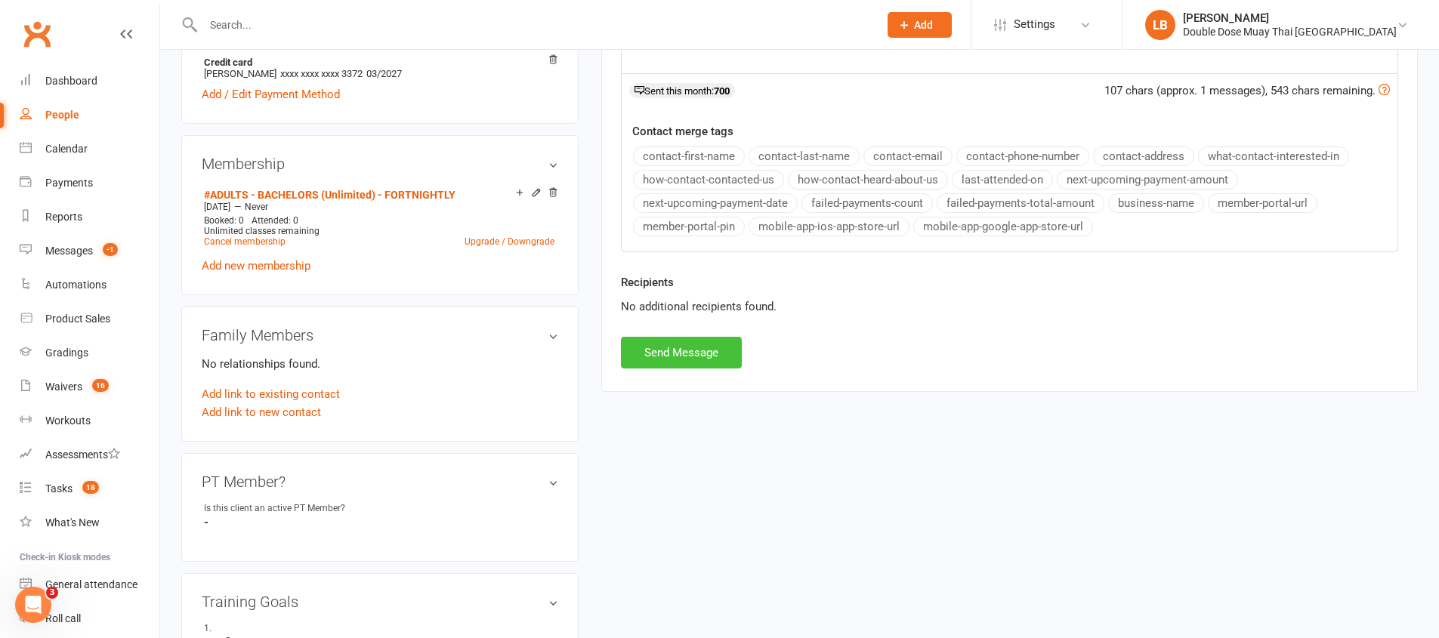
click at [667, 344] on button "Send Message" at bounding box center [681, 353] width 121 height 32
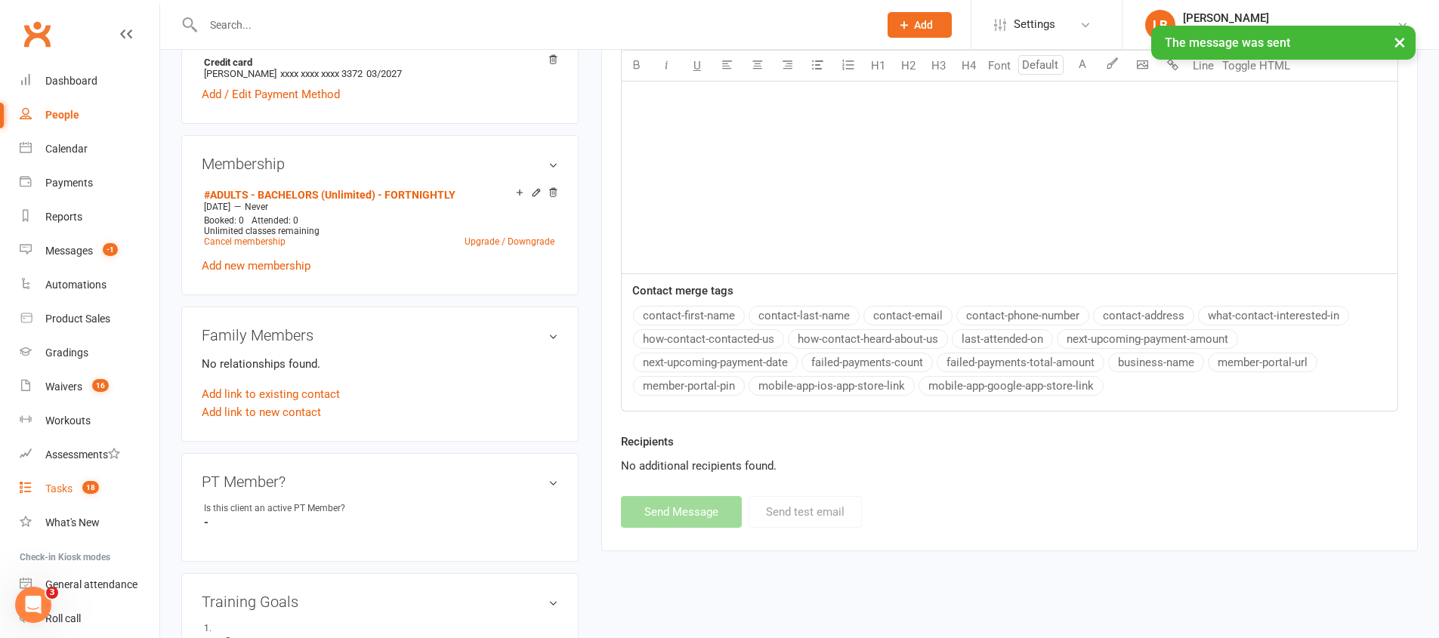
click at [79, 489] on count-badge "18" at bounding box center [87, 489] width 24 height 12
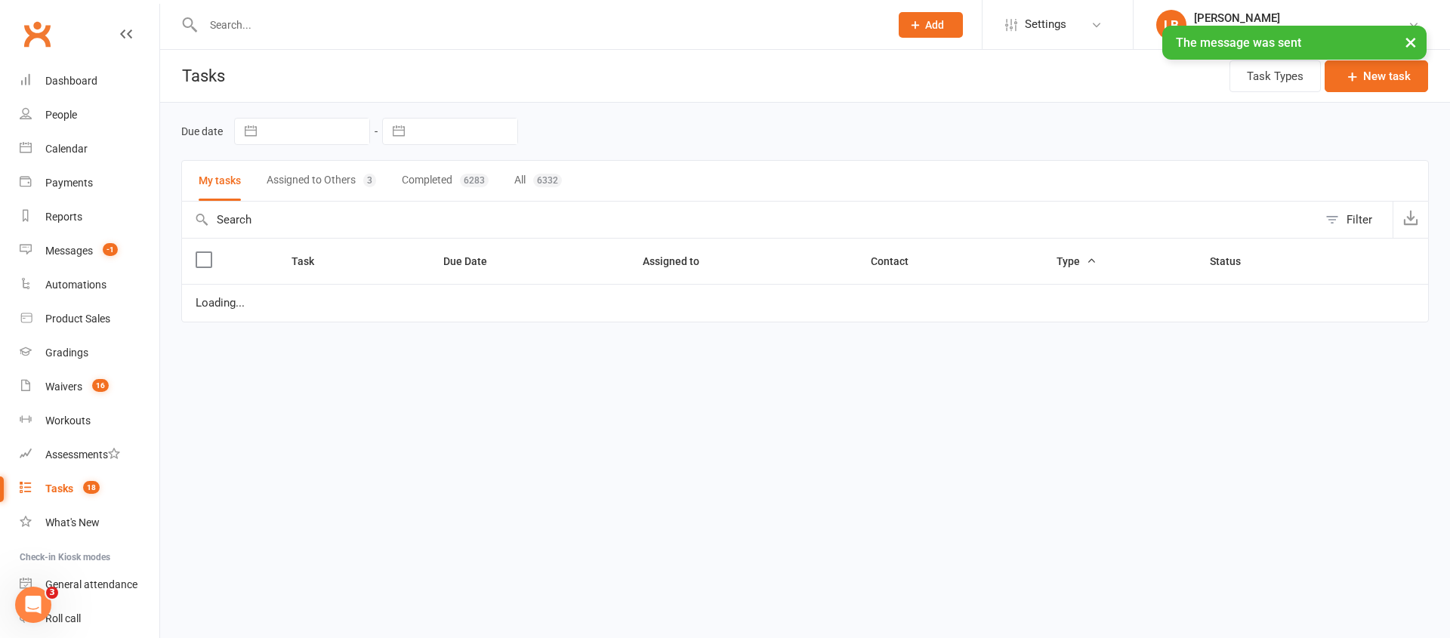
select select "started"
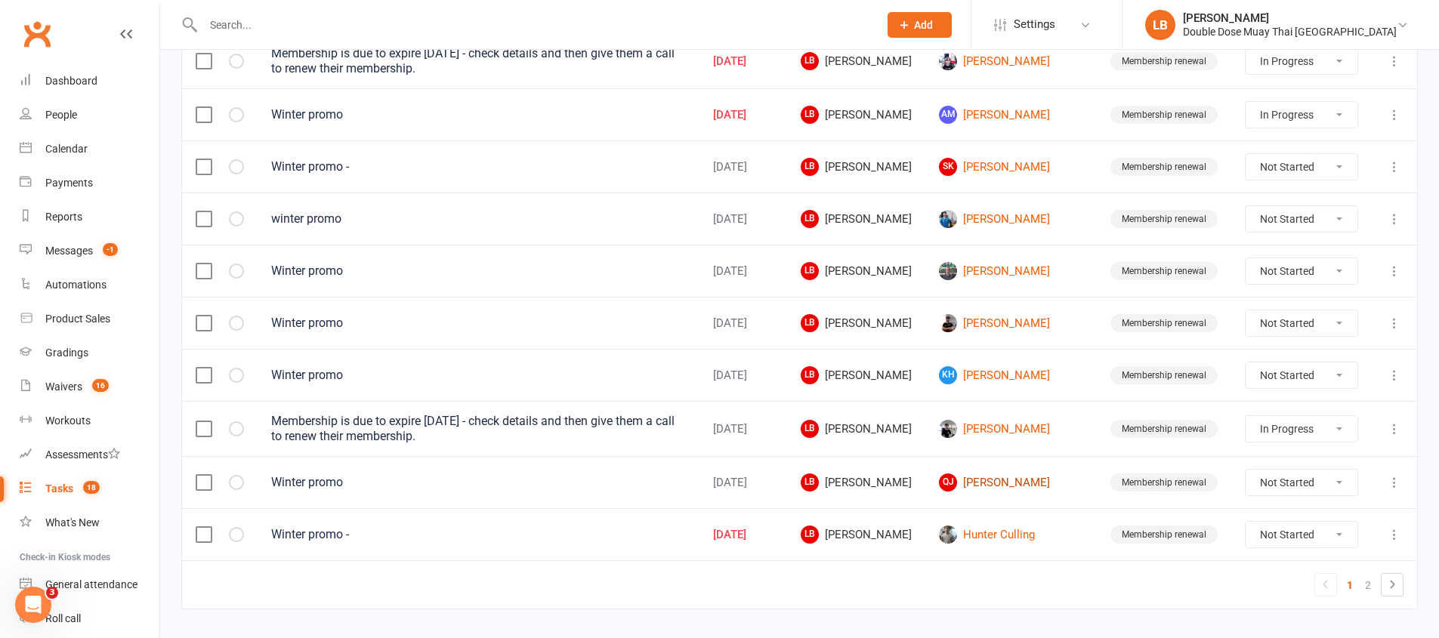
scroll to position [1074, 0]
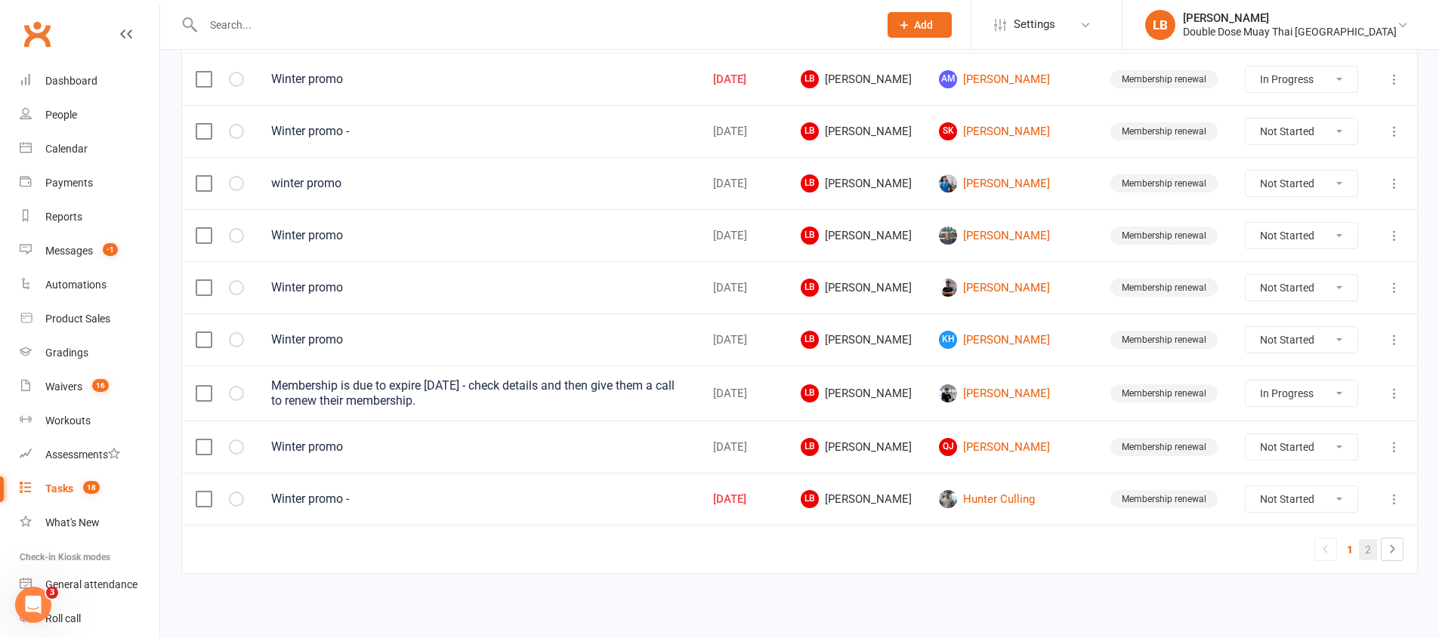
click at [1360, 551] on link "2" at bounding box center [1368, 549] width 18 height 21
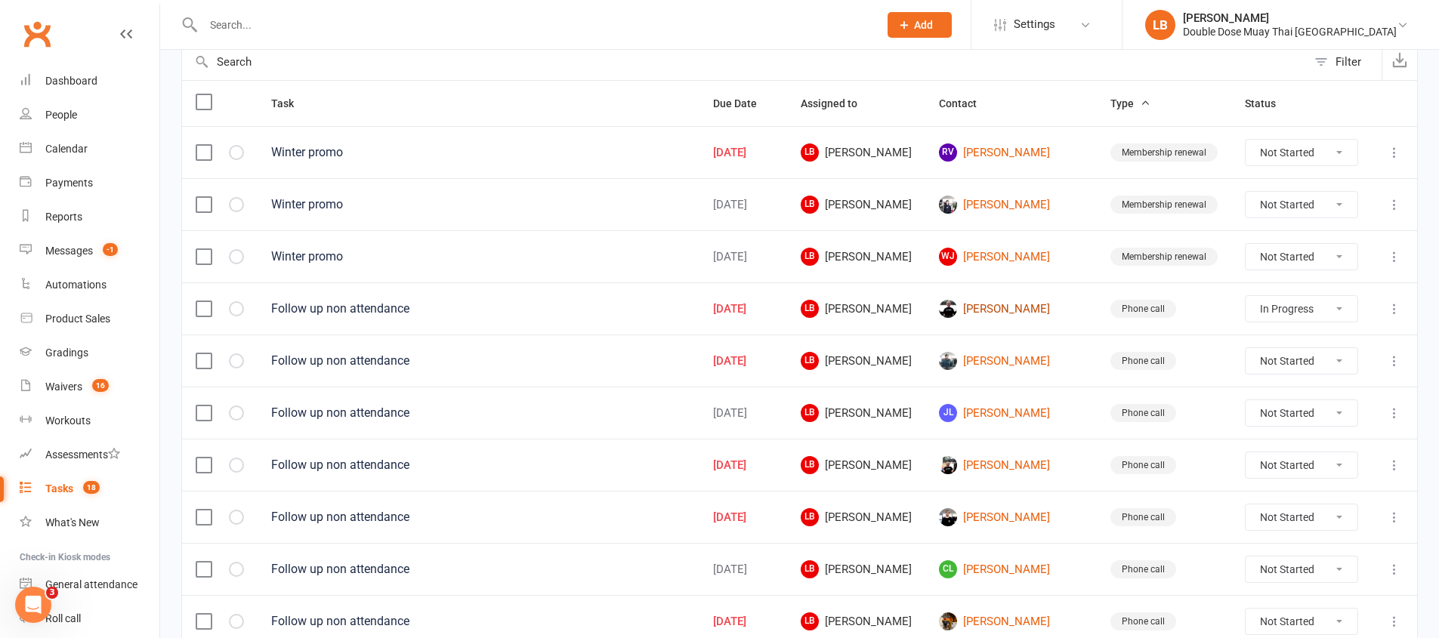
scroll to position [161, 0]
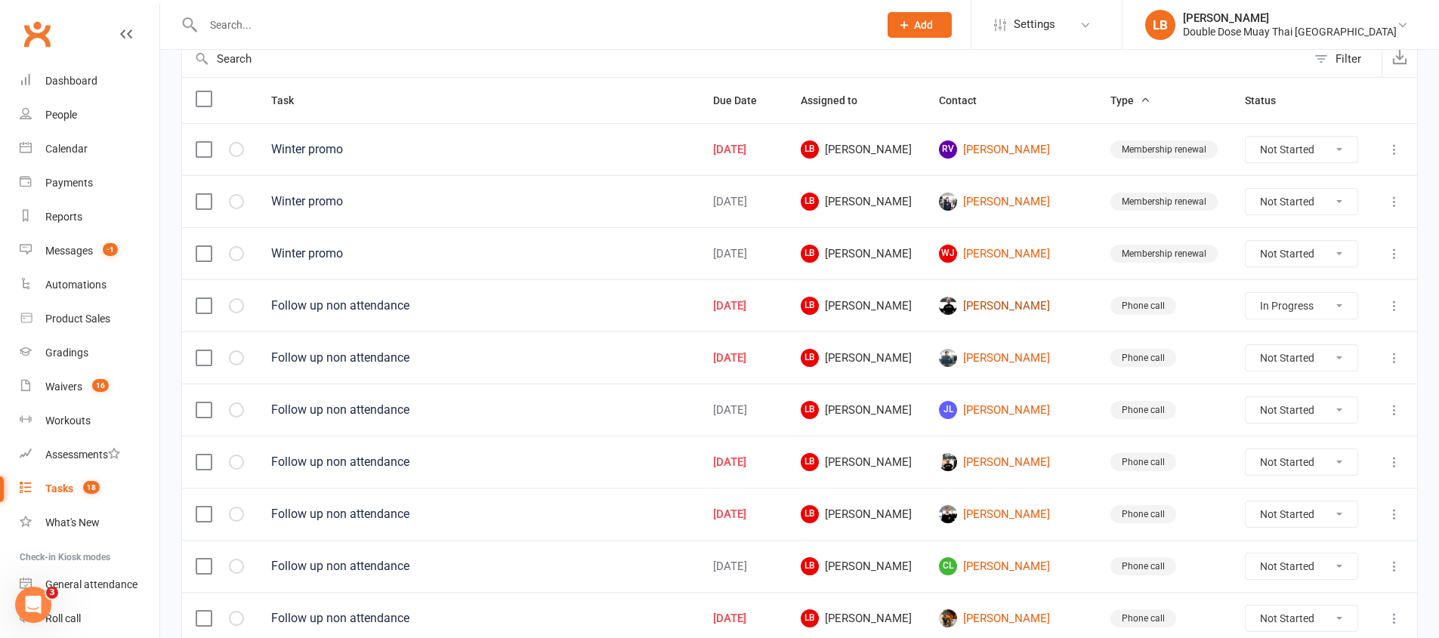
click at [1026, 301] on link "Eli Mansfield" at bounding box center [1011, 306] width 144 height 18
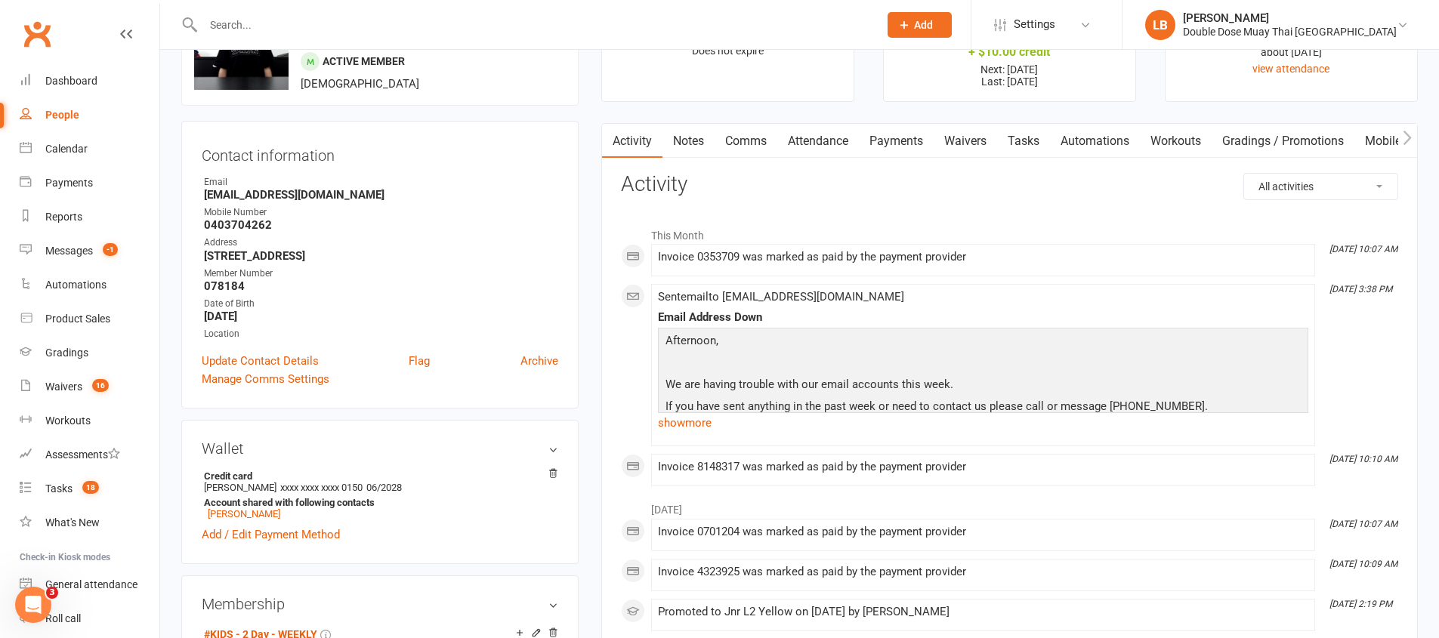
scroll to position [319, 0]
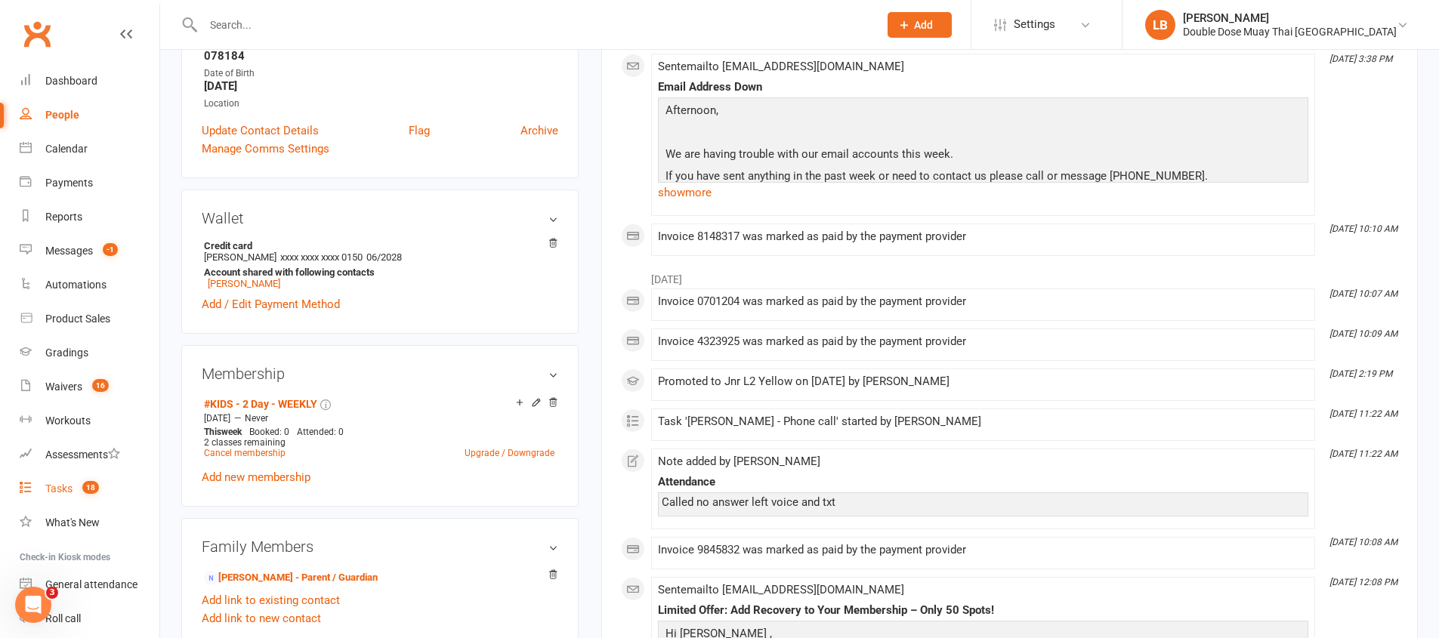
click at [72, 486] on div "Tasks" at bounding box center [58, 489] width 27 height 12
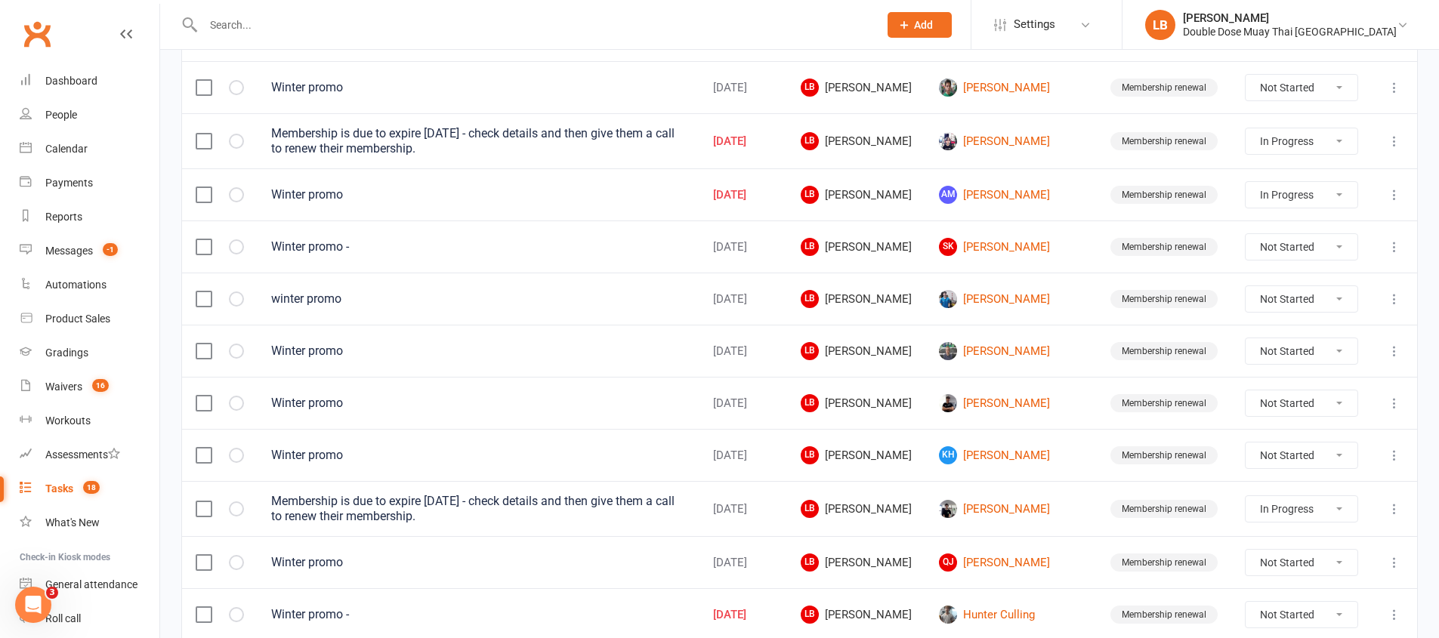
scroll to position [1074, 0]
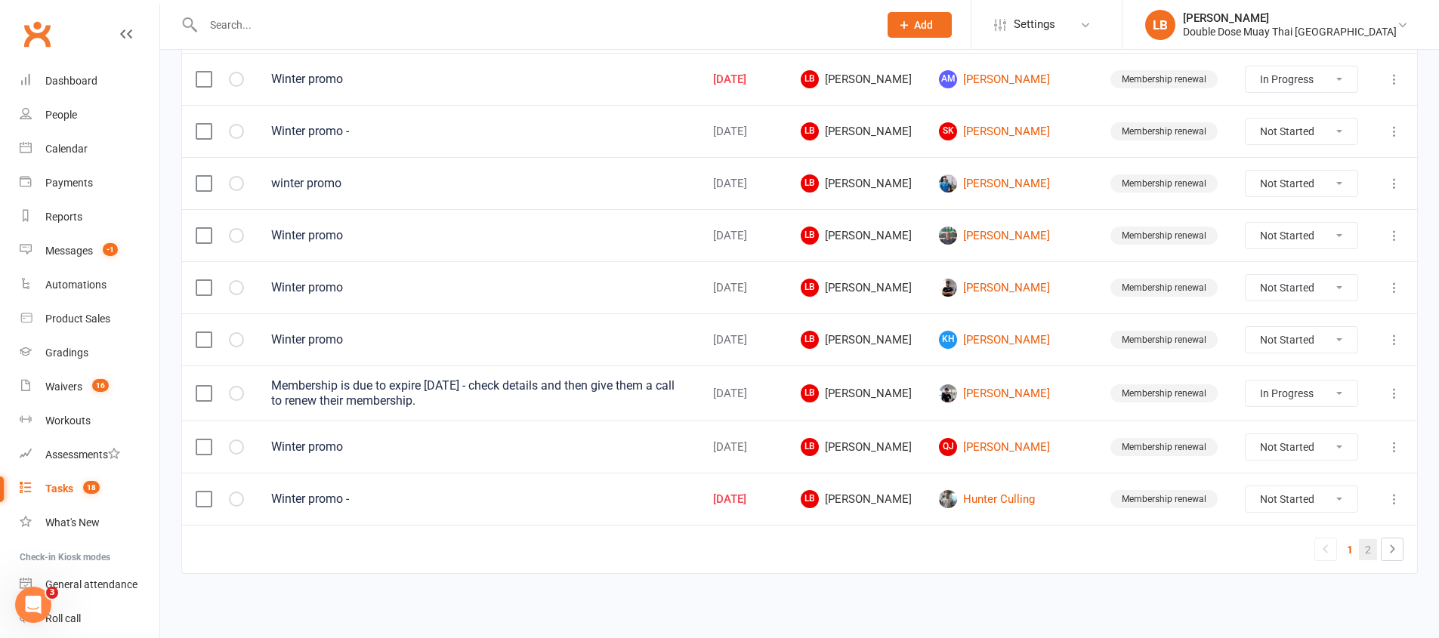
click at [1367, 552] on link "2" at bounding box center [1368, 549] width 18 height 21
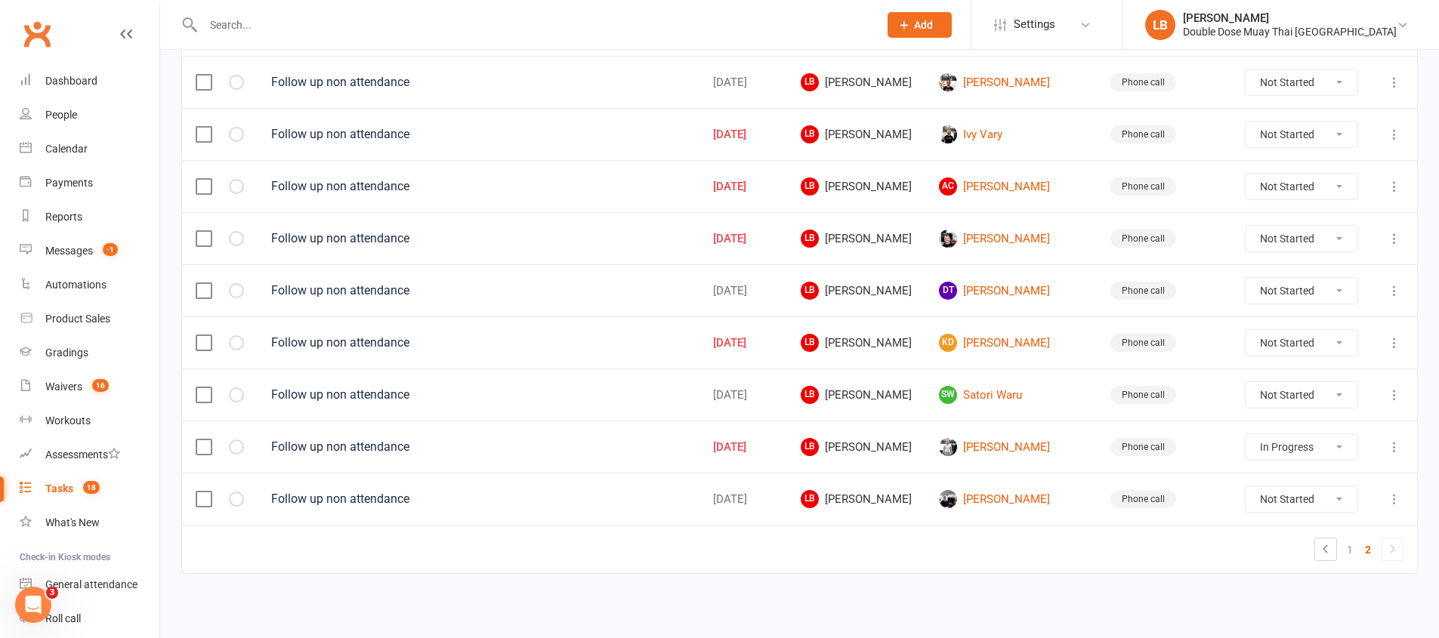
scroll to position [853, 0]
click at [26, 238] on link "Messages -1" at bounding box center [90, 251] width 140 height 34
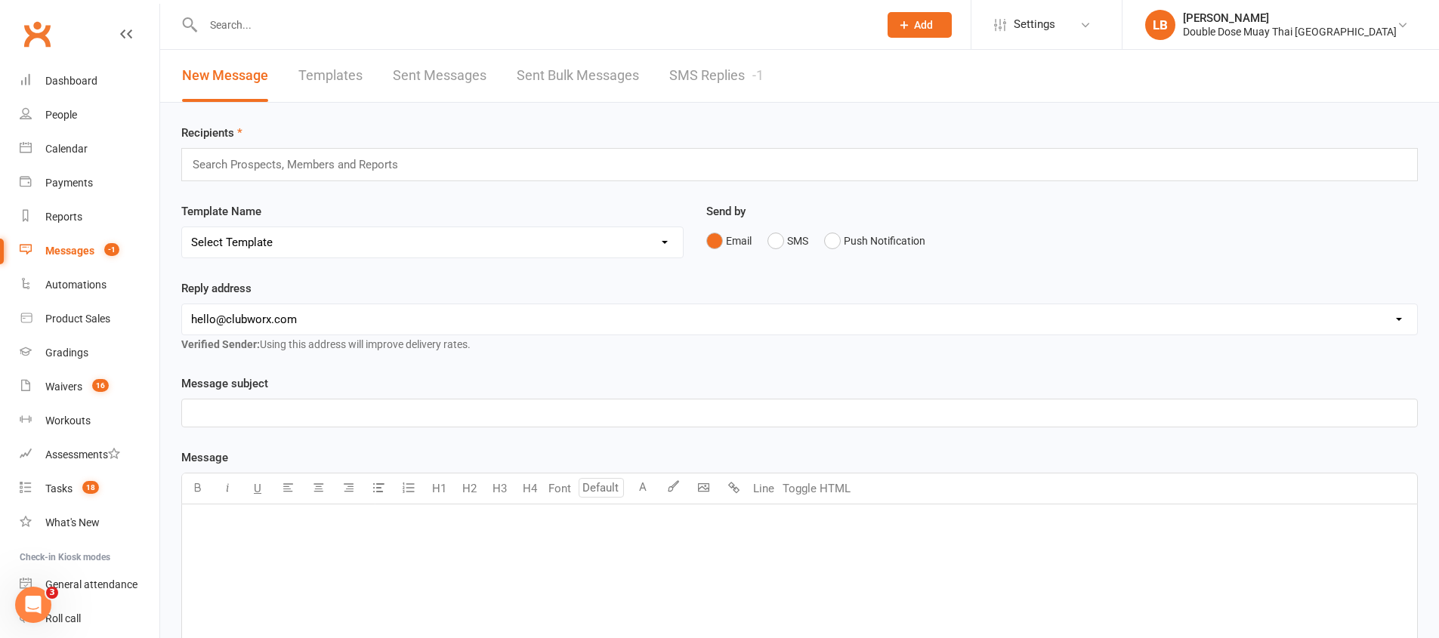
click at [719, 76] on link "SMS Replies -1" at bounding box center [716, 76] width 94 height 52
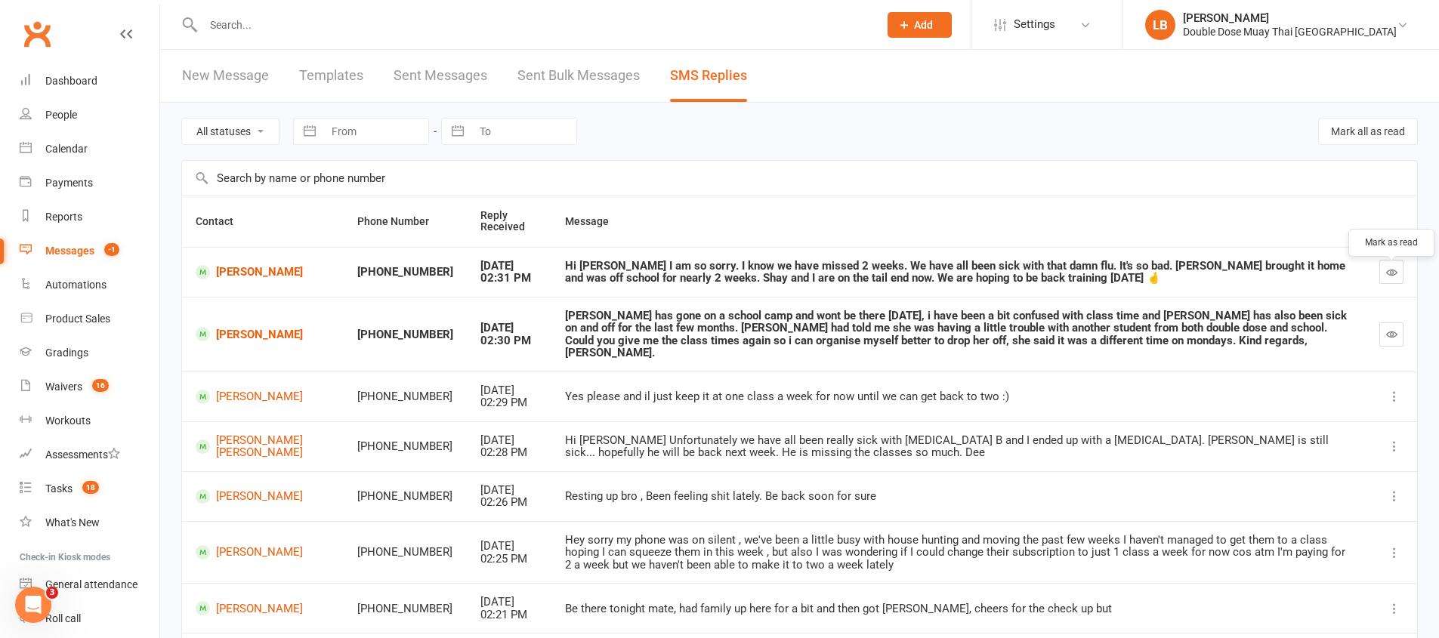
click at [1388, 278] on icon "button" at bounding box center [1391, 272] width 11 height 11
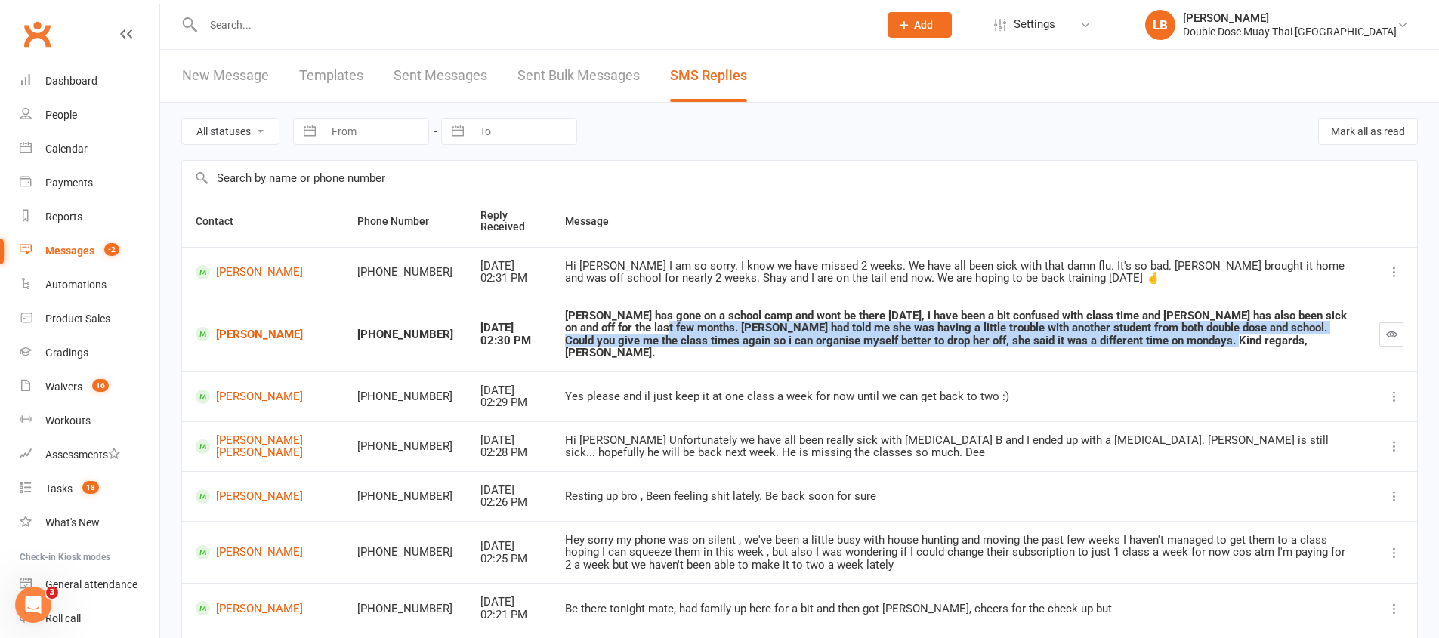
drag, startPoint x: 556, startPoint y: 340, endPoint x: 948, endPoint y: 369, distance: 393.0
click at [948, 369] on td "Lila has gone on a school camp and wont be there today, i have been a bit confu…" at bounding box center [958, 334] width 814 height 75
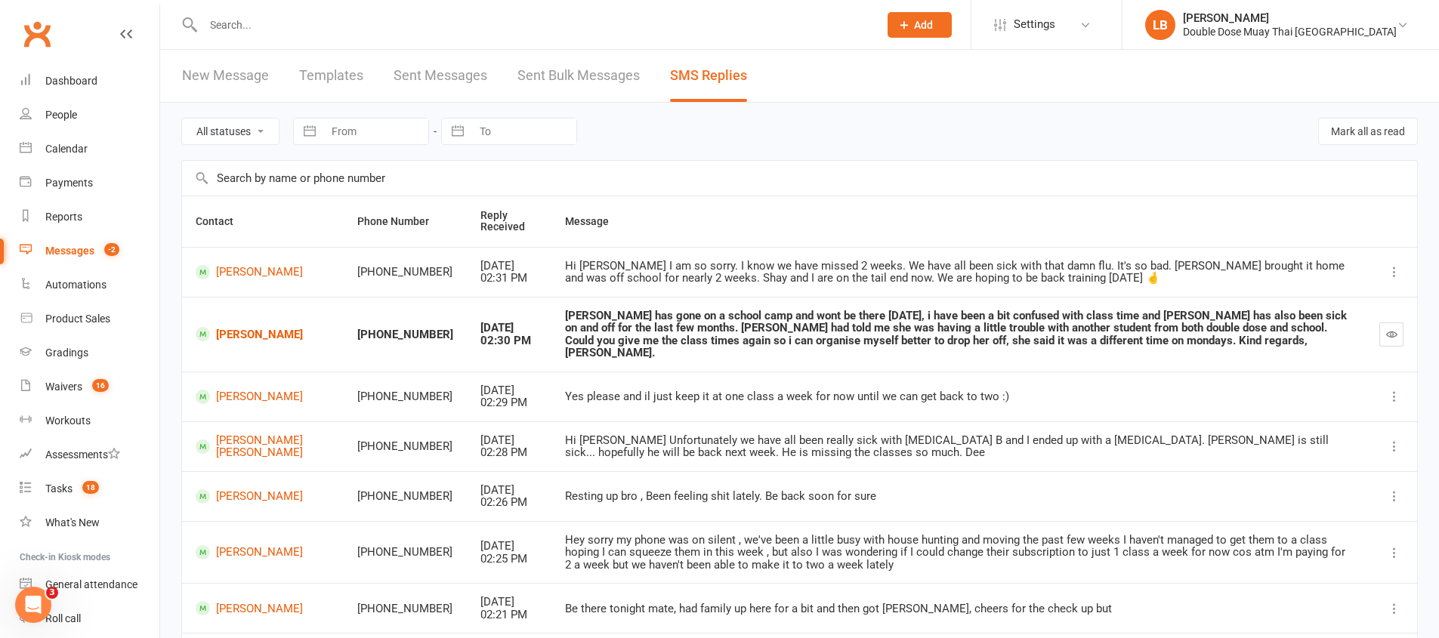
click at [982, 362] on td "Lila has gone on a school camp and wont be there today, i have been a bit confu…" at bounding box center [958, 334] width 814 height 75
drag, startPoint x: 730, startPoint y: 349, endPoint x: 992, endPoint y: 349, distance: 262.0
click at [992, 349] on div "Lila has gone on a school camp and wont be there today, i have been a bit confu…" at bounding box center [958, 335] width 787 height 50
click at [970, 330] on div "Lila has gone on a school camp and wont be there today, i have been a bit confu…" at bounding box center [958, 335] width 787 height 50
click at [250, 338] on link "Lila Reckmann" at bounding box center [263, 334] width 134 height 14
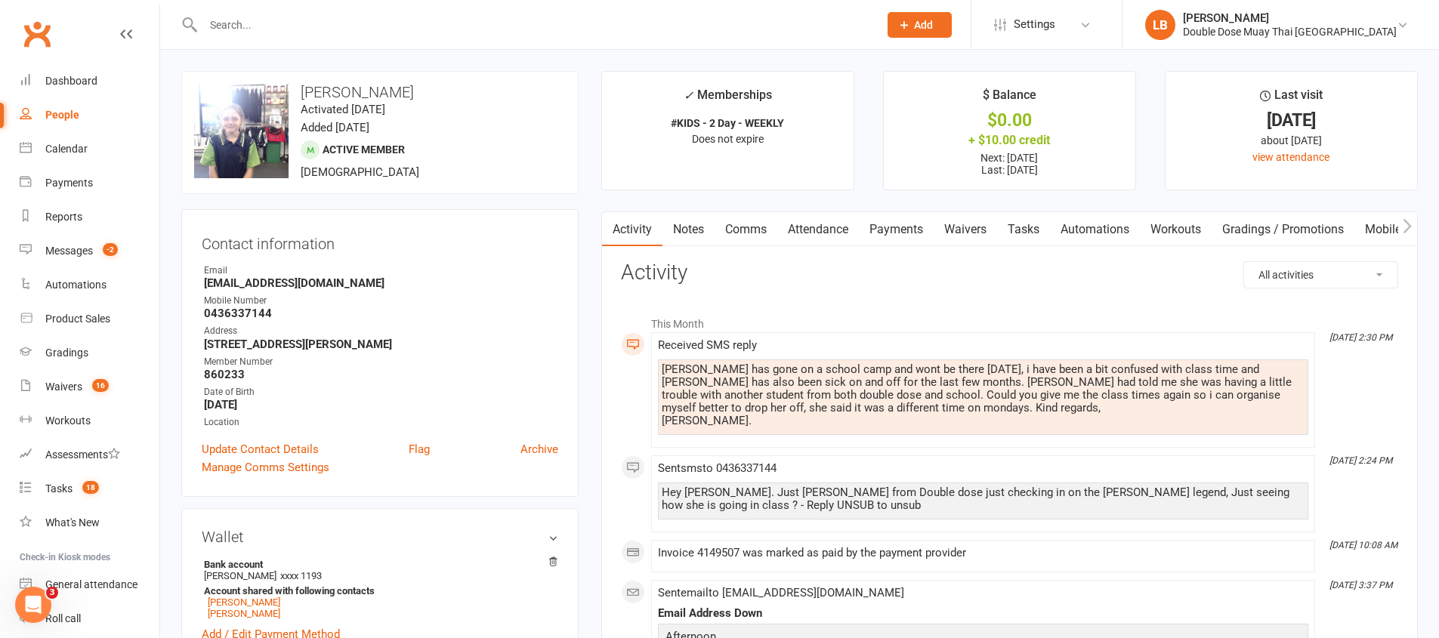
click at [767, 230] on link "Comms" at bounding box center [745, 229] width 63 height 35
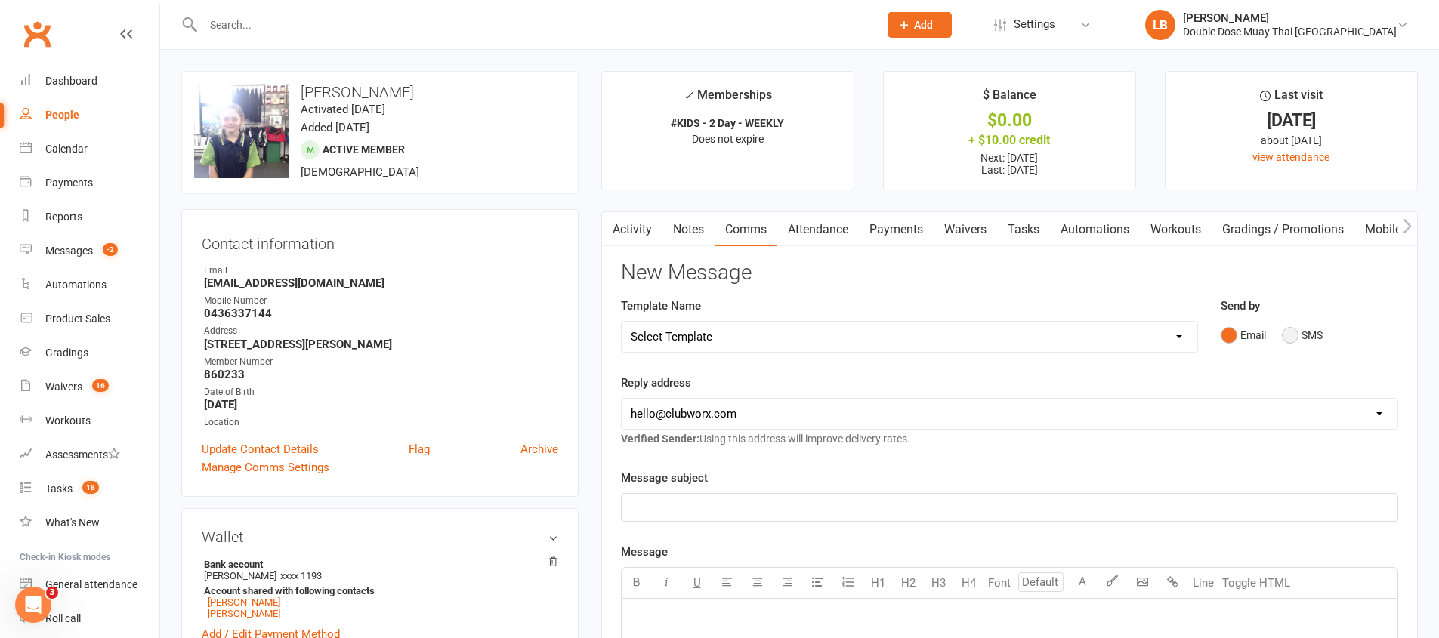
click at [1294, 333] on button "SMS" at bounding box center [1302, 335] width 41 height 29
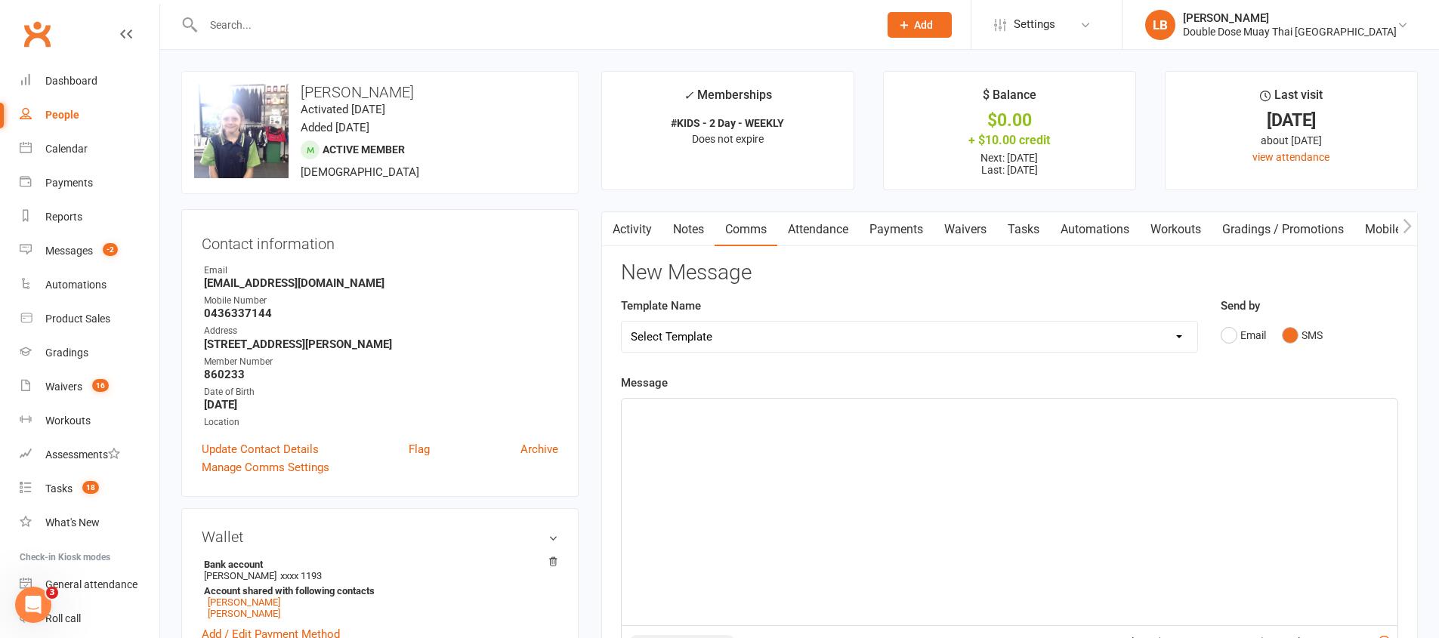
click at [805, 503] on div "﻿" at bounding box center [1009, 512] width 776 height 227
click at [634, 414] on span "ahh ok tell her to come have a chat to me next time shes in." at bounding box center [782, 413] width 302 height 14
click at [939, 415] on p "Ahh ok tell her to come have a chat to me next time shes in." at bounding box center [1009, 412] width 757 height 18
click at [1072, 412] on span "Ahh ok tell her to come have a chat to me next time shes in. and 3:45pm or 4:45…" at bounding box center [877, 413] width 492 height 14
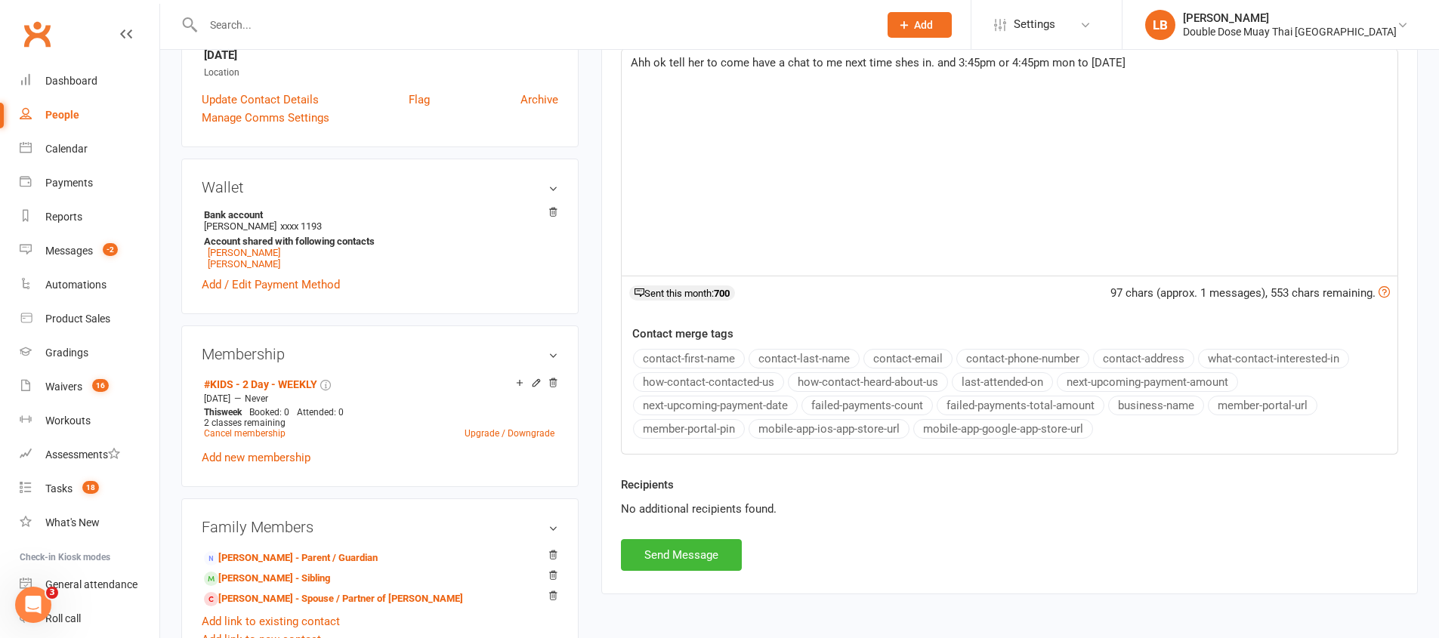
scroll to position [360, 0]
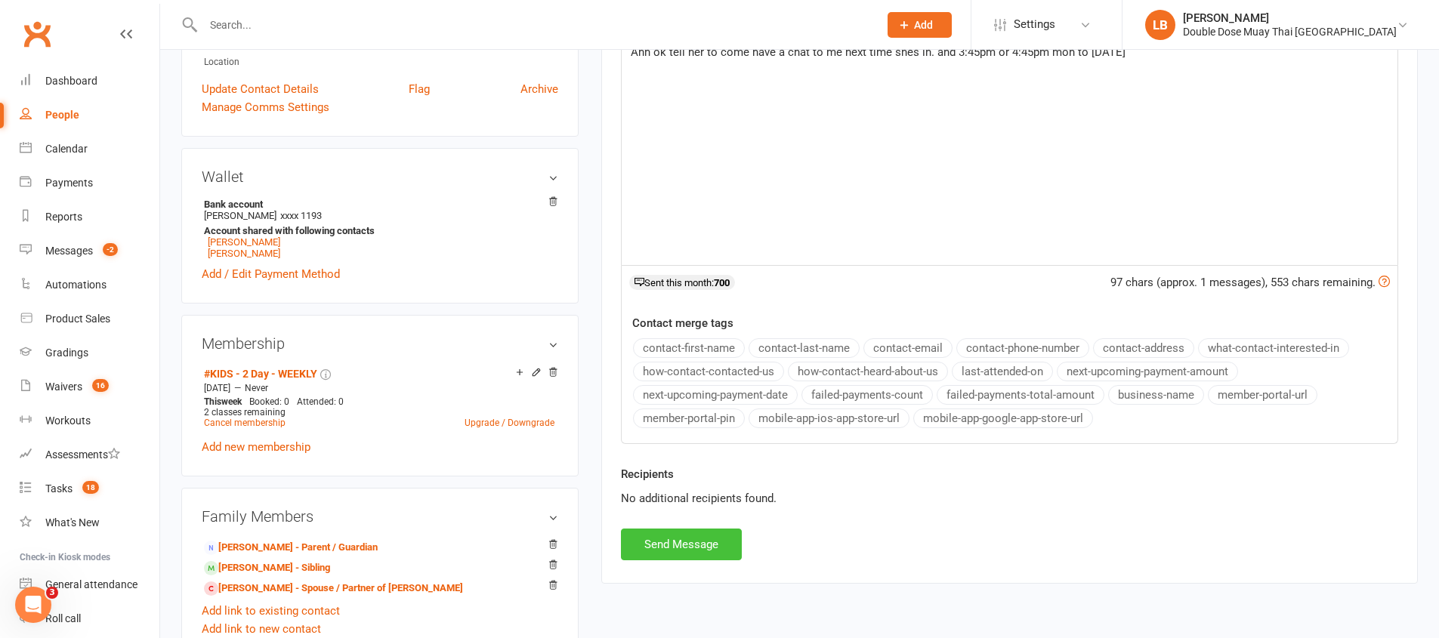
click at [683, 533] on button "Send Message" at bounding box center [681, 545] width 121 height 32
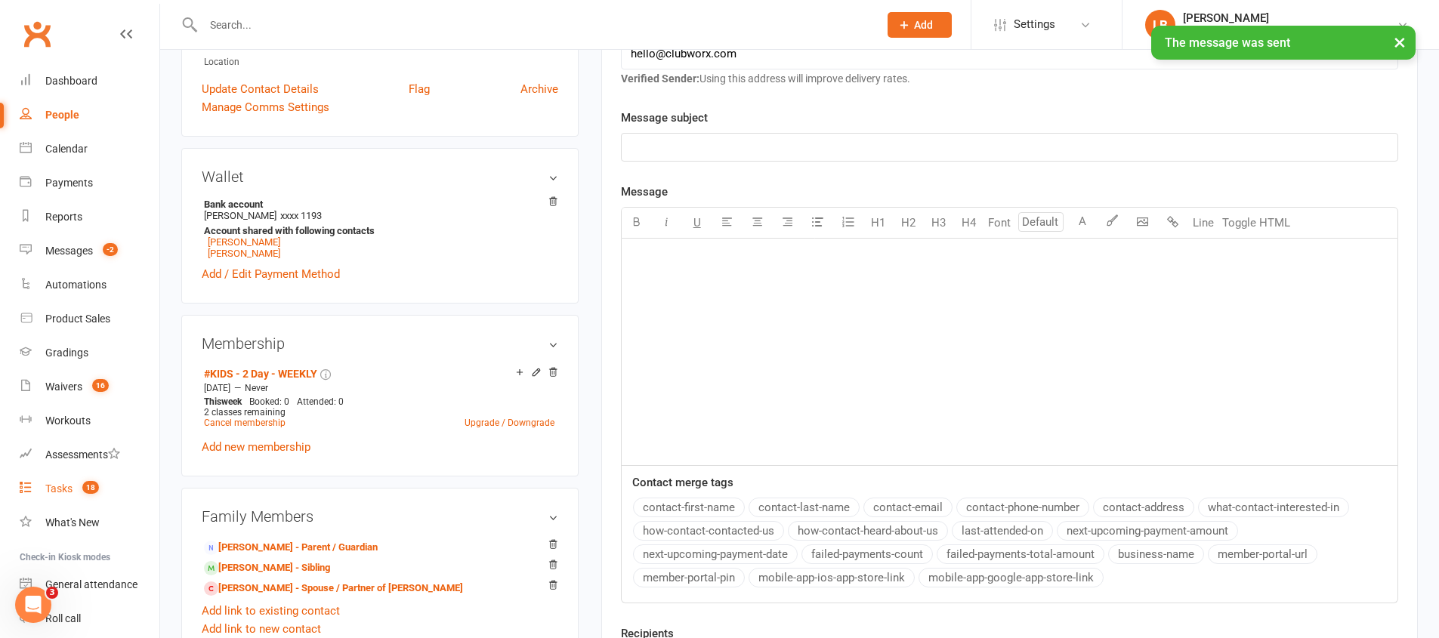
click at [76, 486] on count-badge "18" at bounding box center [87, 489] width 24 height 12
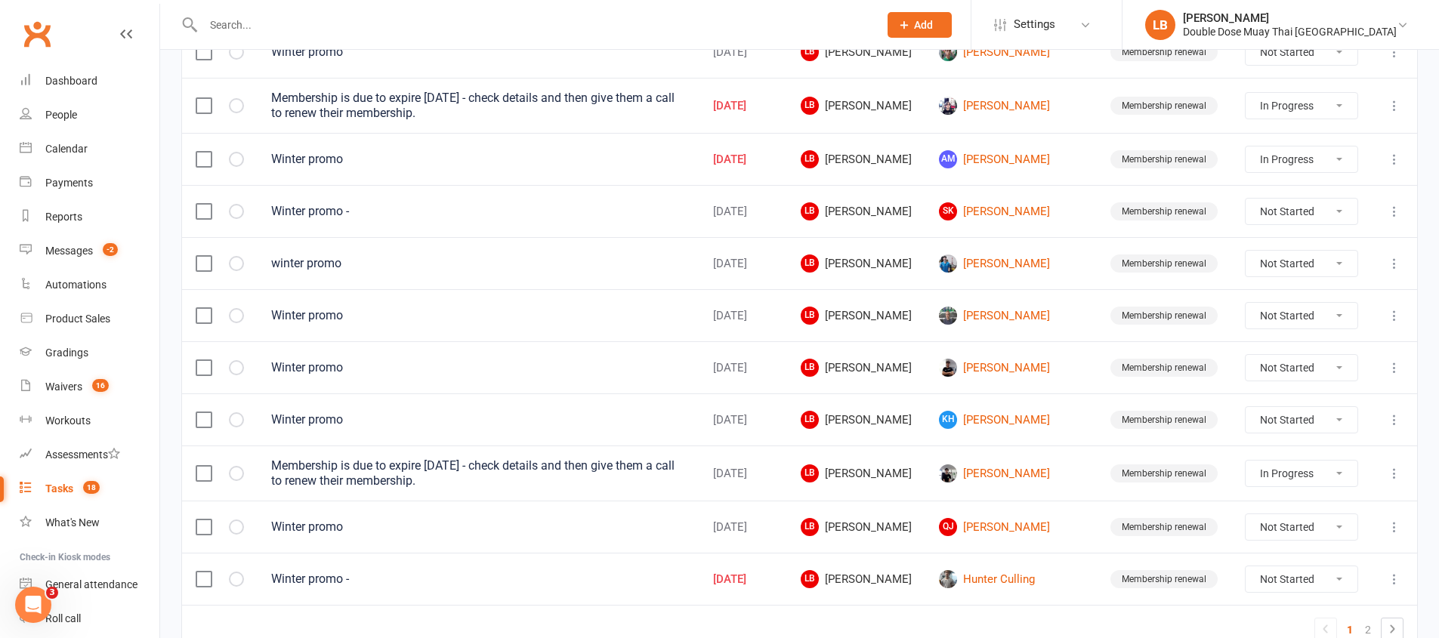
scroll to position [1074, 0]
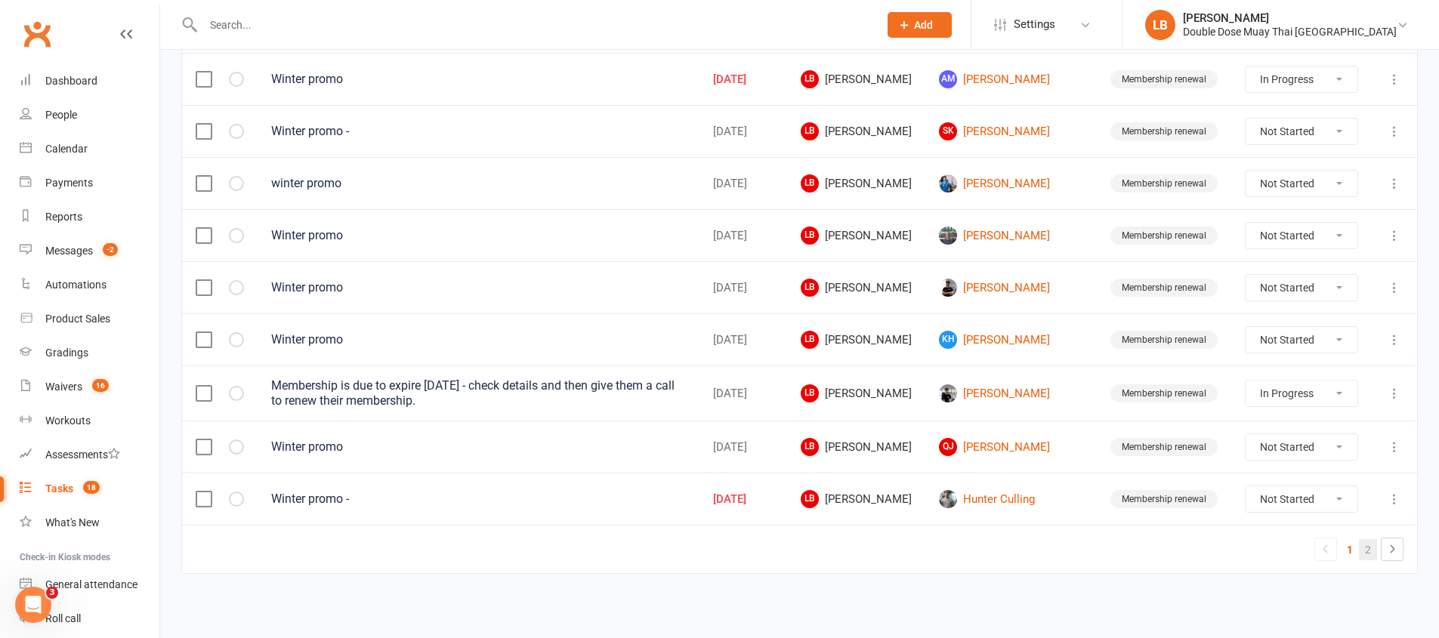
click at [1371, 541] on link "2" at bounding box center [1368, 549] width 18 height 21
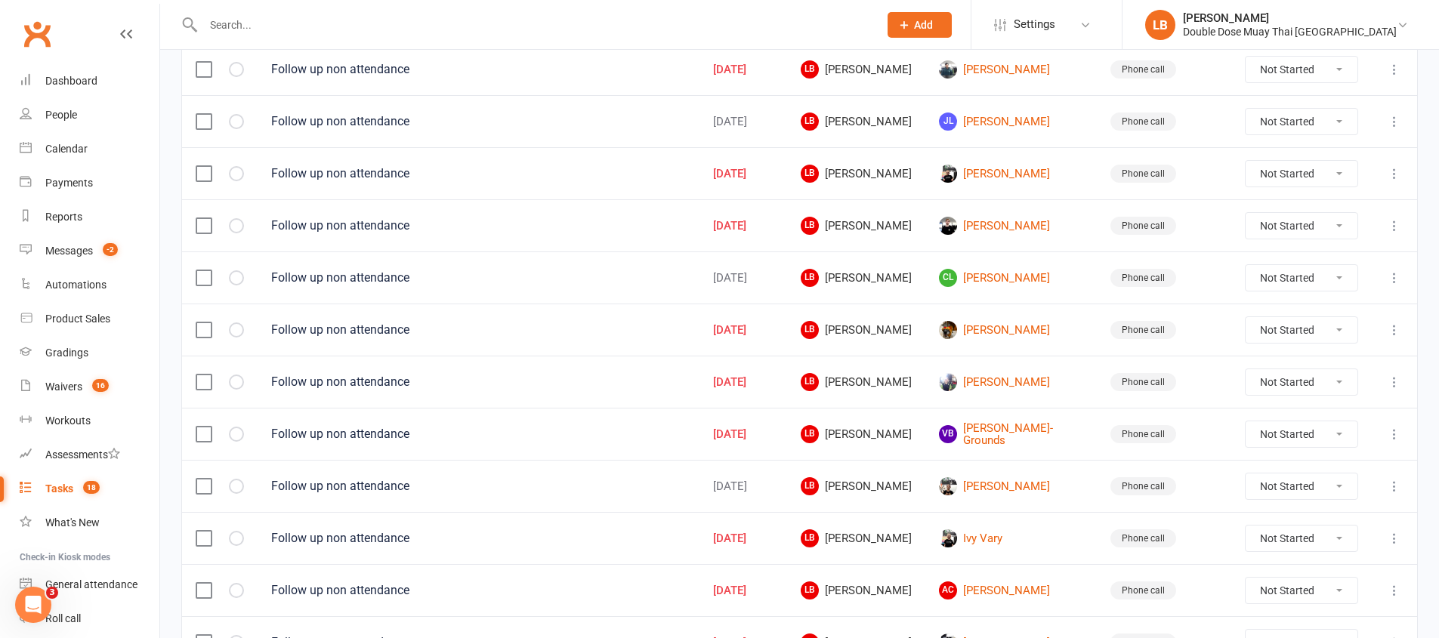
scroll to position [698, 0]
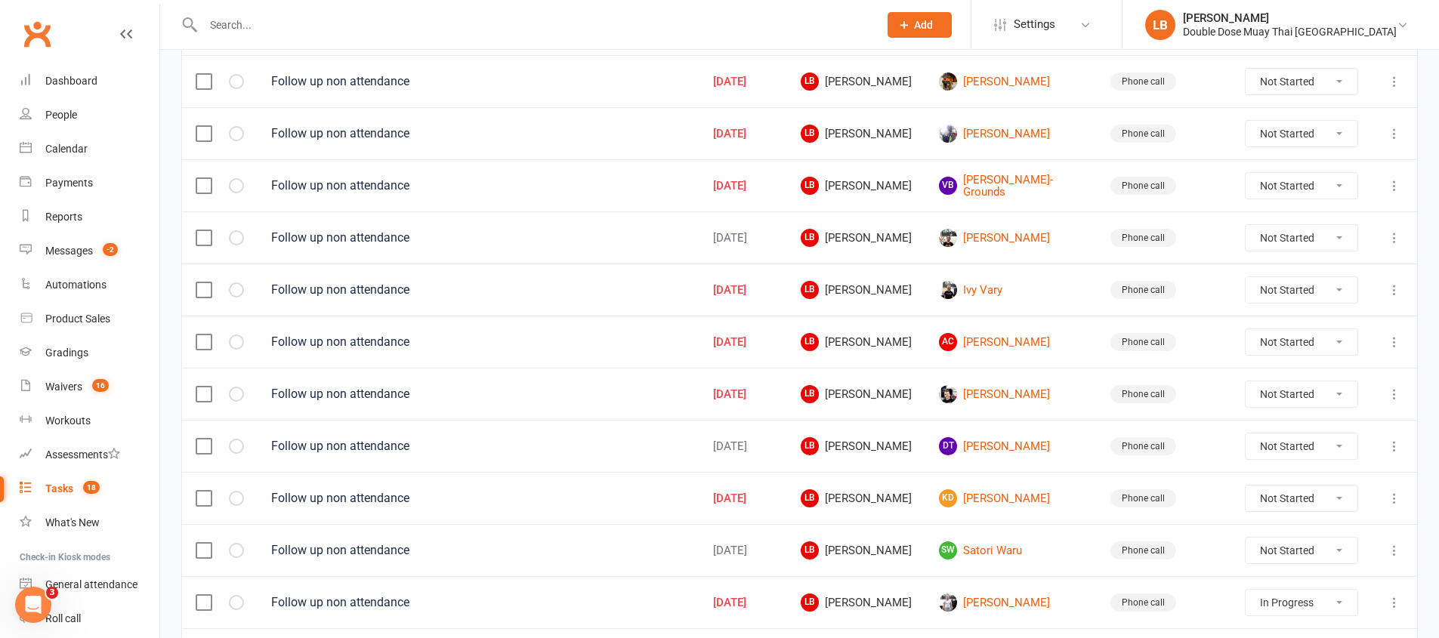
click at [1288, 130] on select "Not Started In Progress Waiting Complete" at bounding box center [1301, 134] width 112 height 26
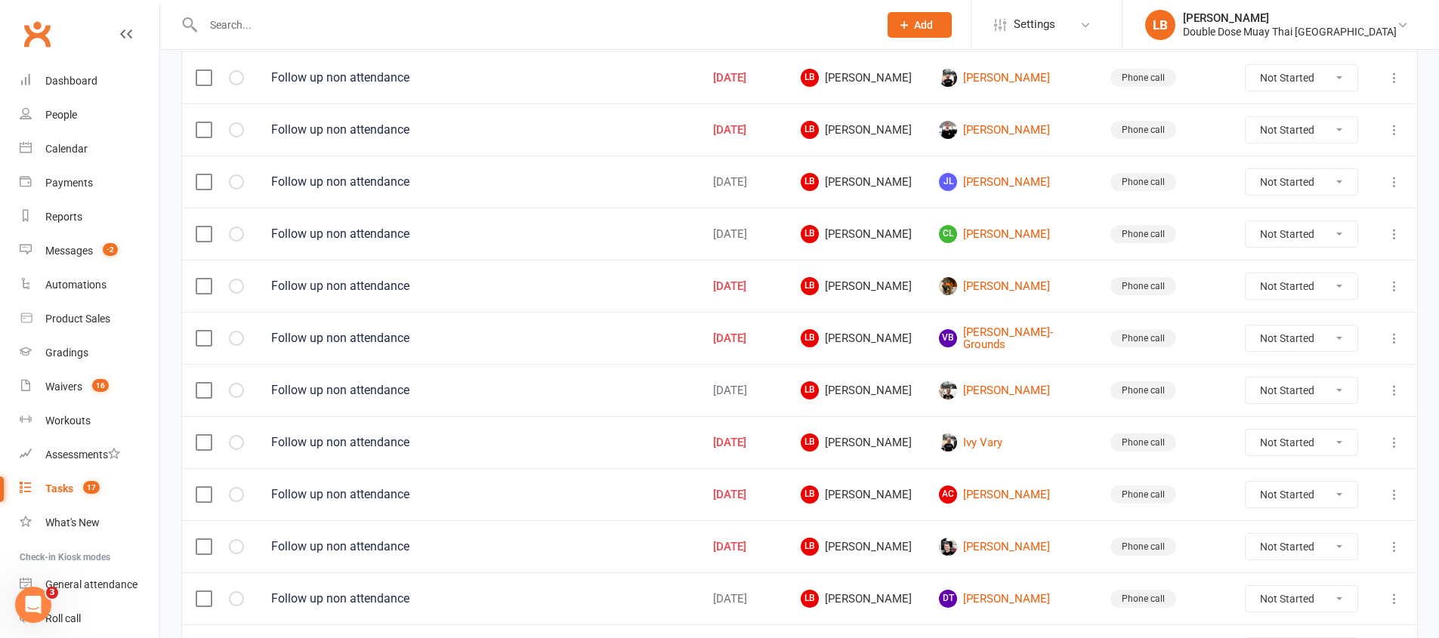
scroll to position [548, 0]
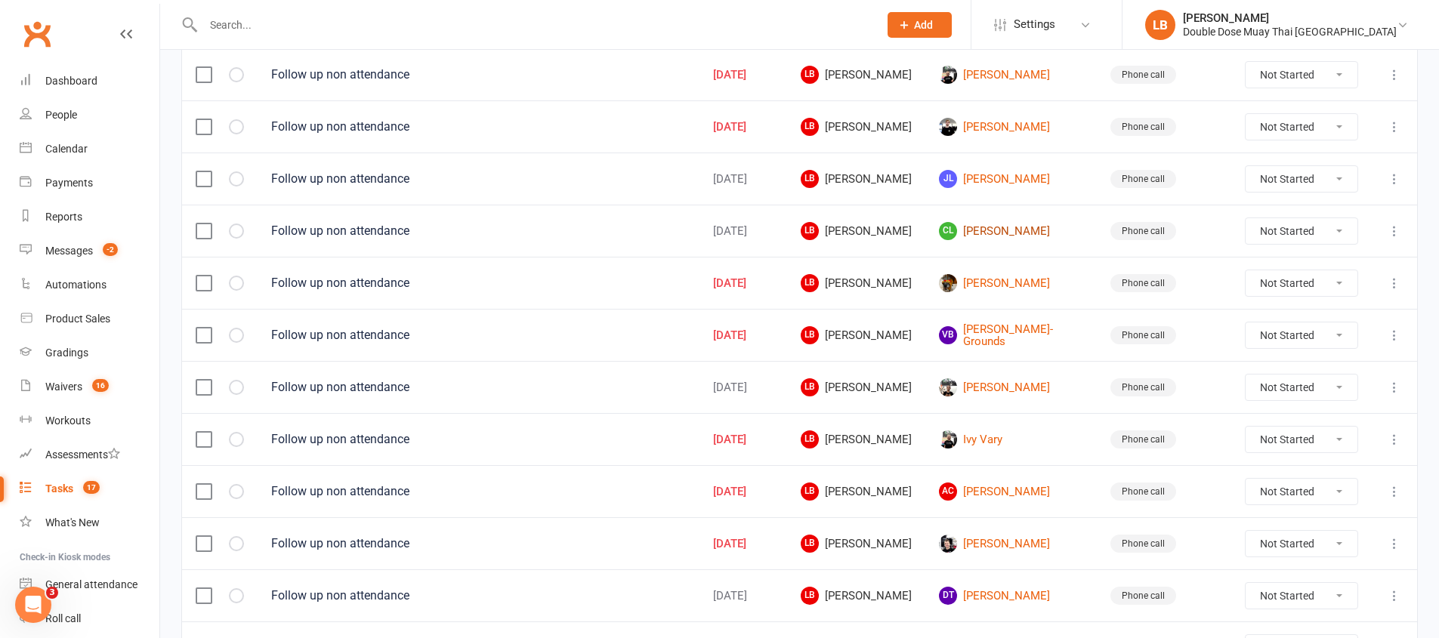
click at [1043, 233] on link "CL Chaise Luke" at bounding box center [1011, 231] width 144 height 18
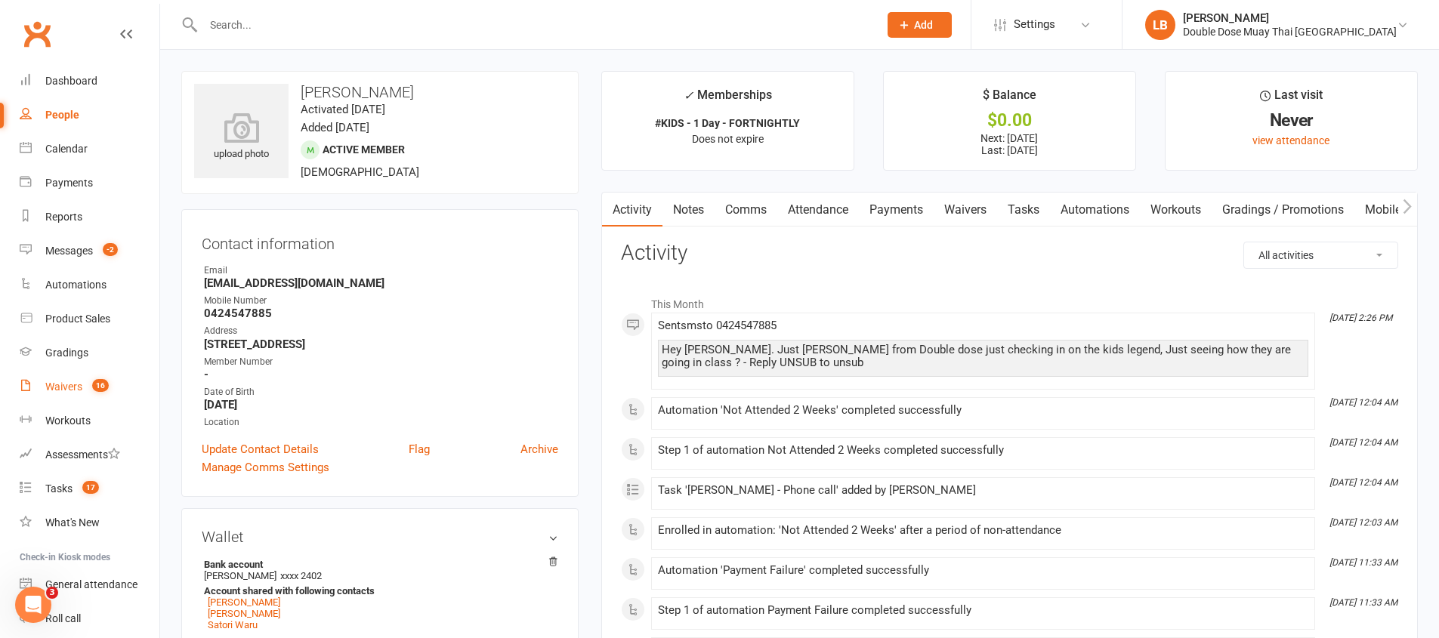
click at [67, 394] on link "Waivers 16" at bounding box center [90, 387] width 140 height 34
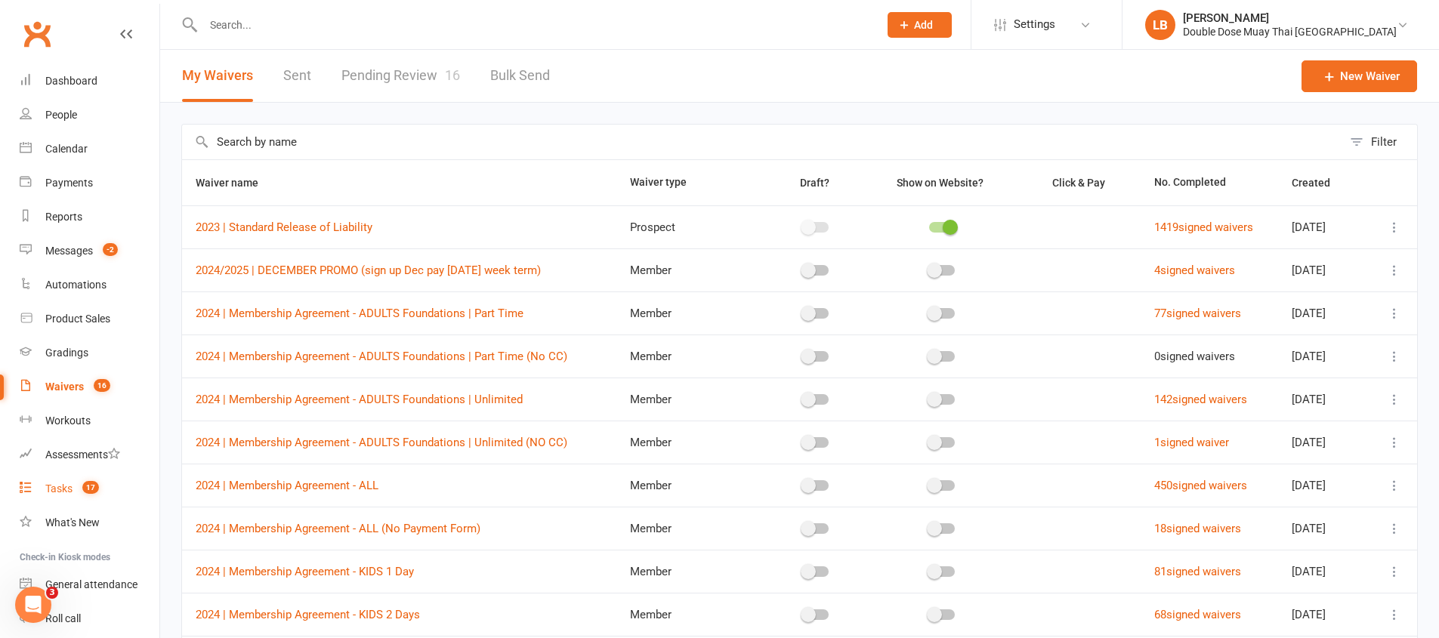
click at [54, 489] on div "Tasks" at bounding box center [58, 489] width 27 height 12
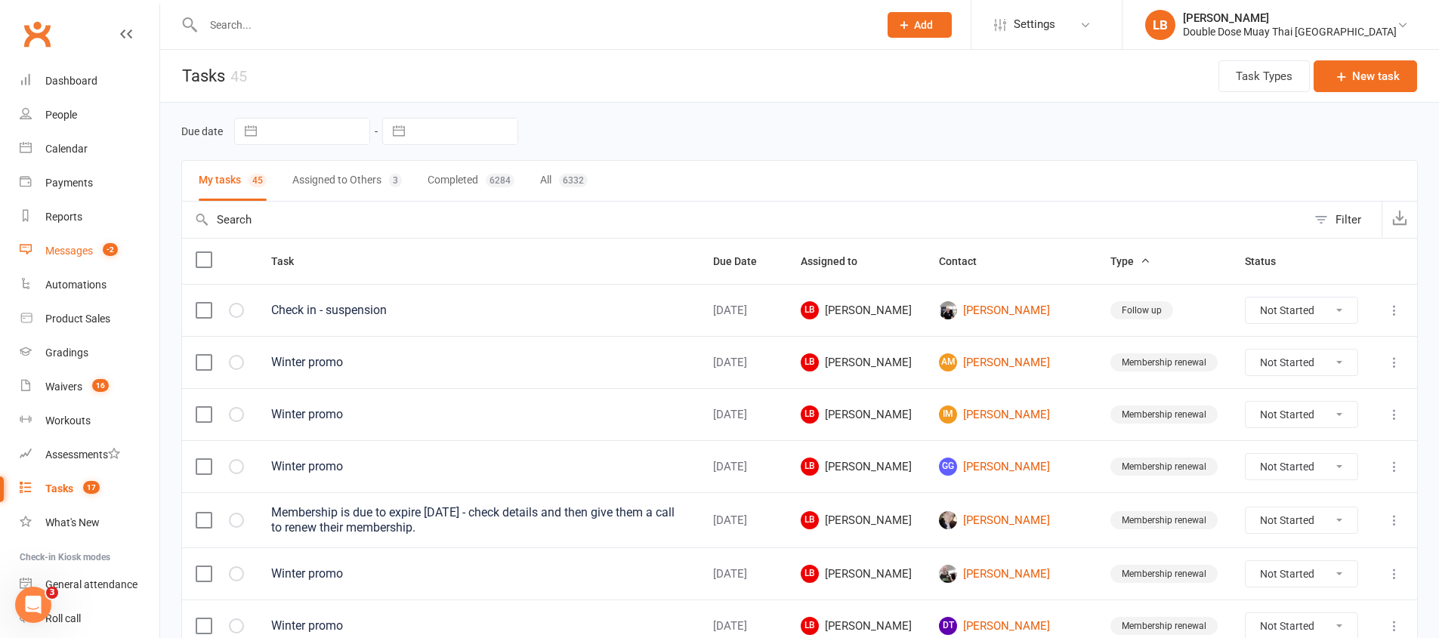
click at [83, 242] on link "Messages -2" at bounding box center [90, 251] width 140 height 34
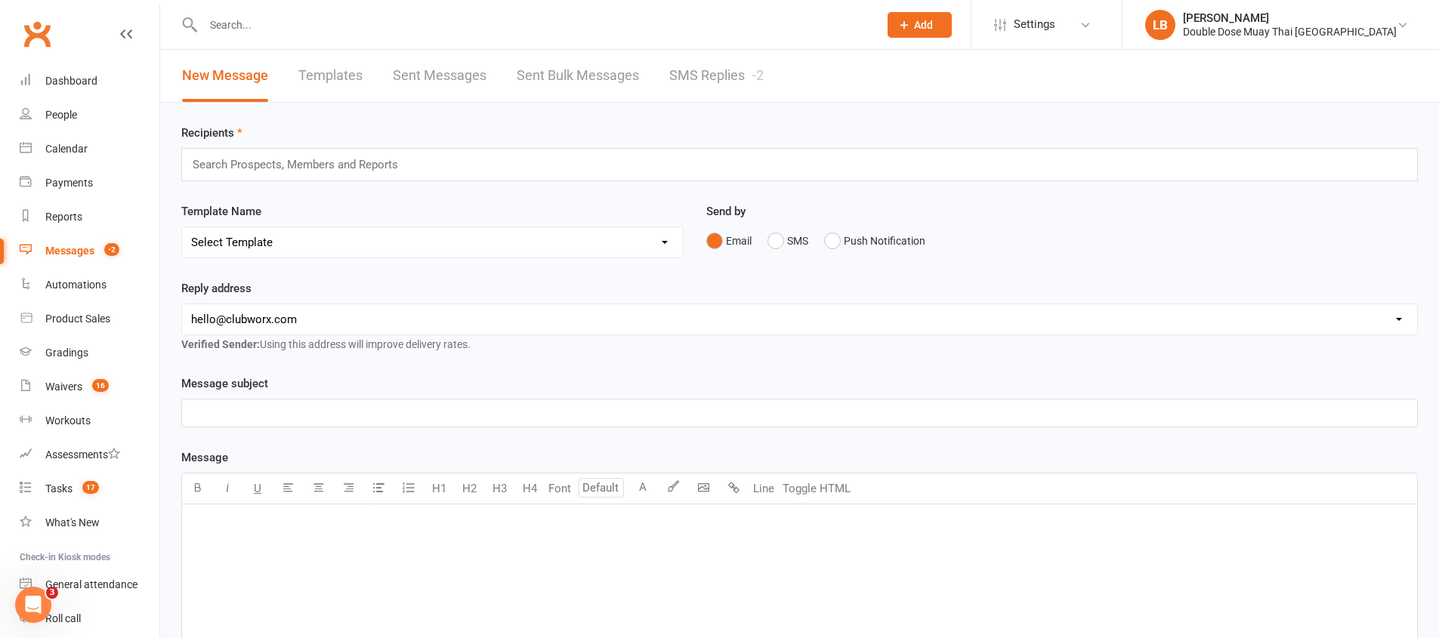
click at [720, 75] on link "SMS Replies -2" at bounding box center [716, 76] width 94 height 52
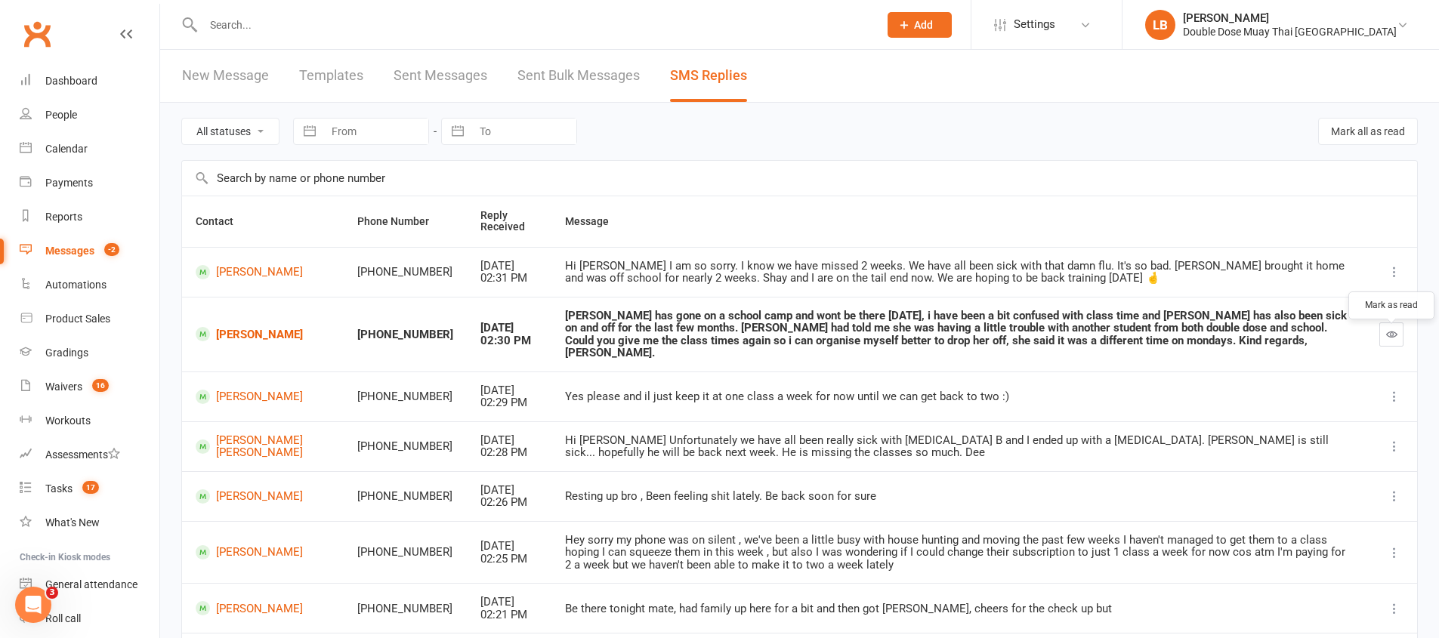
click at [1391, 340] on icon "button" at bounding box center [1391, 333] width 11 height 11
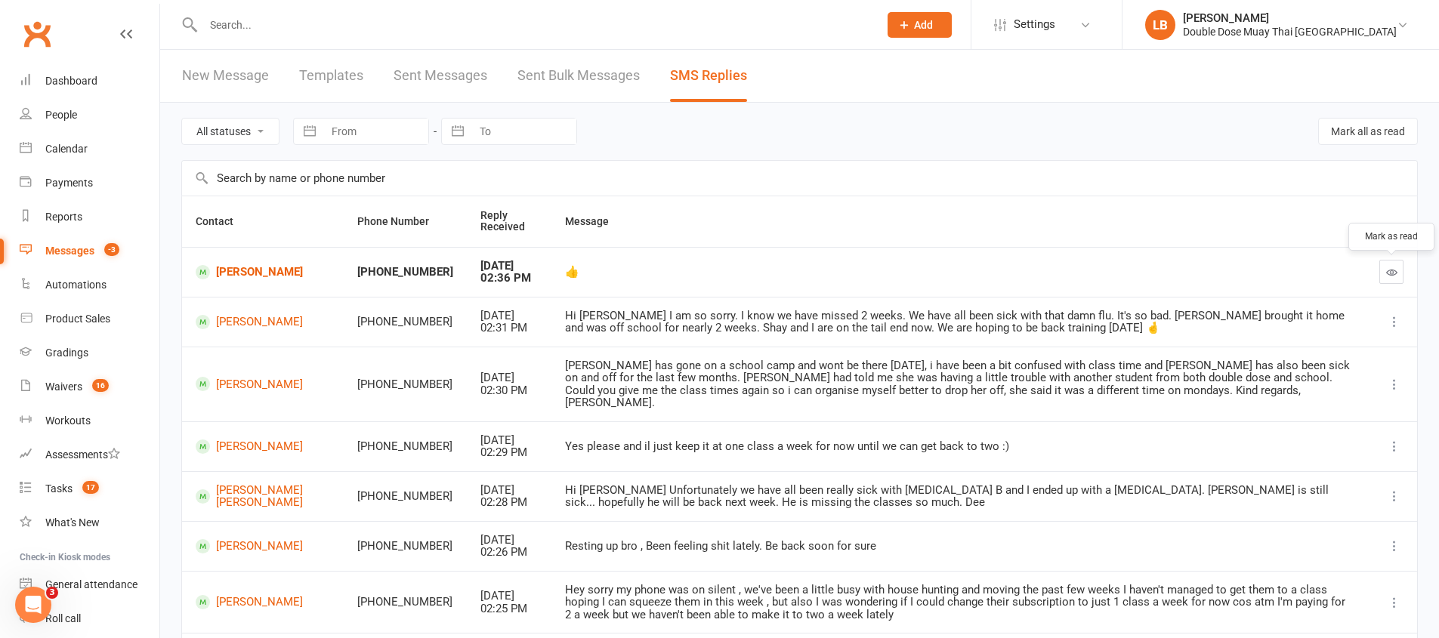
click at [1389, 276] on icon "button" at bounding box center [1391, 272] width 11 height 11
click at [67, 486] on div "Tasks" at bounding box center [58, 489] width 27 height 12
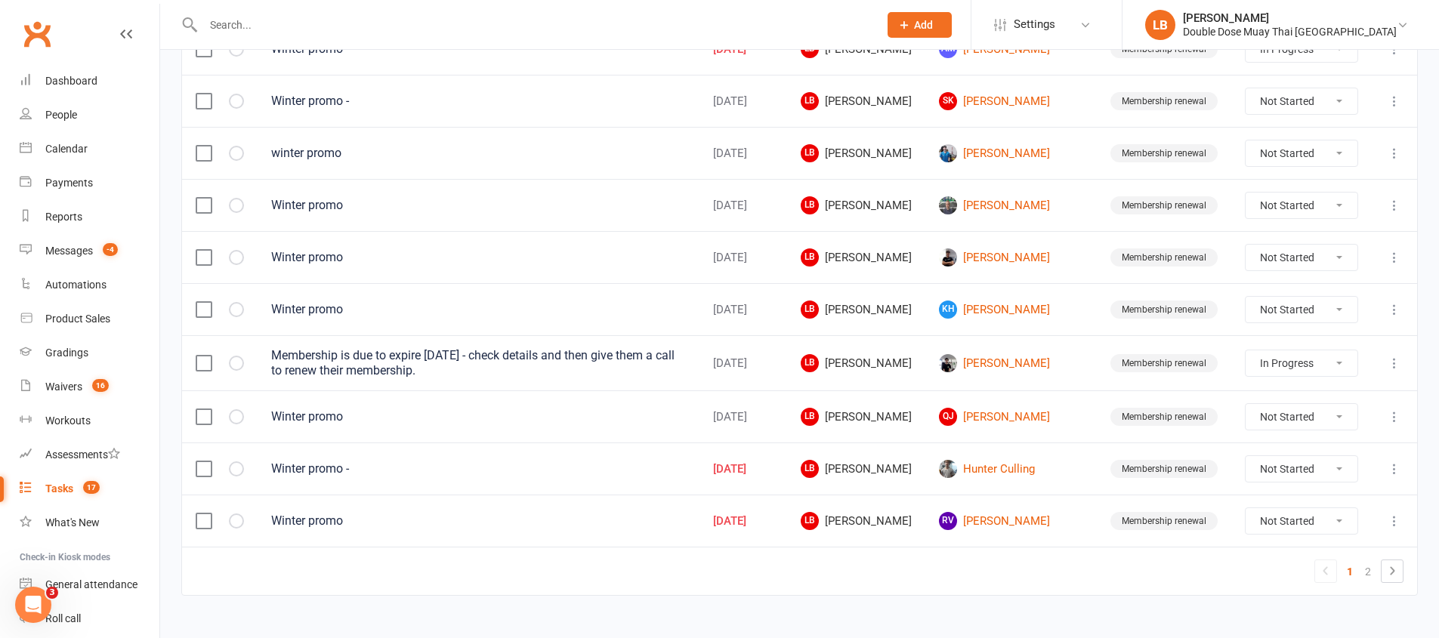
scroll to position [1074, 0]
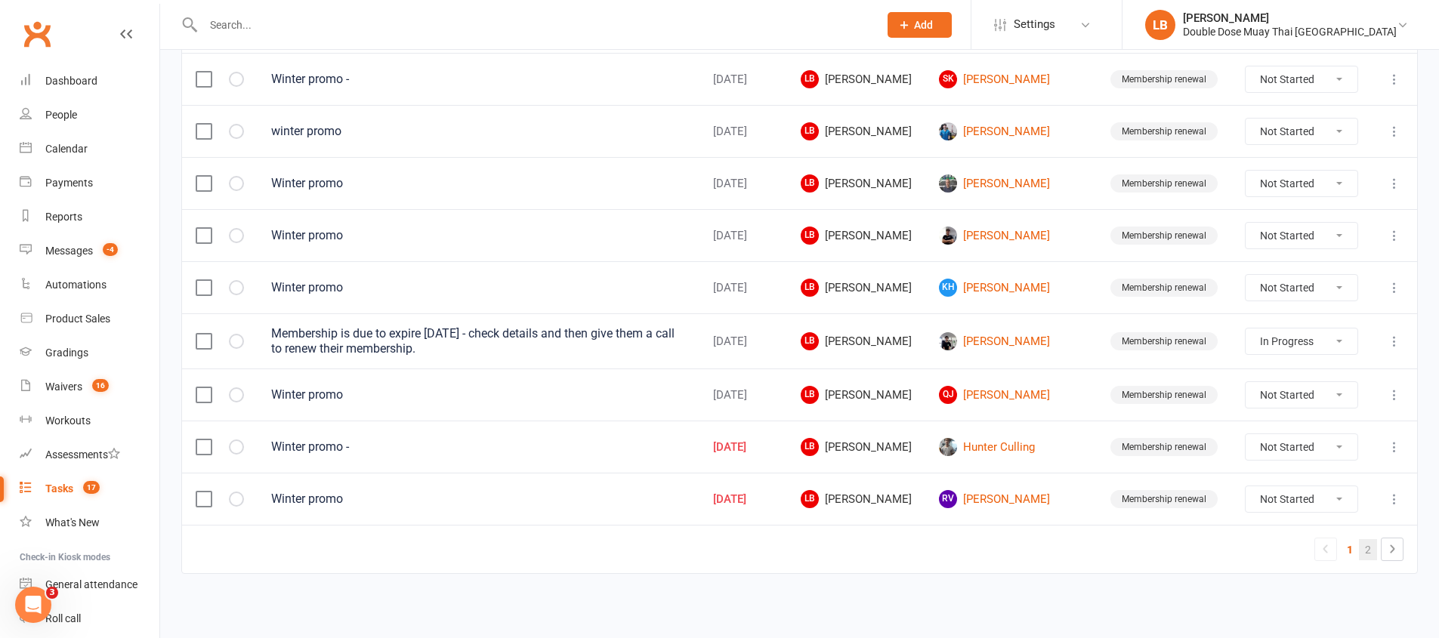
click at [1368, 554] on link "2" at bounding box center [1368, 549] width 18 height 21
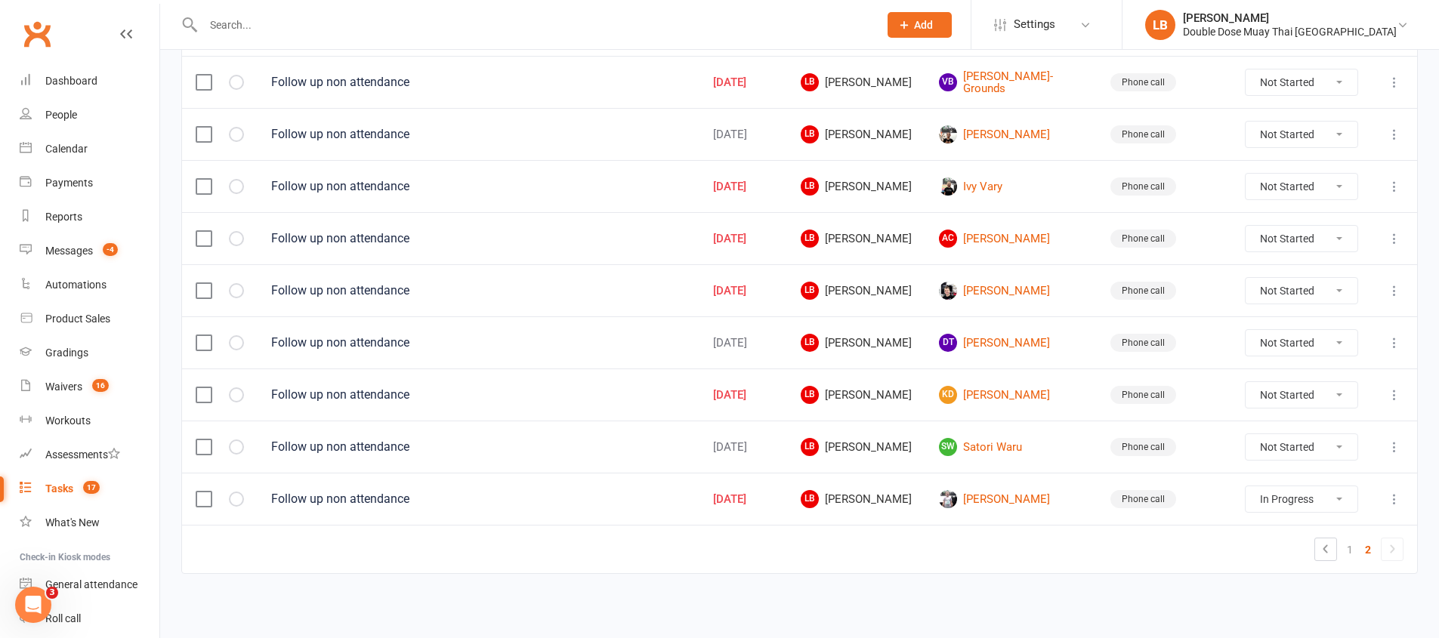
scroll to position [801, 0]
click at [1007, 278] on td "Luca Bailey" at bounding box center [1010, 290] width 171 height 52
click at [1004, 284] on link "Luca Bailey" at bounding box center [1011, 291] width 144 height 18
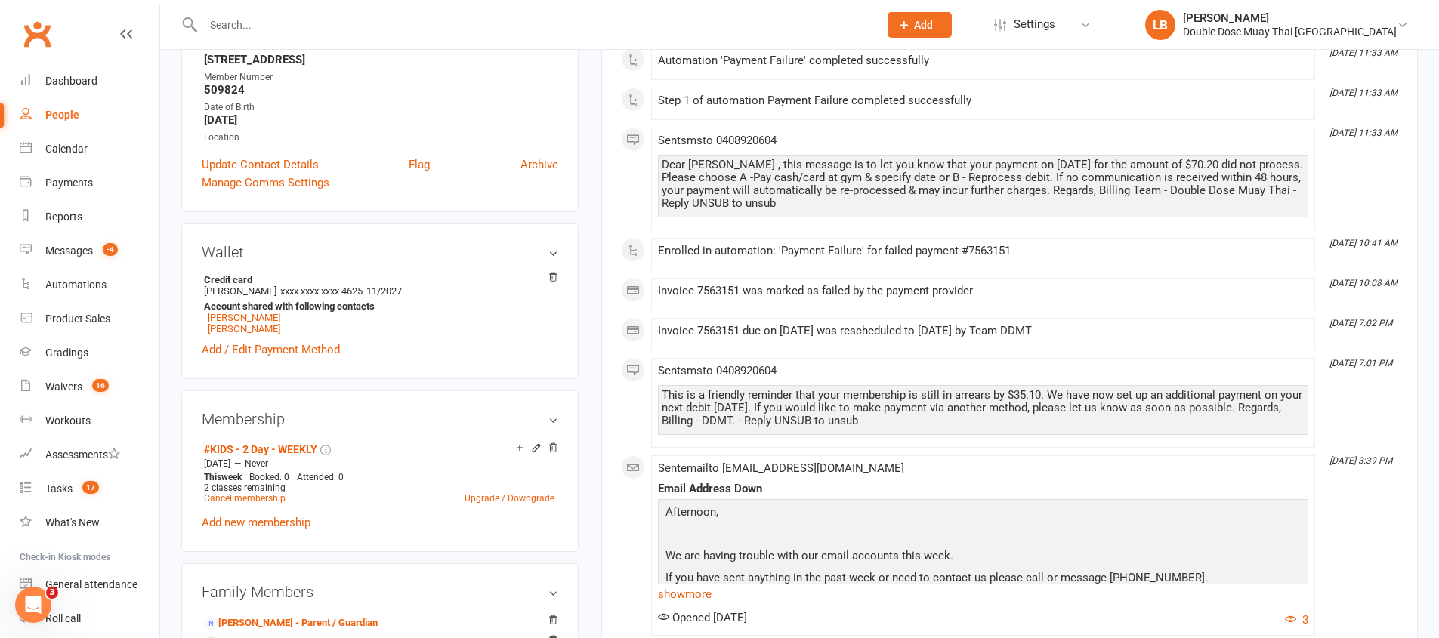
scroll to position [181, 0]
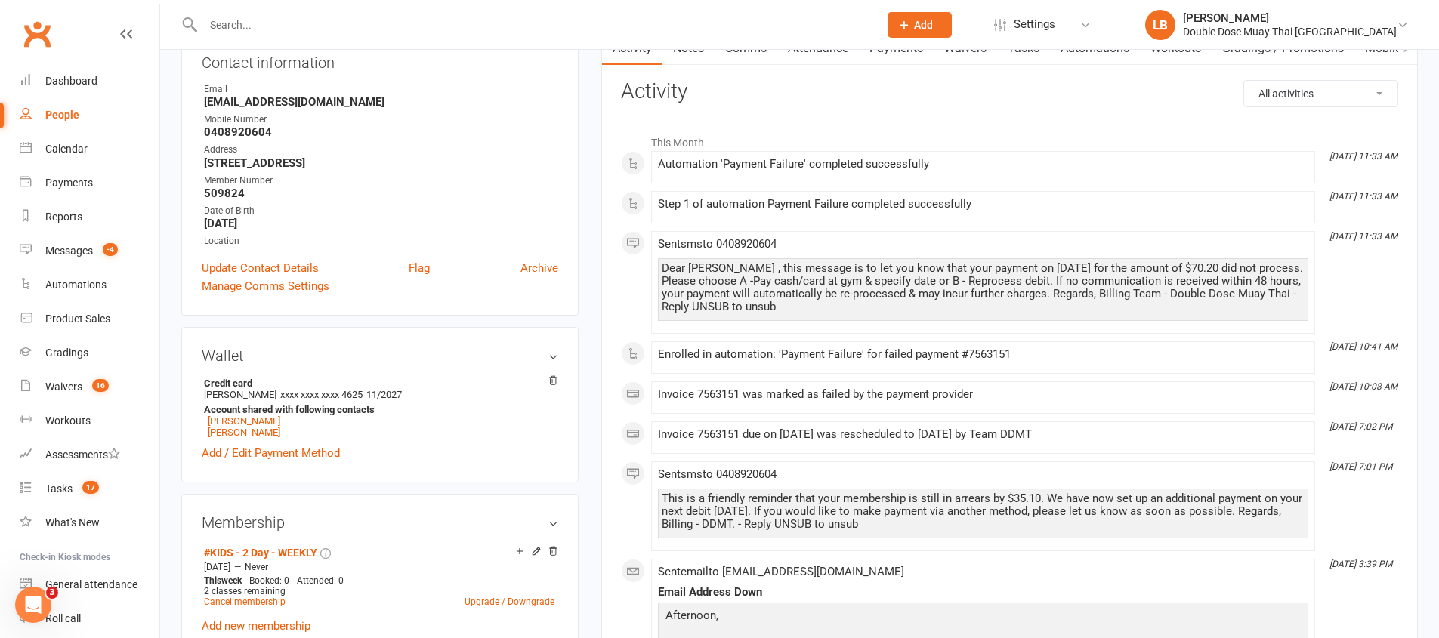
click at [700, 503] on div "This is a friendly reminder that your membership is still in arrears by $35.10.…" at bounding box center [983, 511] width 643 height 39
drag, startPoint x: 700, startPoint y: 503, endPoint x: 803, endPoint y: 511, distance: 103.8
click at [791, 510] on div "This is a friendly reminder that your membership is still in arrears by $35.10.…" at bounding box center [983, 511] width 643 height 39
drag, startPoint x: 803, startPoint y: 511, endPoint x: 837, endPoint y: 516, distance: 33.5
click at [819, 514] on div "This is a friendly reminder that your membership is still in arrears by $35.10.…" at bounding box center [983, 511] width 643 height 39
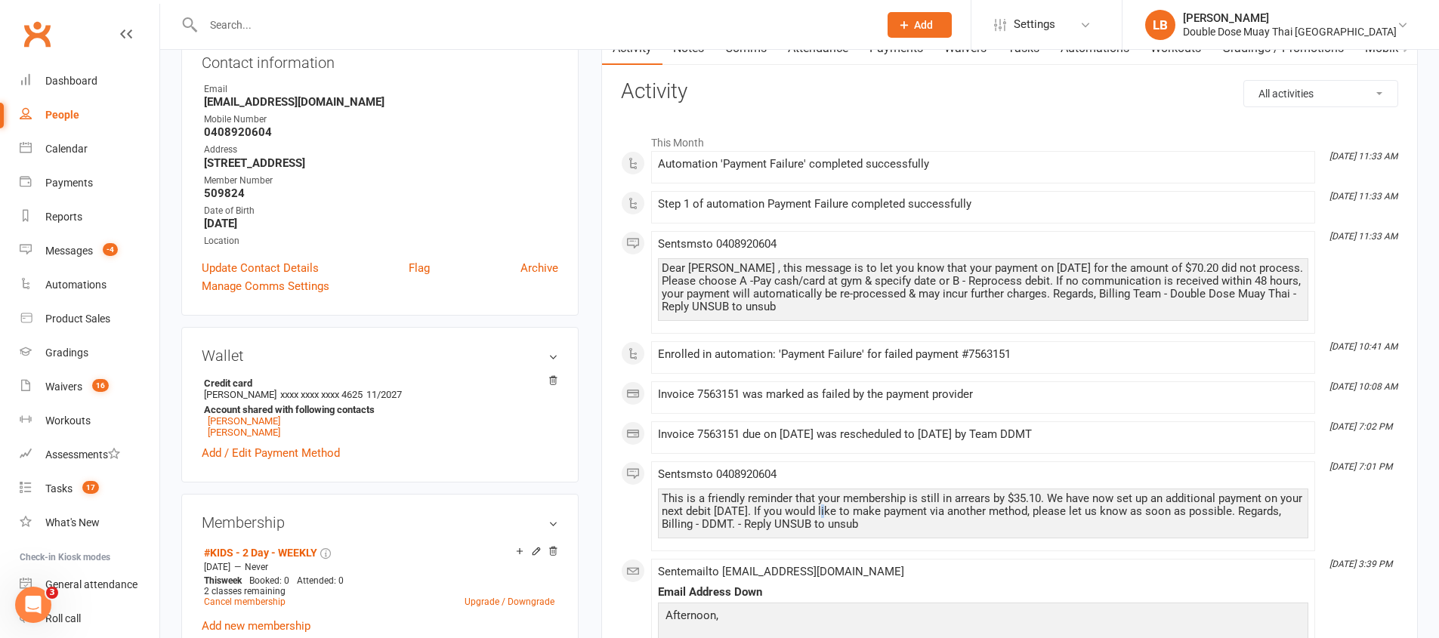
click at [830, 515] on div "This is a friendly reminder that your membership is still in arrears by $35.10.…" at bounding box center [983, 511] width 643 height 39
drag, startPoint x: 837, startPoint y: 516, endPoint x: 957, endPoint y: 502, distance: 120.8
click at [1105, 539] on div "Sent sms to 0408920604 This is a friendly reminder that your membership is stil…" at bounding box center [983, 506] width 650 height 76
click at [879, 496] on div "This is a friendly reminder that your membership is still in arrears by $35.10.…" at bounding box center [983, 511] width 643 height 39
click at [104, 491] on link "Tasks 17" at bounding box center [90, 489] width 140 height 34
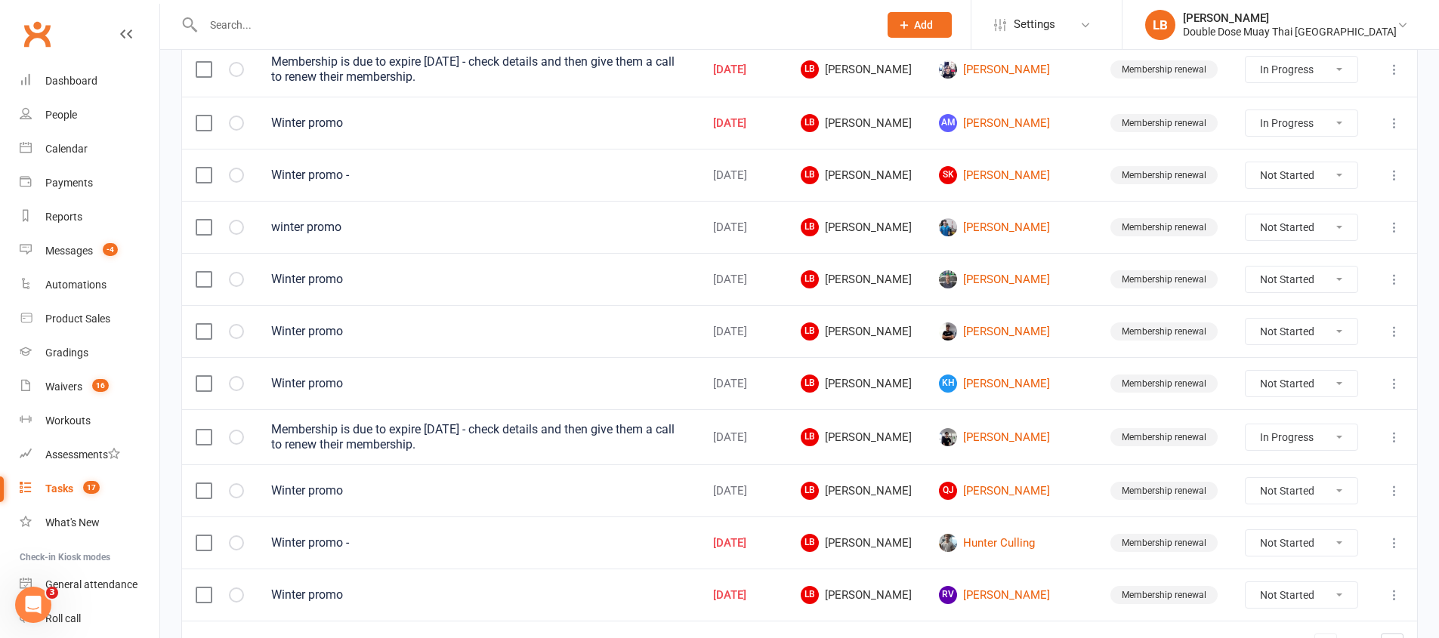
scroll to position [1074, 0]
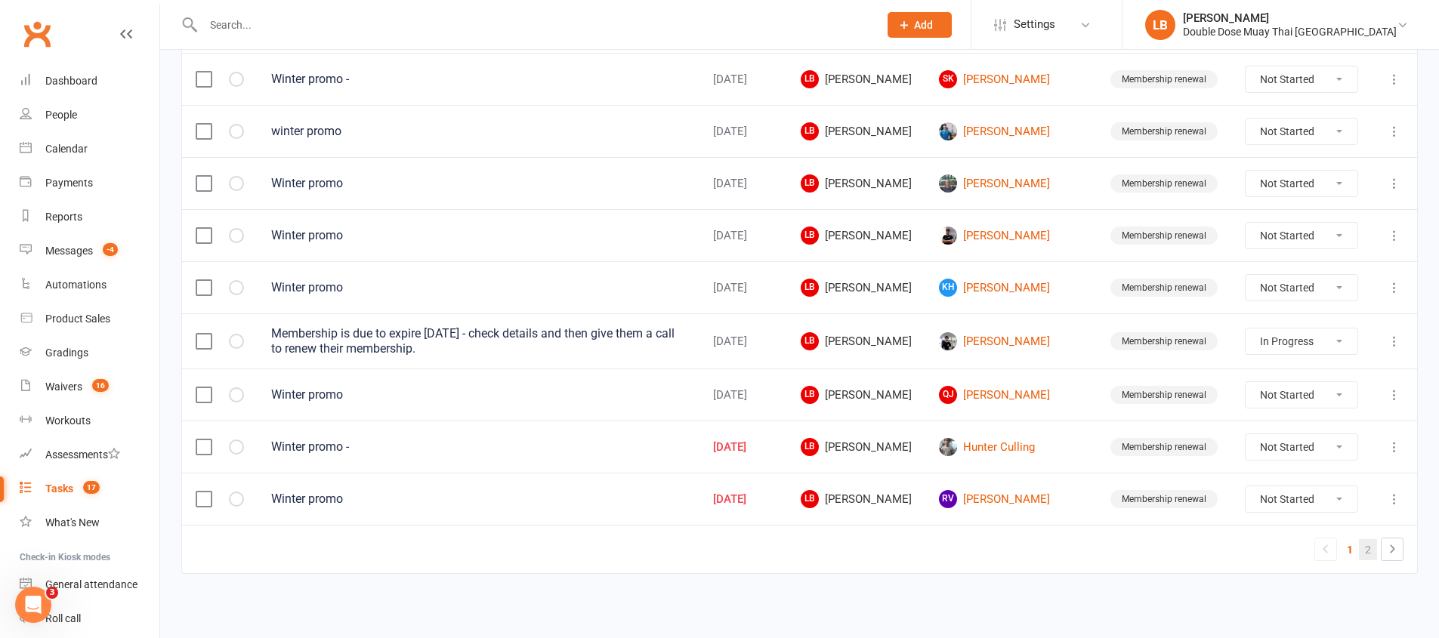
click at [1364, 554] on link "2" at bounding box center [1368, 549] width 18 height 21
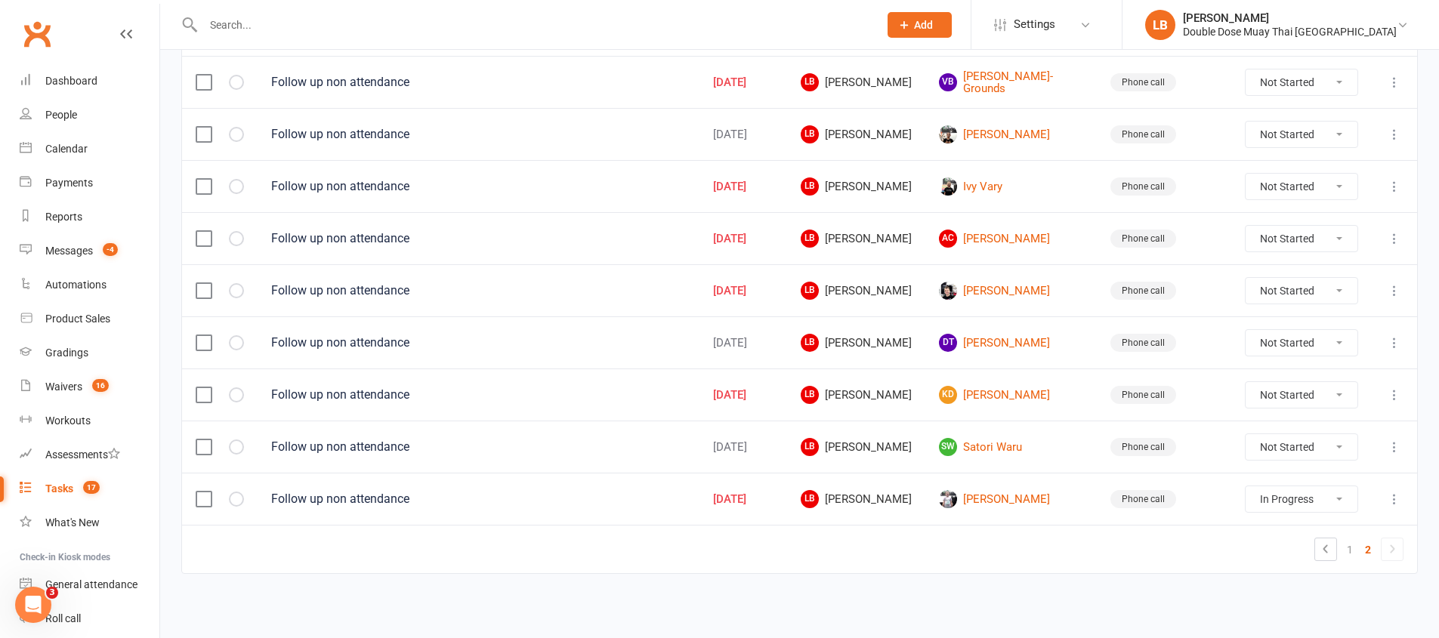
scroll to position [798, 0]
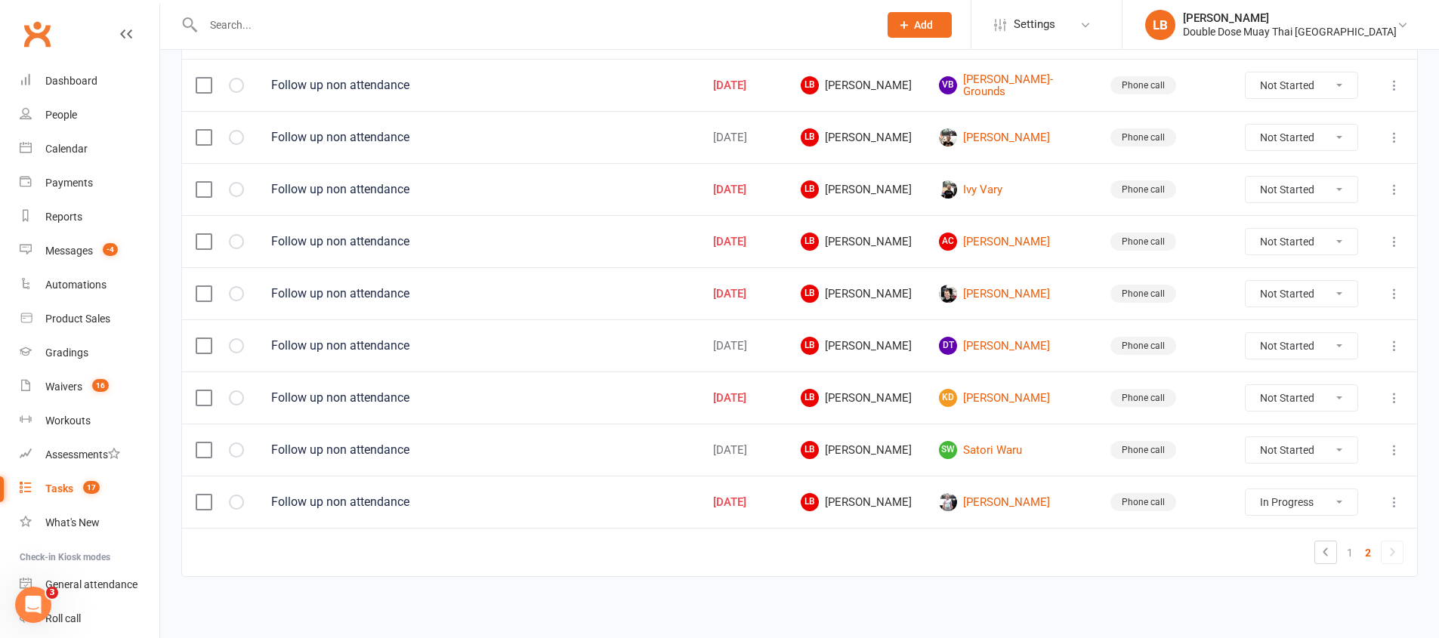
click at [1000, 200] on td "Ivy Vary" at bounding box center [1010, 189] width 171 height 52
click at [999, 196] on link "Ivy Vary" at bounding box center [1011, 189] width 144 height 18
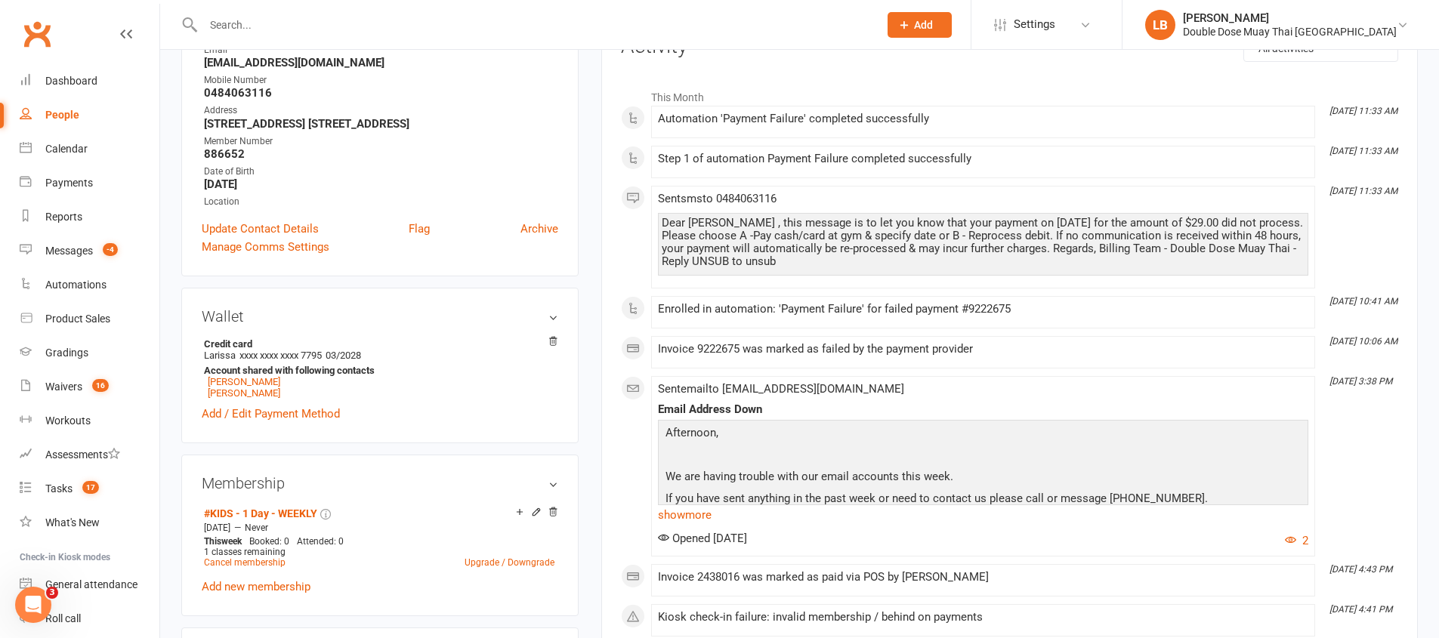
scroll to position [286, 0]
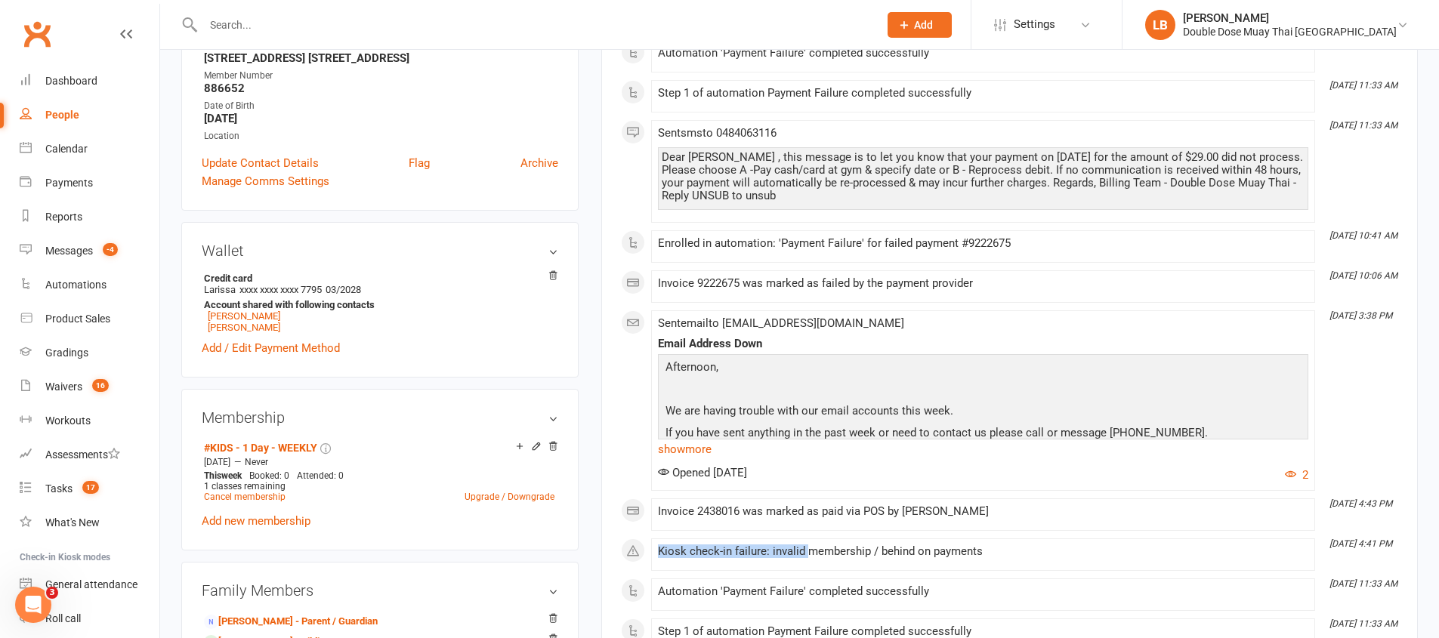
drag, startPoint x: 808, startPoint y: 554, endPoint x: 1044, endPoint y: 537, distance: 236.2
click at [73, 483] on link "Tasks 17" at bounding box center [90, 489] width 140 height 34
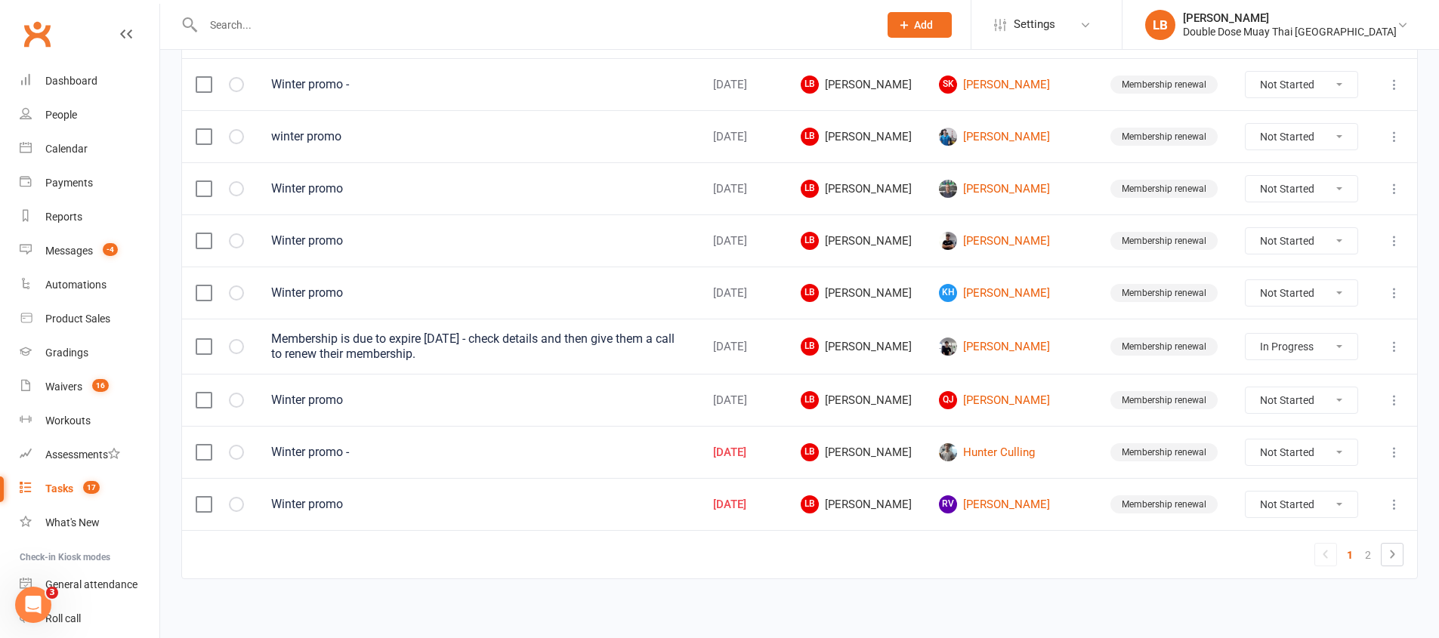
scroll to position [1074, 0]
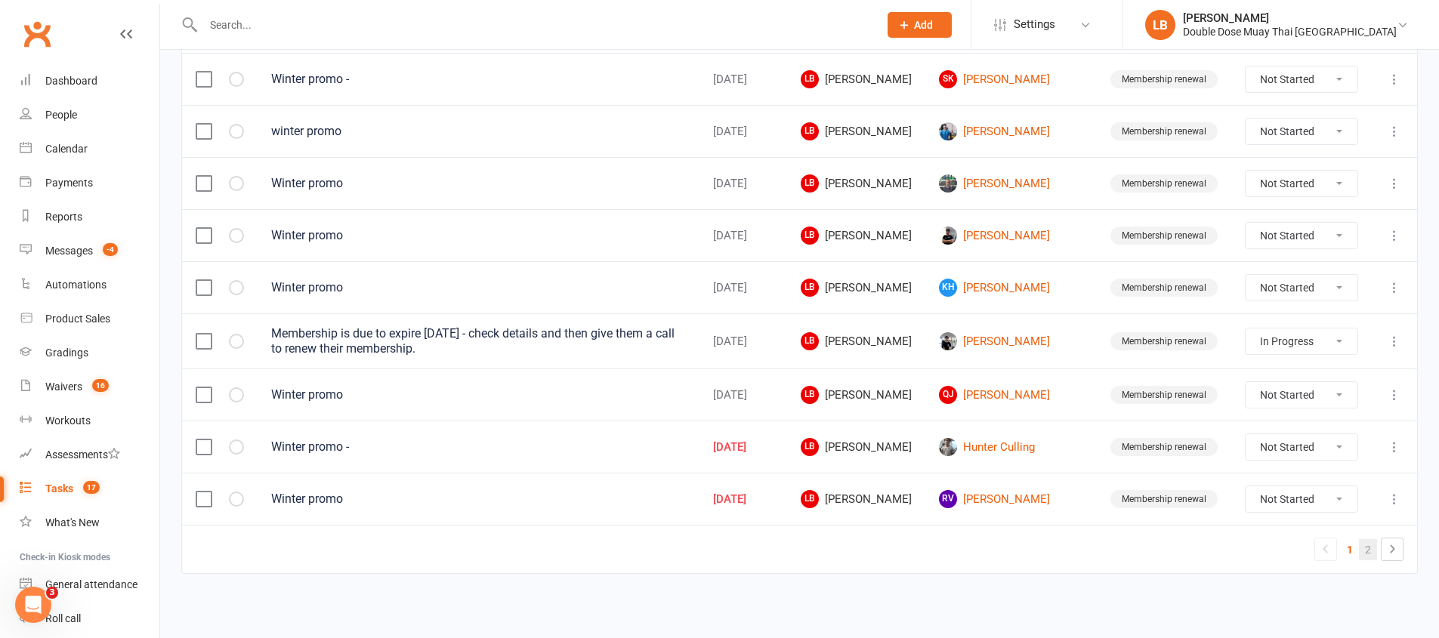
click at [1364, 552] on link "2" at bounding box center [1368, 549] width 18 height 21
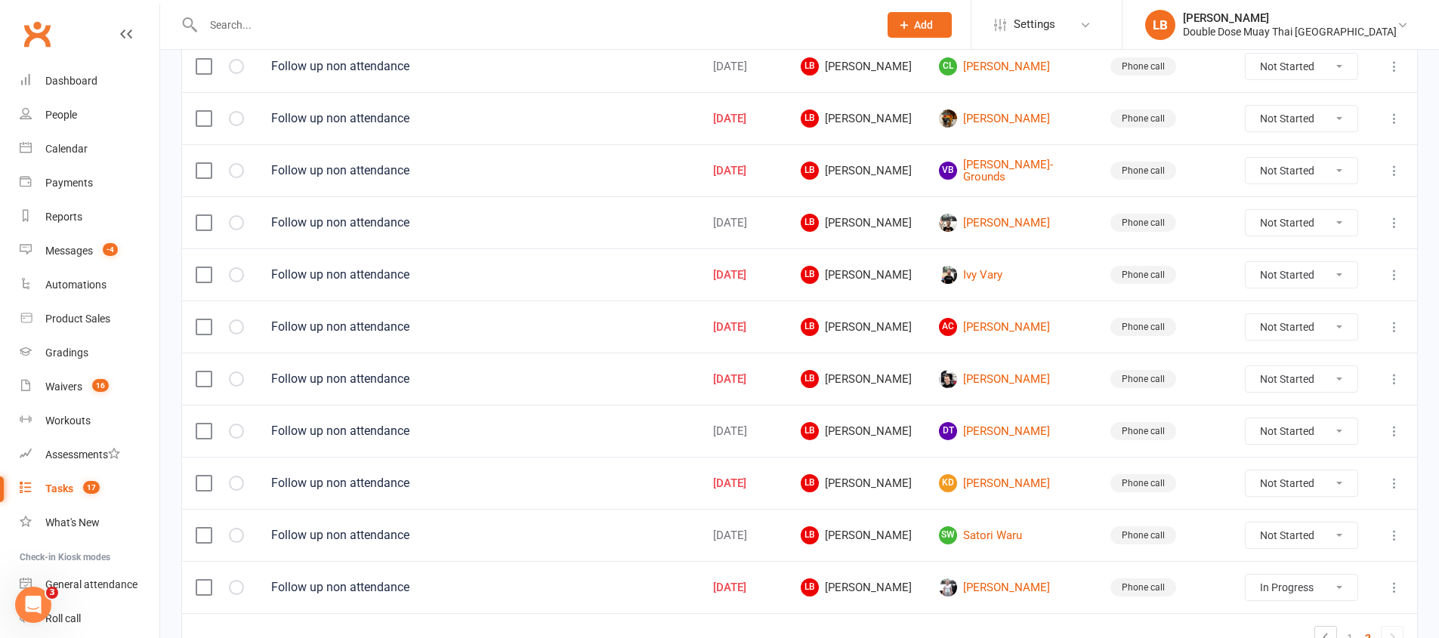
scroll to position [703, 0]
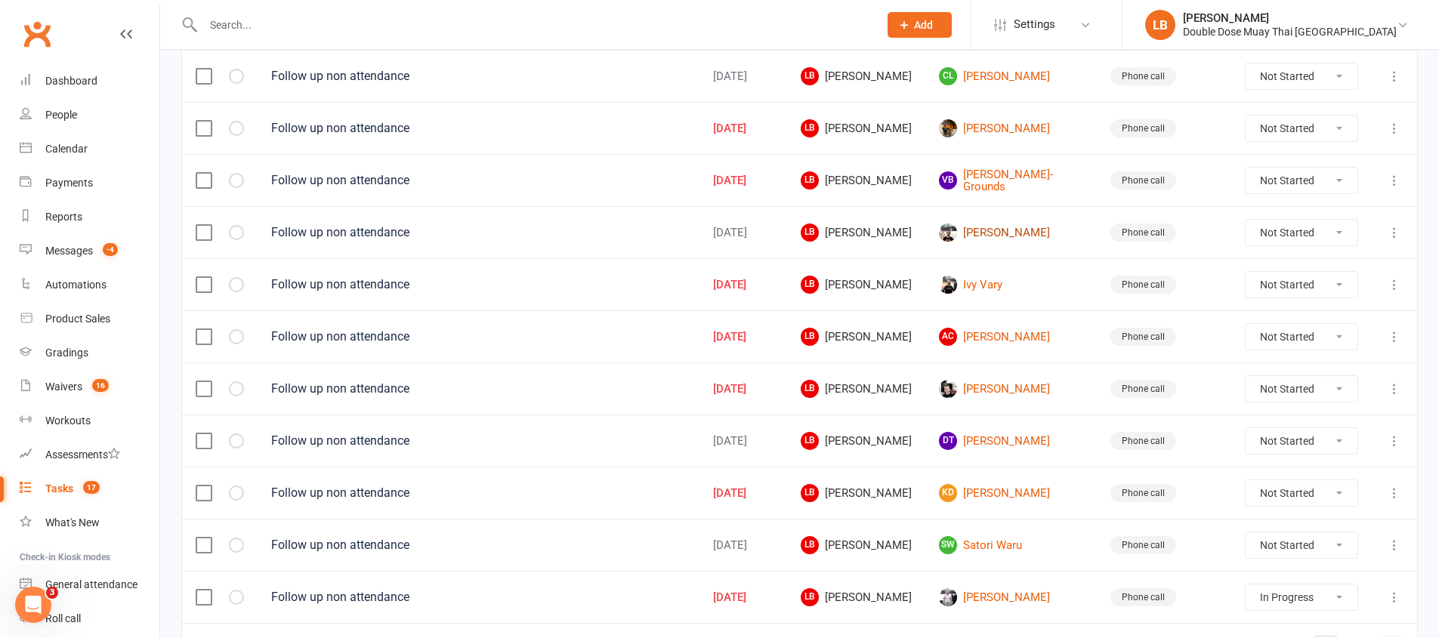
click at [1016, 236] on link "Jax Palmer" at bounding box center [1011, 233] width 144 height 18
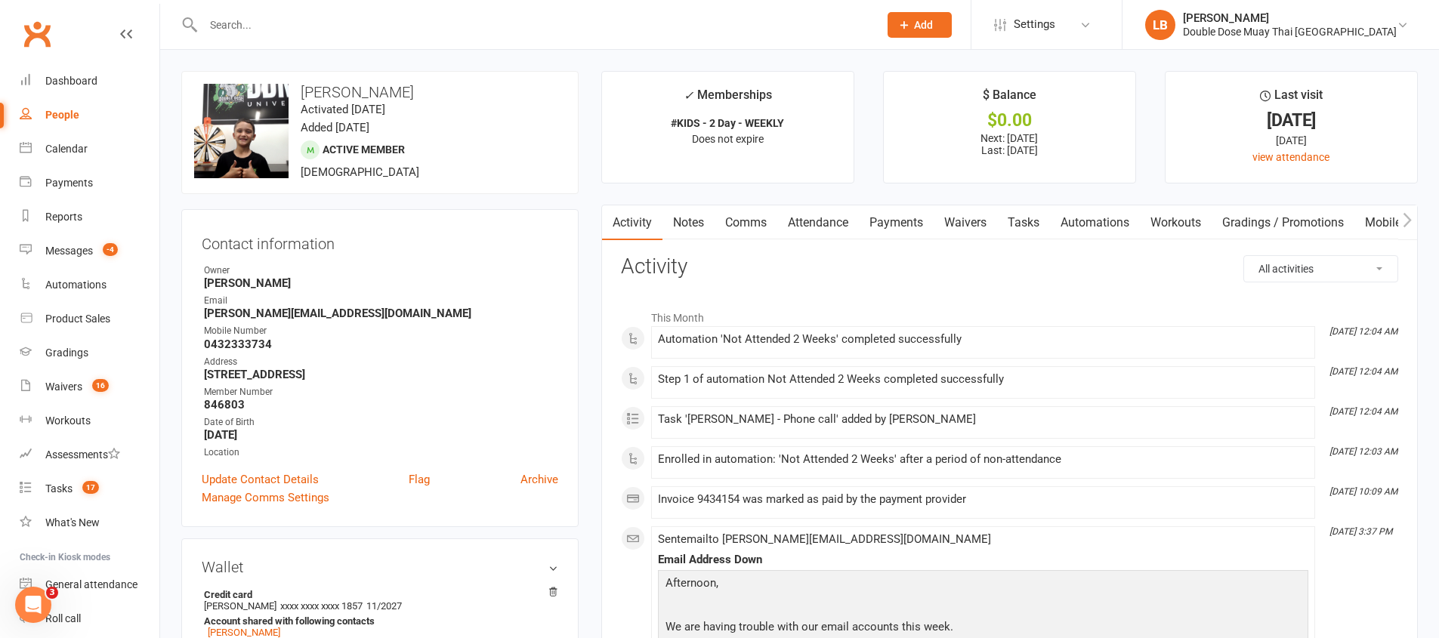
click at [762, 227] on link "Comms" at bounding box center [745, 222] width 63 height 35
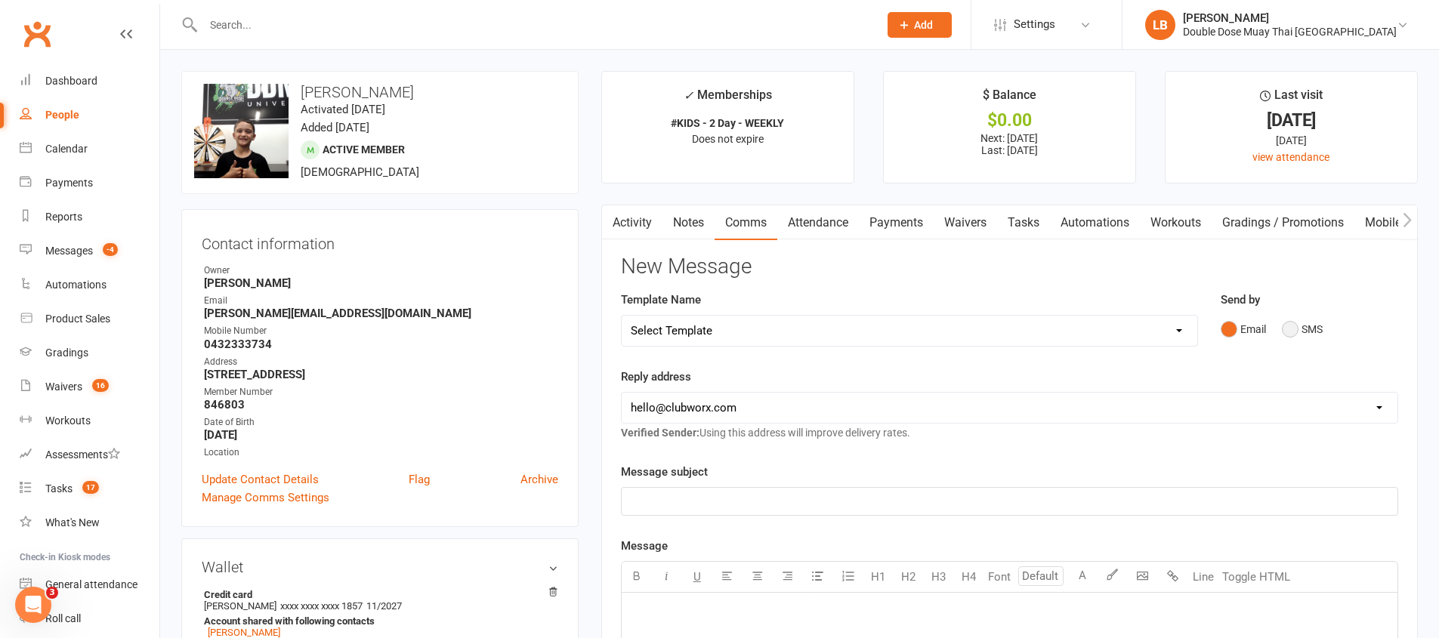
click at [1305, 335] on button "SMS" at bounding box center [1302, 329] width 41 height 29
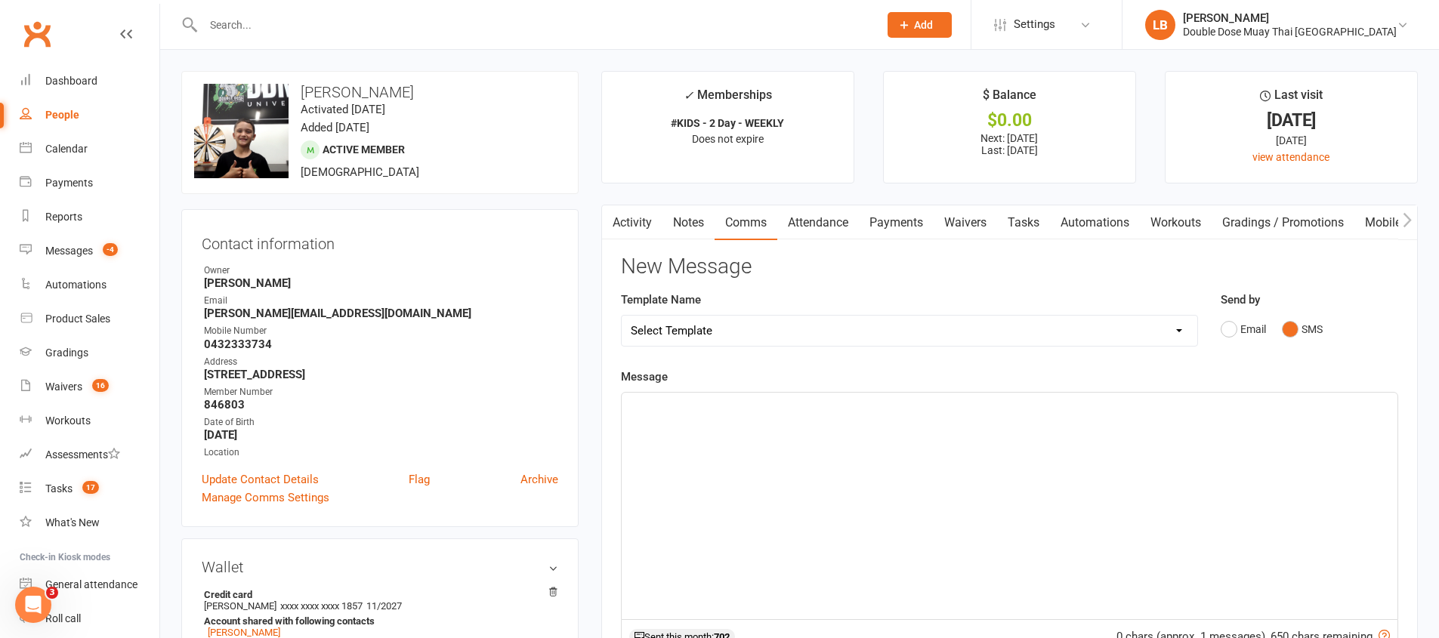
click at [1183, 402] on p "﻿" at bounding box center [1009, 406] width 757 height 18
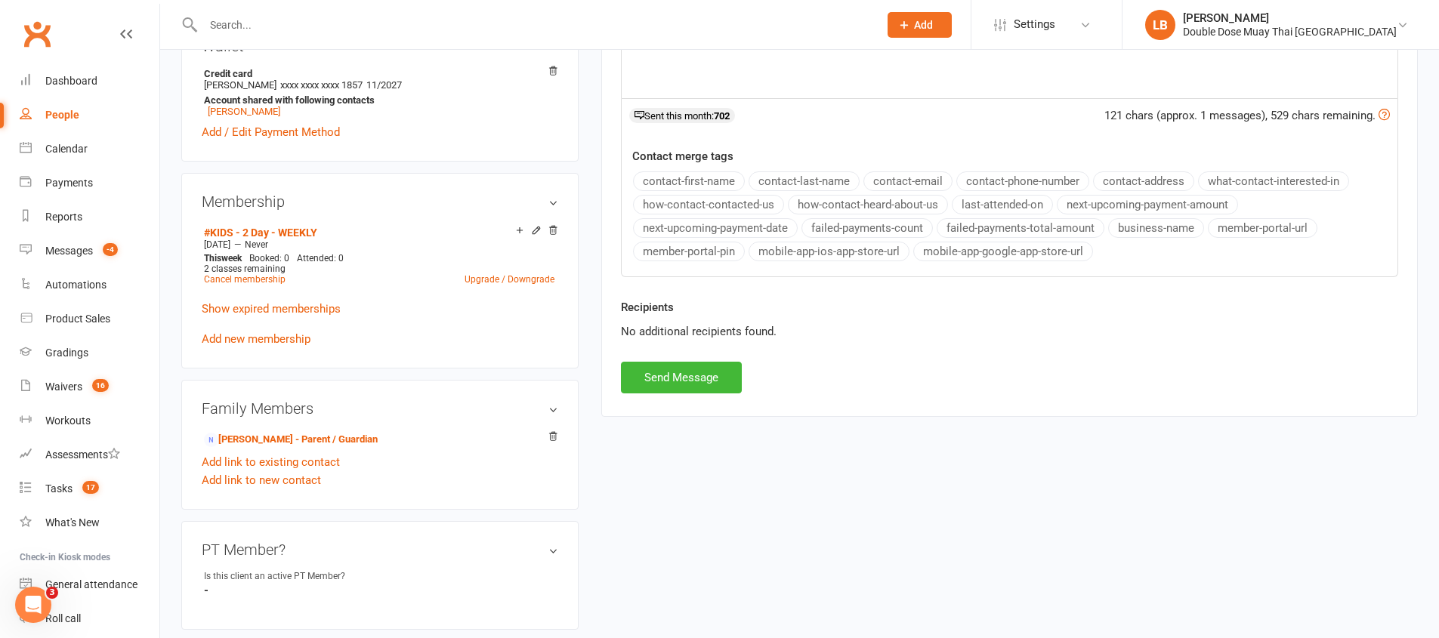
scroll to position [524, 0]
click at [625, 374] on button "Send Message" at bounding box center [681, 375] width 121 height 32
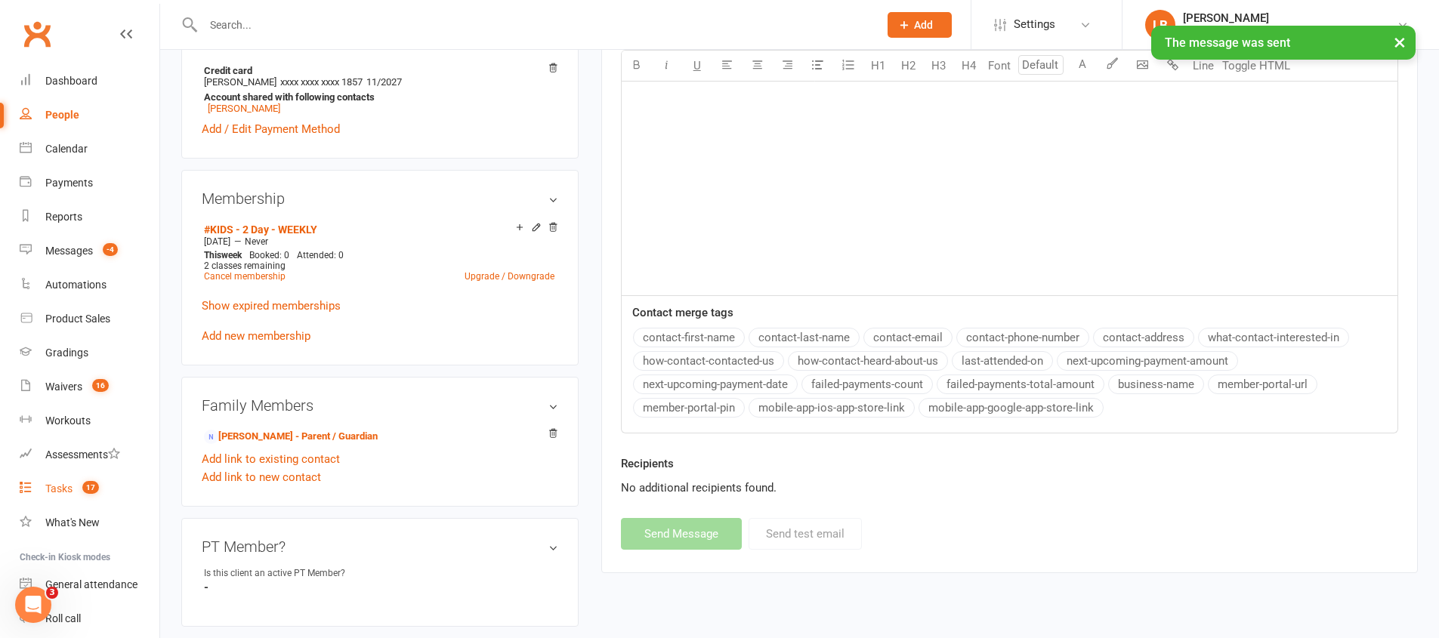
click at [53, 480] on link "Tasks 17" at bounding box center [90, 489] width 140 height 34
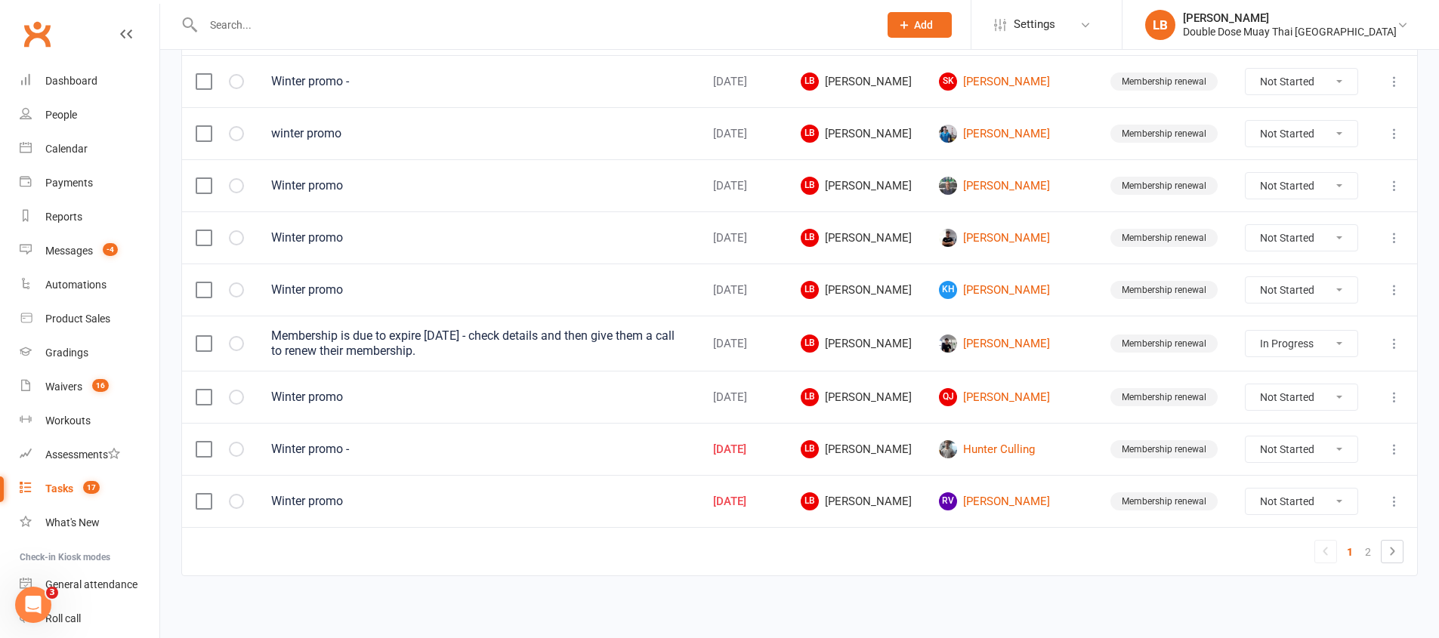
scroll to position [1074, 0]
click at [1368, 555] on link "2" at bounding box center [1368, 549] width 18 height 21
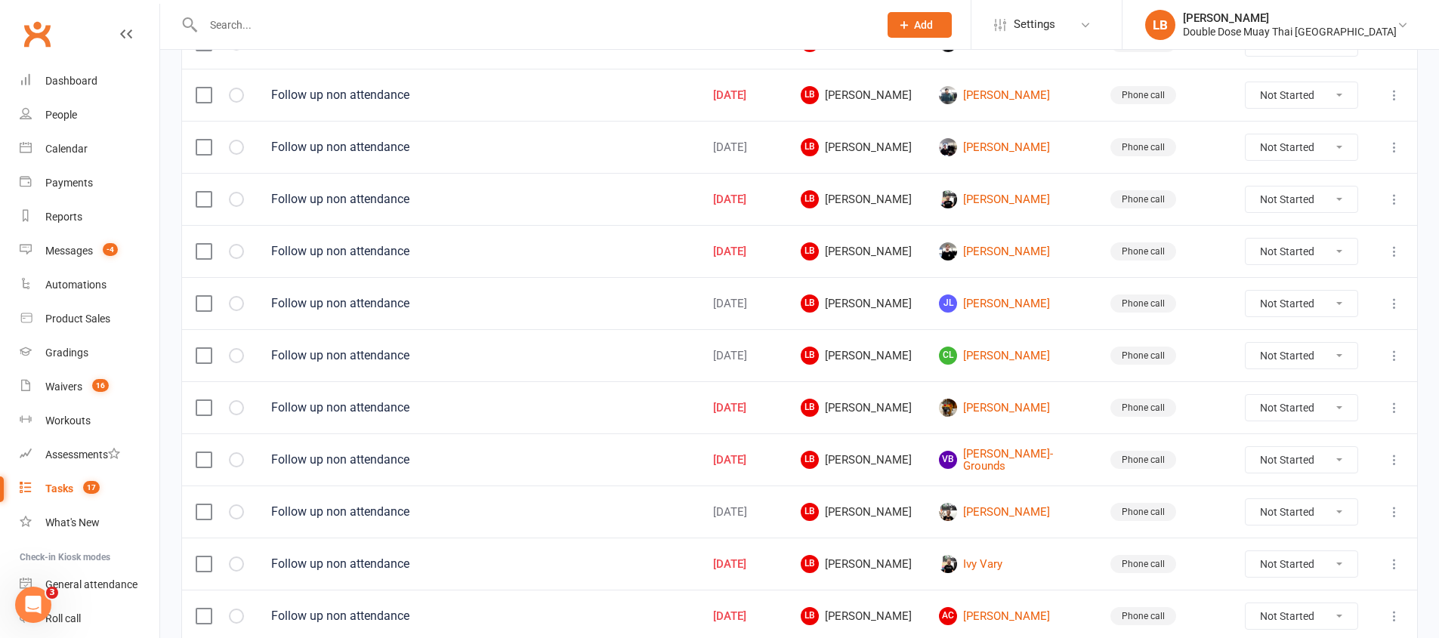
scroll to position [407, 0]
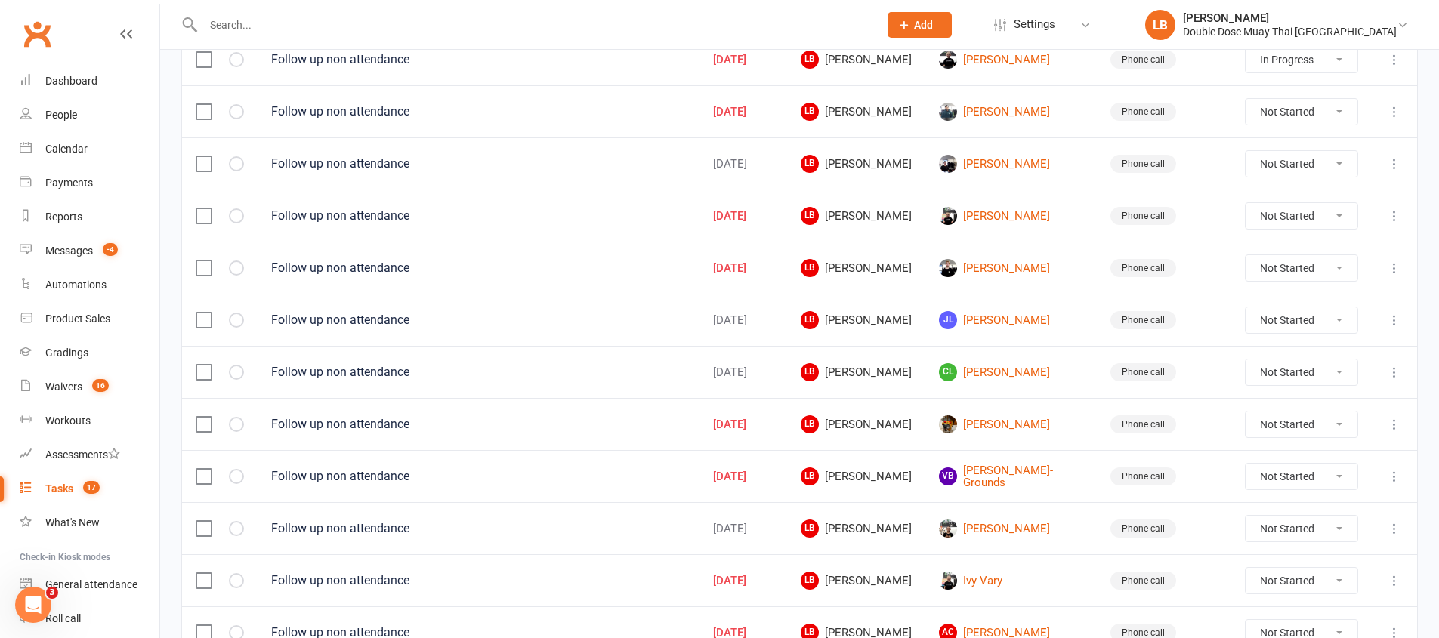
click at [1260, 270] on select "Not Started In Progress Waiting Complete" at bounding box center [1301, 268] width 112 height 26
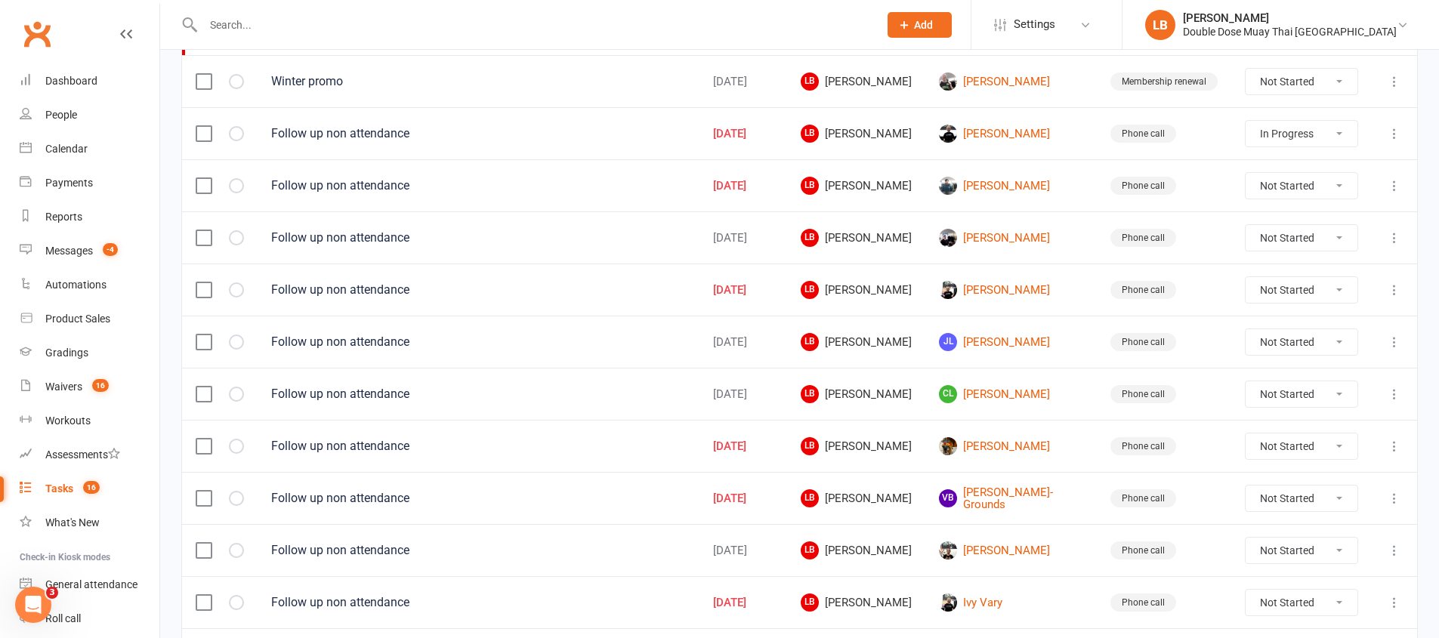
scroll to position [749, 0]
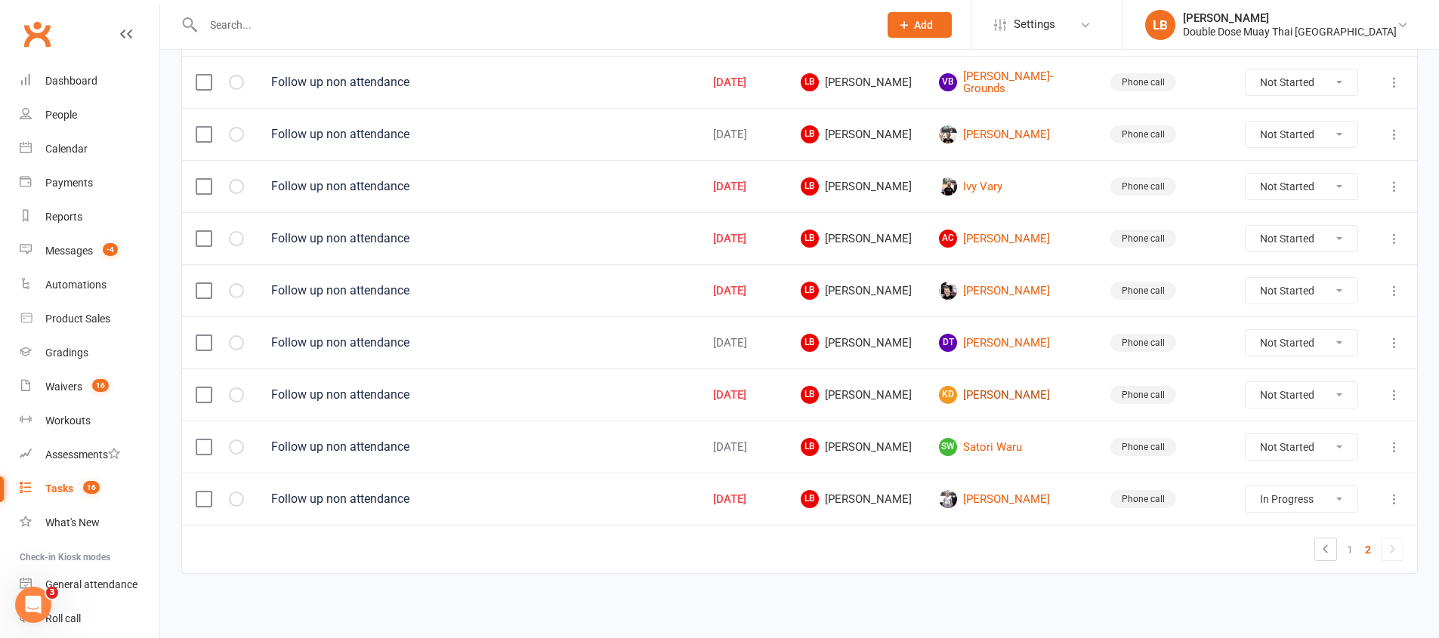
click at [1007, 392] on link "KD Kostya Davis" at bounding box center [1011, 395] width 144 height 18
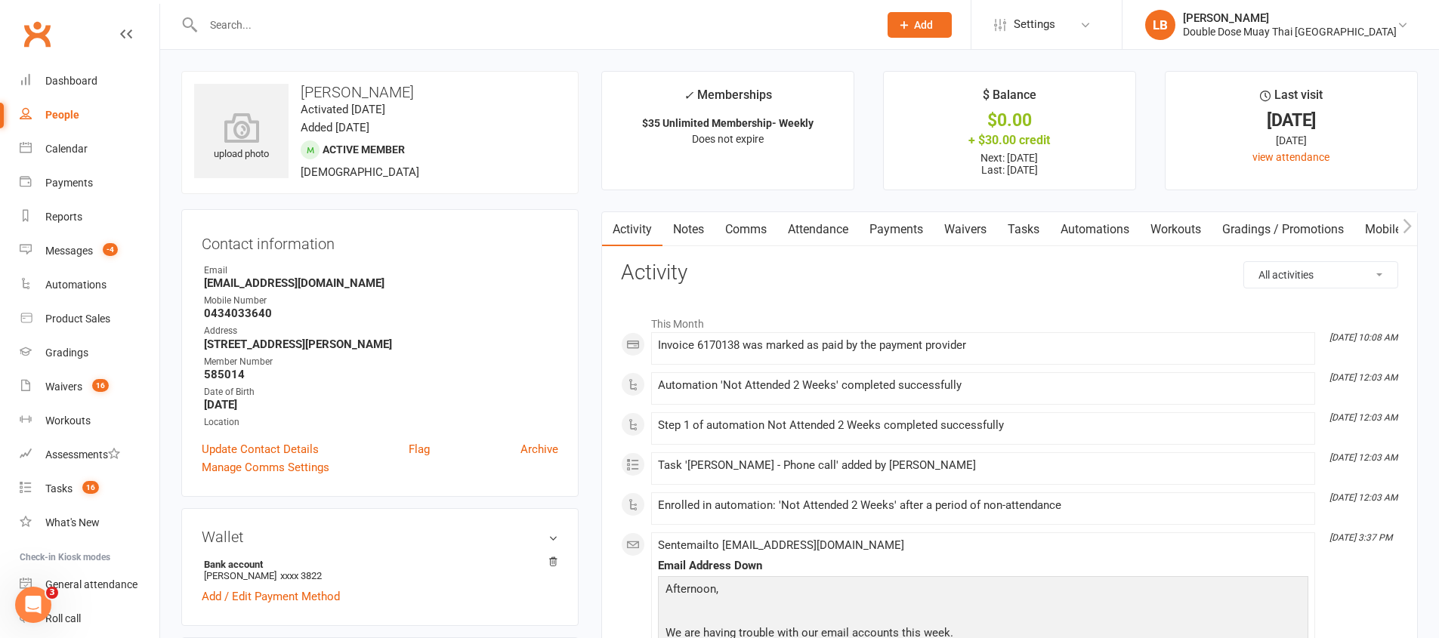
click at [747, 232] on link "Comms" at bounding box center [745, 229] width 63 height 35
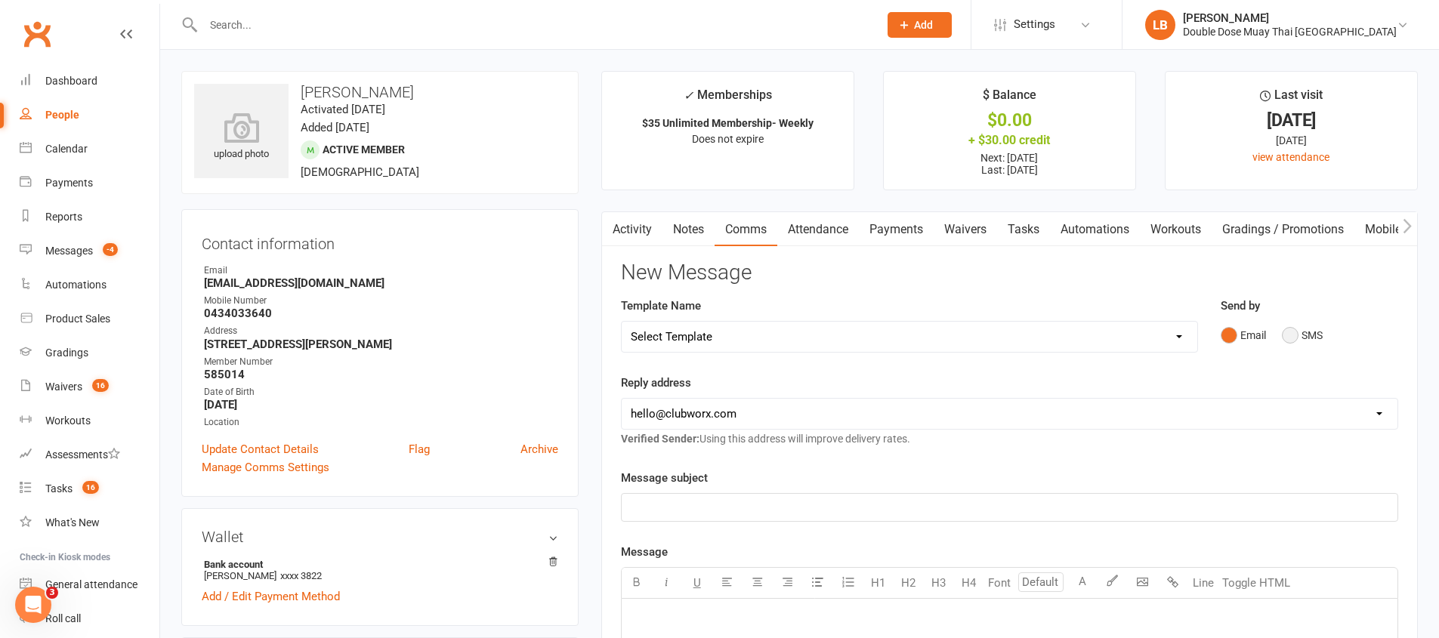
click at [1296, 337] on button "SMS" at bounding box center [1302, 335] width 41 height 29
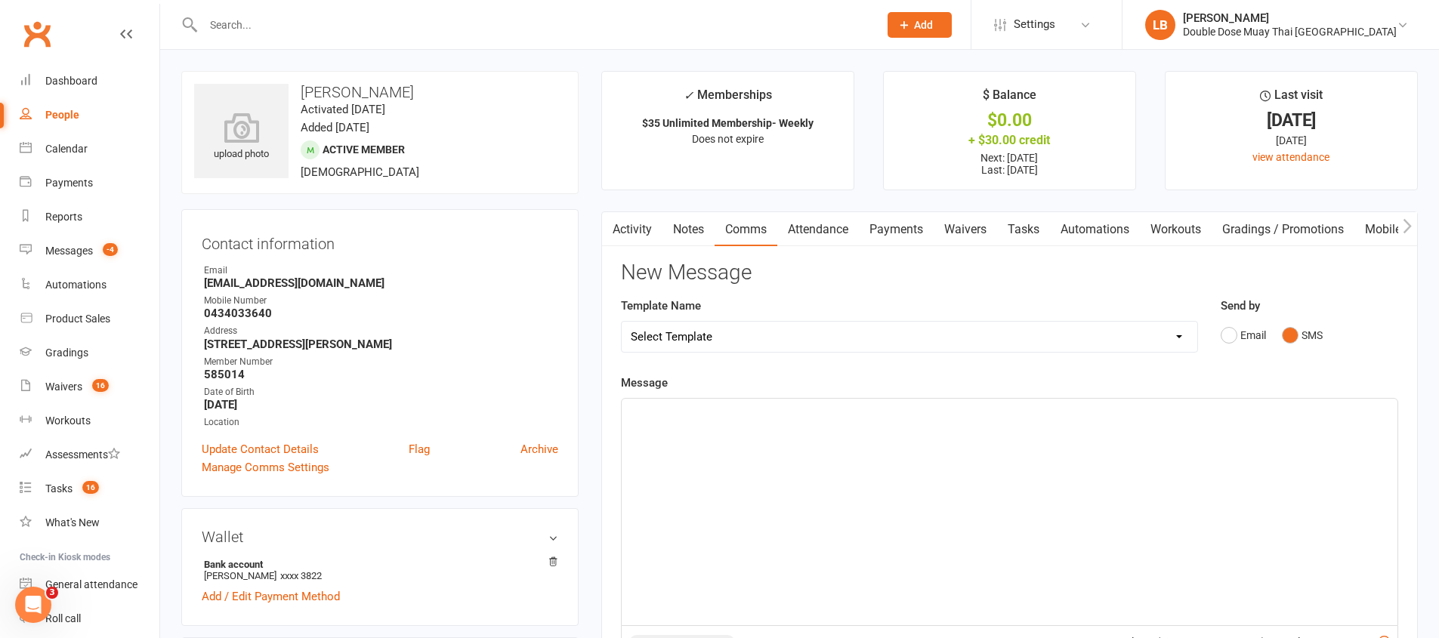
click at [1296, 337] on button "SMS" at bounding box center [1302, 335] width 41 height 29
click at [1088, 451] on div "﻿" at bounding box center [1009, 512] width 776 height 227
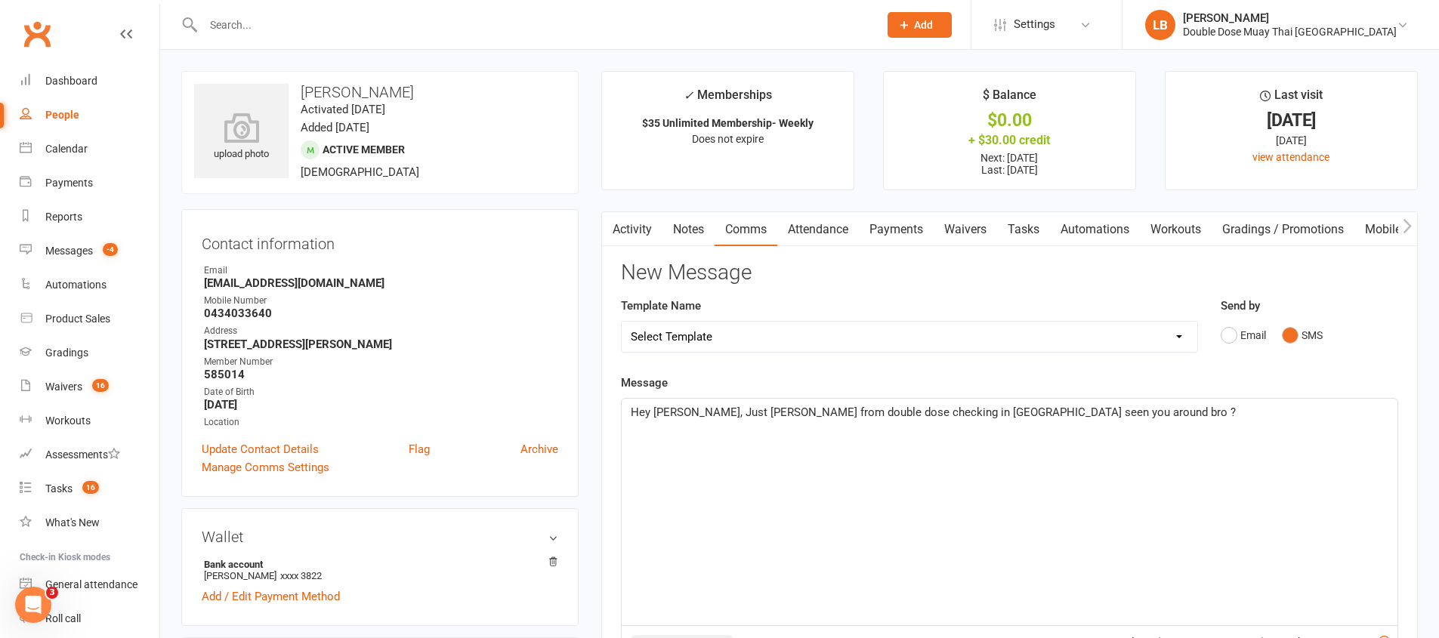
click at [1022, 417] on span "Hey Kostya, Just Logan from double dose checking in bro havnt seen you around b…" at bounding box center [933, 413] width 605 height 14
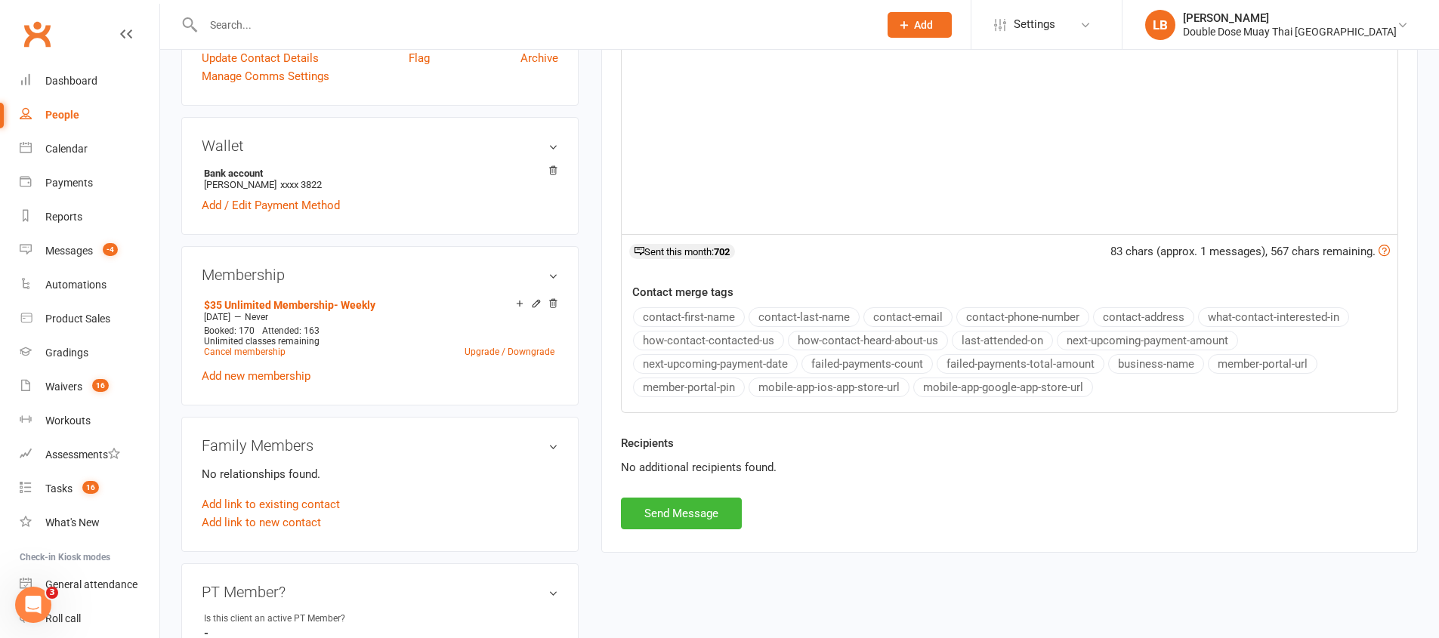
scroll to position [421, 0]
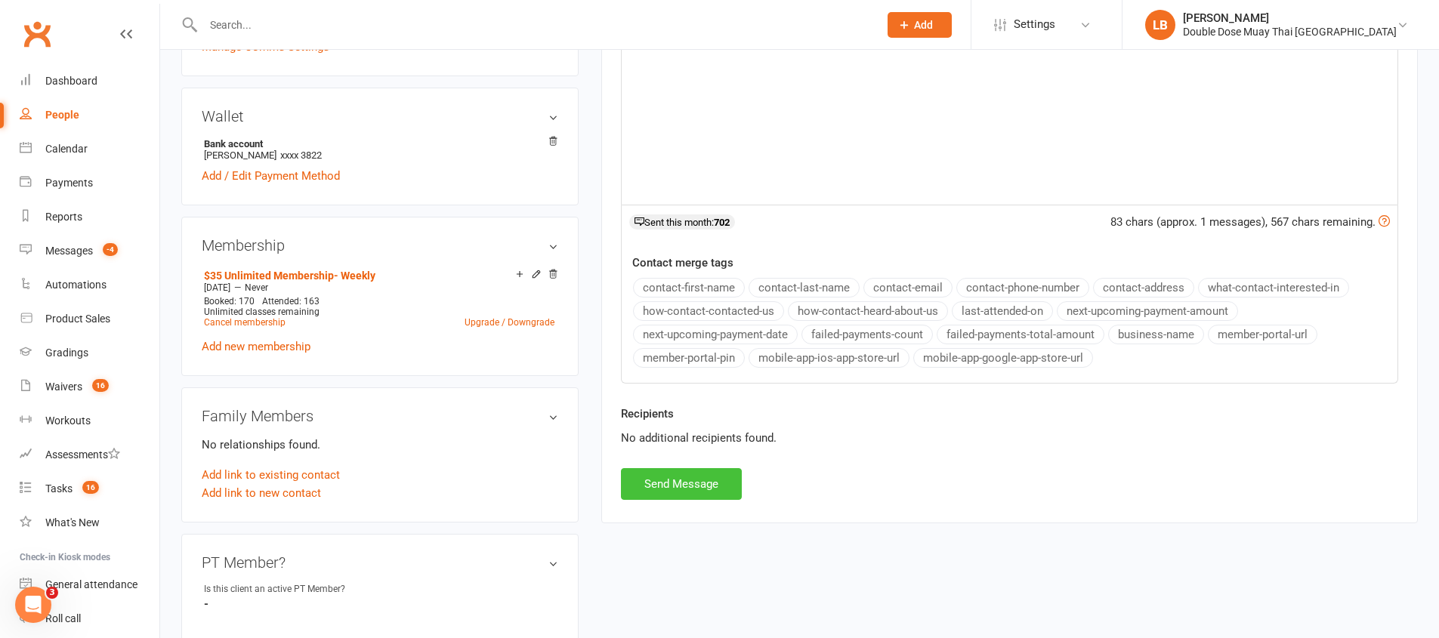
click at [685, 476] on button "Send Message" at bounding box center [681, 484] width 121 height 32
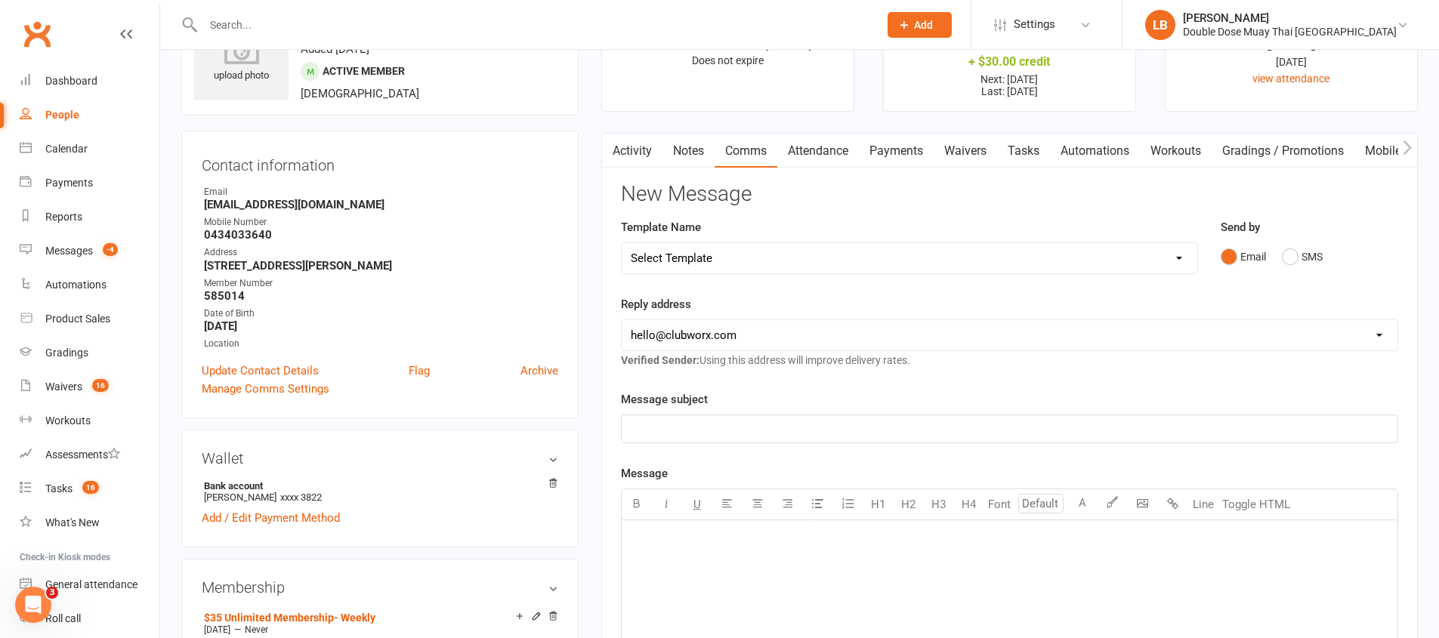
scroll to position [0, 0]
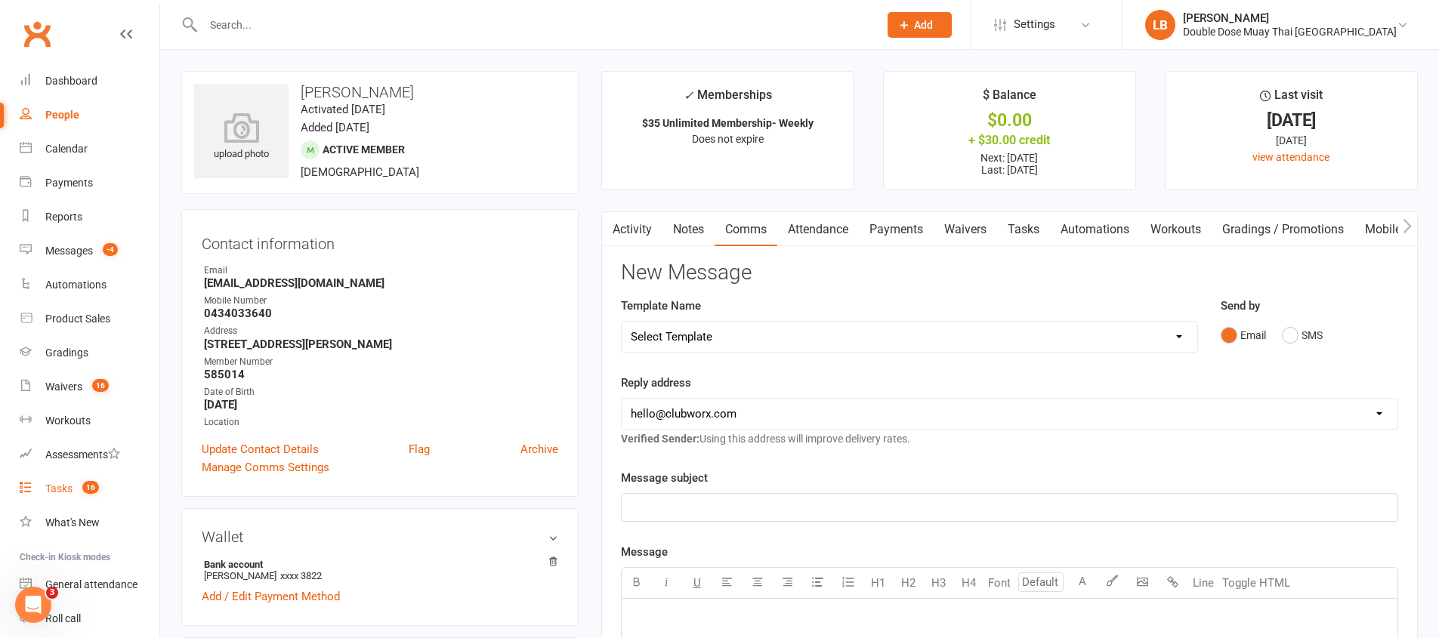
click at [59, 484] on div "Tasks" at bounding box center [58, 489] width 27 height 12
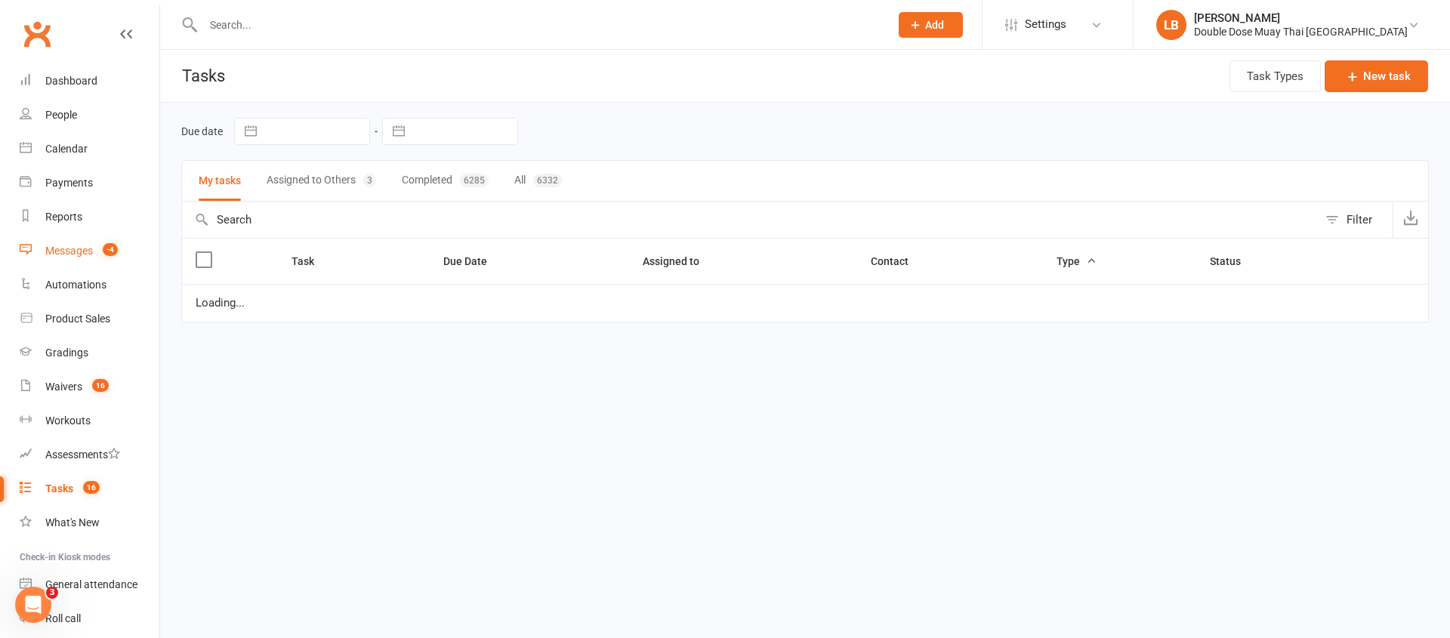
click at [92, 243] on link "Messages -4" at bounding box center [90, 251] width 140 height 34
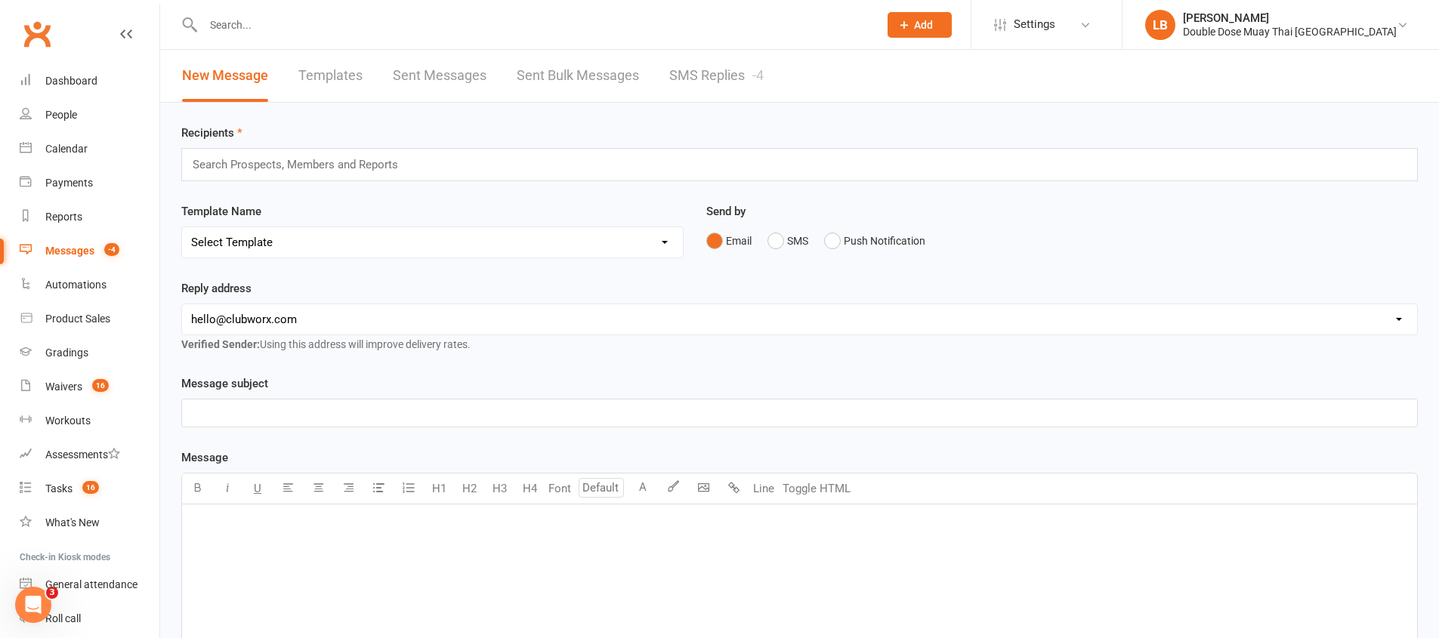
click at [748, 76] on link "SMS Replies -4" at bounding box center [716, 76] width 94 height 52
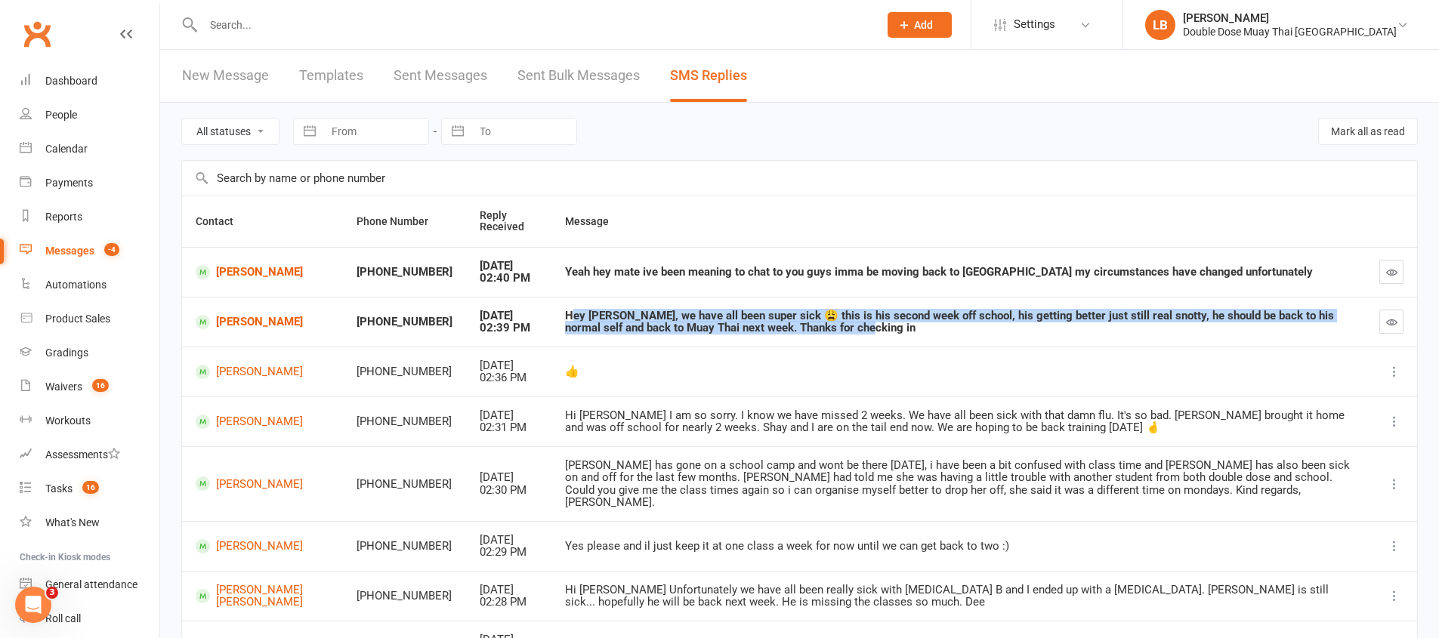
drag, startPoint x: 541, startPoint y: 315, endPoint x: 788, endPoint y: 336, distance: 247.8
click at [778, 337] on td "Hey Logan, we have all been super sick 😩 this is his second week off school, hi…" at bounding box center [958, 322] width 814 height 50
click at [790, 336] on td "Hey Logan, we have all been super sick 😩 this is his second week off school, hi…" at bounding box center [958, 322] width 814 height 50
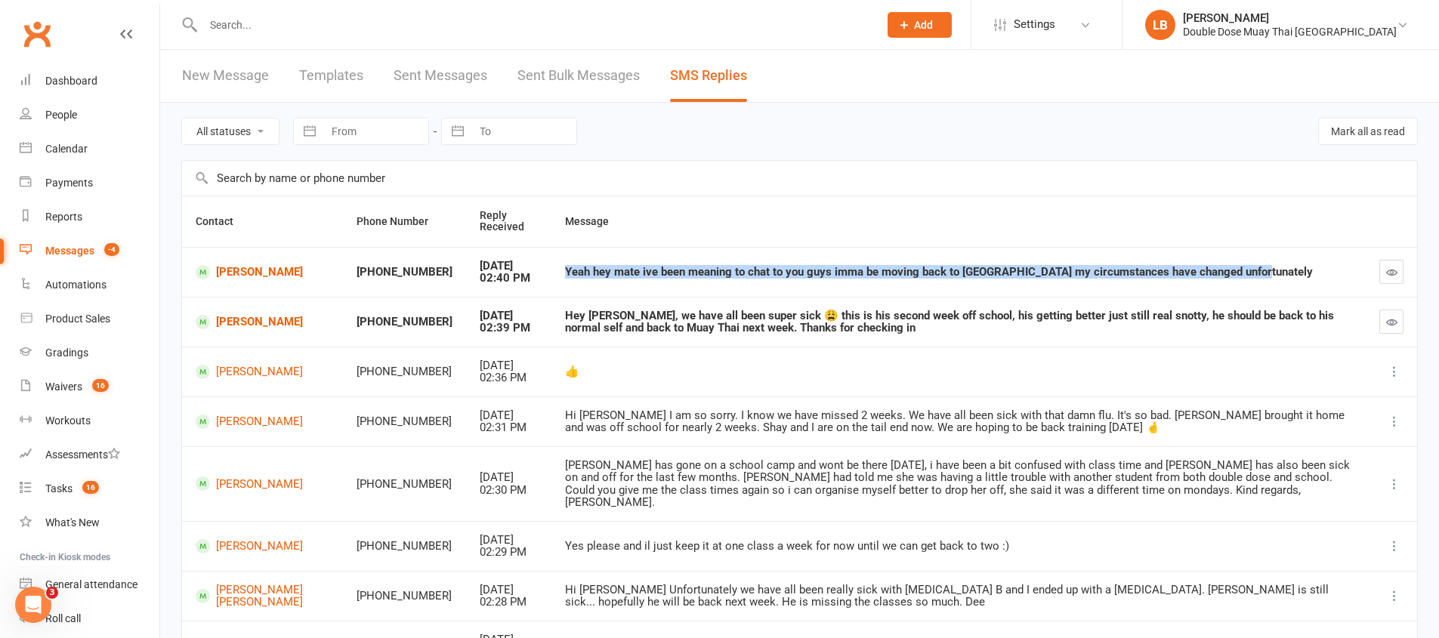
drag, startPoint x: 573, startPoint y: 264, endPoint x: 1123, endPoint y: 278, distance: 549.9
click at [1117, 279] on td "Yeah hey mate ive been meaning to chat to you guys imma be moving back to Toowo…" at bounding box center [958, 272] width 814 height 50
click at [1115, 277] on div "Yeah hey mate ive been meaning to chat to you guys imma be moving back to Toowo…" at bounding box center [958, 272] width 787 height 13
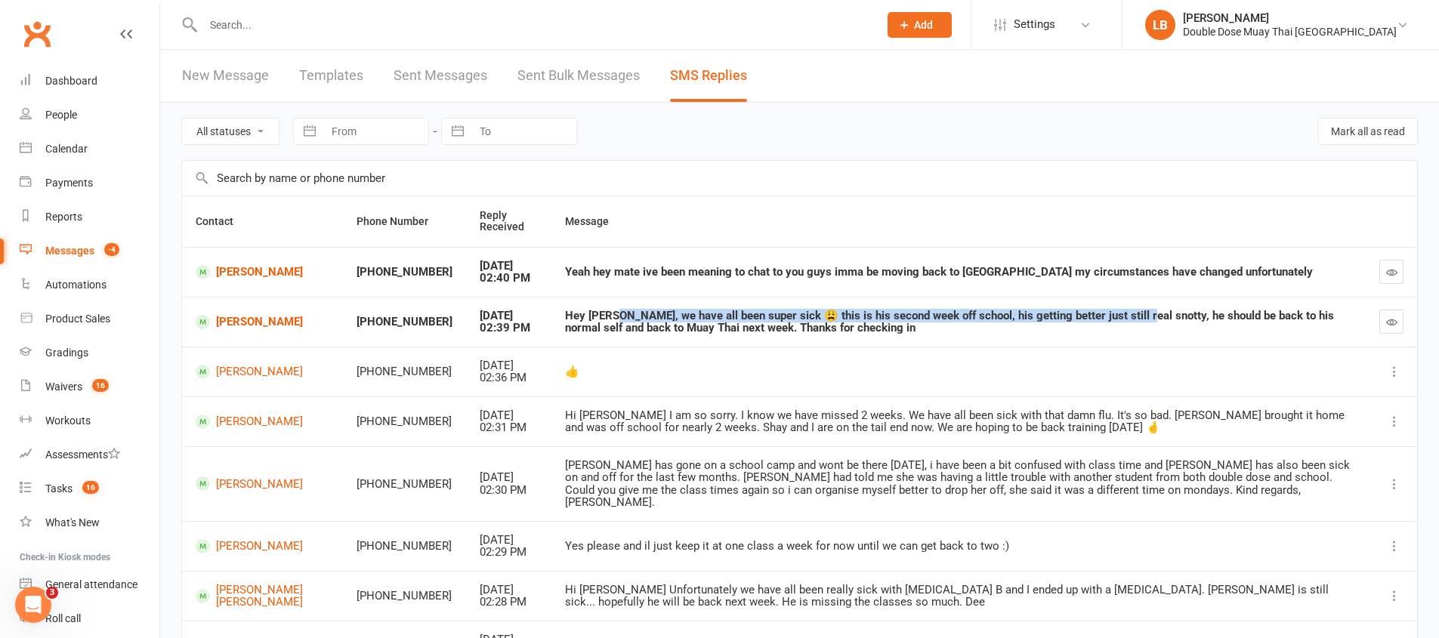
drag, startPoint x: 585, startPoint y: 316, endPoint x: 1106, endPoint y: 316, distance: 520.3
click at [1106, 316] on div "Hey Logan, we have all been super sick 😩 this is his second week off school, hi…" at bounding box center [958, 322] width 787 height 25
click at [1388, 324] on icon "button" at bounding box center [1391, 321] width 11 height 11
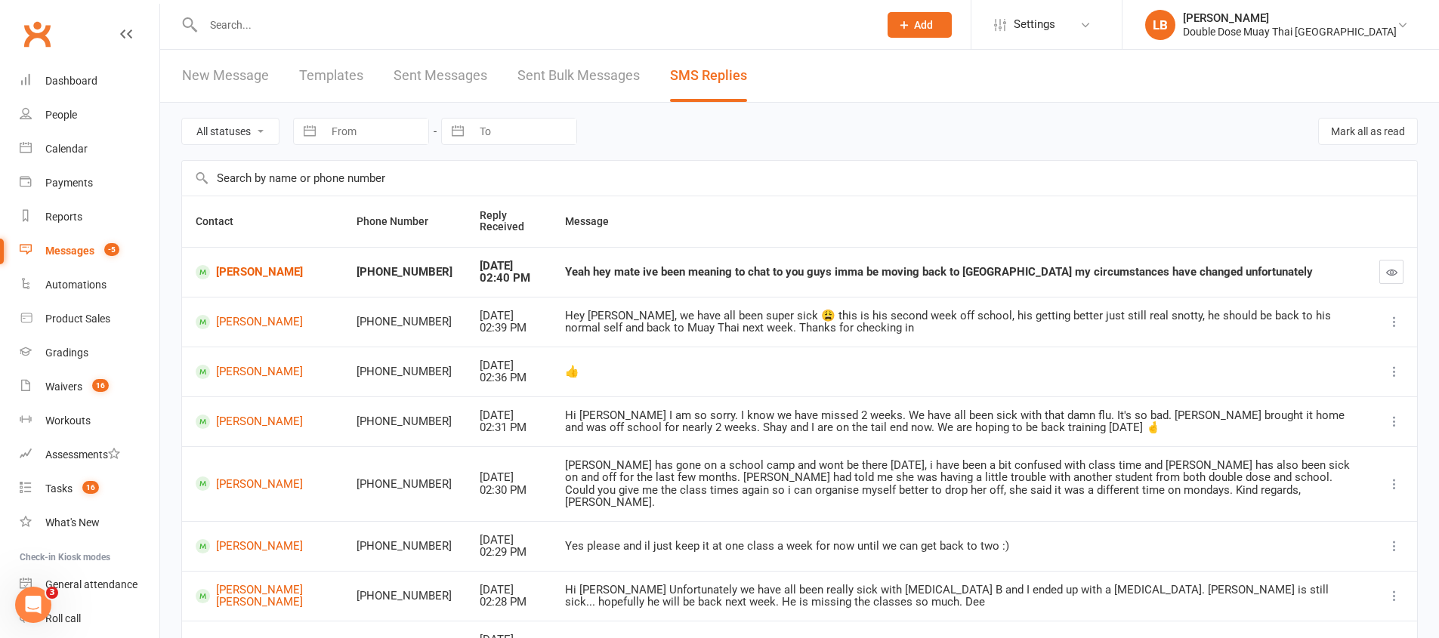
click at [247, 313] on td "Jax Palmer" at bounding box center [262, 322] width 161 height 50
click at [246, 316] on link "Jax Palmer" at bounding box center [263, 322] width 134 height 14
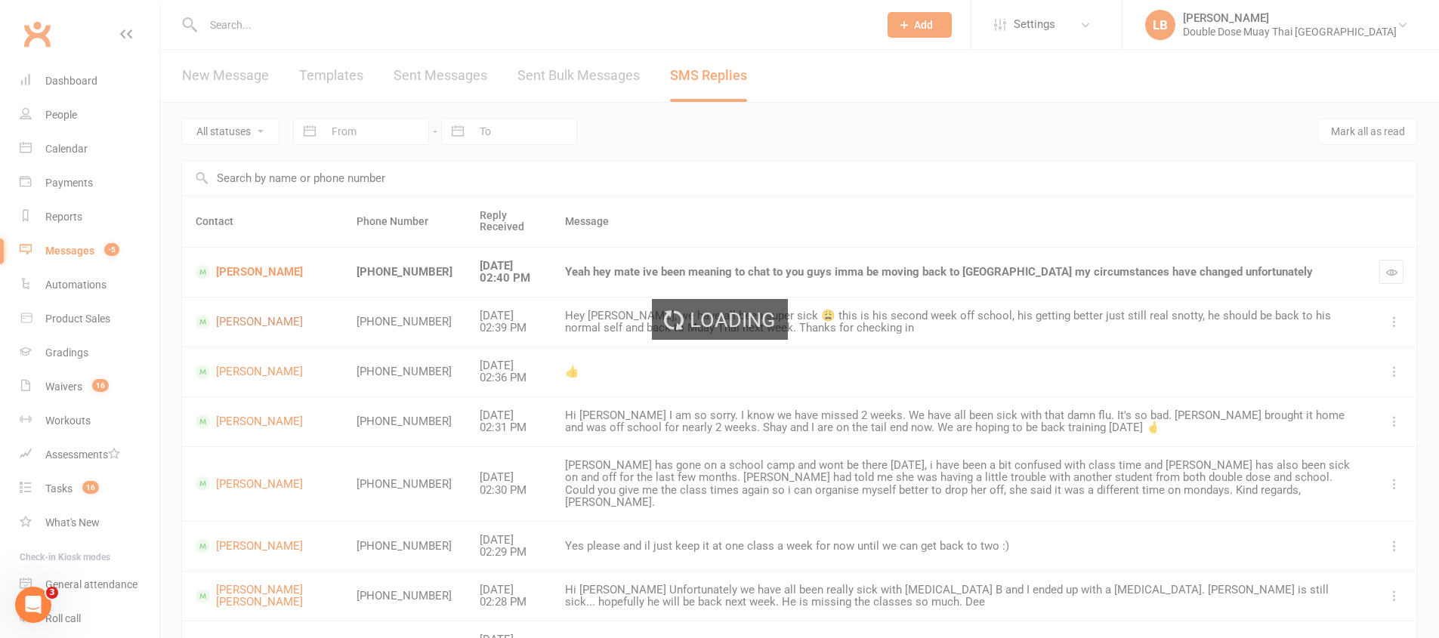
click at [246, 316] on div "Loading" at bounding box center [719, 319] width 1439 height 638
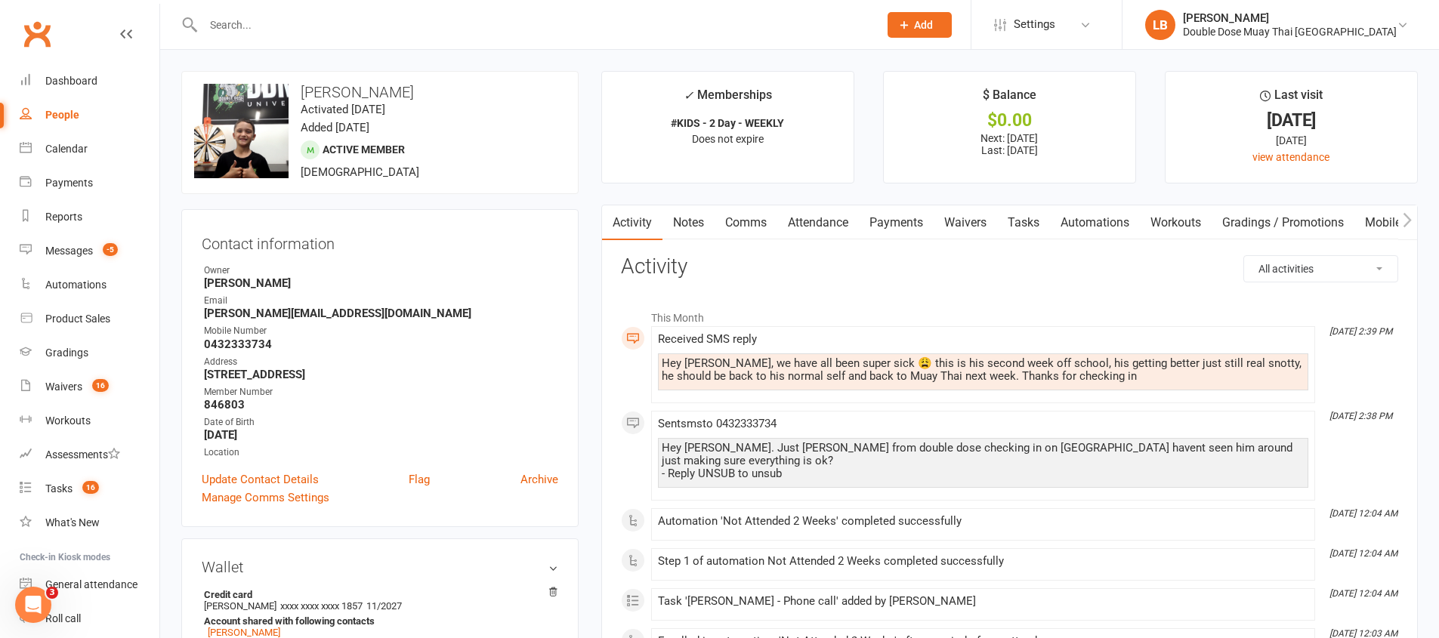
click at [1033, 227] on link "Tasks" at bounding box center [1023, 222] width 53 height 35
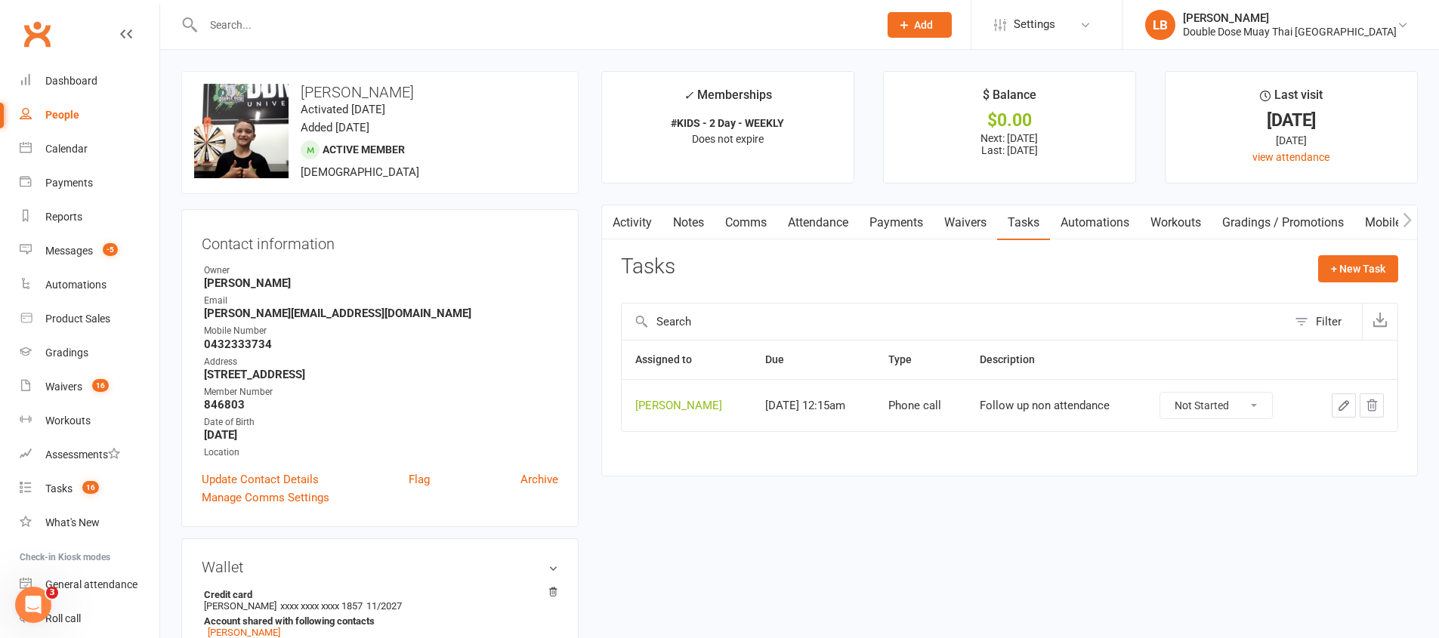
click at [1207, 400] on select "Not Started In Progress Waiting Complete" at bounding box center [1216, 406] width 112 height 26
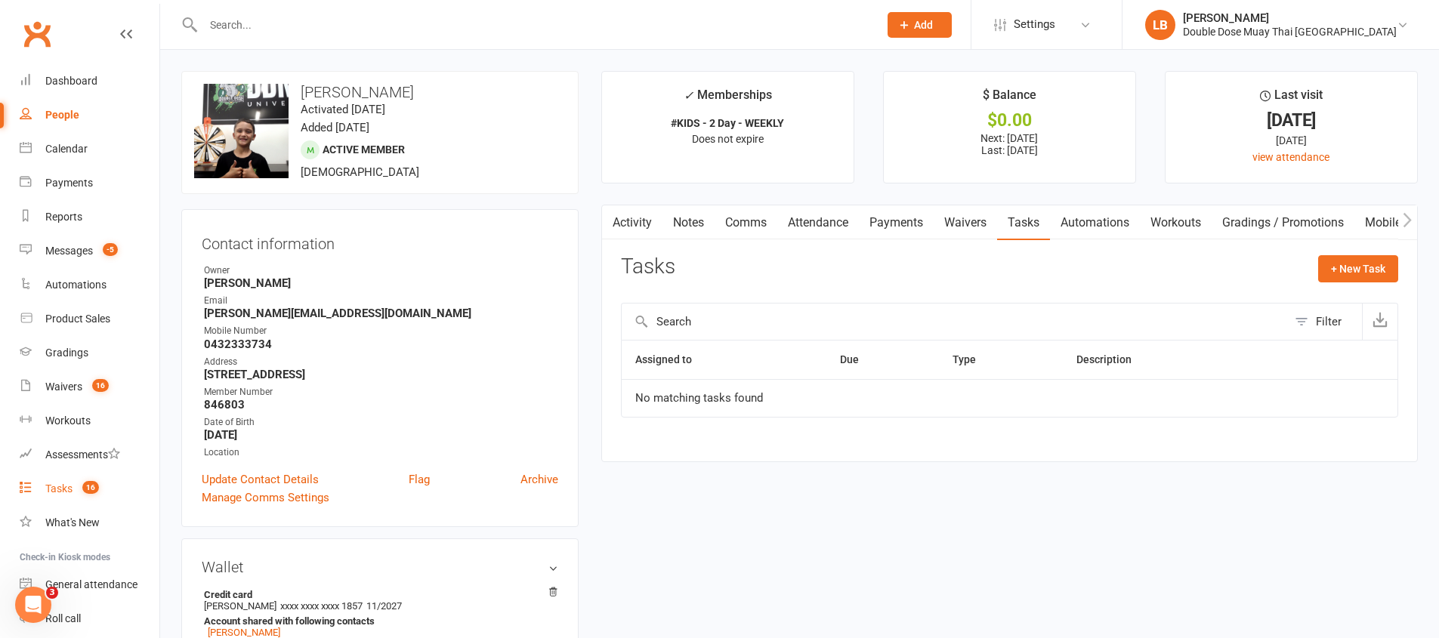
click at [85, 486] on span "16" at bounding box center [90, 487] width 17 height 13
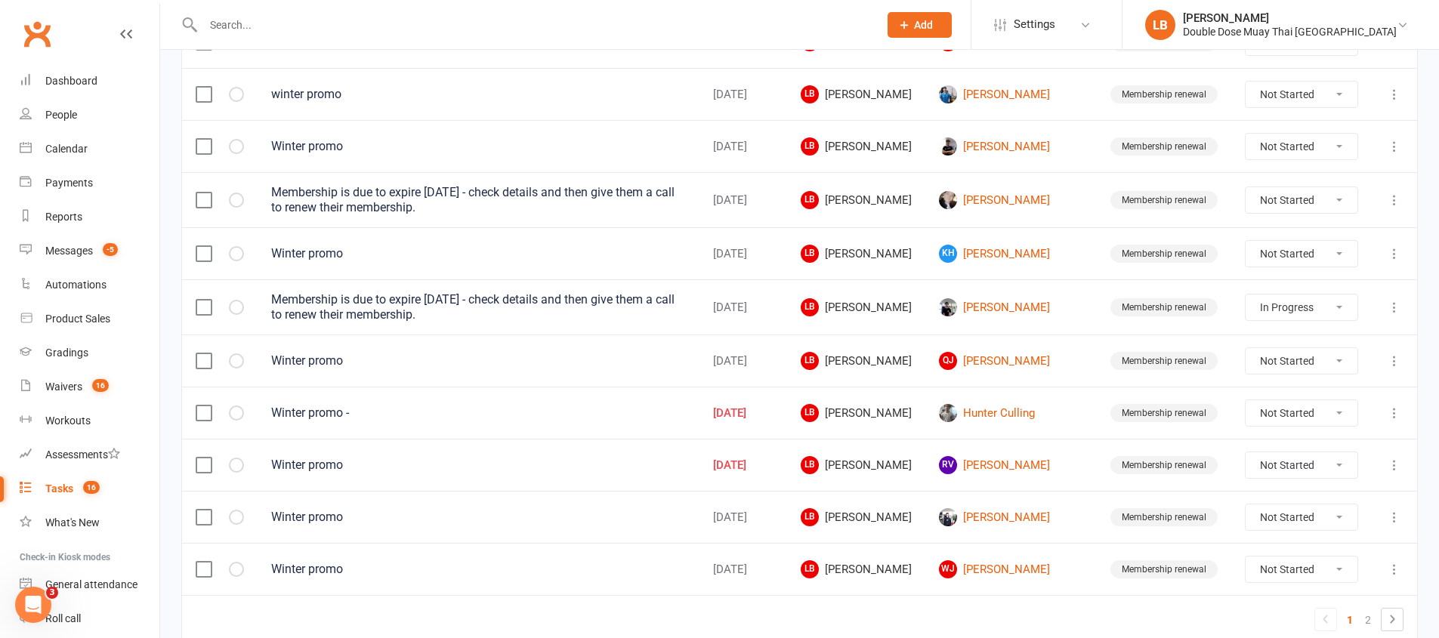
scroll to position [1074, 0]
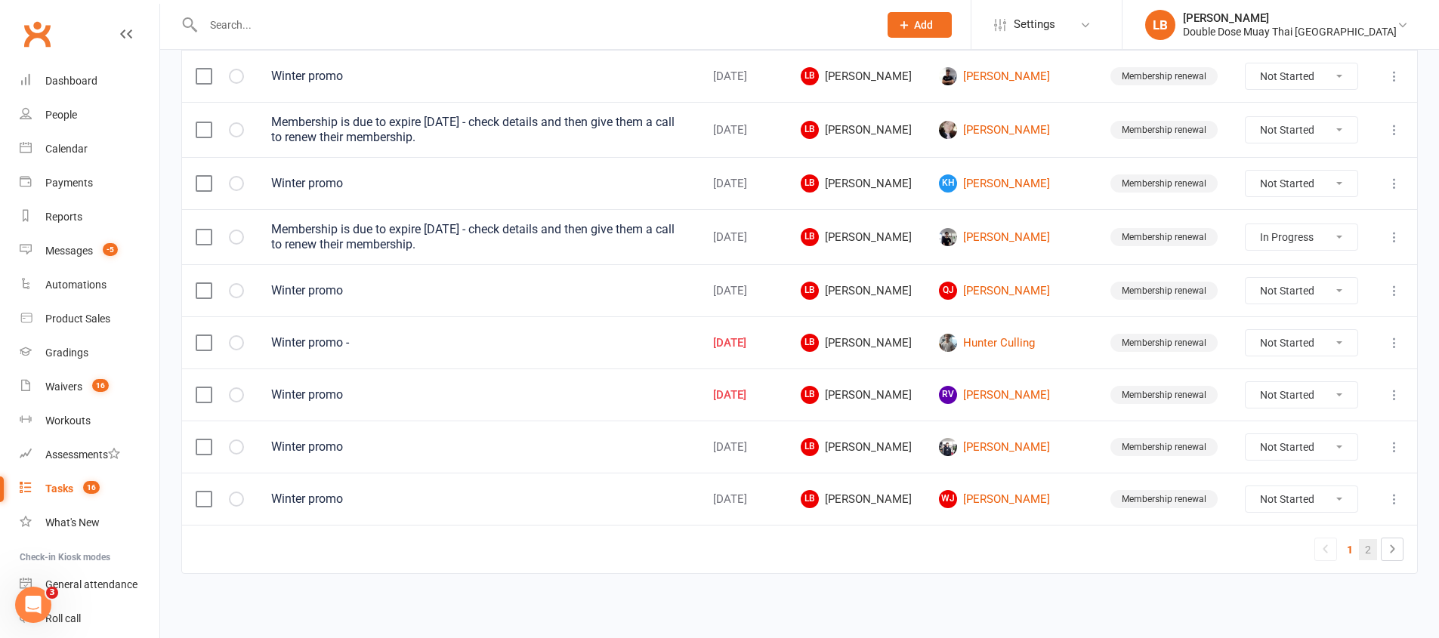
click at [1369, 547] on link "2" at bounding box center [1368, 549] width 18 height 21
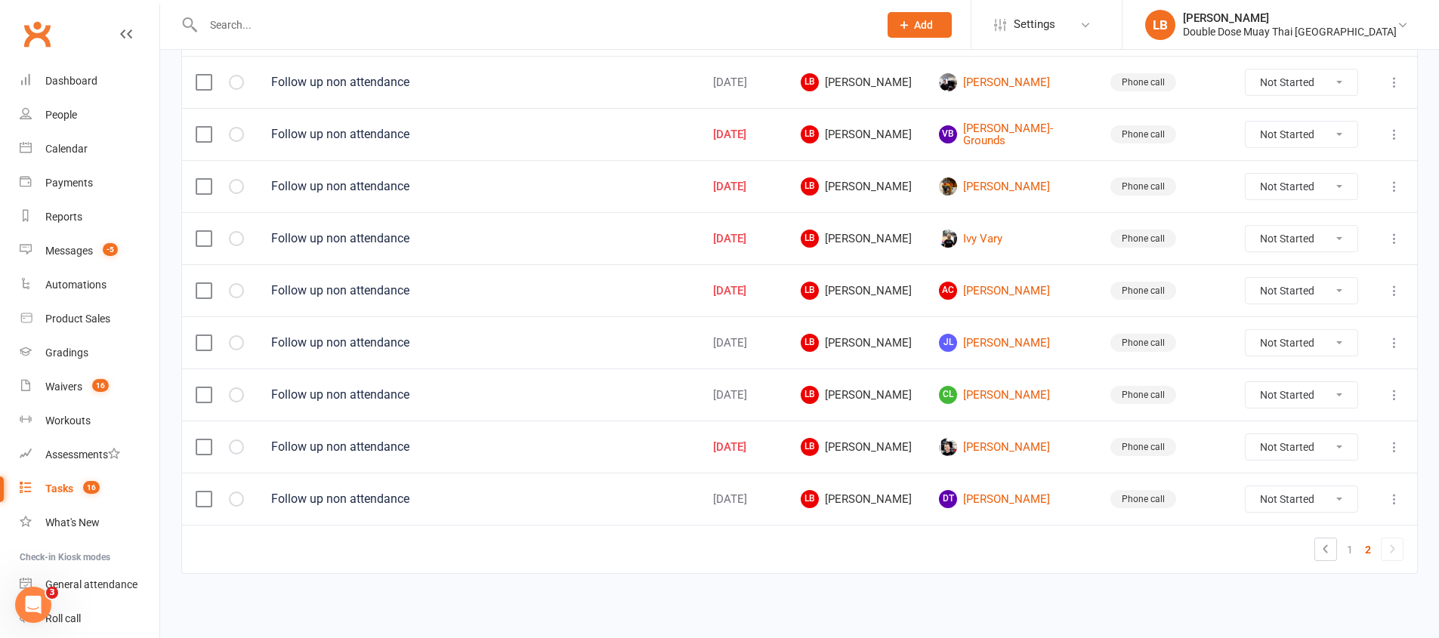
scroll to position [697, 0]
click at [1272, 491] on select "Not Started In Progress Waiting Complete" at bounding box center [1301, 499] width 112 height 26
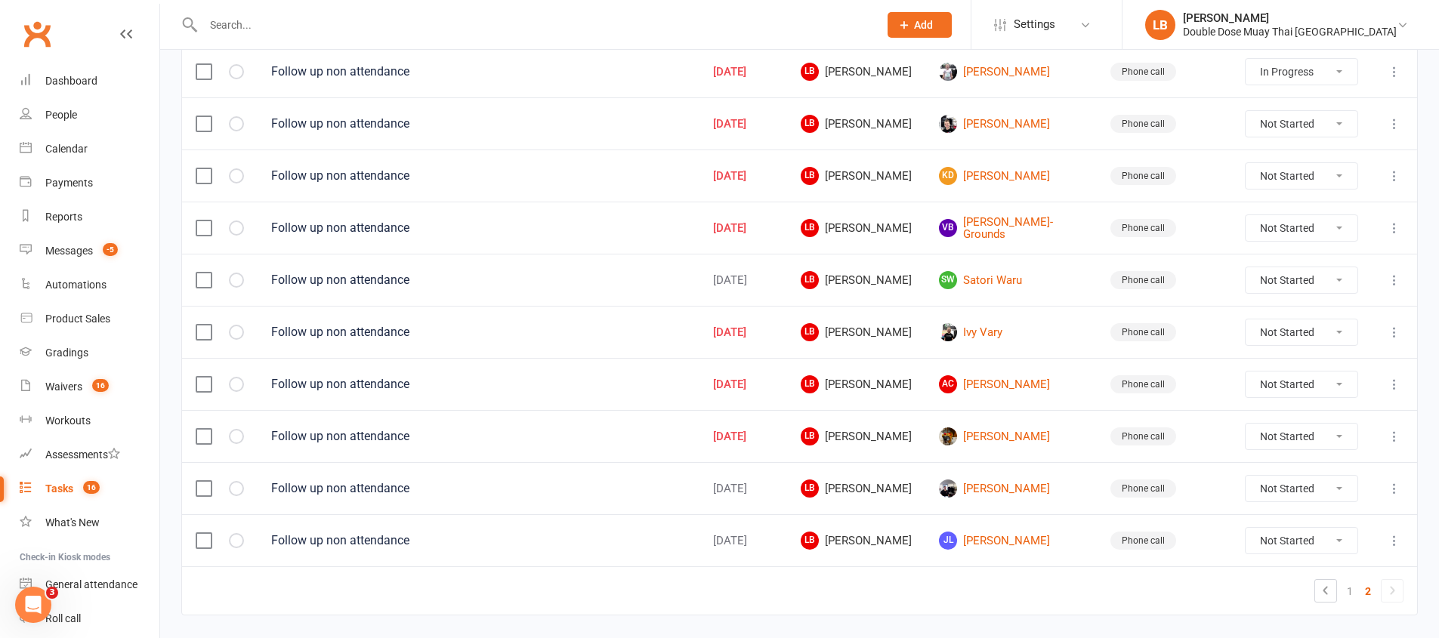
scroll to position [645, 0]
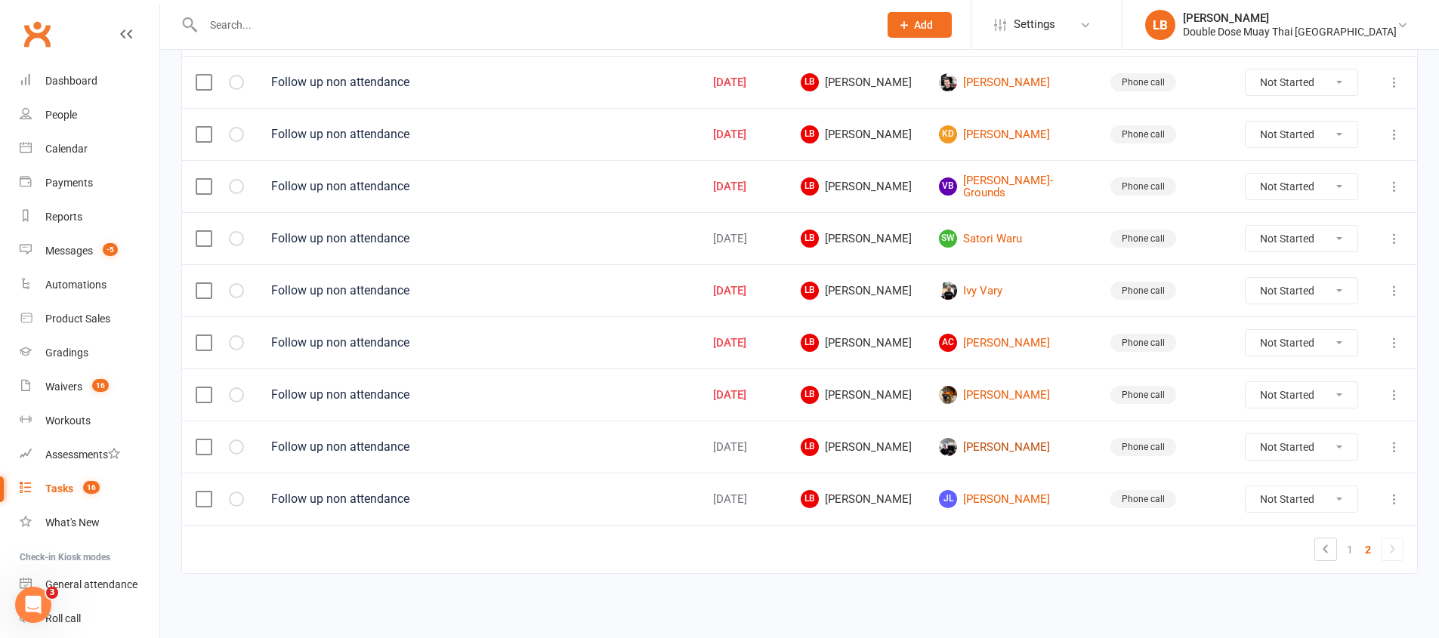
click at [1012, 446] on link "Lacey Tzouvelis" at bounding box center [1011, 447] width 144 height 18
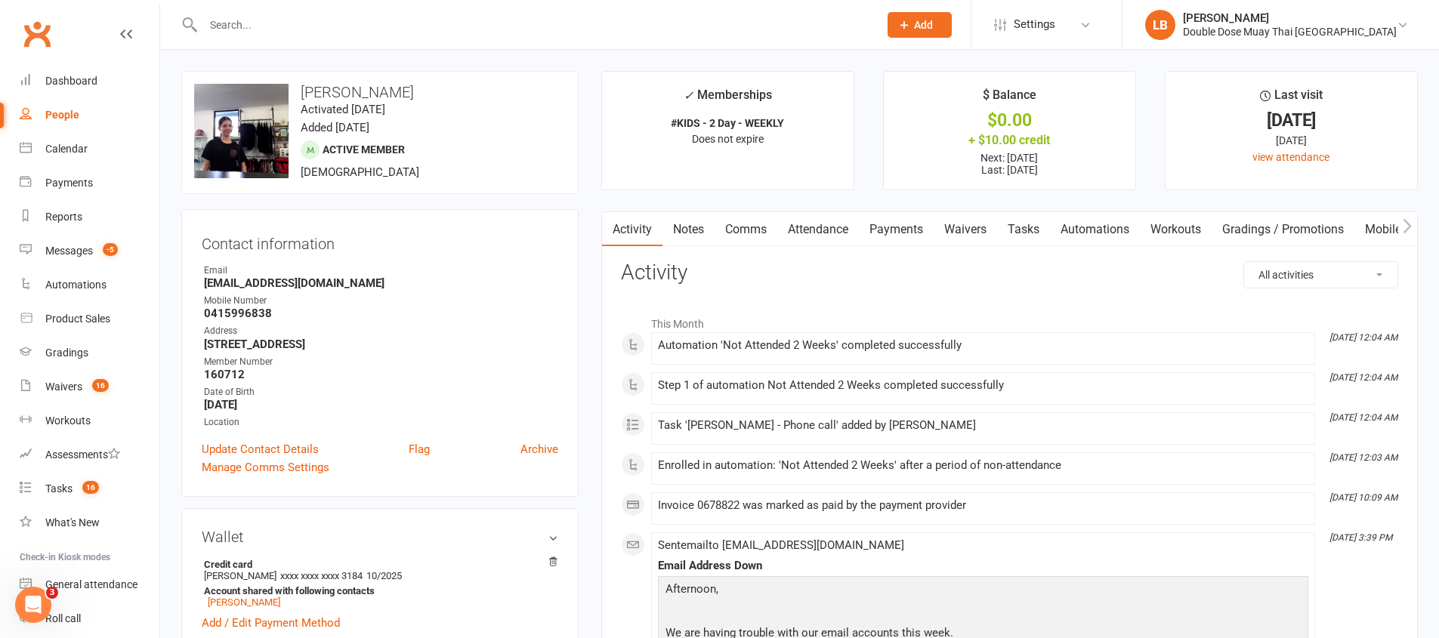
click at [692, 224] on link "Notes" at bounding box center [688, 229] width 52 height 35
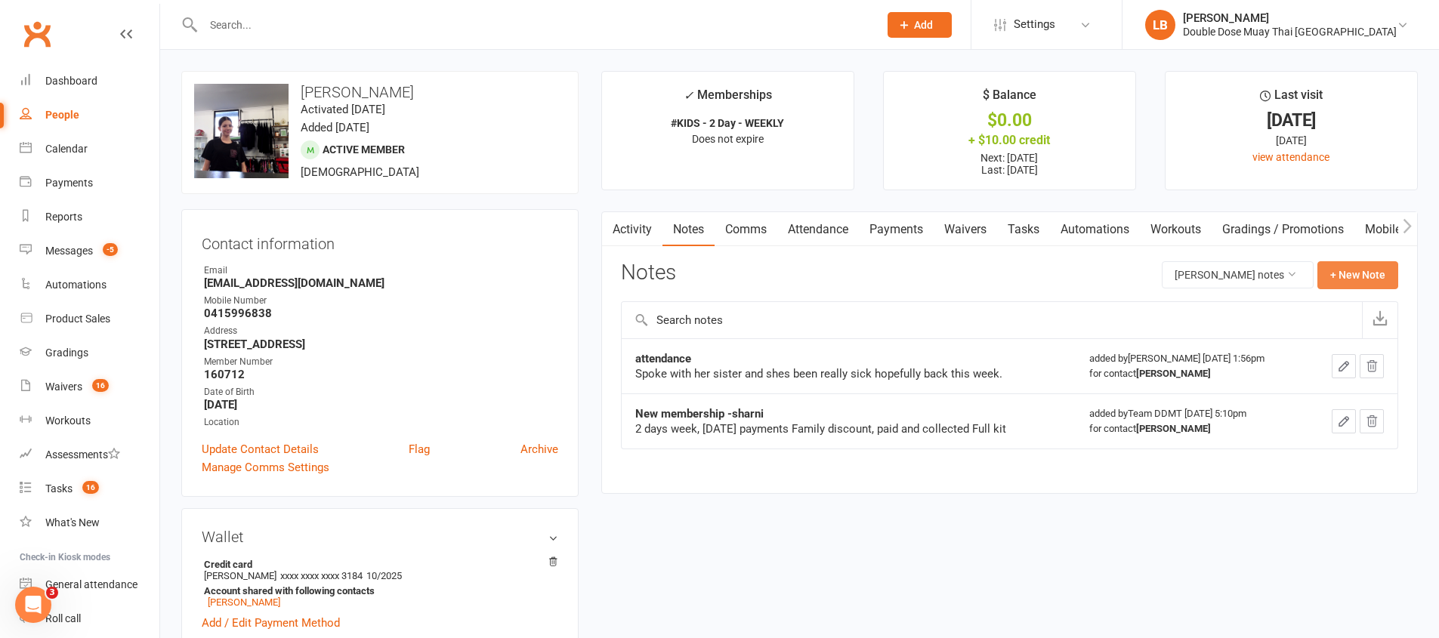
click at [1381, 277] on button "+ New Note" at bounding box center [1357, 274] width 81 height 27
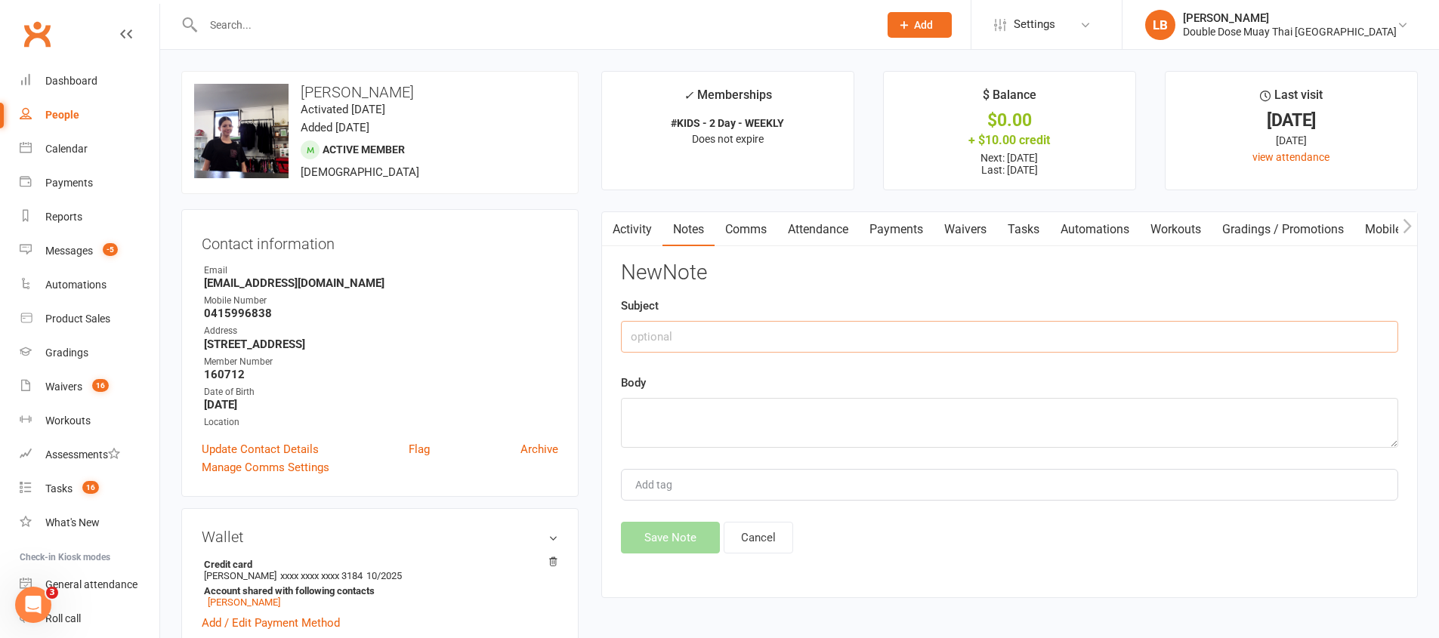
click at [659, 335] on input "text" at bounding box center [1009, 337] width 777 height 32
click at [633, 554] on div "Save Note Cancel" at bounding box center [1009, 538] width 777 height 32
click at [649, 532] on button "Save Note" at bounding box center [670, 538] width 99 height 32
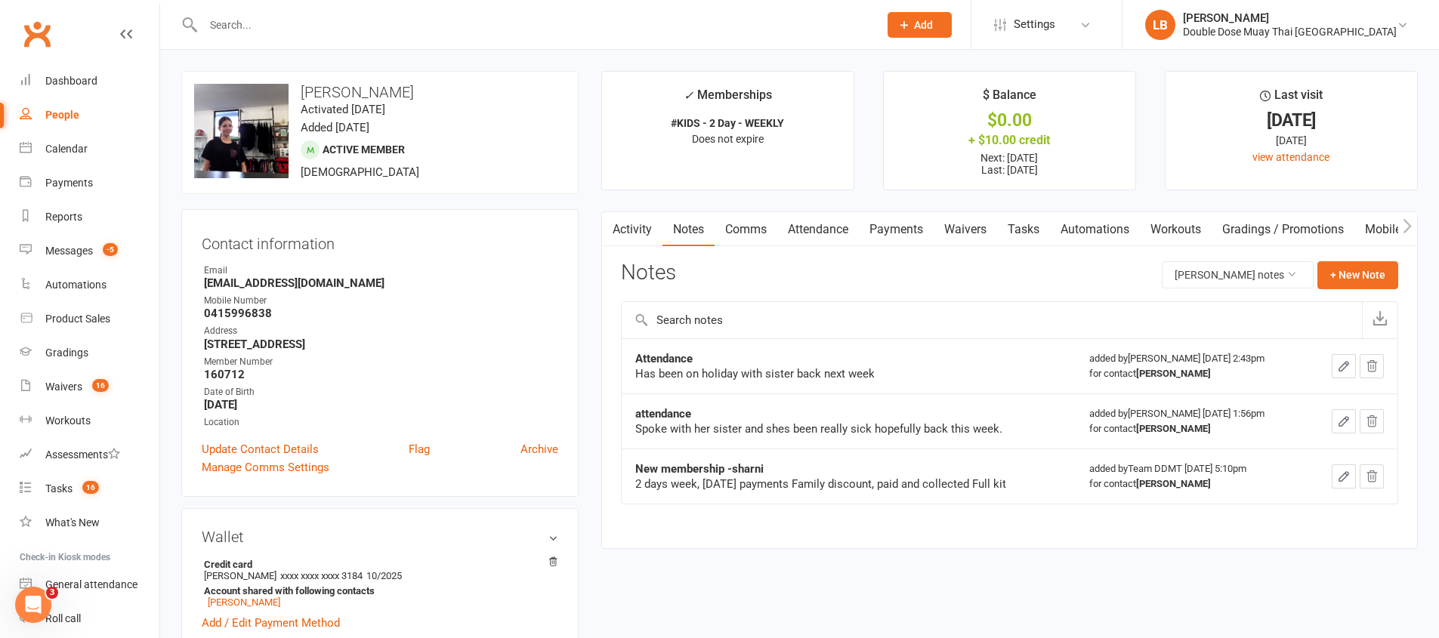
click at [1017, 227] on link "Tasks" at bounding box center [1023, 229] width 53 height 35
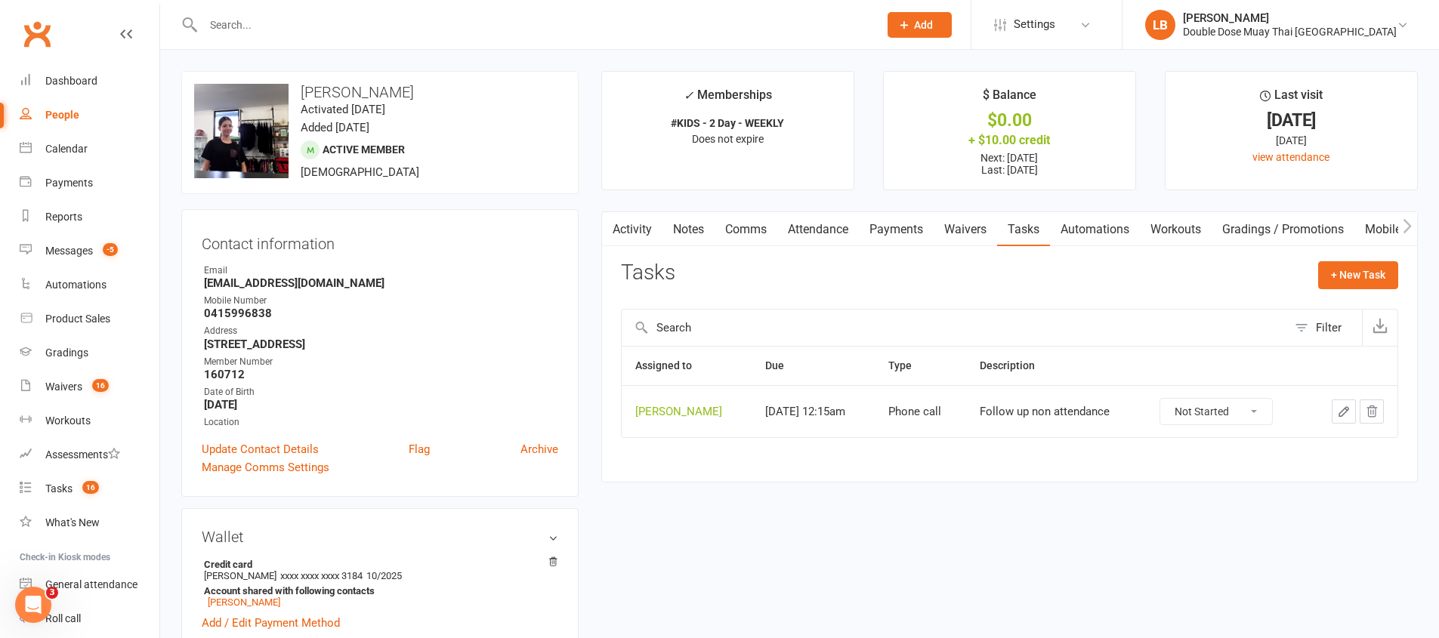
click at [1200, 416] on select "Not Started In Progress Waiting Complete" at bounding box center [1216, 412] width 112 height 26
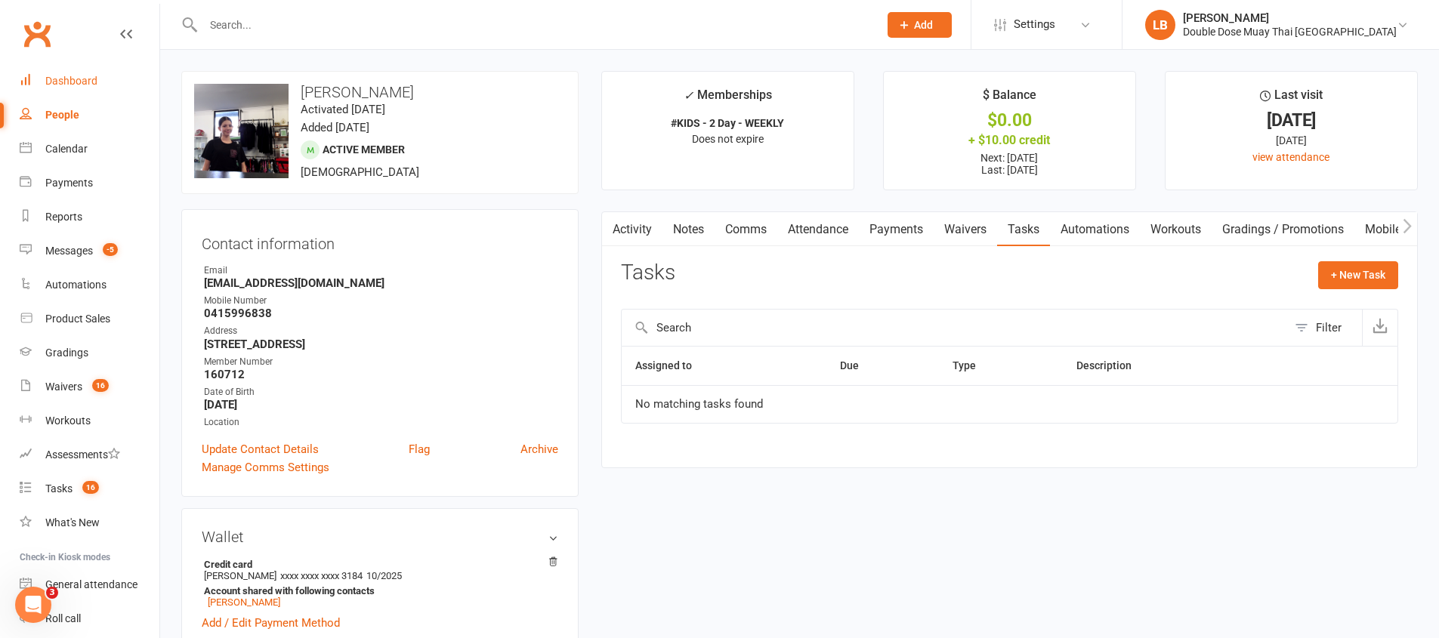
click at [88, 70] on link "Dashboard" at bounding box center [90, 81] width 140 height 34
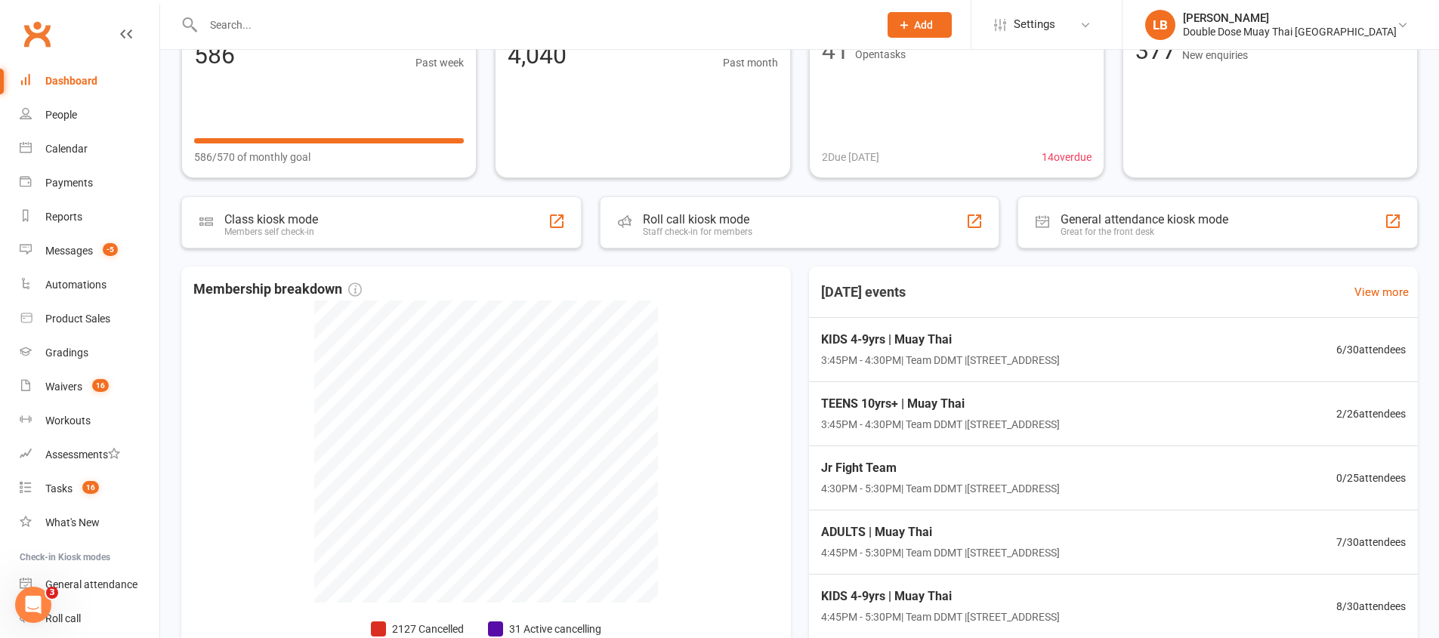
scroll to position [276, 0]
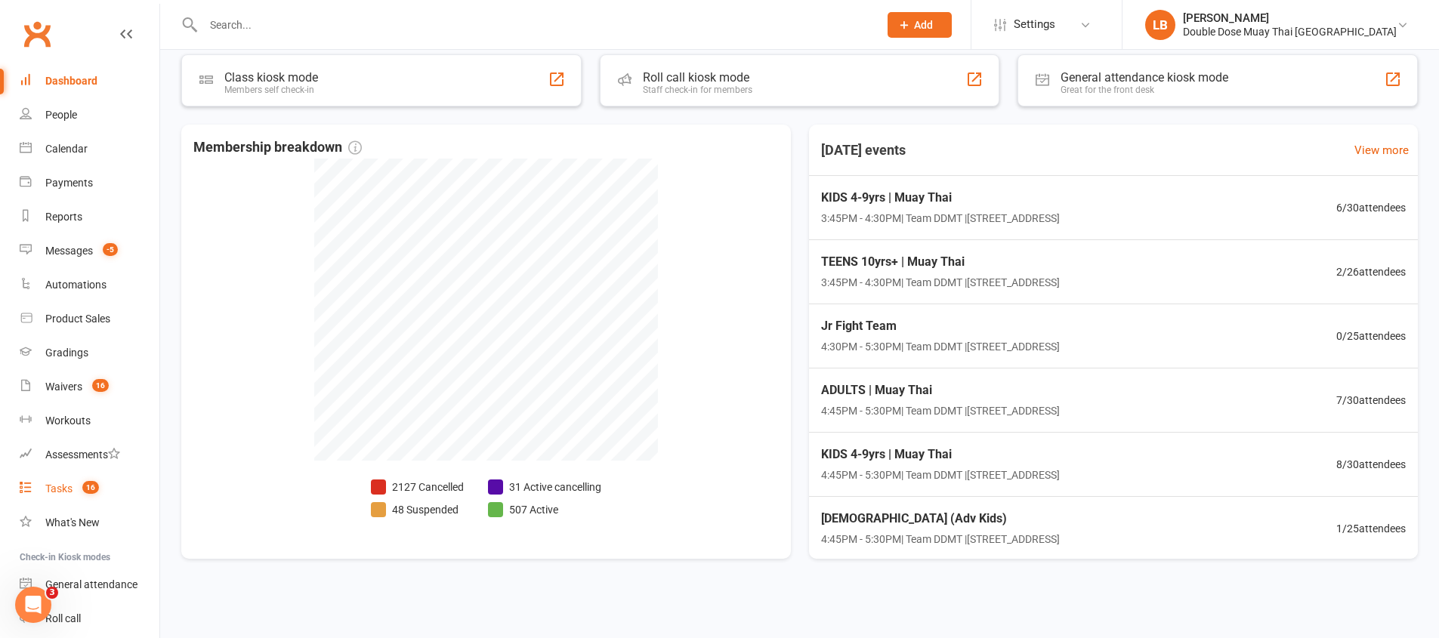
click at [52, 487] on div "Tasks" at bounding box center [58, 489] width 27 height 12
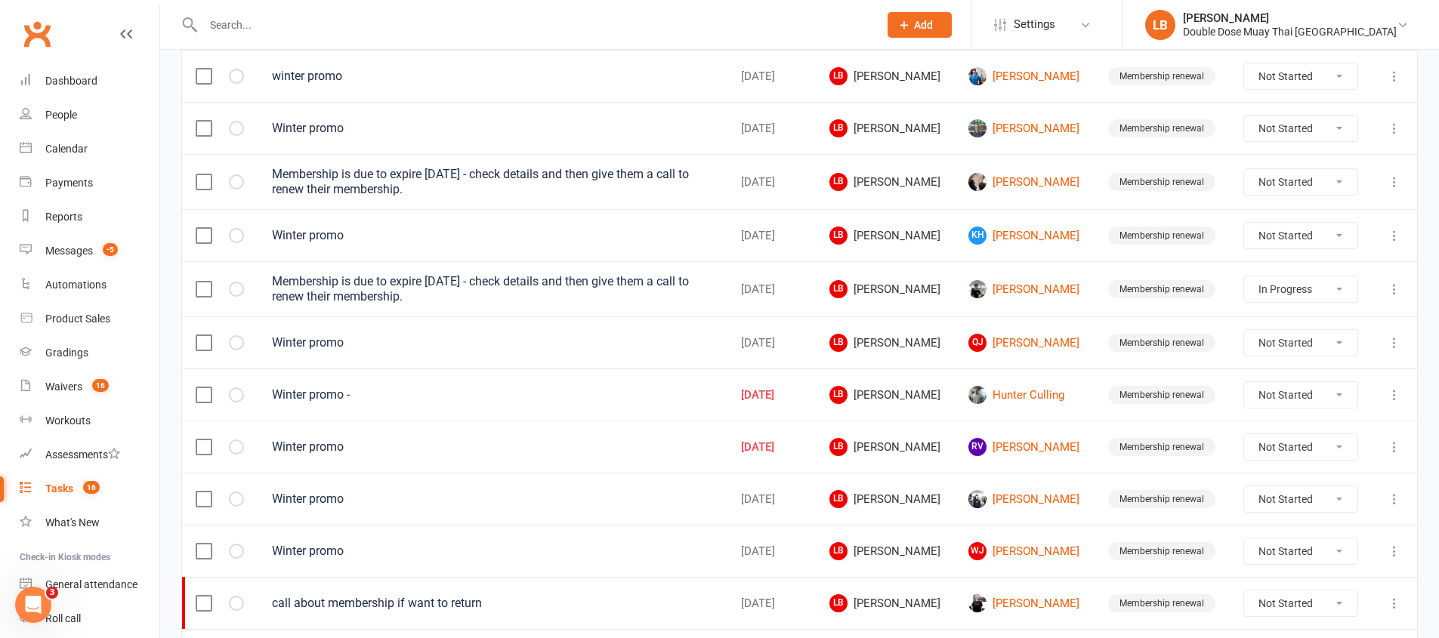
scroll to position [1074, 0]
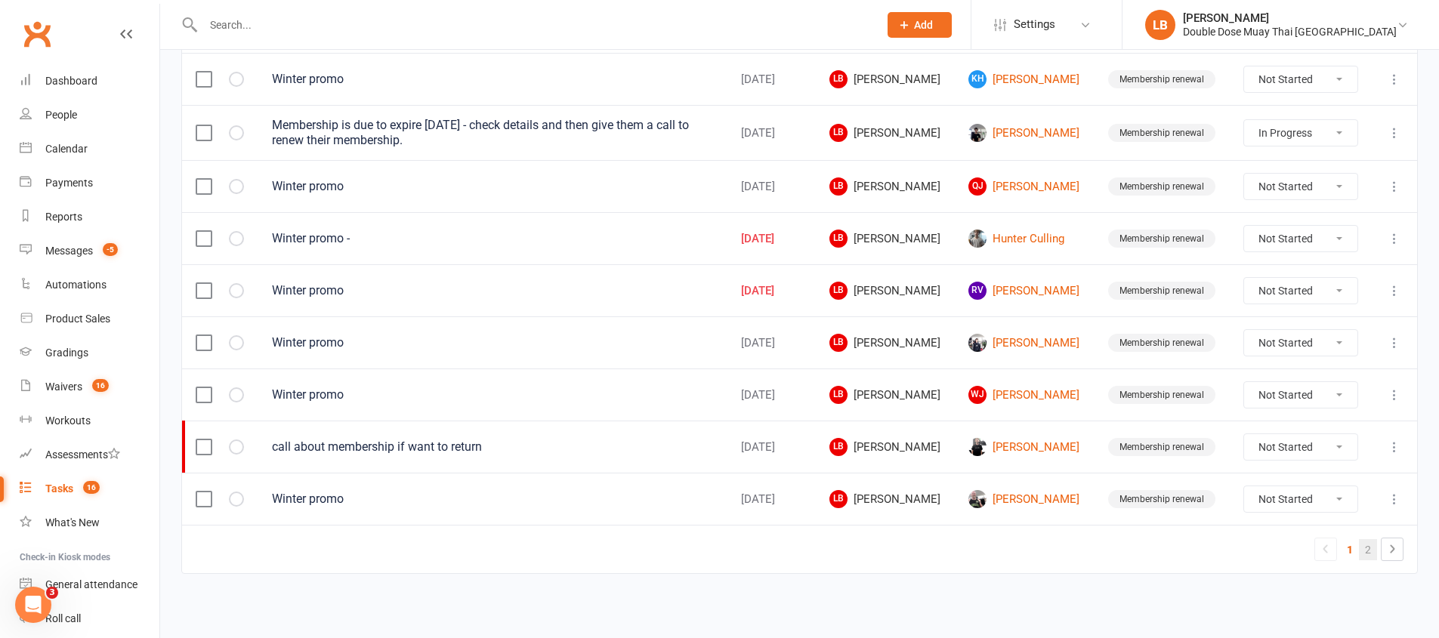
click at [1363, 555] on link "2" at bounding box center [1368, 549] width 18 height 21
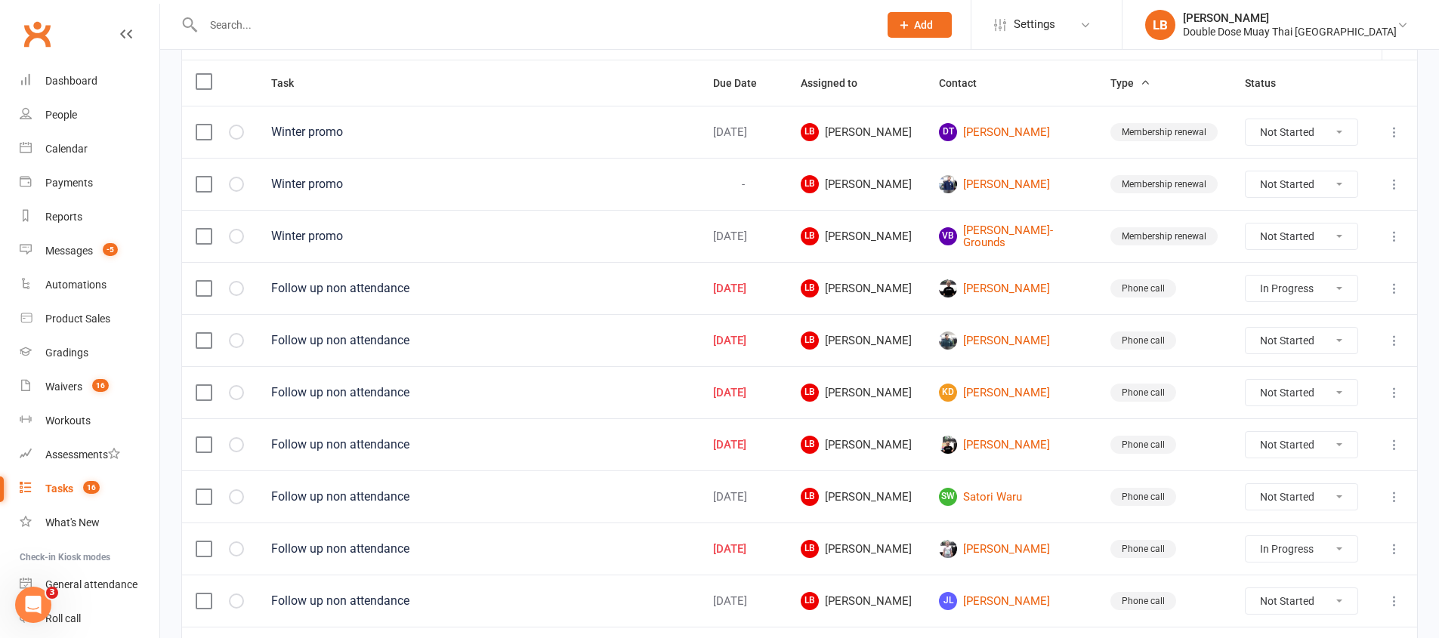
scroll to position [174, 0]
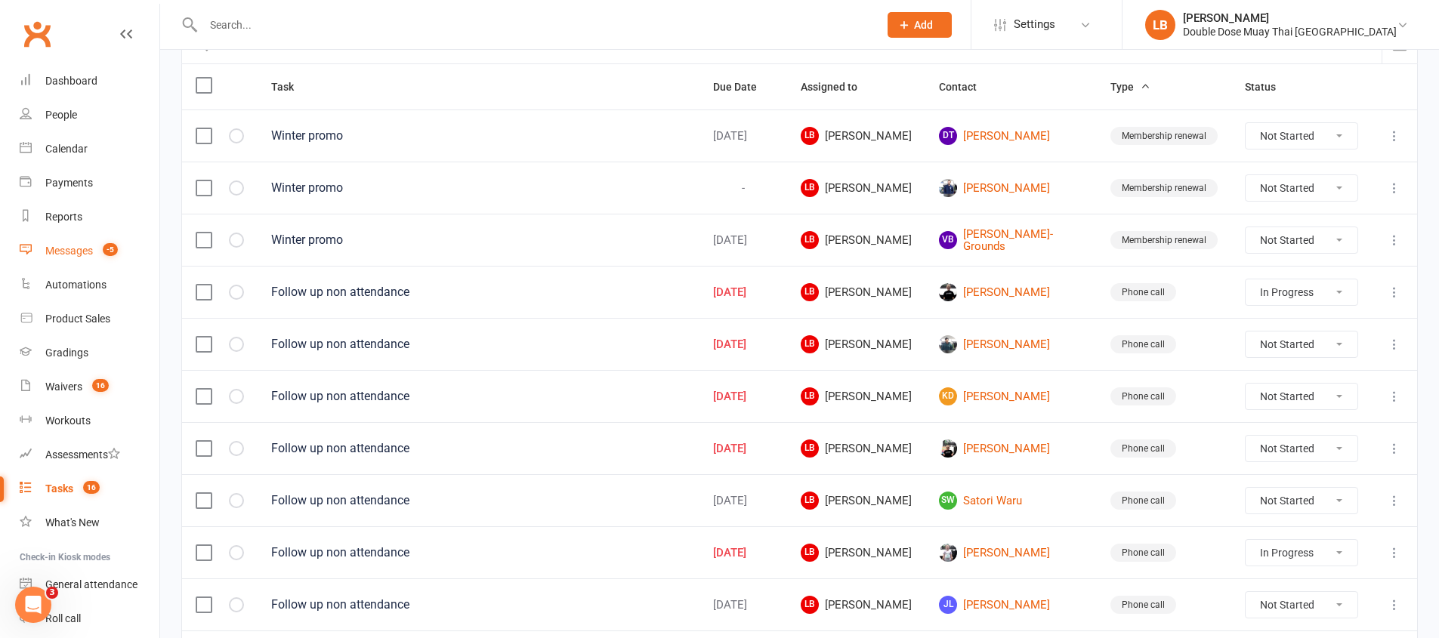
click at [65, 253] on div "Messages" at bounding box center [69, 251] width 48 height 12
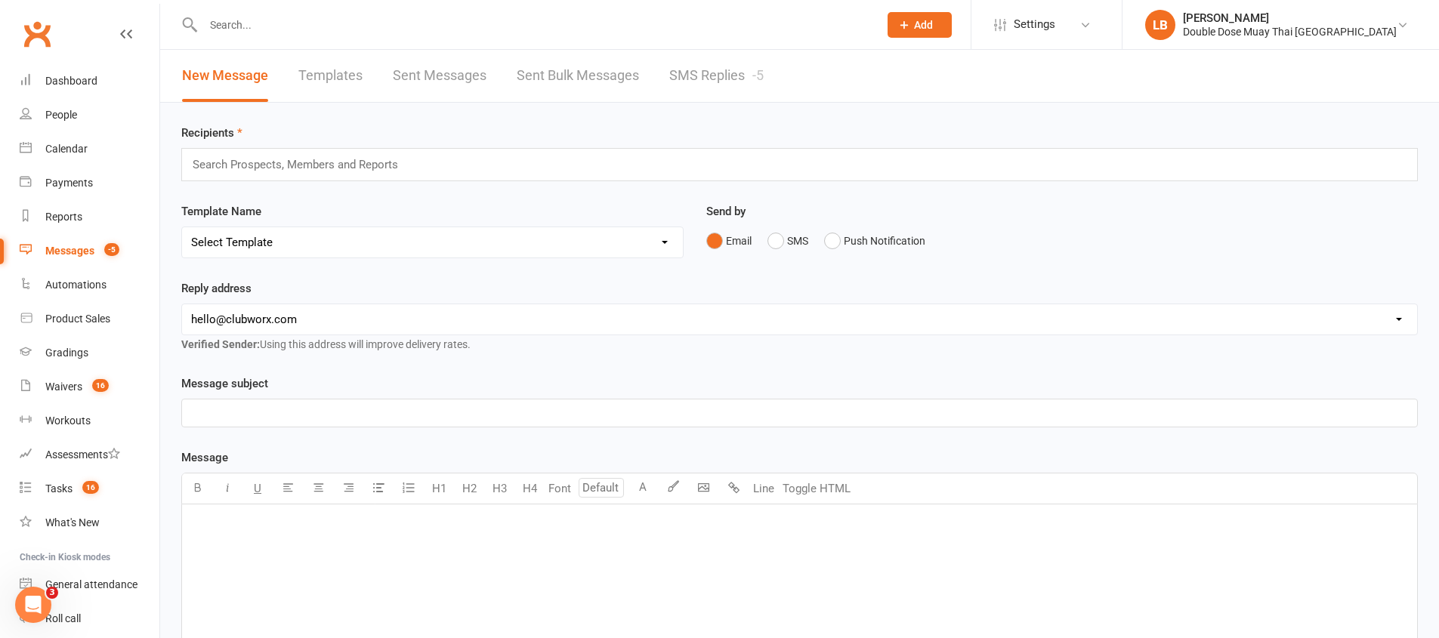
click at [720, 60] on link "SMS Replies -5" at bounding box center [716, 76] width 94 height 52
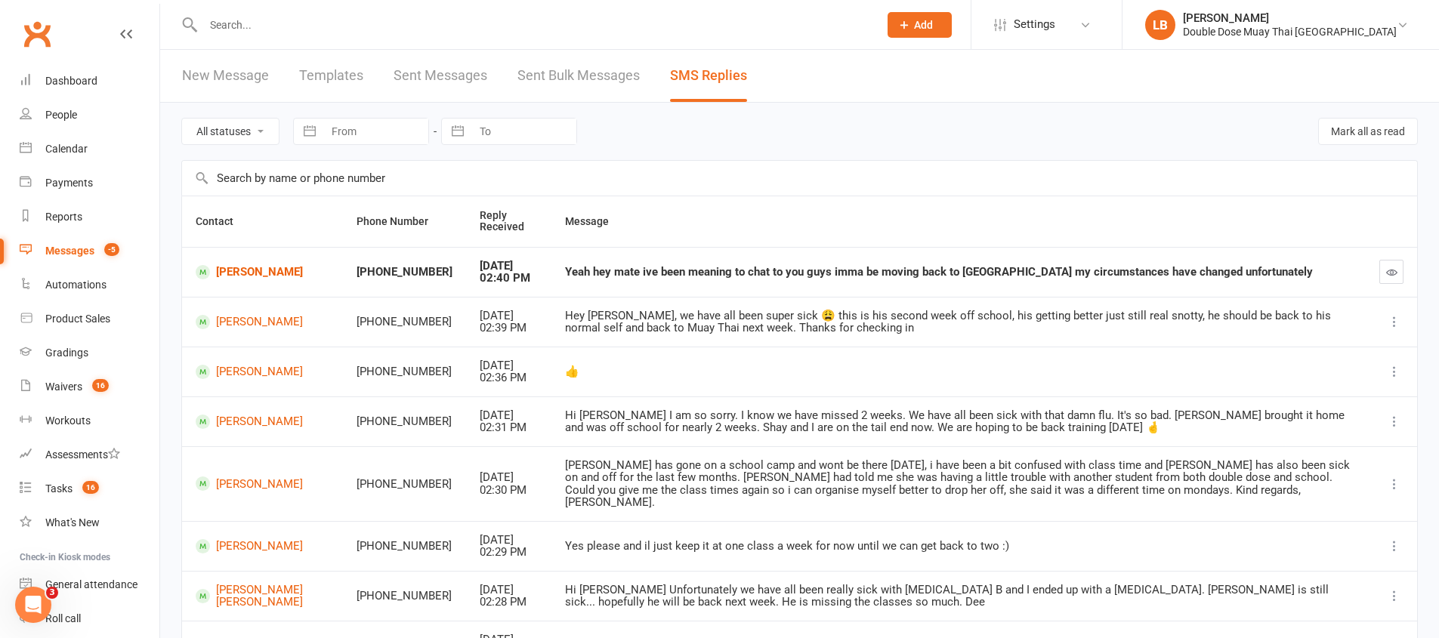
click at [252, 279] on td "Dylan Thompson" at bounding box center [262, 272] width 161 height 50
click at [254, 276] on link "Dylan Thompson" at bounding box center [263, 272] width 134 height 14
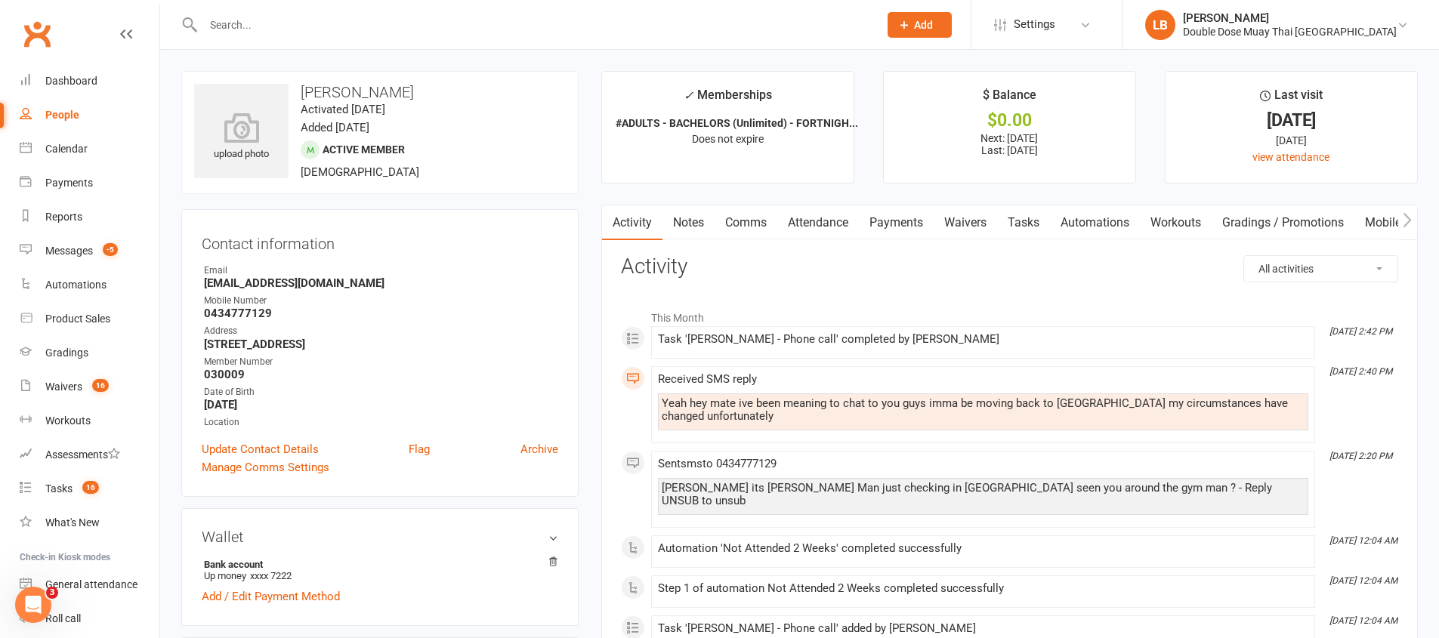
click at [751, 221] on link "Comms" at bounding box center [745, 222] width 63 height 35
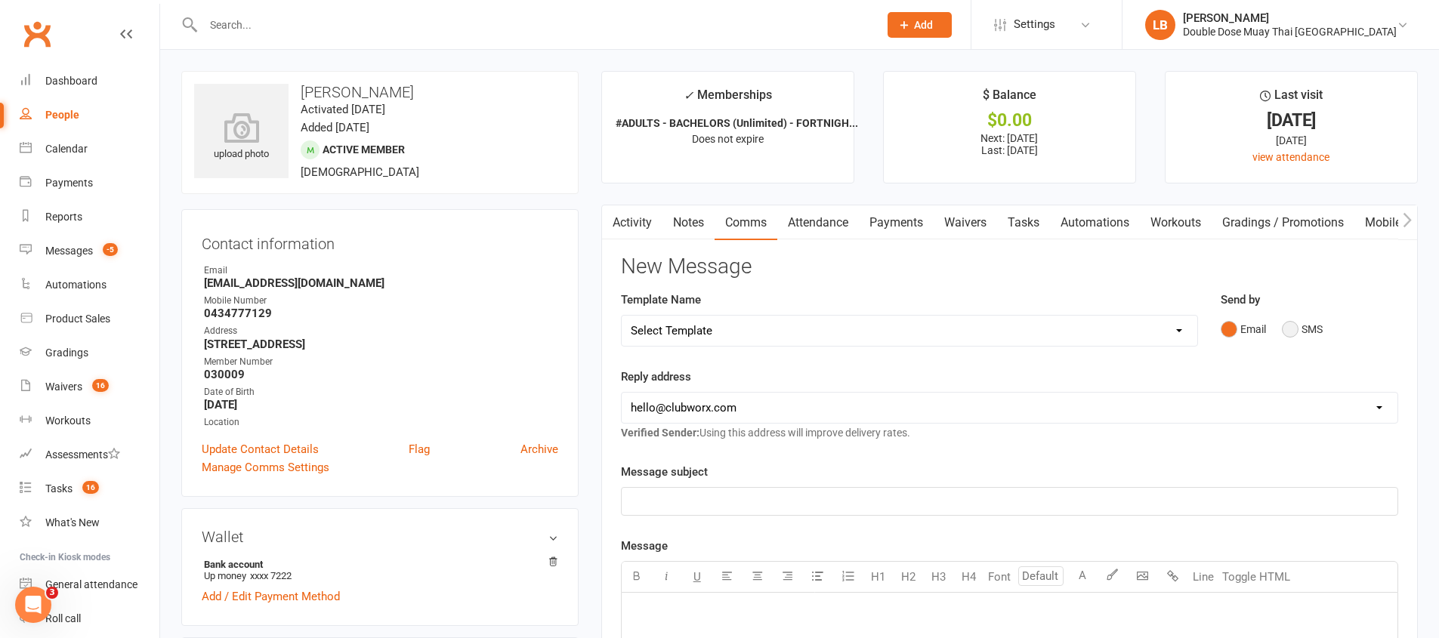
click at [1294, 328] on button "SMS" at bounding box center [1302, 329] width 41 height 29
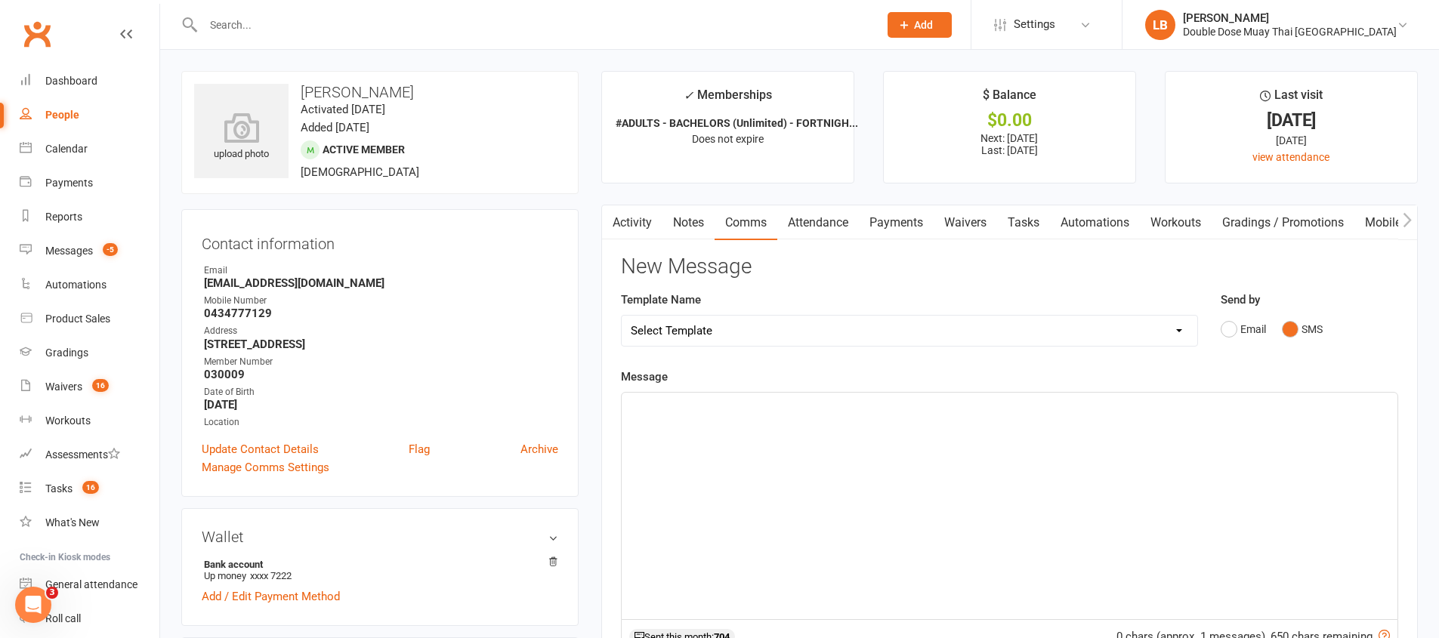
click at [868, 461] on div "﻿" at bounding box center [1009, 506] width 776 height 227
click at [952, 403] on span "Hey Man Ahh no good brother what i can do is send throught thewaiver man" at bounding box center [822, 406] width 382 height 14
click at [1036, 412] on p "Hey Man Ahh no good brother what i can do is send throught the waiver man" at bounding box center [1009, 406] width 757 height 18
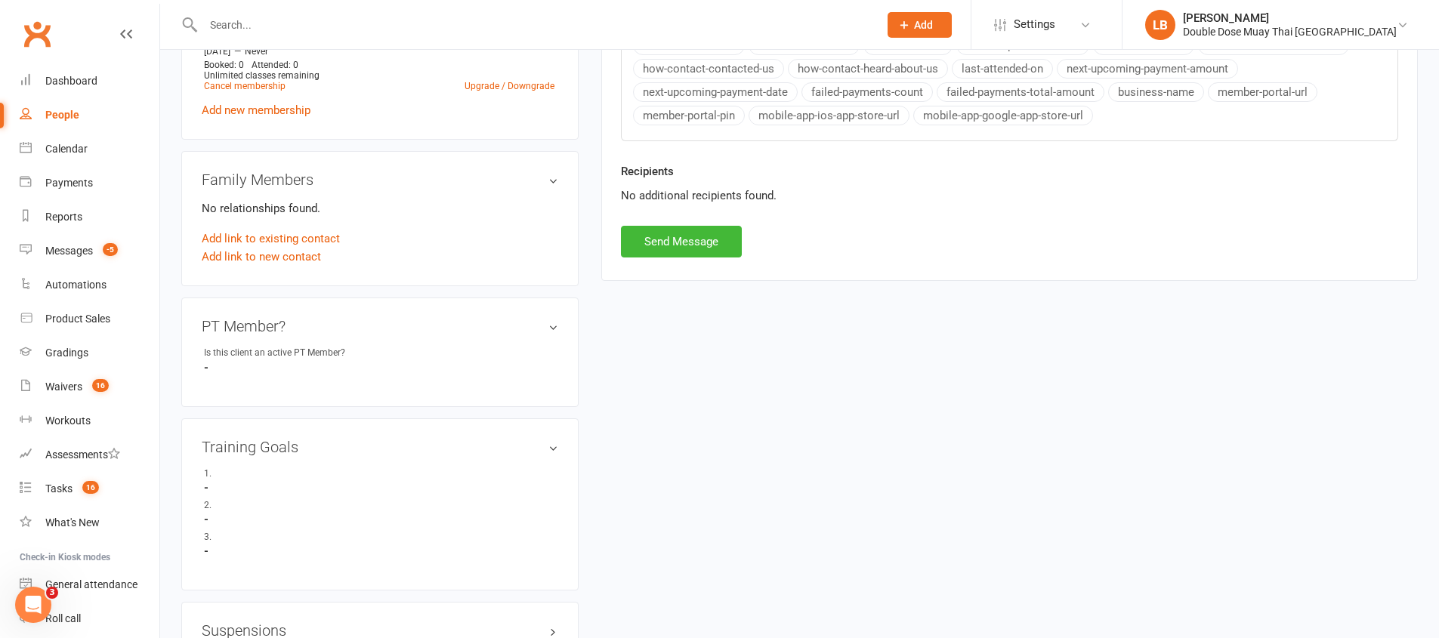
scroll to position [410, 0]
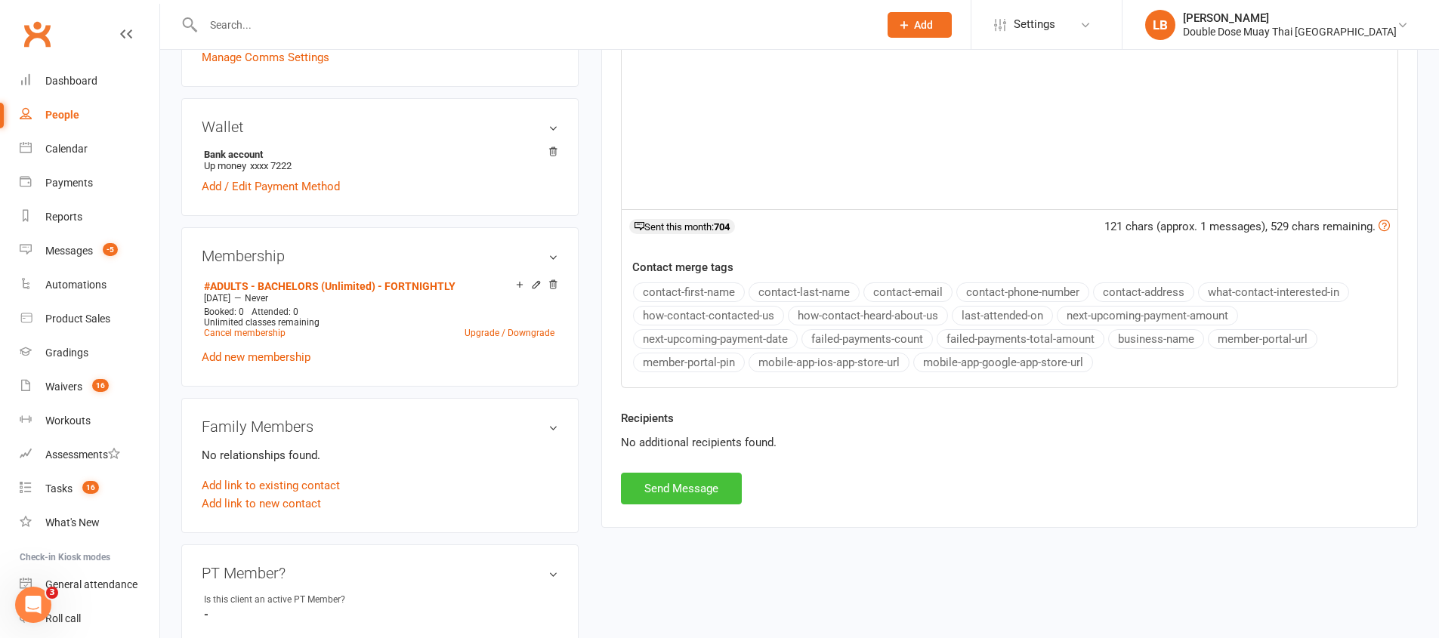
click at [652, 486] on button "Send Message" at bounding box center [681, 489] width 121 height 32
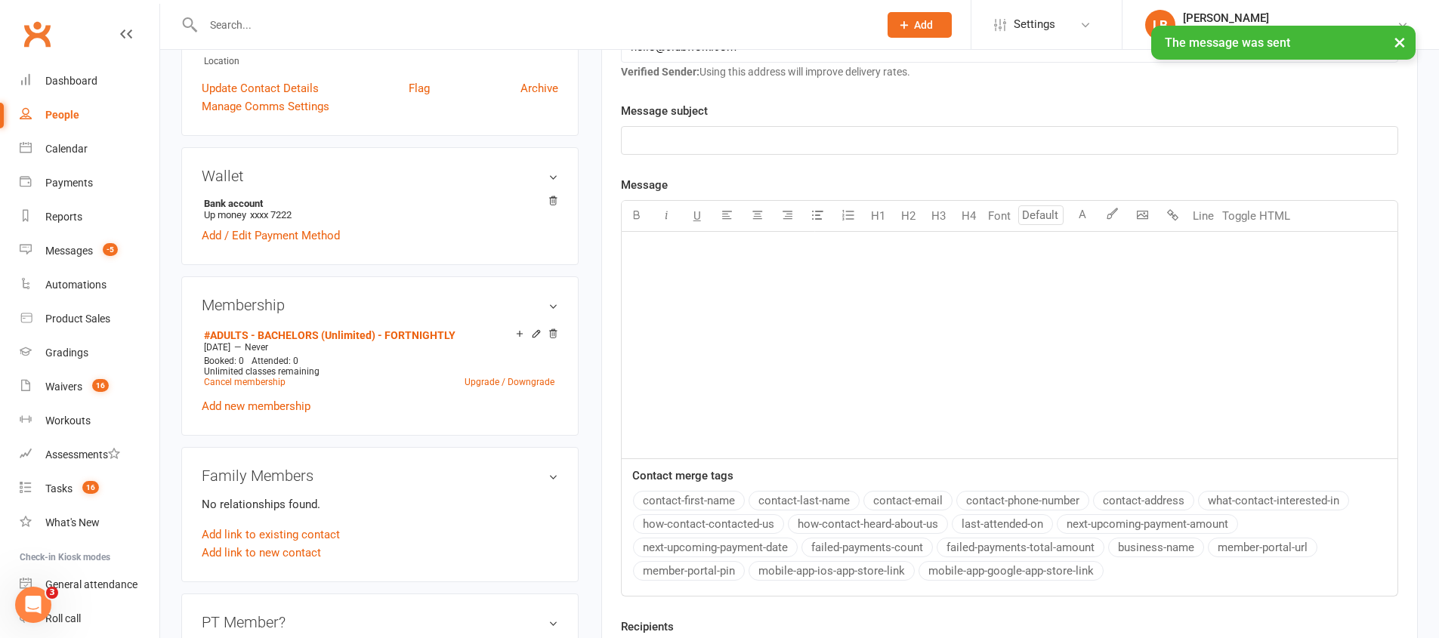
scroll to position [0, 0]
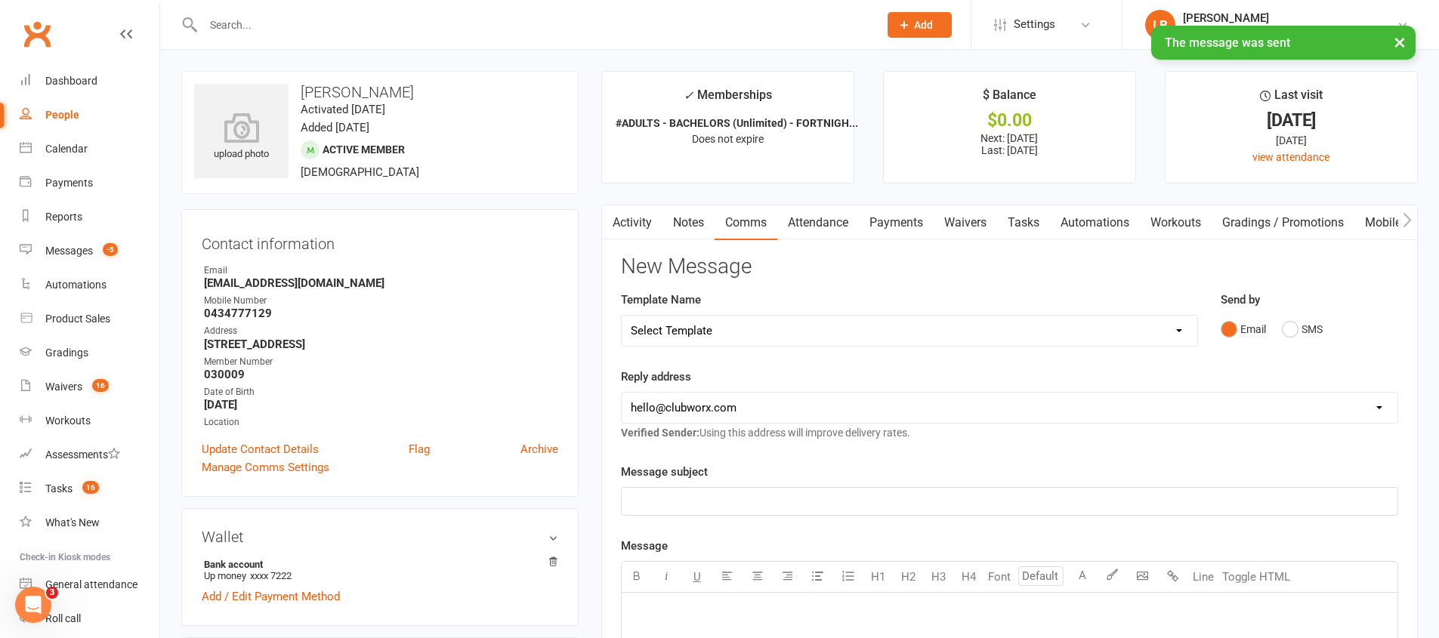
click at [996, 219] on link "Waivers" at bounding box center [964, 222] width 63 height 35
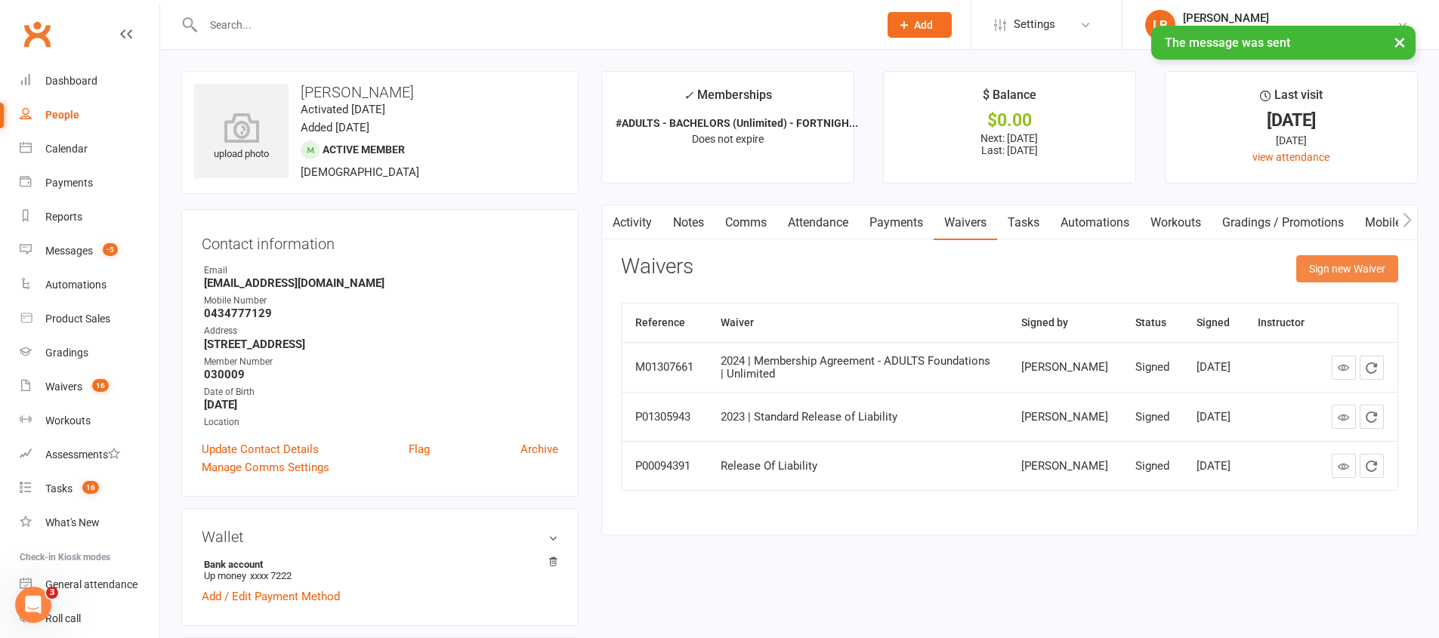
click at [1323, 272] on button "Sign new Waiver" at bounding box center [1347, 268] width 102 height 27
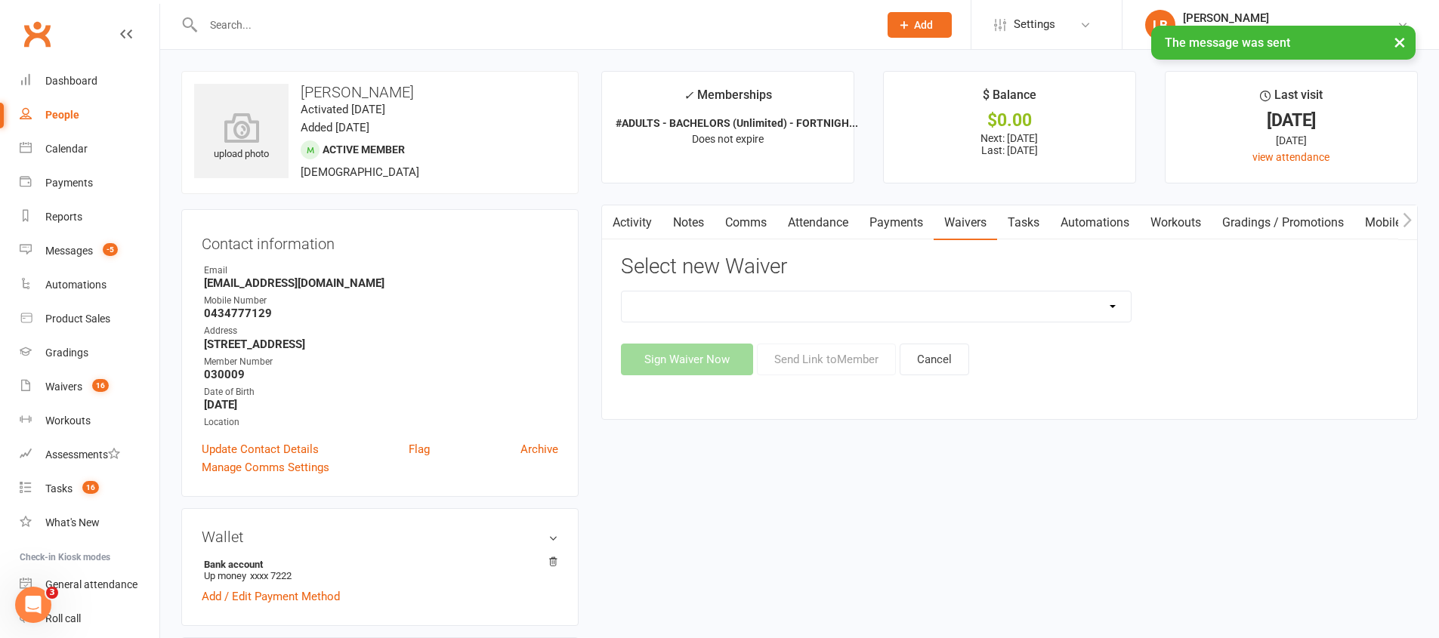
click at [1086, 304] on select "2023 | Standard Release of Liability 2024/2025 | DECEMBER PROMO (sign up Dec pa…" at bounding box center [875, 306] width 509 height 30
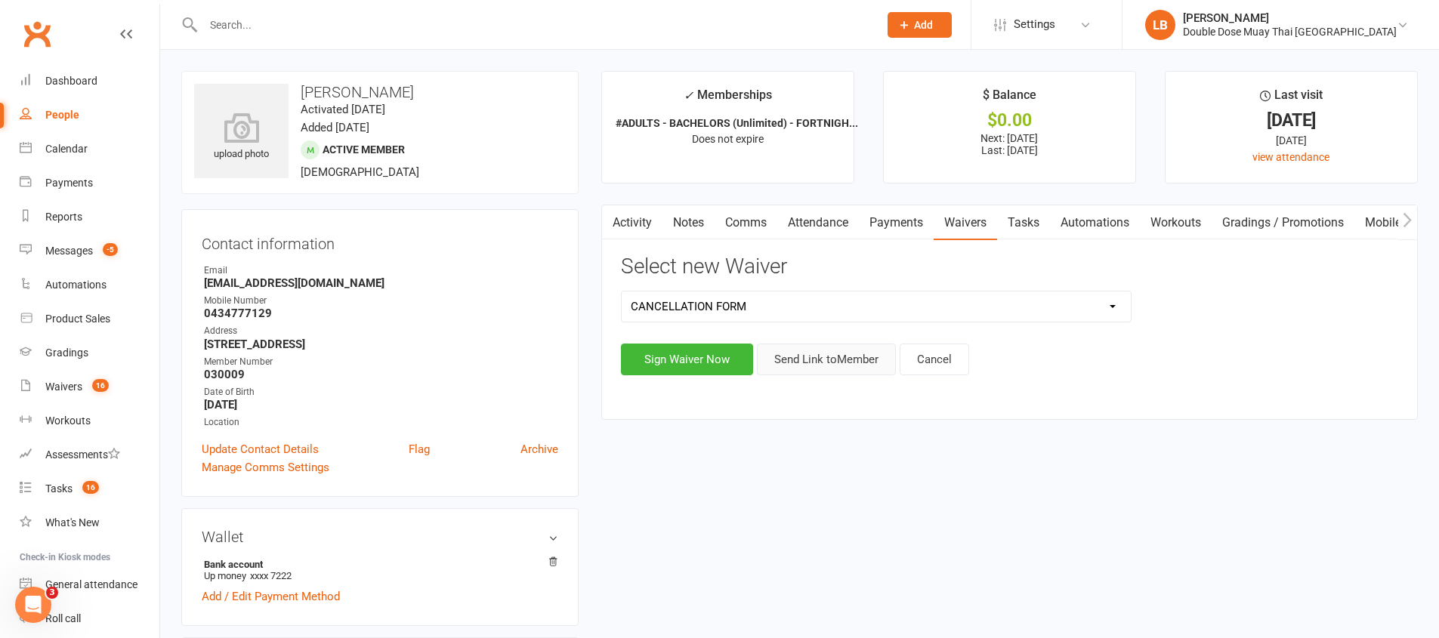
click at [840, 360] on button "Send Link to Member" at bounding box center [826, 360] width 139 height 32
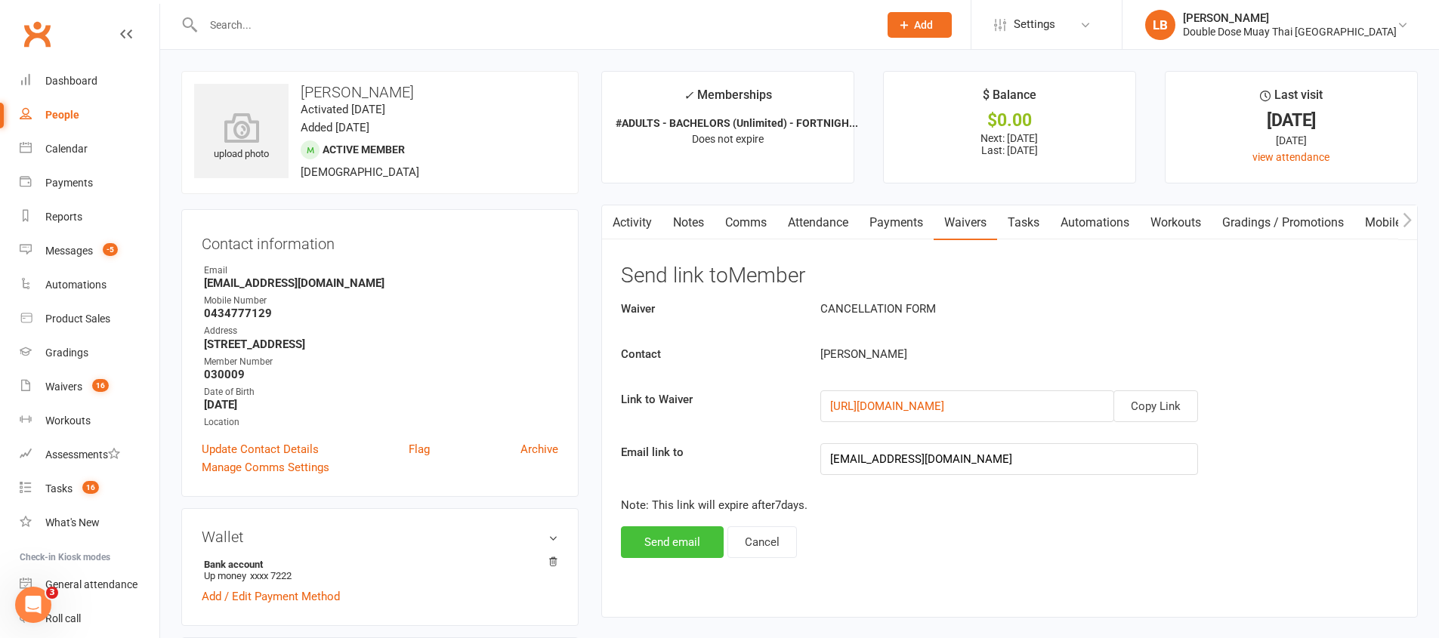
click at [672, 542] on button "Send email" at bounding box center [672, 542] width 103 height 32
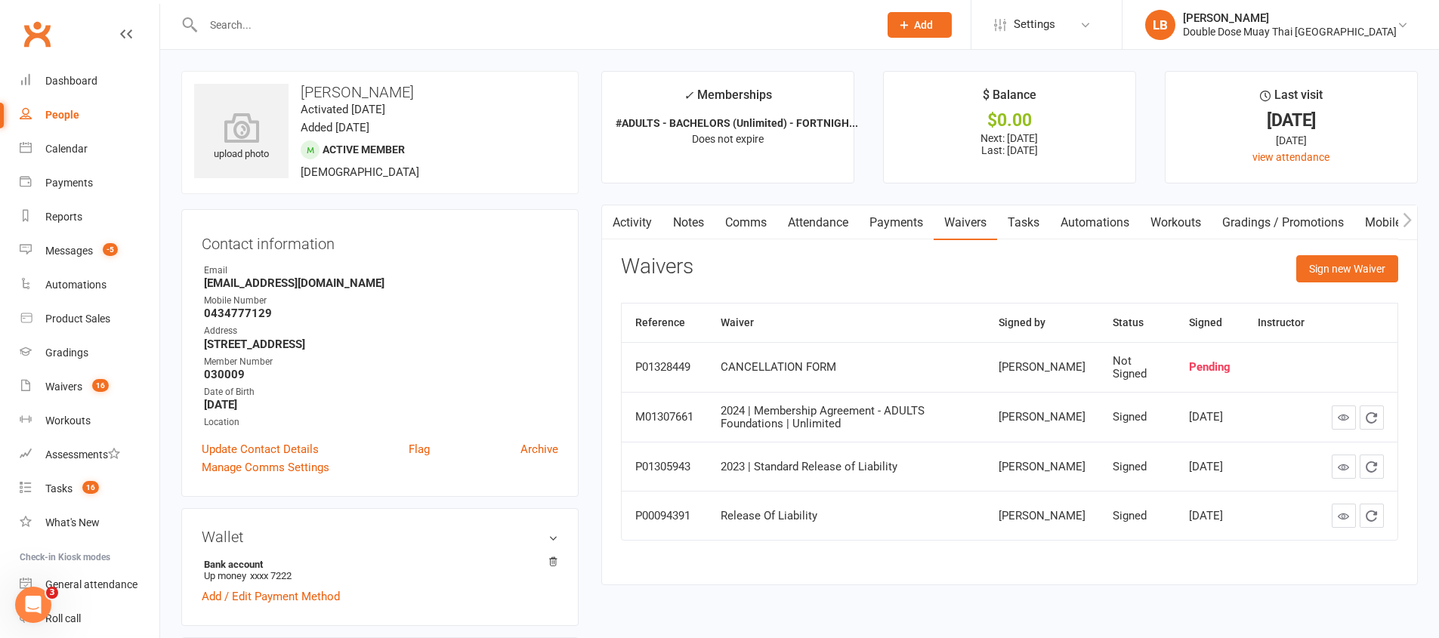
click at [90, 109] on link "People" at bounding box center [90, 115] width 140 height 34
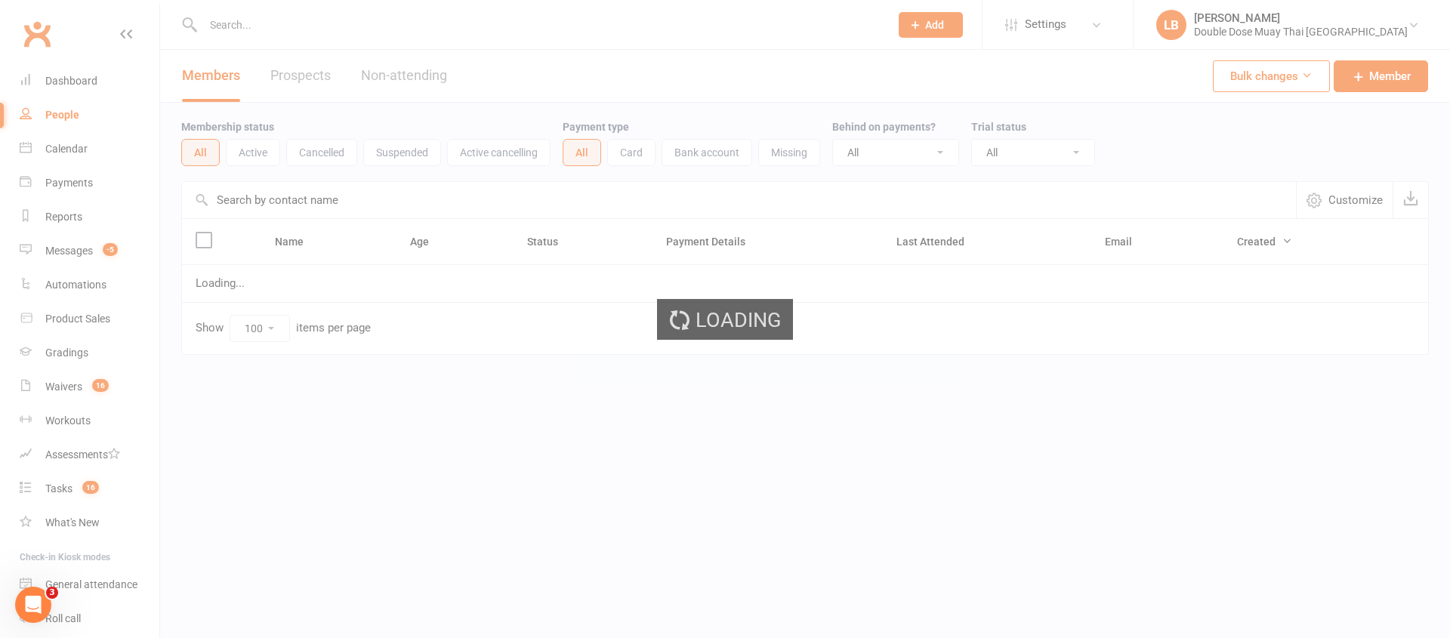
click at [88, 85] on div "Loading" at bounding box center [725, 319] width 1450 height 638
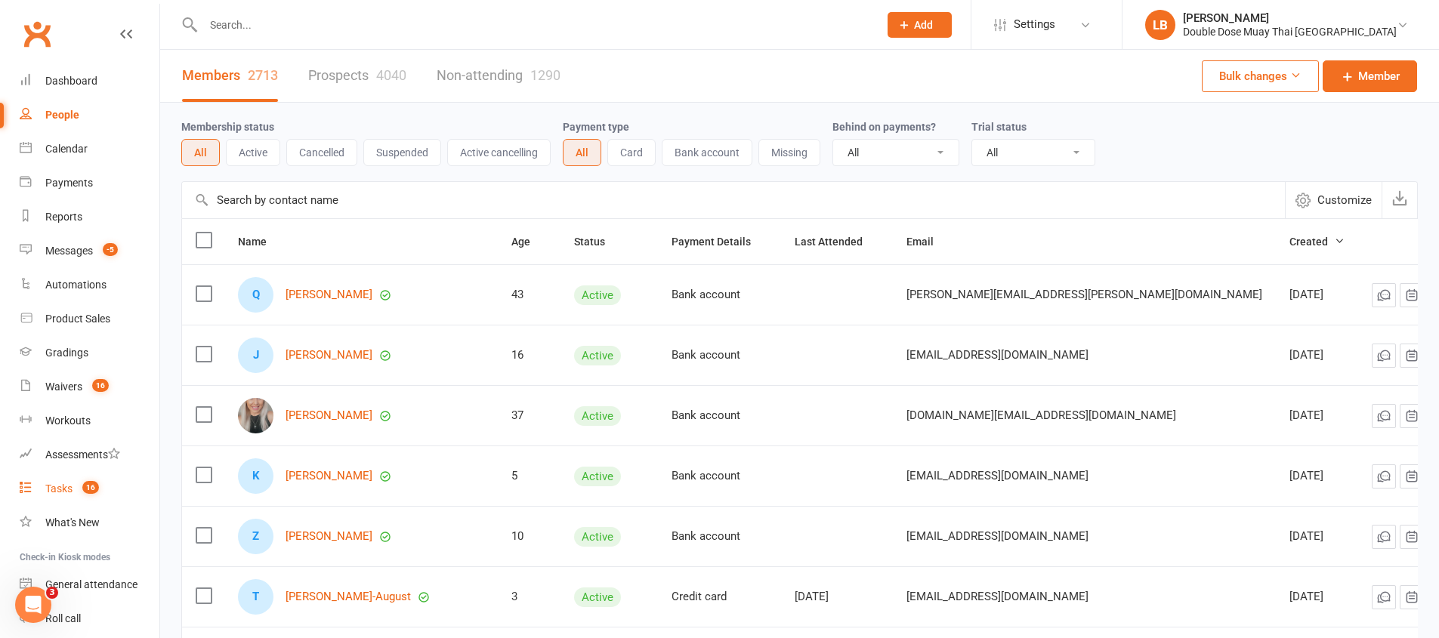
click at [70, 489] on div "Tasks" at bounding box center [58, 489] width 27 height 12
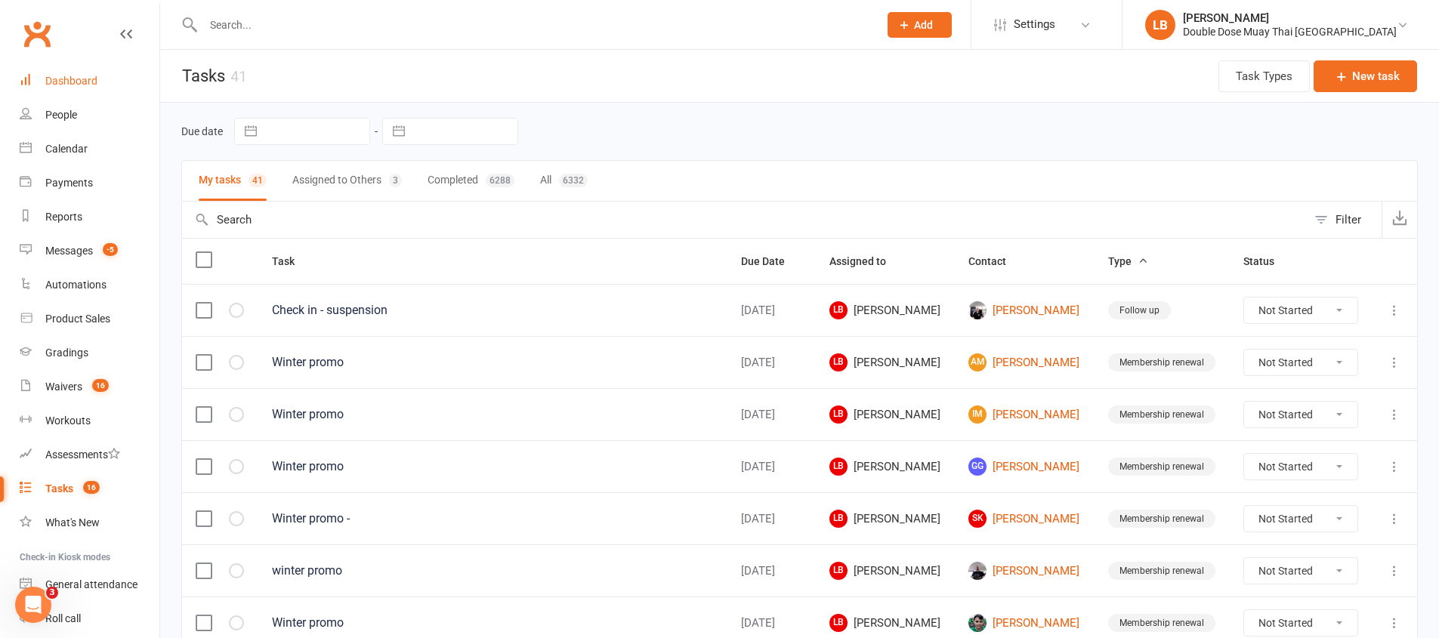
click at [91, 64] on link "Dashboard" at bounding box center [90, 81] width 140 height 34
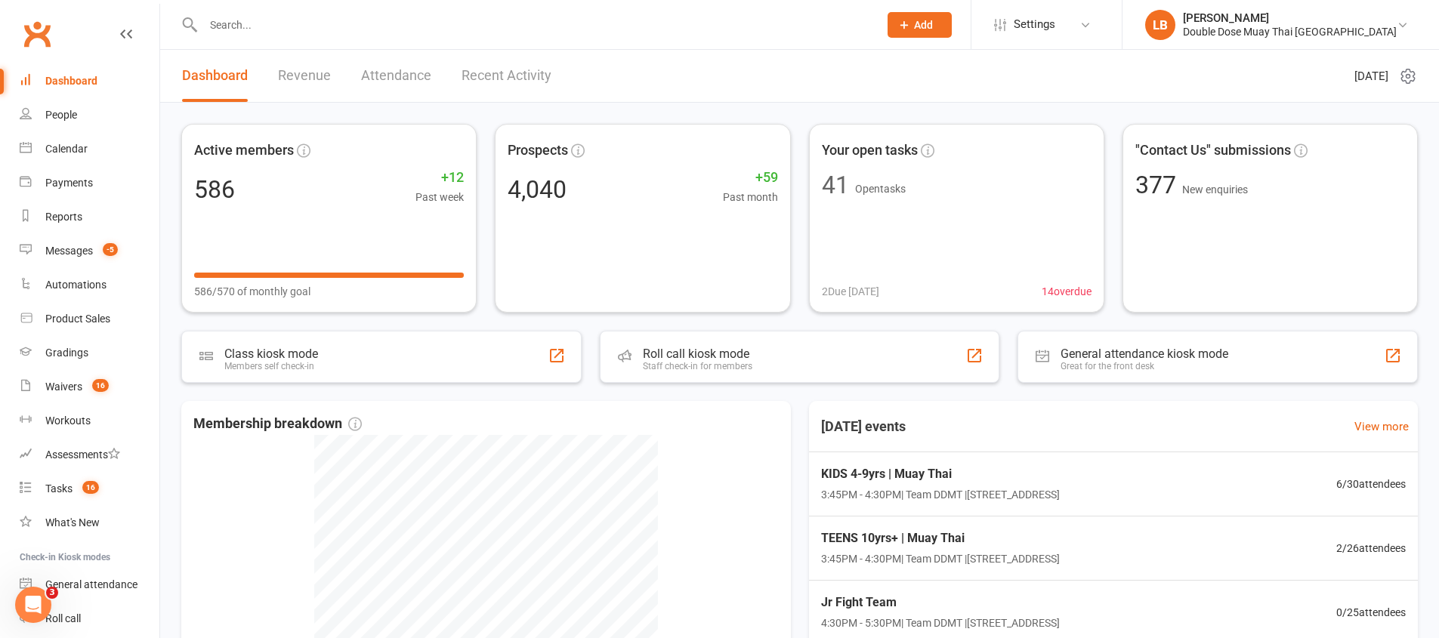
click at [365, 35] on div at bounding box center [524, 24] width 686 height 49
click at [282, 27] on input "text" at bounding box center [533, 24] width 669 height 21
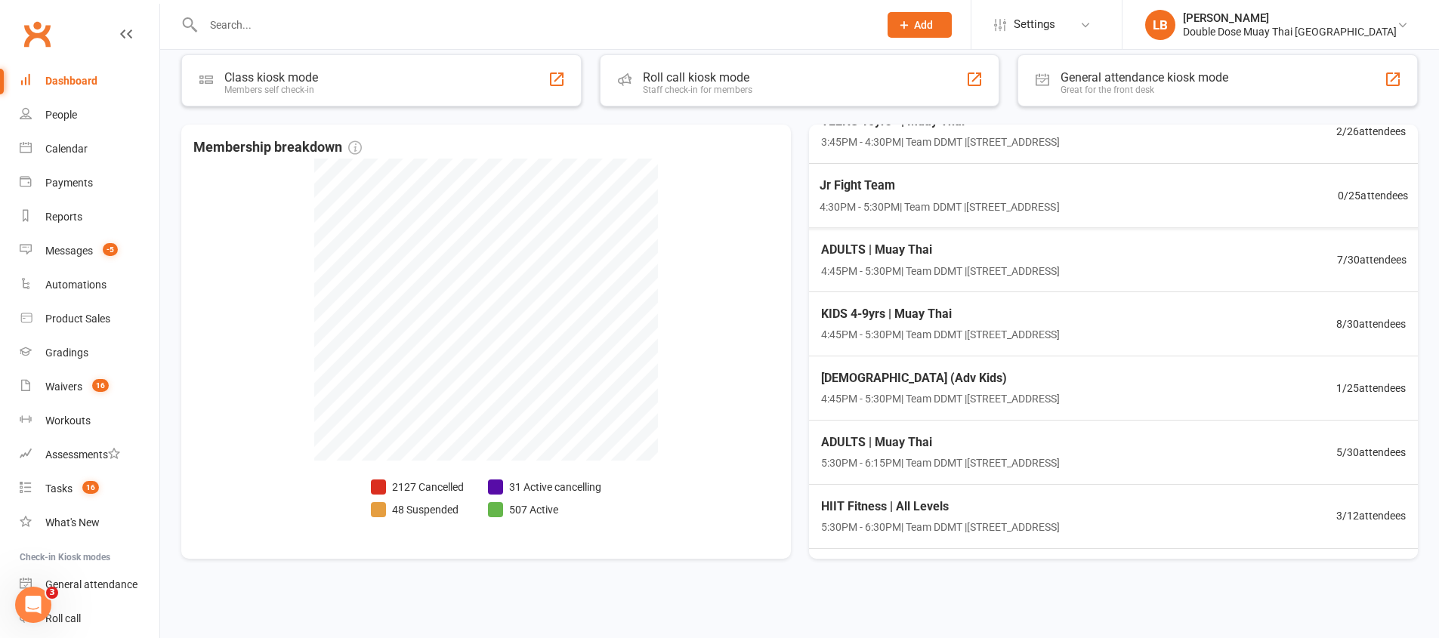
scroll to position [229, 0]
